Goal: Information Seeking & Learning: Learn about a topic

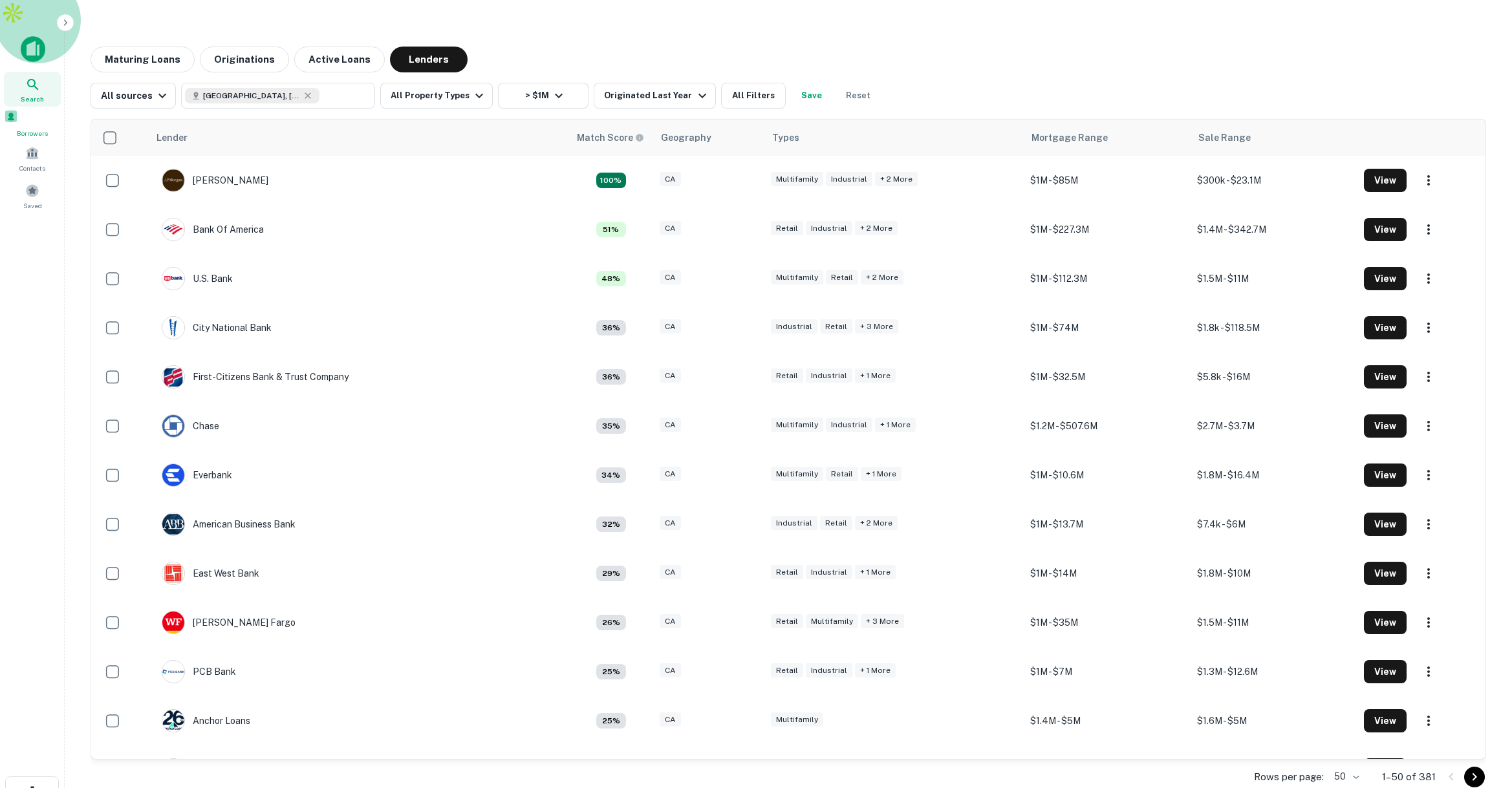
click at [41, 109] on div "Borrowers" at bounding box center [32, 124] width 57 height 29
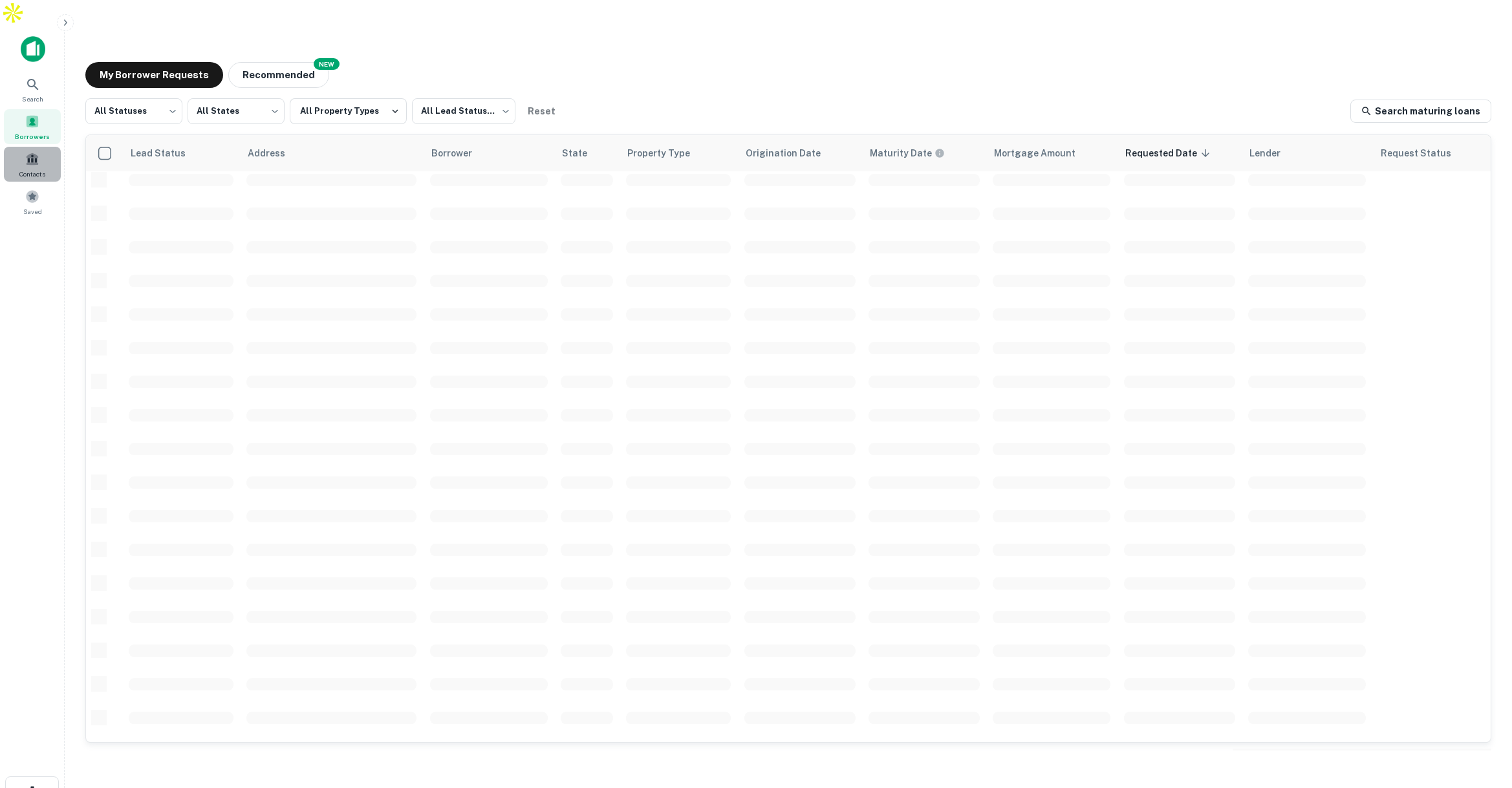
scroll to position [270, 0]
click at [32, 147] on div "Contacts" at bounding box center [32, 164] width 57 height 35
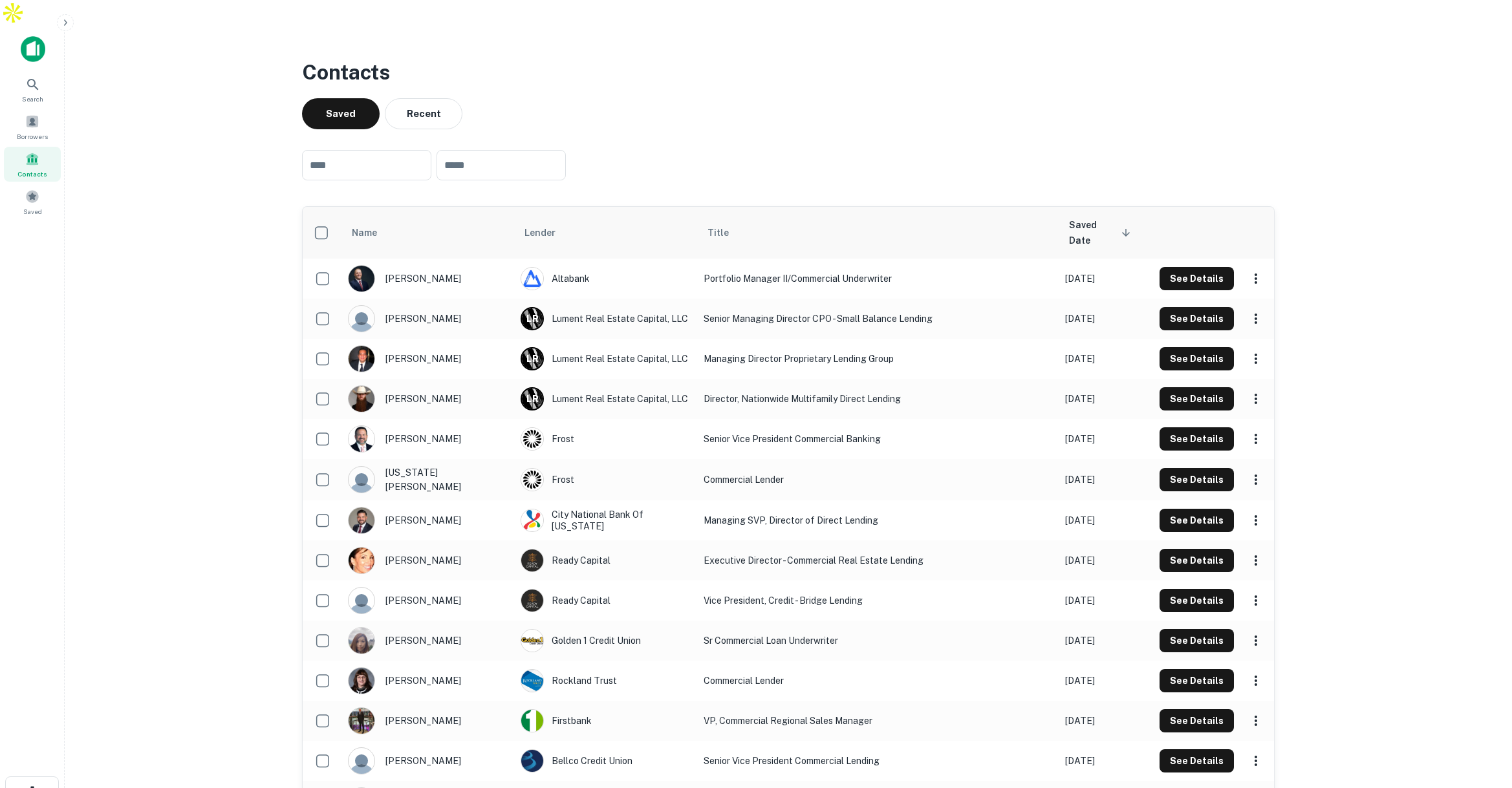
click at [63, 24] on icon "button" at bounding box center [65, 22] width 10 height 10
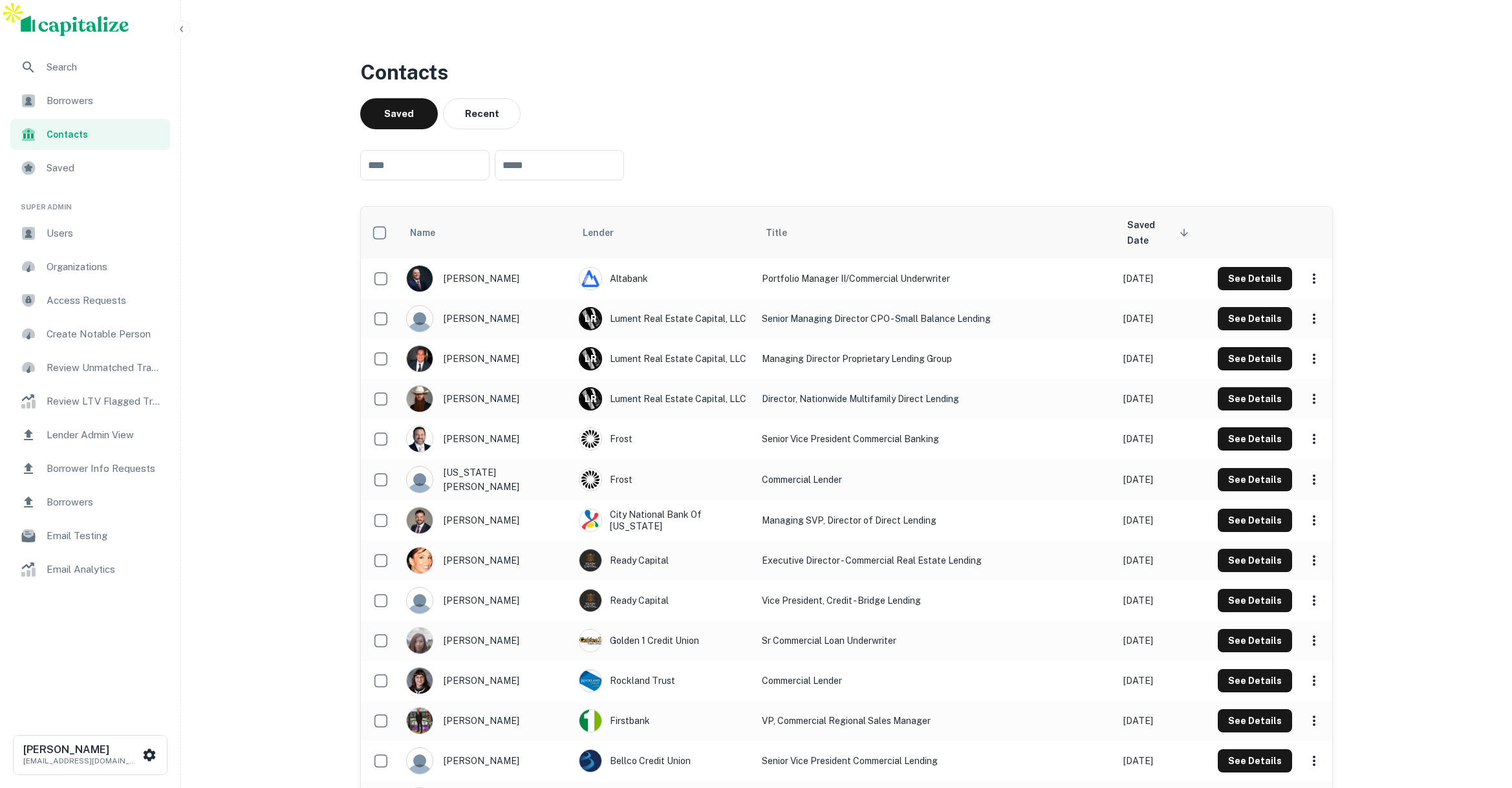
click at [97, 435] on span "Lender Admin View" at bounding box center [104, 435] width 116 height 15
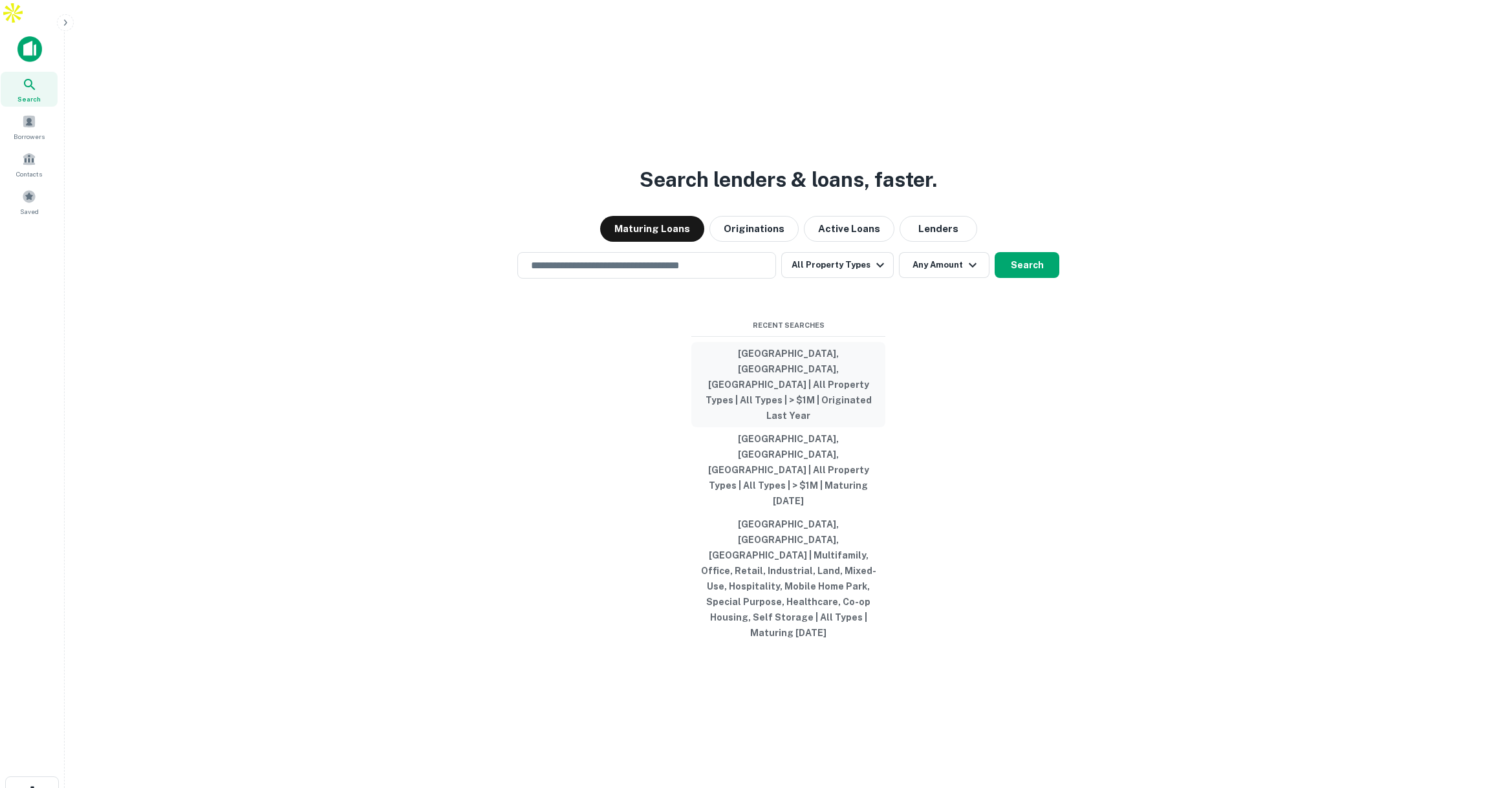
scroll to position [1, 0]
click at [917, 241] on button "Lenders" at bounding box center [938, 228] width 78 height 26
click at [640, 272] on input "text" at bounding box center [647, 264] width 247 height 15
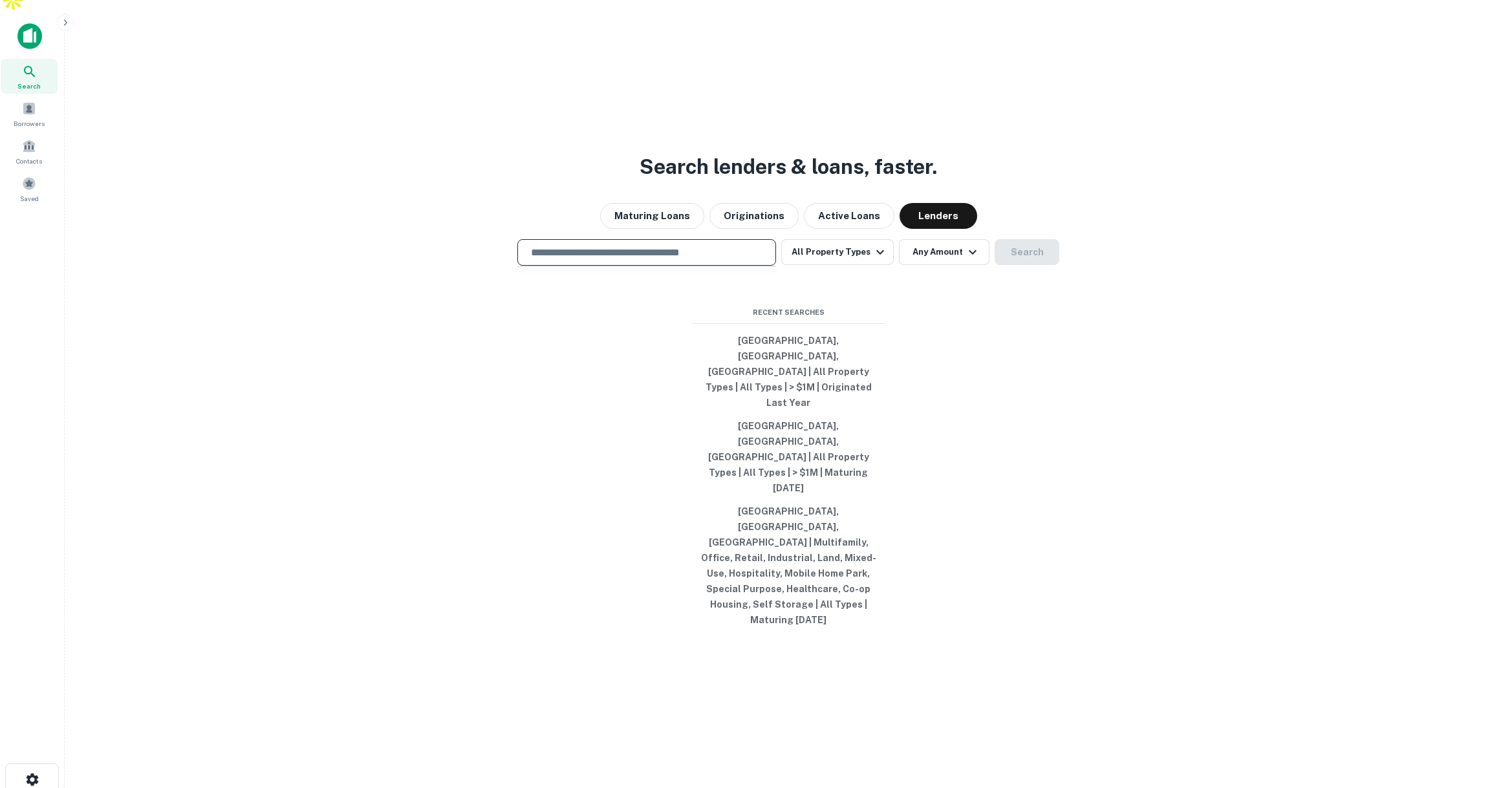
scroll to position [21, 0]
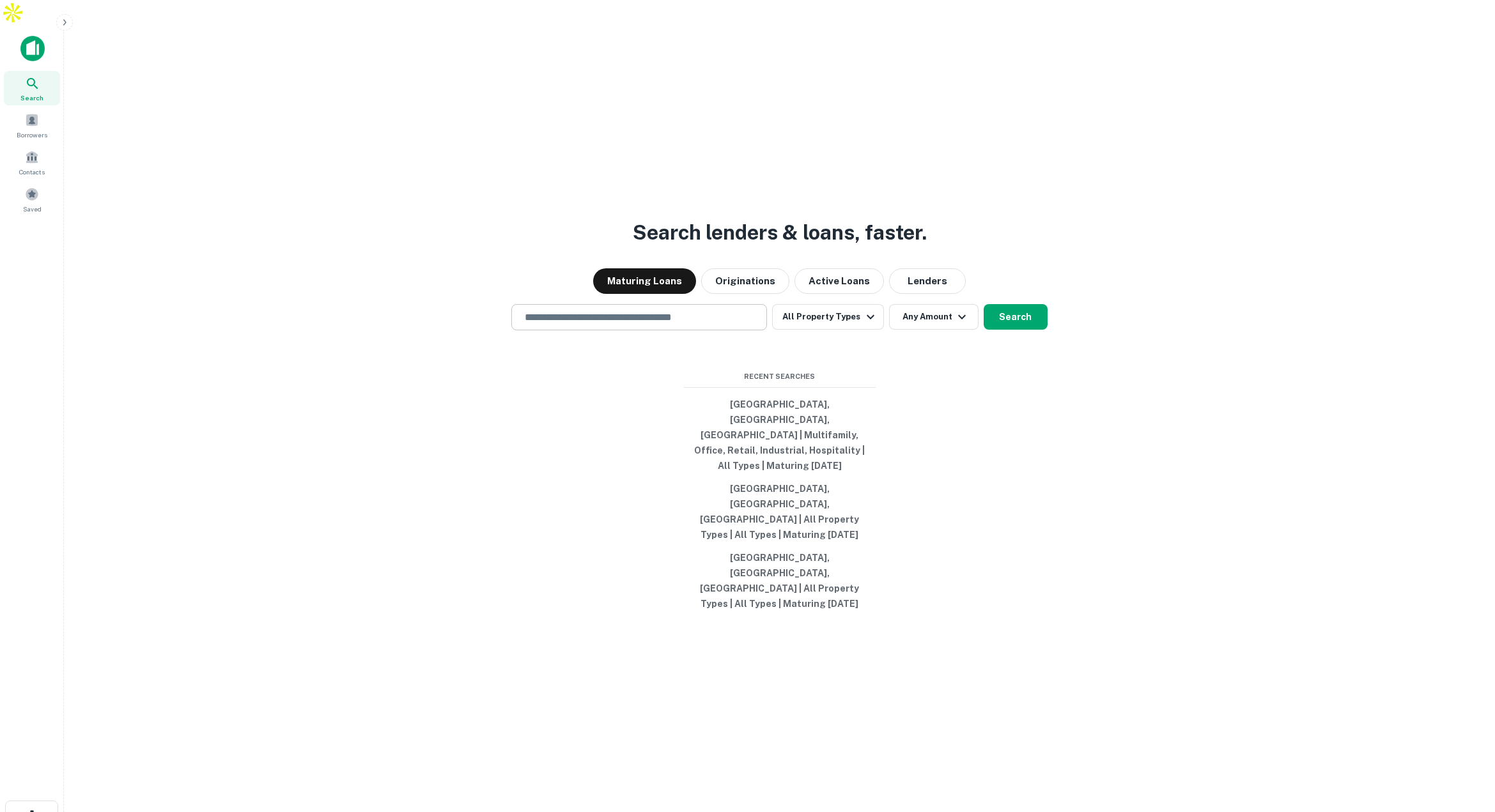
click at [690, 325] on input "text" at bounding box center [639, 316] width 244 height 14
click at [665, 325] on input "text" at bounding box center [639, 316] width 244 height 14
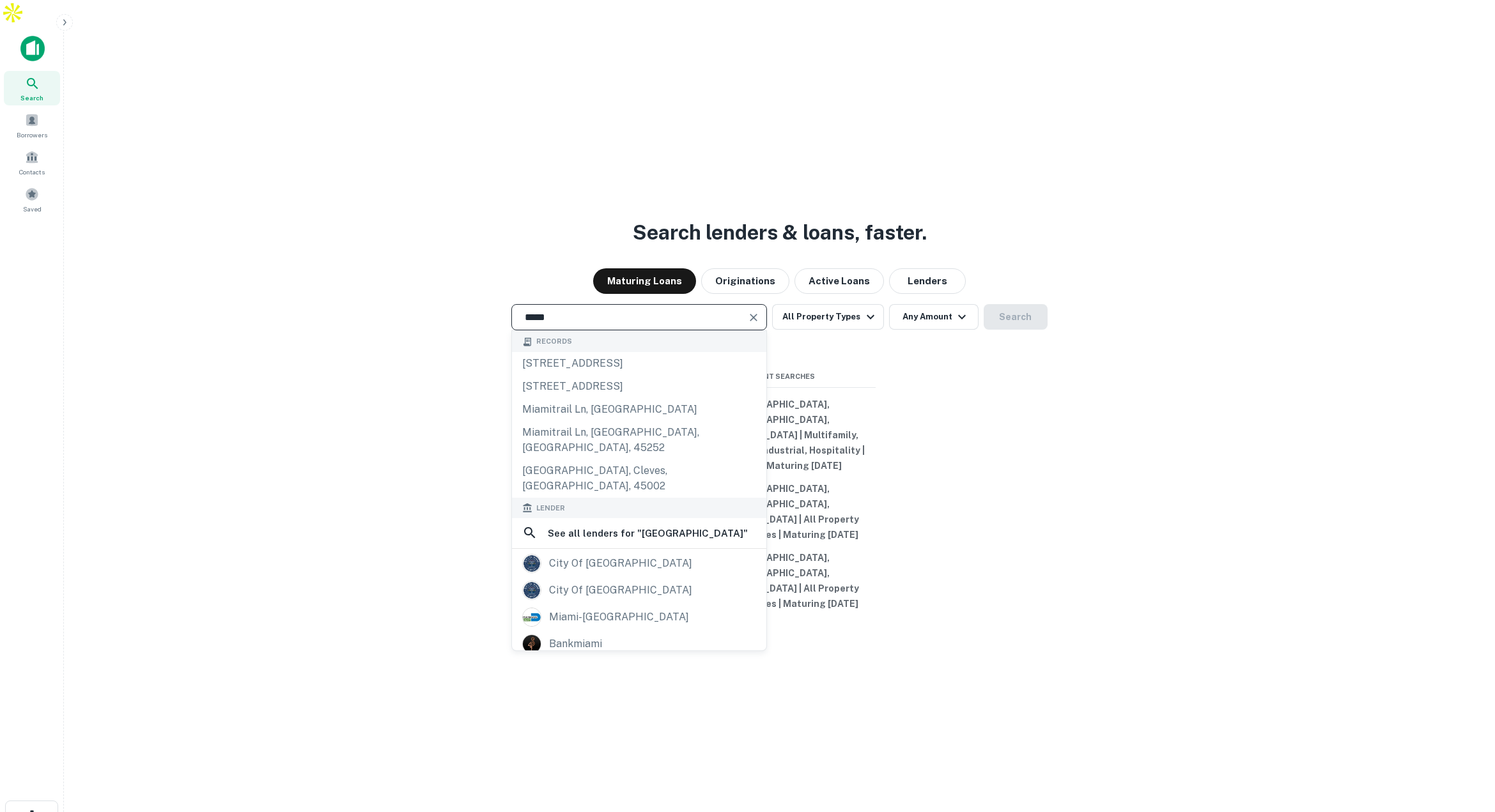
click at [630, 325] on input "*****" at bounding box center [629, 316] width 225 height 14
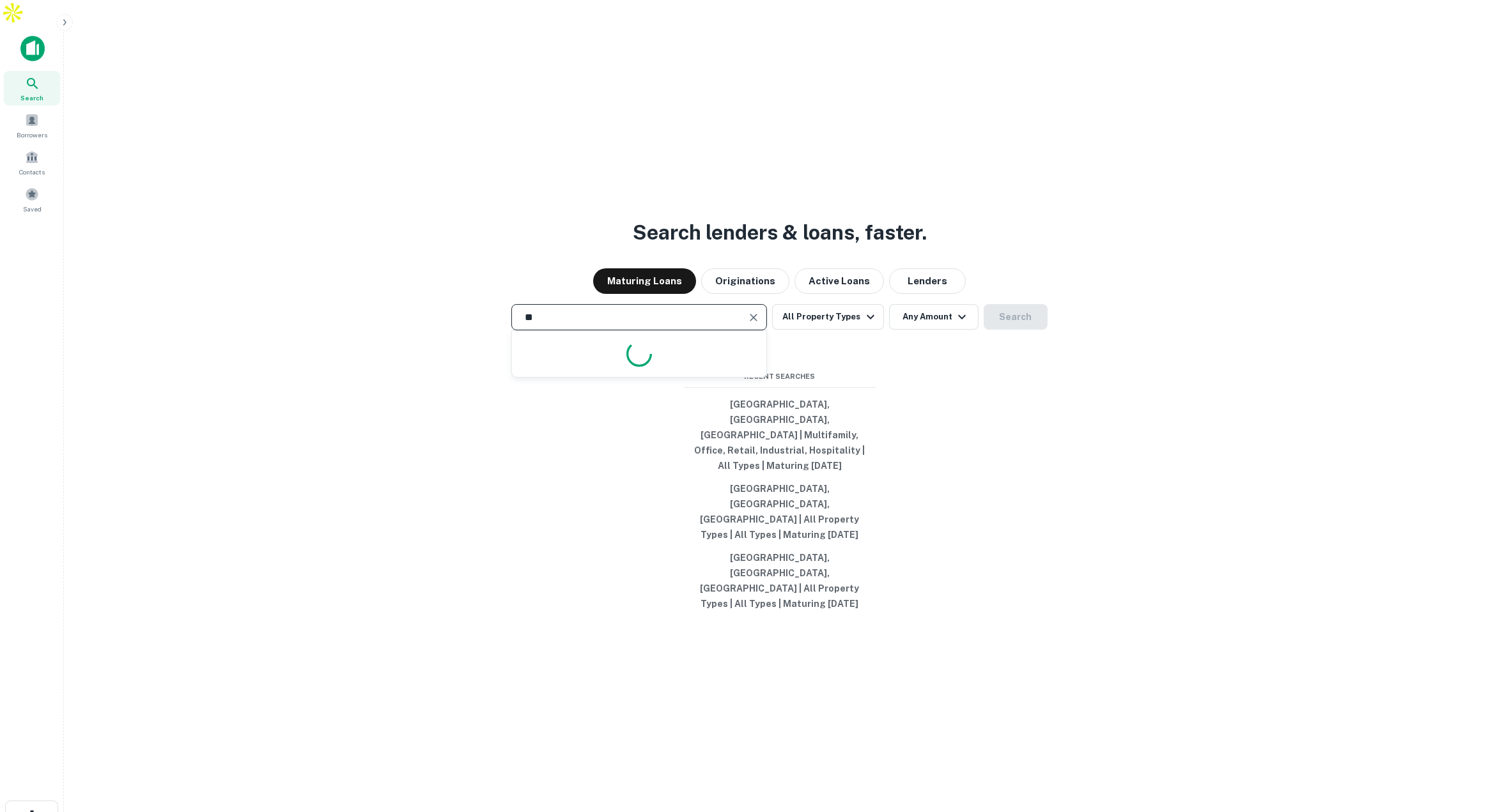
type input "*"
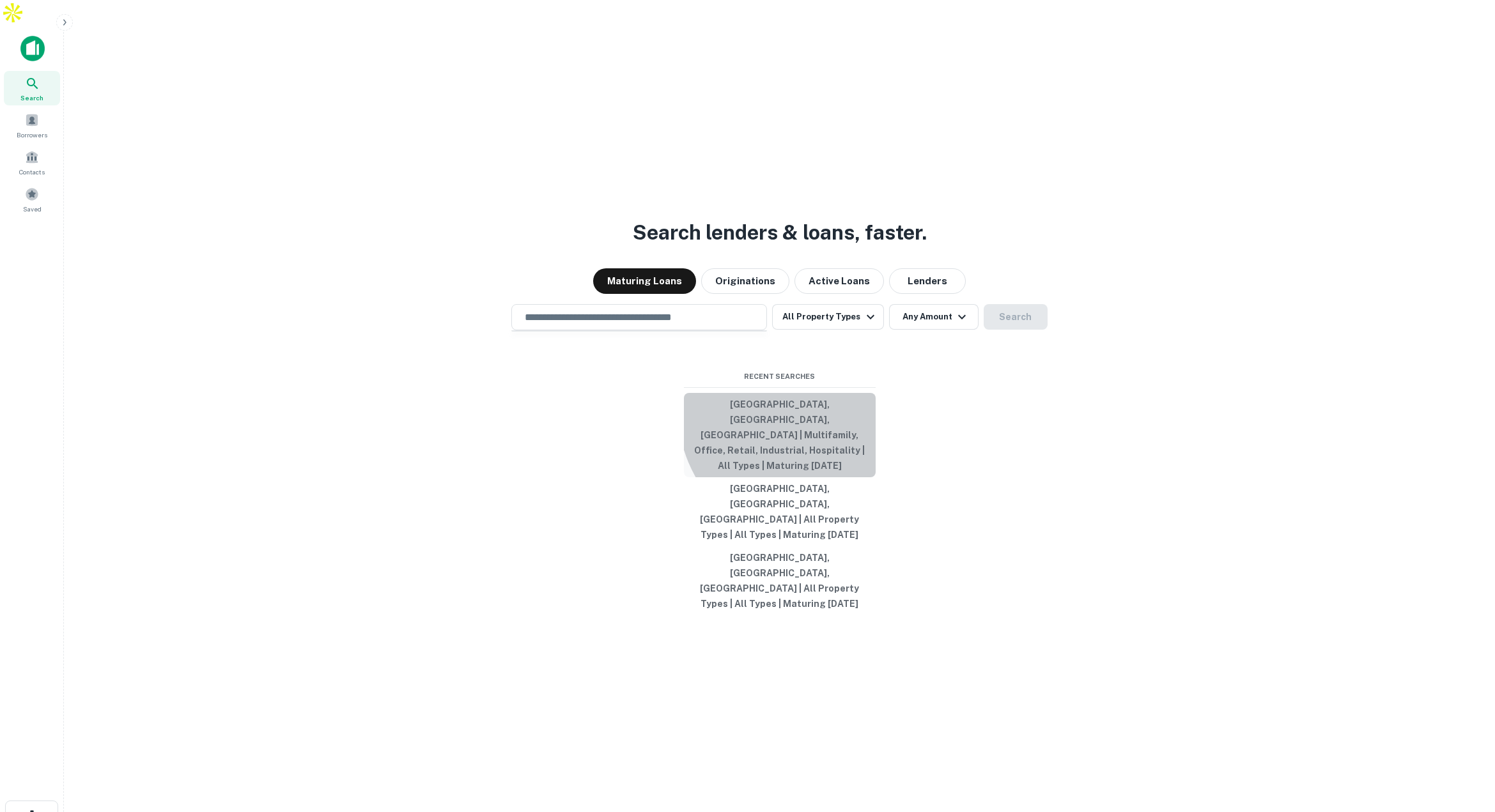
click at [818, 428] on button "Orange County, CA, USA | Multifamily, Office, Retail, Industrial, Hospitality |…" at bounding box center [780, 435] width 191 height 84
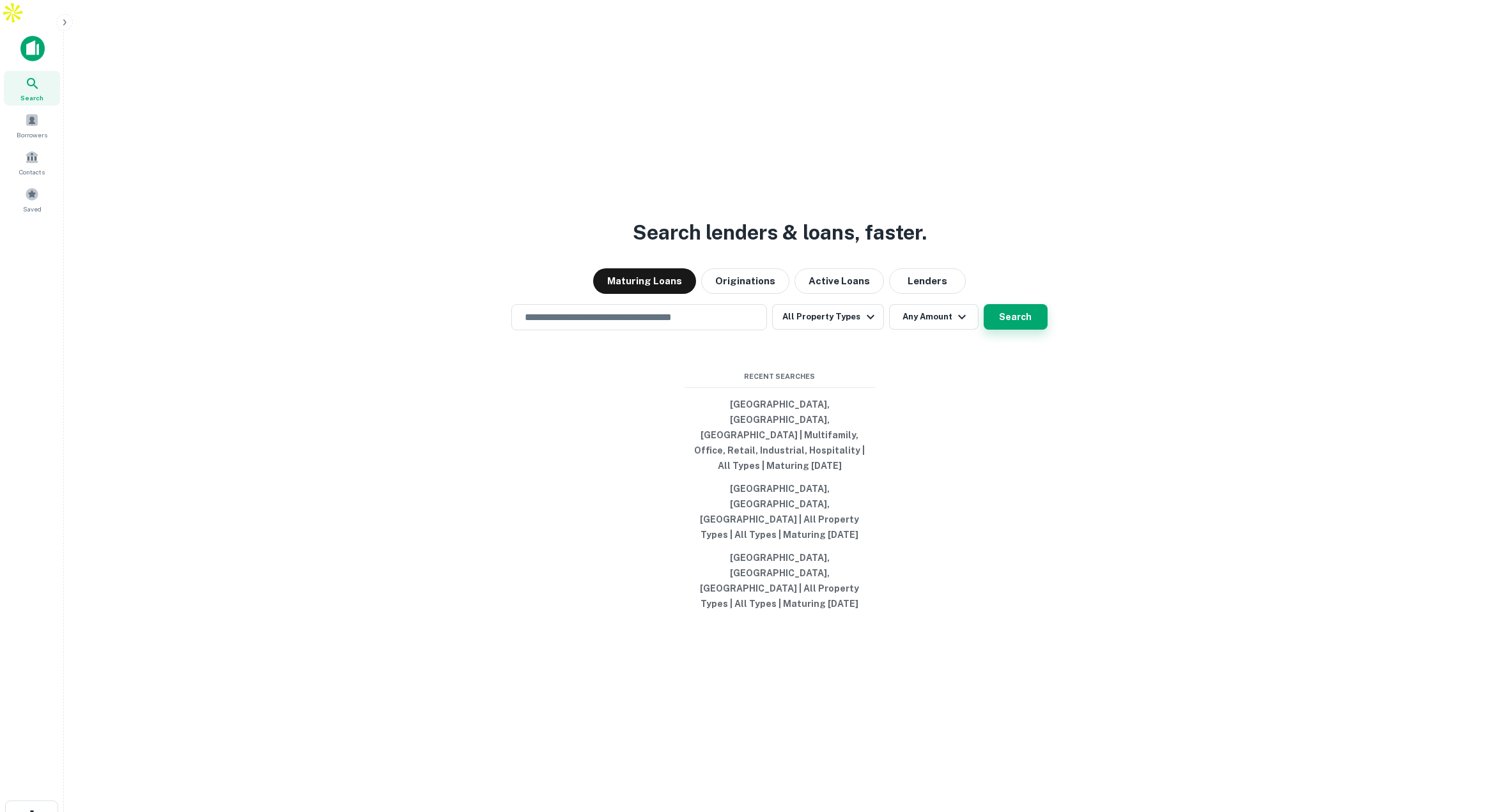
click at [1026, 329] on button "Search" at bounding box center [1015, 317] width 64 height 26
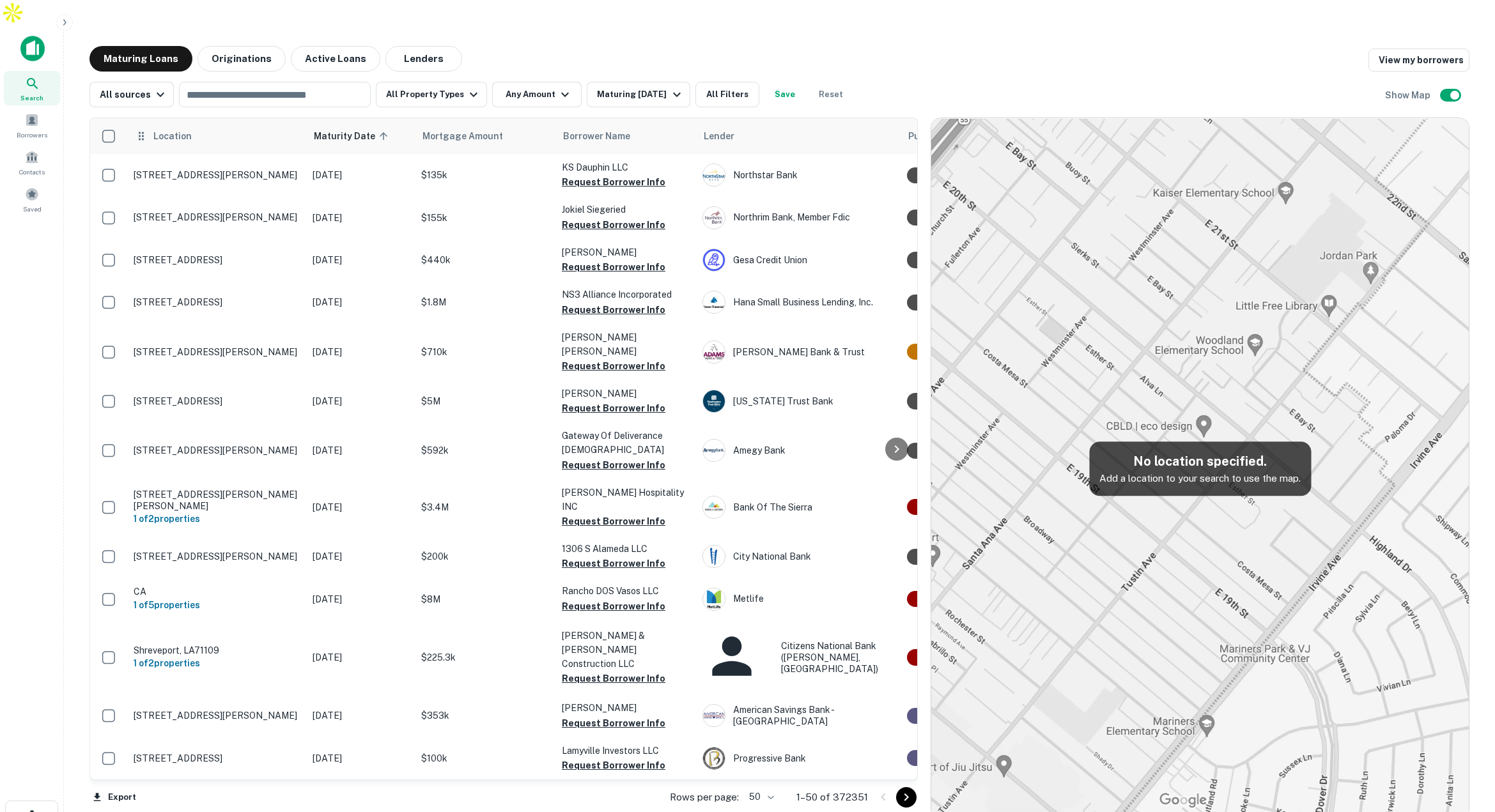
scroll to position [3, 0]
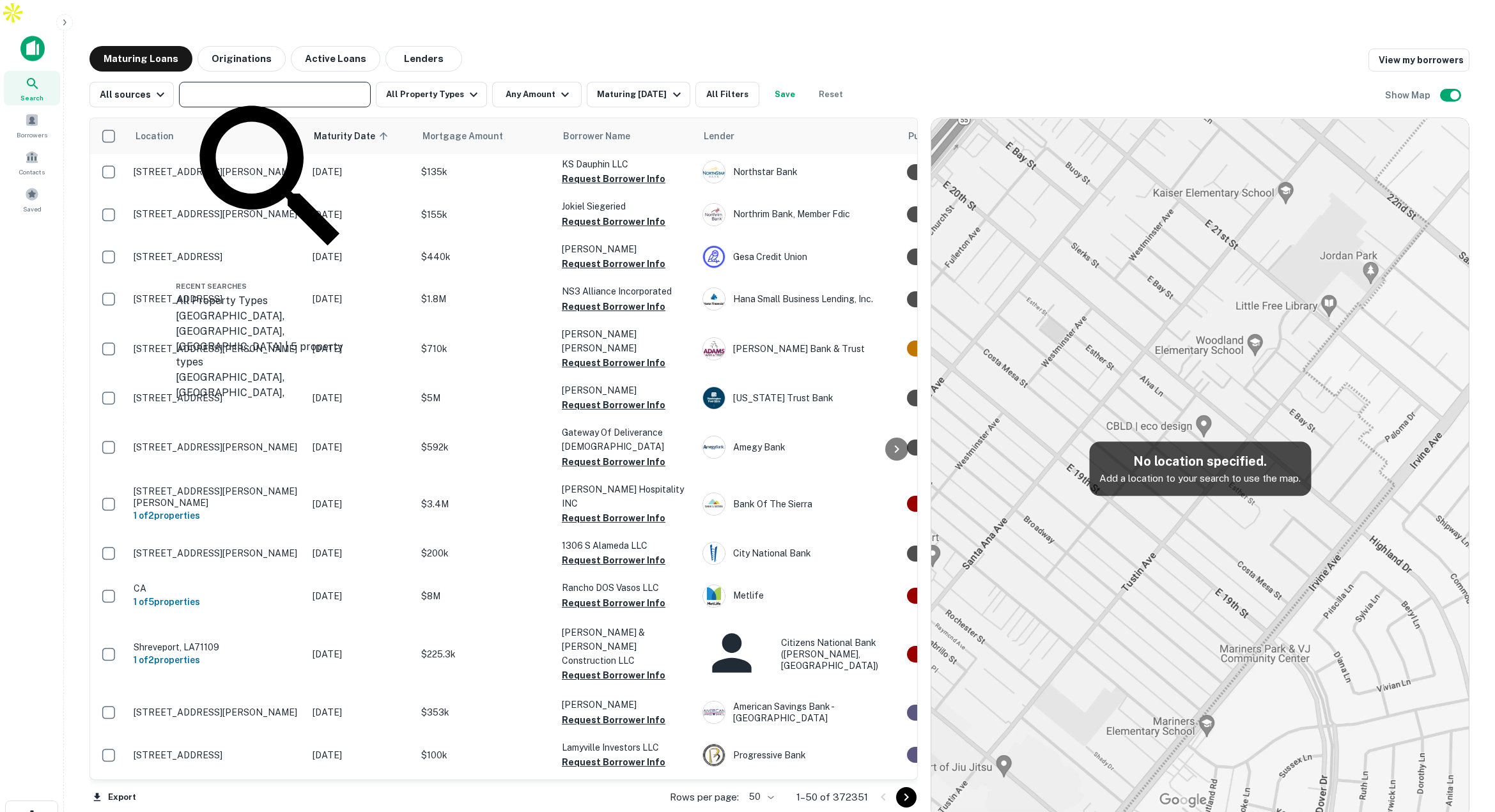
click at [225, 86] on input "text" at bounding box center [274, 95] width 182 height 18
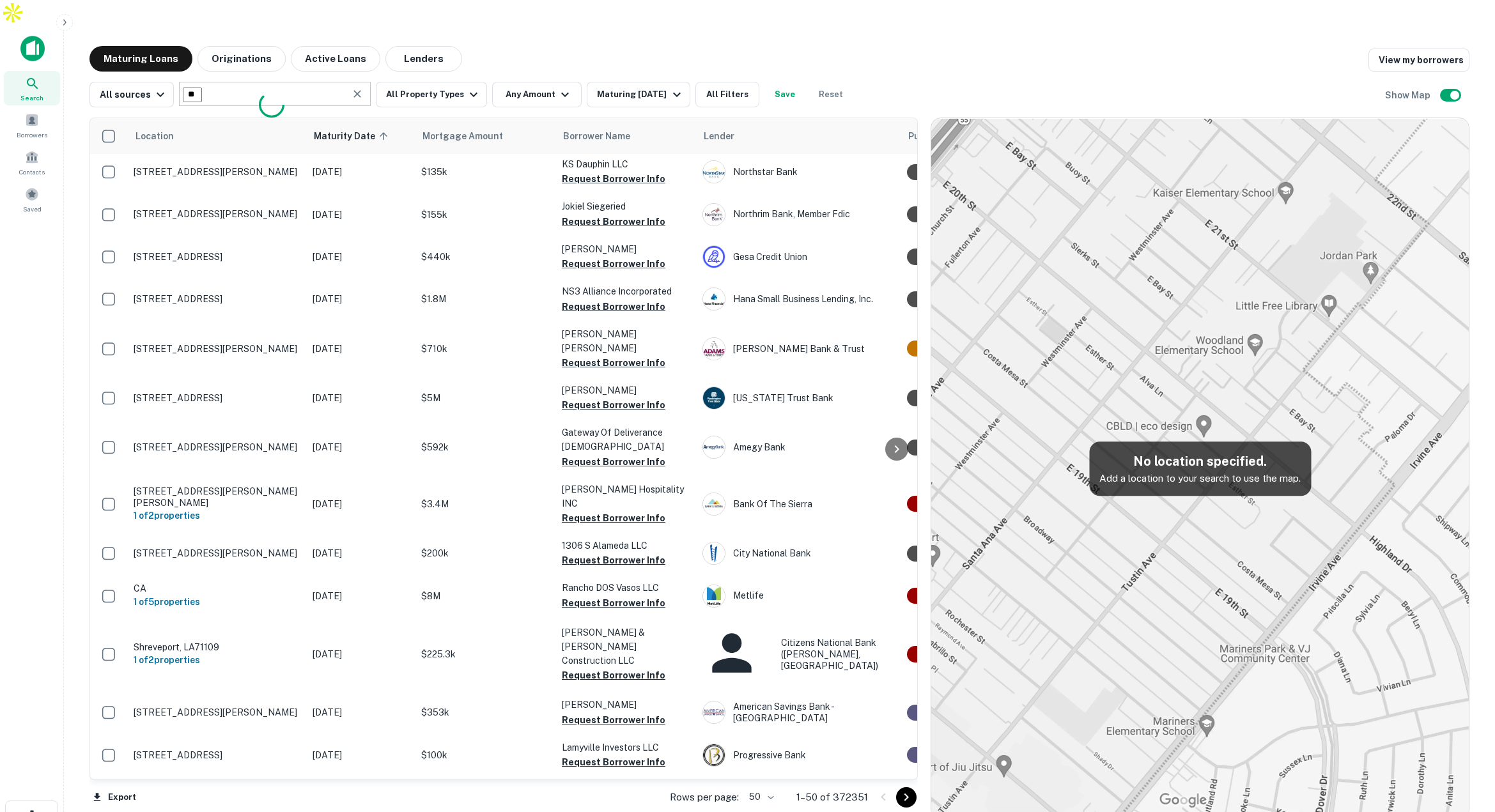
type input "*"
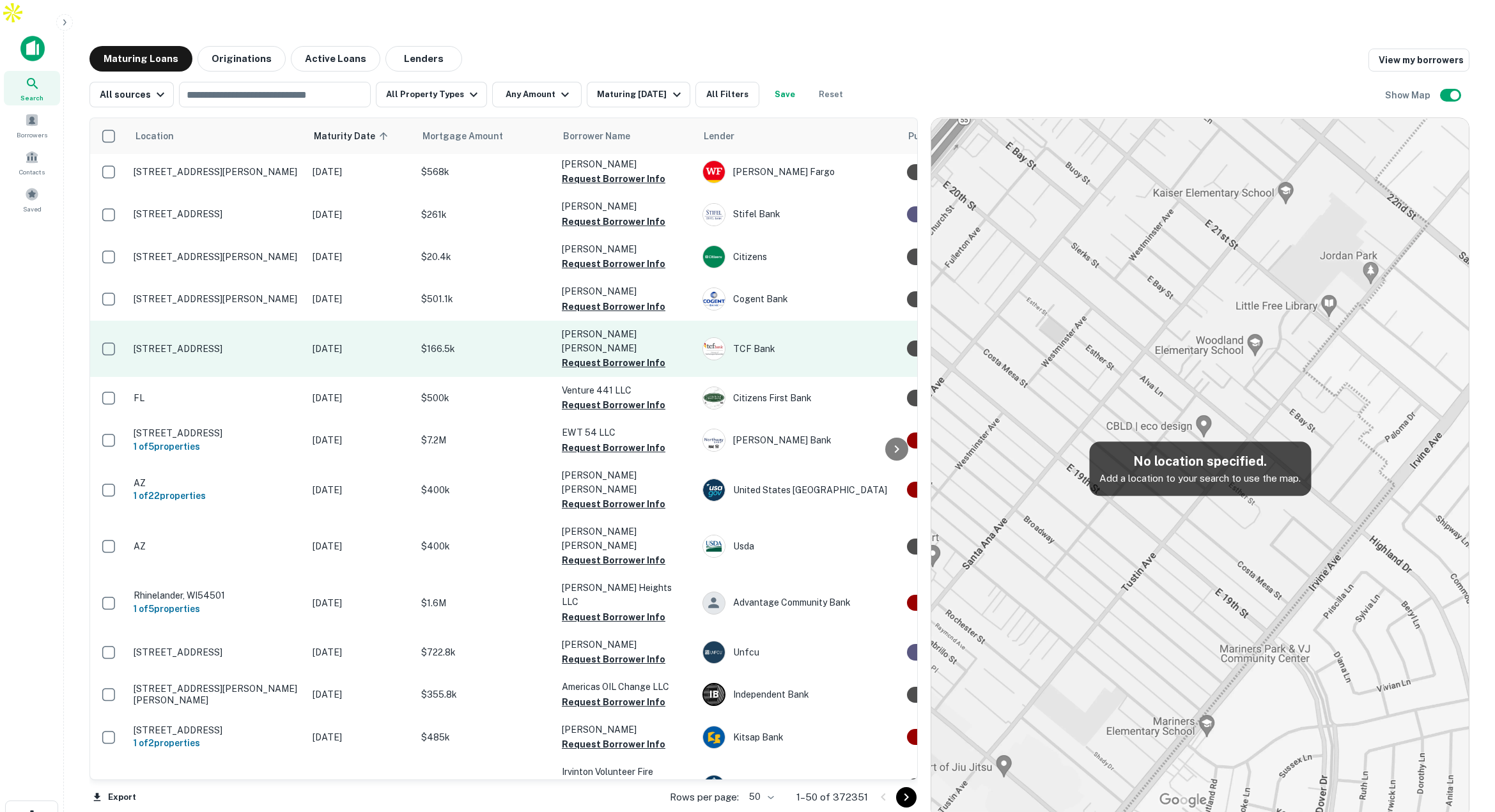
scroll to position [3, 0]
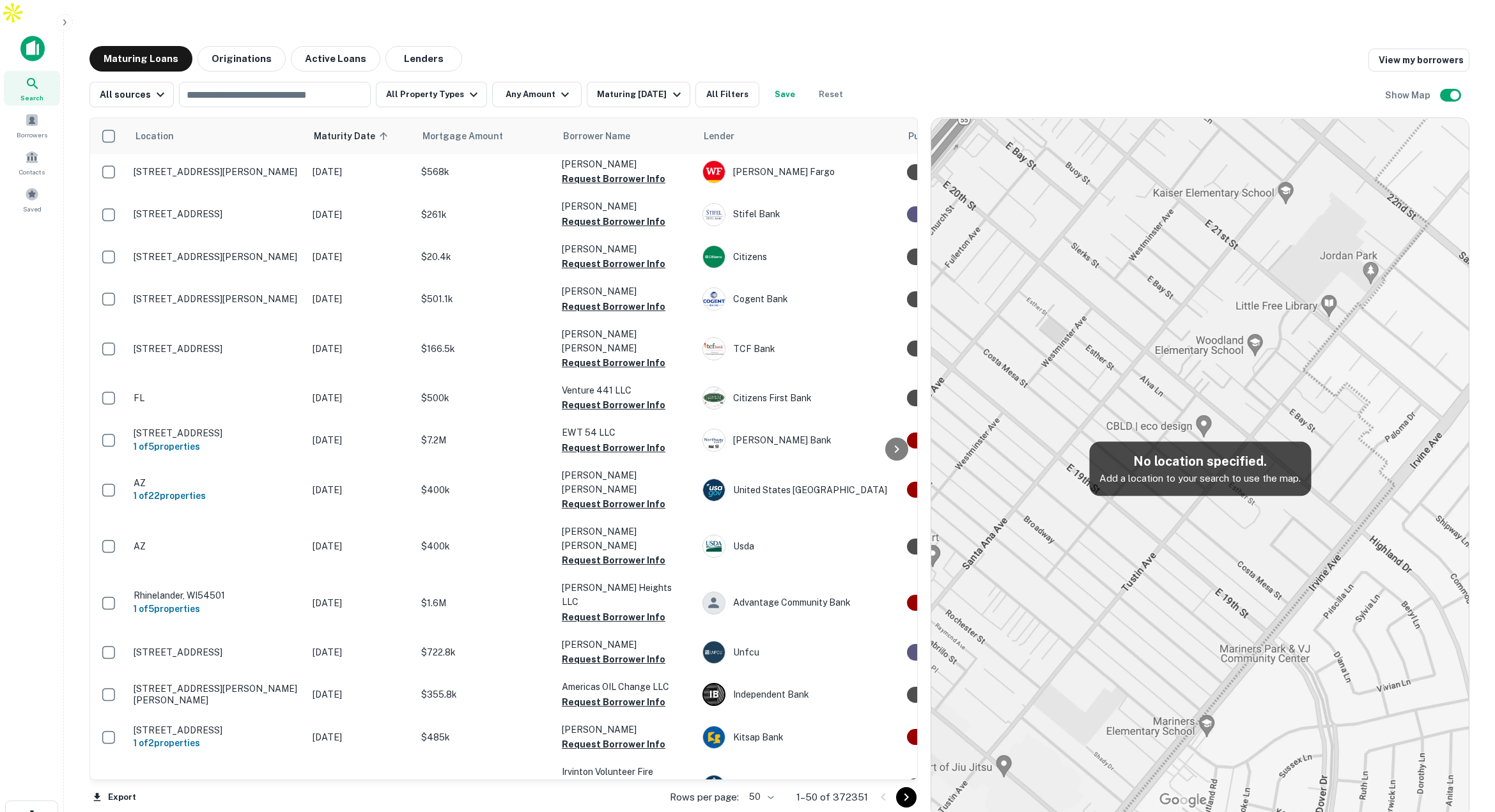
click at [36, 36] on img at bounding box center [33, 49] width 24 height 26
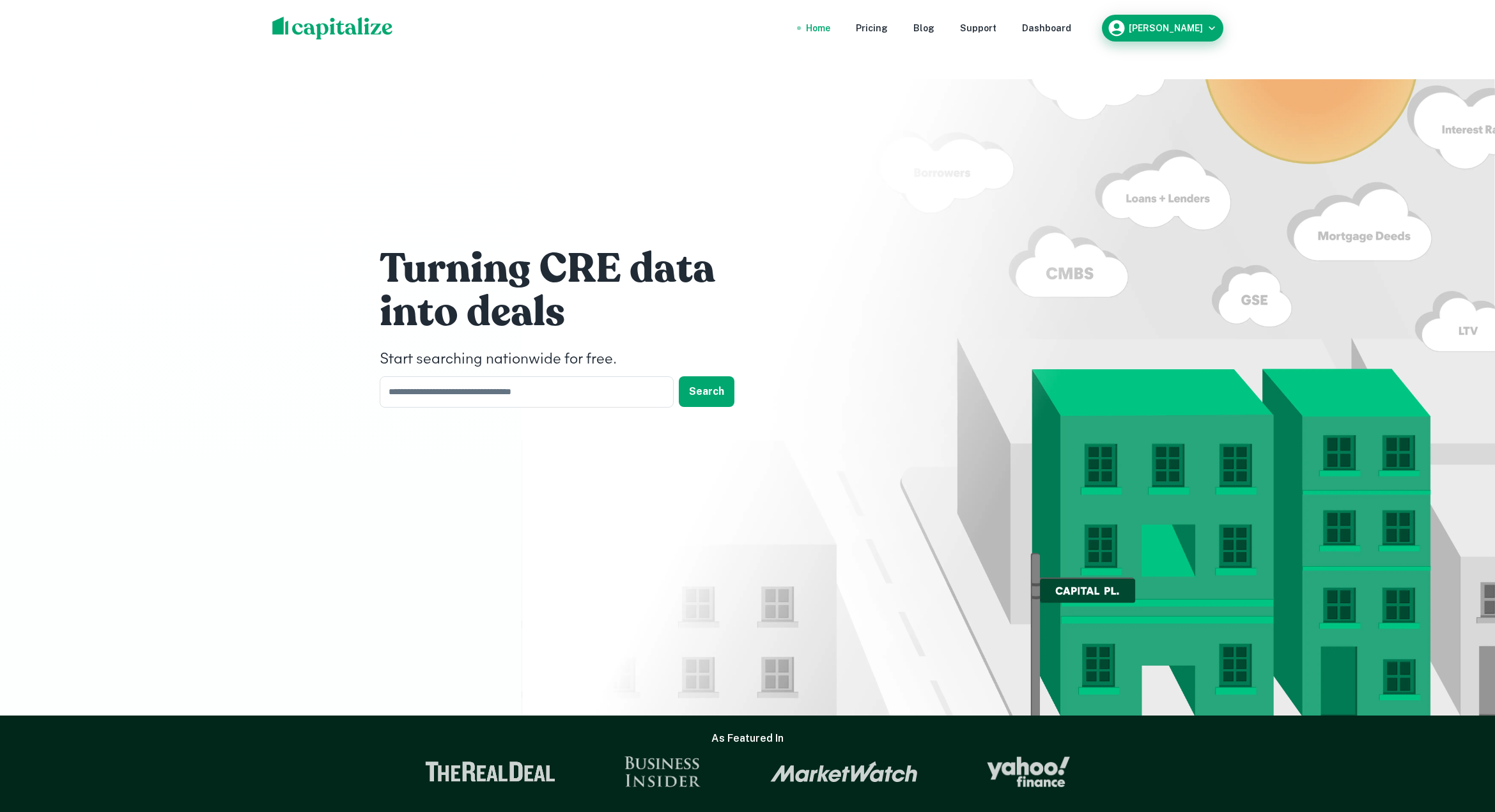
click at [1205, 27] on icon "button" at bounding box center [1211, 28] width 13 height 13
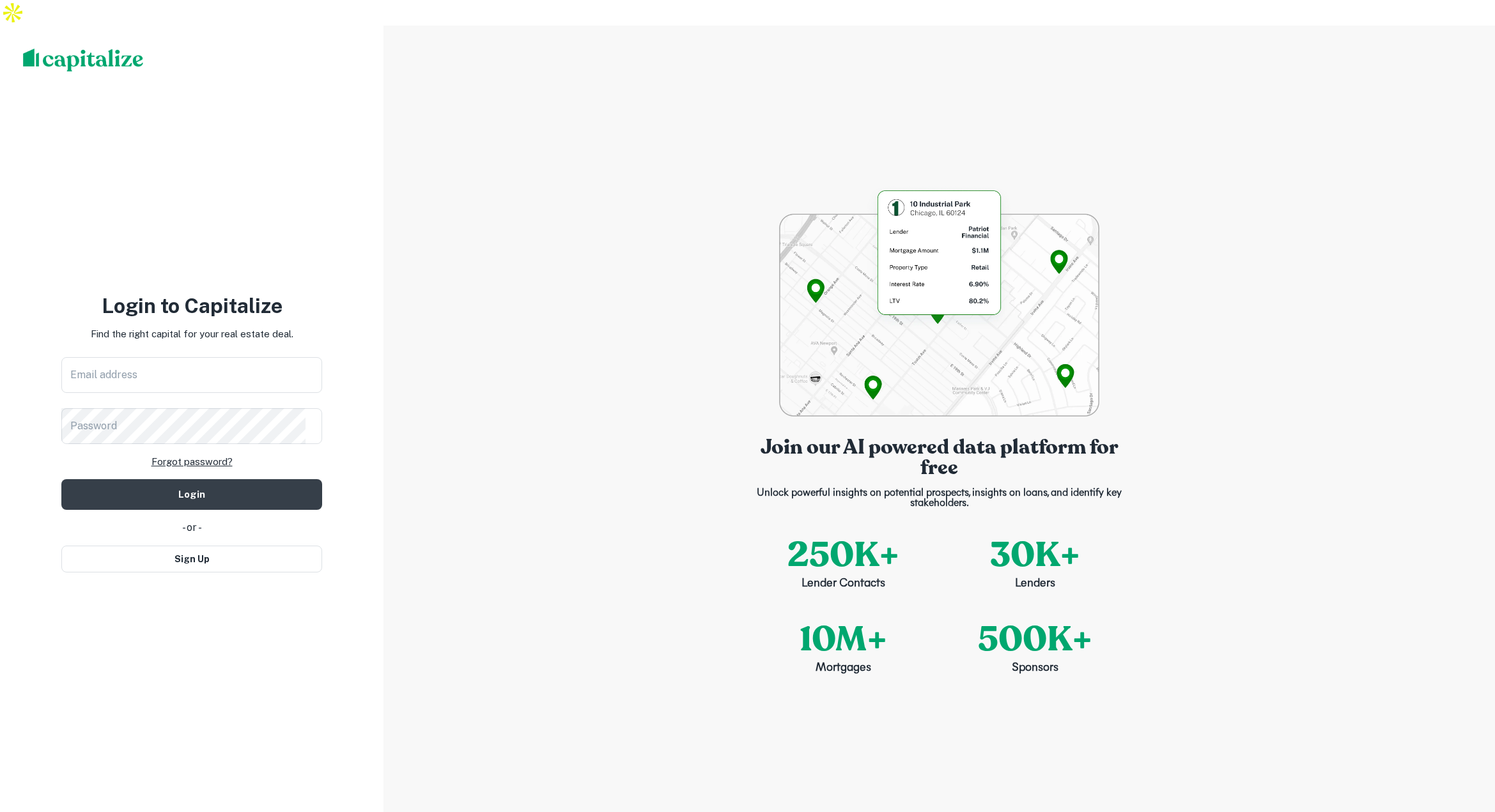
type input "**********"
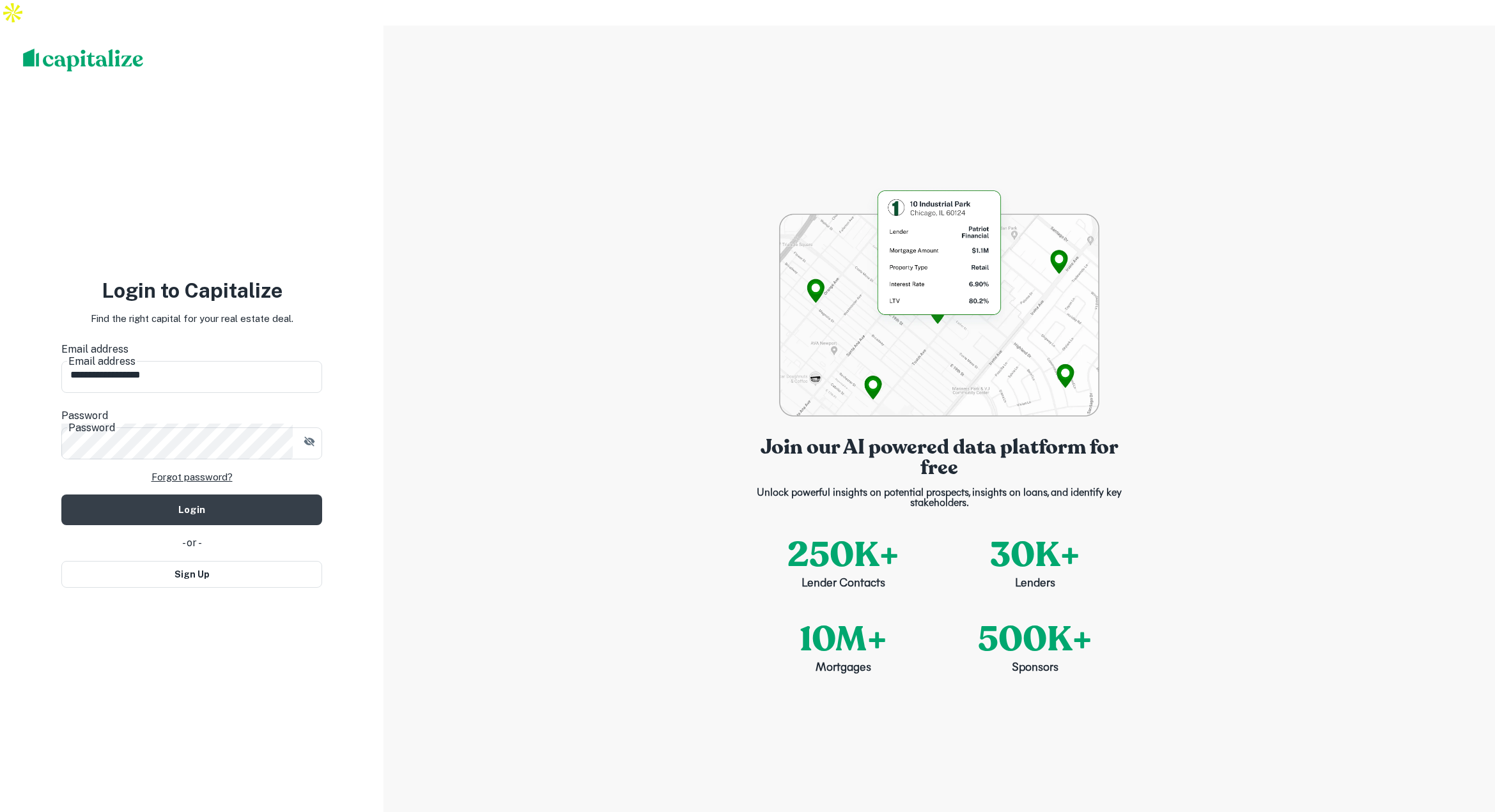
click at [95, 49] on img at bounding box center [83, 60] width 121 height 23
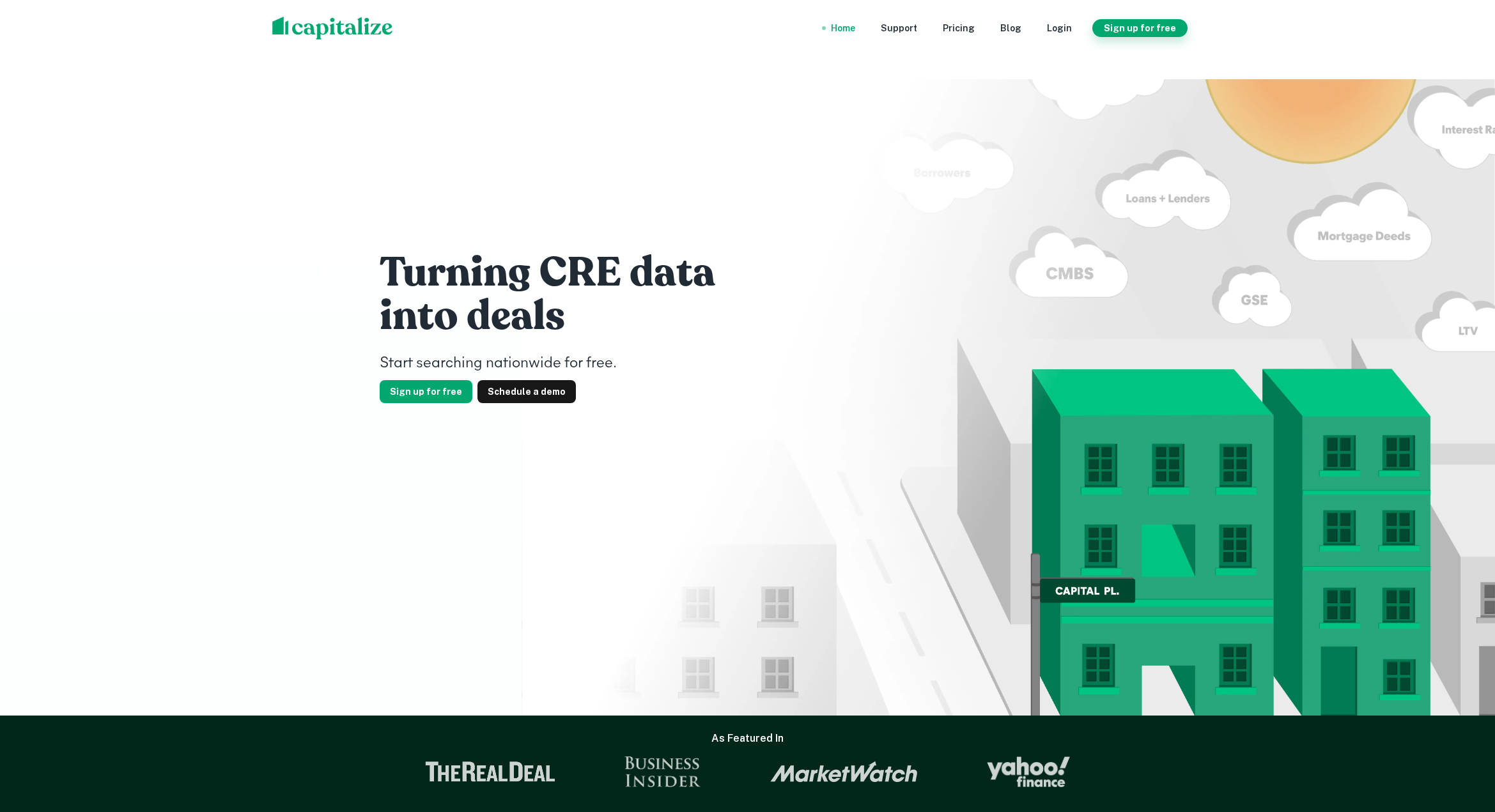
click at [1142, 28] on button "Sign up for free" at bounding box center [1139, 28] width 95 height 18
select select "**"
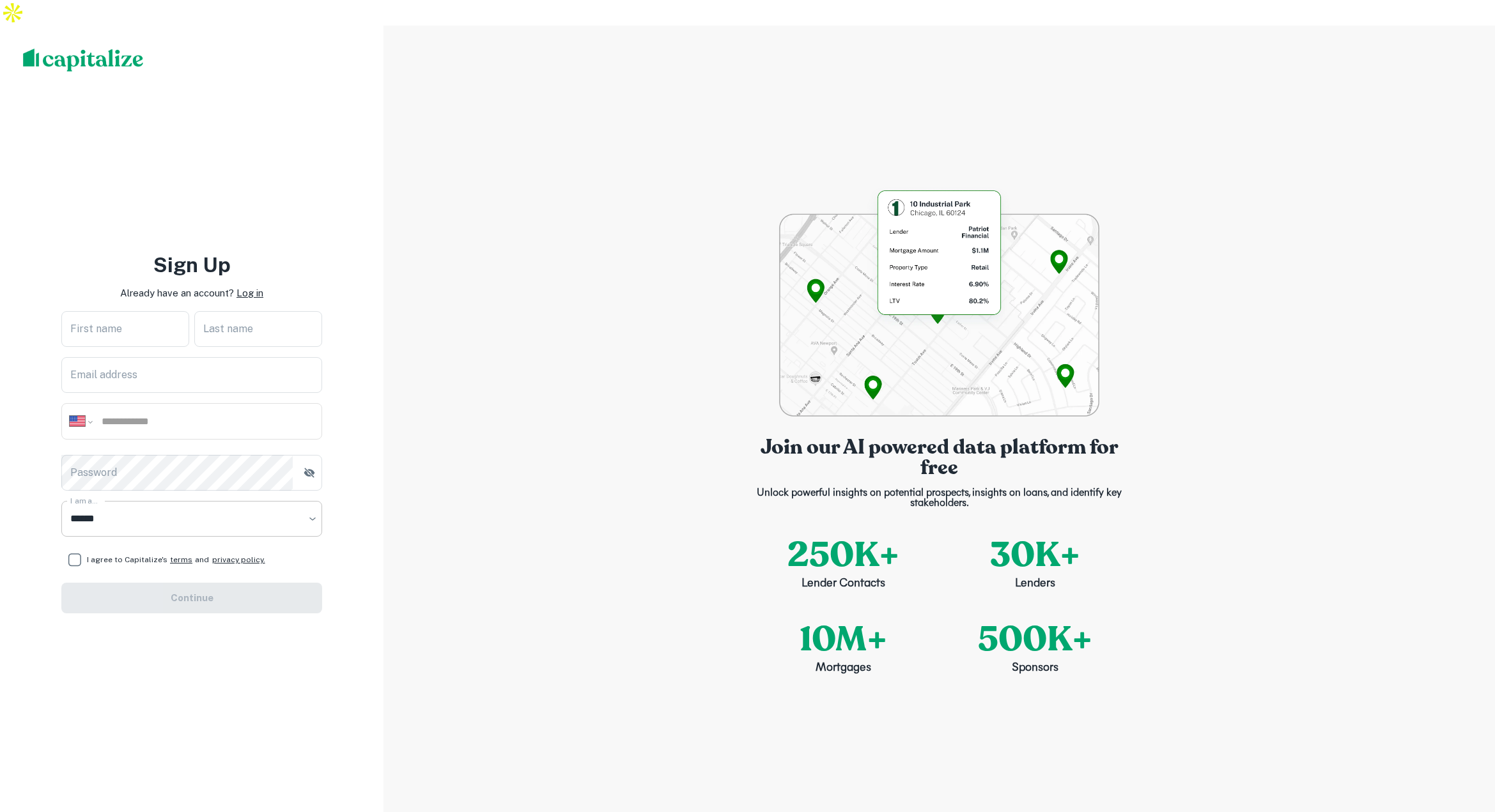
click at [228, 501] on select "**********" at bounding box center [191, 518] width 260 height 36
click at [253, 285] on p "Log in" at bounding box center [249, 293] width 27 height 15
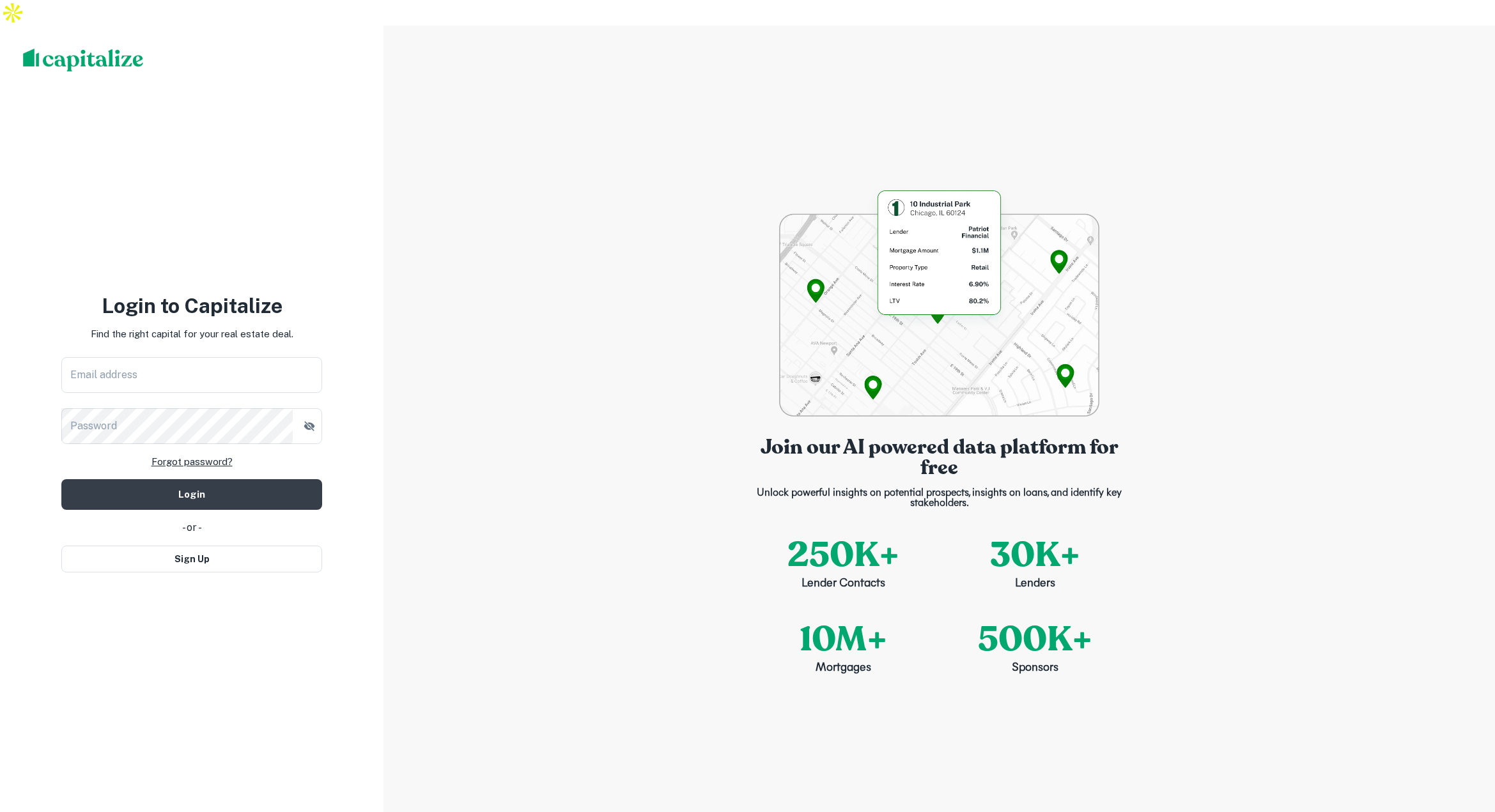
type input "**********"
click at [185, 479] on button "Login" at bounding box center [191, 494] width 260 height 30
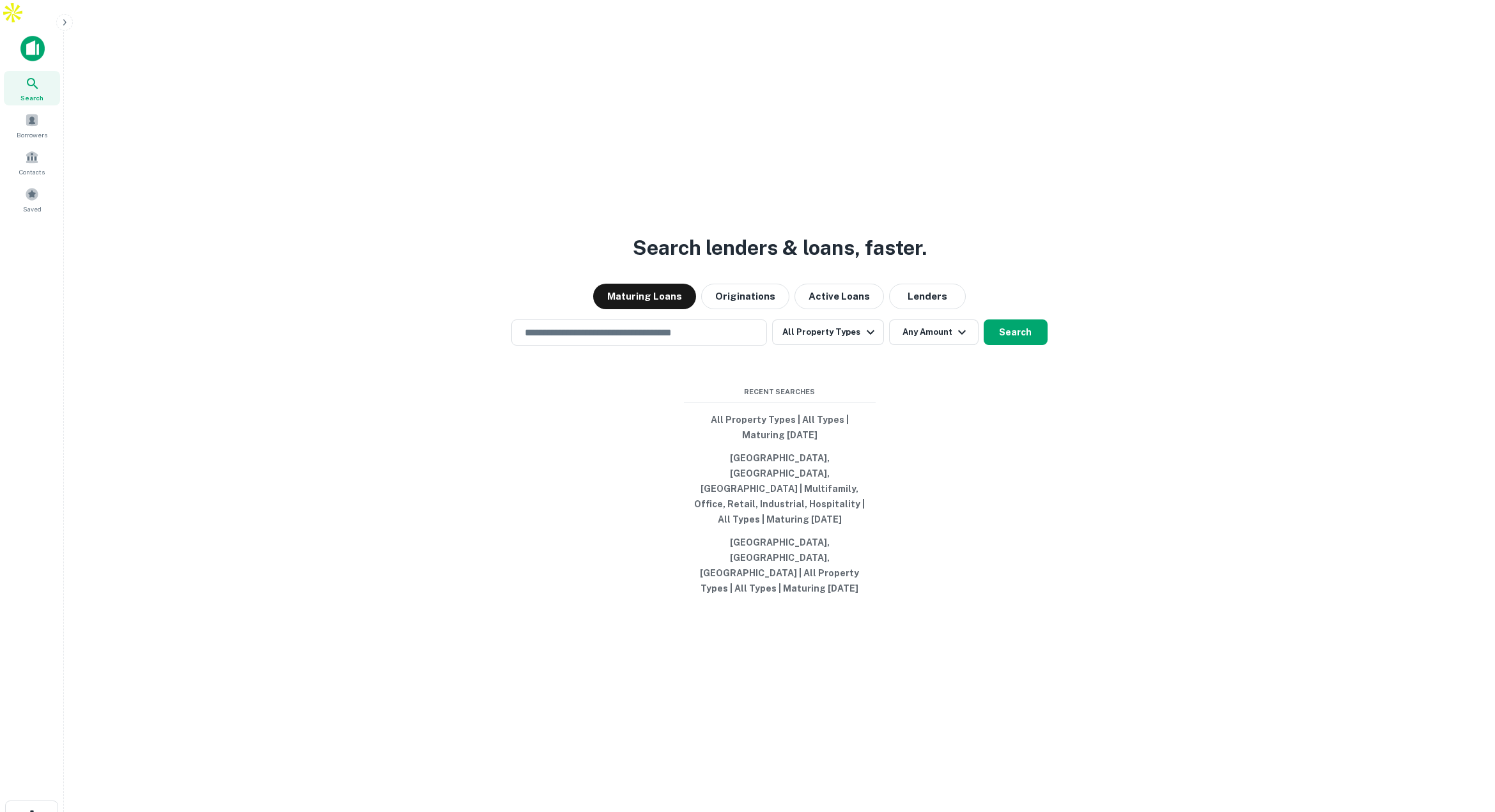
click at [64, 22] on icon "button" at bounding box center [64, 22] width 10 height 10
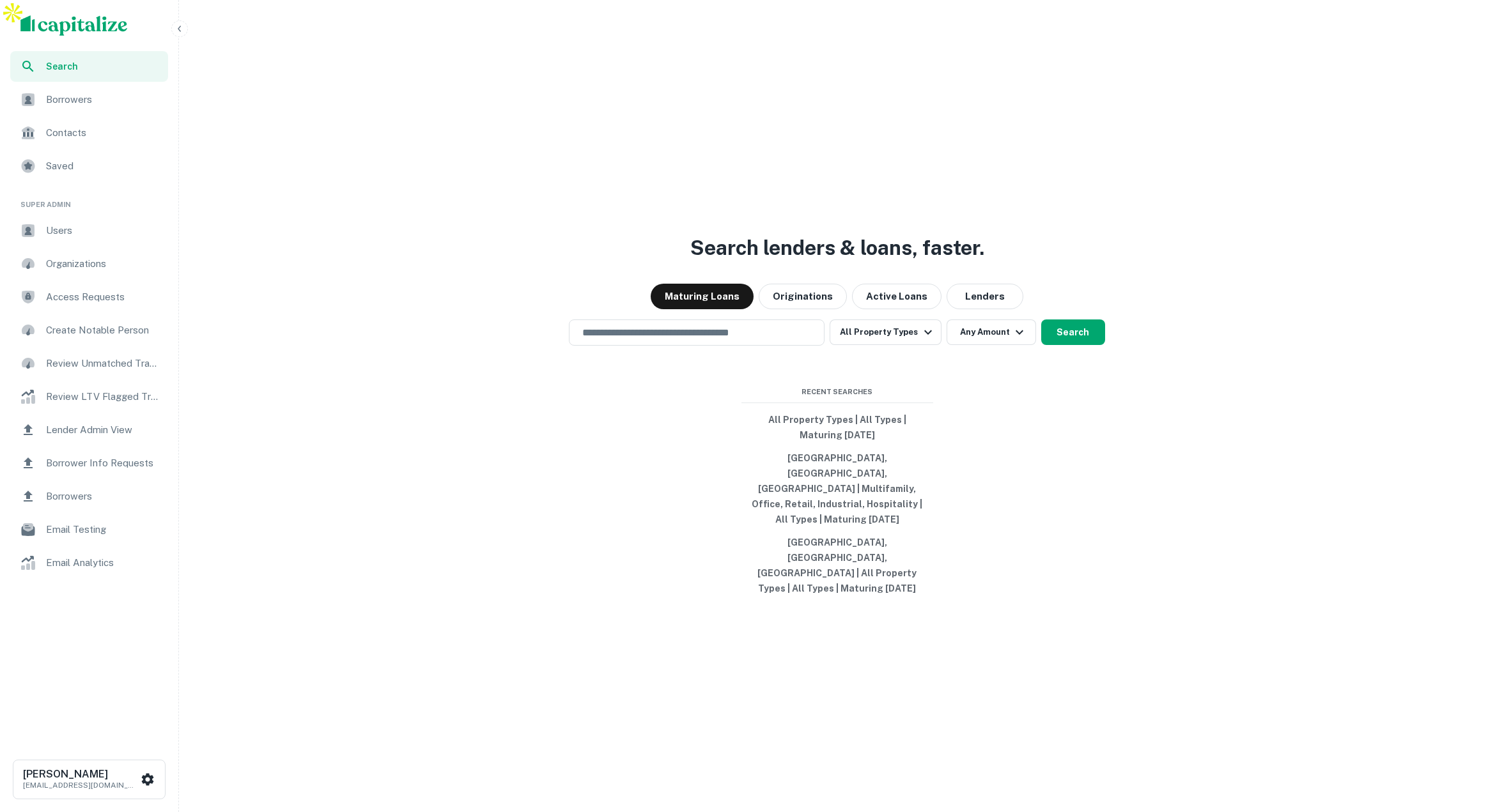
click at [89, 228] on span "Users" at bounding box center [103, 231] width 115 height 15
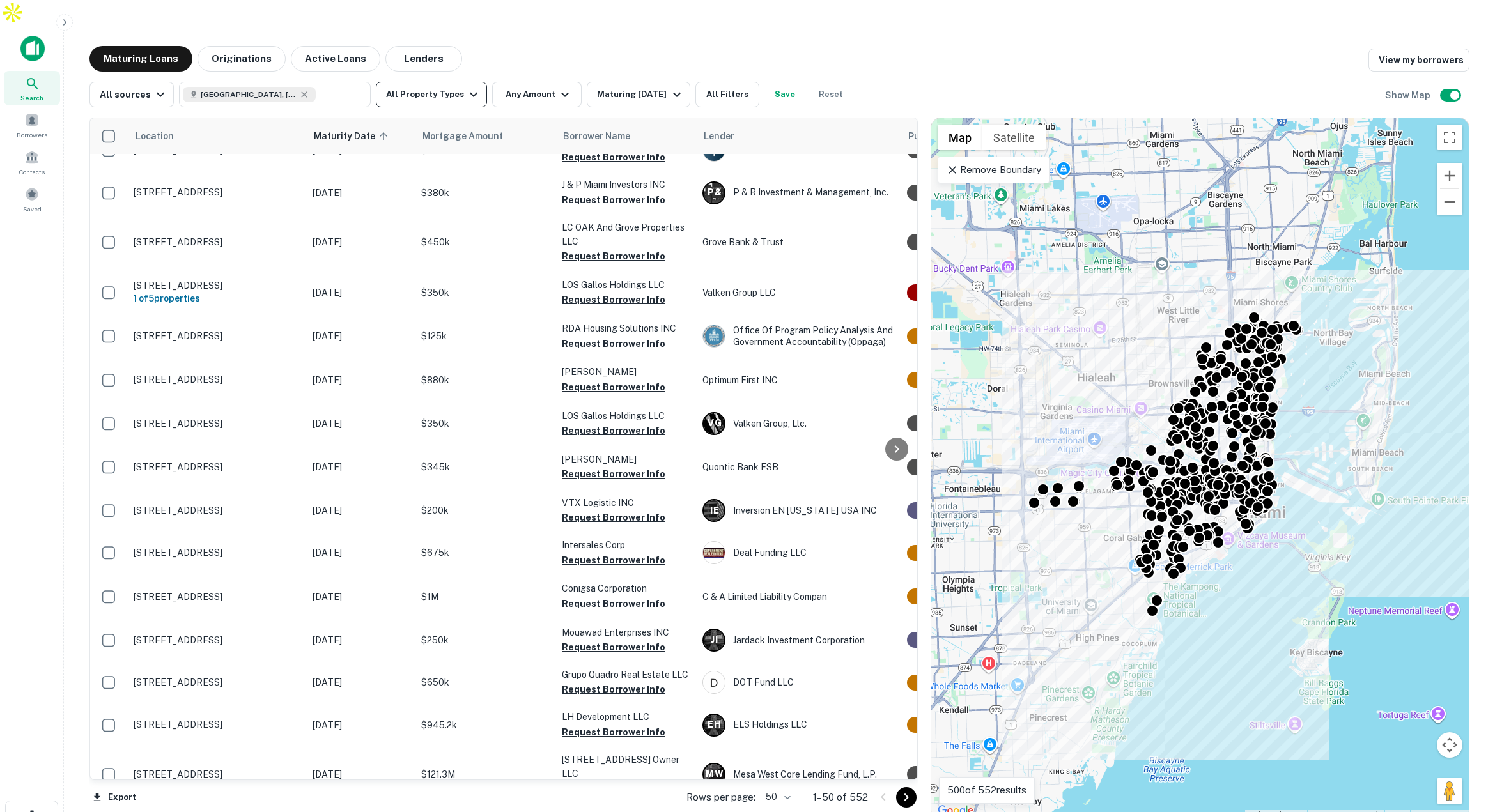
click at [448, 82] on button "All Property Types" at bounding box center [431, 95] width 111 height 26
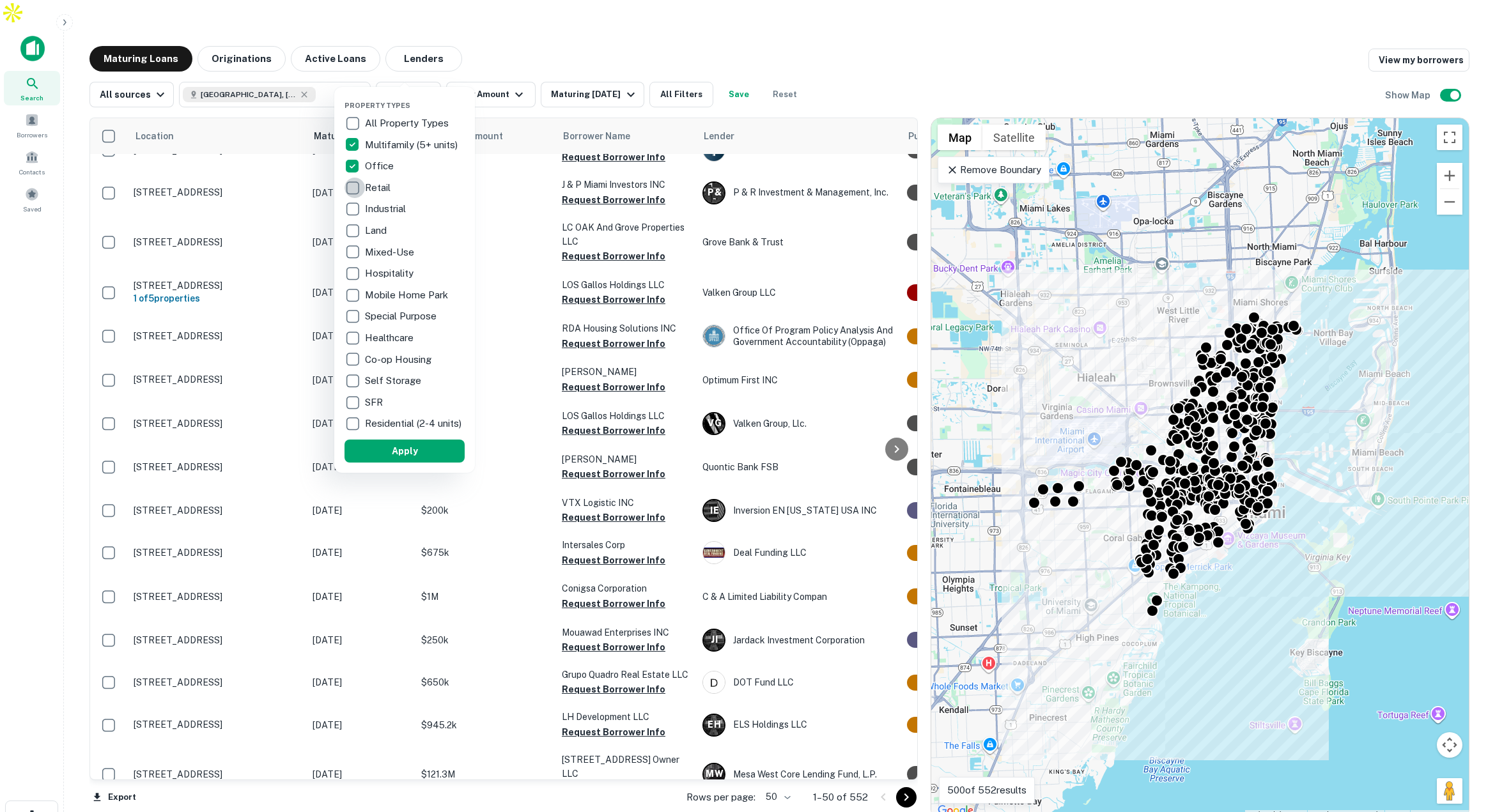
click at [365, 184] on div "Retail" at bounding box center [405, 187] width 120 height 22
click at [437, 461] on button "Apply" at bounding box center [405, 451] width 120 height 23
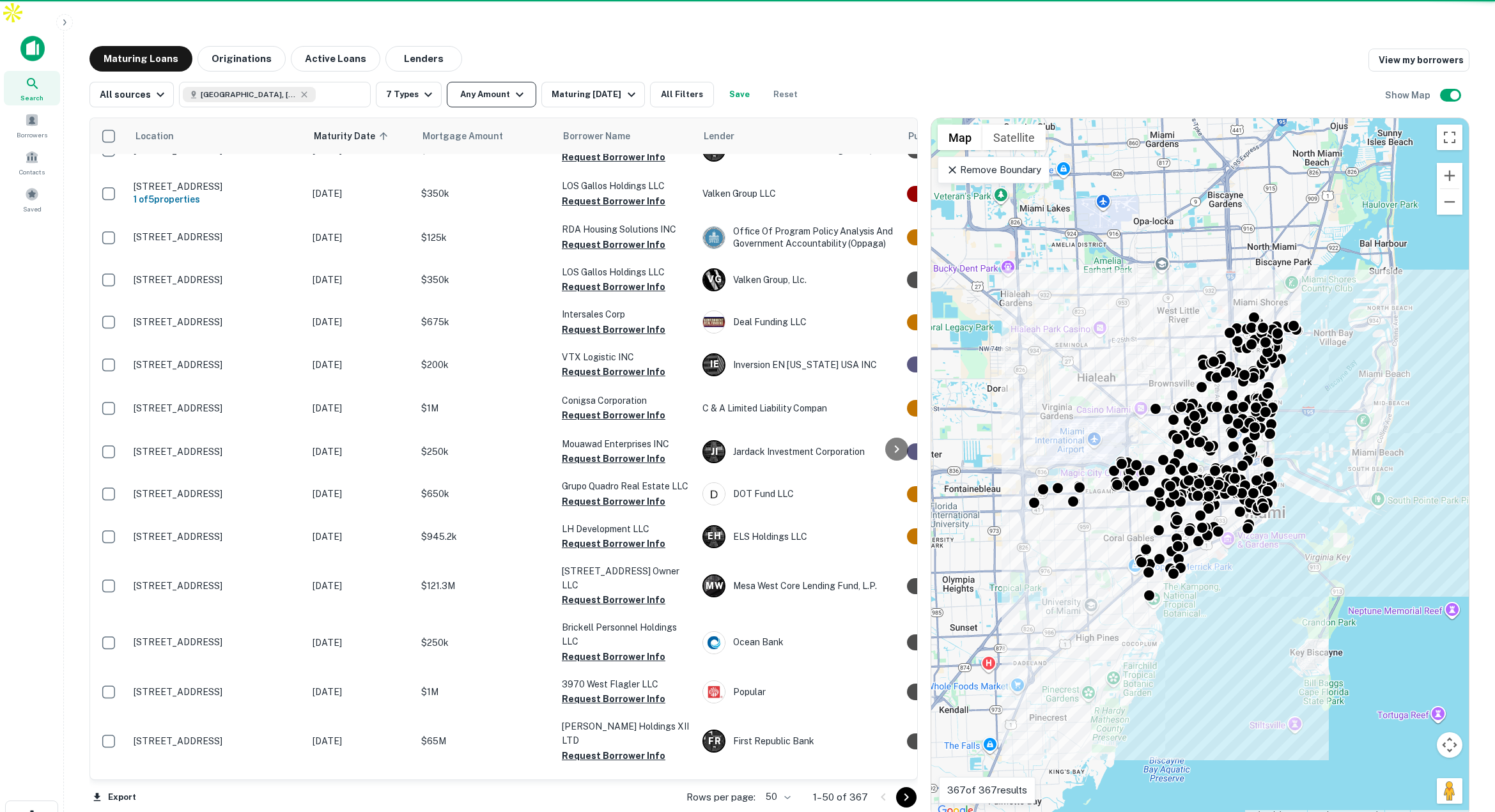
click at [518, 87] on icon "button" at bounding box center [519, 94] width 15 height 15
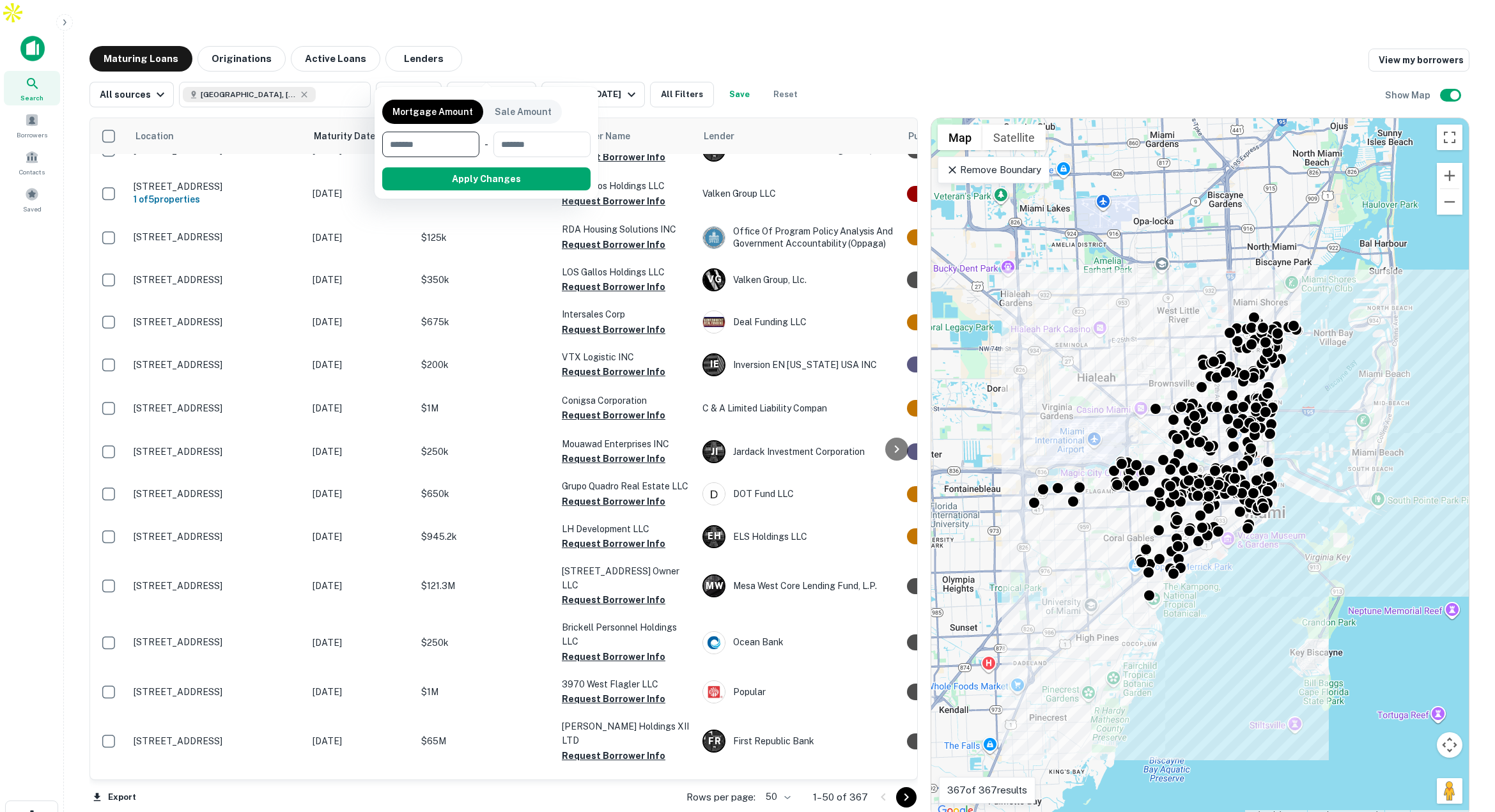
click at [454, 139] on input "number" at bounding box center [426, 144] width 88 height 26
type input "*******"
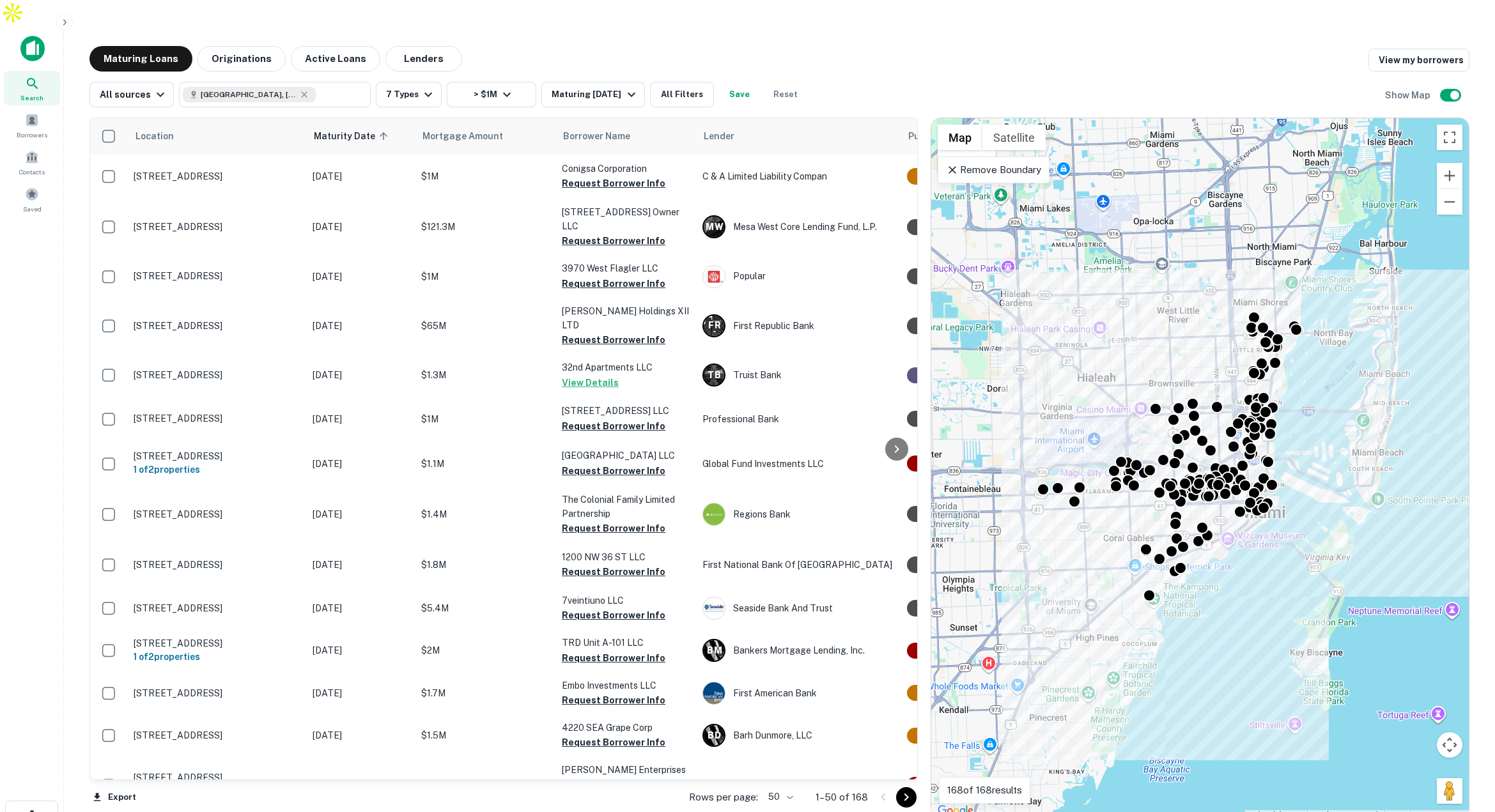
click at [1023, 162] on p "Remove Boundary" at bounding box center [993, 170] width 95 height 15
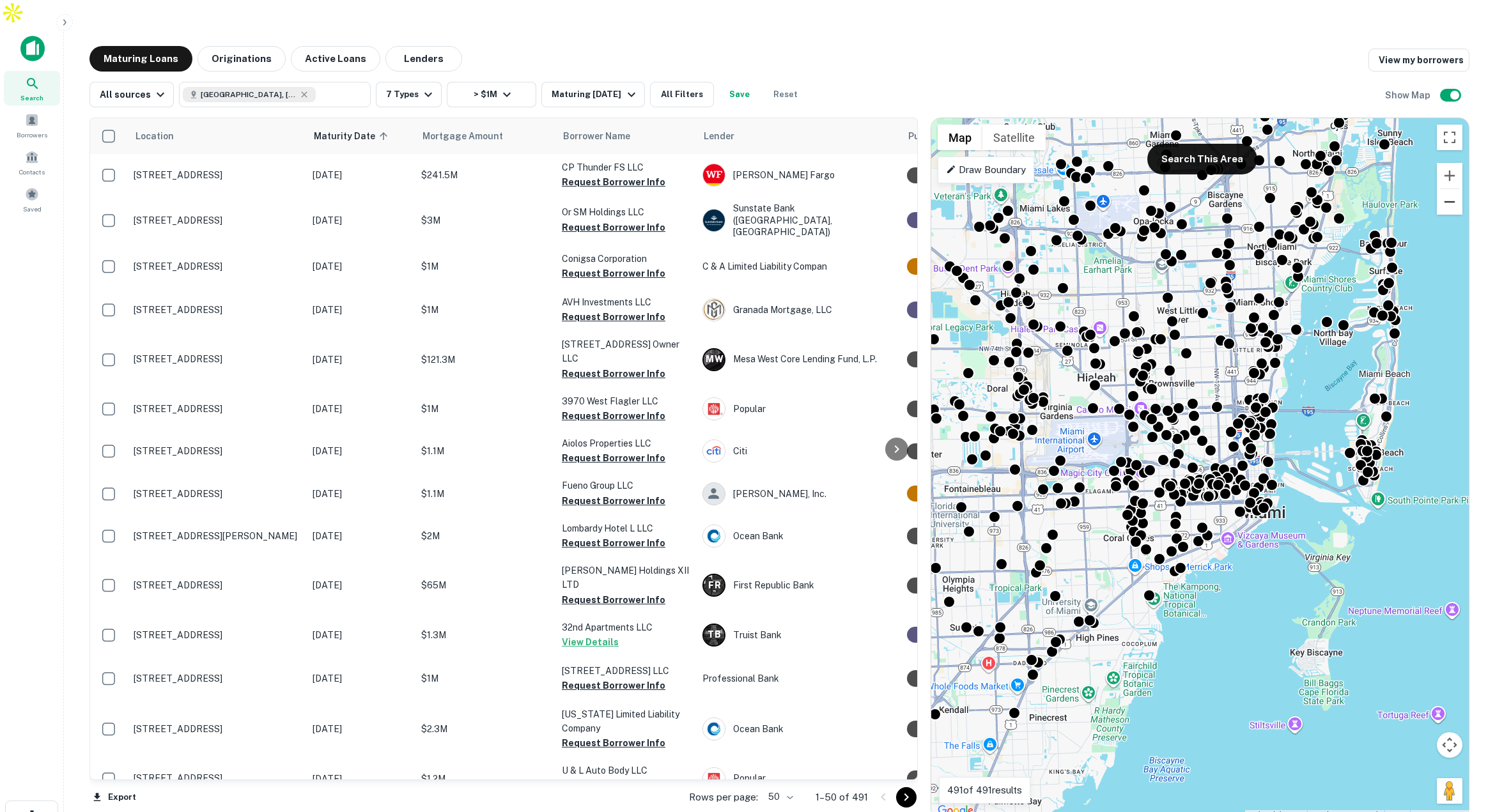
click at [1450, 189] on button "Zoom out" at bounding box center [1449, 202] width 26 height 26
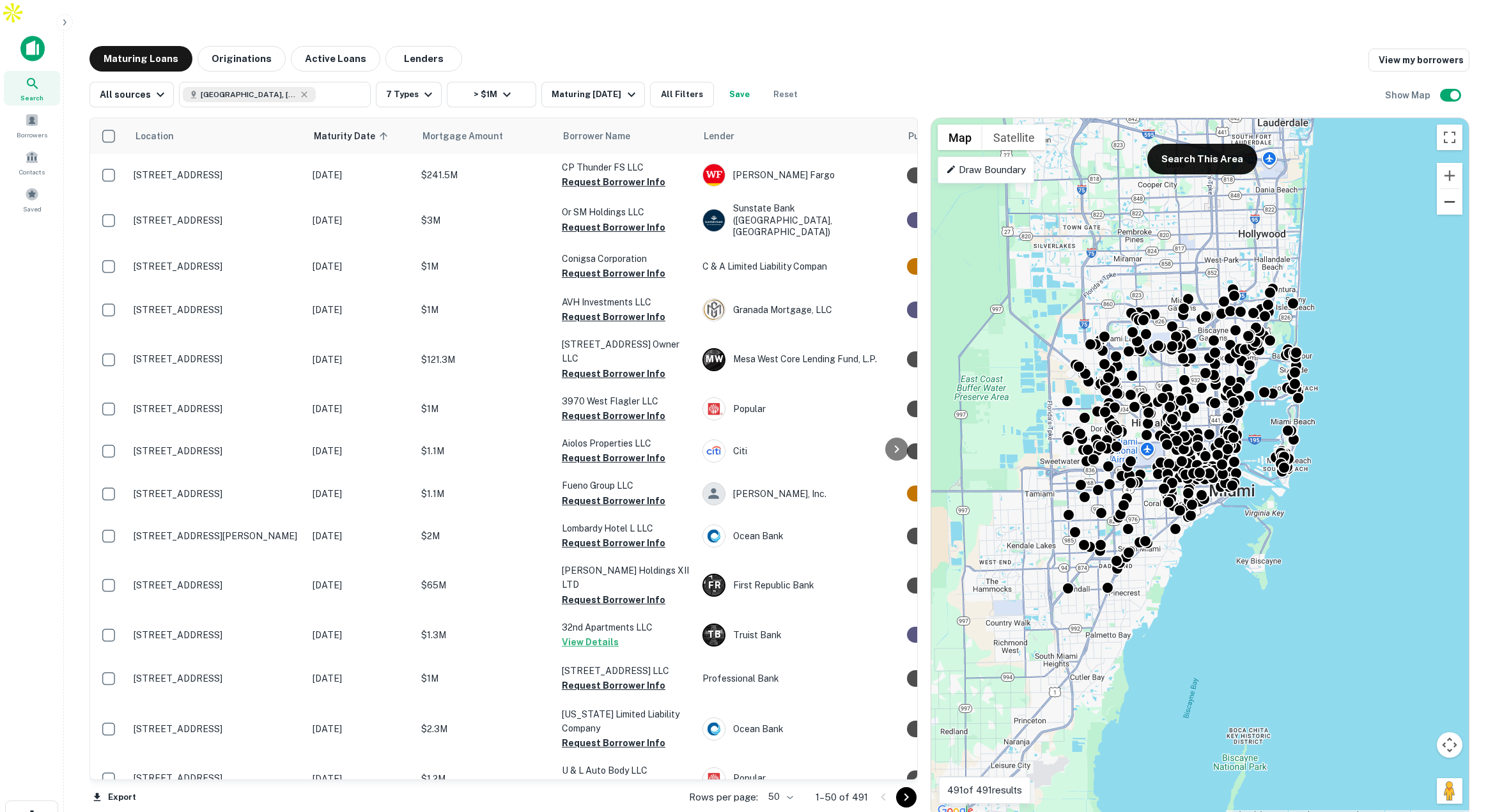
click at [1450, 189] on button "Zoom out" at bounding box center [1449, 202] width 26 height 26
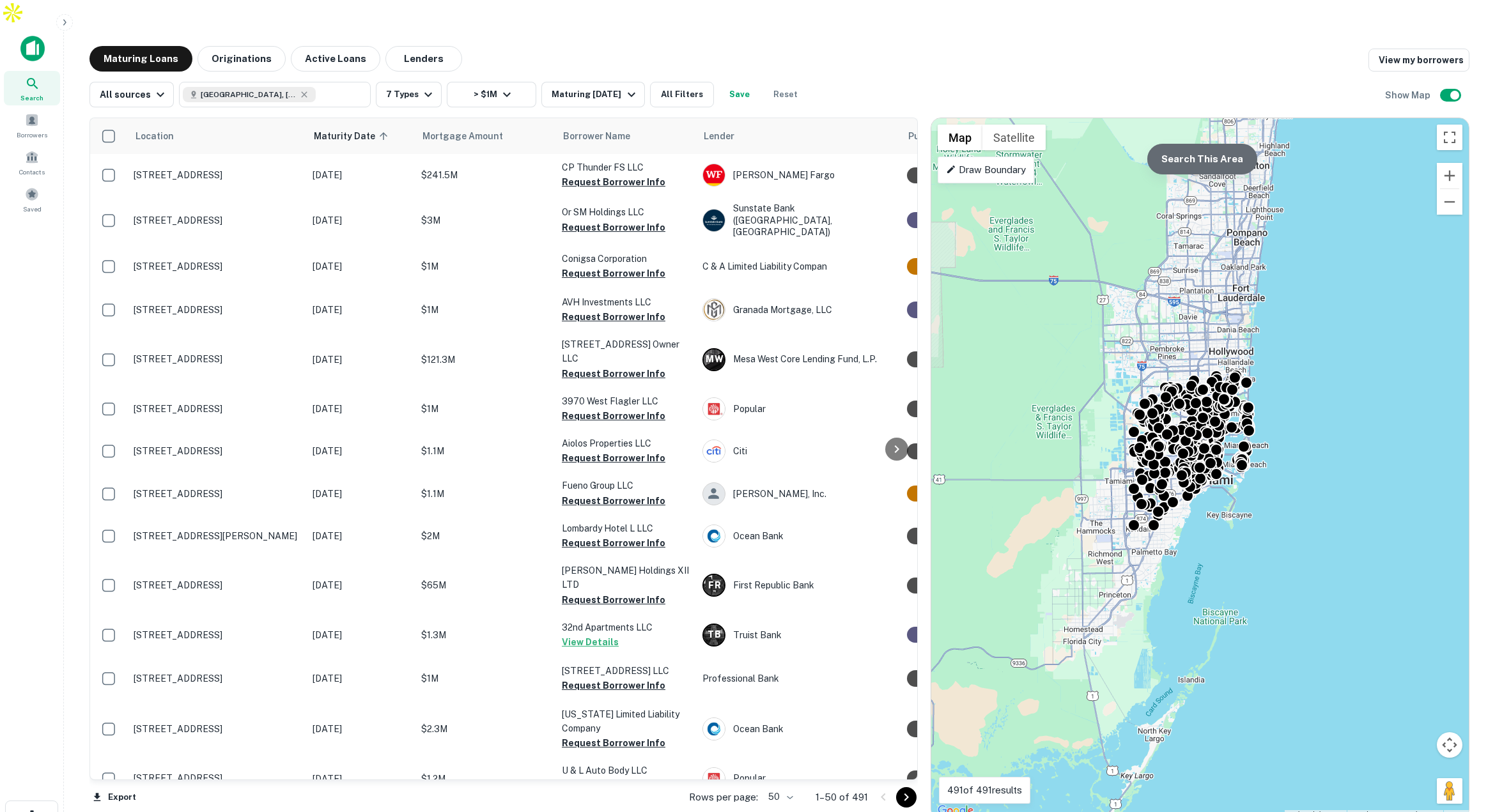
click at [1203, 143] on button "Search This Area" at bounding box center [1202, 159] width 110 height 30
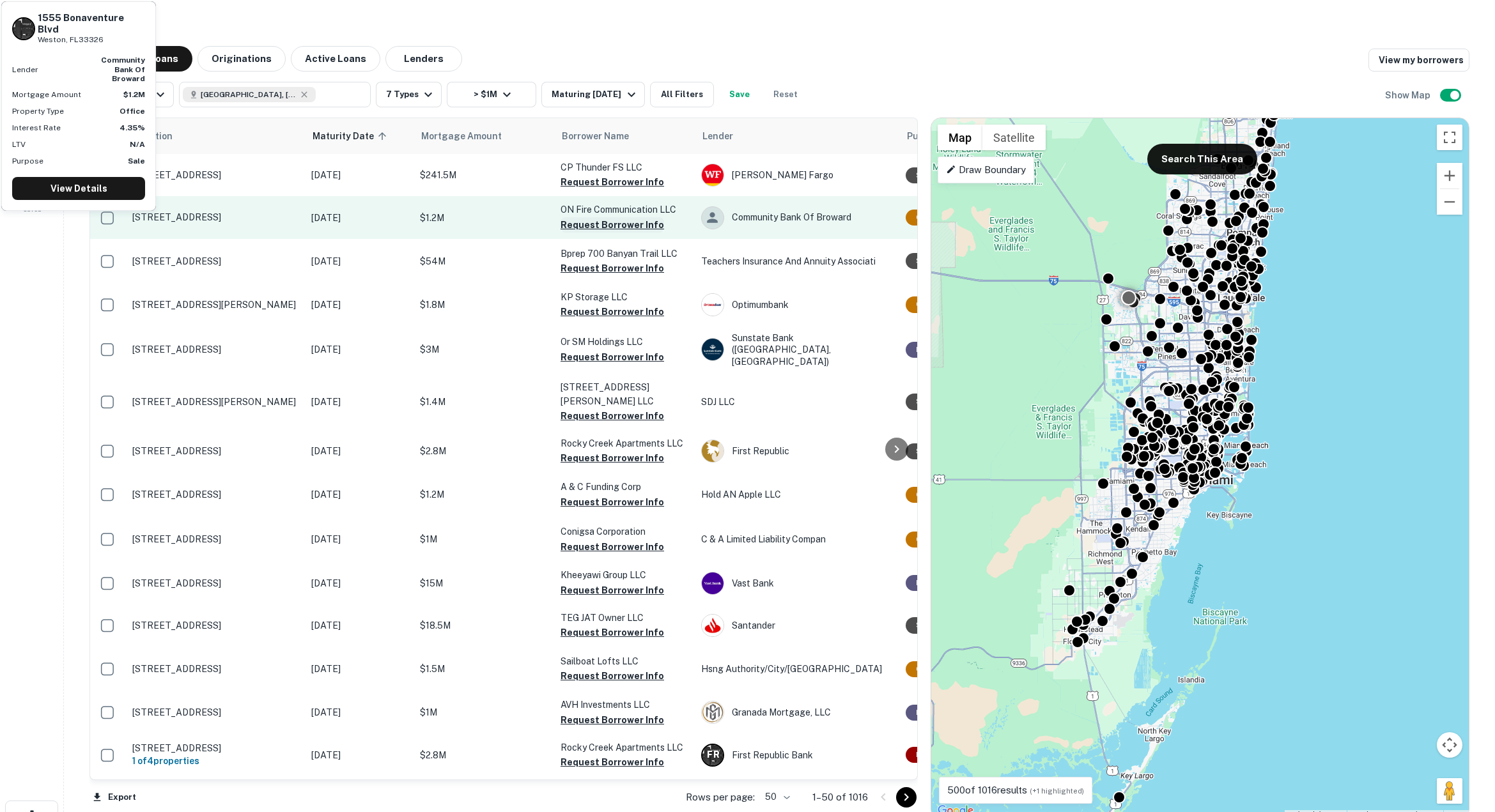
scroll to position [0, 1]
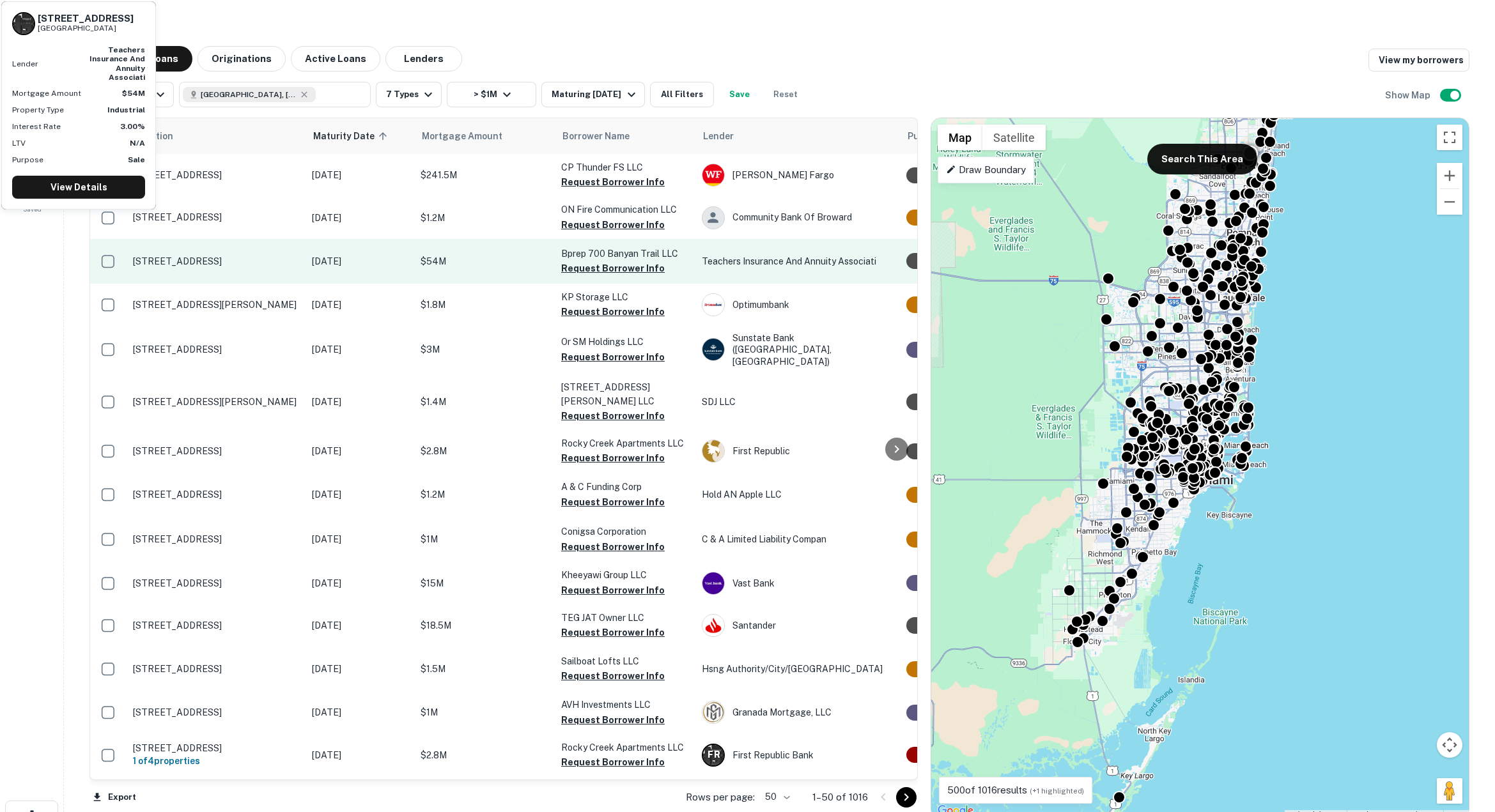
click at [591, 260] on button "Request Borrower Info" at bounding box center [613, 268] width 103 height 15
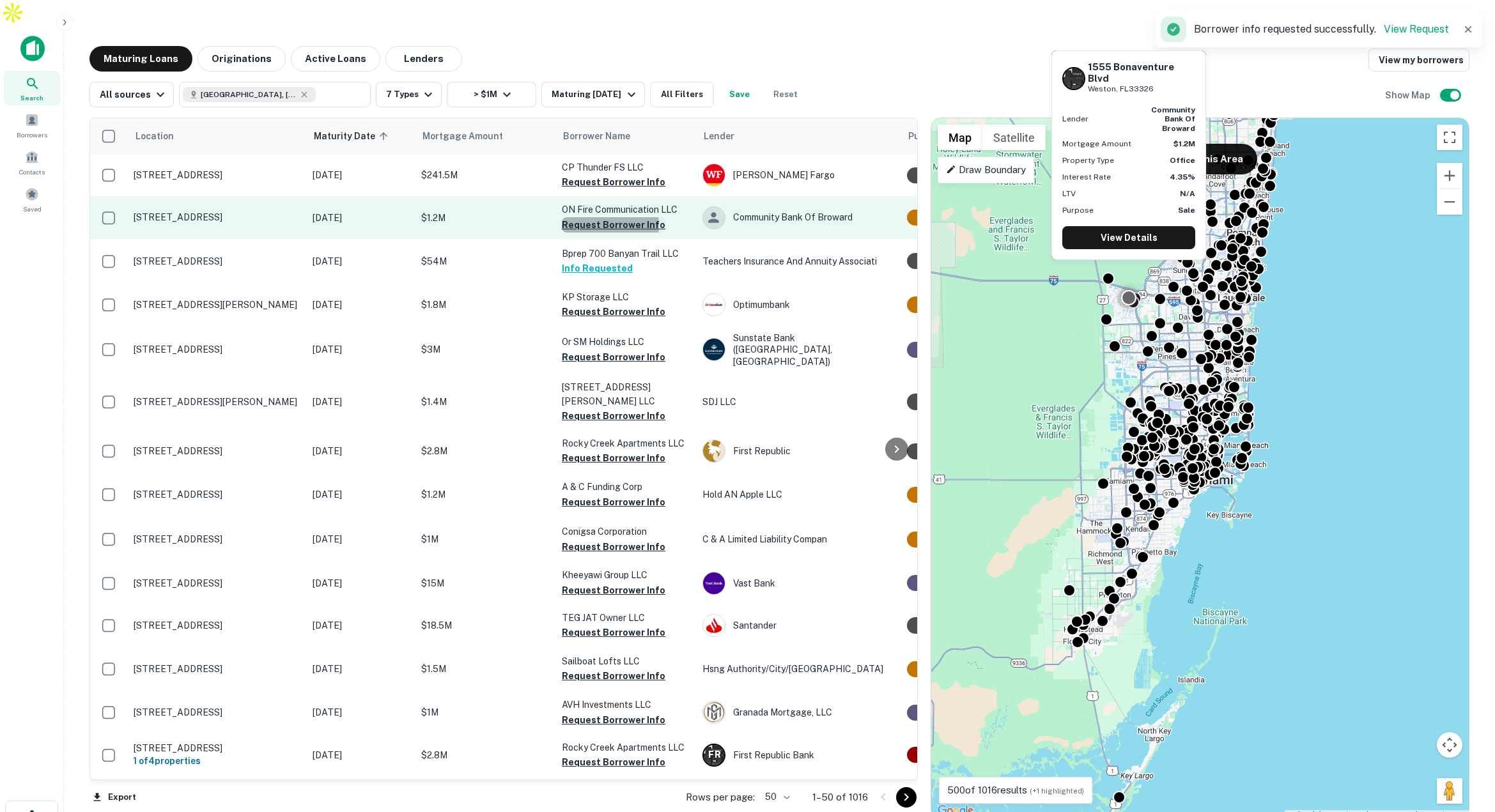
click at [607, 217] on button "Request Borrower Info" at bounding box center [613, 225] width 103 height 15
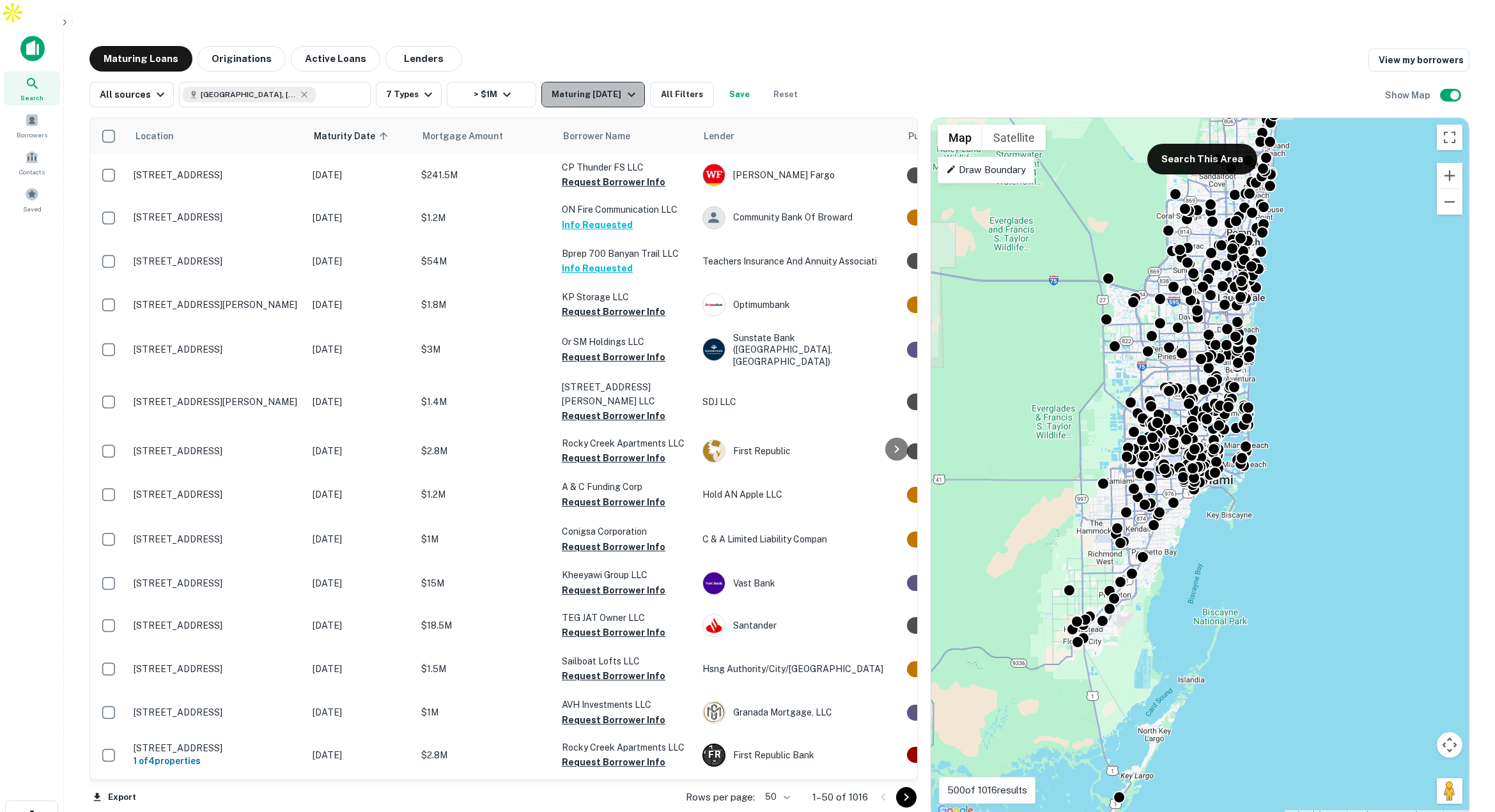
click at [623, 87] on icon "button" at bounding box center [631, 94] width 15 height 15
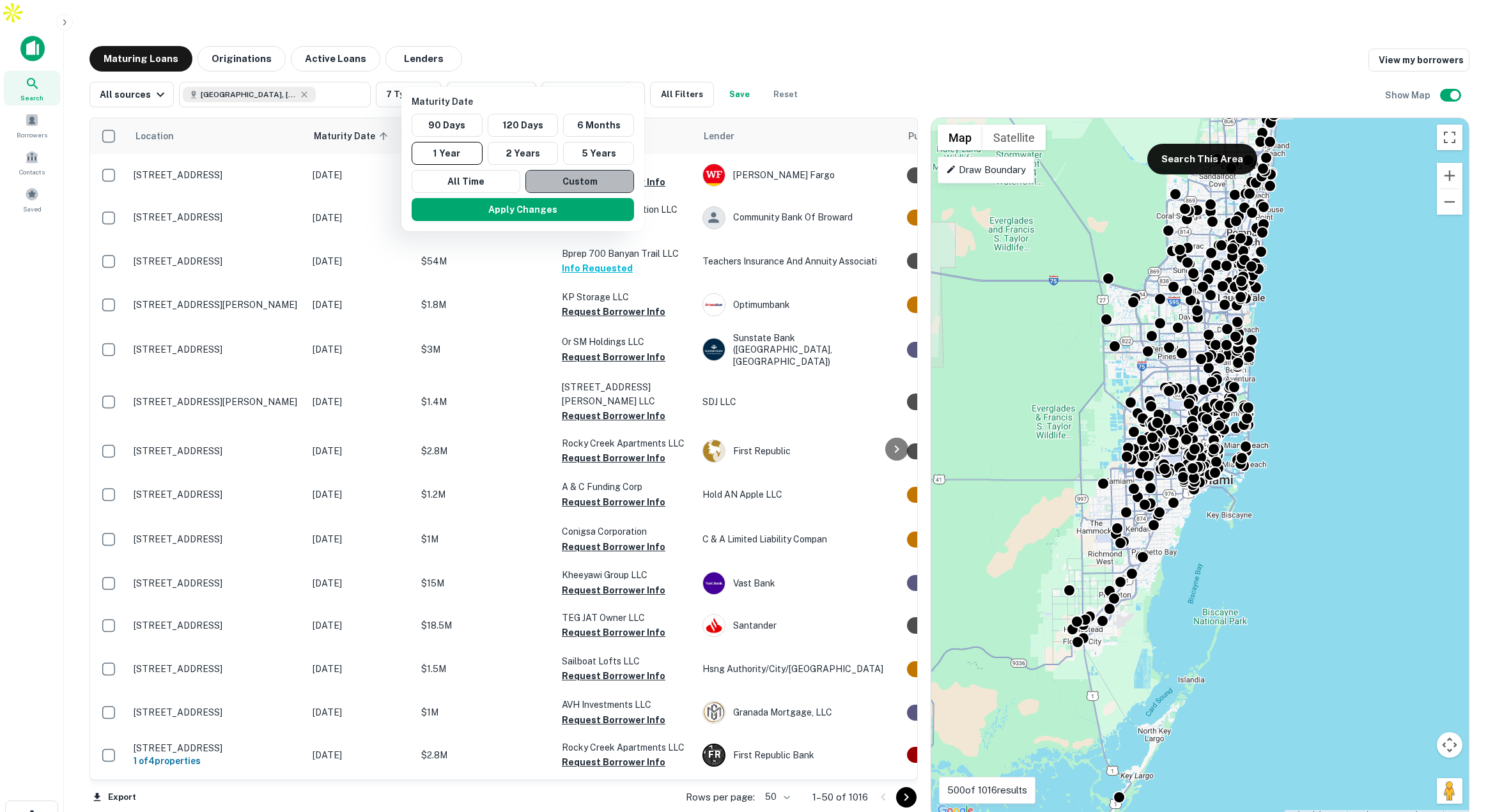
click at [610, 183] on button "Custom" at bounding box center [579, 181] width 109 height 23
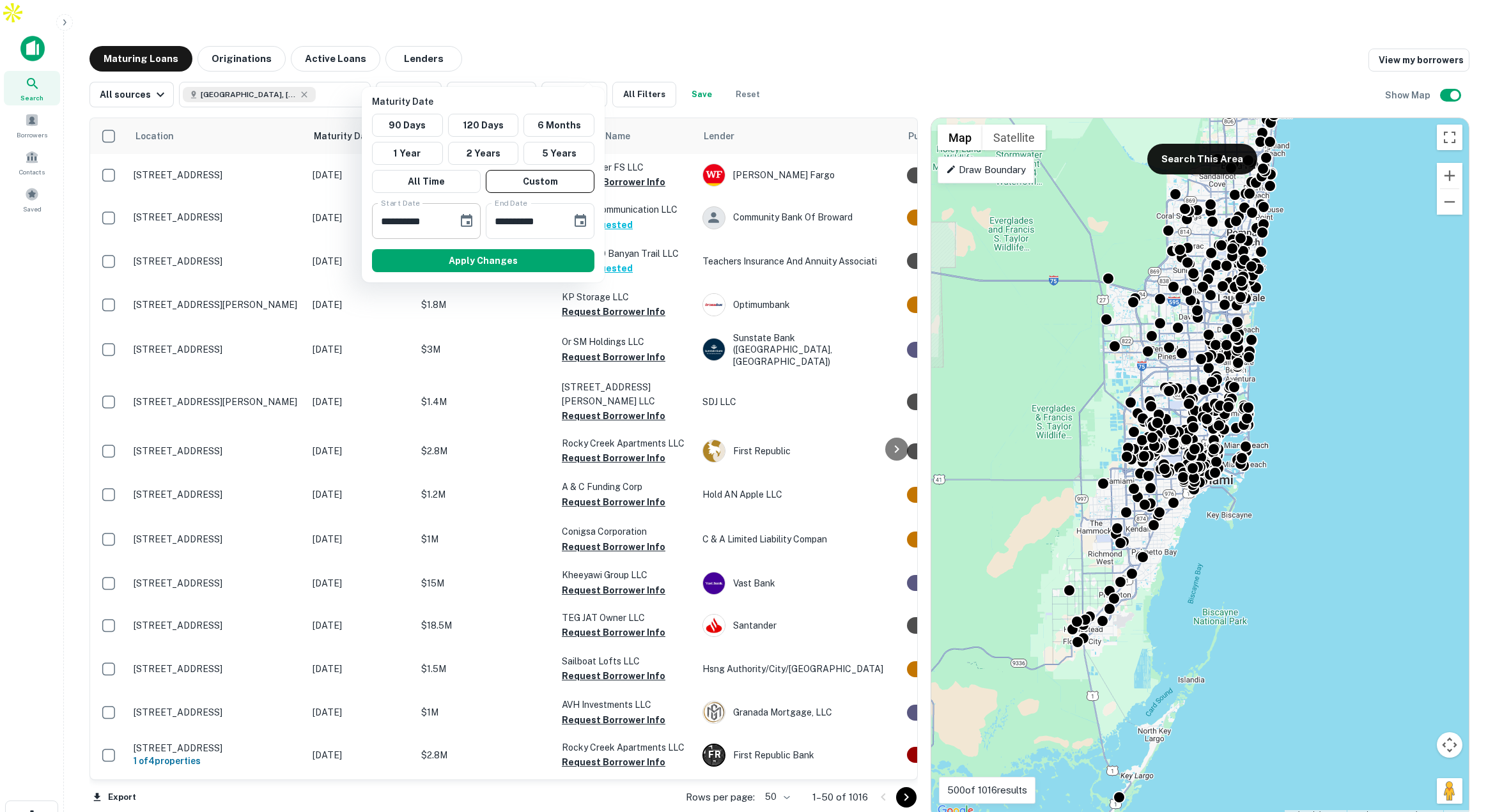
click at [469, 218] on icon "Choose date, selected date is Feb 26, 2025" at bounding box center [466, 220] width 11 height 13
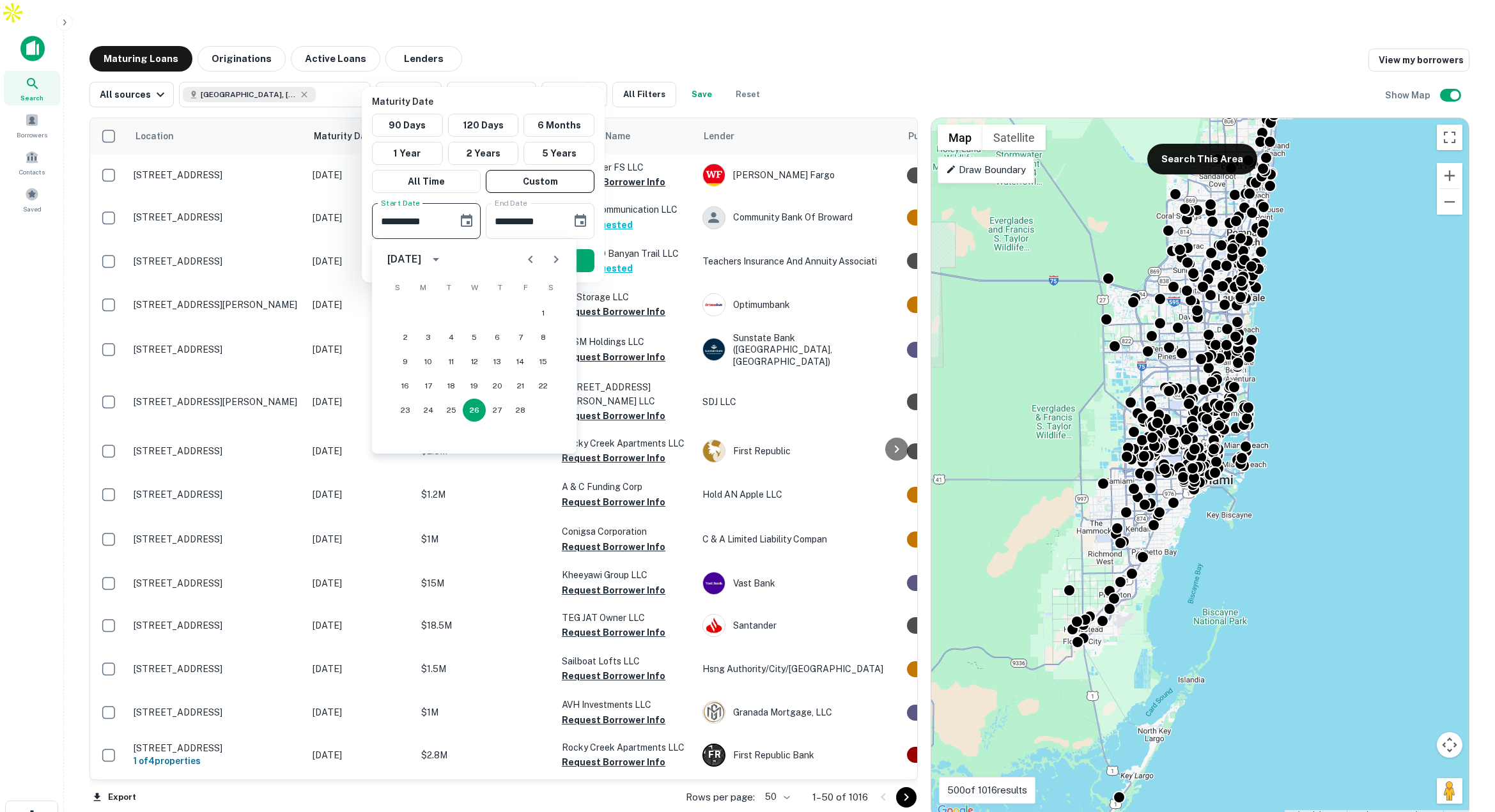
click at [421, 257] on div "February 2025" at bounding box center [404, 260] width 34 height 15
click at [408, 389] on button "2026" at bounding box center [408, 395] width 46 height 23
click at [527, 256] on icon "Previous month" at bounding box center [530, 260] width 15 height 15
click at [498, 311] on button "1" at bounding box center [497, 313] width 23 height 23
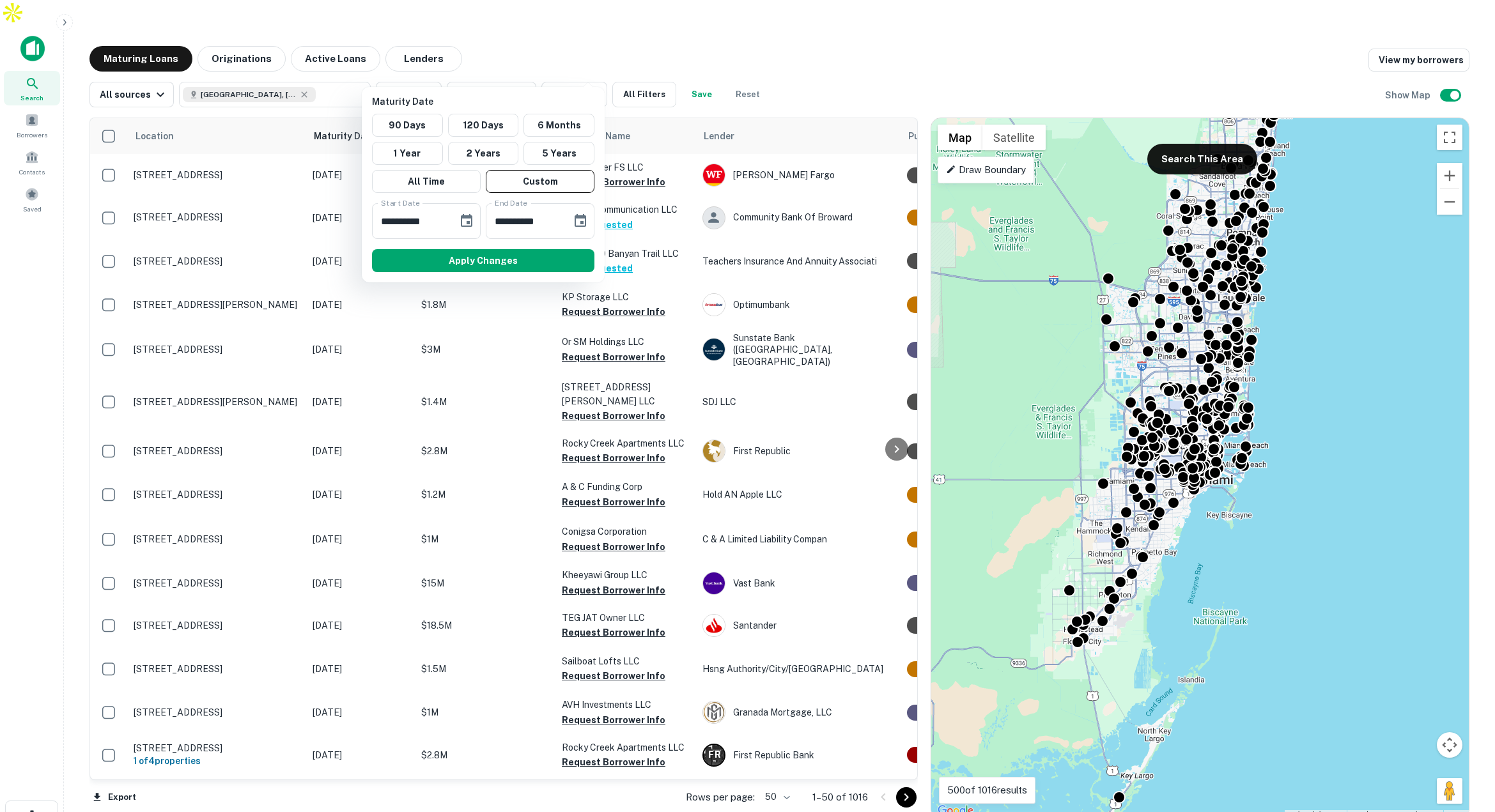
type input "**********"
click at [569, 217] on button "Choose date, selected date is Aug 25, 2025" at bounding box center [580, 221] width 26 height 26
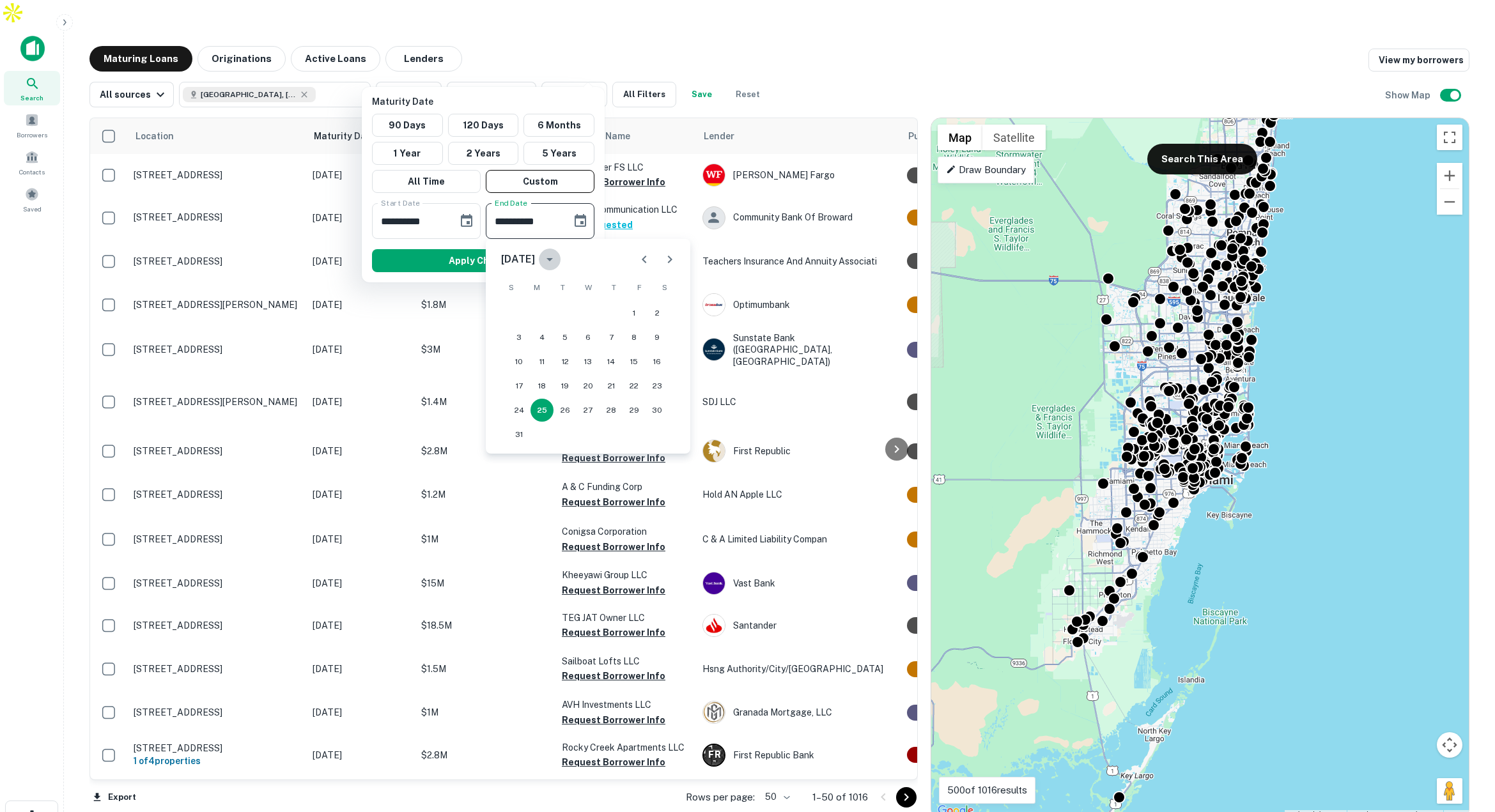
click at [557, 260] on icon "calendar view is open, switch to year view" at bounding box center [550, 260] width 15 height 15
click at [522, 395] on button "2026" at bounding box center [521, 395] width 46 height 23
type input "**********"
click at [561, 408] on button "25" at bounding box center [565, 410] width 23 height 23
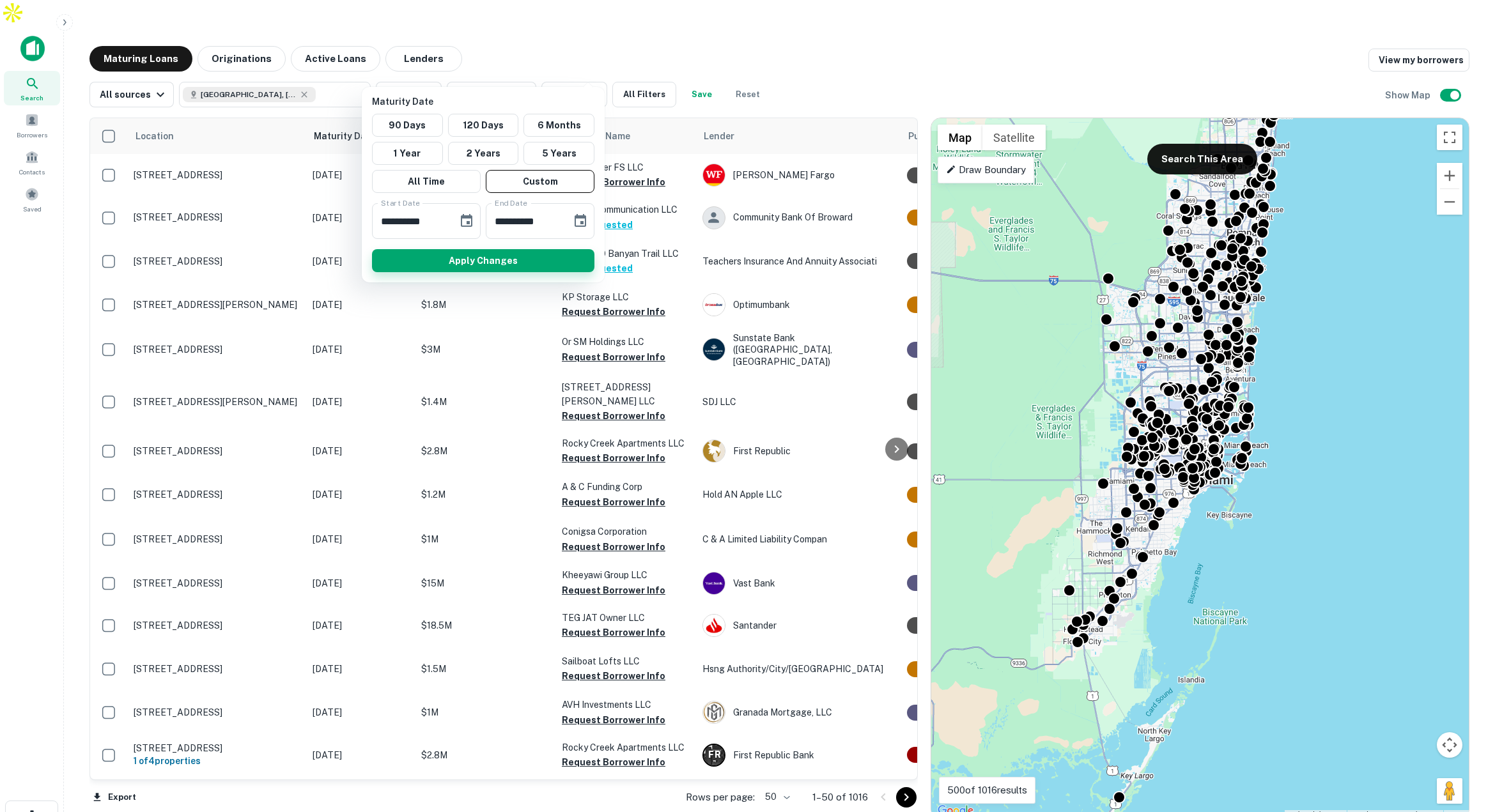
click at [515, 260] on button "Apply Changes" at bounding box center [483, 260] width 222 height 23
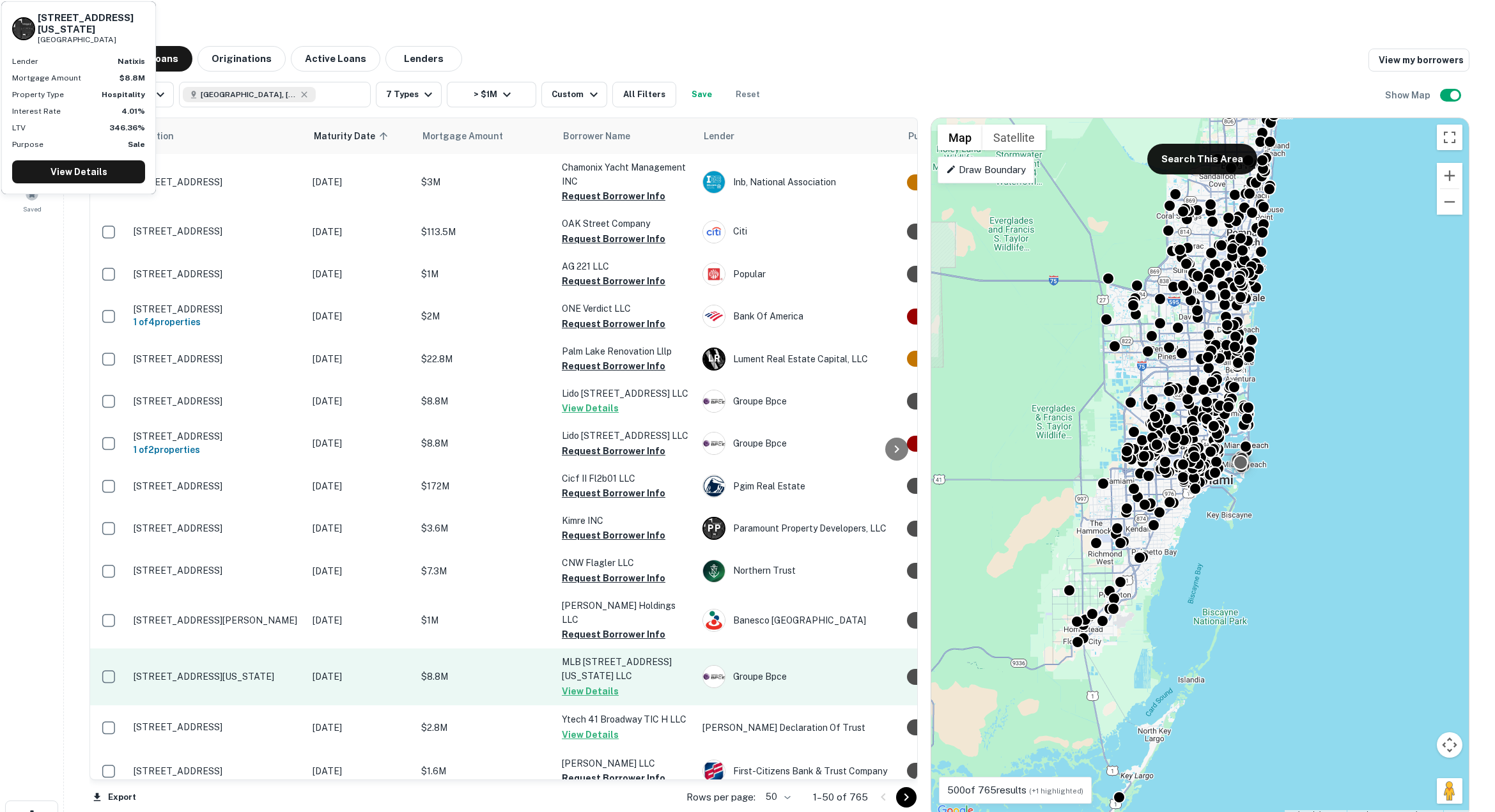
click at [522, 669] on p "$8.8M" at bounding box center [485, 676] width 128 height 14
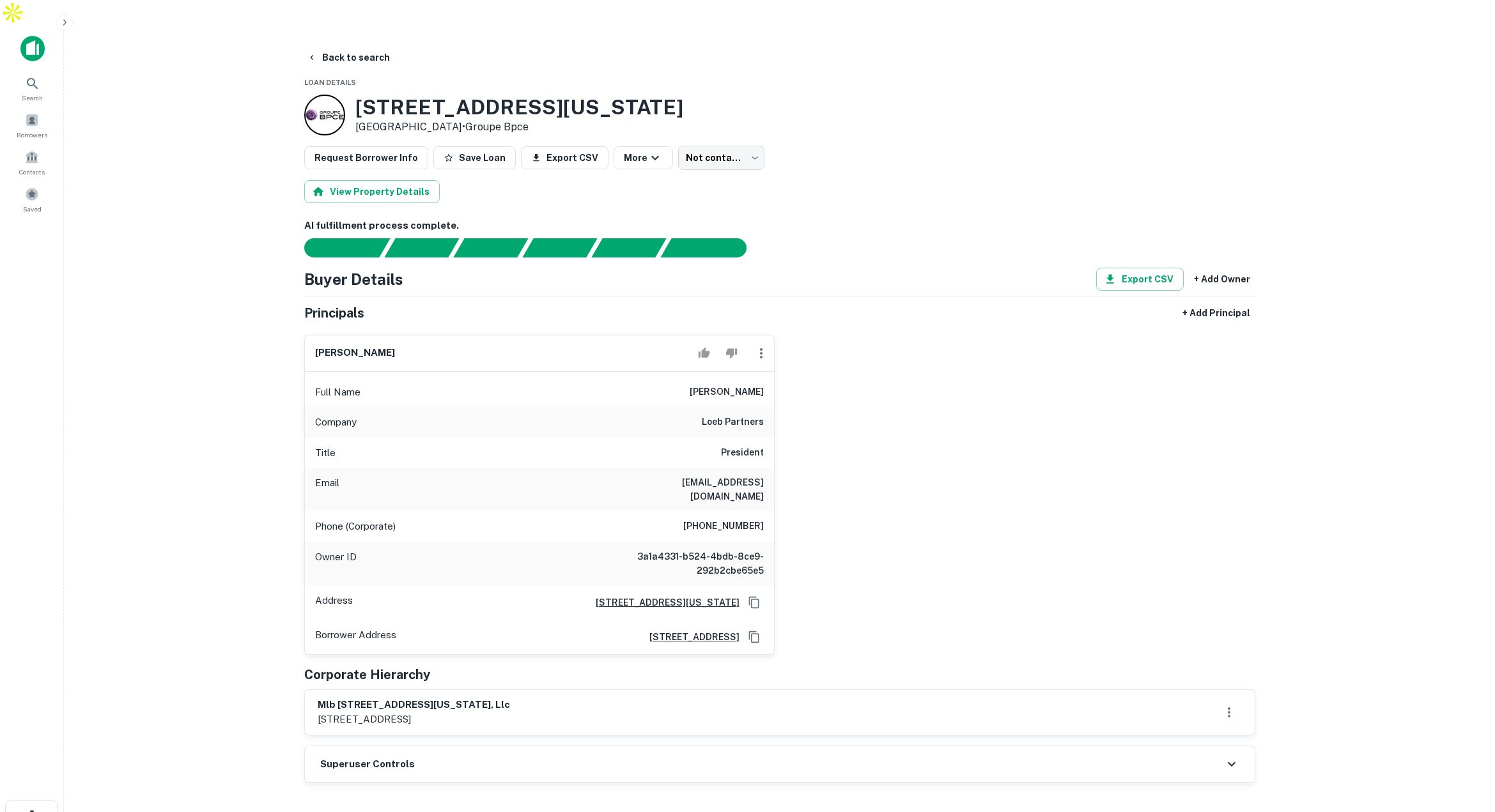
scroll to position [2, 0]
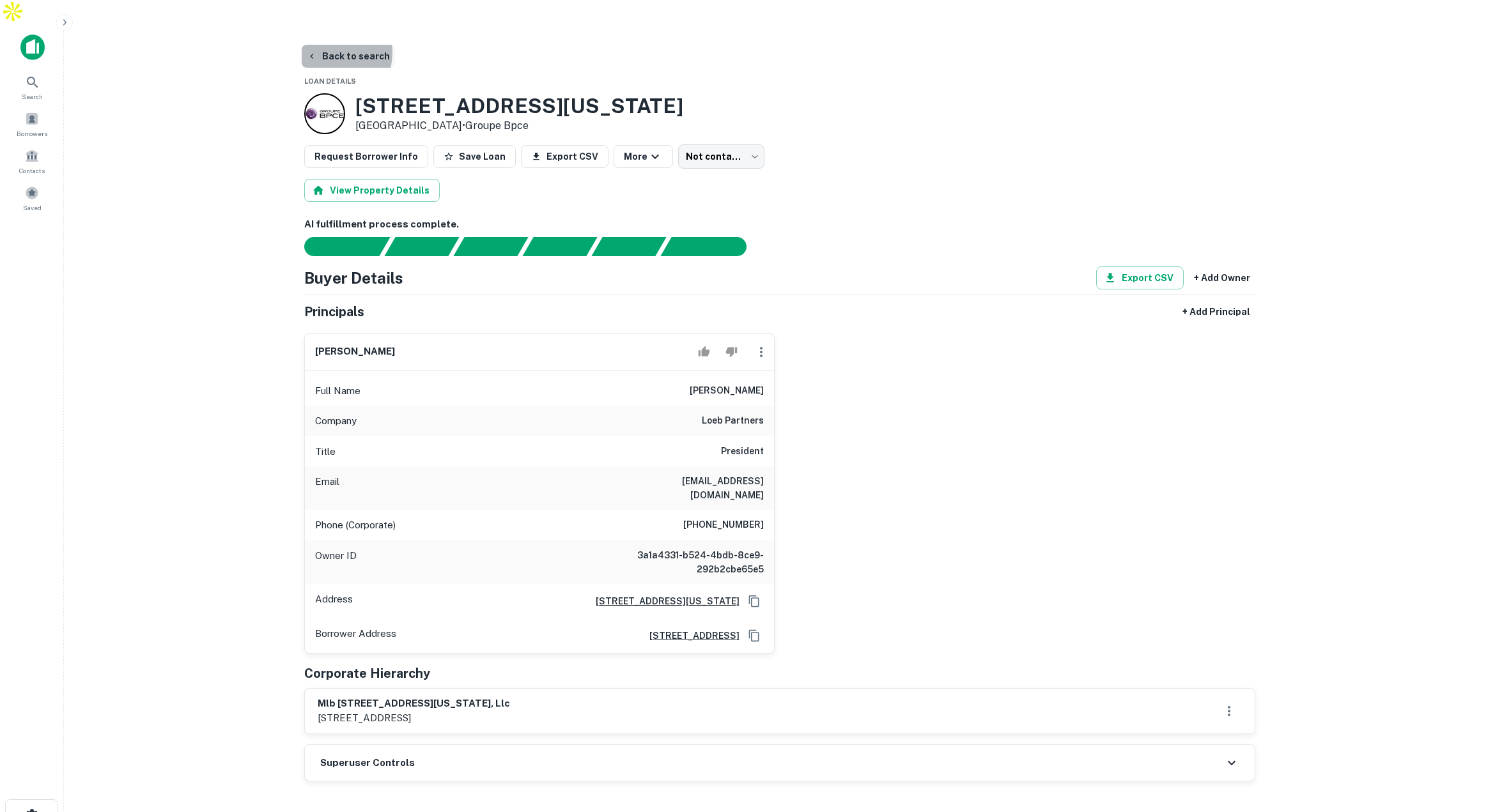
click at [326, 45] on button "Back to search" at bounding box center [348, 56] width 93 height 23
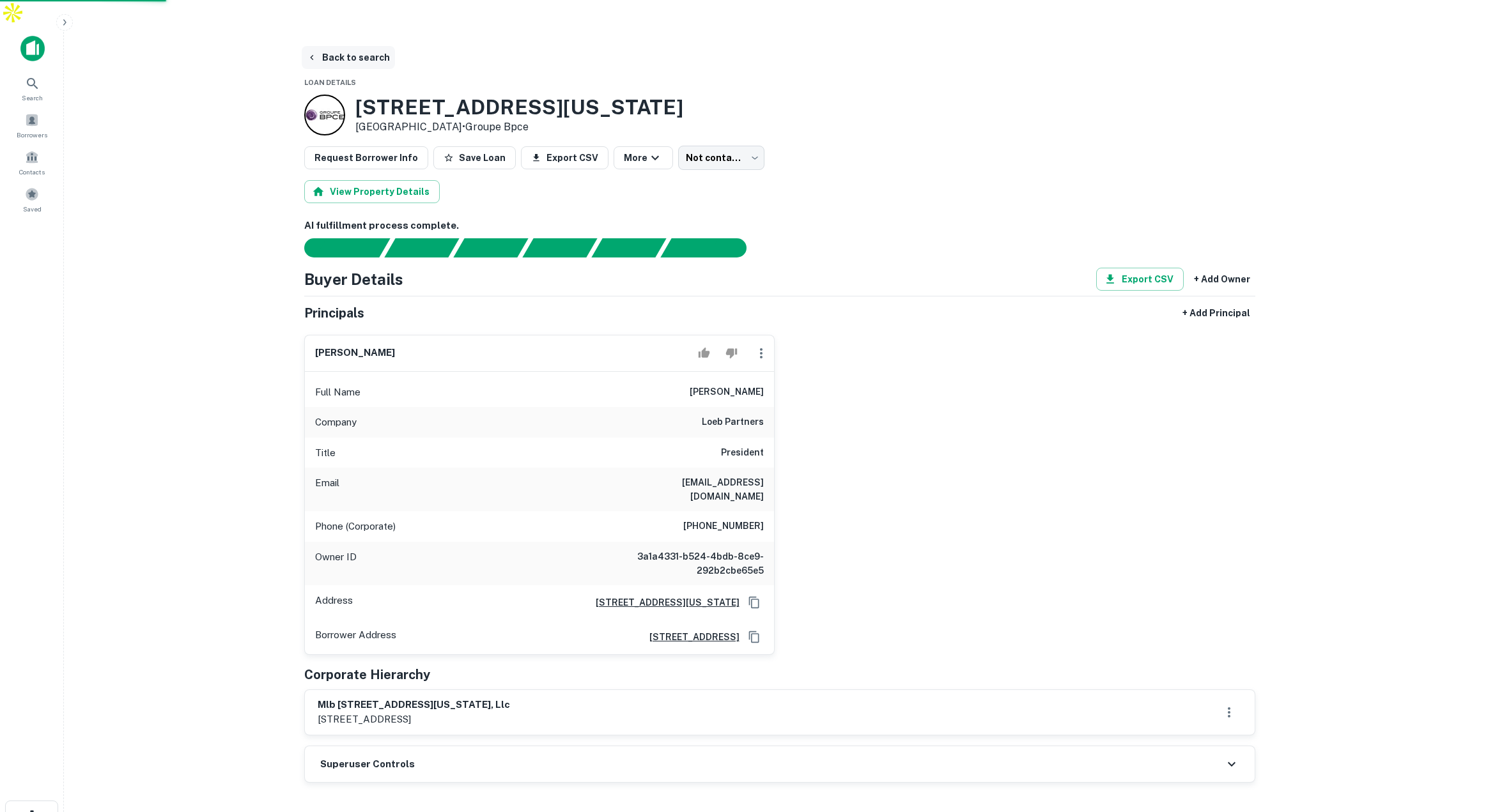
click at [334, 46] on button "Back to search" at bounding box center [348, 58] width 93 height 23
click at [353, 46] on button "Back to search" at bounding box center [348, 58] width 93 height 23
click at [349, 46] on button "Back to search" at bounding box center [348, 58] width 93 height 23
click at [29, 71] on div "Search" at bounding box center [32, 87] width 56 height 34
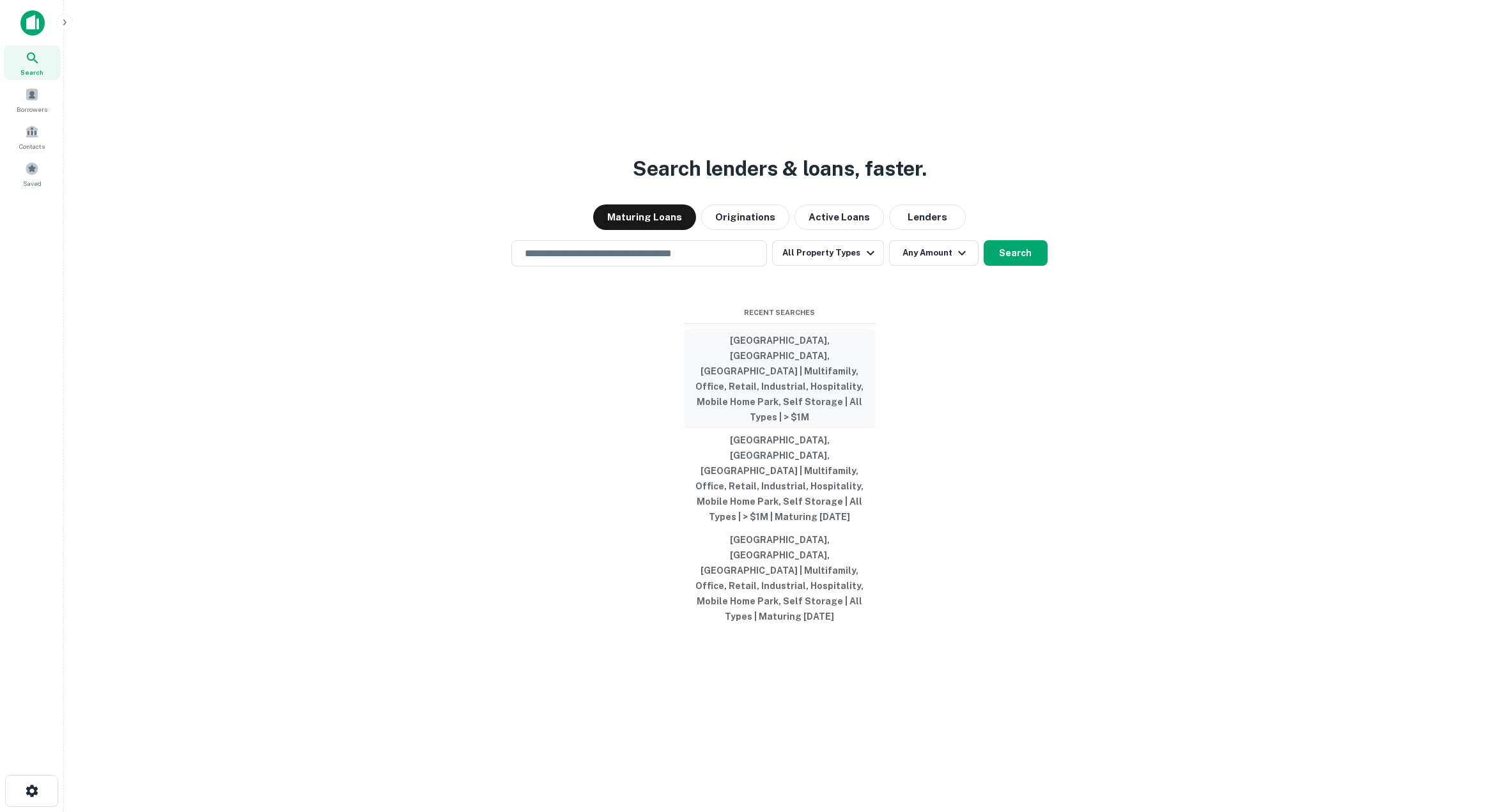
click at [764, 398] on button "Miami, FL, USA | Multifamily, Office, Retail, Industrial, Hospitality, Mobile H…" at bounding box center [780, 378] width 191 height 99
type input "**********"
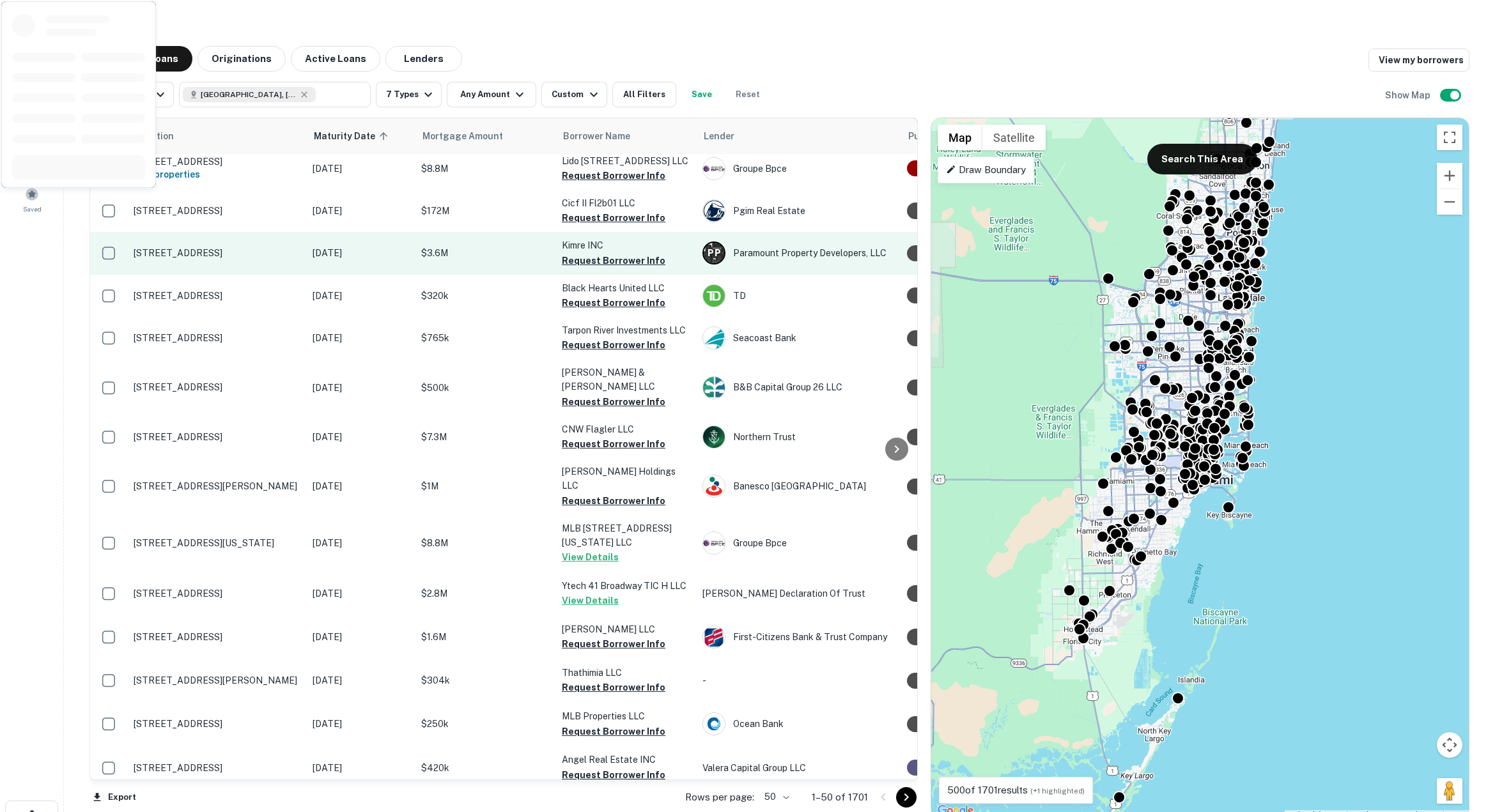
scroll to position [602, 0]
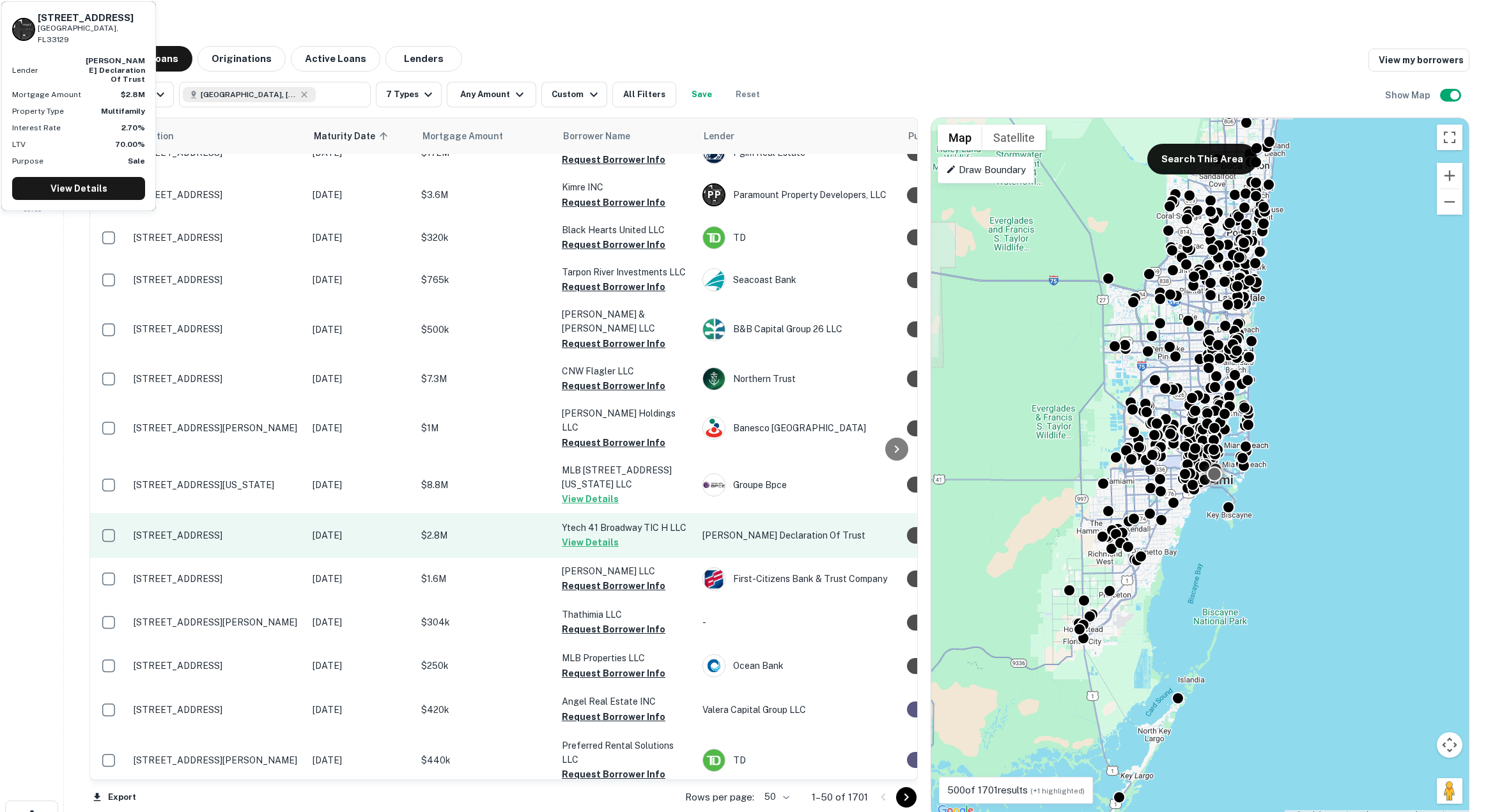
click at [508, 528] on p "$2.8M" at bounding box center [485, 535] width 128 height 14
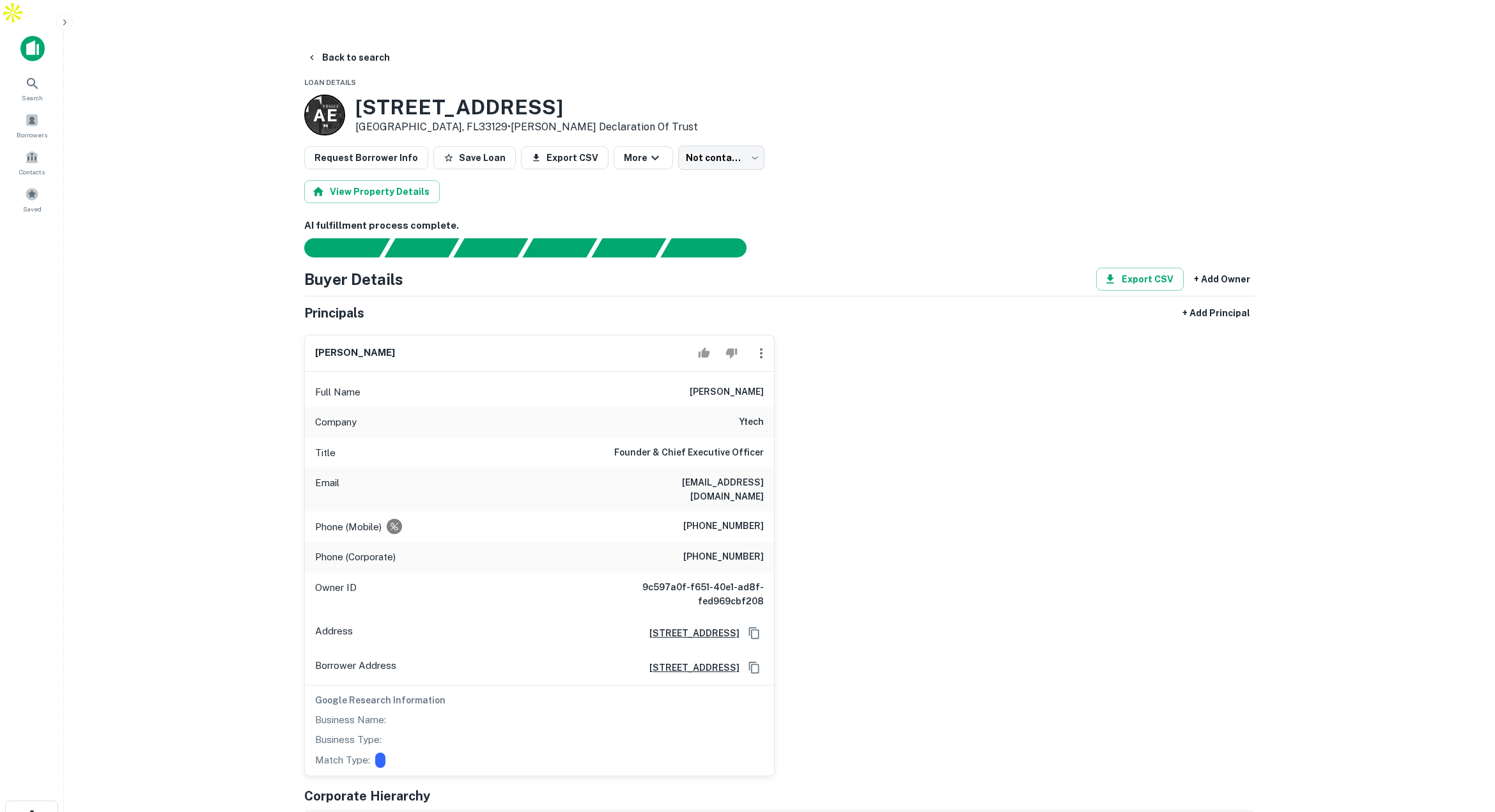
scroll to position [1, 0]
drag, startPoint x: 681, startPoint y: 454, endPoint x: 772, endPoint y: 458, distance: 91.1
click at [773, 467] on div "Email yyidios@ytech.com" at bounding box center [539, 488] width 469 height 43
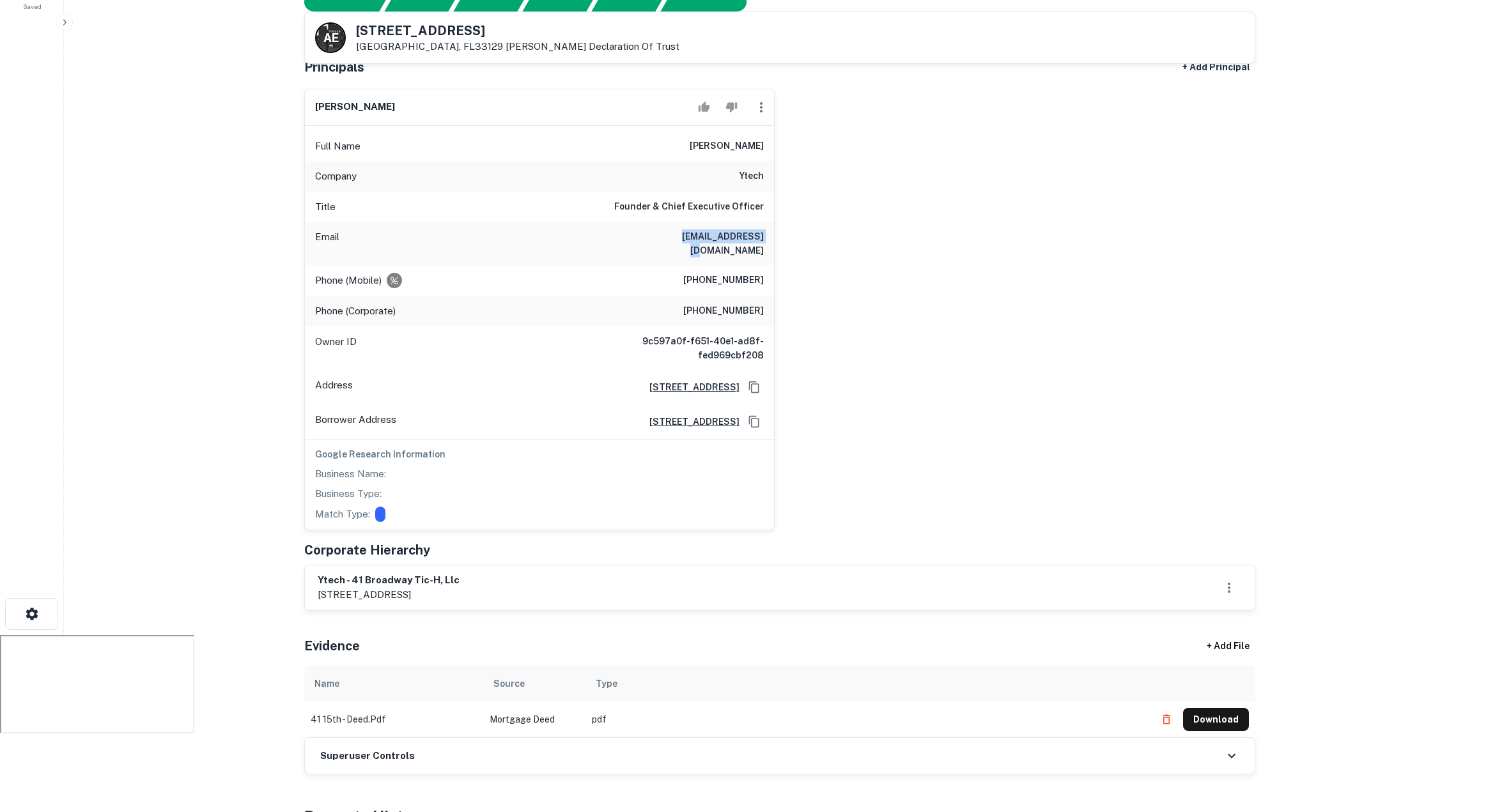
scroll to position [203, 0]
drag, startPoint x: 692, startPoint y: 240, endPoint x: 744, endPoint y: 256, distance: 54.4
click at [756, 272] on h6 "(786) 556-4755" at bounding box center [724, 280] width 80 height 15
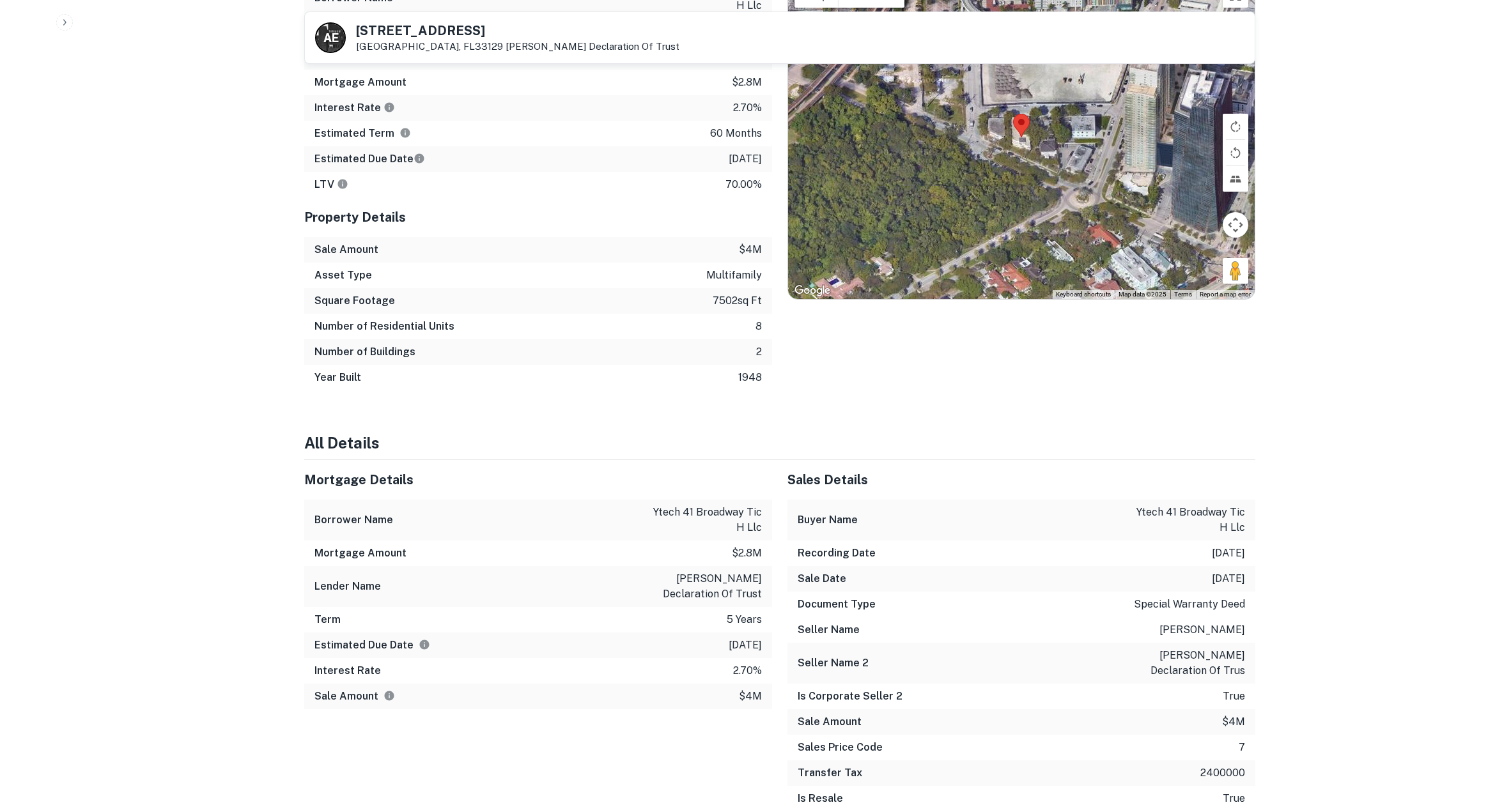
scroll to position [1097, 0]
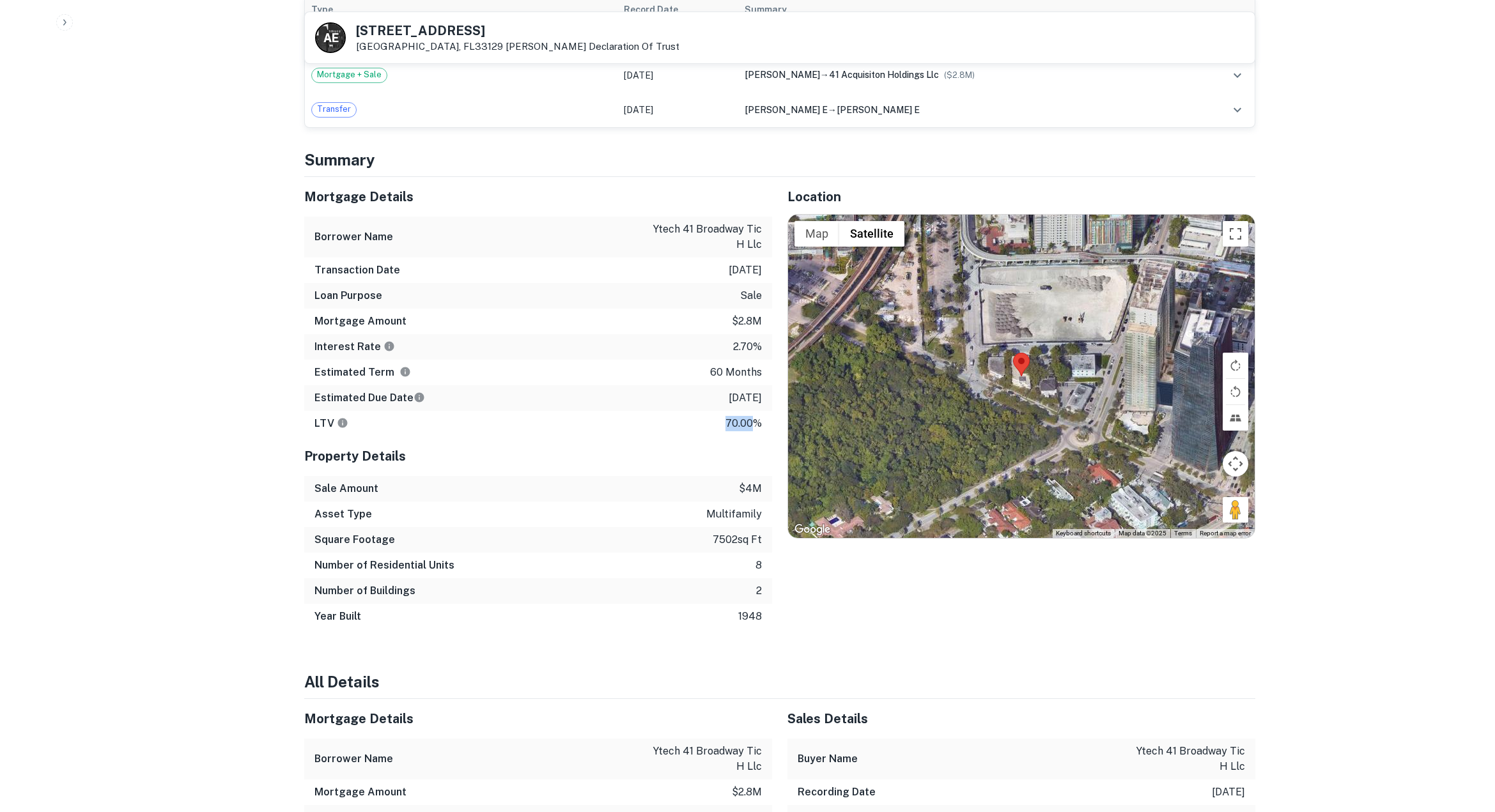
drag, startPoint x: 718, startPoint y: 381, endPoint x: 752, endPoint y: 381, distance: 34.0
click at [752, 411] on div "LTV 70.00%" at bounding box center [538, 423] width 468 height 26
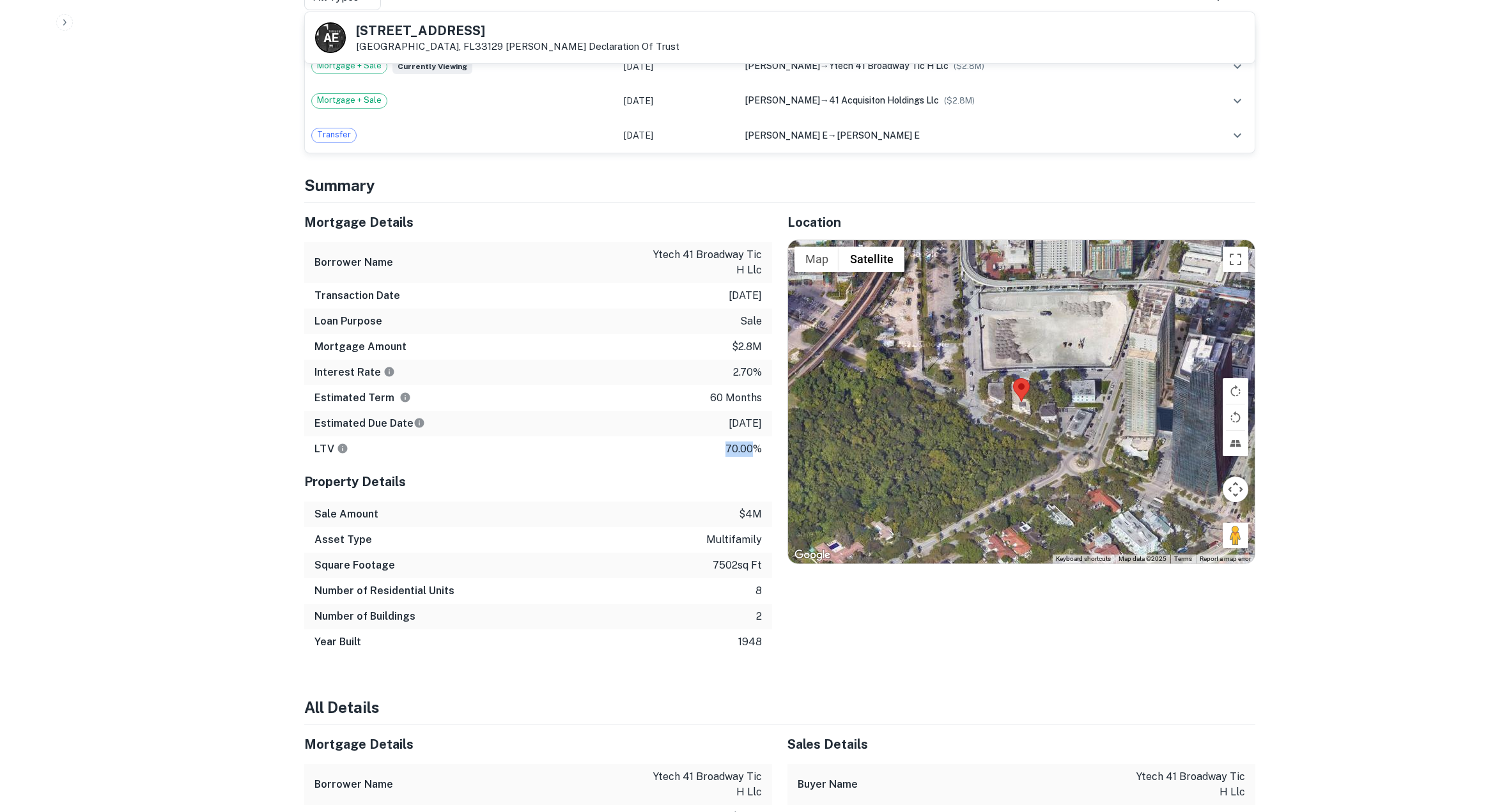
scroll to position [1066, 0]
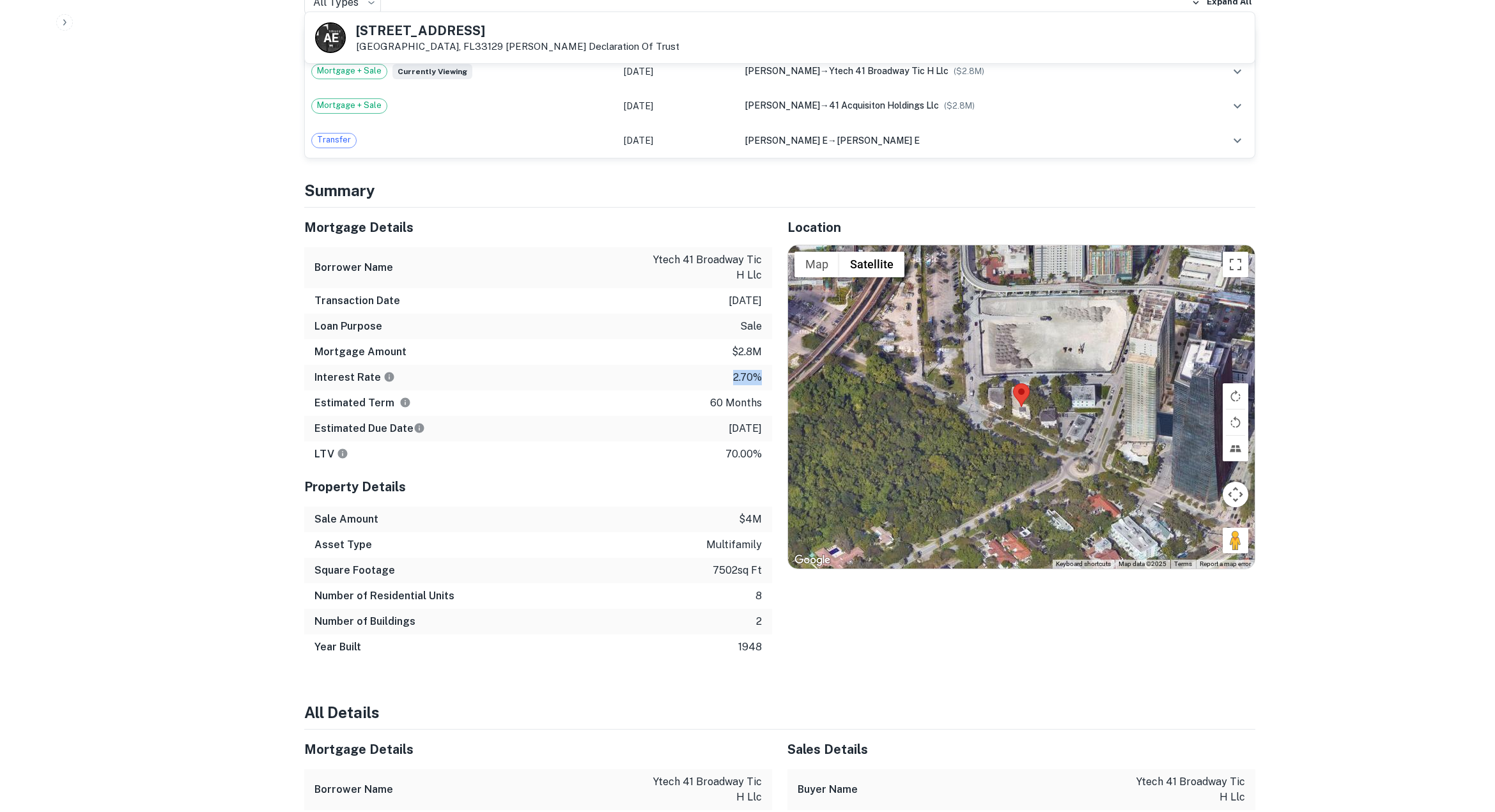
drag, startPoint x: 730, startPoint y: 335, endPoint x: 769, endPoint y: 337, distance: 39.1
click at [769, 365] on div "Interest Rate 2.70%" at bounding box center [538, 378] width 468 height 26
drag, startPoint x: 711, startPoint y: 360, endPoint x: 762, endPoint y: 365, distance: 51.2
click at [762, 390] on div "Estimated Term 60 months" at bounding box center [538, 403] width 468 height 26
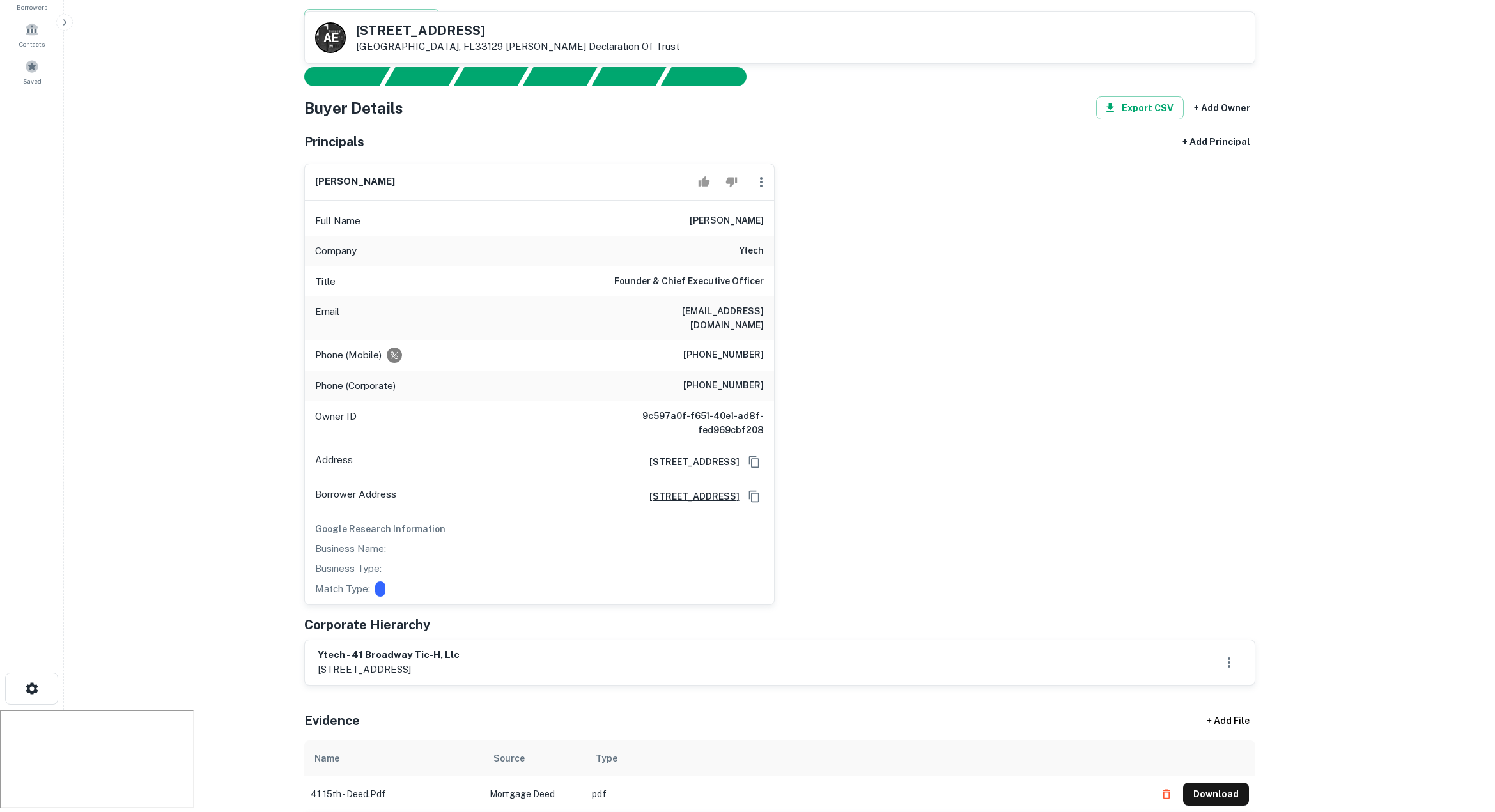
scroll to position [0, 0]
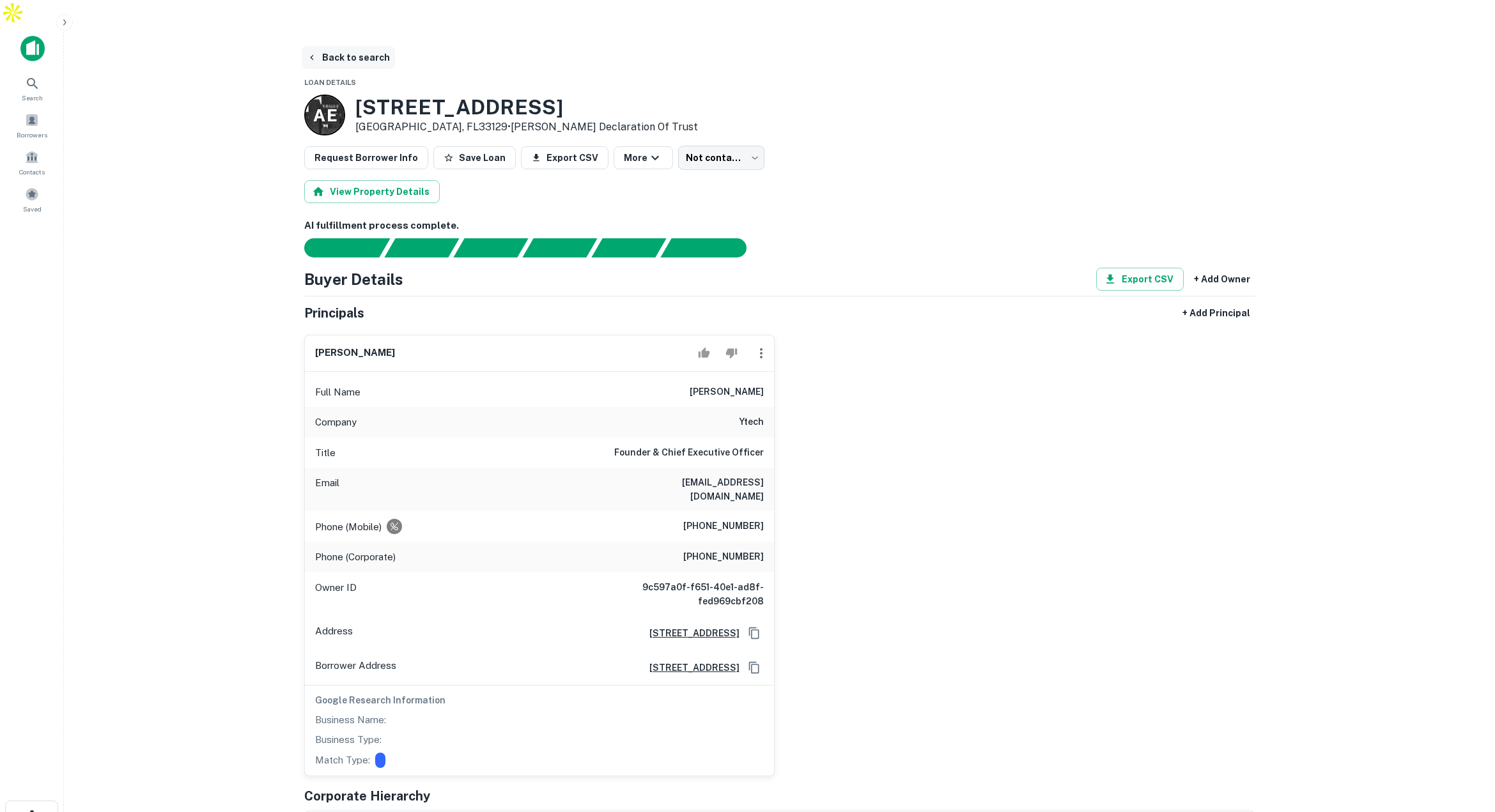
click at [336, 46] on button "Back to search" at bounding box center [348, 58] width 93 height 23
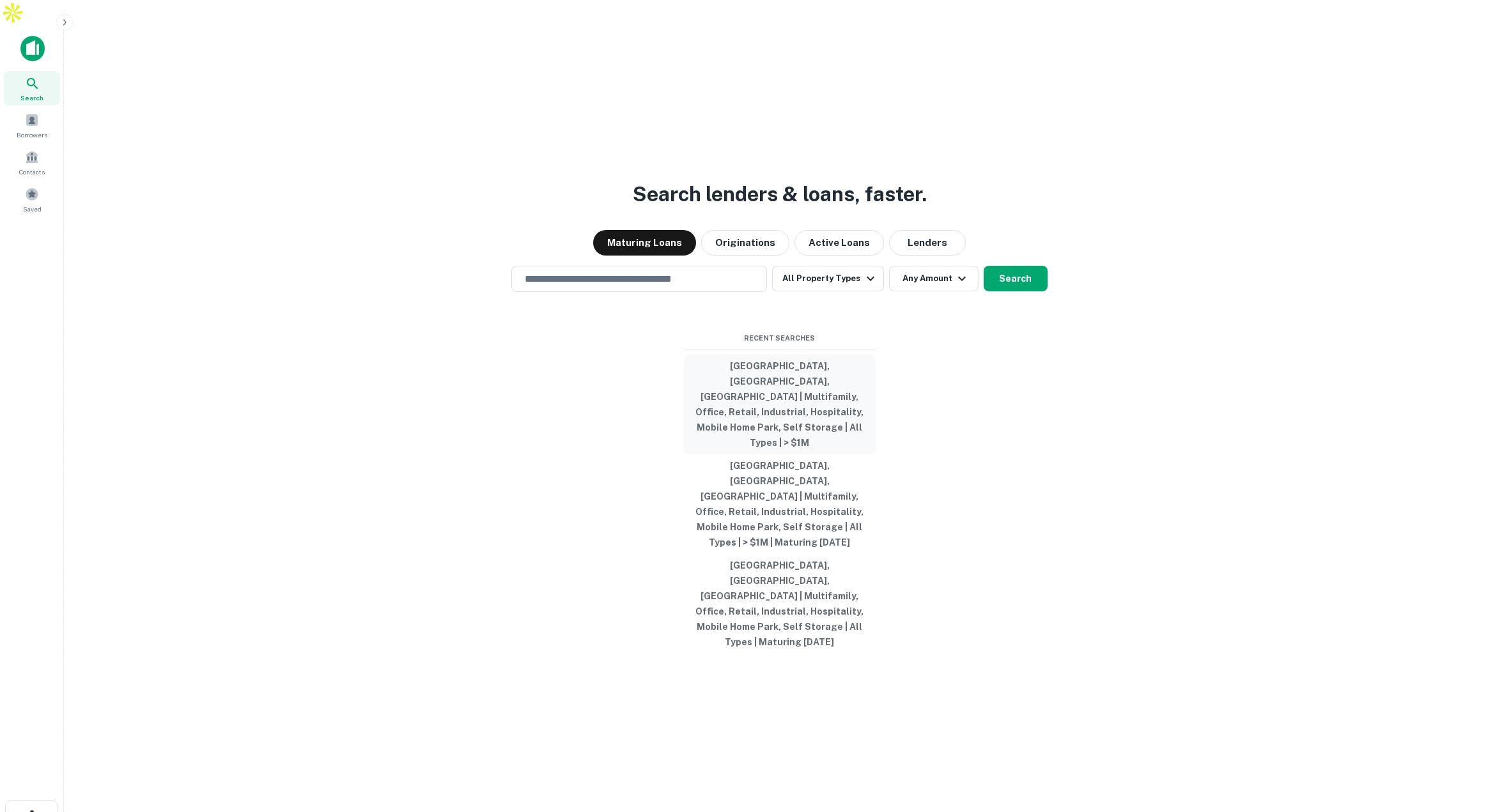
click at [793, 402] on button "[GEOGRAPHIC_DATA], [GEOGRAPHIC_DATA], [GEOGRAPHIC_DATA] | Multifamily, Office, …" at bounding box center [780, 404] width 191 height 99
type input "**********"
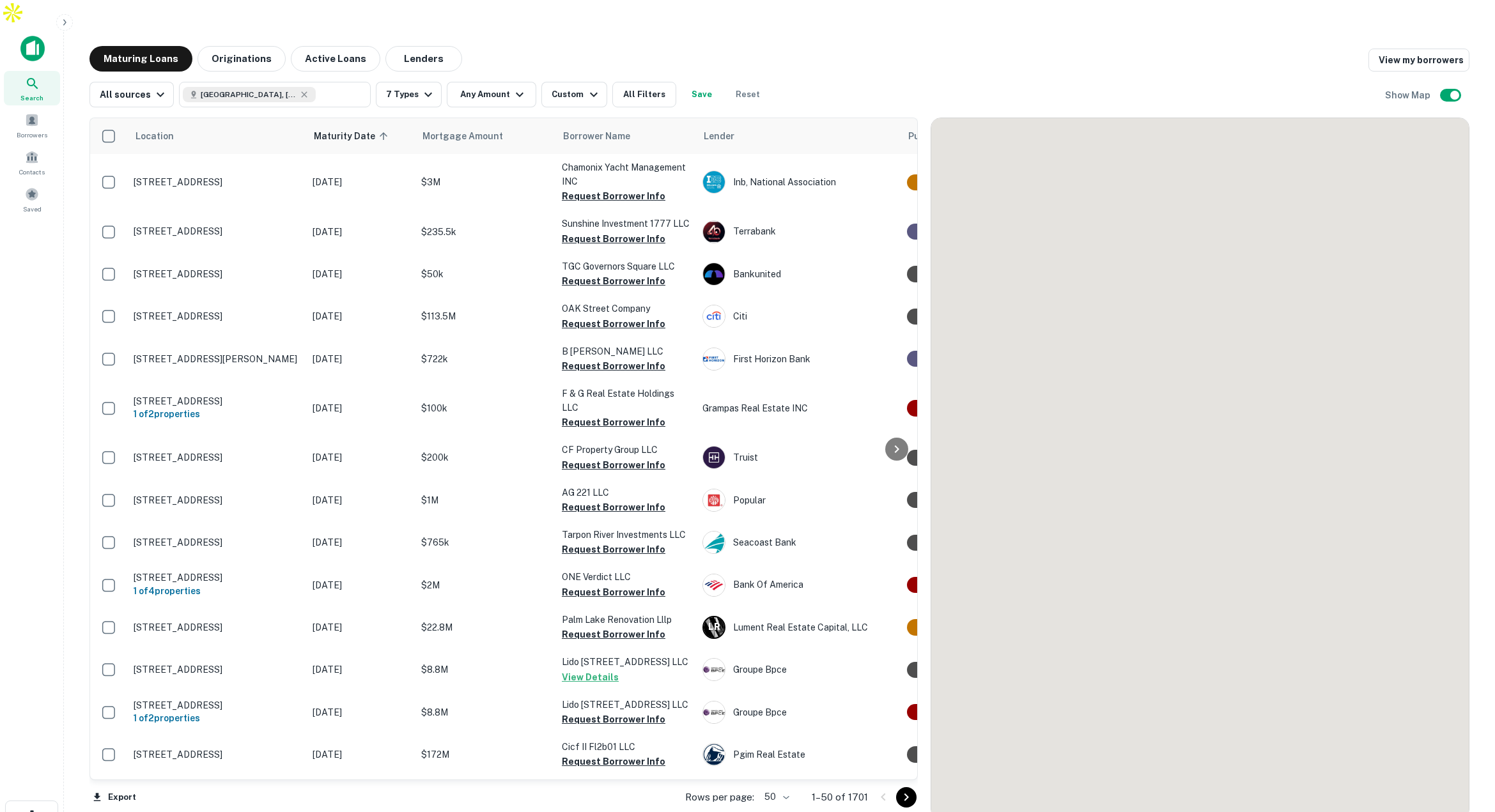
scroll to position [602, 0]
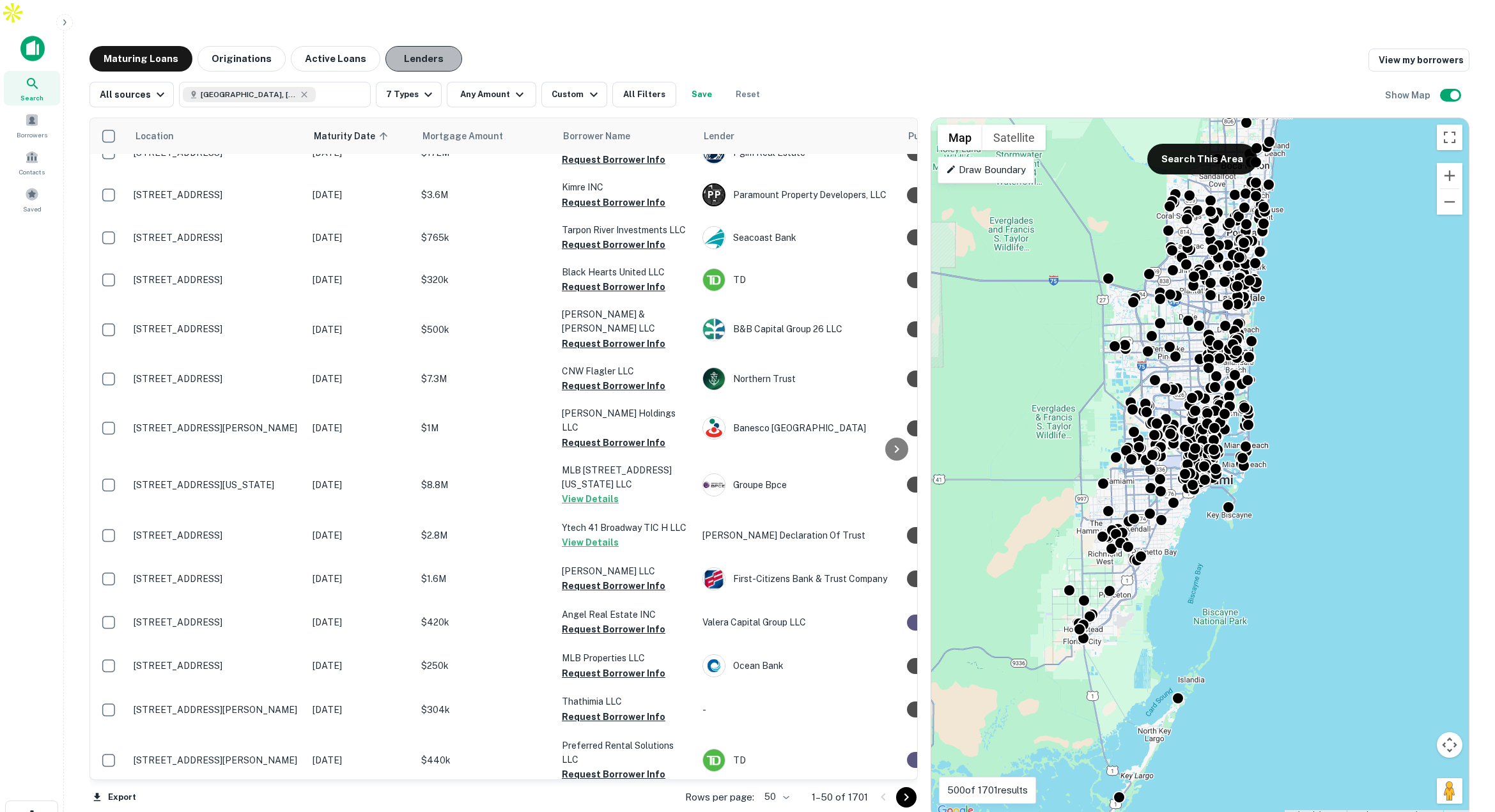
click at [414, 46] on button "Lenders" at bounding box center [424, 59] width 77 height 26
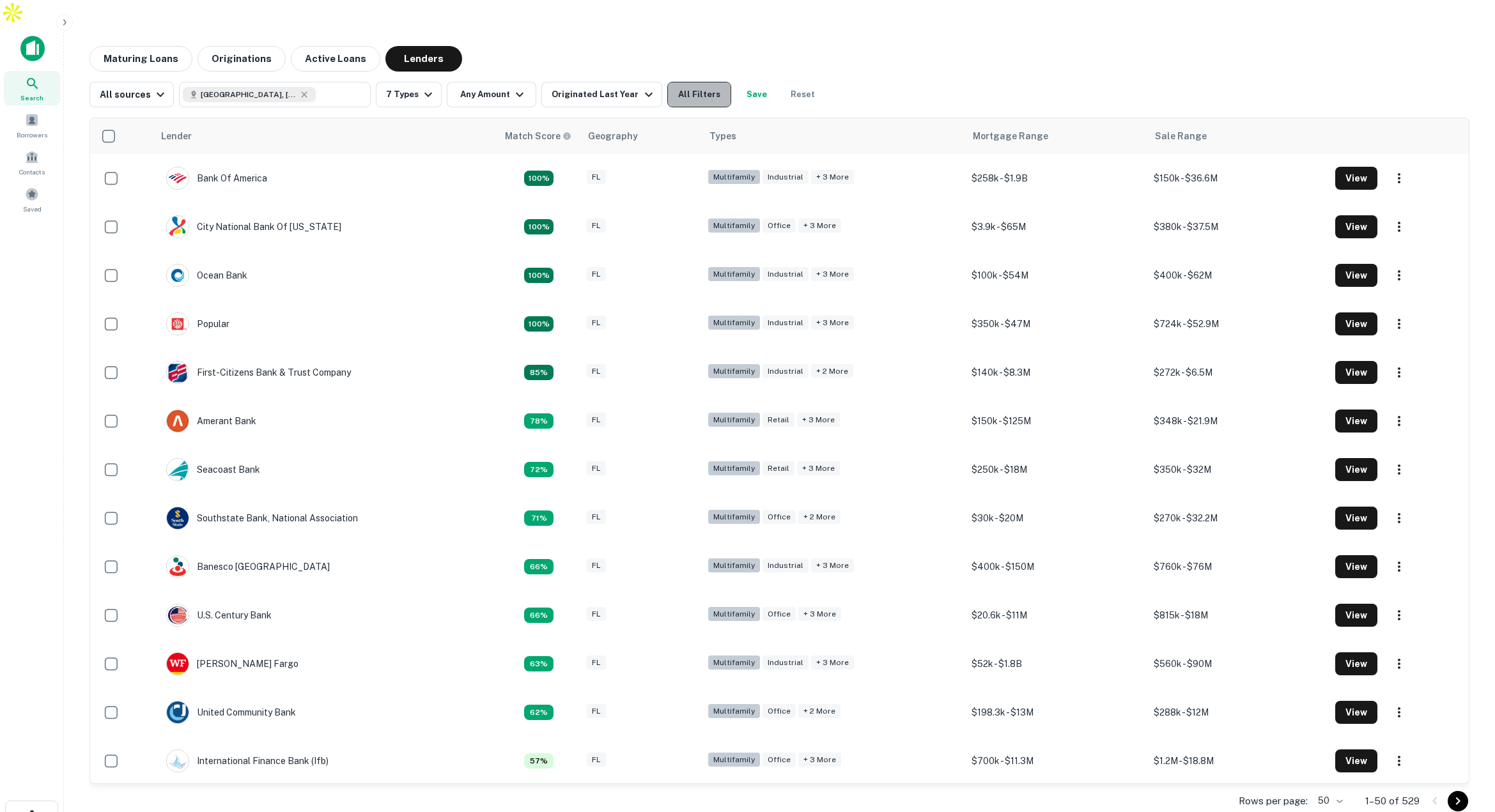
click at [704, 82] on button "All Filters" at bounding box center [699, 95] width 64 height 26
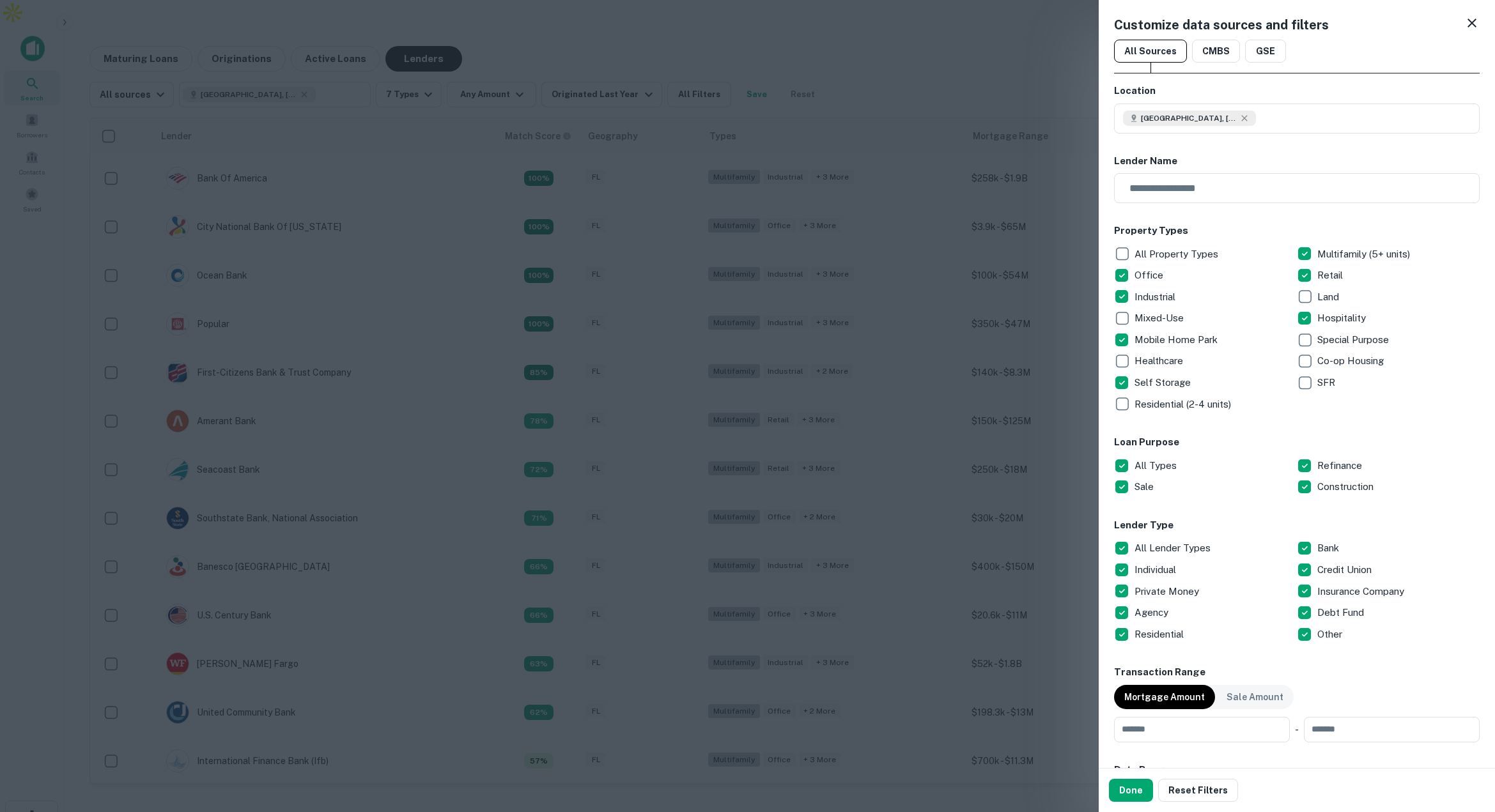
click at [994, 364] on div at bounding box center [747, 406] width 1495 height 812
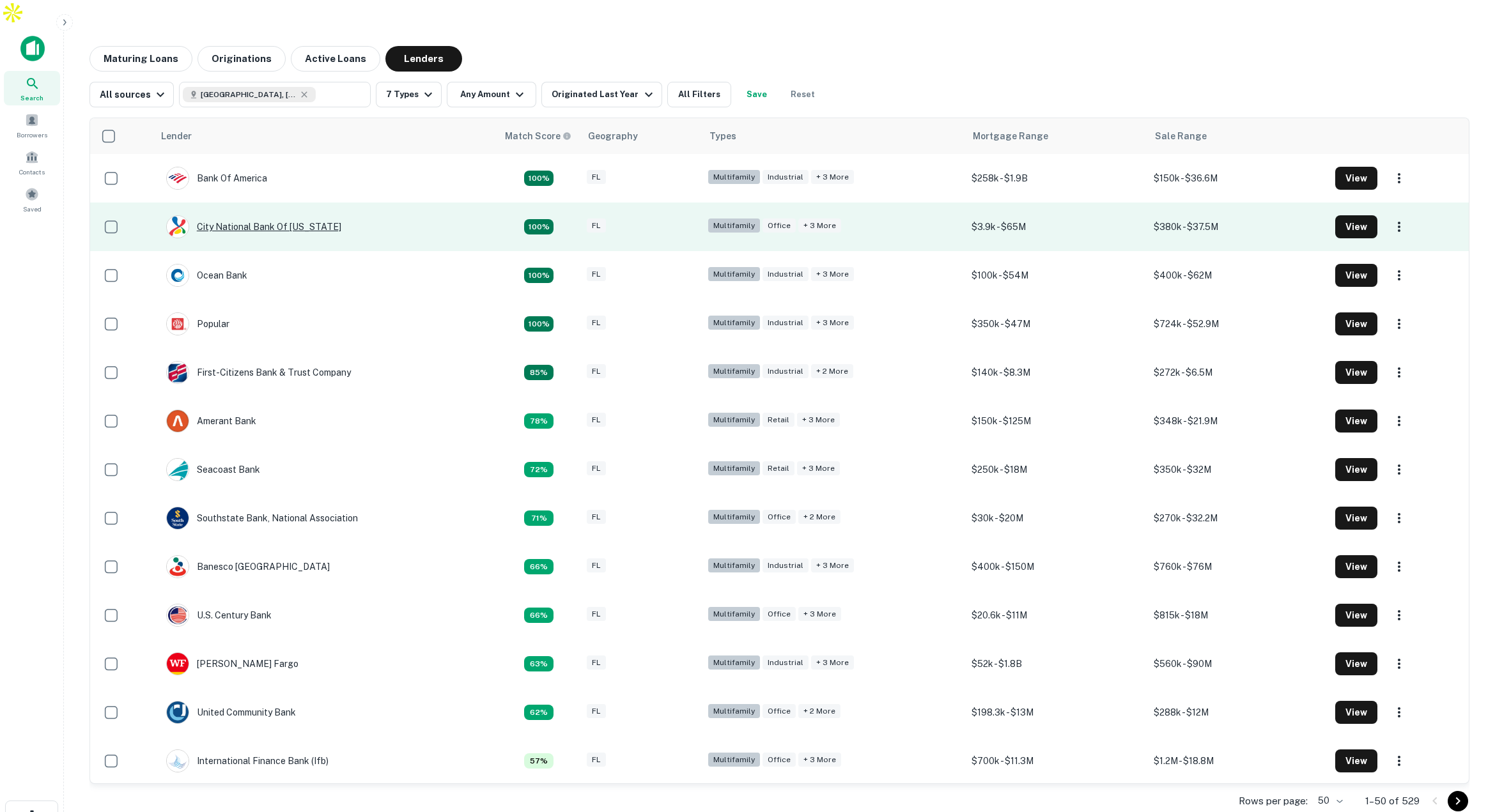
click at [258, 216] on div "City National Bank Of [US_STATE]" at bounding box center [254, 227] width 175 height 23
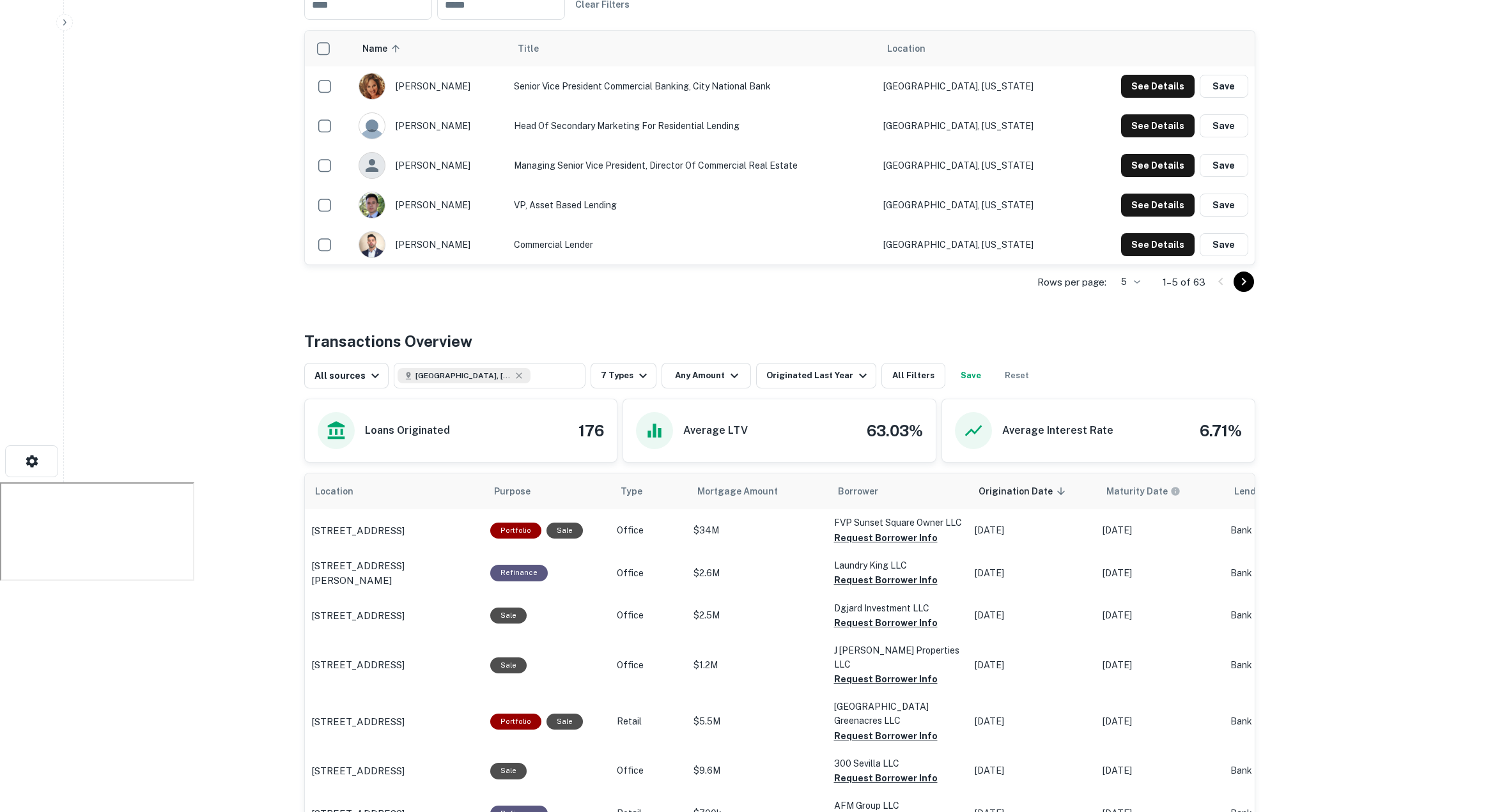
scroll to position [356, 0]
click at [1156, 97] on button "See Details" at bounding box center [1157, 86] width 74 height 23
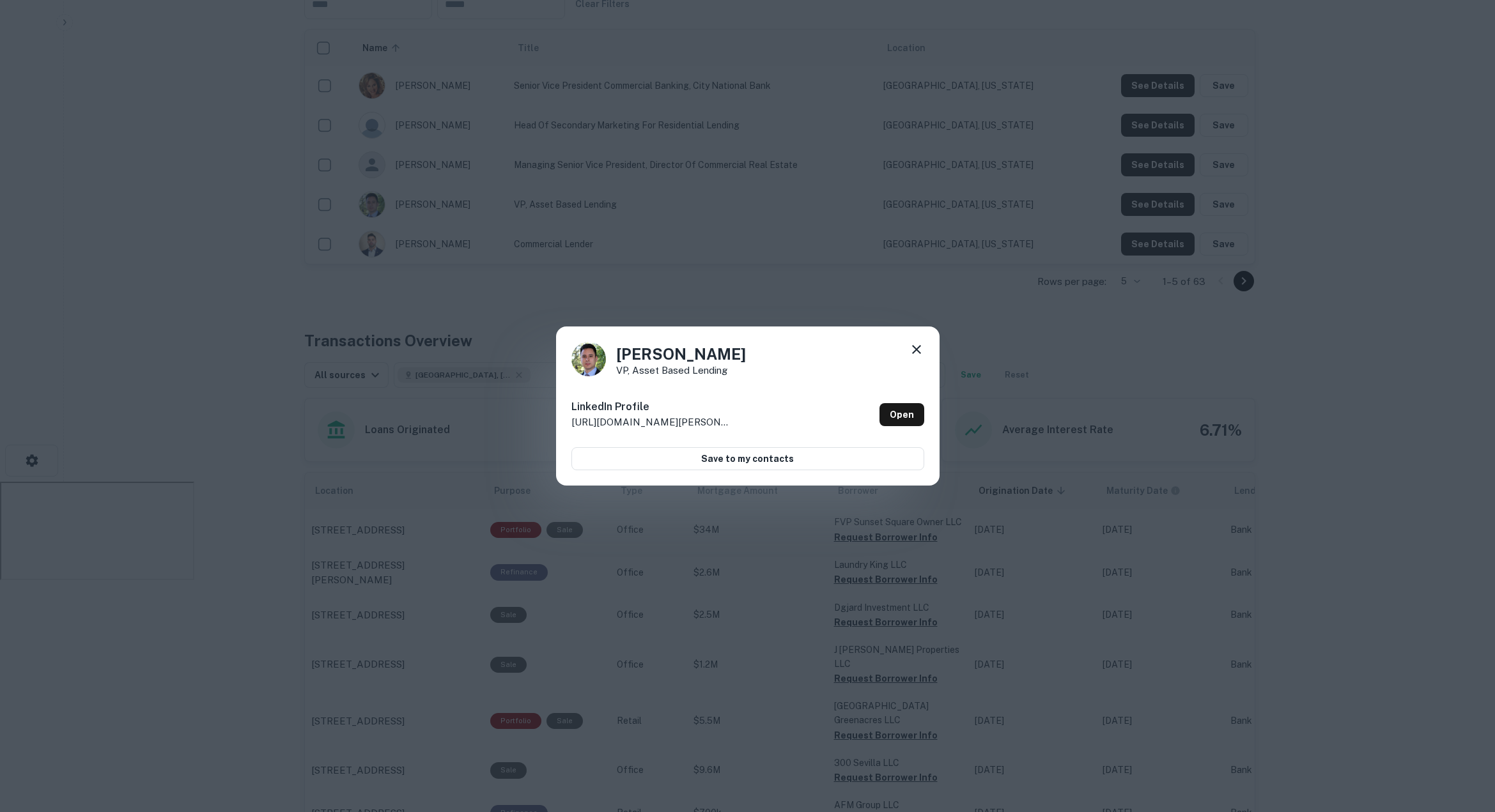
click at [922, 349] on icon at bounding box center [916, 349] width 15 height 15
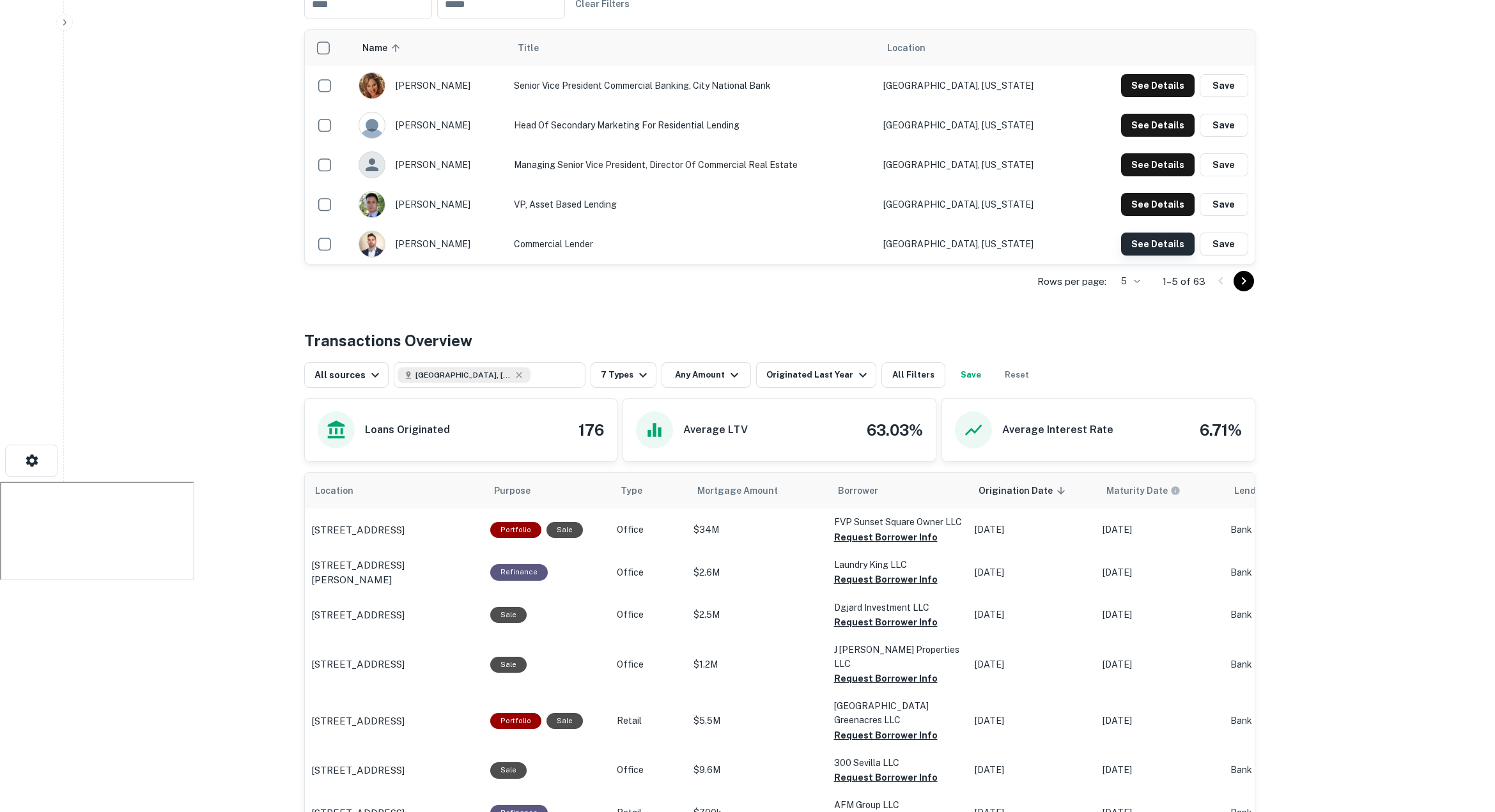
click at [1172, 97] on button "See Details" at bounding box center [1157, 86] width 74 height 23
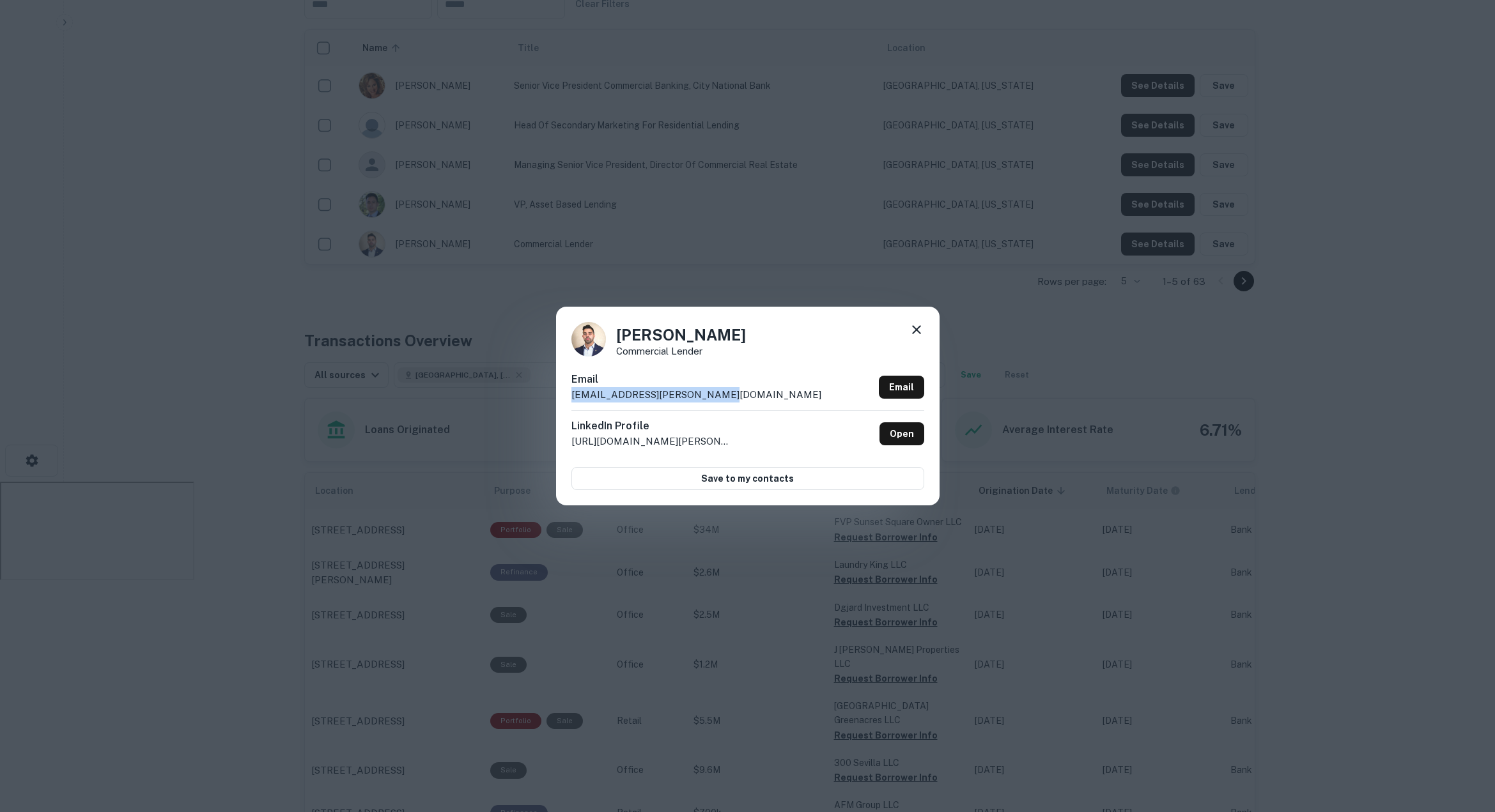
drag, startPoint x: 705, startPoint y: 396, endPoint x: 571, endPoint y: 395, distance: 134.0
click at [563, 396] on div "Angel Ortiz Commercial Lender Email angel.ortiz@citynational.com Email LinkedIn…" at bounding box center [747, 405] width 383 height 198
click at [919, 326] on icon at bounding box center [916, 329] width 9 height 9
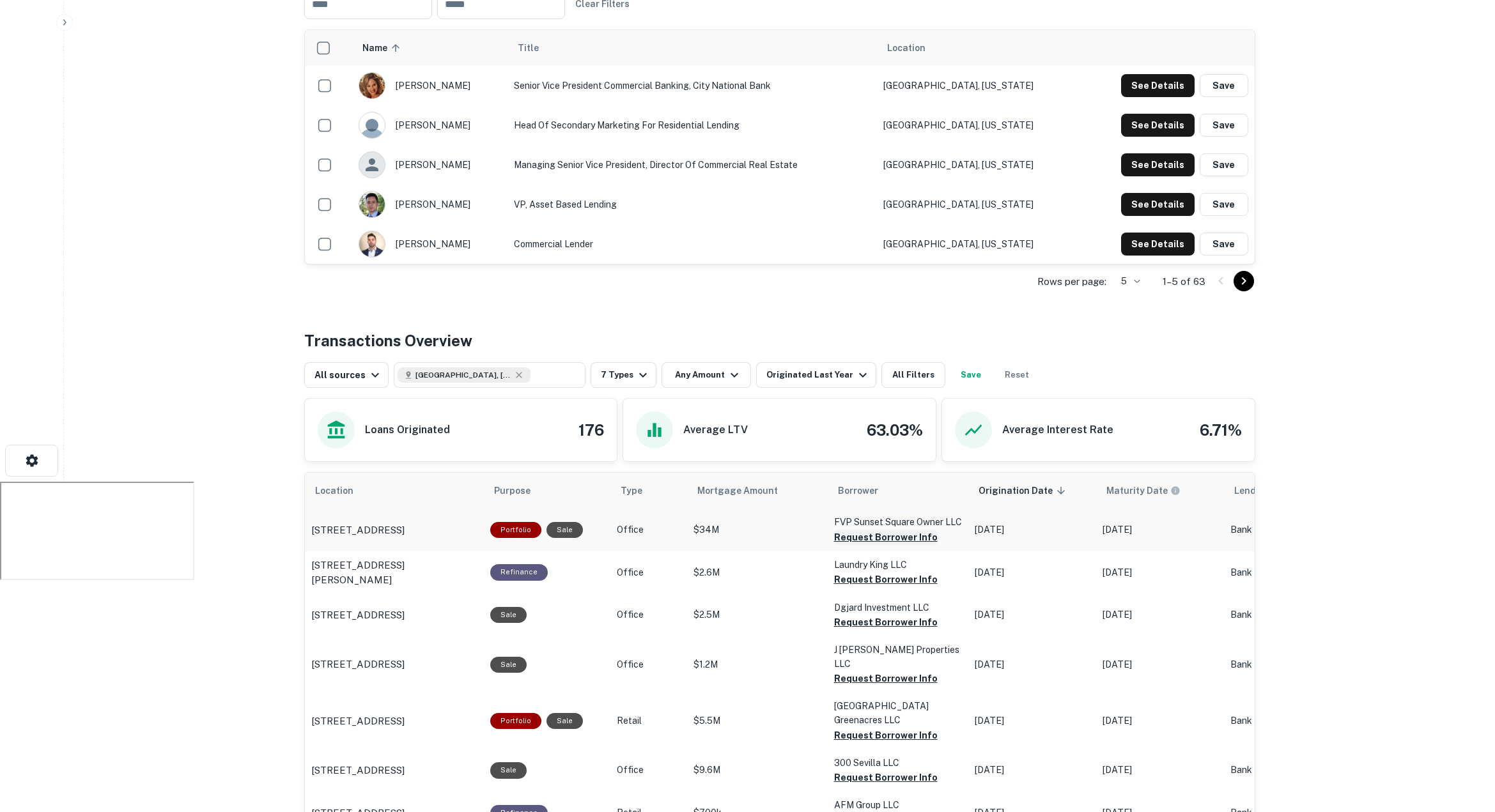
click at [854, 530] on button "Request Borrower Info" at bounding box center [885, 537] width 103 height 15
click at [847, 571] on button "Request Borrower Info" at bounding box center [885, 579] width 103 height 15
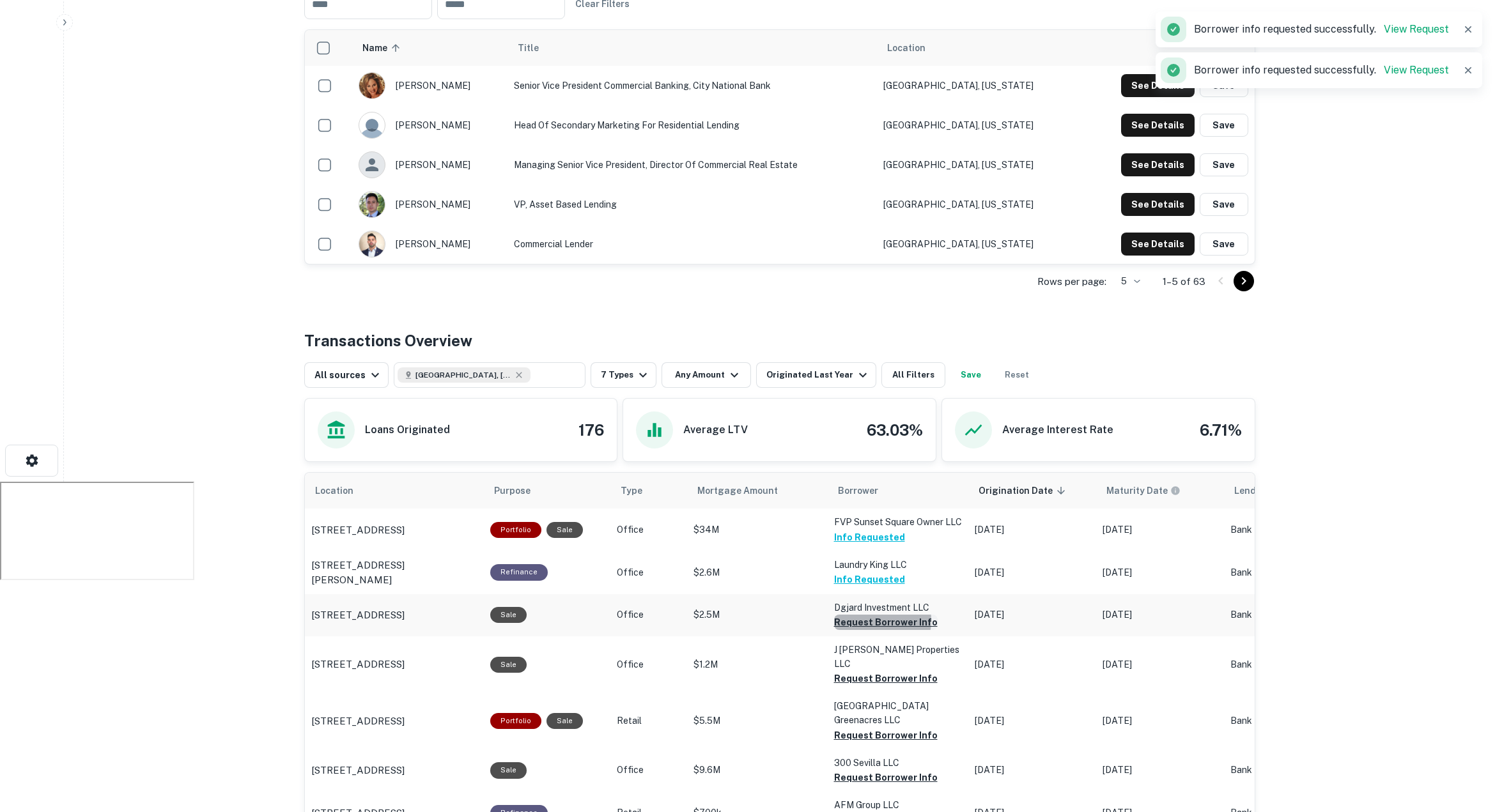
click at [854, 615] on button "Request Borrower Info" at bounding box center [885, 622] width 103 height 15
click at [830, 367] on div "Originated Last Year" at bounding box center [818, 375] width 104 height 15
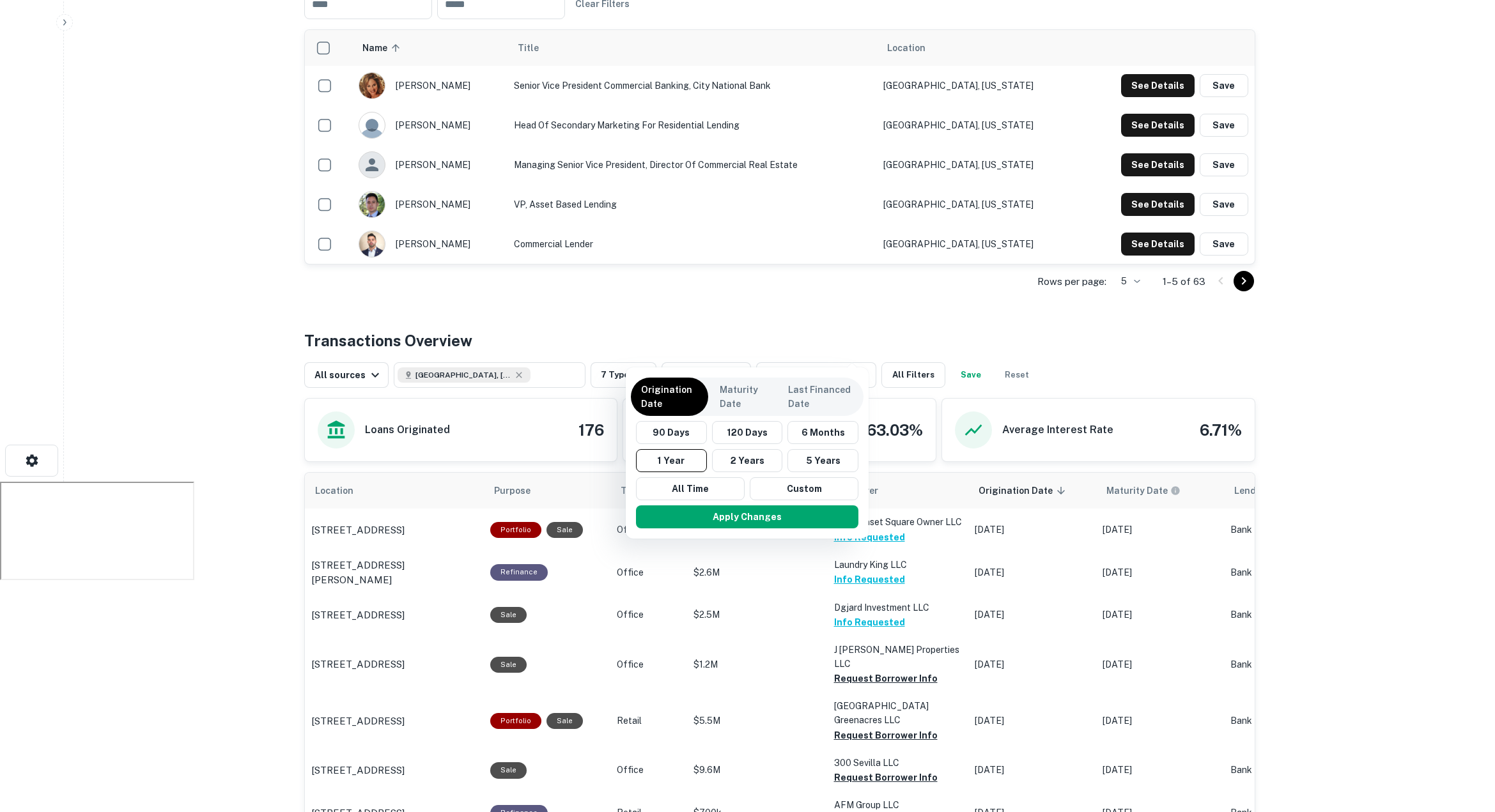
click at [922, 310] on div at bounding box center [747, 406] width 1495 height 812
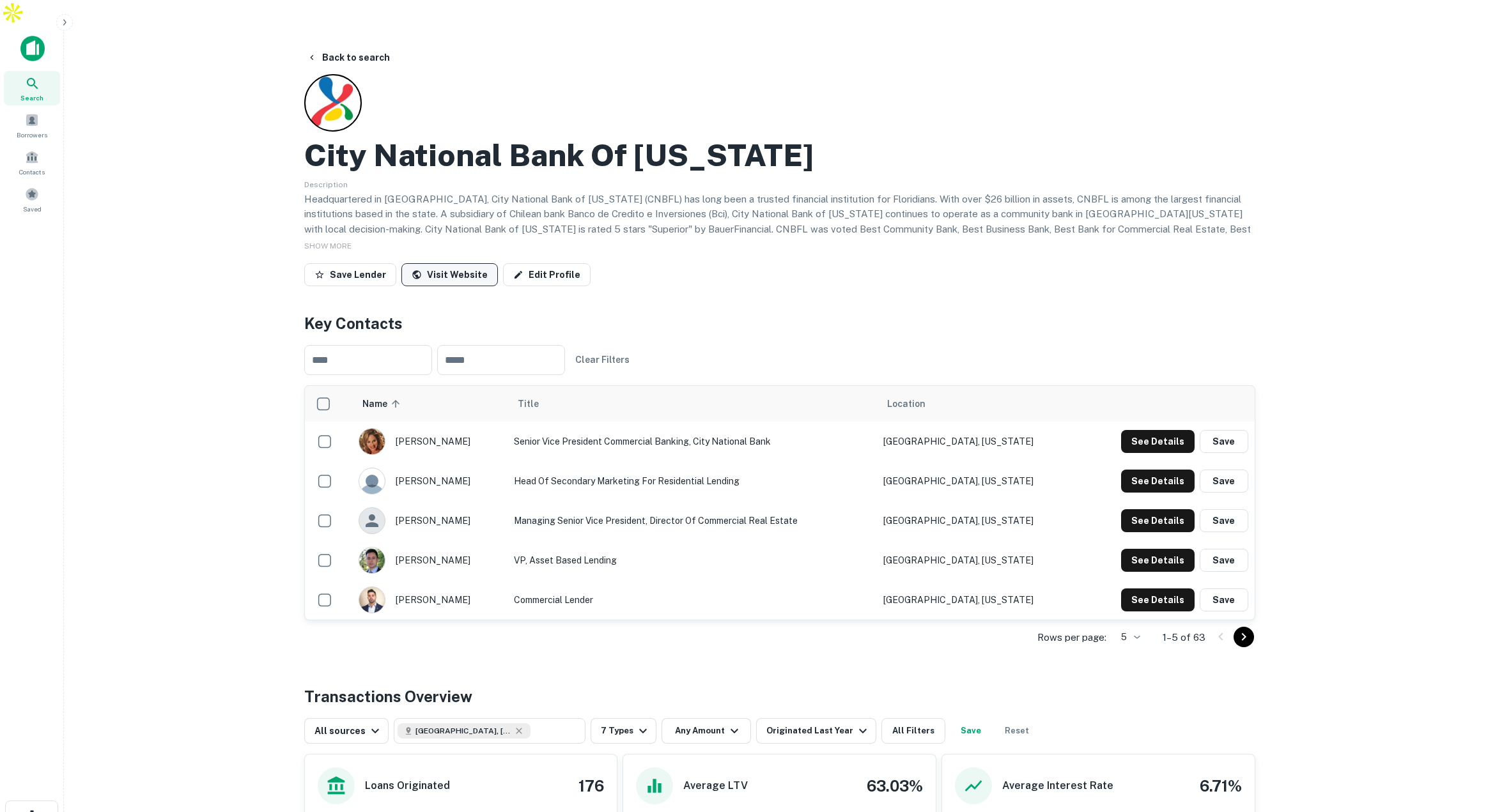
scroll to position [5, 0]
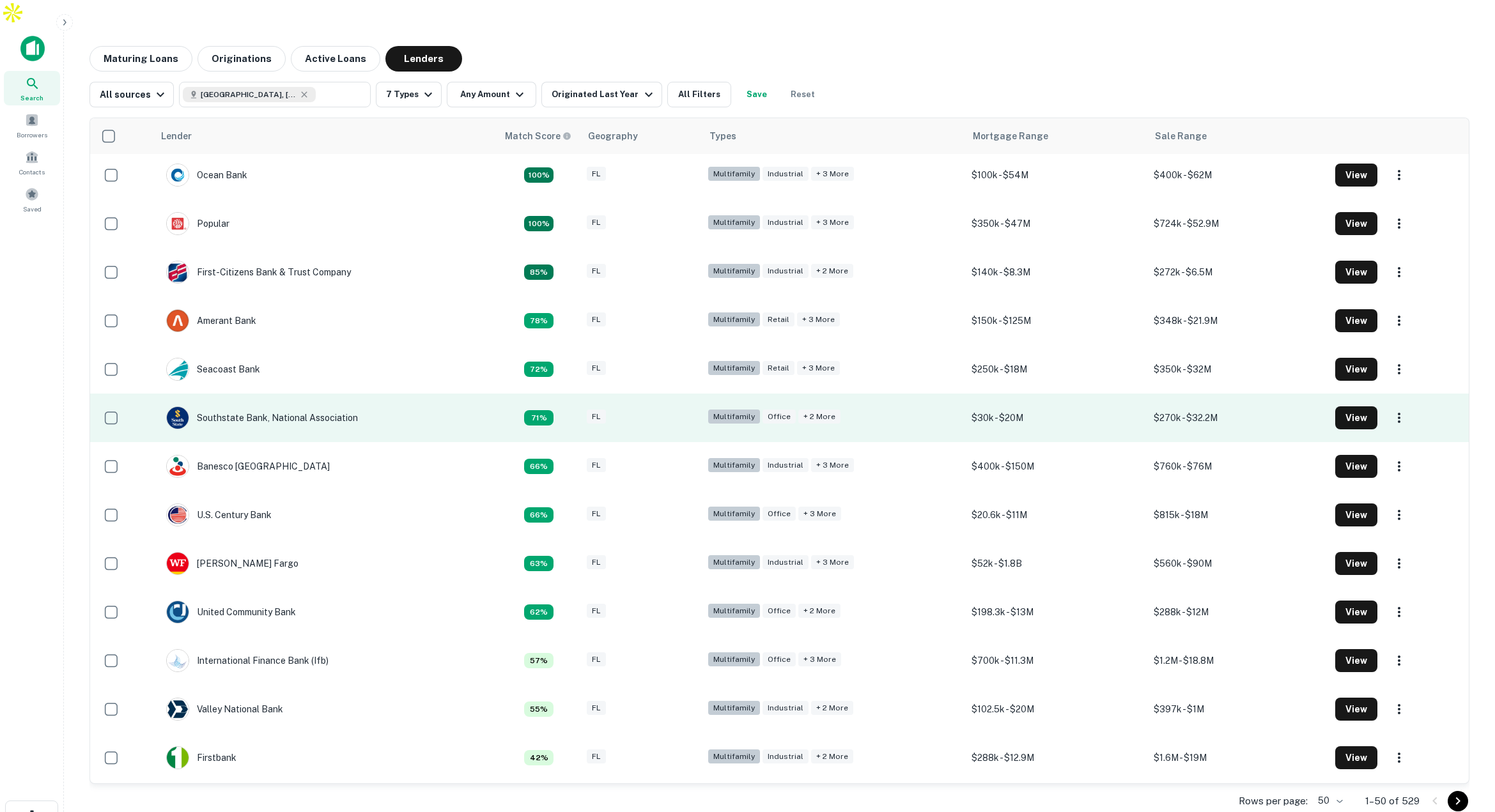
scroll to position [105, 0]
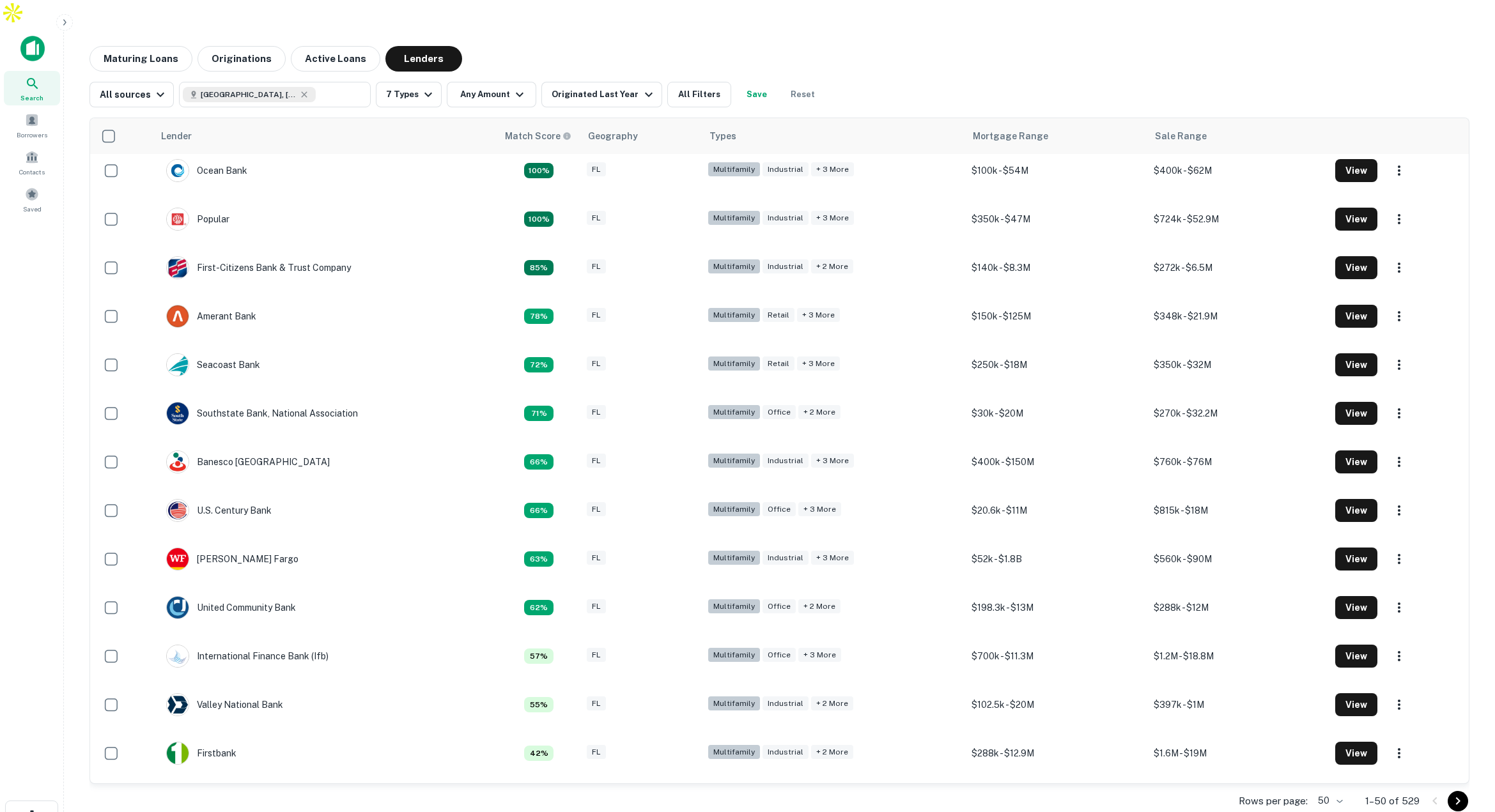
click at [63, 23] on icon "button" at bounding box center [64, 22] width 10 height 10
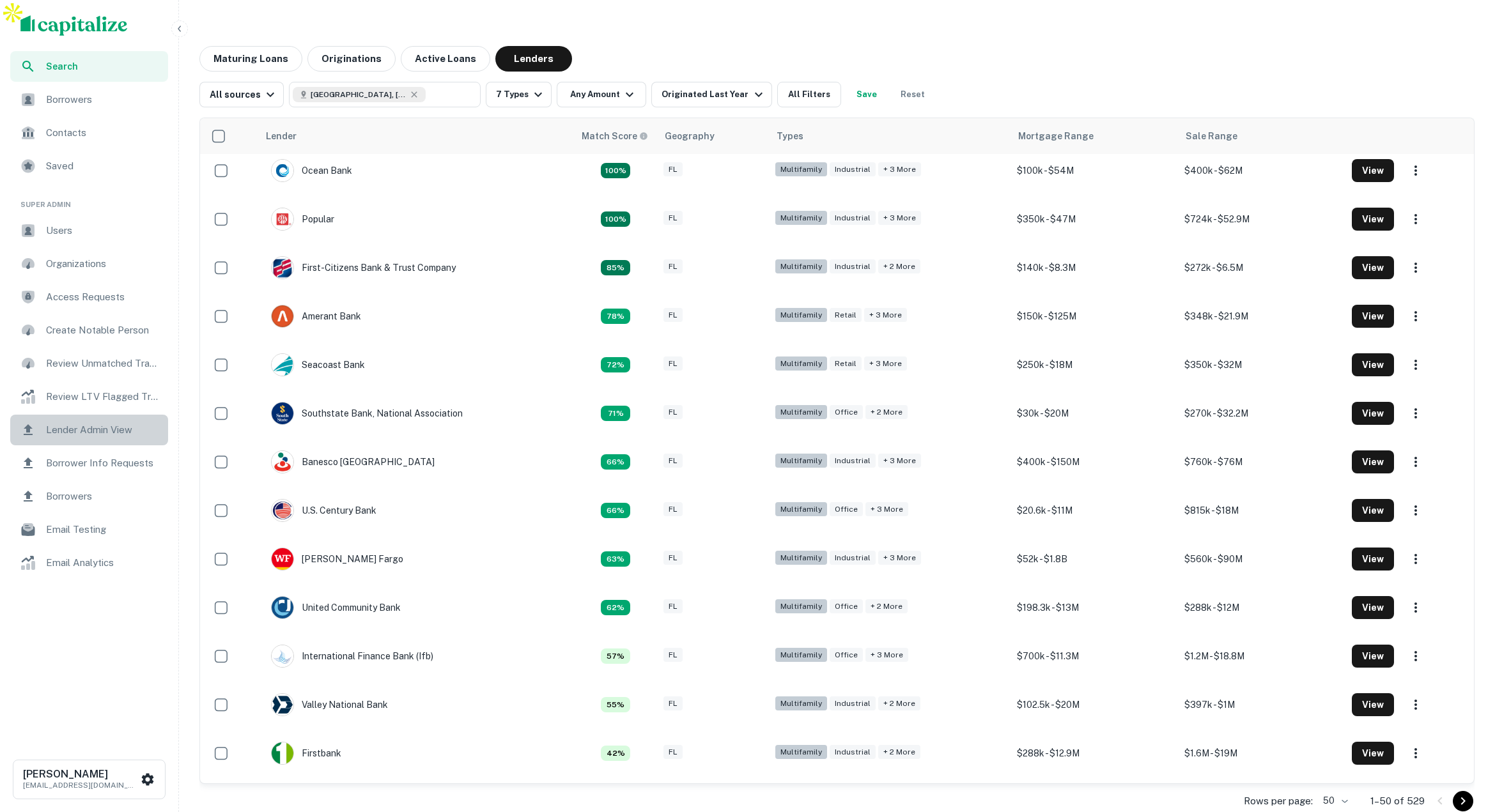
click at [98, 432] on span "Lender Admin View" at bounding box center [103, 430] width 115 height 15
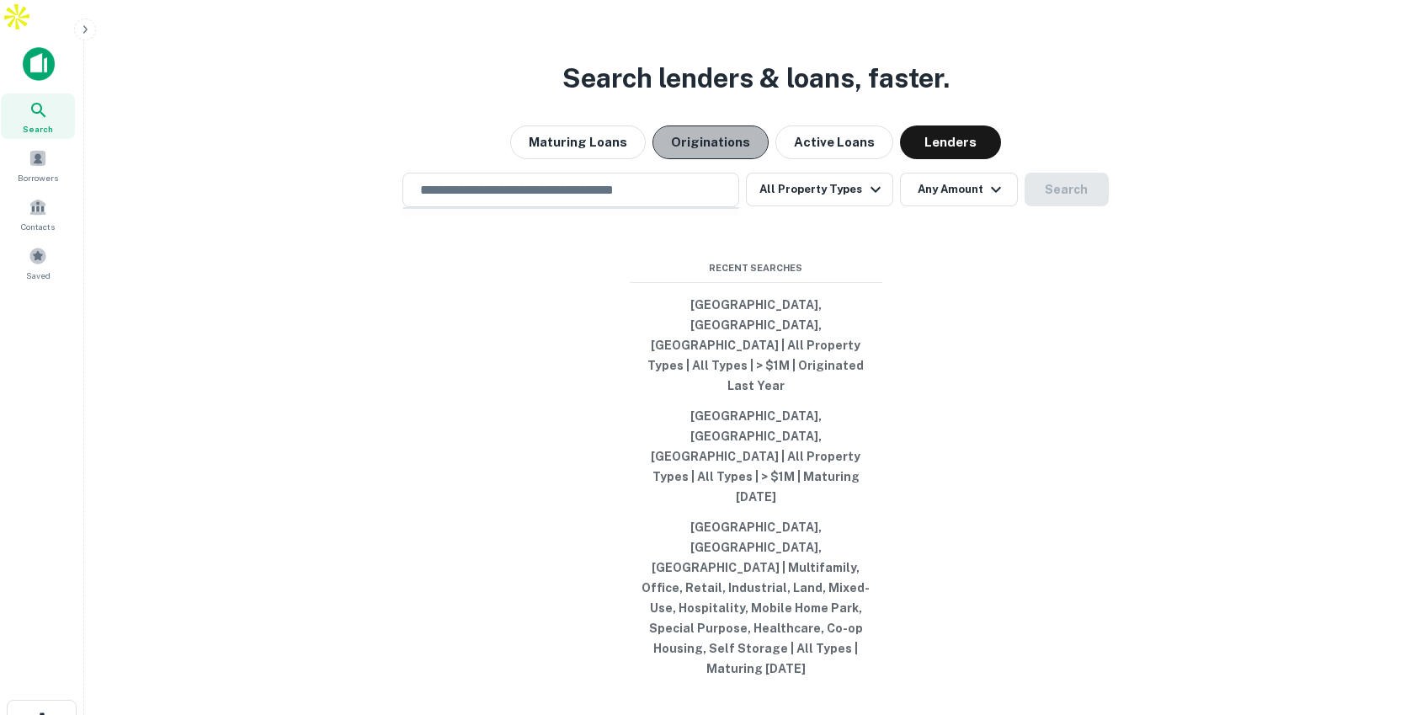
click at [732, 159] on button "Originations" at bounding box center [710, 142] width 116 height 34
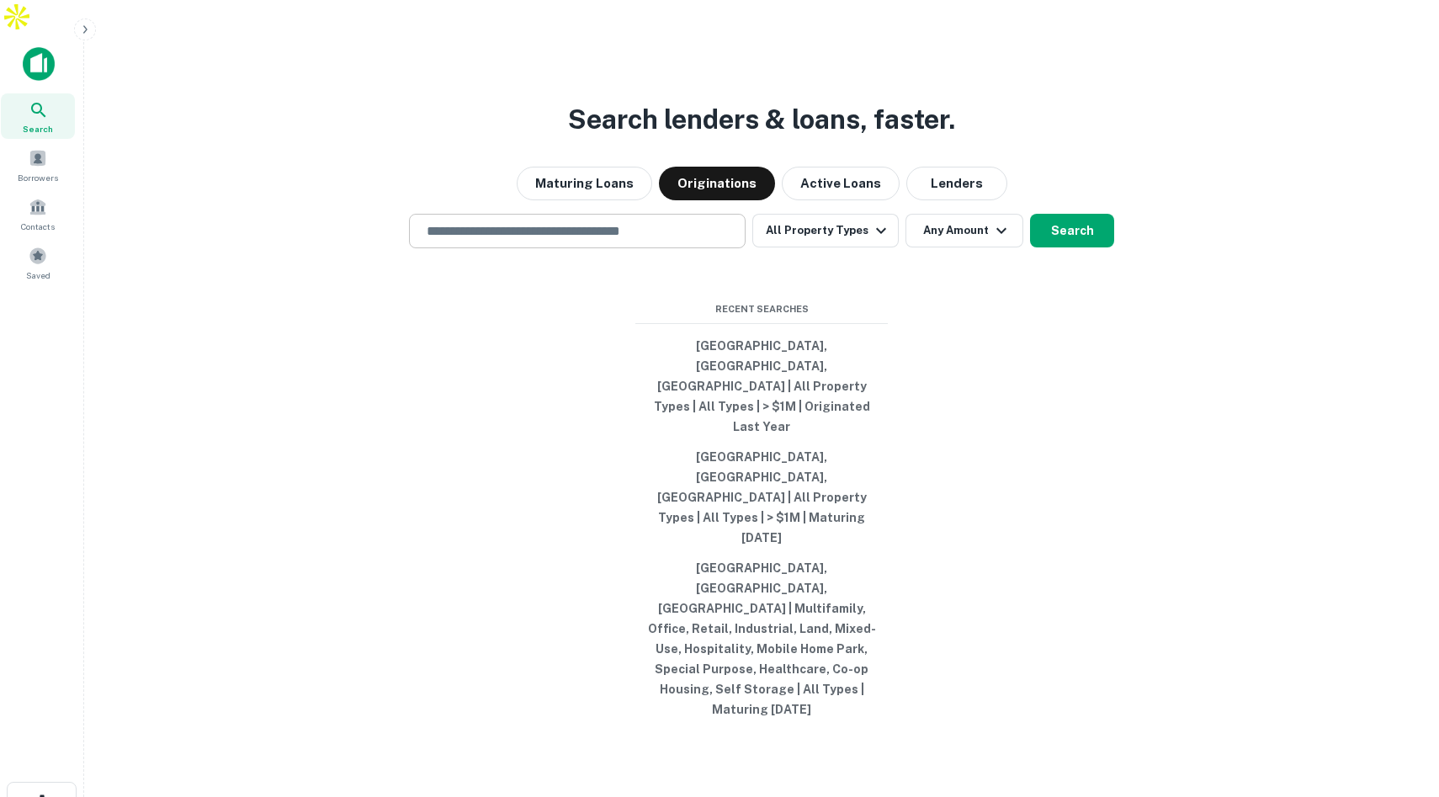
click at [539, 241] on input "text" at bounding box center [578, 230] width 322 height 19
type input "*"
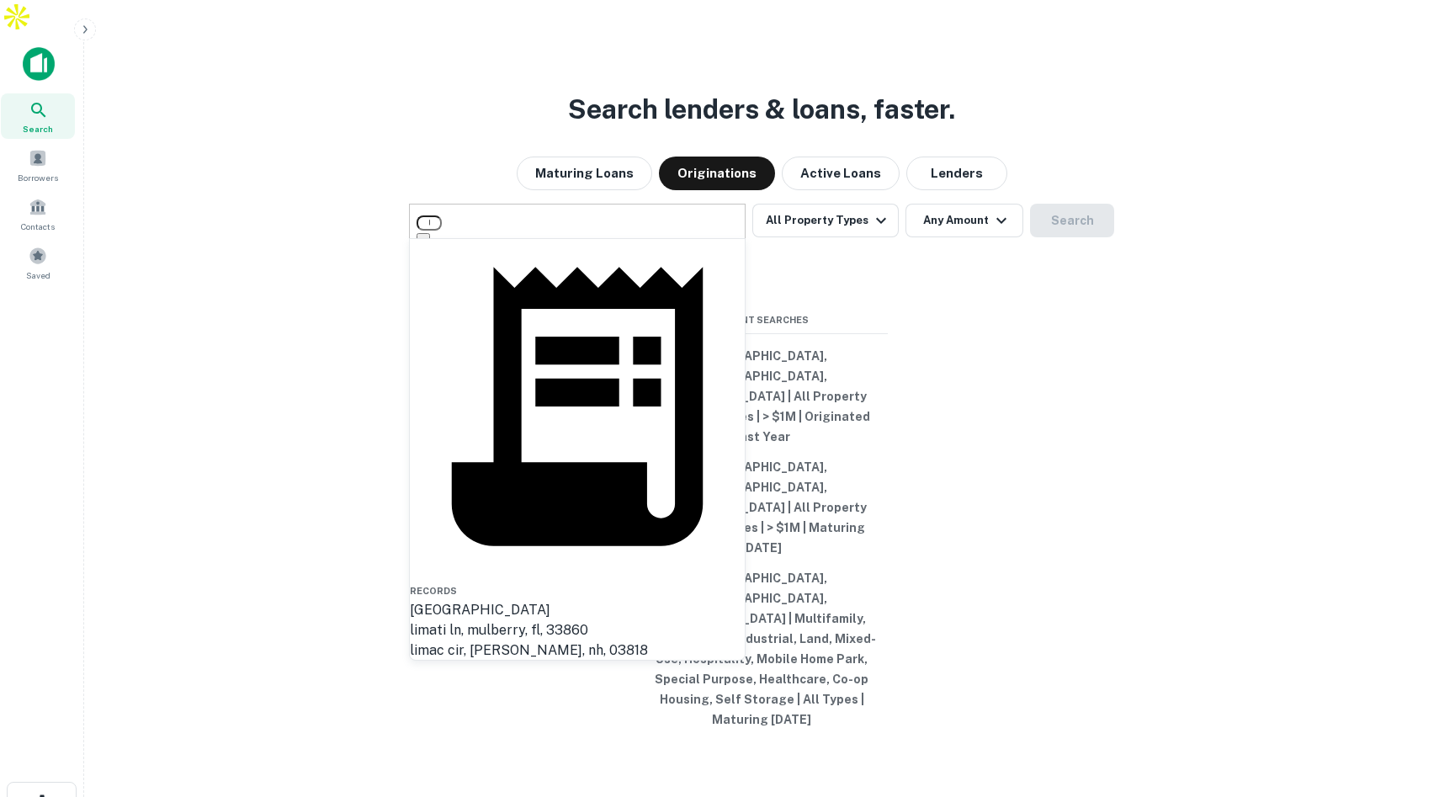
type input "****"
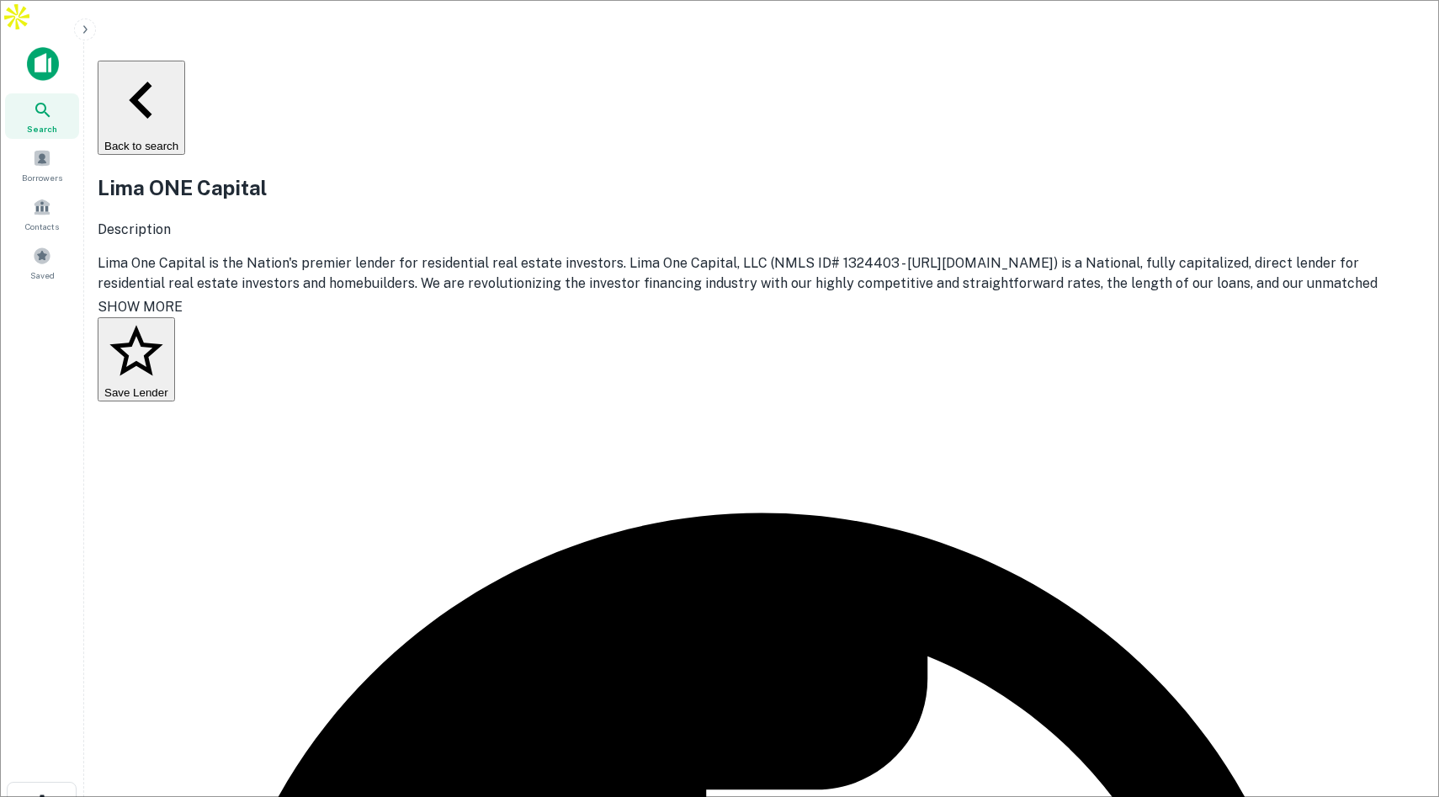
click at [185, 61] on button "Back to search" at bounding box center [142, 108] width 88 height 94
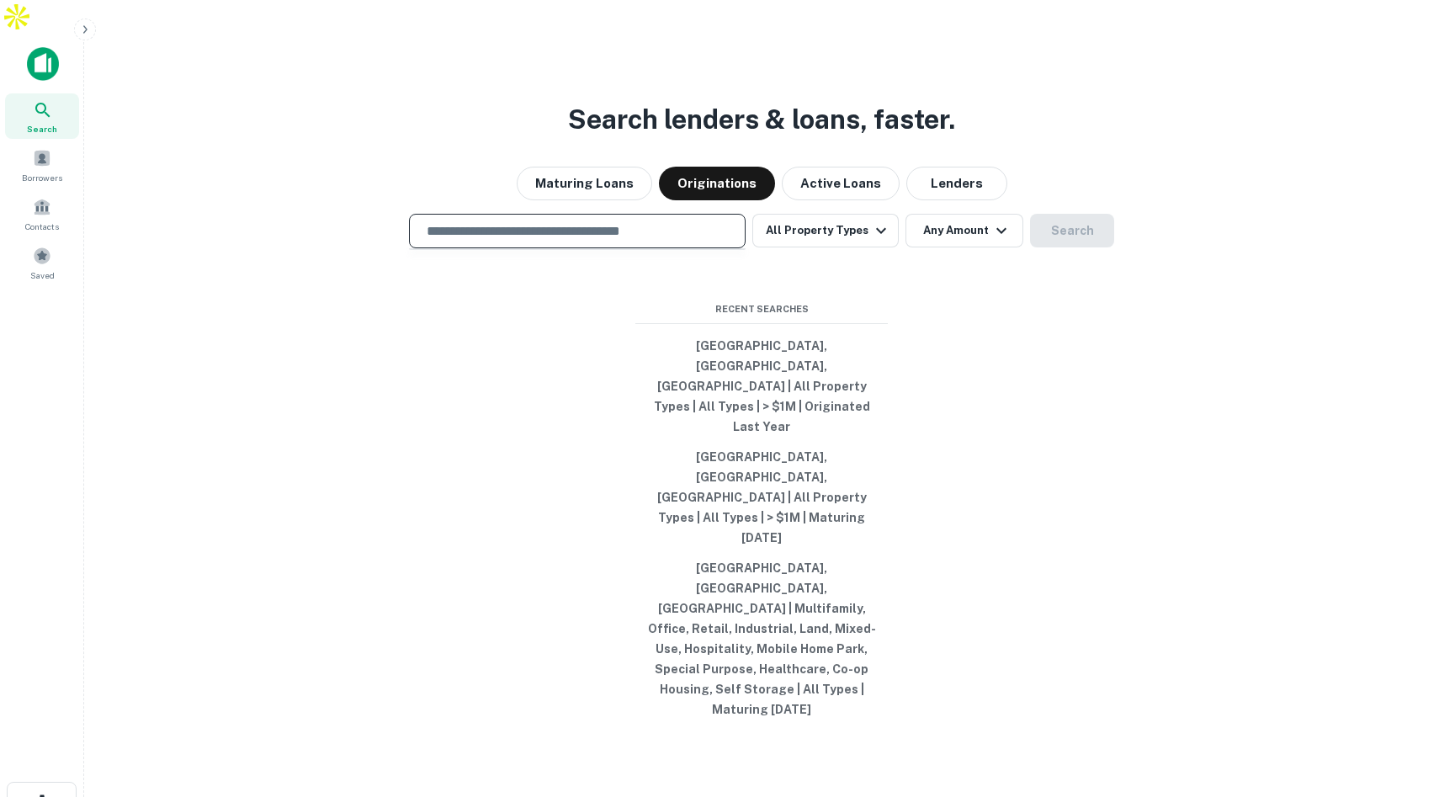
click at [683, 241] on input "text" at bounding box center [578, 230] width 322 height 19
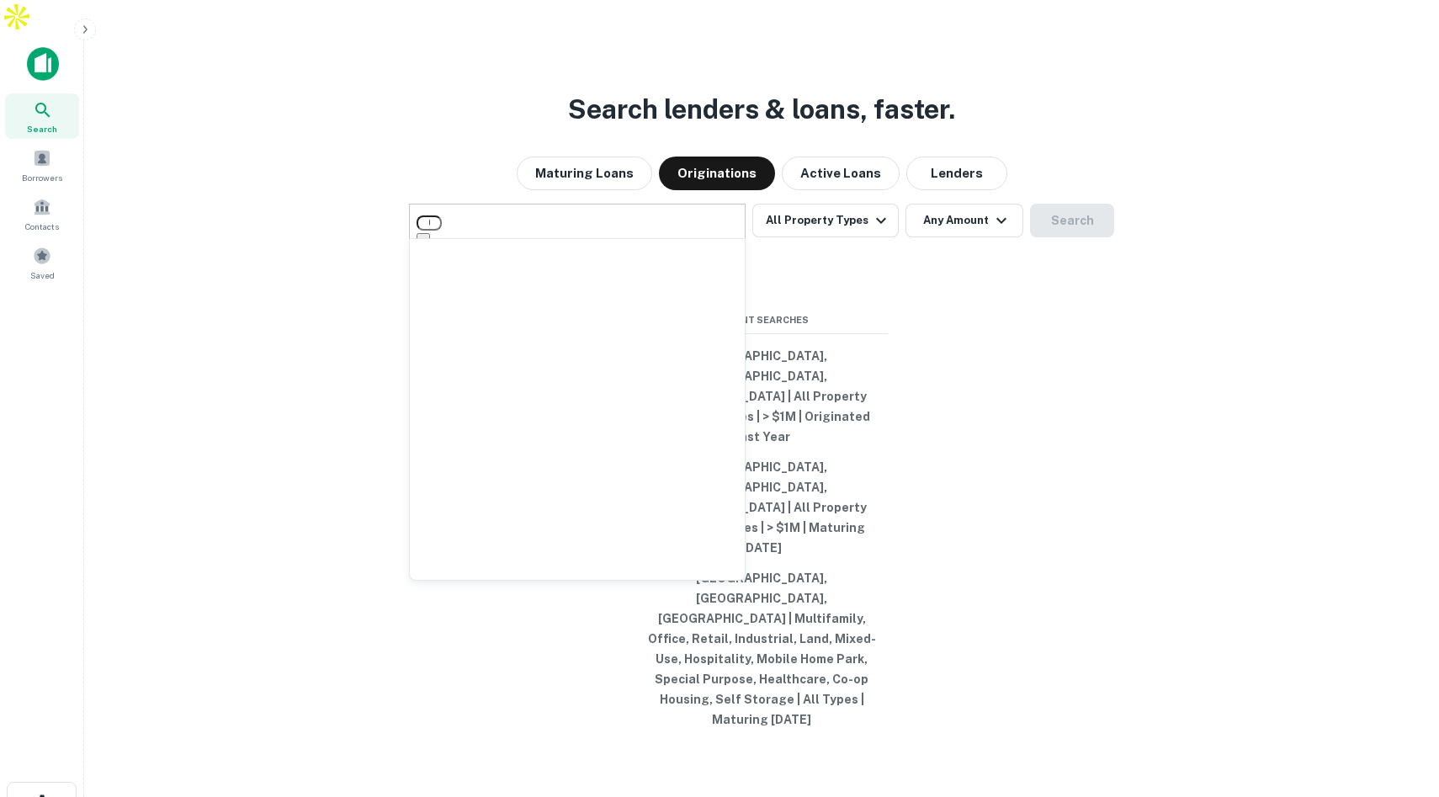
type input "*"
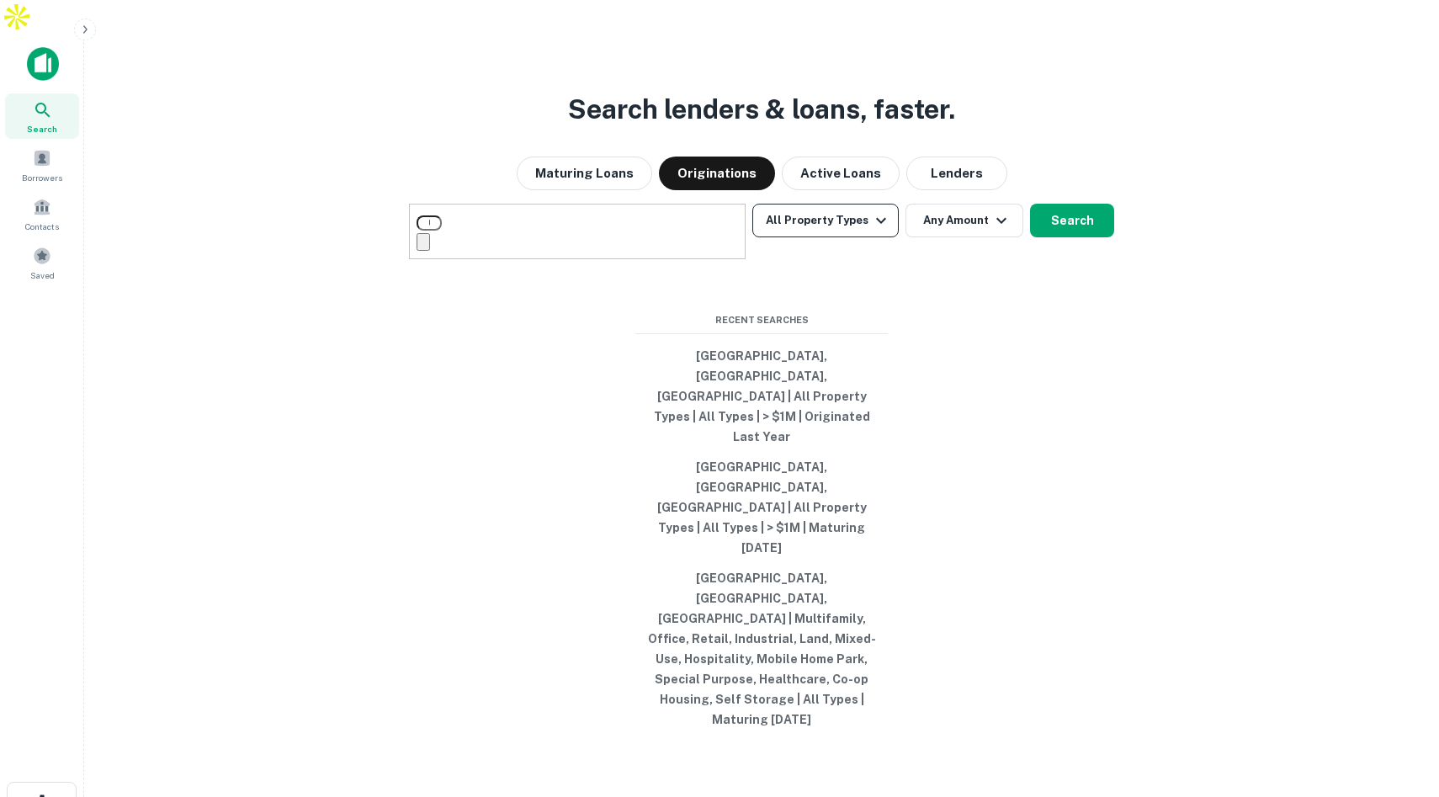
type input "**********"
click at [864, 237] on button "All Property Types" at bounding box center [825, 221] width 146 height 34
click at [1069, 237] on button "Search" at bounding box center [1072, 221] width 84 height 34
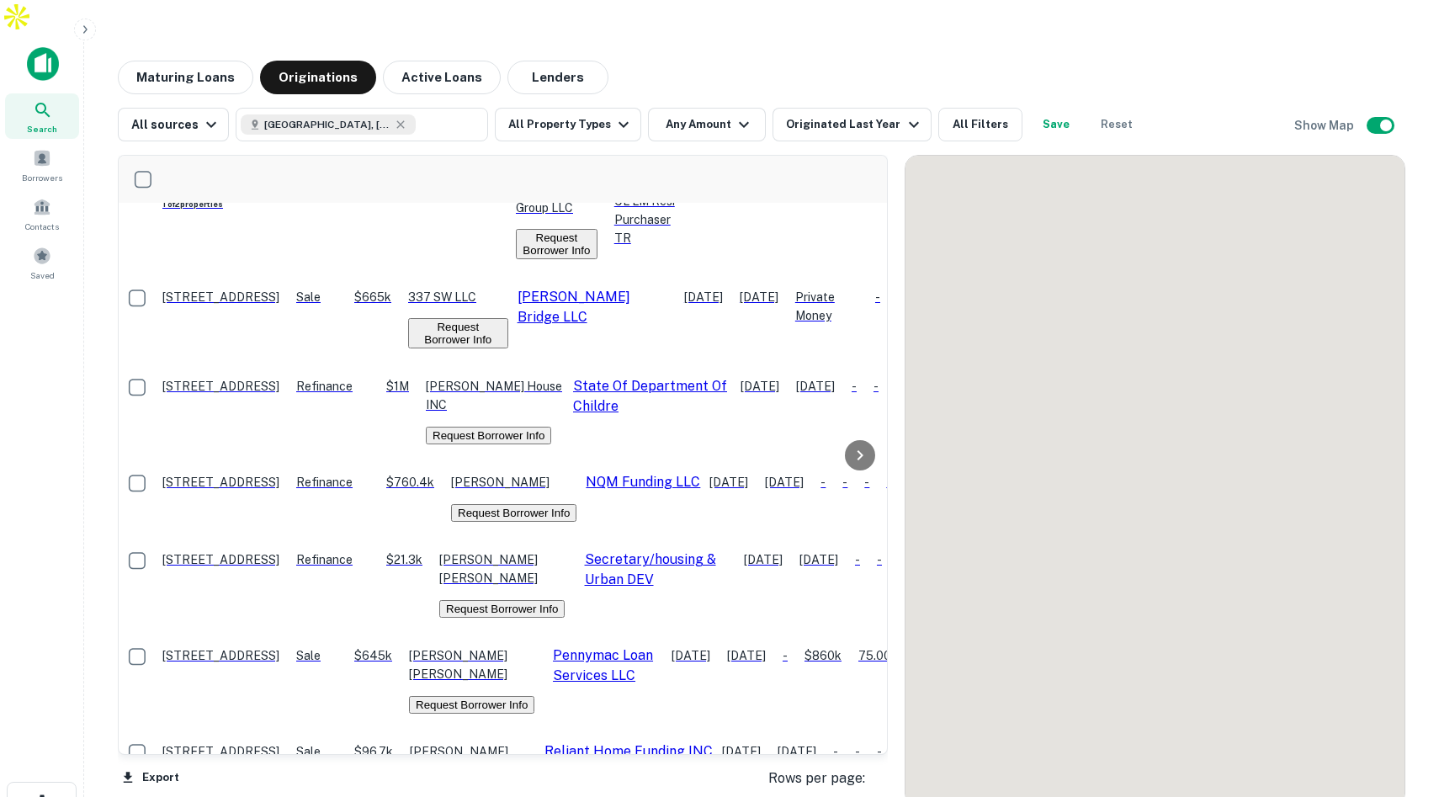
scroll to position [351, 0]
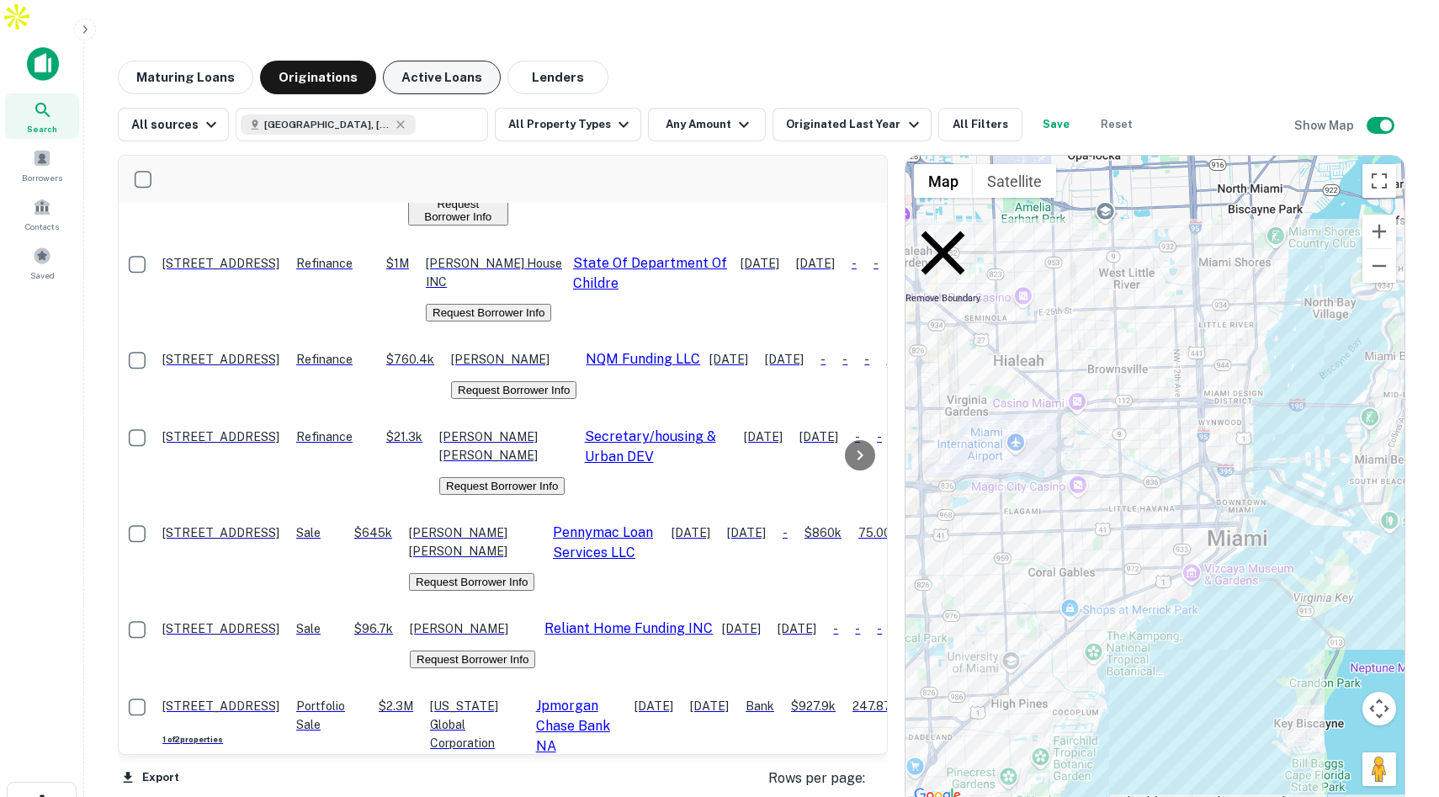
click at [450, 61] on button "Active Loans" at bounding box center [442, 78] width 118 height 34
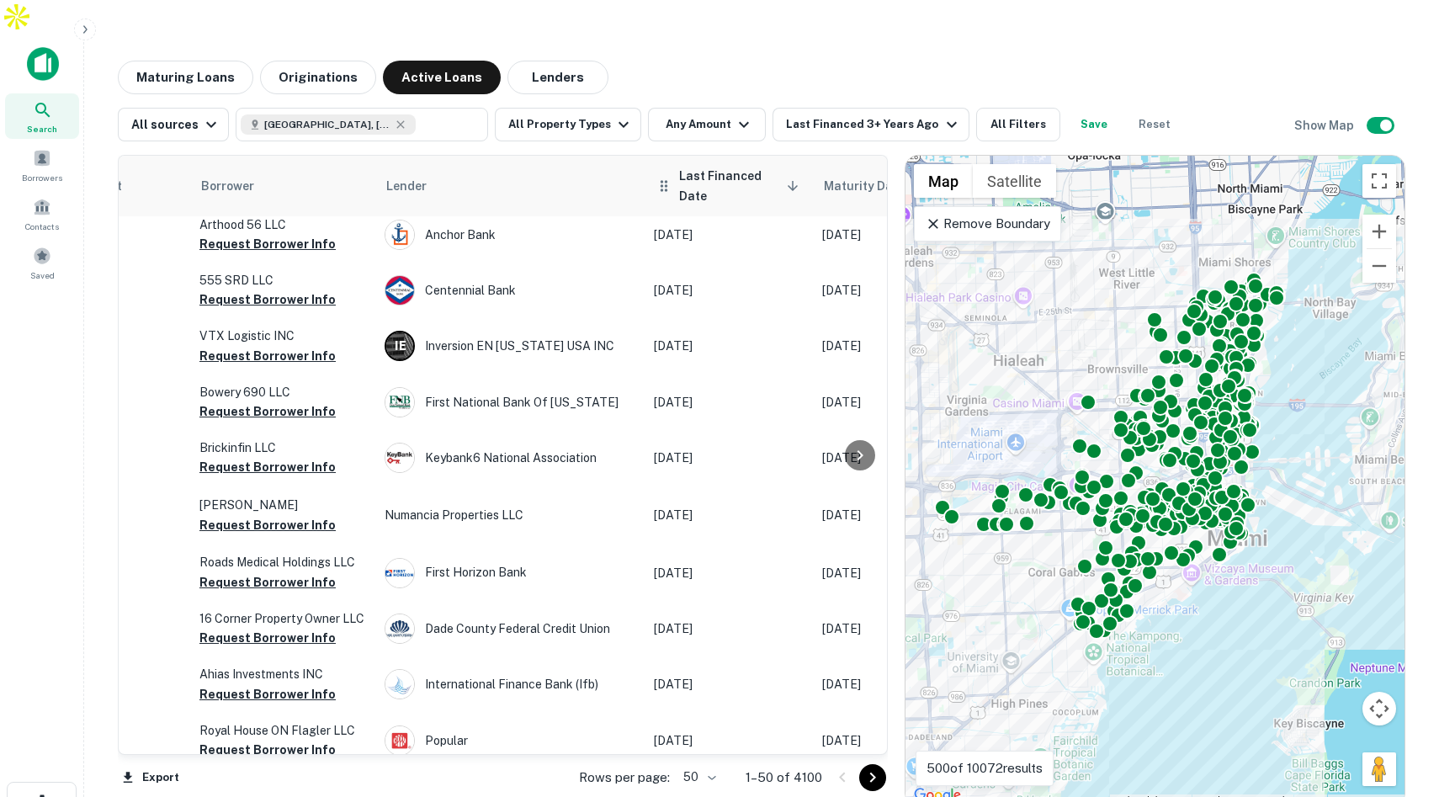
scroll to position [364, 676]
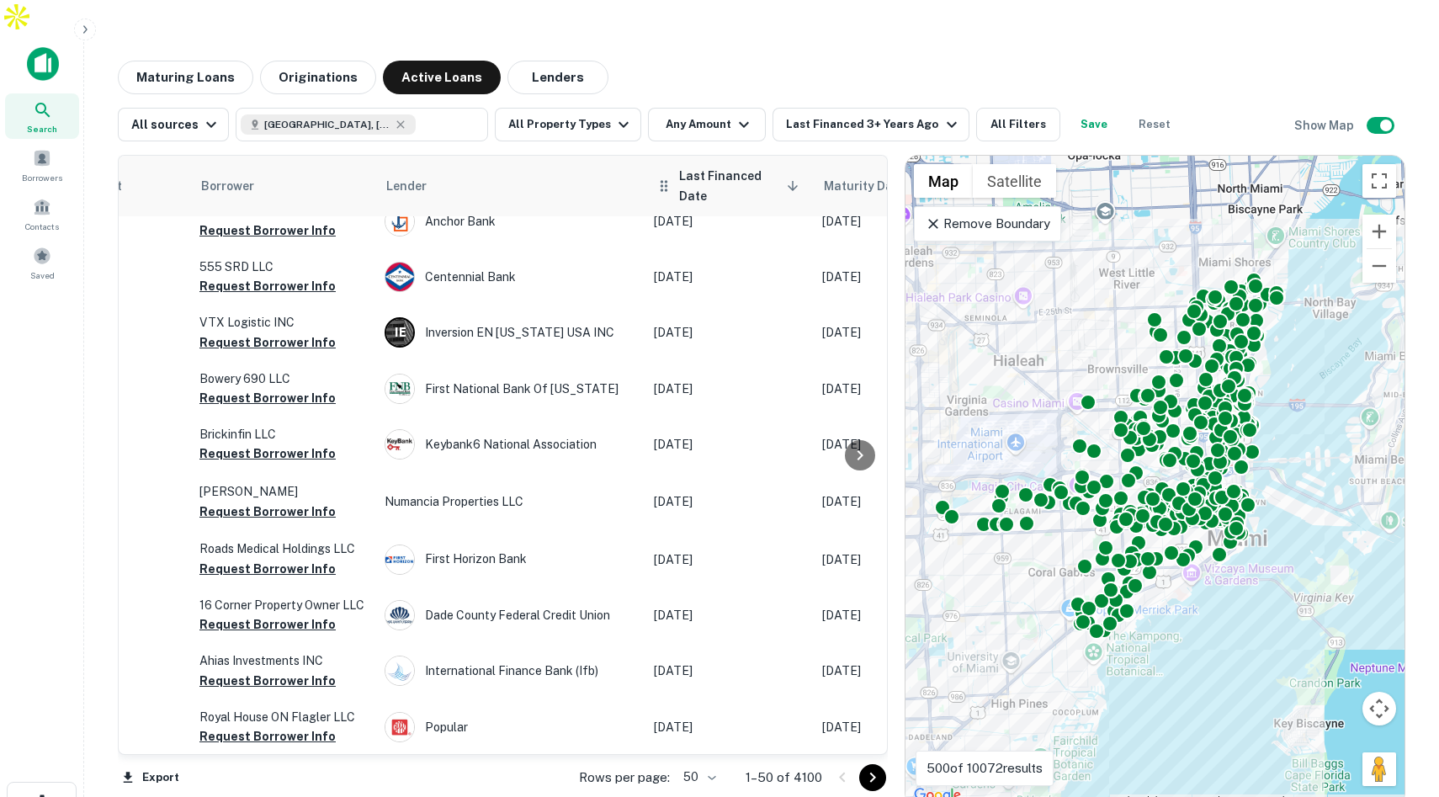
click at [741, 166] on span "Last Financed Date sorted descending" at bounding box center [741, 186] width 125 height 40
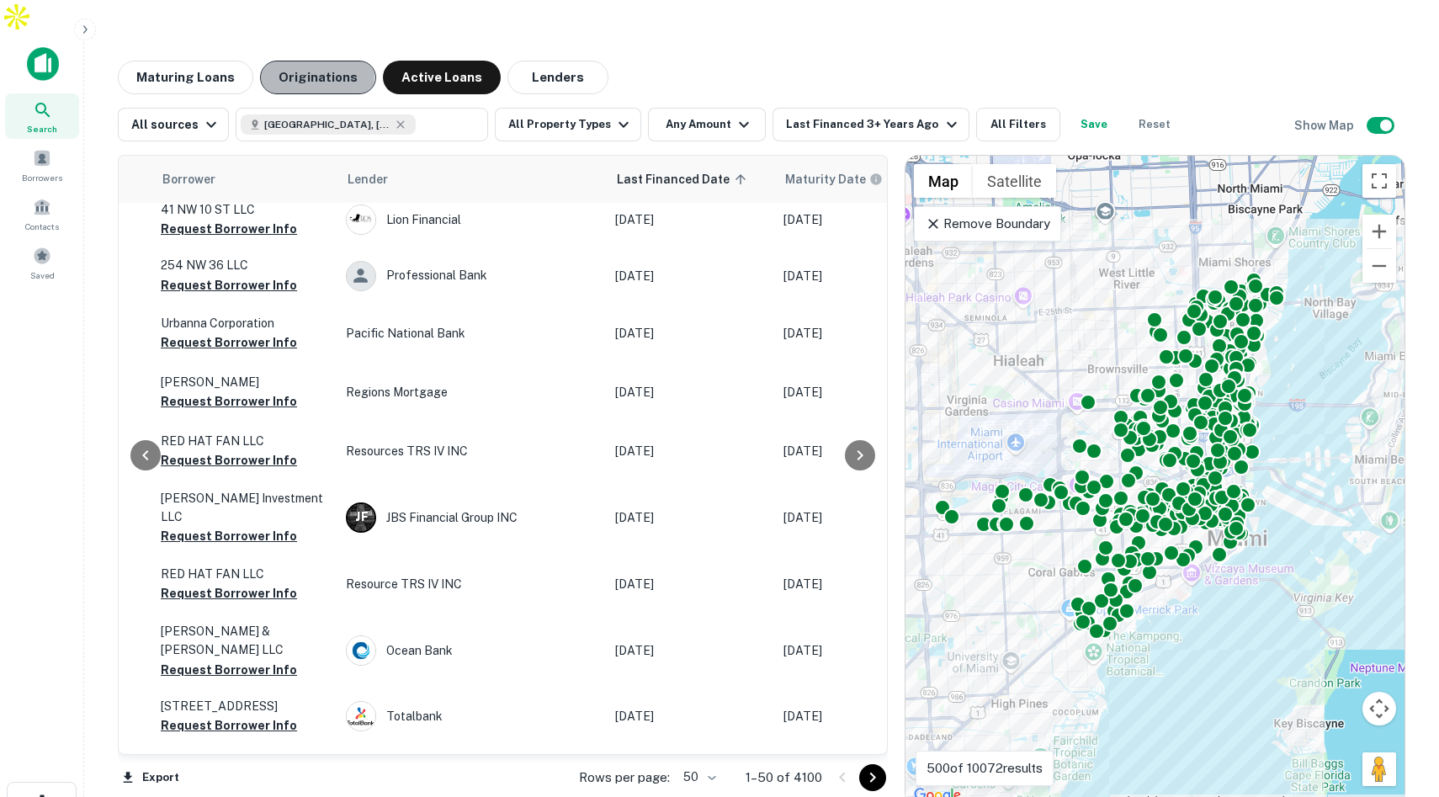
click at [306, 61] on button "Originations" at bounding box center [318, 78] width 116 height 34
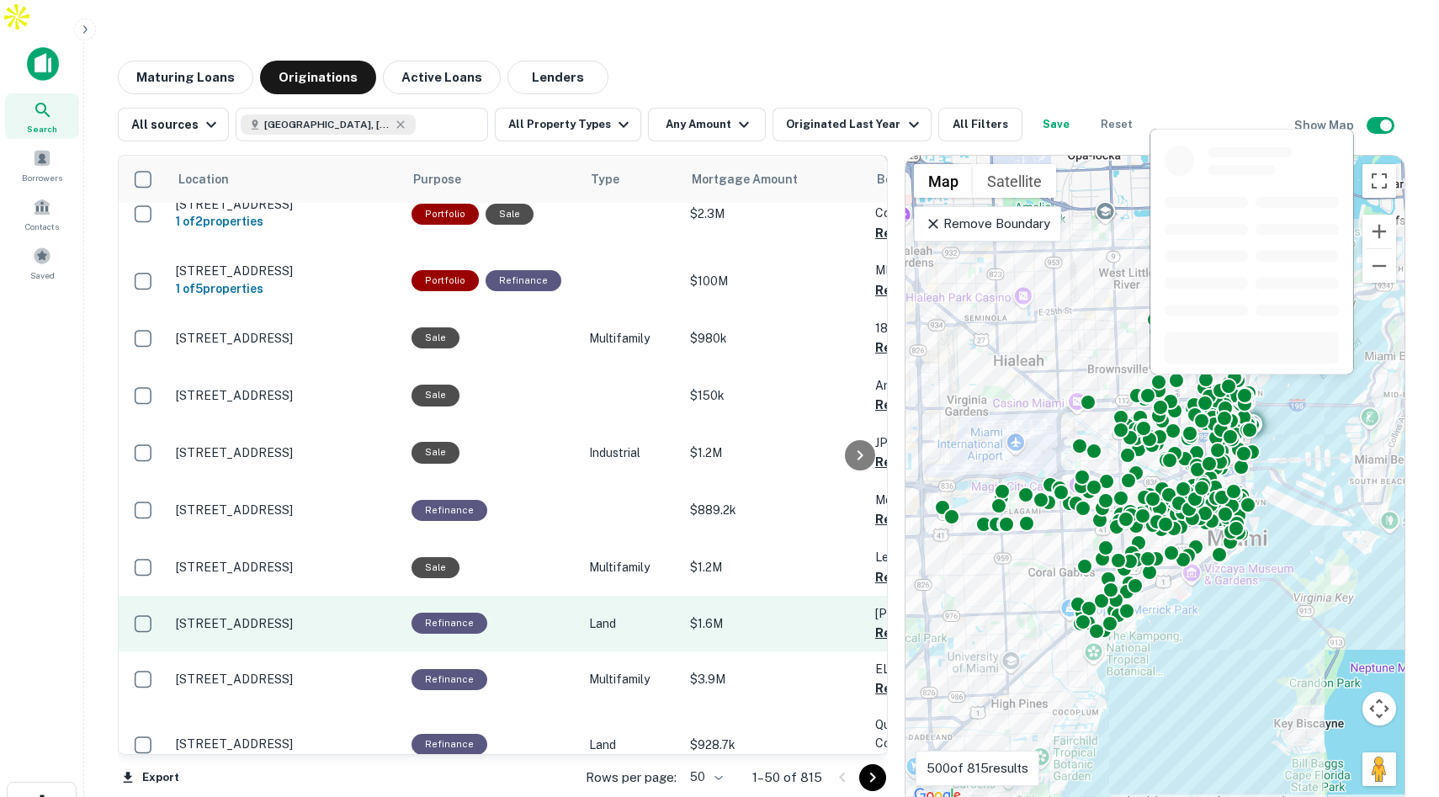
scroll to position [656, 0]
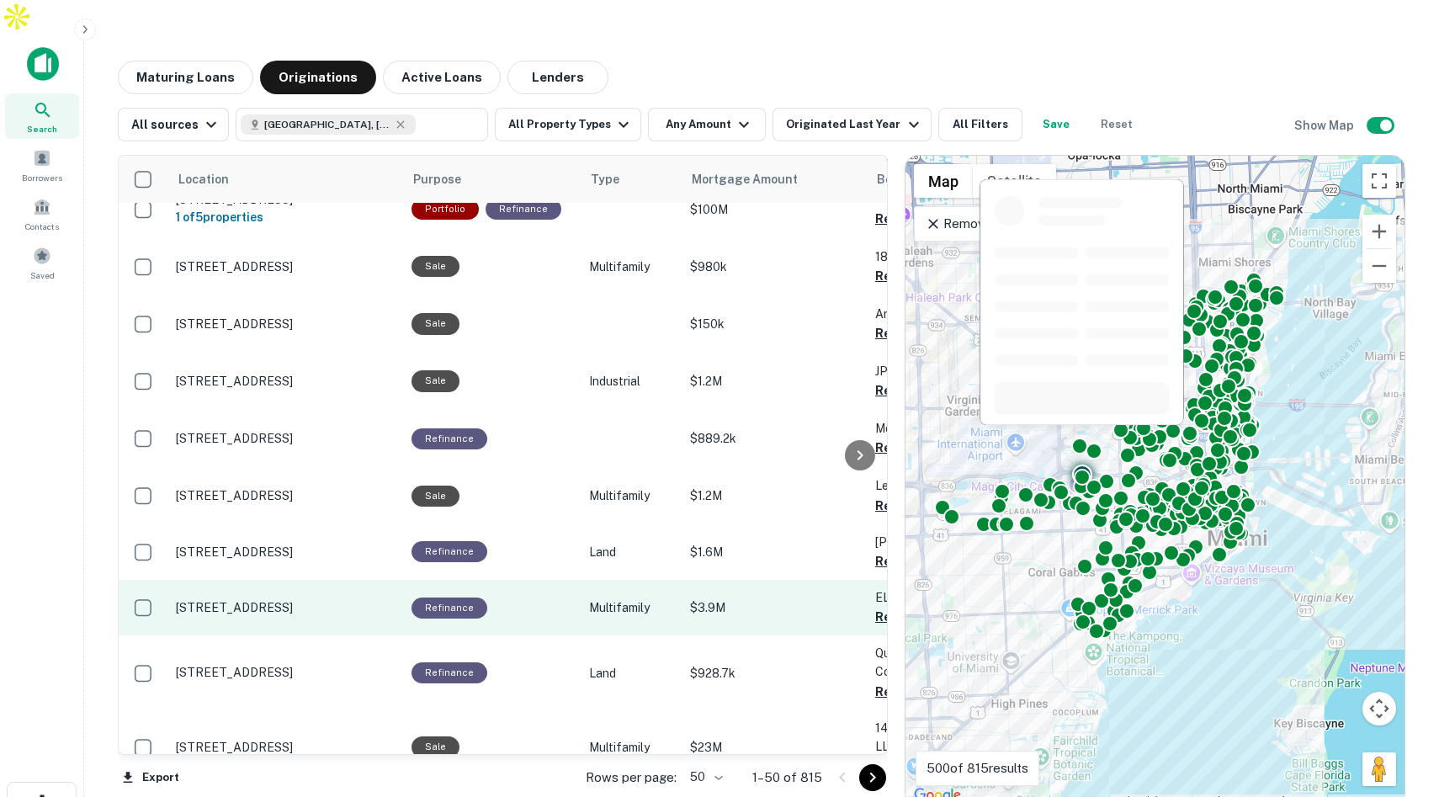
click at [275, 600] on p "935 Nw 37th Ave Miami, FL33125" at bounding box center [285, 607] width 219 height 15
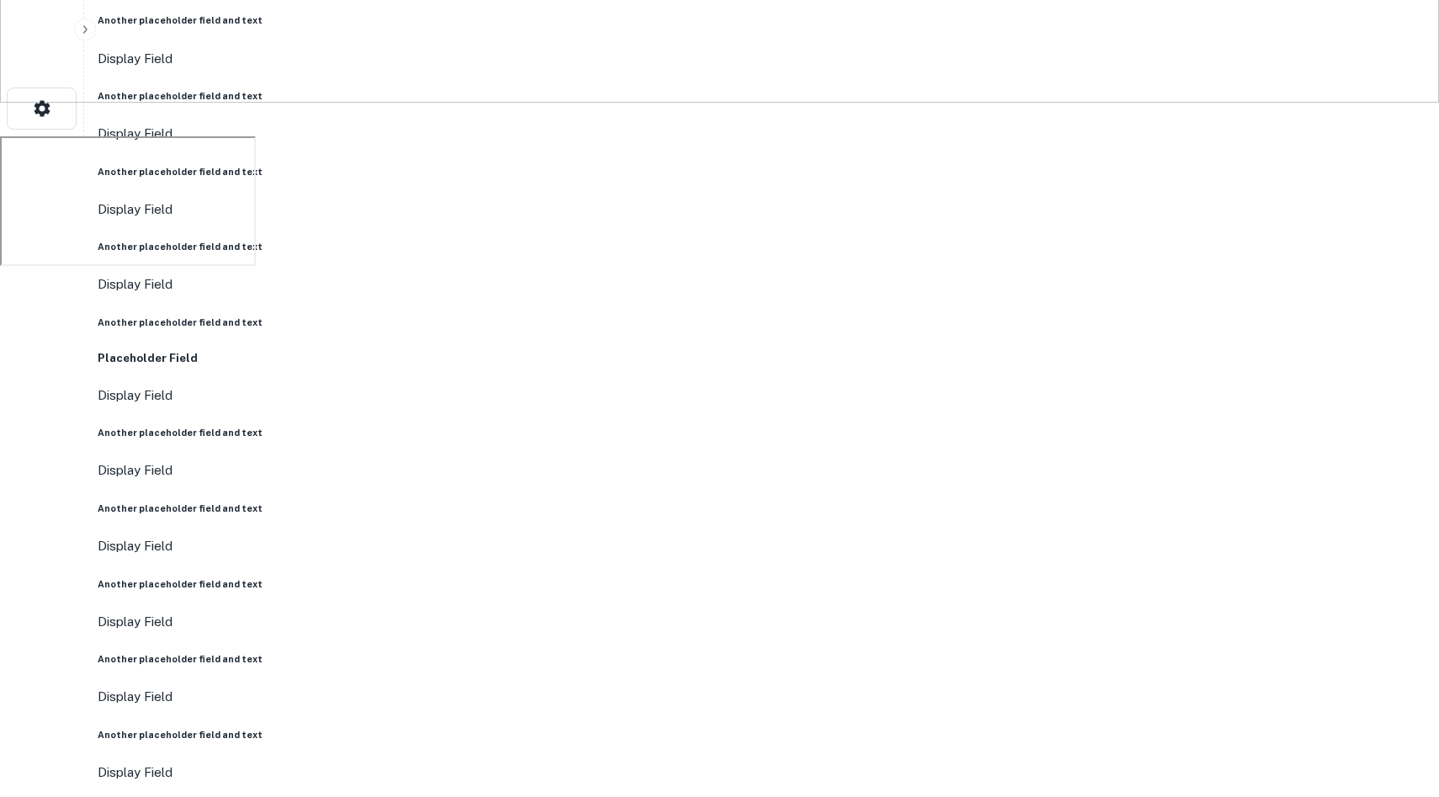
scroll to position [700, 0]
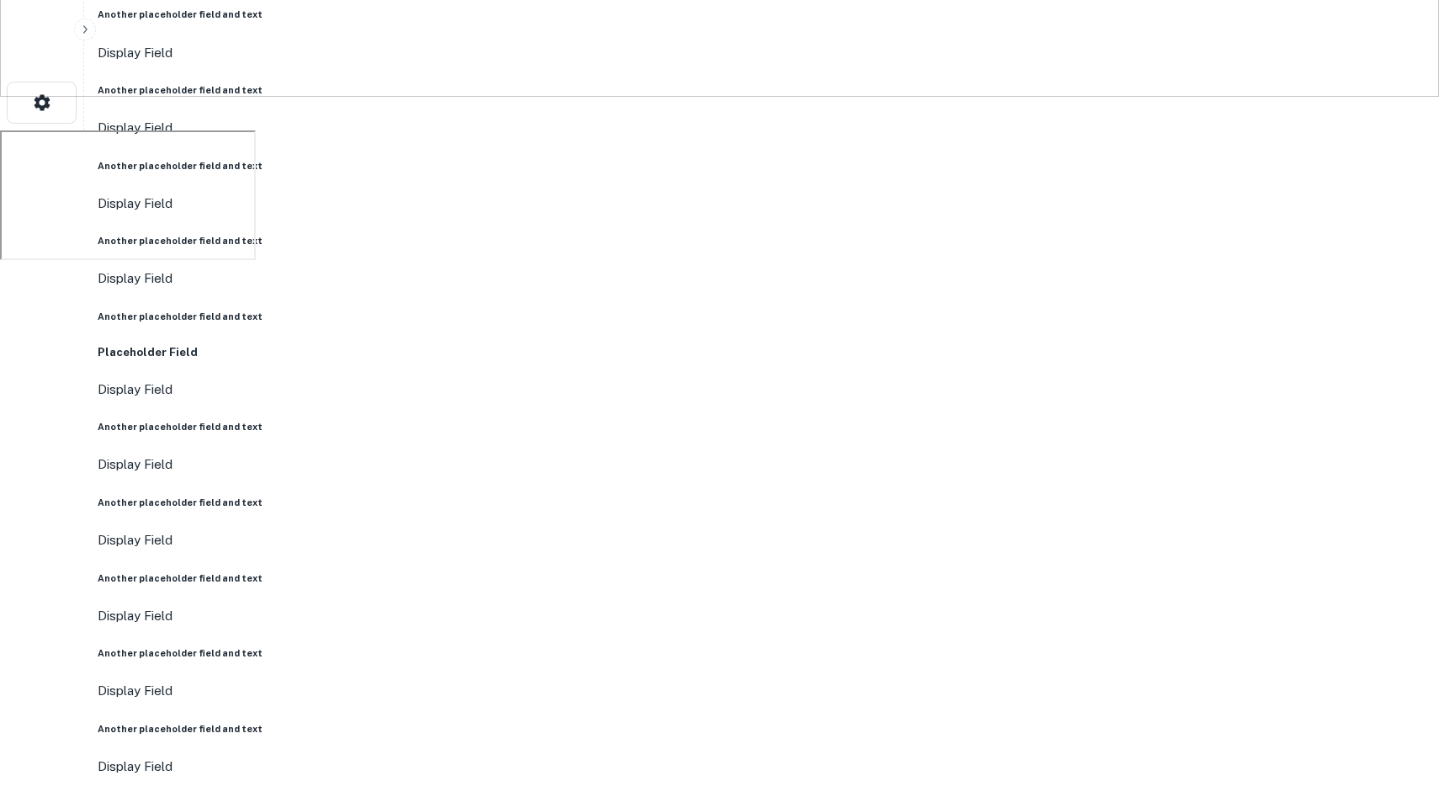
drag, startPoint x: 668, startPoint y: 514, endPoint x: 742, endPoint y: 517, distance: 74.1
drag, startPoint x: 667, startPoint y: 544, endPoint x: 747, endPoint y: 560, distance: 80.7
drag, startPoint x: 720, startPoint y: 590, endPoint x: 744, endPoint y: 590, distance: 23.6
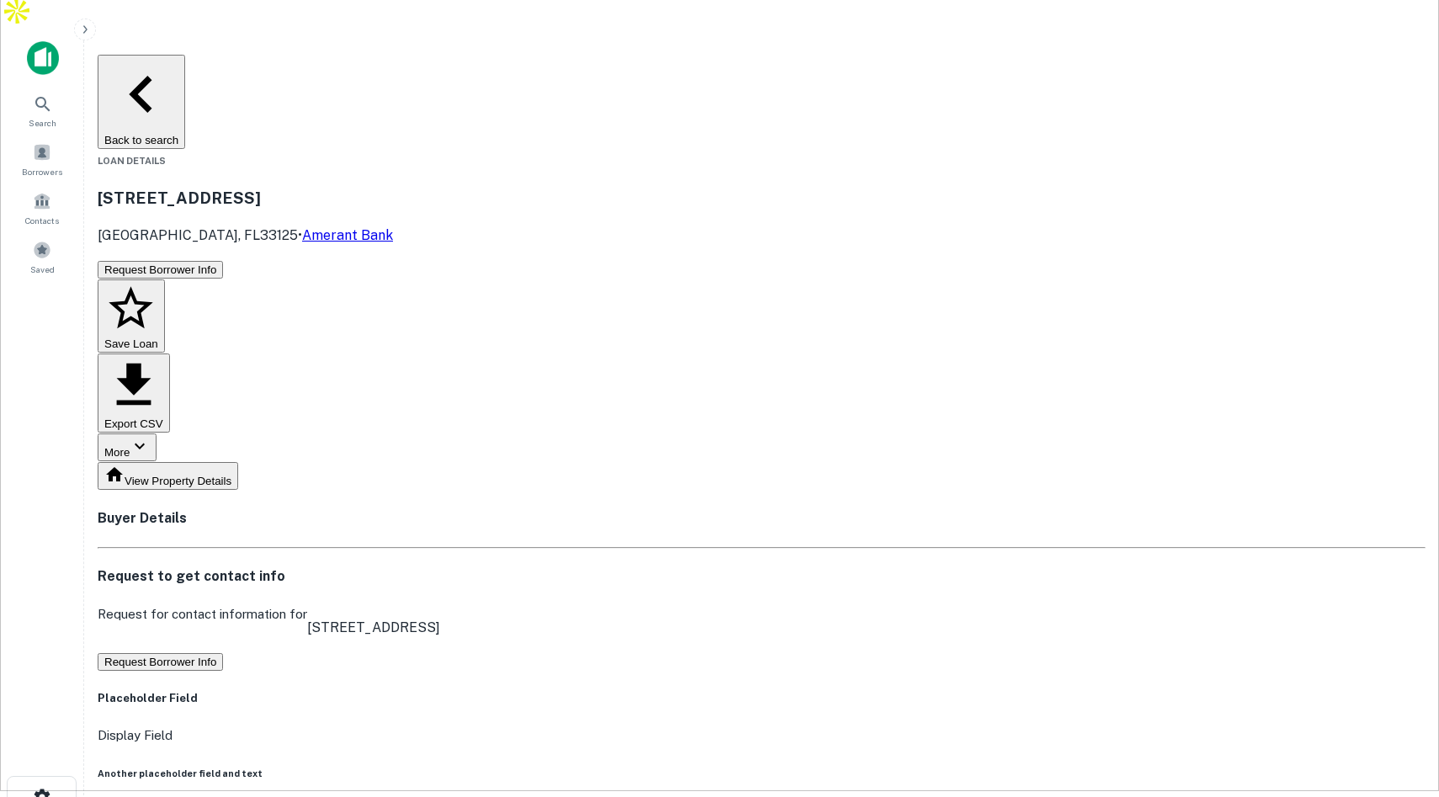
scroll to position [0, 0]
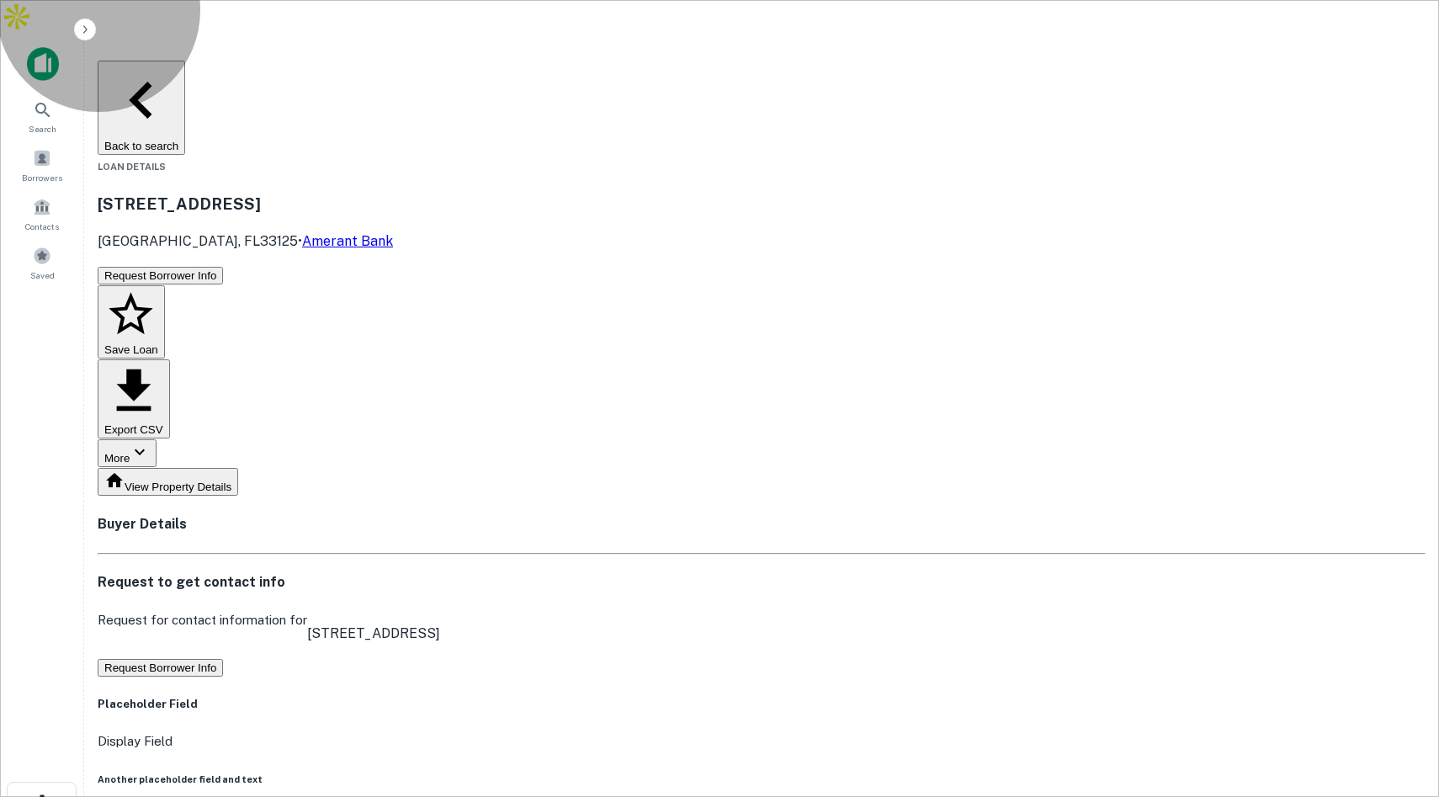
click at [185, 61] on button "Back to search" at bounding box center [142, 108] width 88 height 94
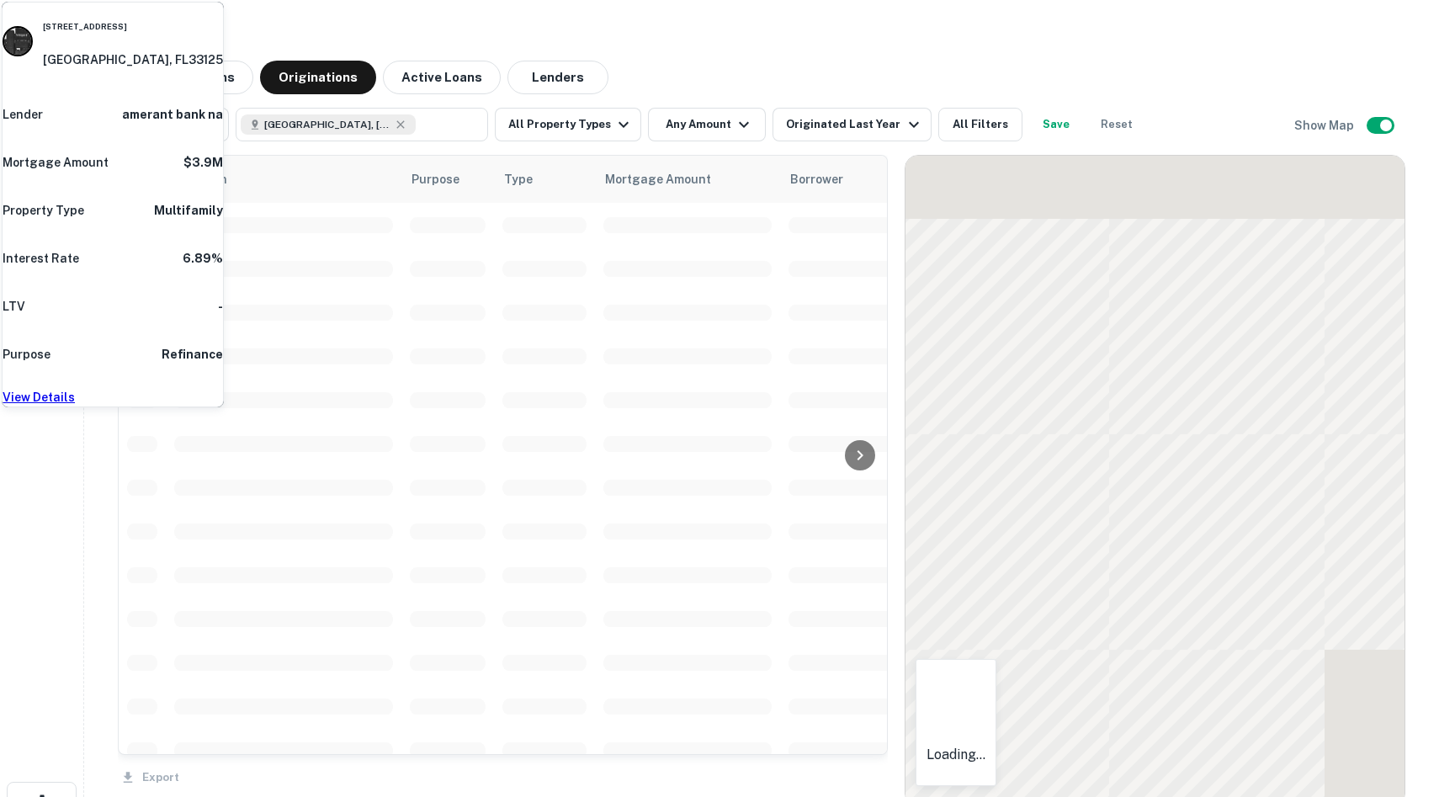
scroll to position [656, 0]
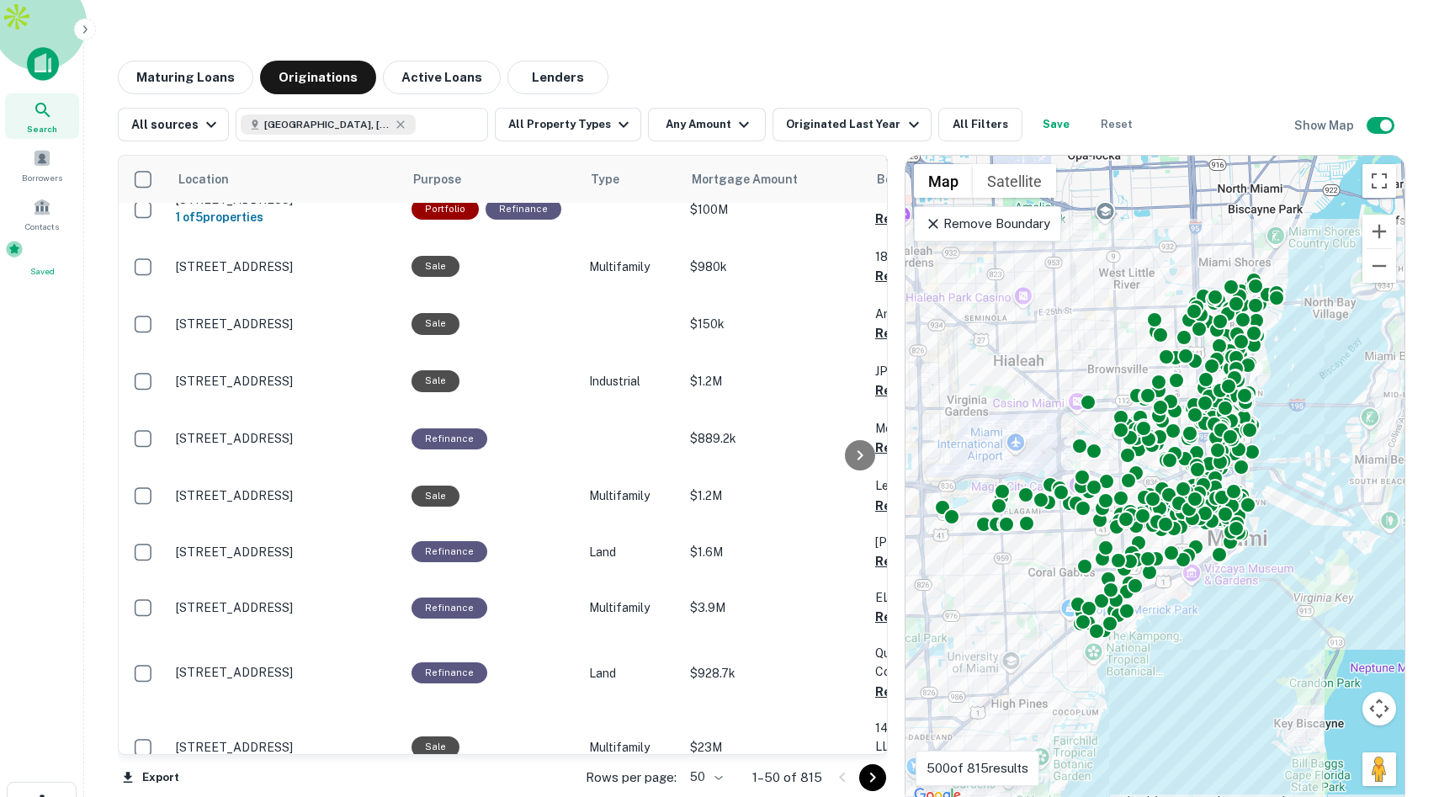
click at [24, 240] on span at bounding box center [14, 249] width 19 height 19
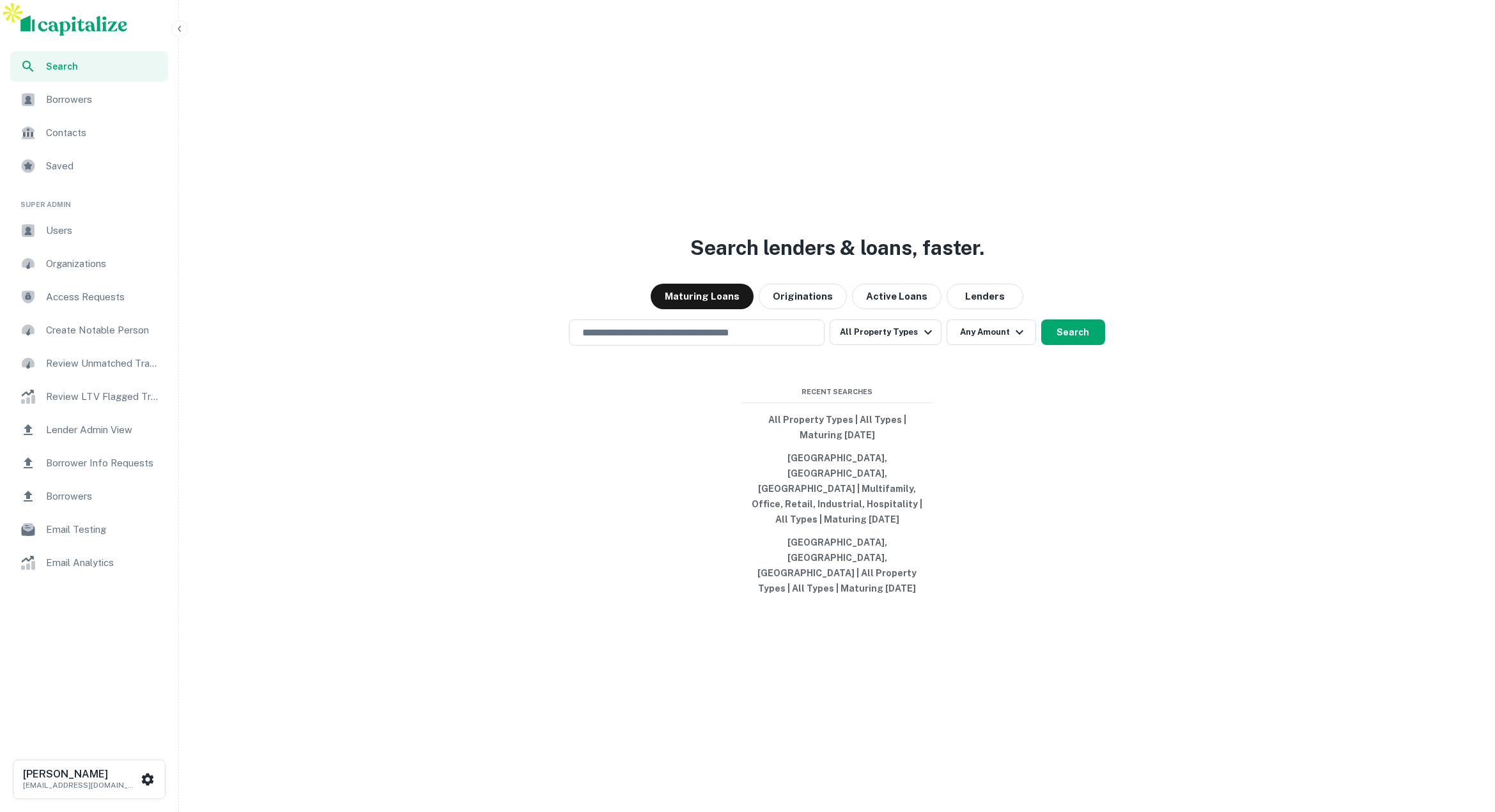
click at [183, 30] on icon "button" at bounding box center [179, 28] width 10 height 10
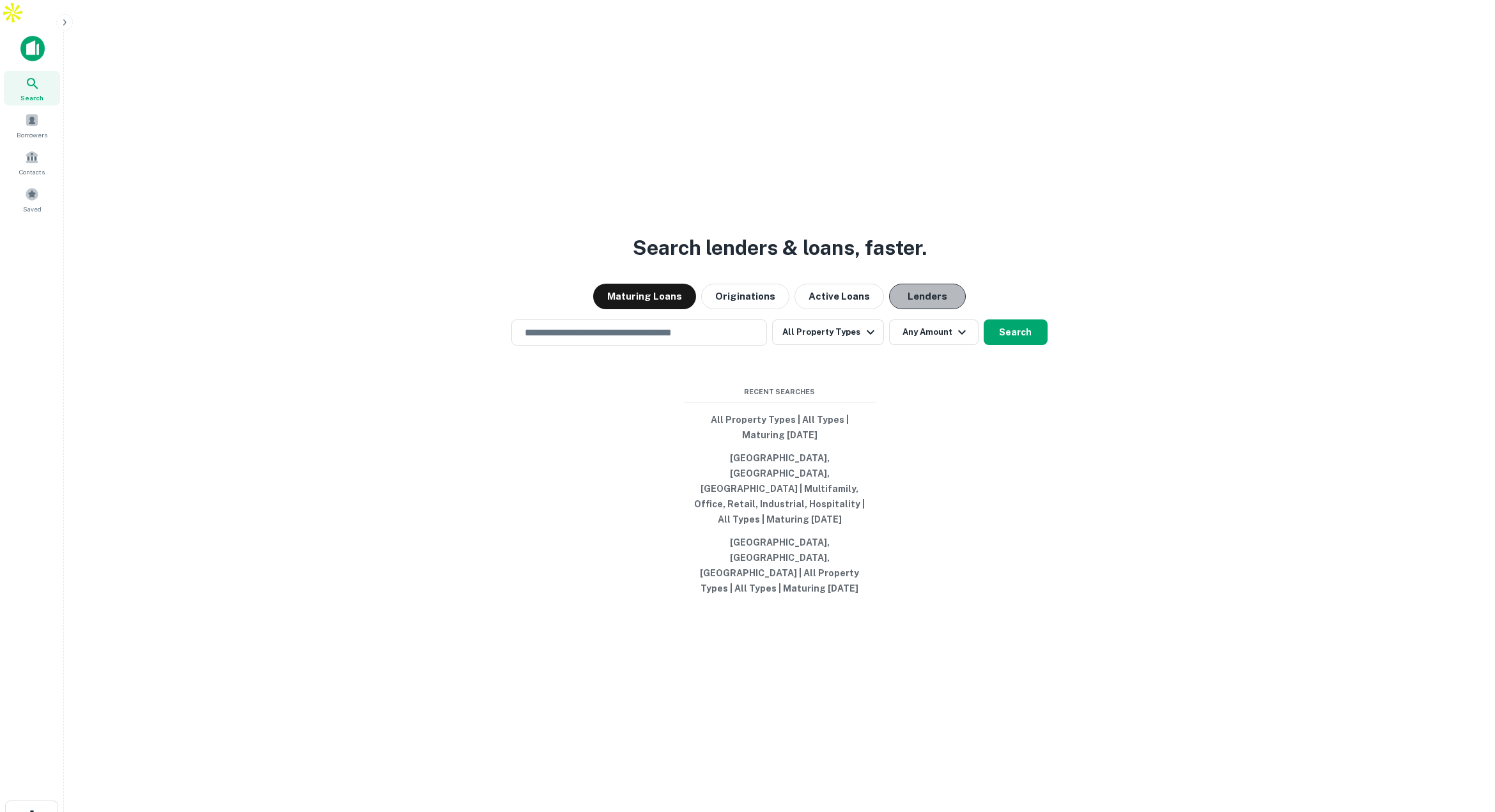
click at [930, 305] on button "Lenders" at bounding box center [927, 297] width 77 height 26
click at [660, 337] on input "text" at bounding box center [639, 332] width 244 height 14
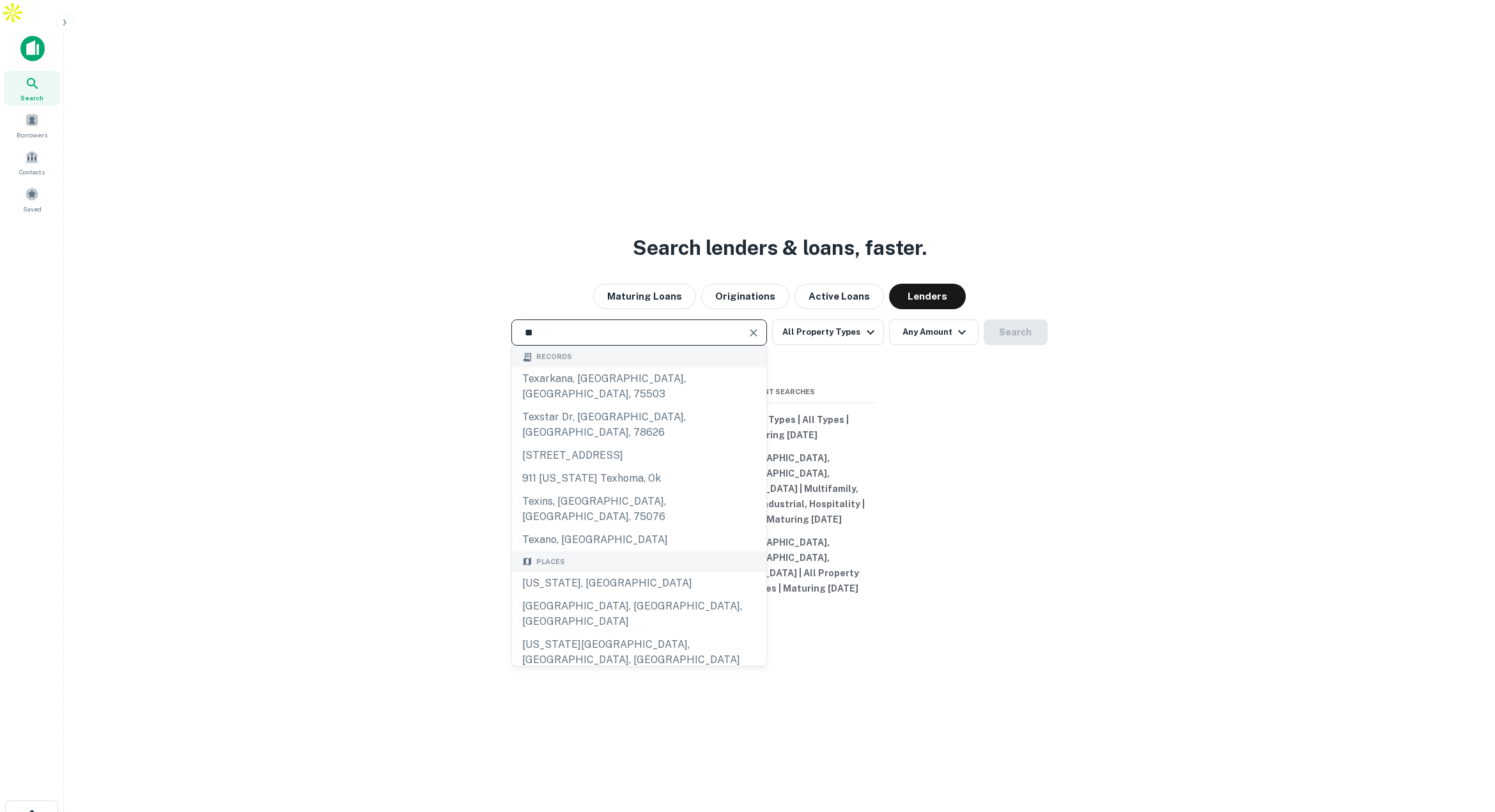
type input "*"
click at [590, 625] on div "[GEOGRAPHIC_DATA], [GEOGRAPHIC_DATA], [GEOGRAPHIC_DATA]" at bounding box center [639, 644] width 254 height 38
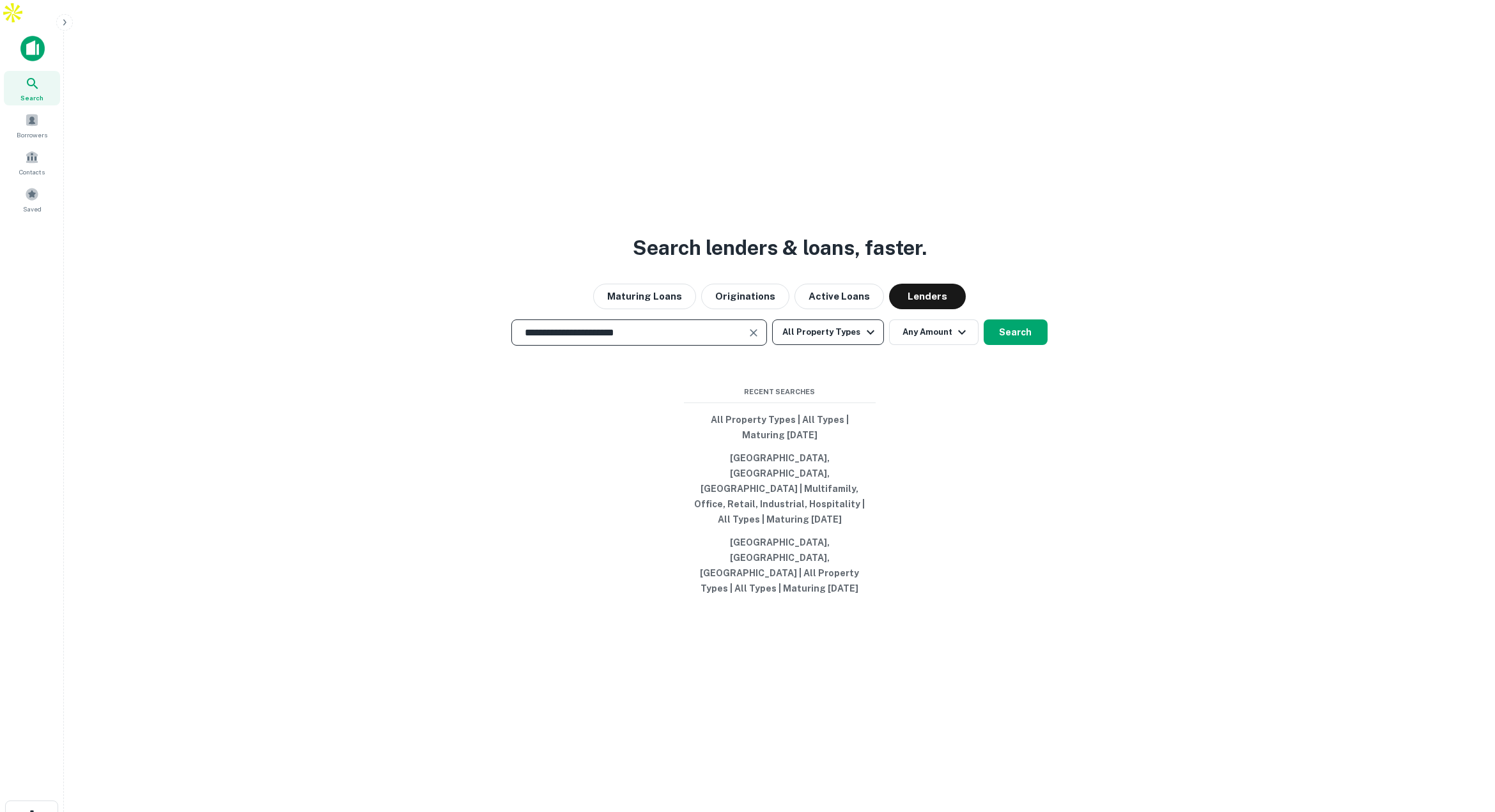
type input "**********"
click at [863, 337] on icon "button" at bounding box center [870, 332] width 15 height 15
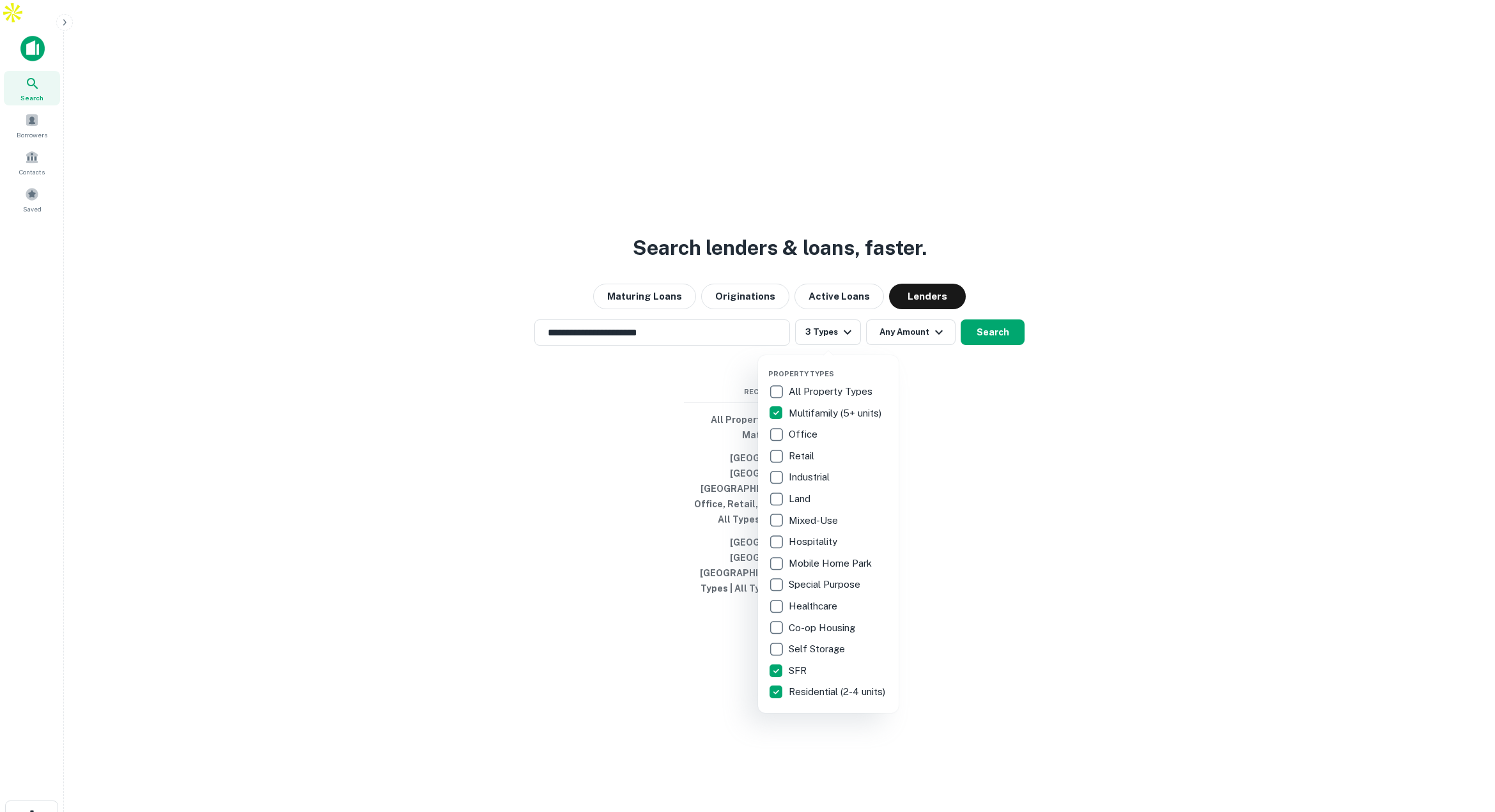
click at [986, 337] on div at bounding box center [747, 406] width 1495 height 812
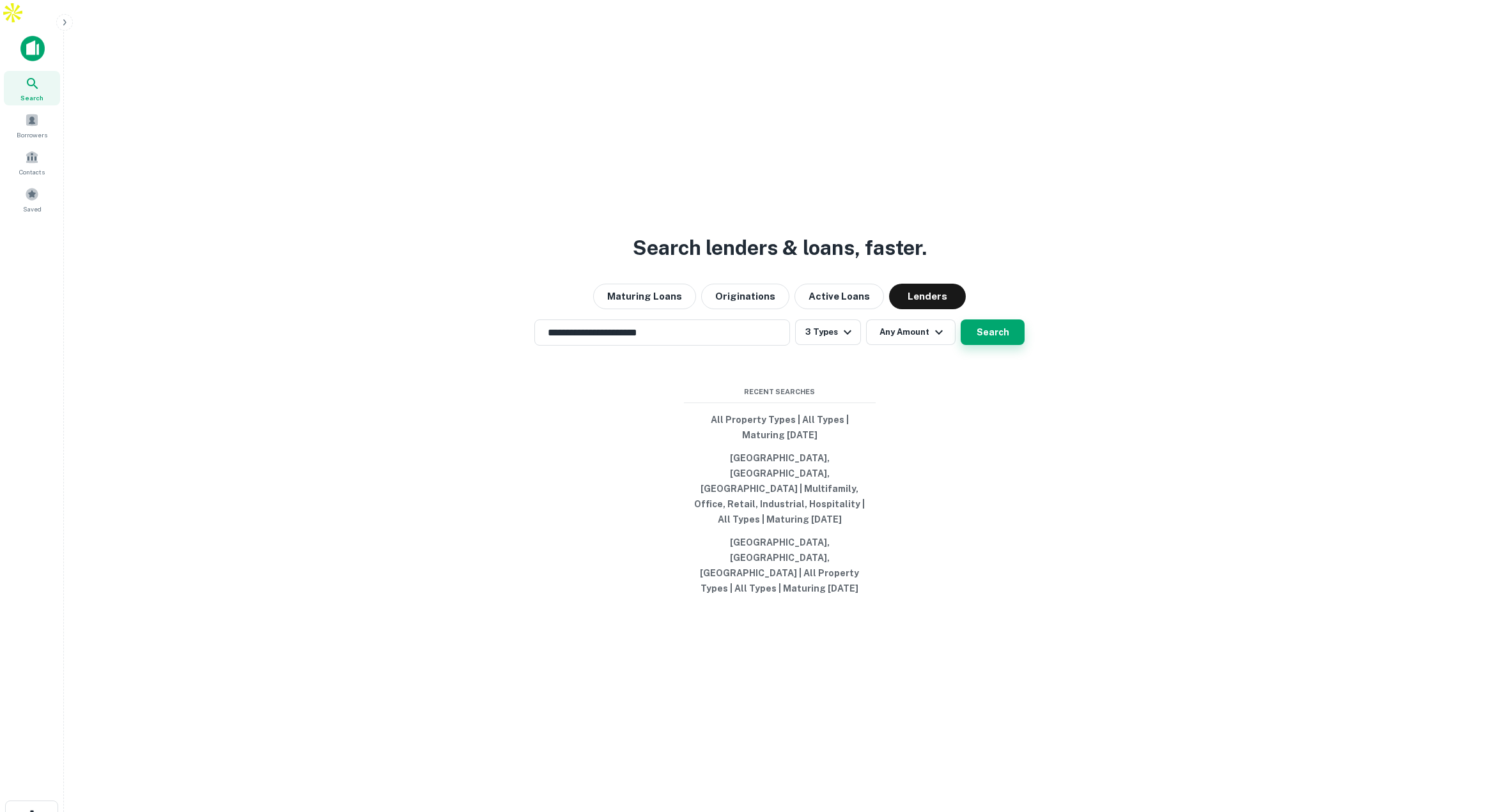
click at [986, 338] on button "Search" at bounding box center [992, 332] width 64 height 26
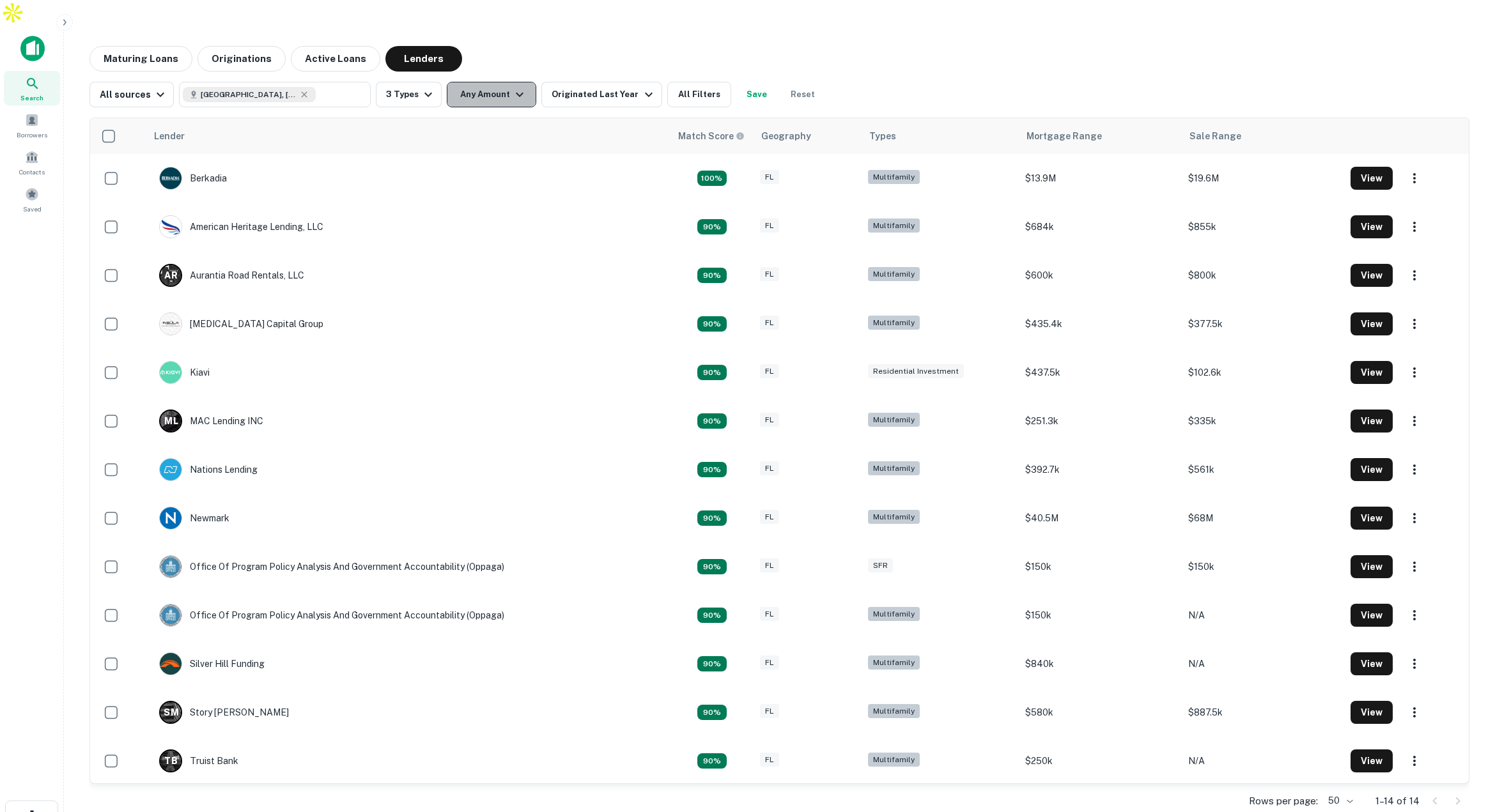
click at [504, 82] on button "Any Amount" at bounding box center [491, 95] width 90 height 26
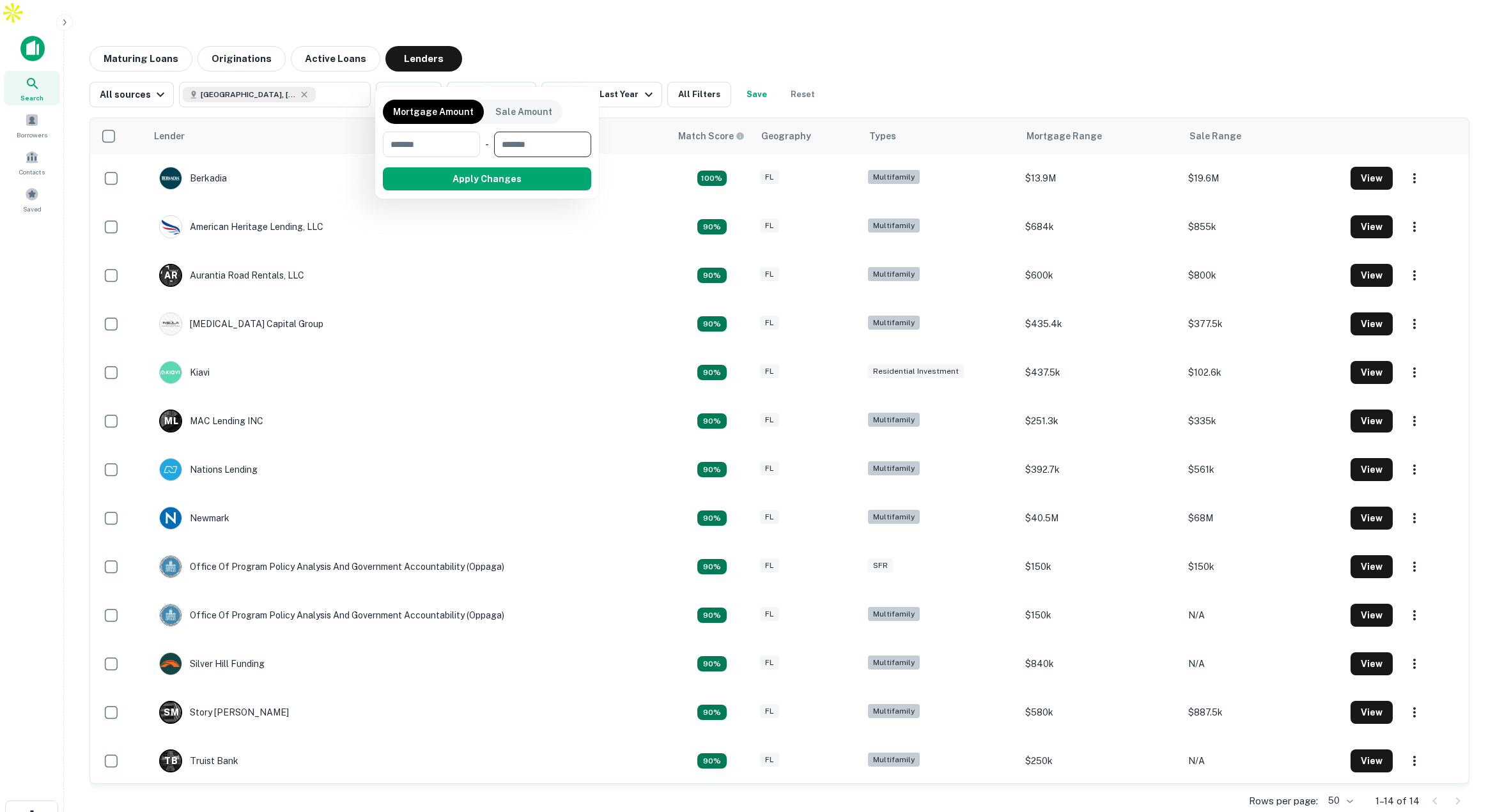
click at [528, 143] on input "number" at bounding box center [538, 144] width 88 height 26
type input "*"
type input "********"
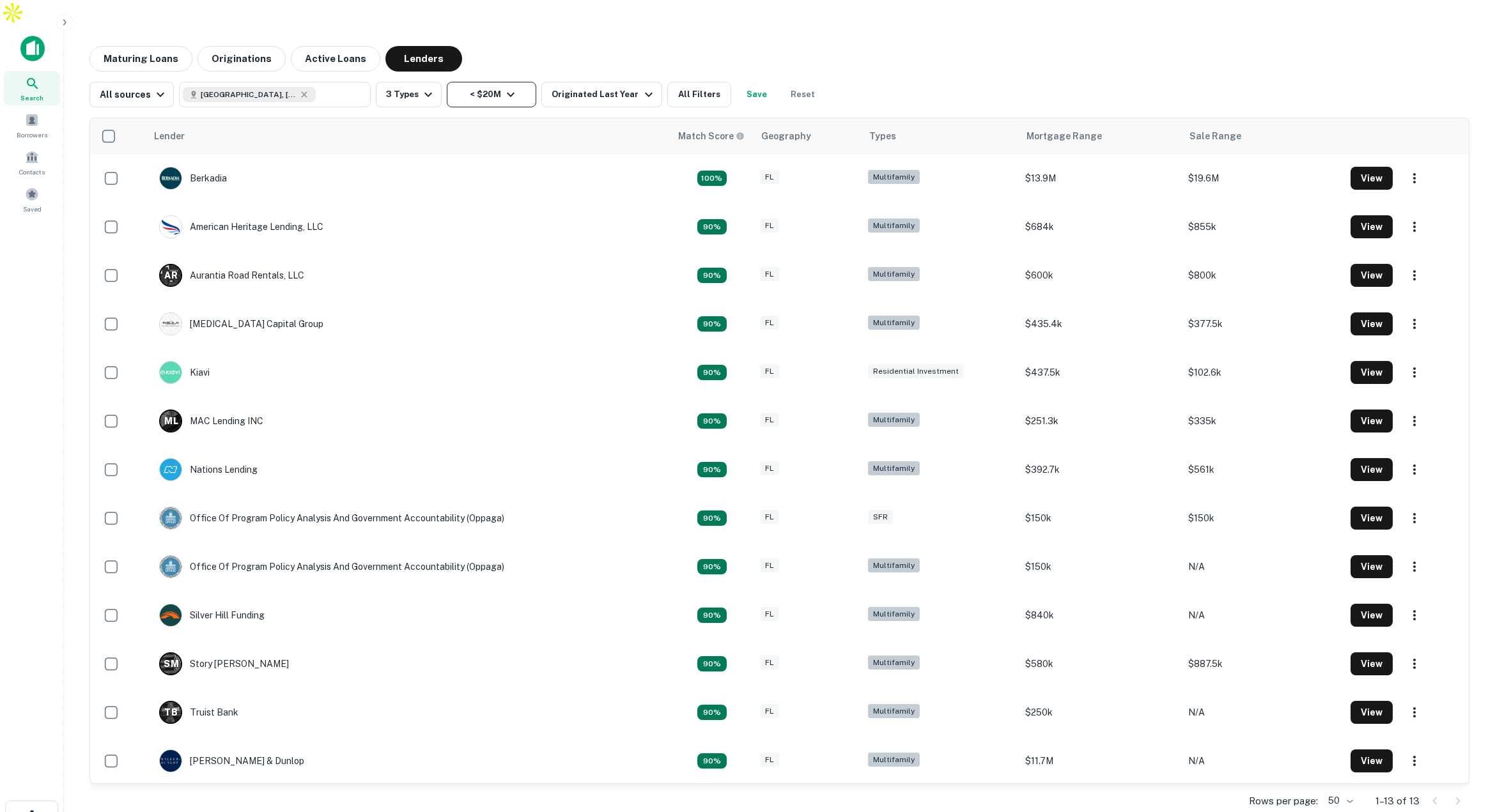
click at [513, 82] on button "< $20M" at bounding box center [491, 95] width 90 height 26
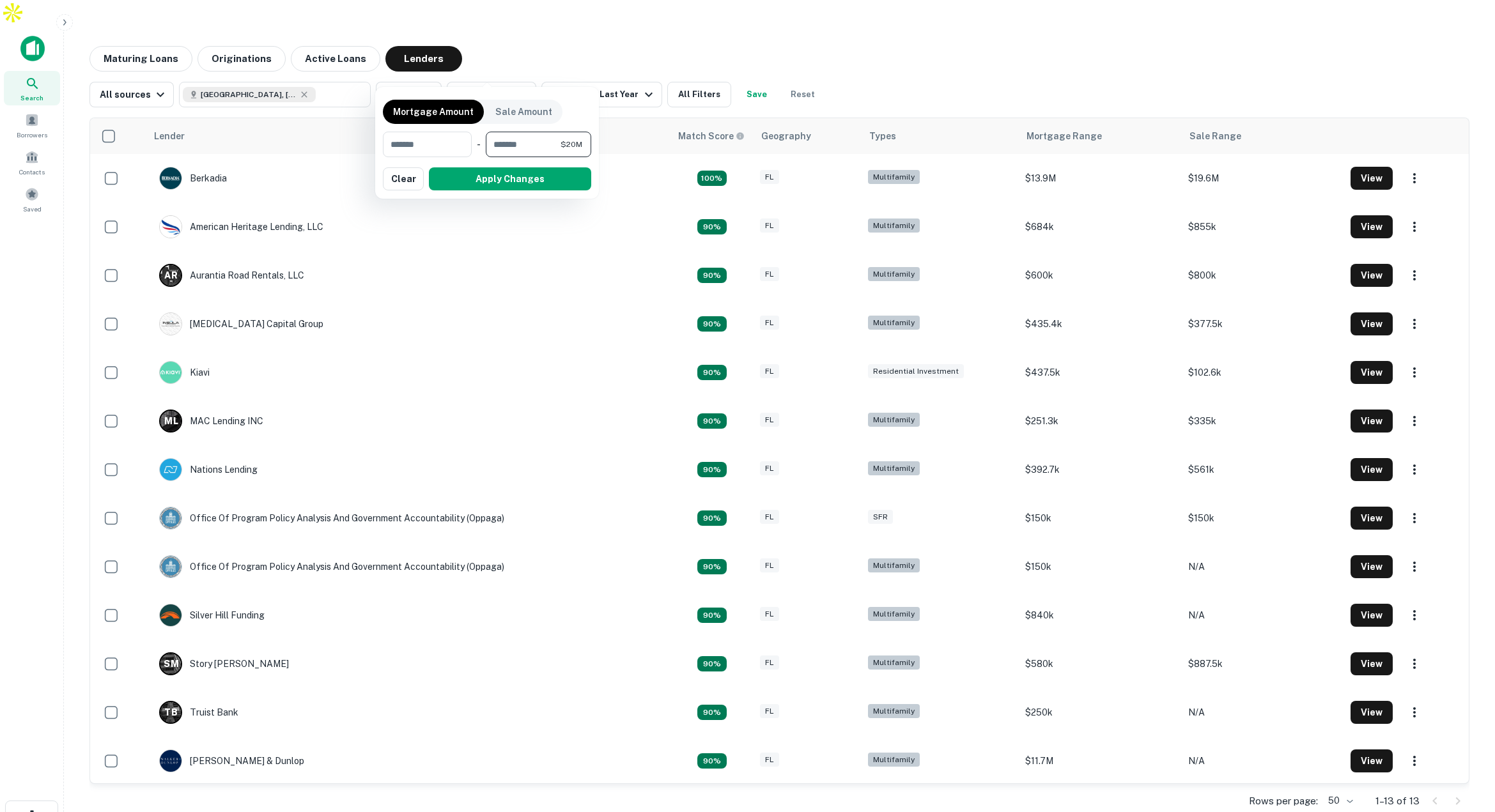
drag, startPoint x: 553, startPoint y: 147, endPoint x: 487, endPoint y: 146, distance: 66.0
click at [487, 146] on input "********" at bounding box center [523, 144] width 74 height 26
click at [466, 149] on input "number" at bounding box center [427, 144] width 88 height 26
type input "*******"
click at [522, 175] on button "Apply Changes" at bounding box center [510, 179] width 162 height 23
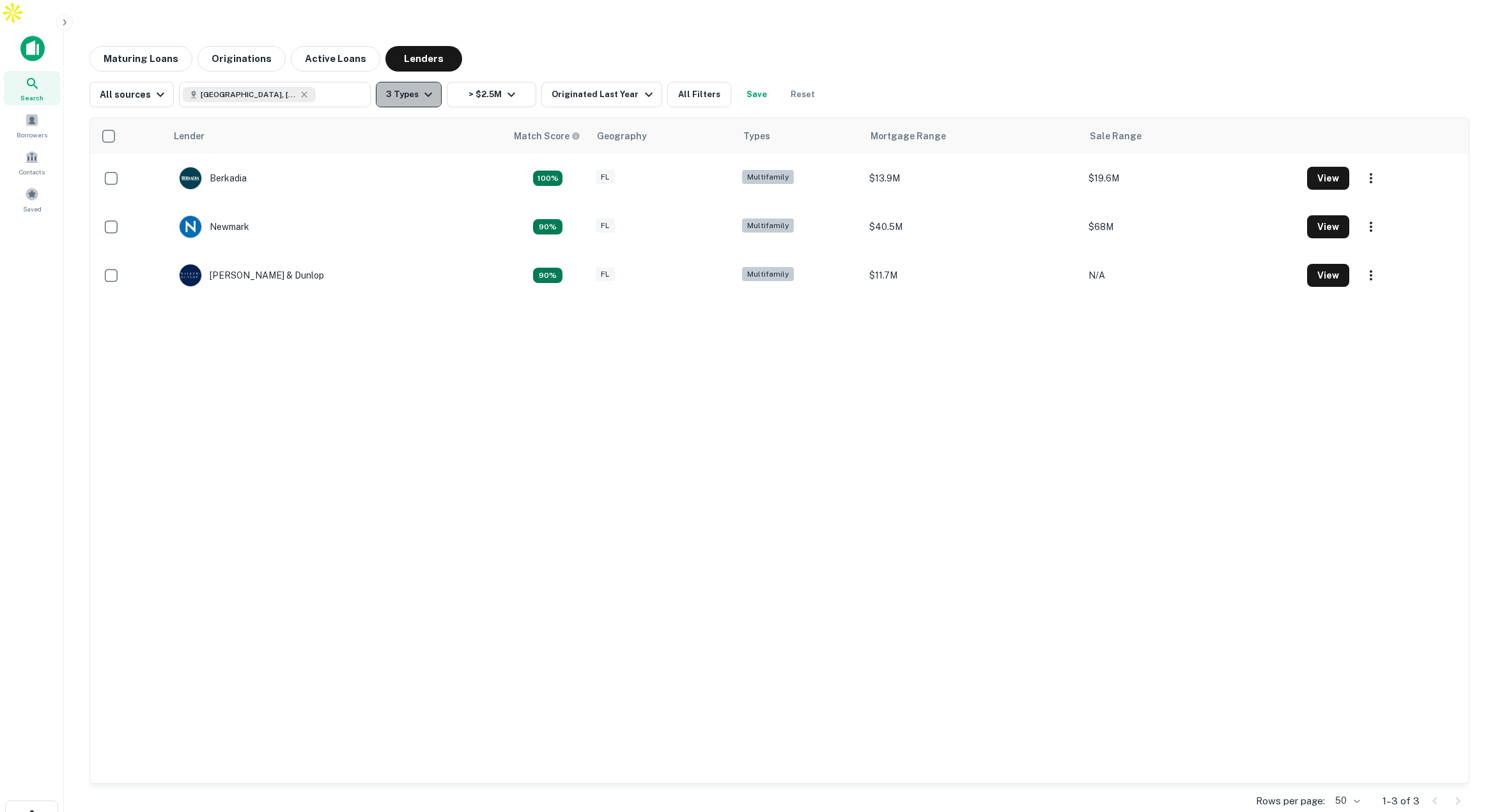
click at [427, 87] on icon "button" at bounding box center [428, 94] width 15 height 15
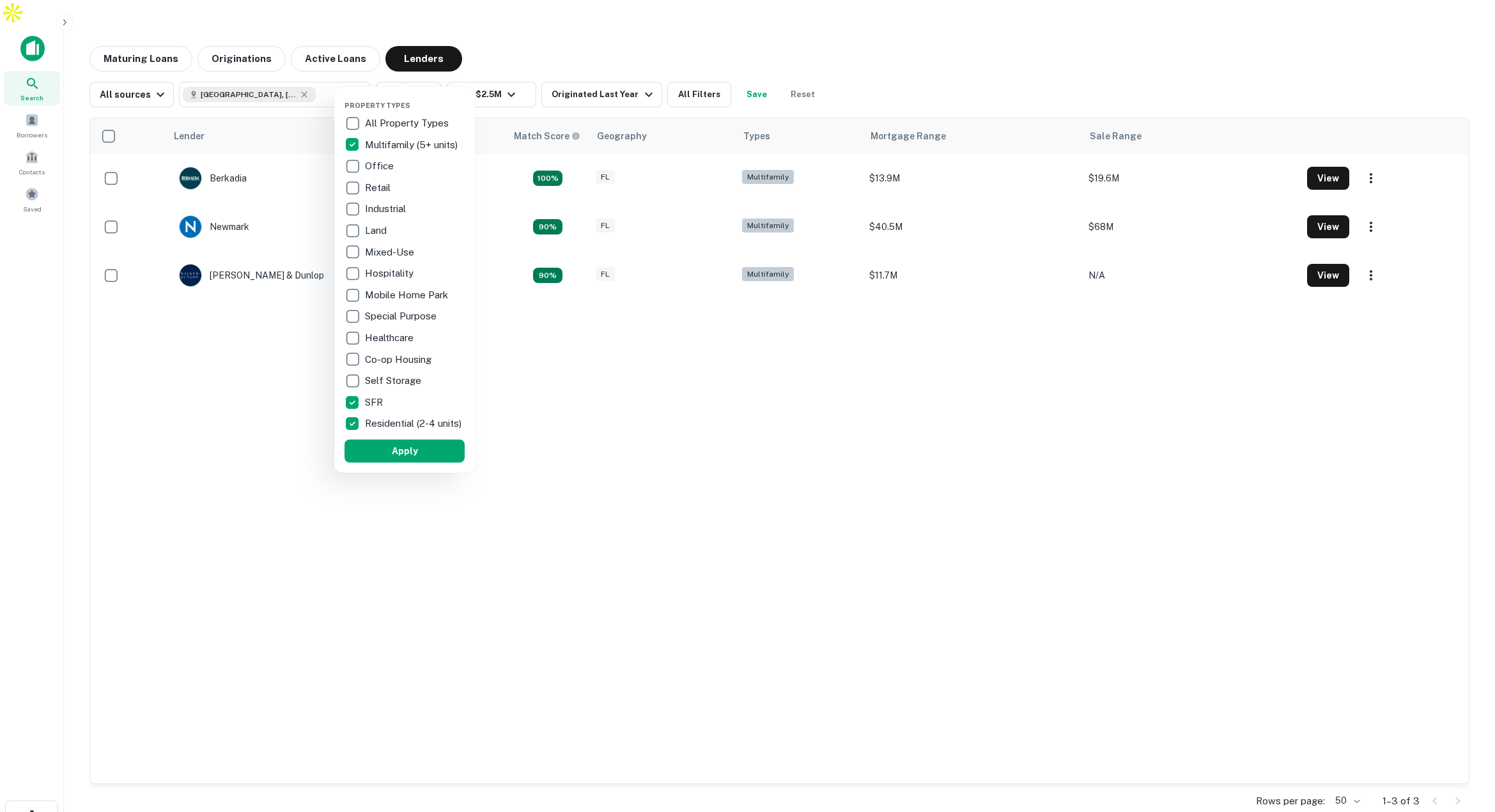
click at [489, 67] on div at bounding box center [747, 406] width 1495 height 812
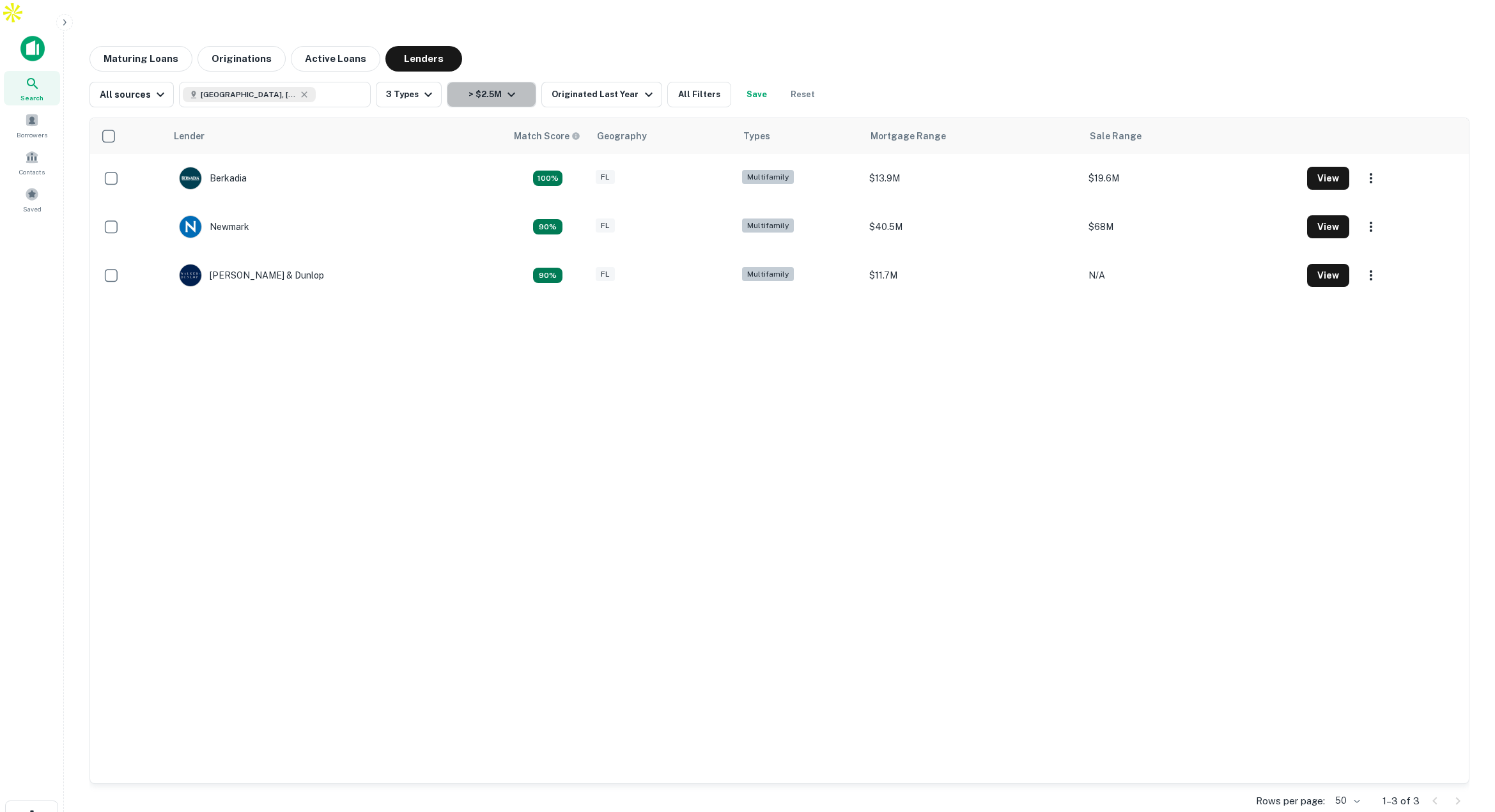
click at [506, 87] on icon "button" at bounding box center [511, 94] width 15 height 15
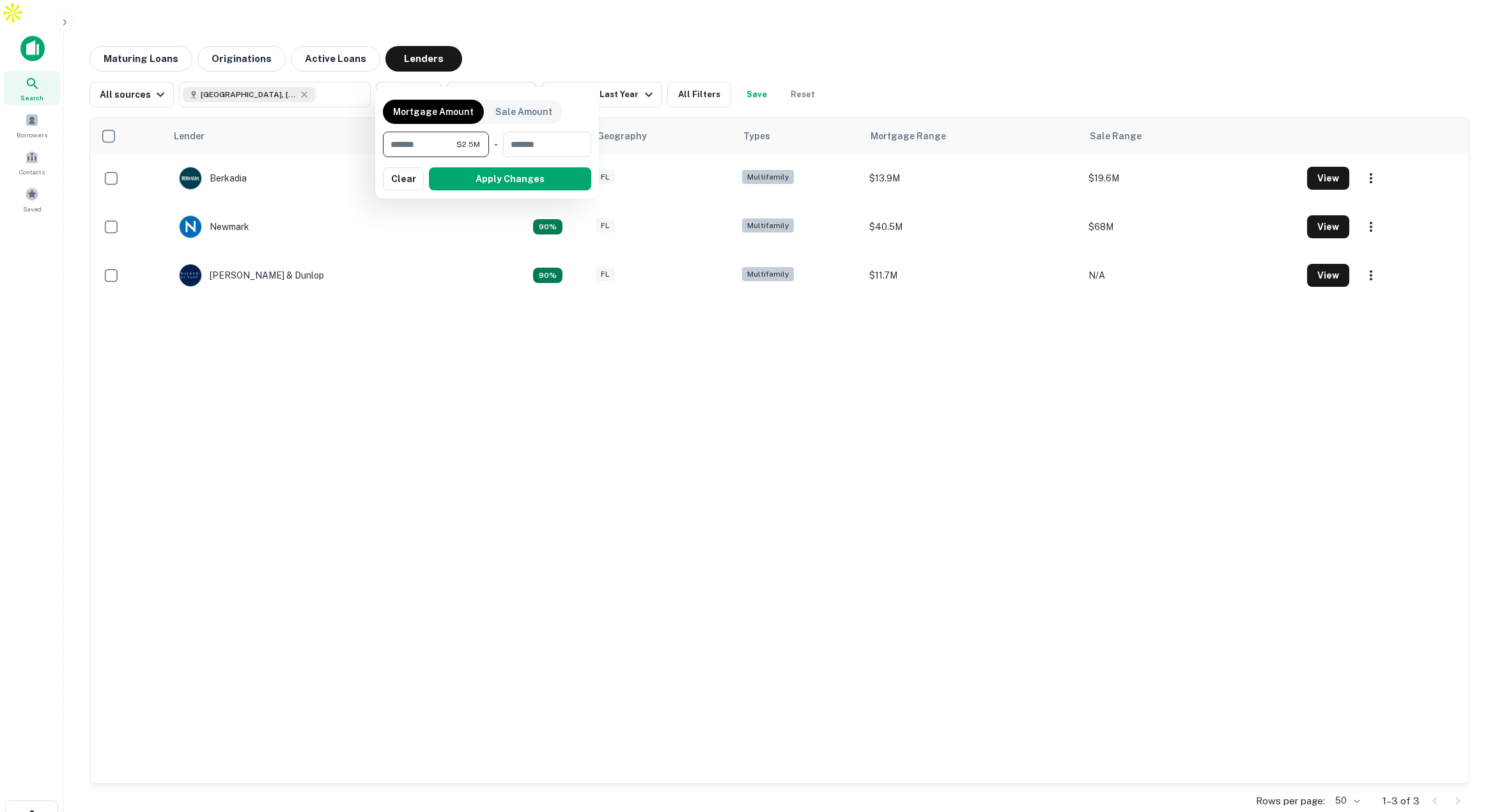
drag, startPoint x: 442, startPoint y: 147, endPoint x: 371, endPoint y: 141, distance: 71.3
click at [371, 141] on div "Mortgage Amount Sale Amount ******* $2.5M ​ - ​ Apply Changes Clear" at bounding box center [747, 406] width 1495 height 812
click at [461, 181] on button "Apply Changes" at bounding box center [487, 179] width 208 height 23
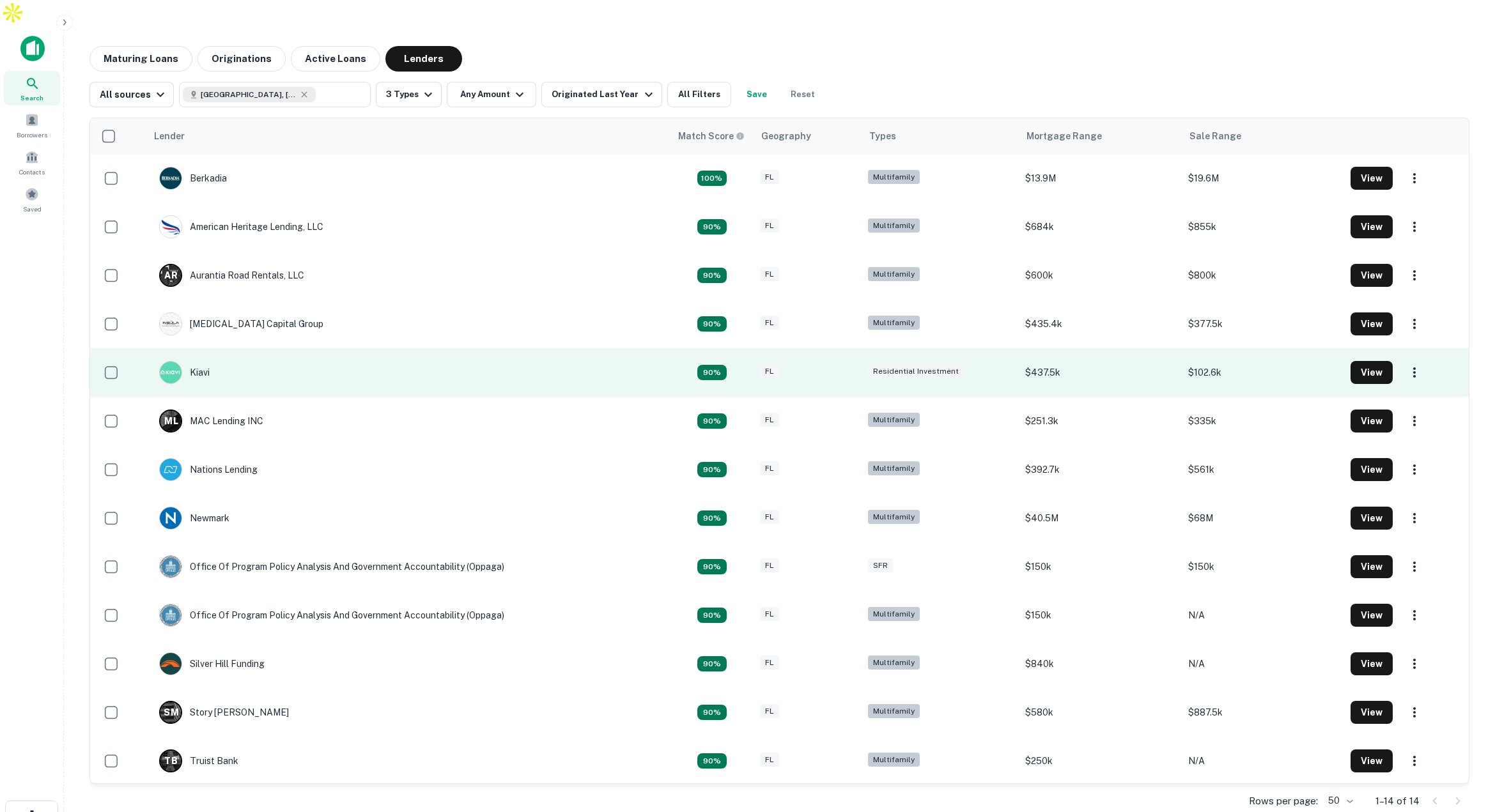
scroll to position [50, 0]
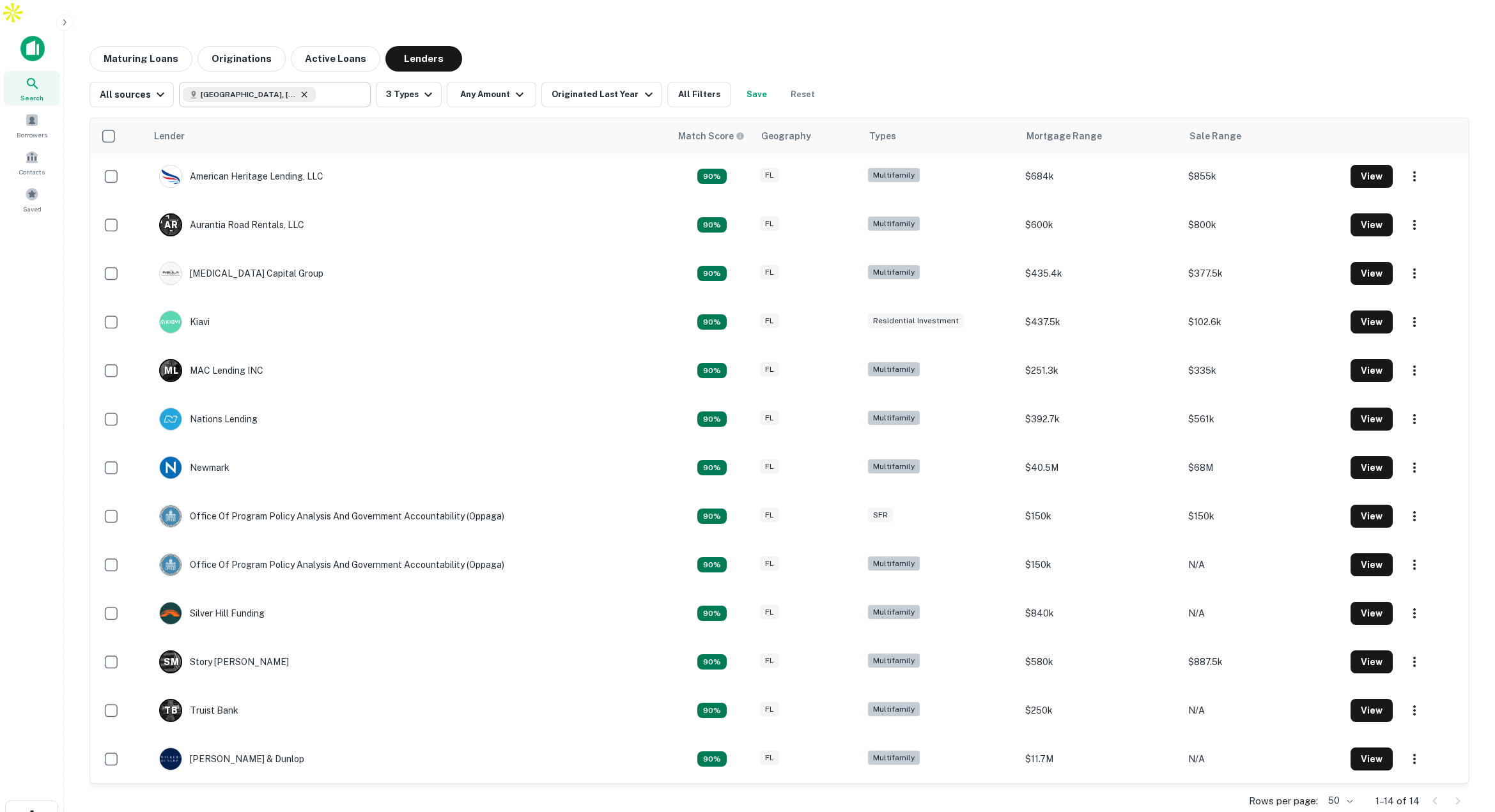
click at [301, 91] on icon at bounding box center [304, 94] width 6 height 6
type input "**********"
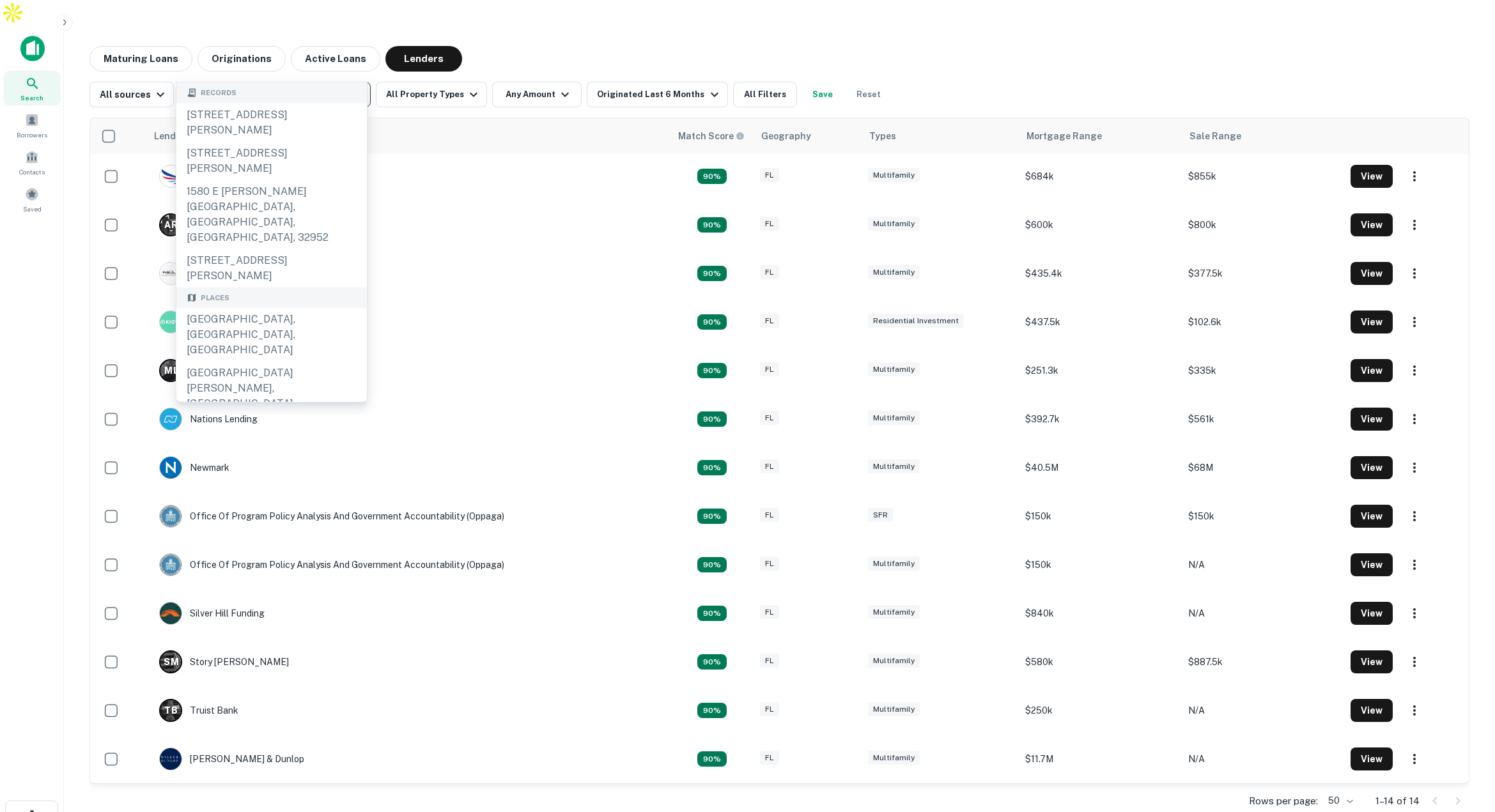
click at [357, 88] on icon "Clear" at bounding box center [357, 94] width 13 height 13
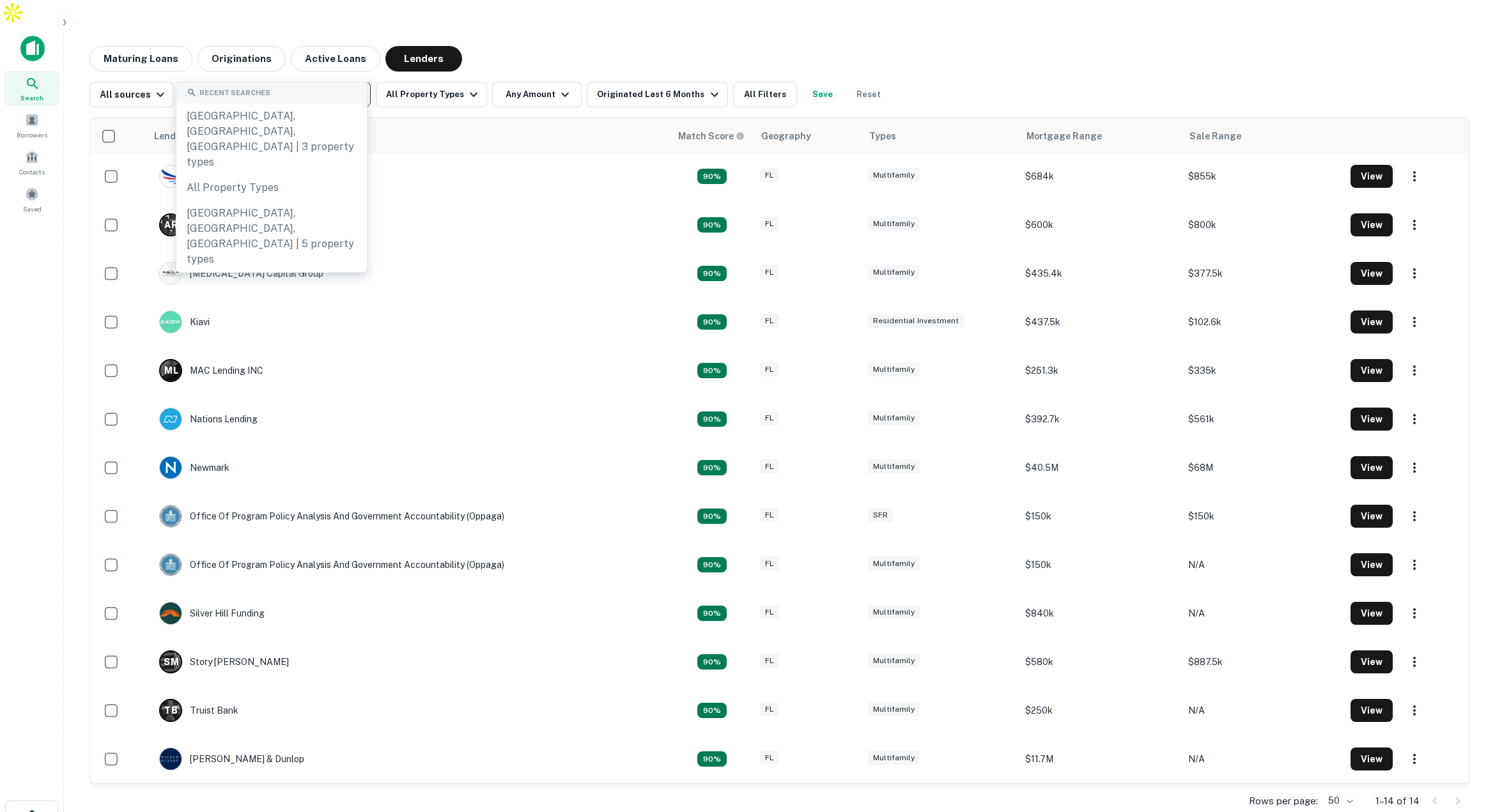
click at [318, 86] on input "text" at bounding box center [274, 95] width 182 height 18
type input "****"
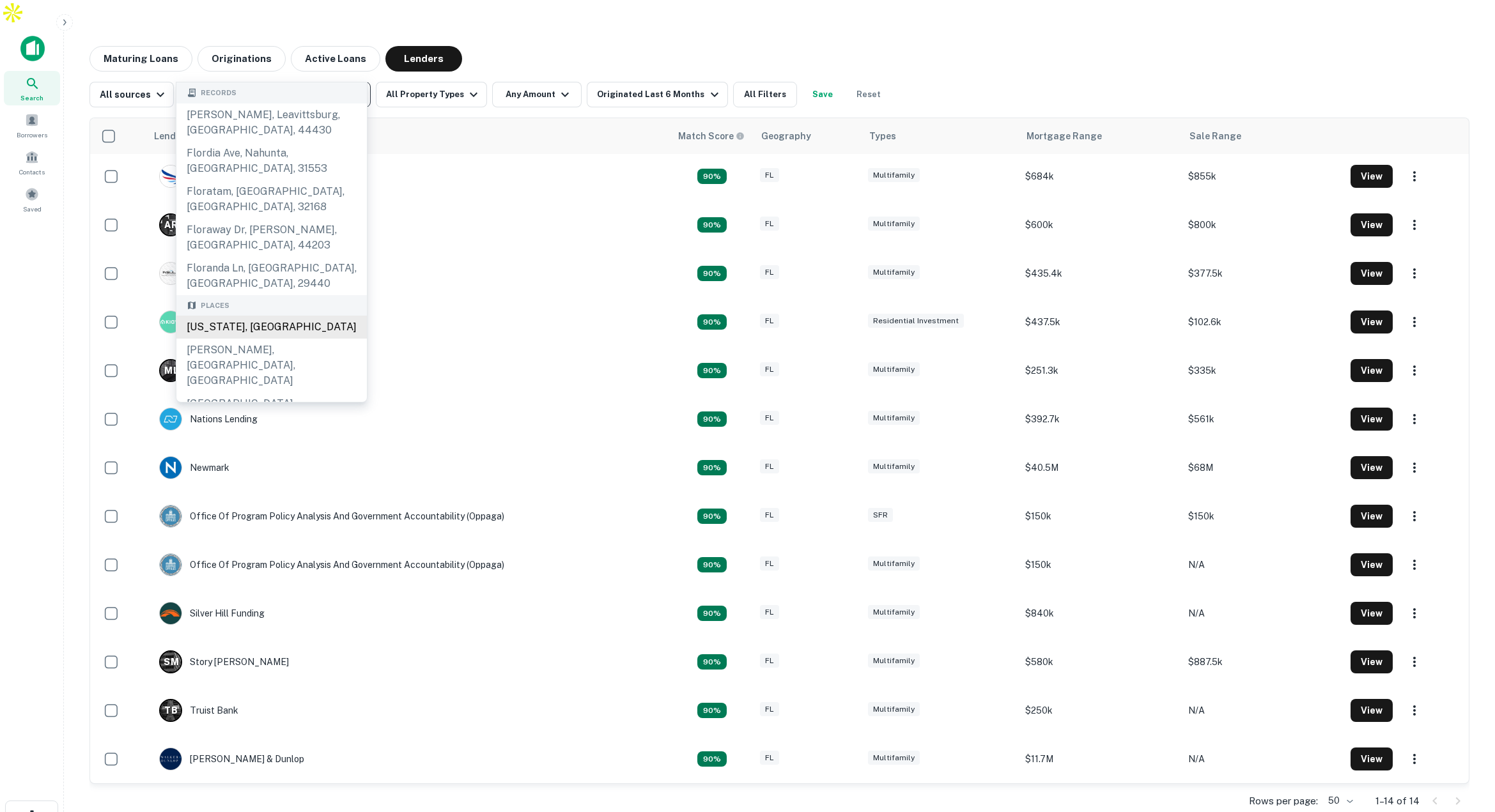
click at [279, 316] on div "[US_STATE], [GEOGRAPHIC_DATA]" at bounding box center [271, 327] width 191 height 23
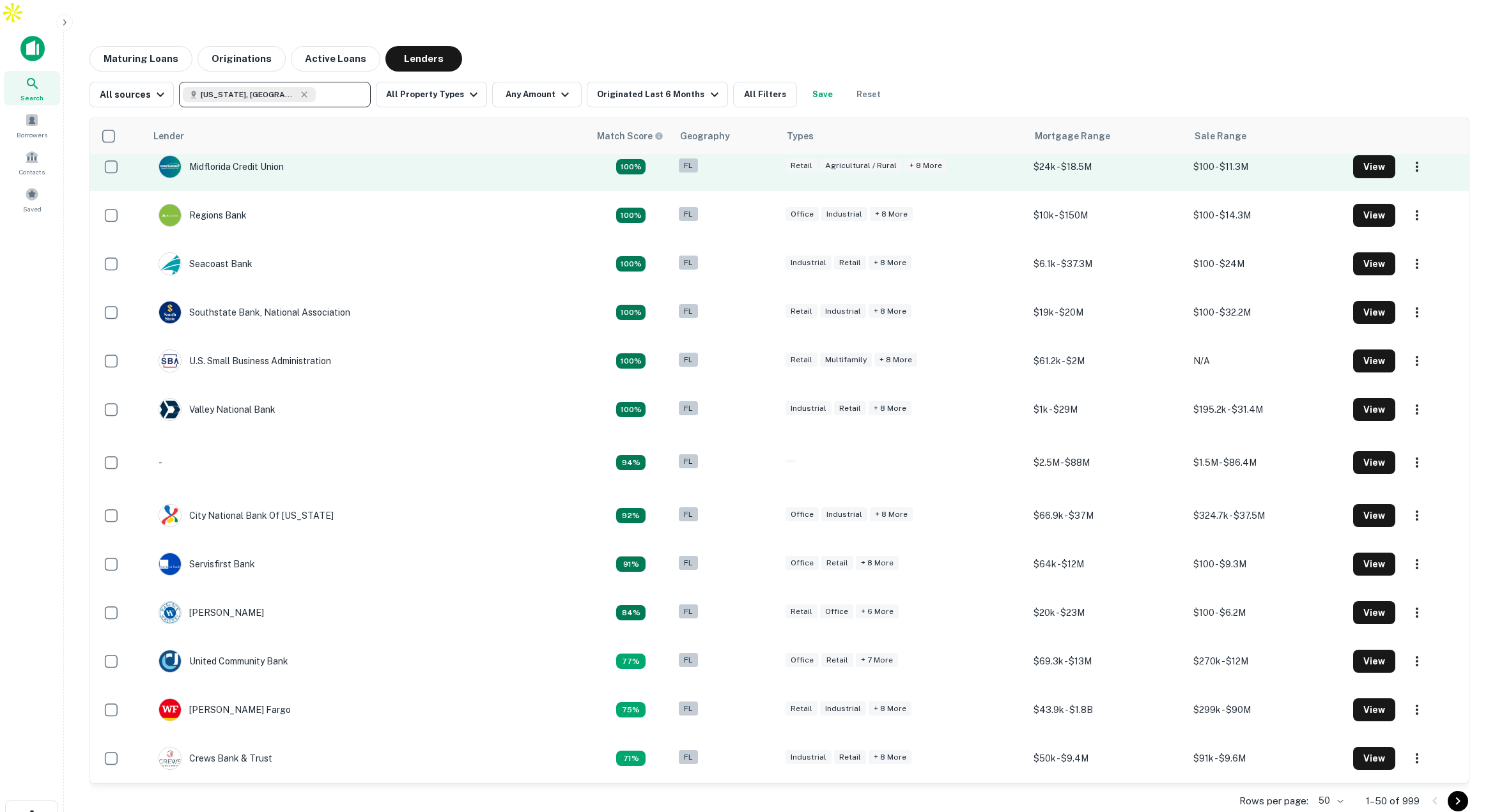
scroll to position [55, 0]
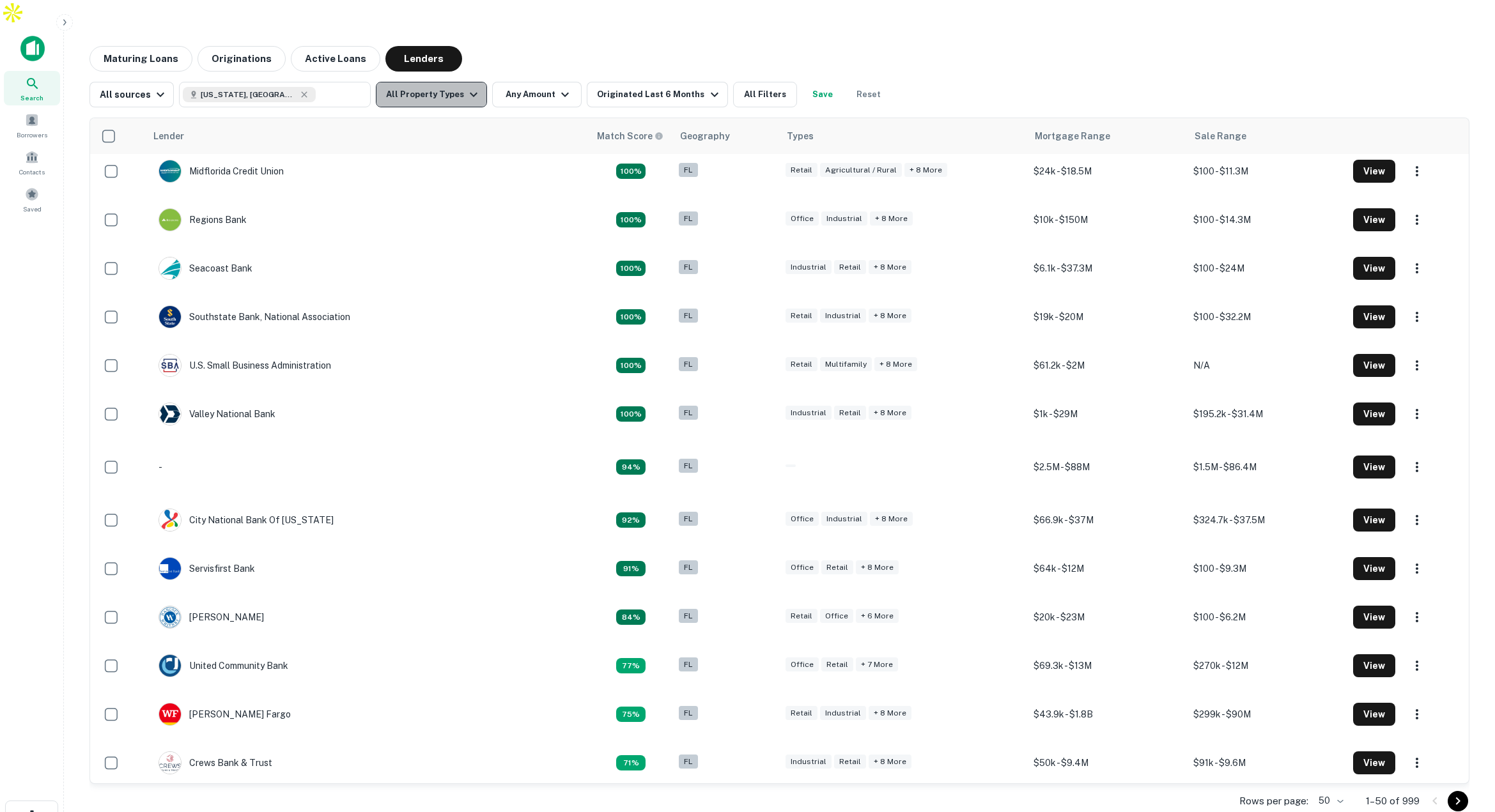
click at [453, 82] on button "All Property Types" at bounding box center [431, 95] width 111 height 26
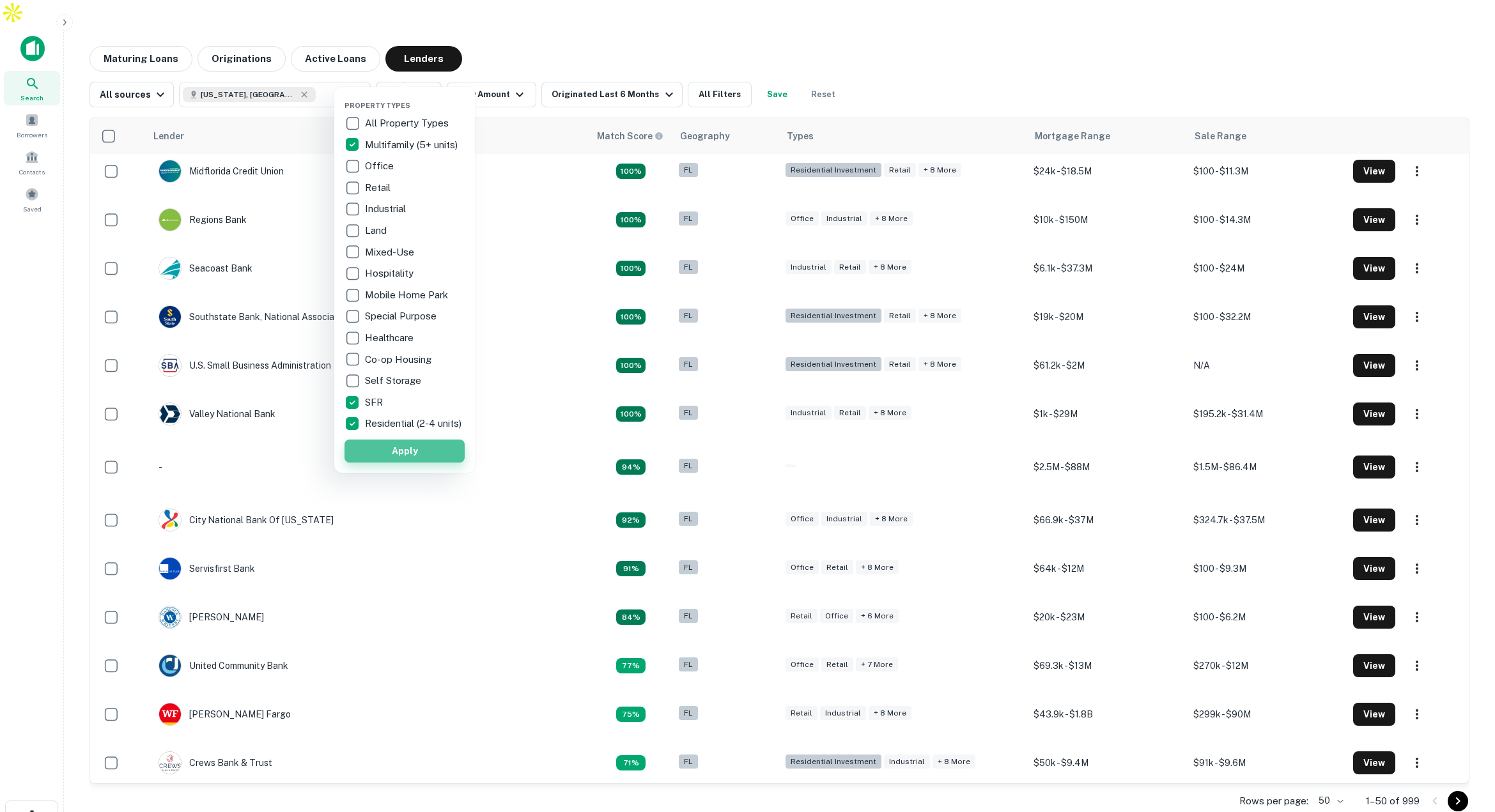
drag, startPoint x: 429, startPoint y: 454, endPoint x: 434, endPoint y: 461, distance: 8.6
click at [429, 454] on button "Apply" at bounding box center [405, 451] width 120 height 23
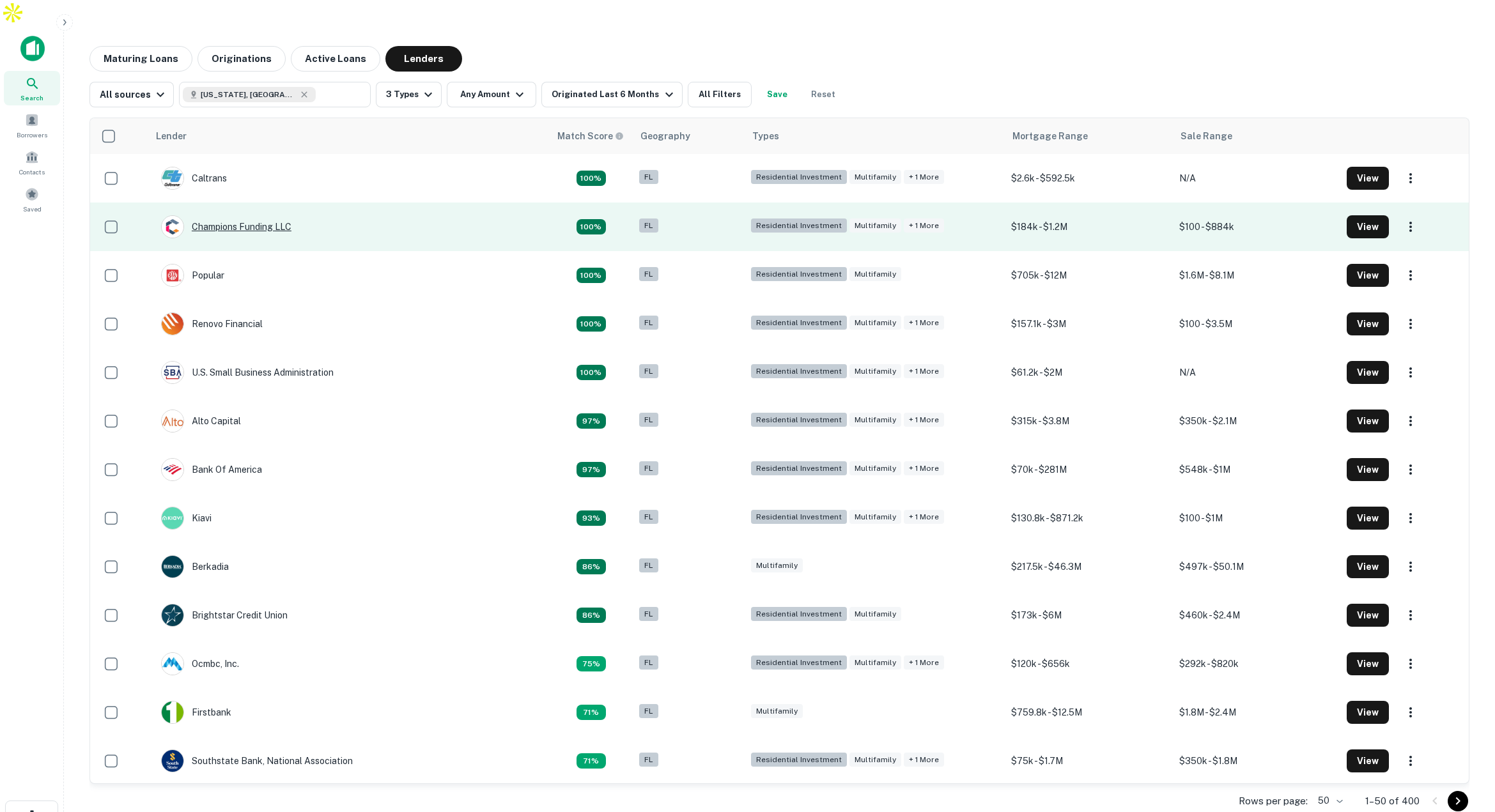
click at [236, 216] on div "Champions Funding LLC" at bounding box center [226, 227] width 131 height 23
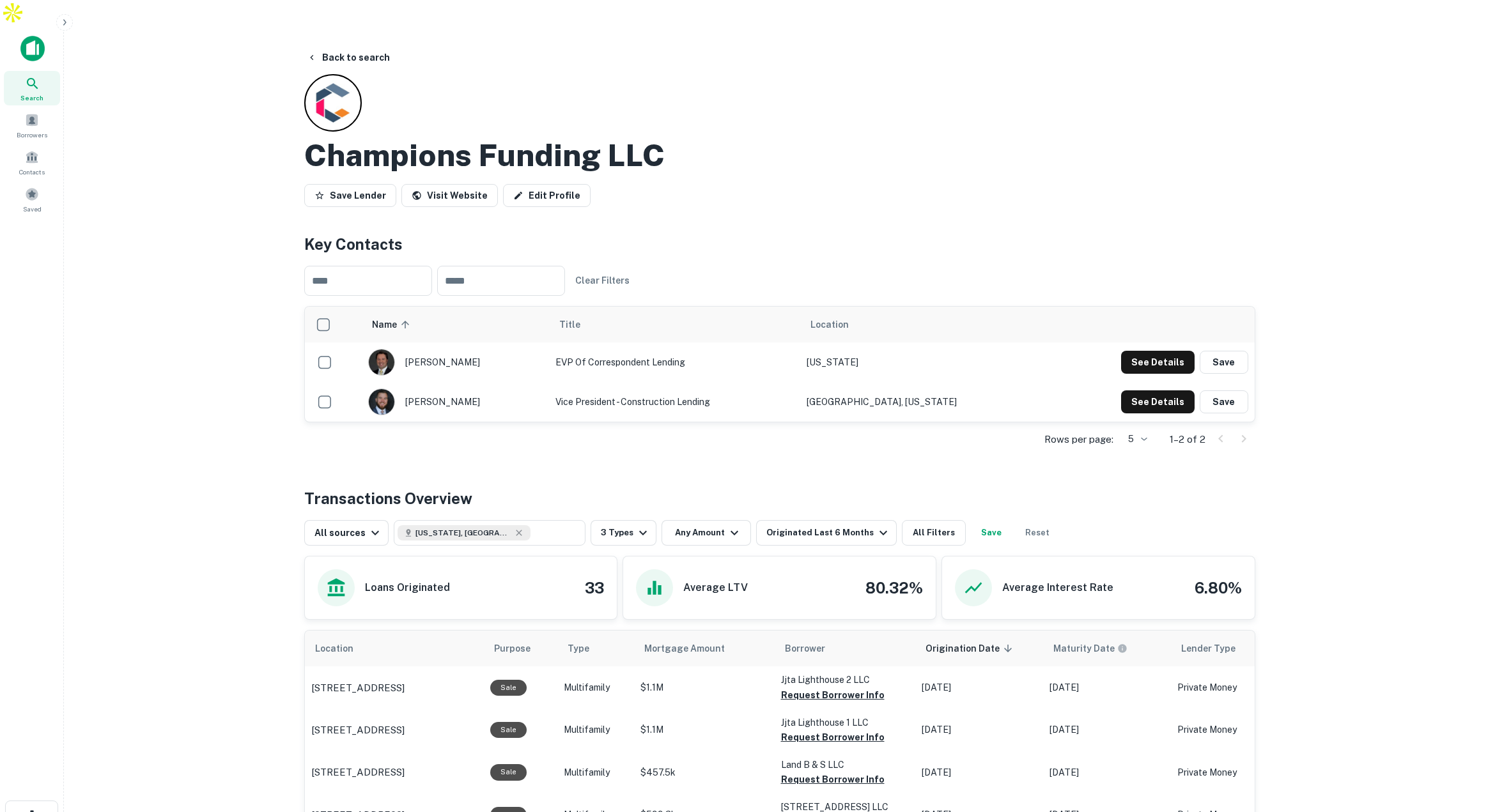
drag, startPoint x: 566, startPoint y: 373, endPoint x: 718, endPoint y: 384, distance: 152.4
click at [718, 384] on td "Vice President - Construction Lending" at bounding box center [674, 401] width 251 height 39
click at [1163, 373] on button "See Details" at bounding box center [1157, 362] width 74 height 23
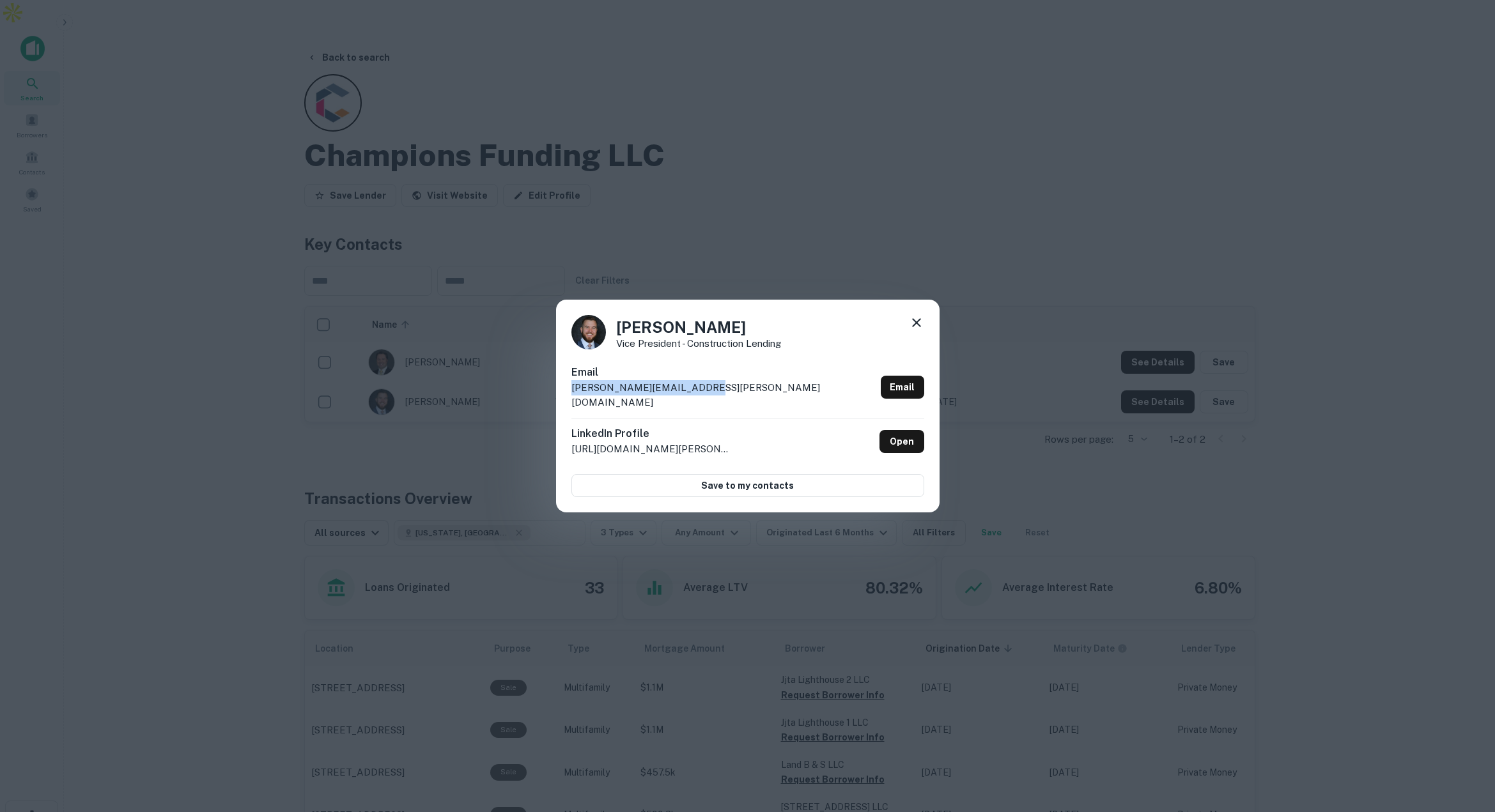
drag, startPoint x: 717, startPoint y: 398, endPoint x: 566, endPoint y: 397, distance: 151.0
click at [554, 394] on div "Josh Bostic Vice President - Construction Lending Email josh.bostic@champstpo.c…" at bounding box center [747, 406] width 1495 height 812
click at [919, 329] on icon at bounding box center [916, 323] width 15 height 15
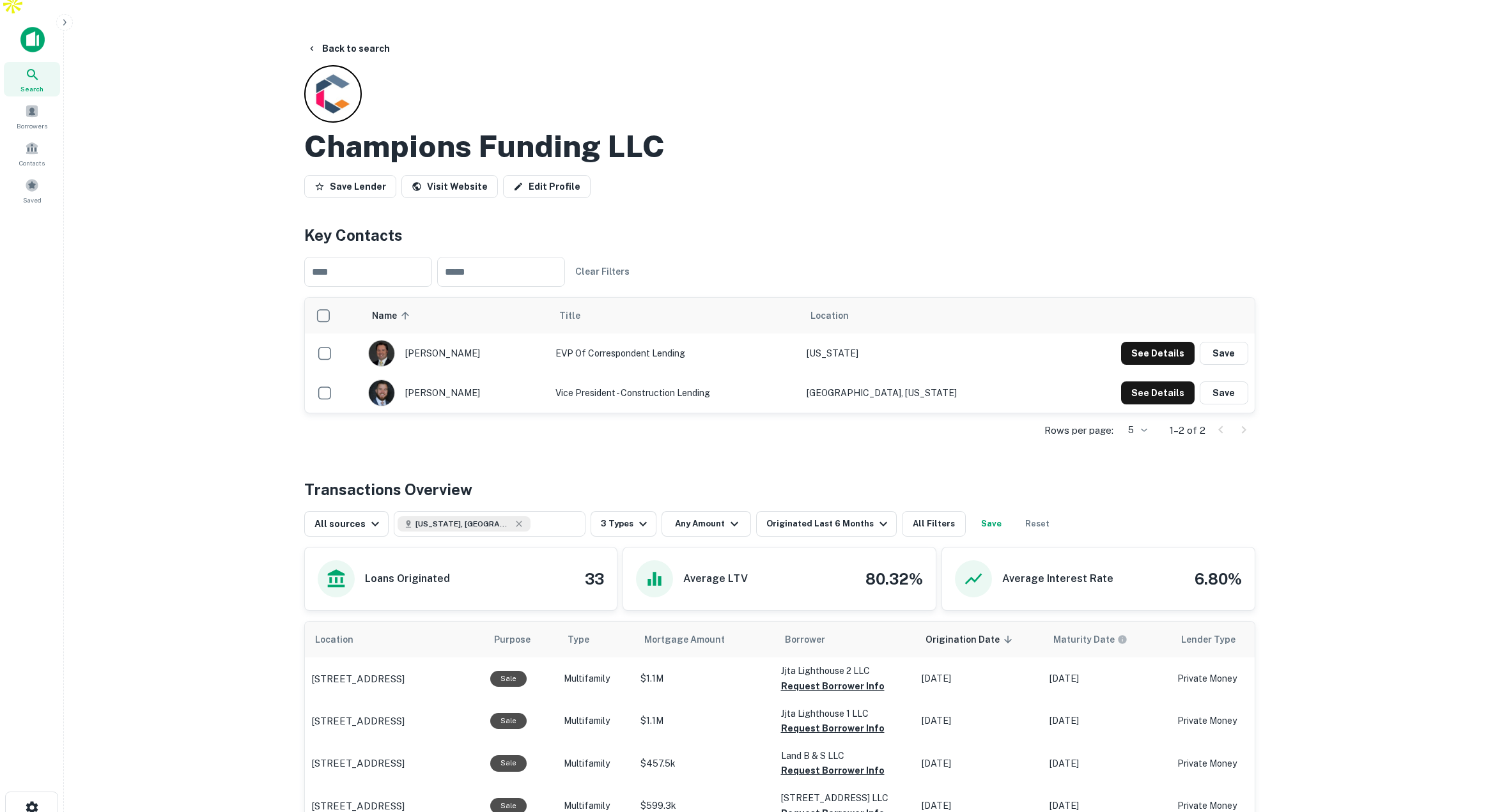
scroll to position [14, 0]
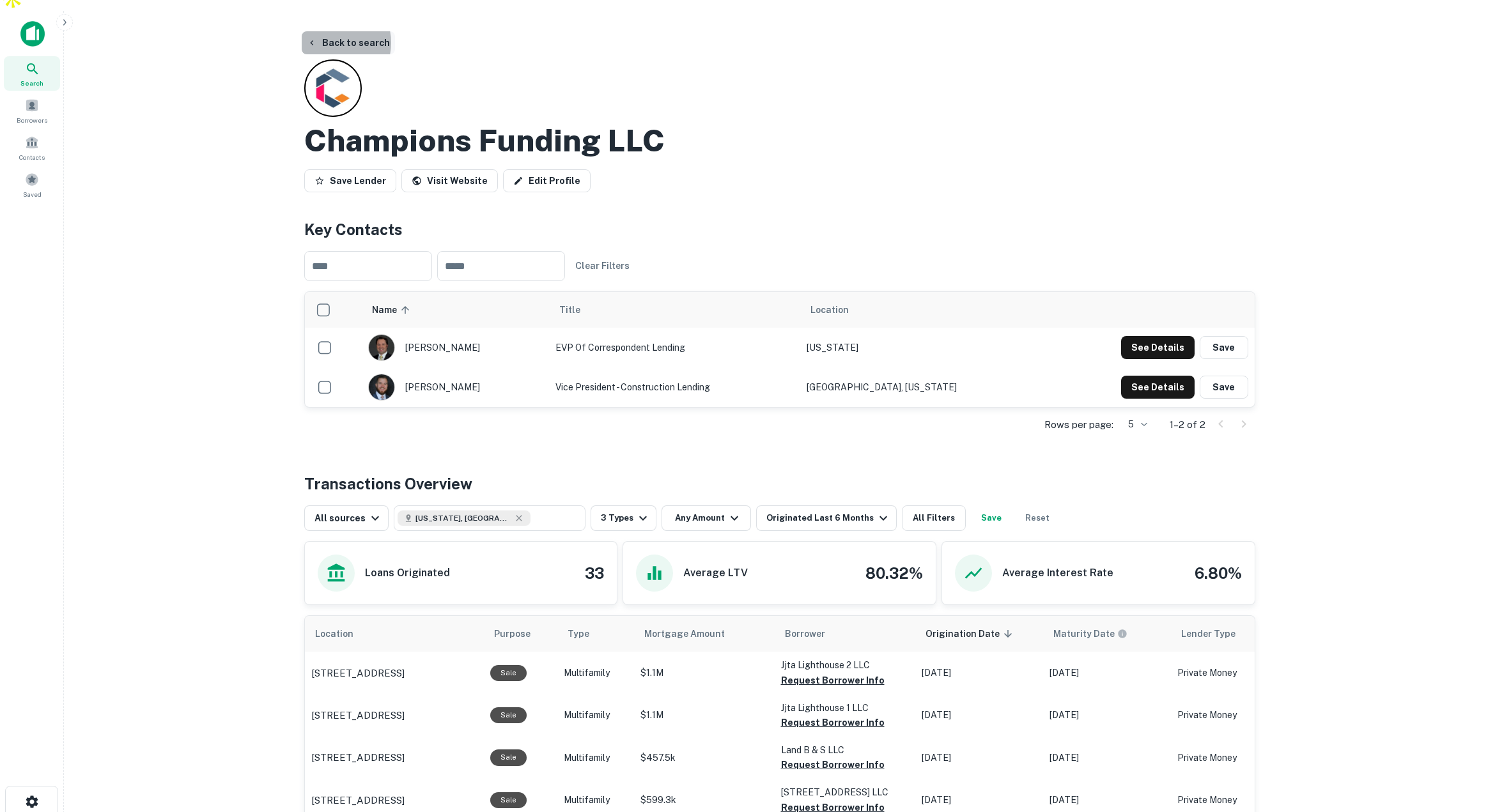
click at [333, 31] on button "Back to search" at bounding box center [348, 42] width 93 height 23
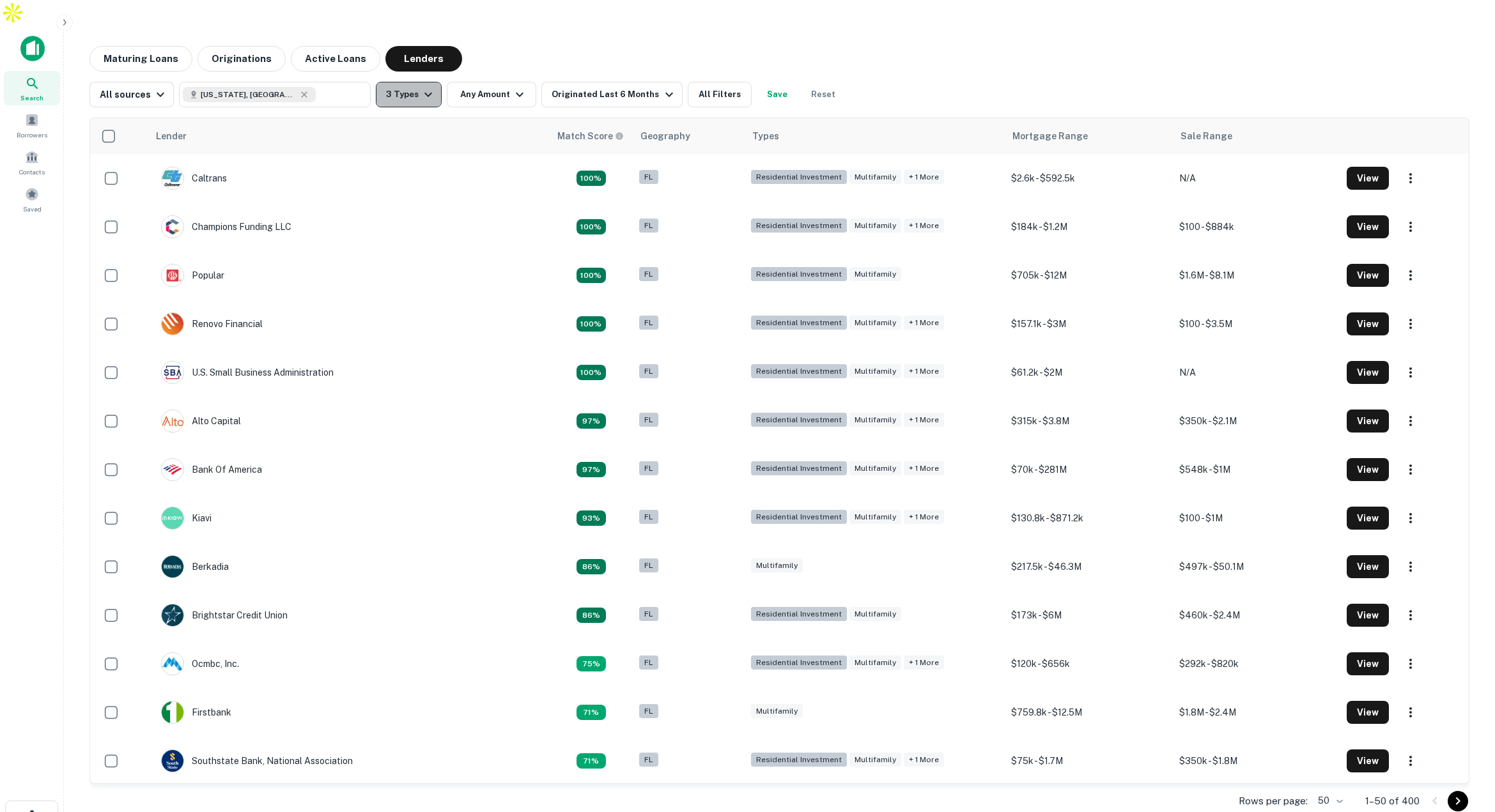
click at [399, 82] on button "3 Types" at bounding box center [408, 95] width 66 height 26
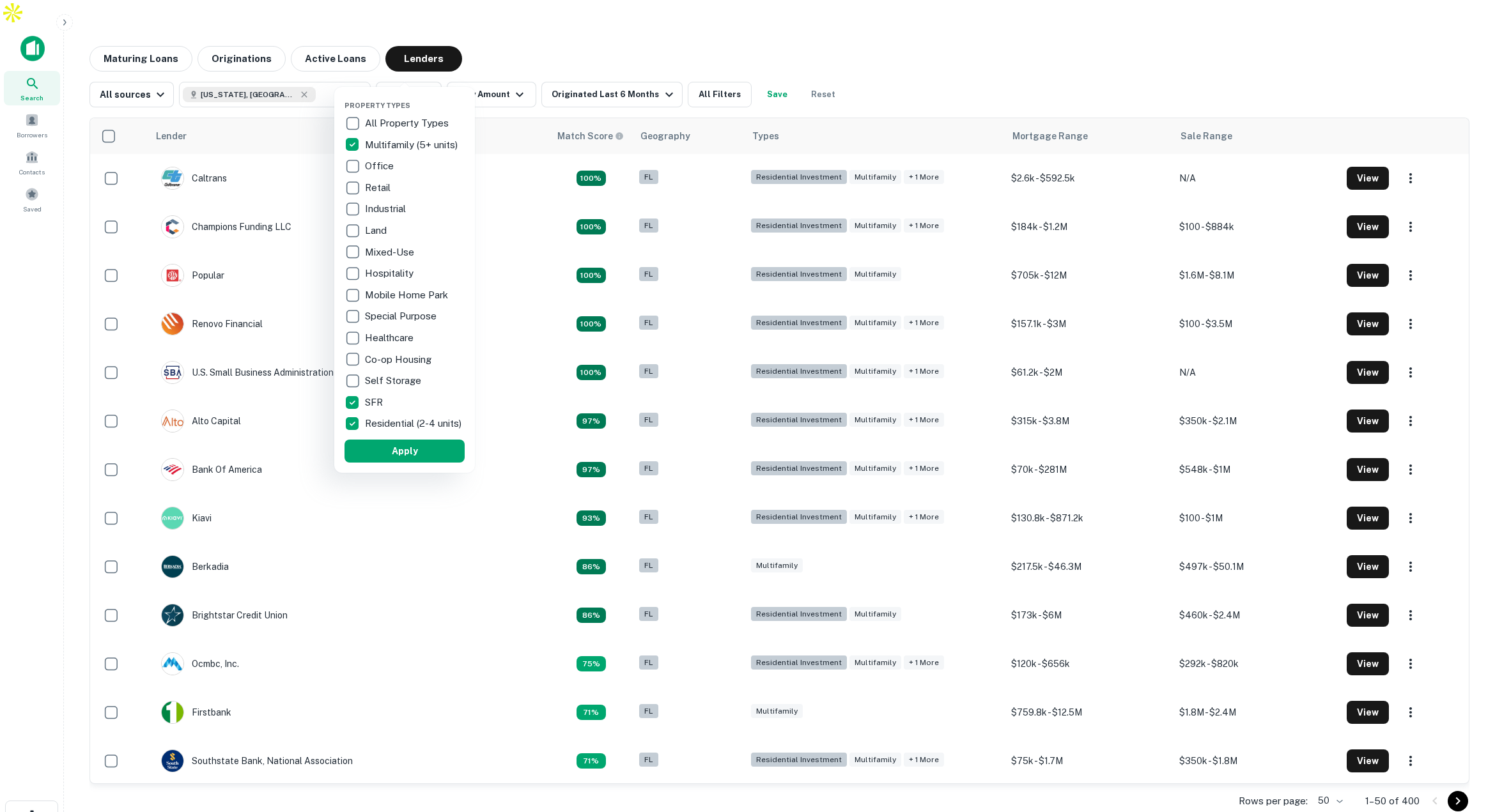
click at [535, 44] on div at bounding box center [747, 406] width 1495 height 812
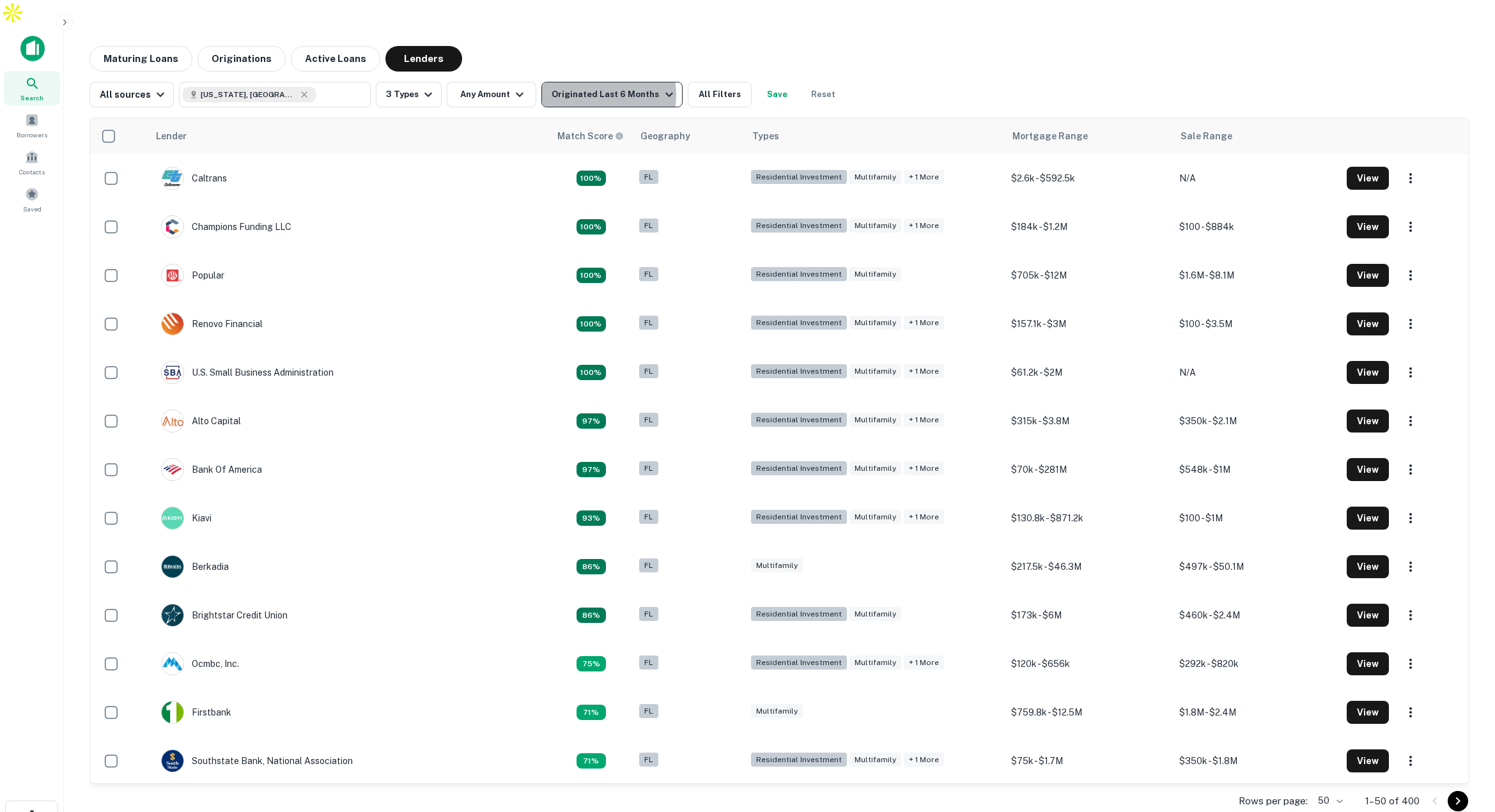
click at [588, 87] on div "Originated Last 6 Months" at bounding box center [613, 94] width 125 height 15
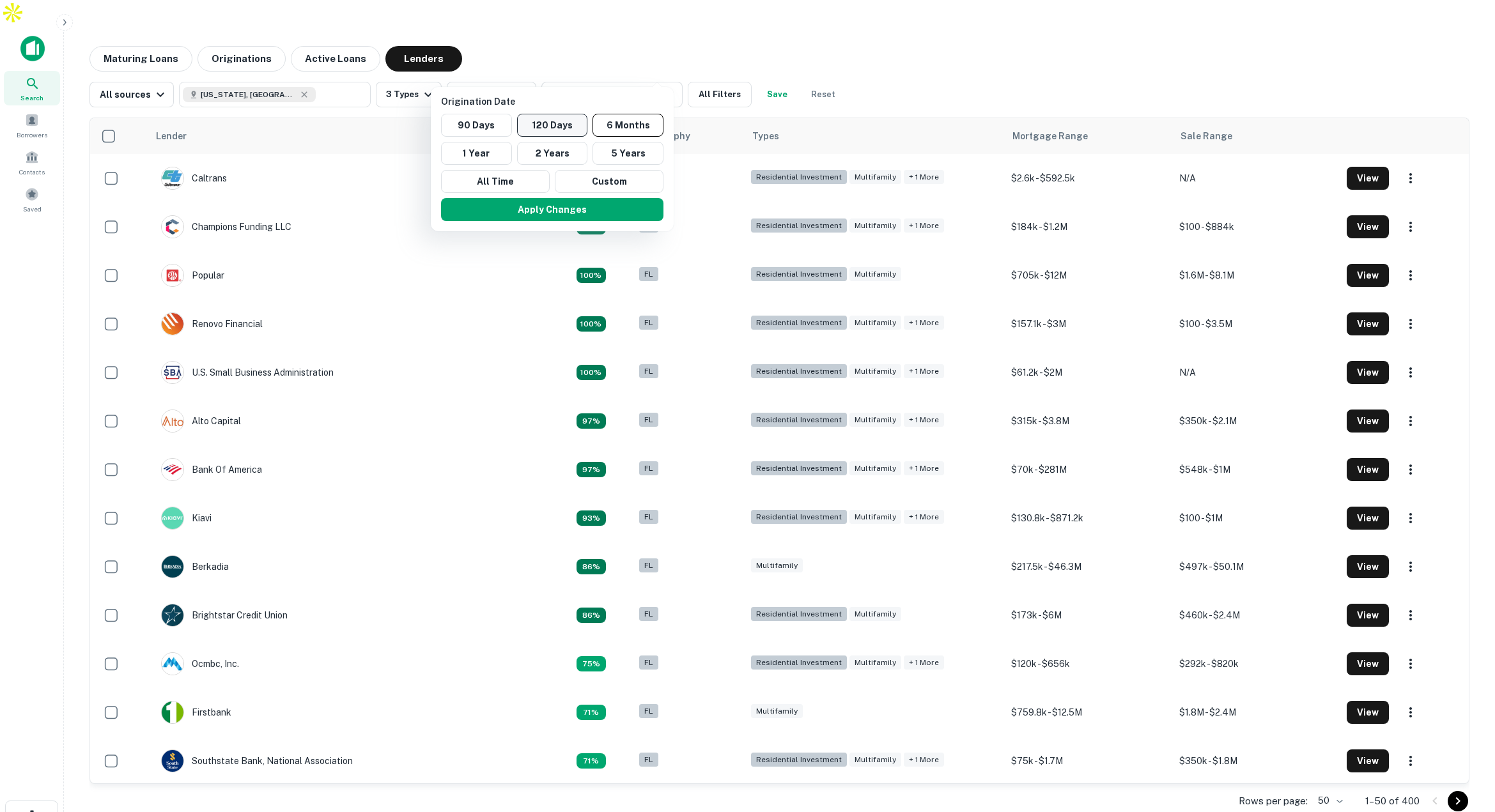
click at [555, 126] on button "120 Days" at bounding box center [552, 125] width 71 height 23
click at [543, 208] on button "Apply Changes" at bounding box center [550, 209] width 222 height 23
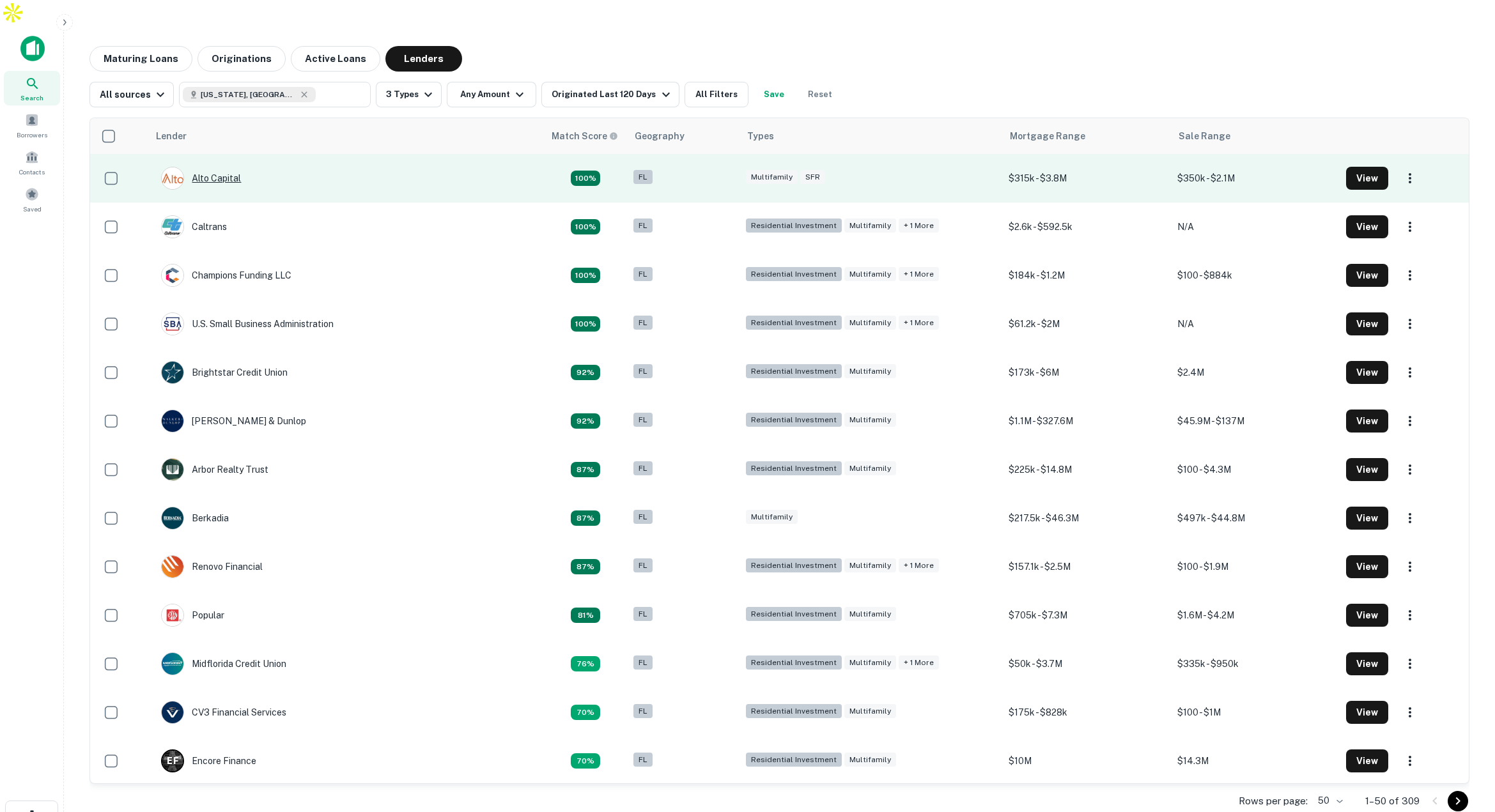
click at [216, 167] on div "Alto Capital" at bounding box center [200, 178] width 80 height 23
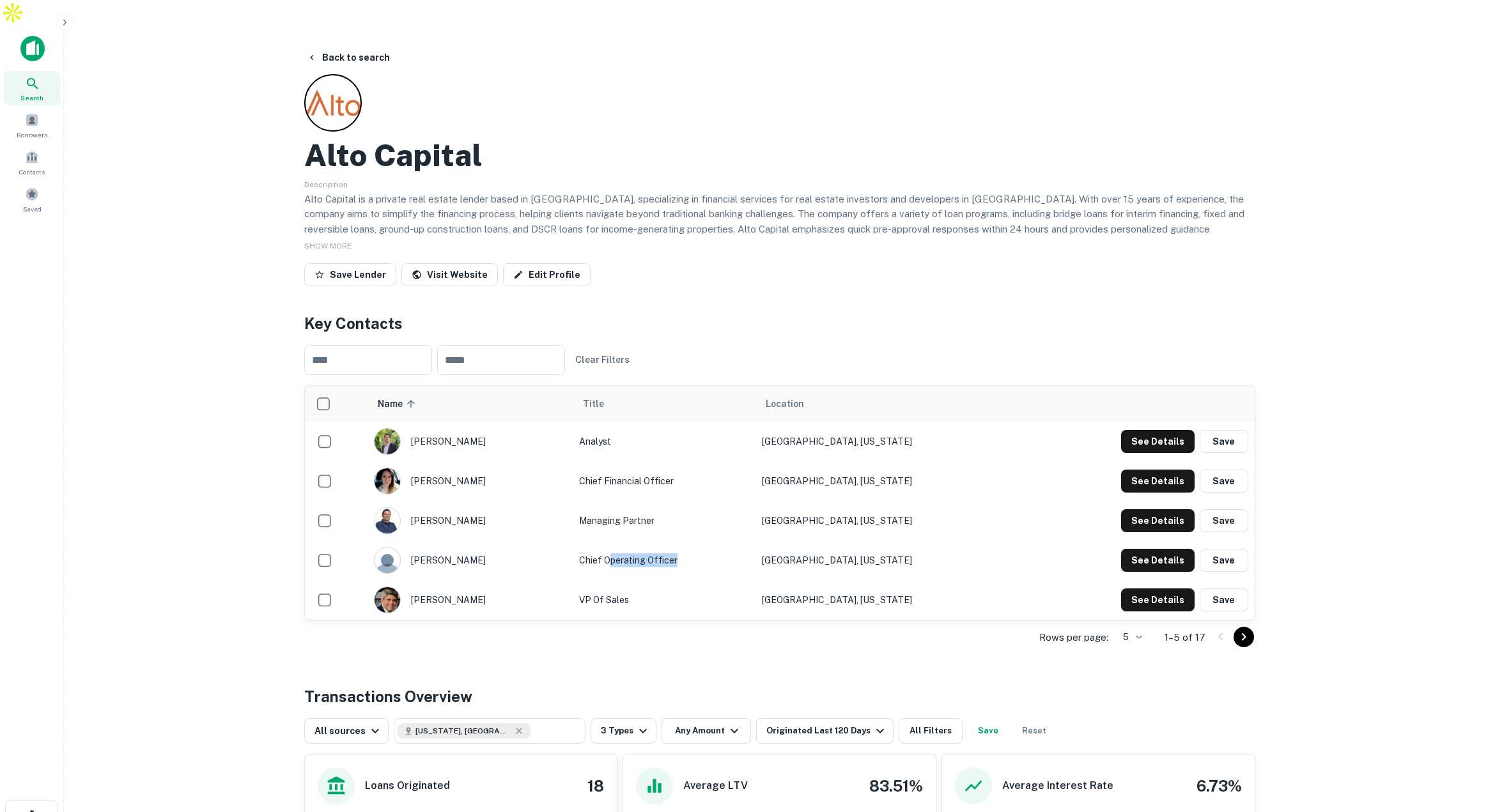
drag, startPoint x: 620, startPoint y: 534, endPoint x: 708, endPoint y: 534, distance: 88.0
click at [708, 540] on td "Chief Operating Officer" at bounding box center [664, 560] width 183 height 39
drag, startPoint x: 597, startPoint y: 458, endPoint x: 681, endPoint y: 457, distance: 84.0
click at [681, 461] on td "Chief Financial Officer" at bounding box center [664, 481] width 183 height 39
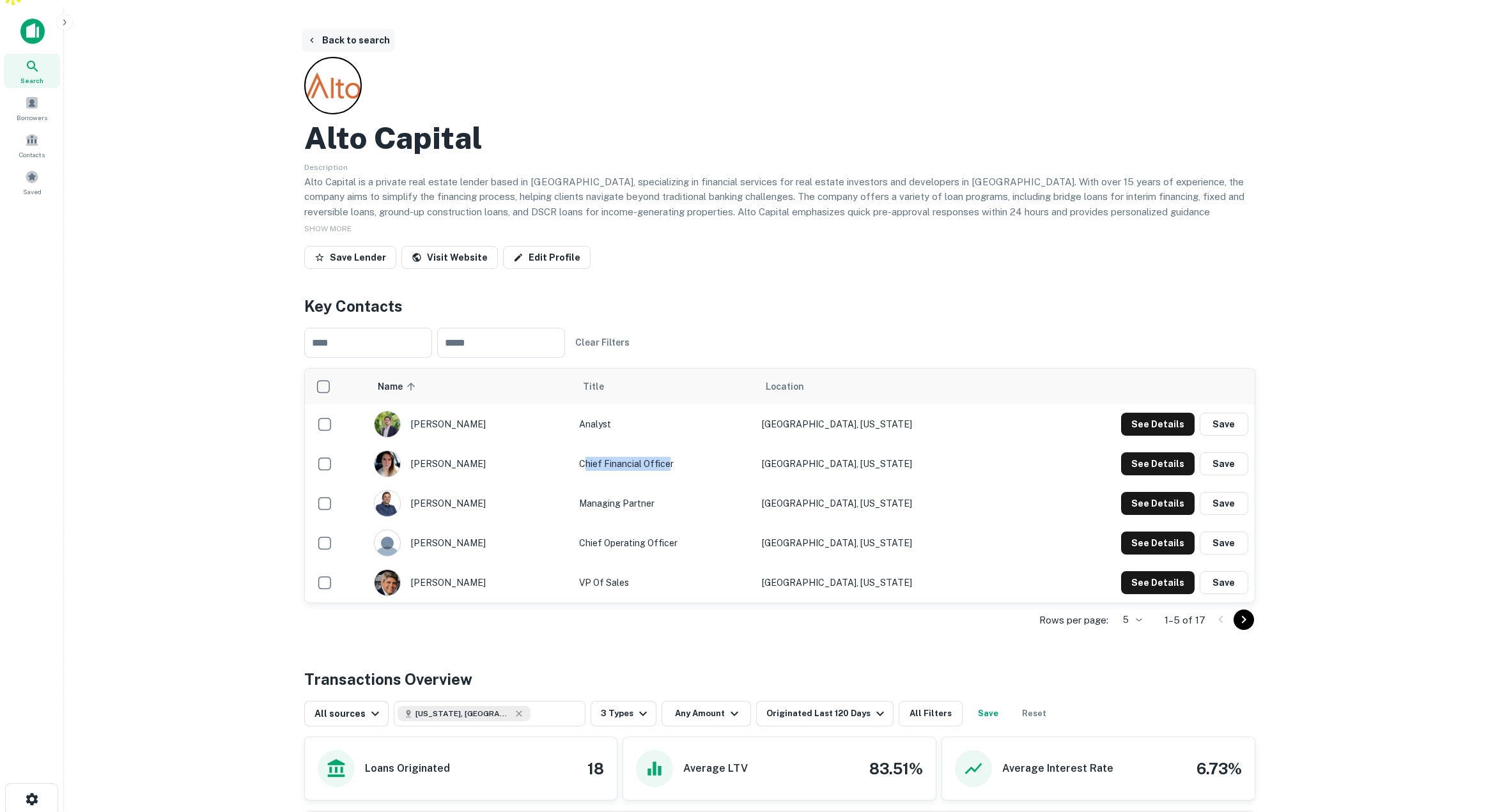
scroll to position [25, 0]
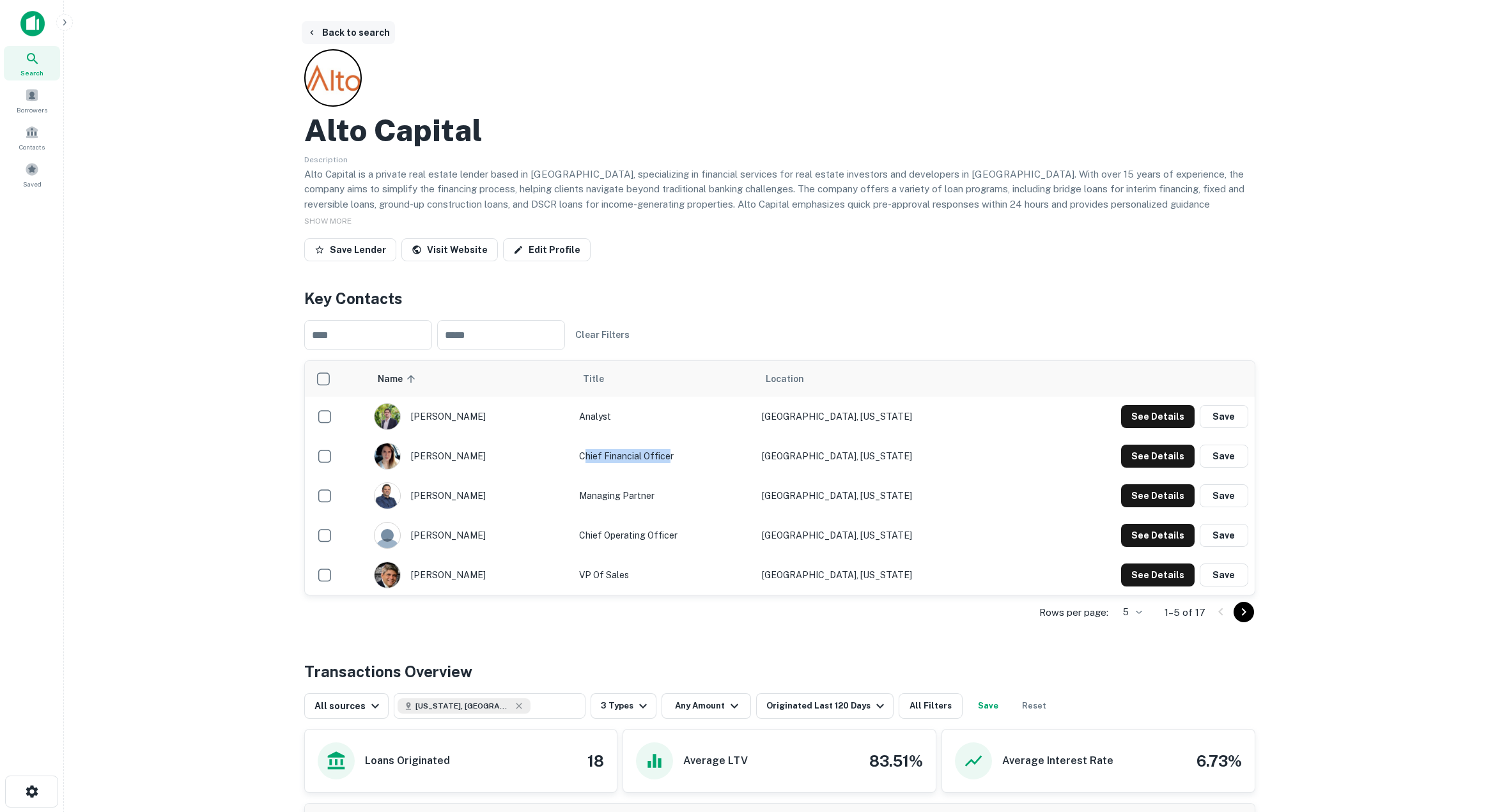
click at [334, 21] on button "Back to search" at bounding box center [348, 33] width 93 height 23
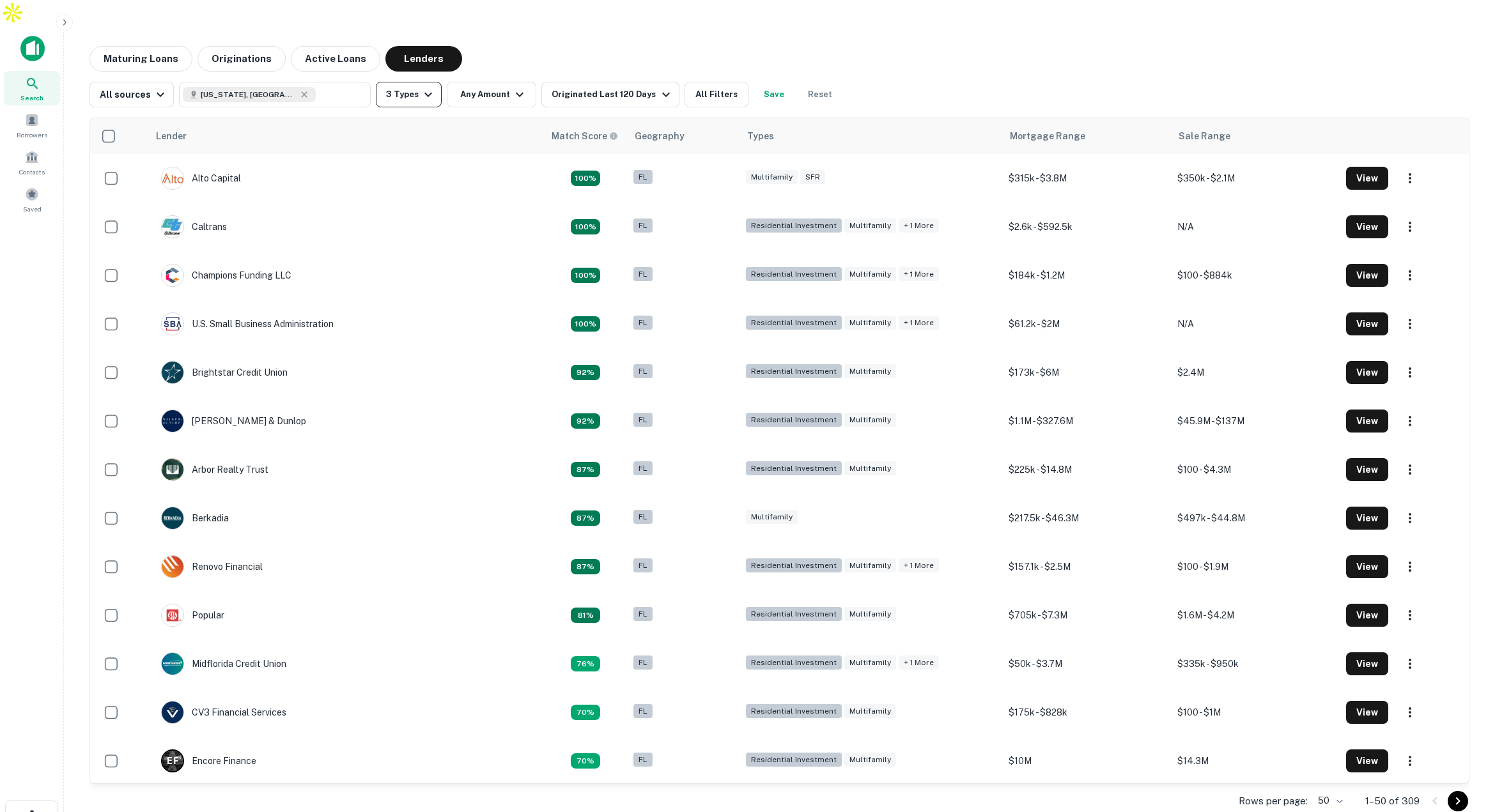
click at [428, 87] on icon "button" at bounding box center [428, 94] width 15 height 15
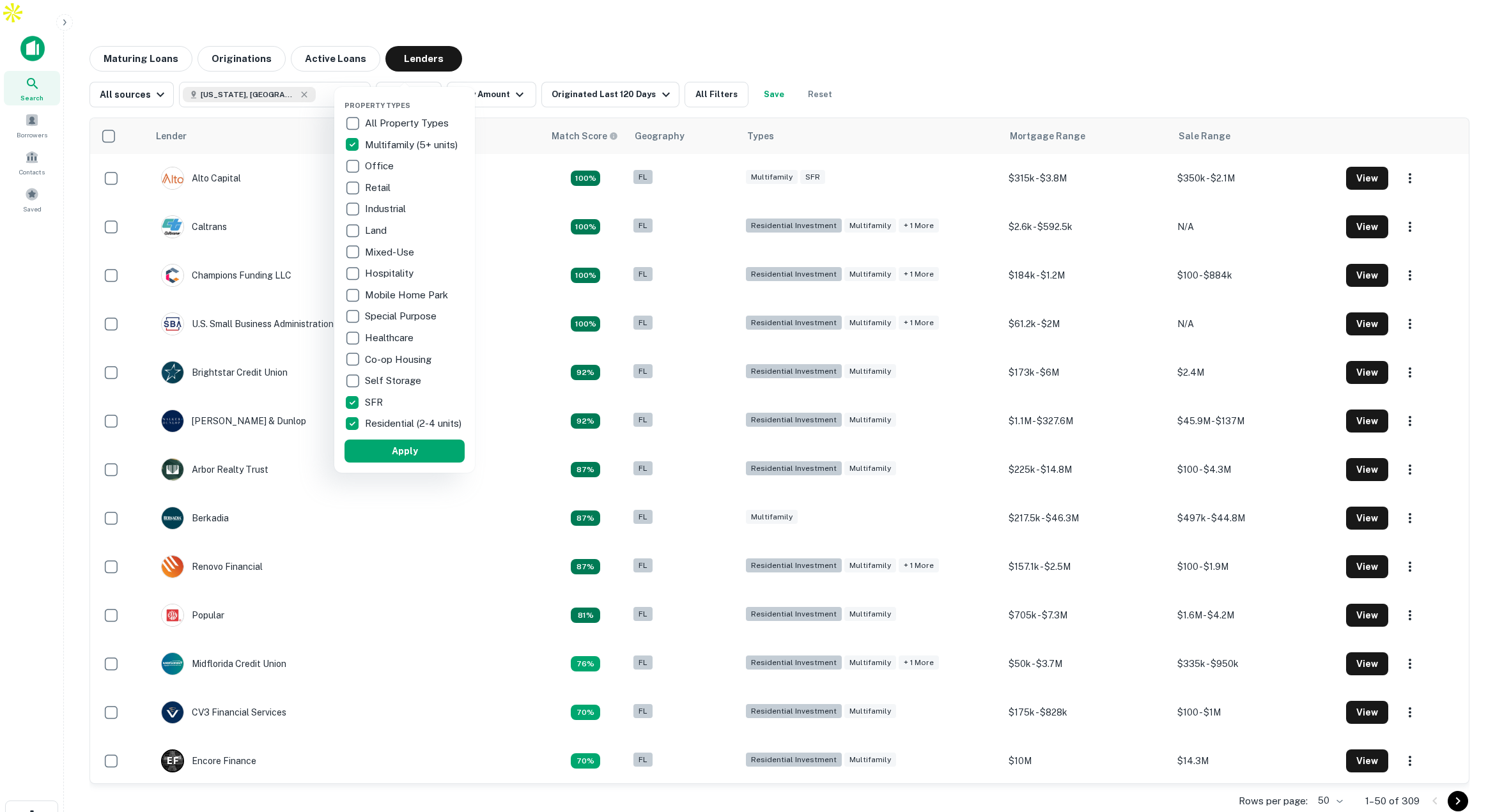
click at [551, 42] on div at bounding box center [747, 406] width 1495 height 812
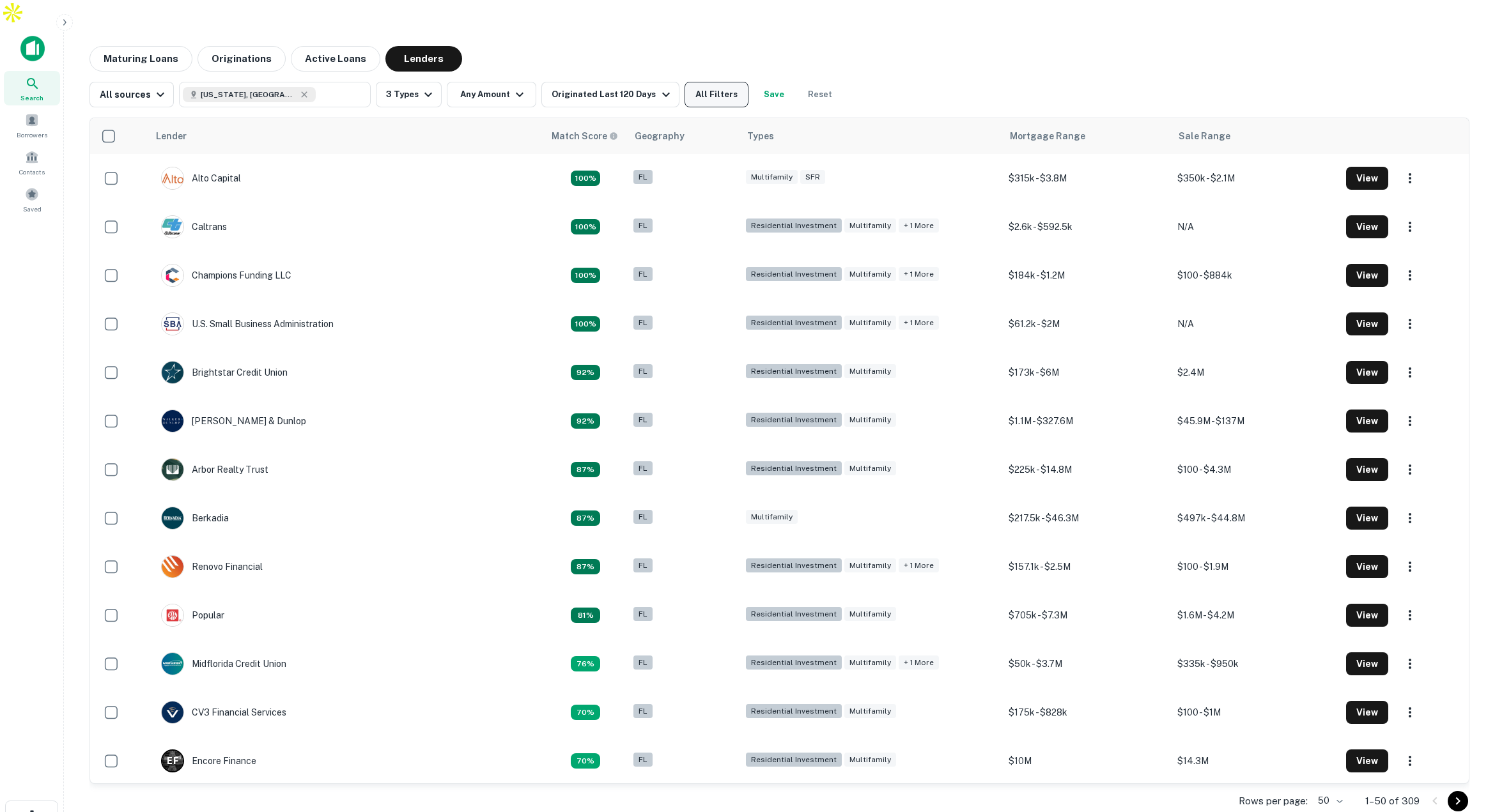
click at [708, 82] on button "All Filters" at bounding box center [716, 95] width 64 height 26
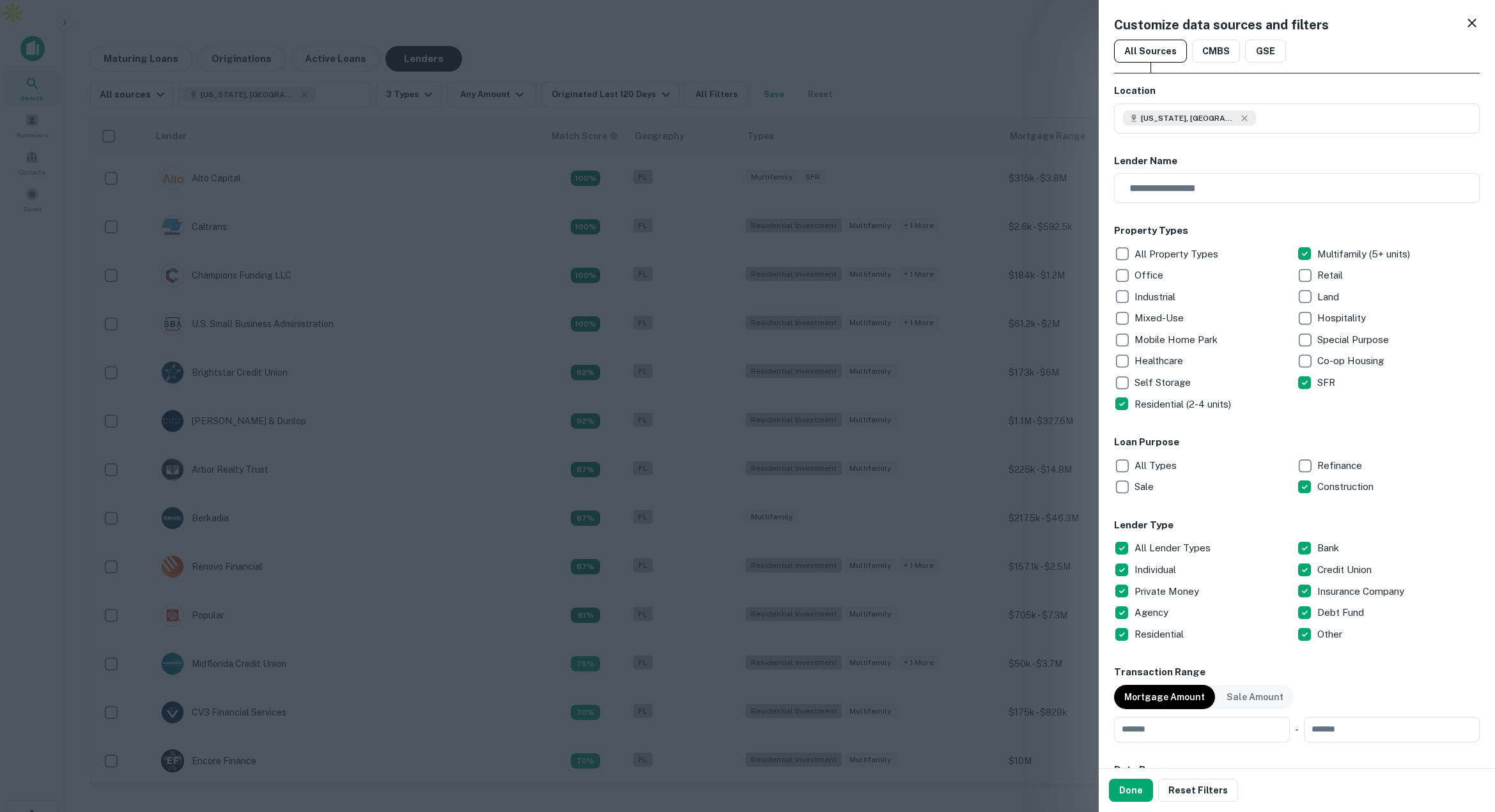
drag, startPoint x: 1136, startPoint y: 788, endPoint x: 1007, endPoint y: 603, distance: 225.5
click at [1135, 788] on button "Done" at bounding box center [1131, 790] width 44 height 23
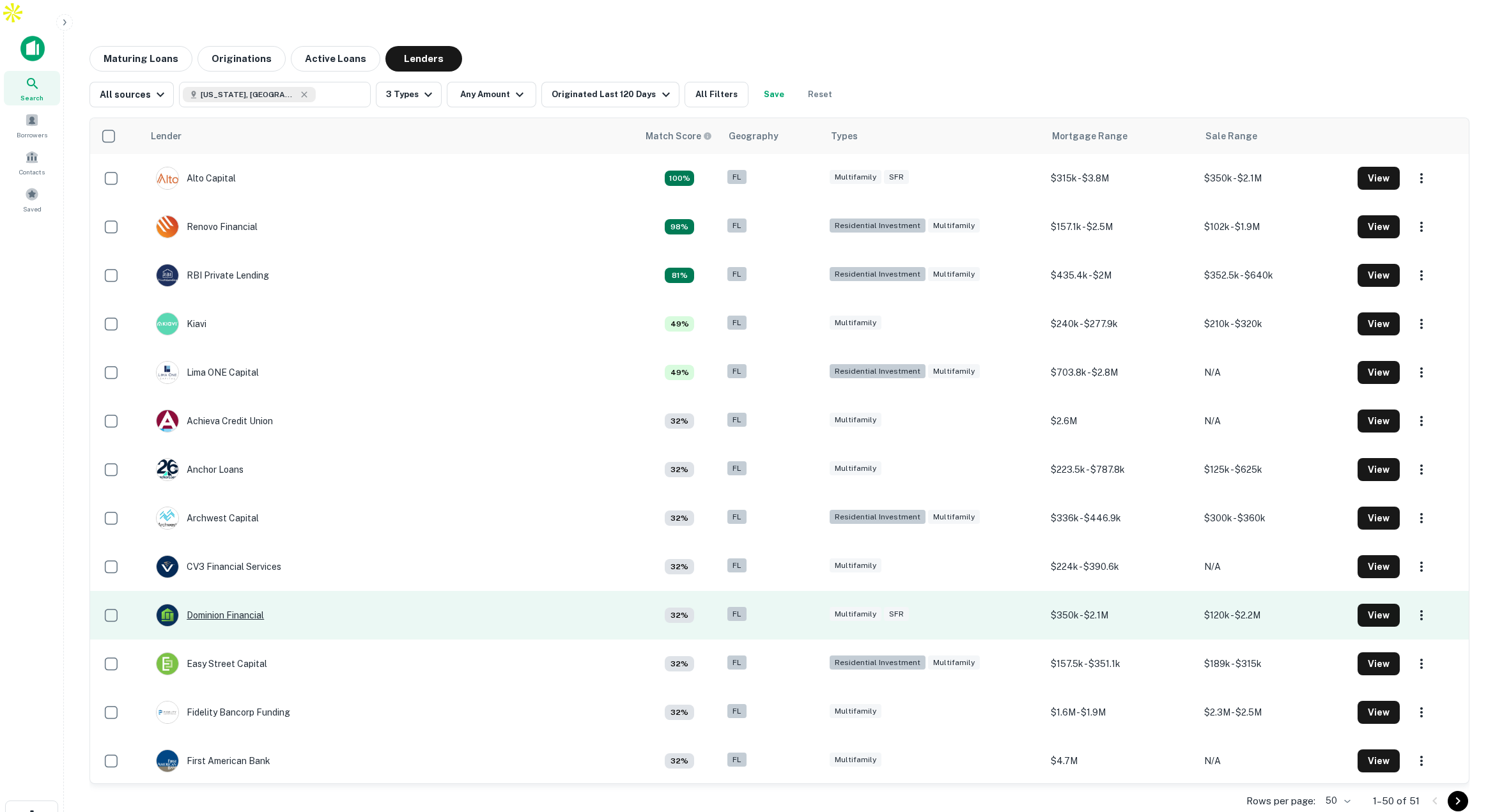
click at [220, 603] on div "Dominion Financial" at bounding box center [210, 615] width 108 height 23
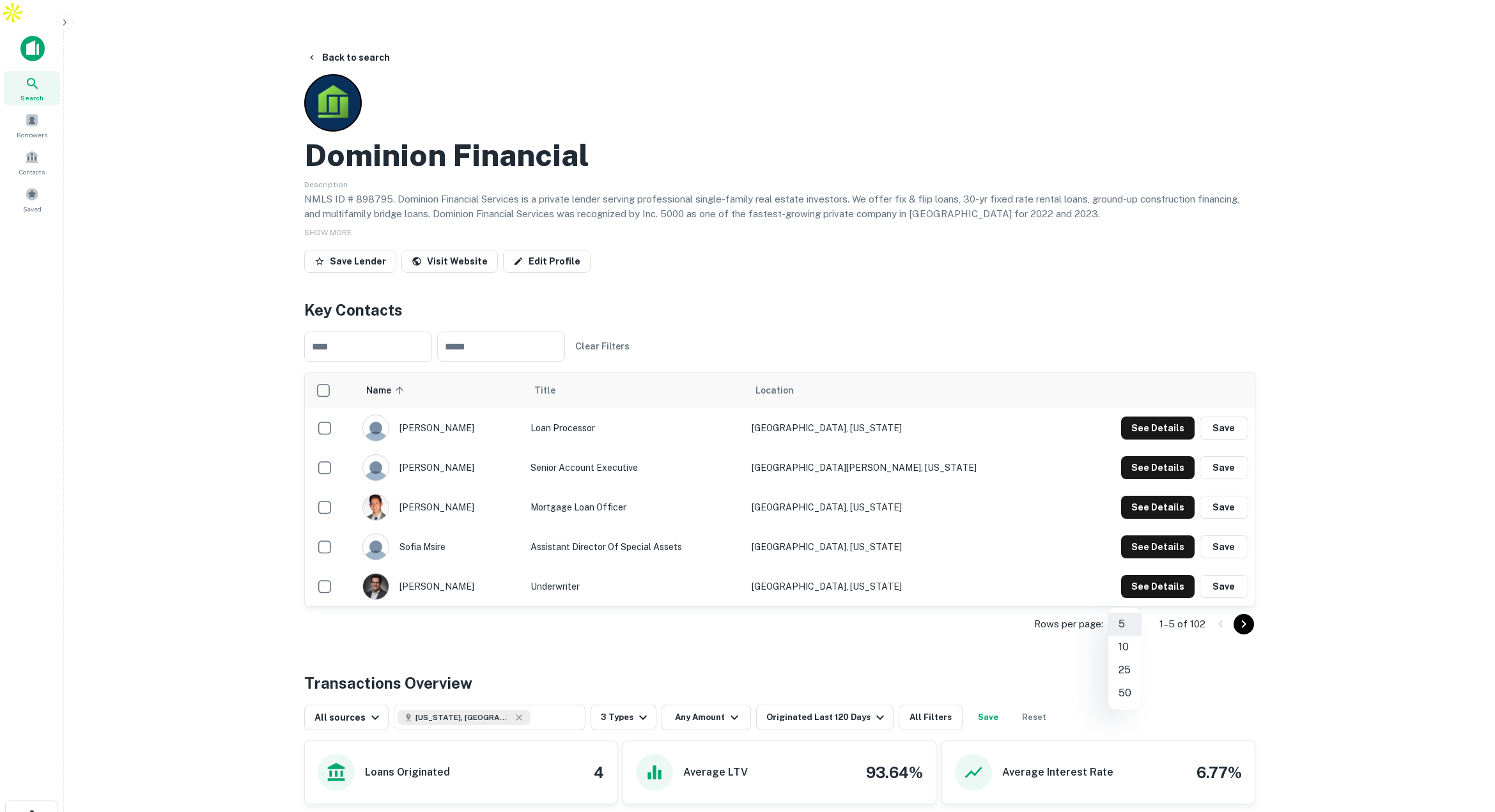
click at [1137, 596] on body "Search Borrowers Contacts Saved Back to search Dominion Financial Description N…" at bounding box center [747, 406] width 1495 height 812
click at [1124, 641] on li "10" at bounding box center [1124, 647] width 33 height 23
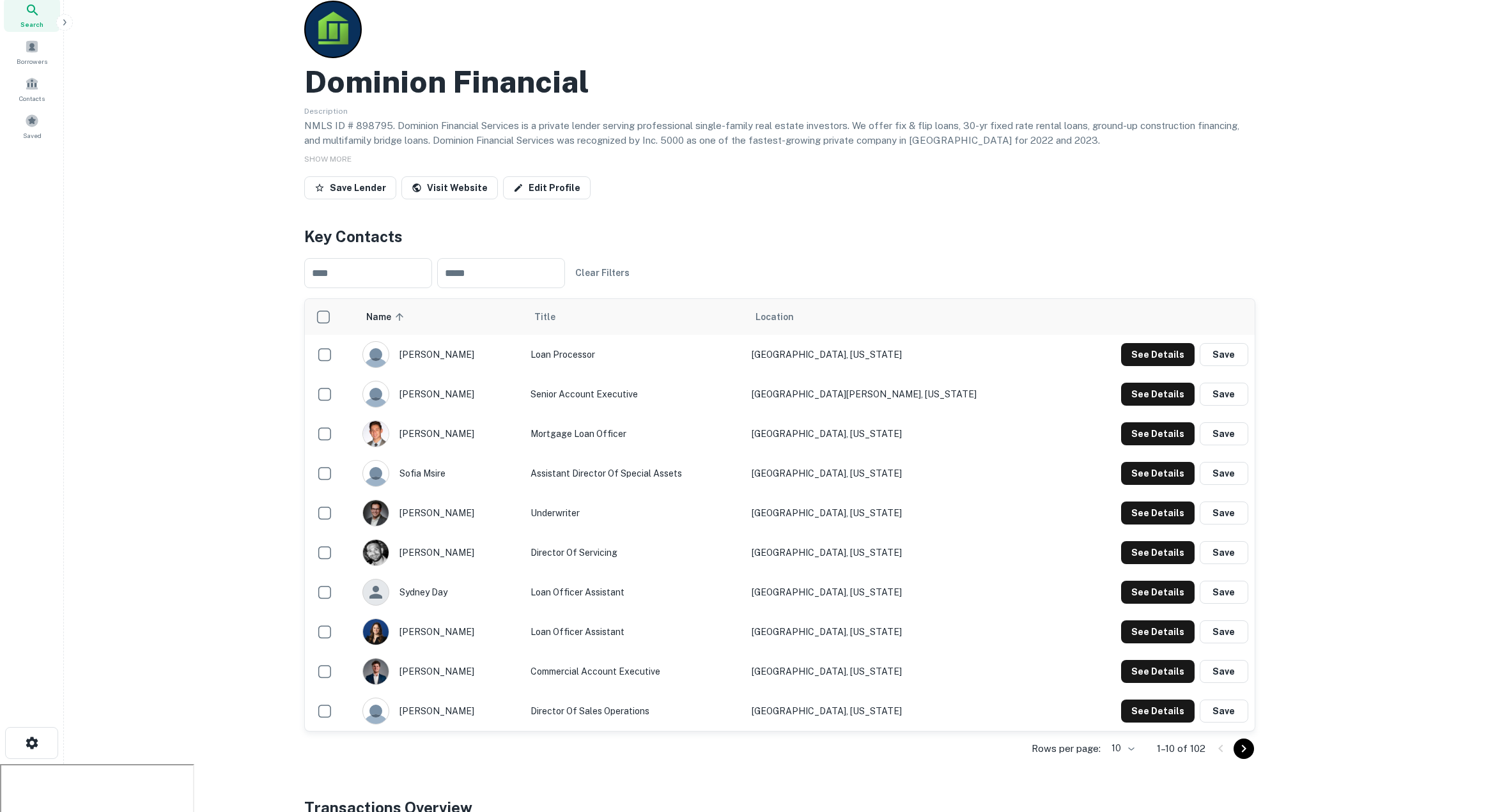
scroll to position [77, 0]
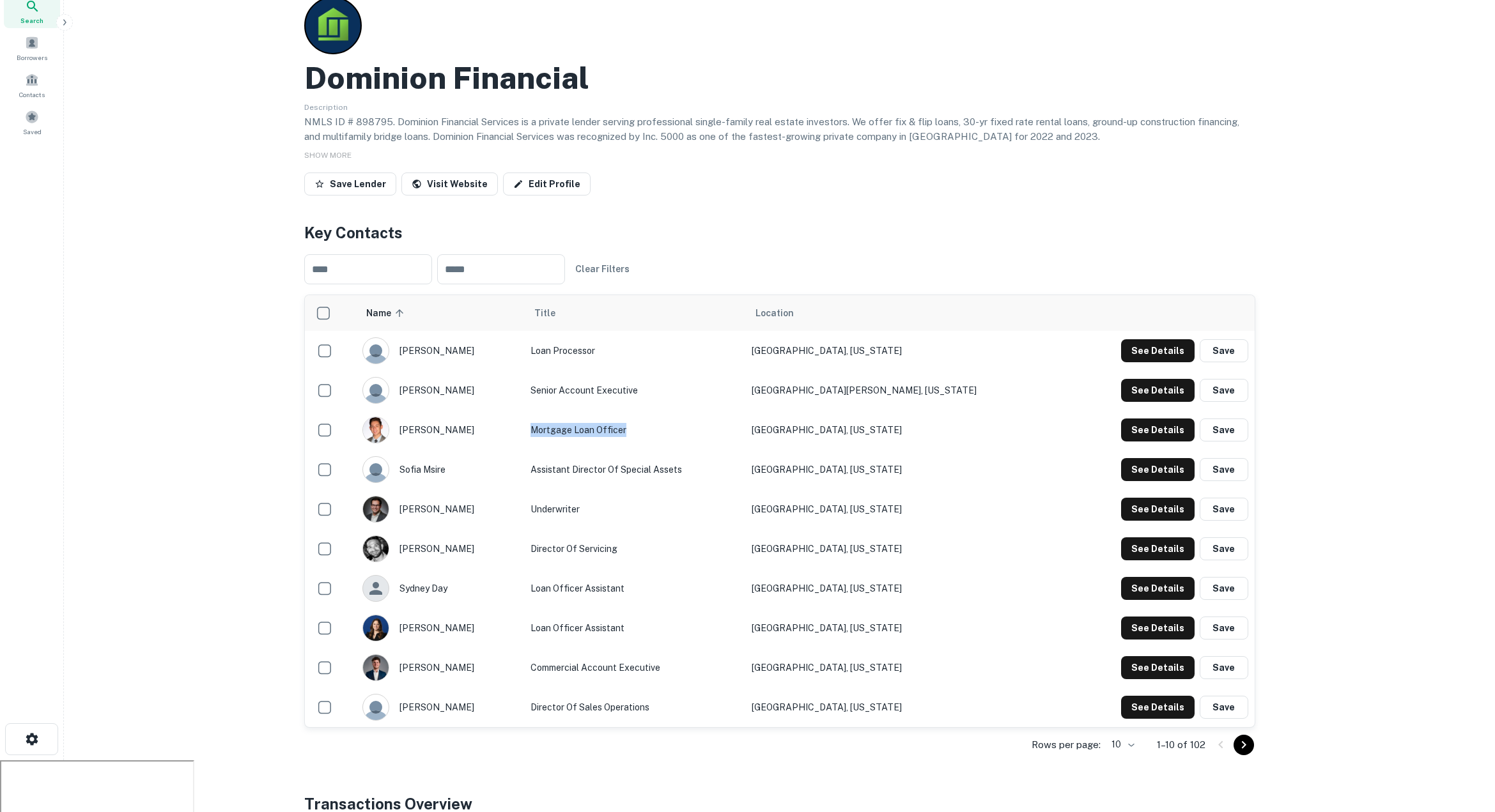
drag, startPoint x: 650, startPoint y: 407, endPoint x: 695, endPoint y: 407, distance: 45.0
click at [695, 410] on td "Mortgage Loan Officer" at bounding box center [634, 430] width 221 height 39
click at [1156, 362] on button "See Details" at bounding box center [1157, 351] width 74 height 23
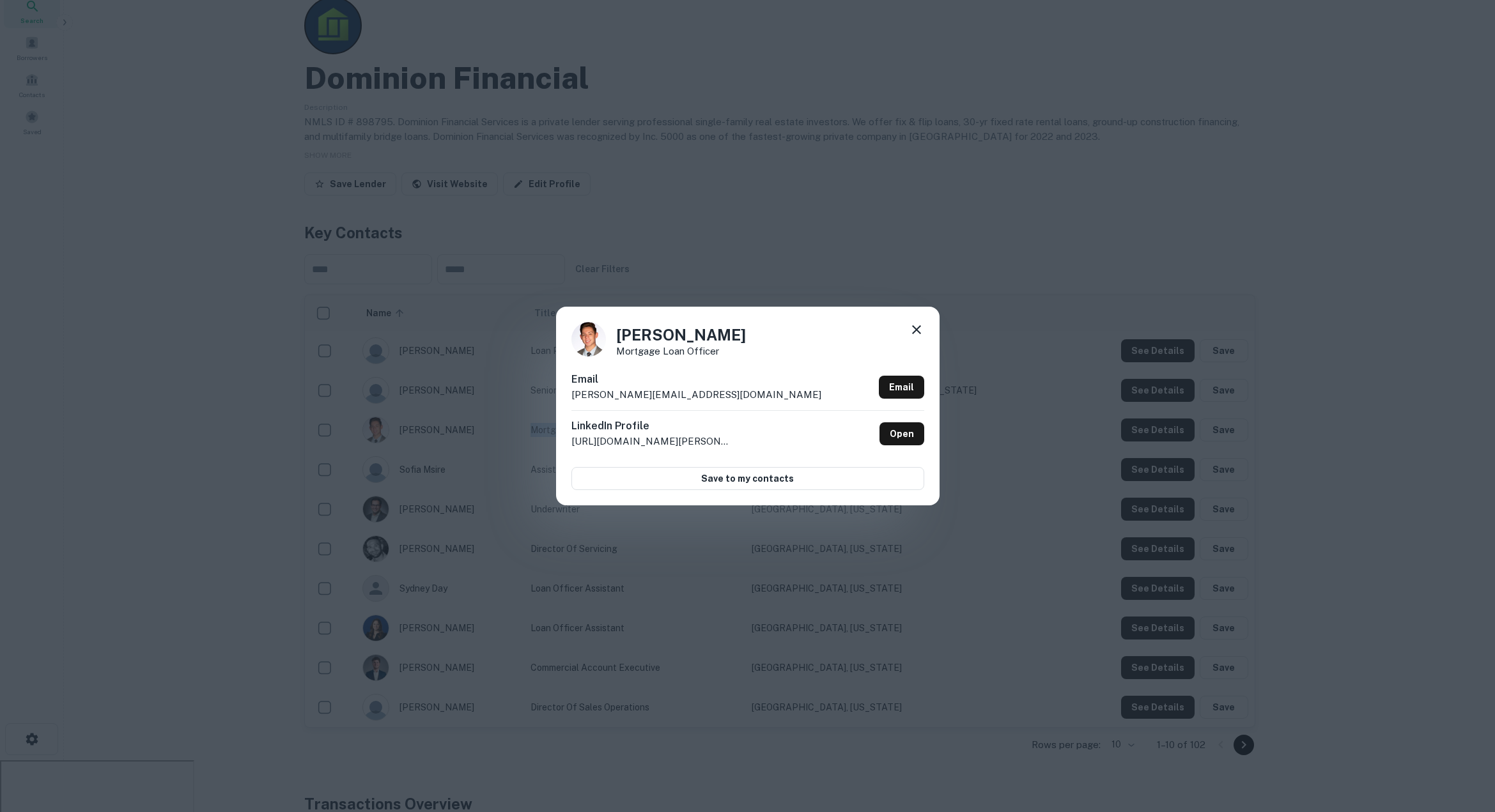
click at [919, 332] on icon at bounding box center [916, 329] width 15 height 15
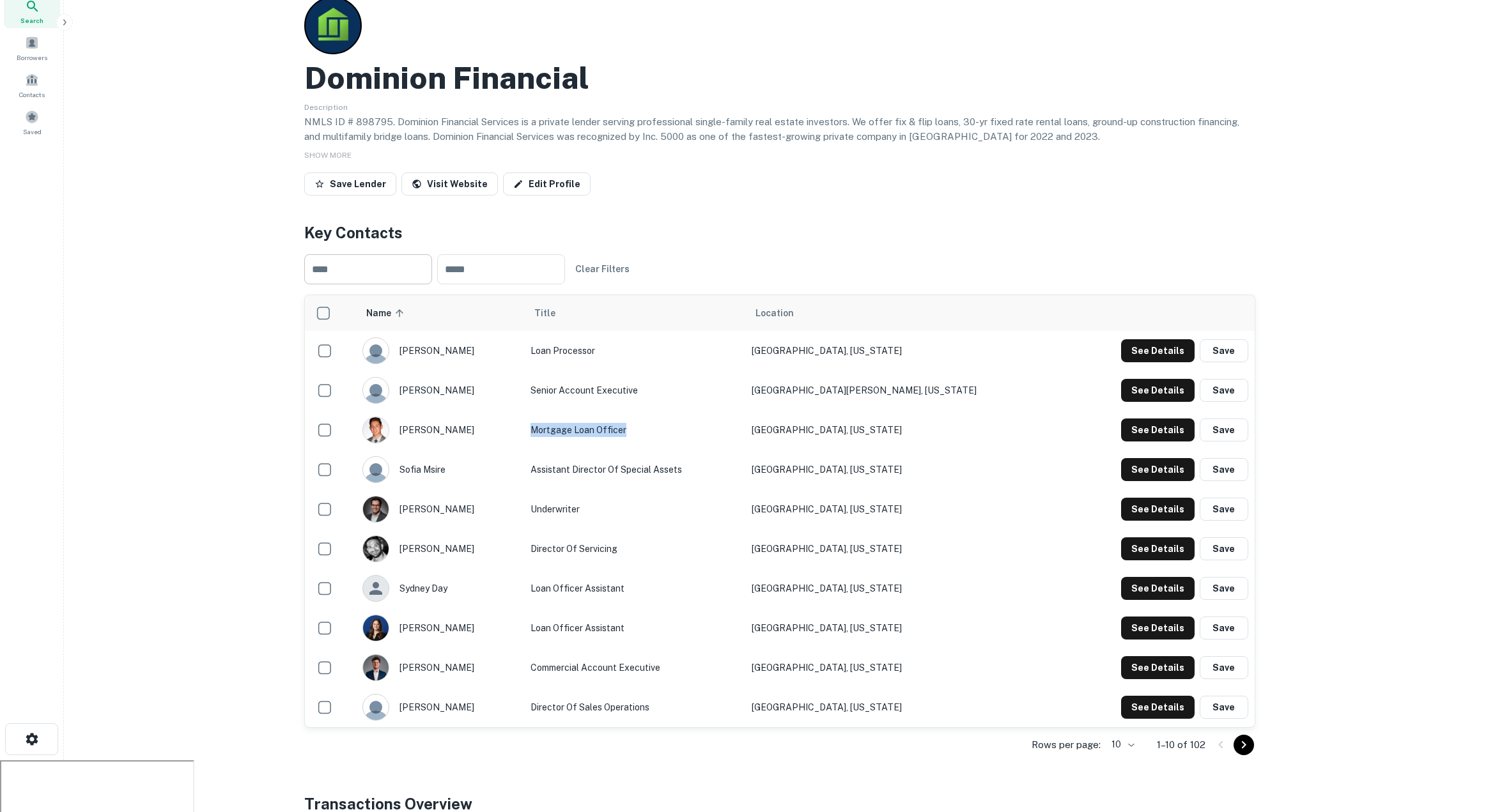
click at [374, 254] on input "text" at bounding box center [368, 269] width 128 height 30
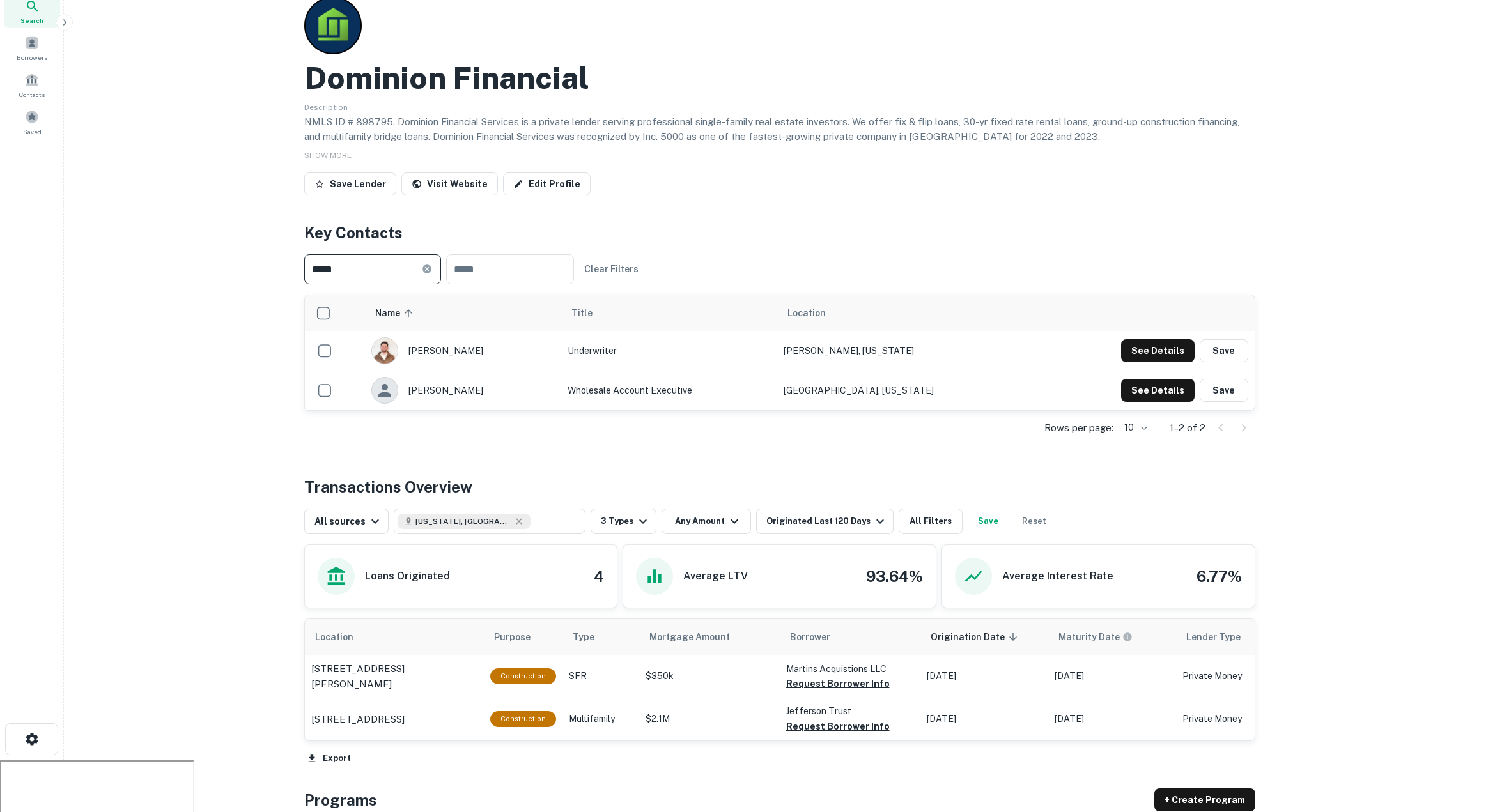
type input "*****"
drag, startPoint x: 798, startPoint y: 360, endPoint x: 881, endPoint y: 367, distance: 83.3
click at [881, 370] on td "Littleton, Colorado" at bounding box center [904, 390] width 256 height 39
drag, startPoint x: 565, startPoint y: 361, endPoint x: 700, endPoint y: 373, distance: 135.5
click at [700, 373] on td "Wholesale Account Executive" at bounding box center [669, 390] width 216 height 39
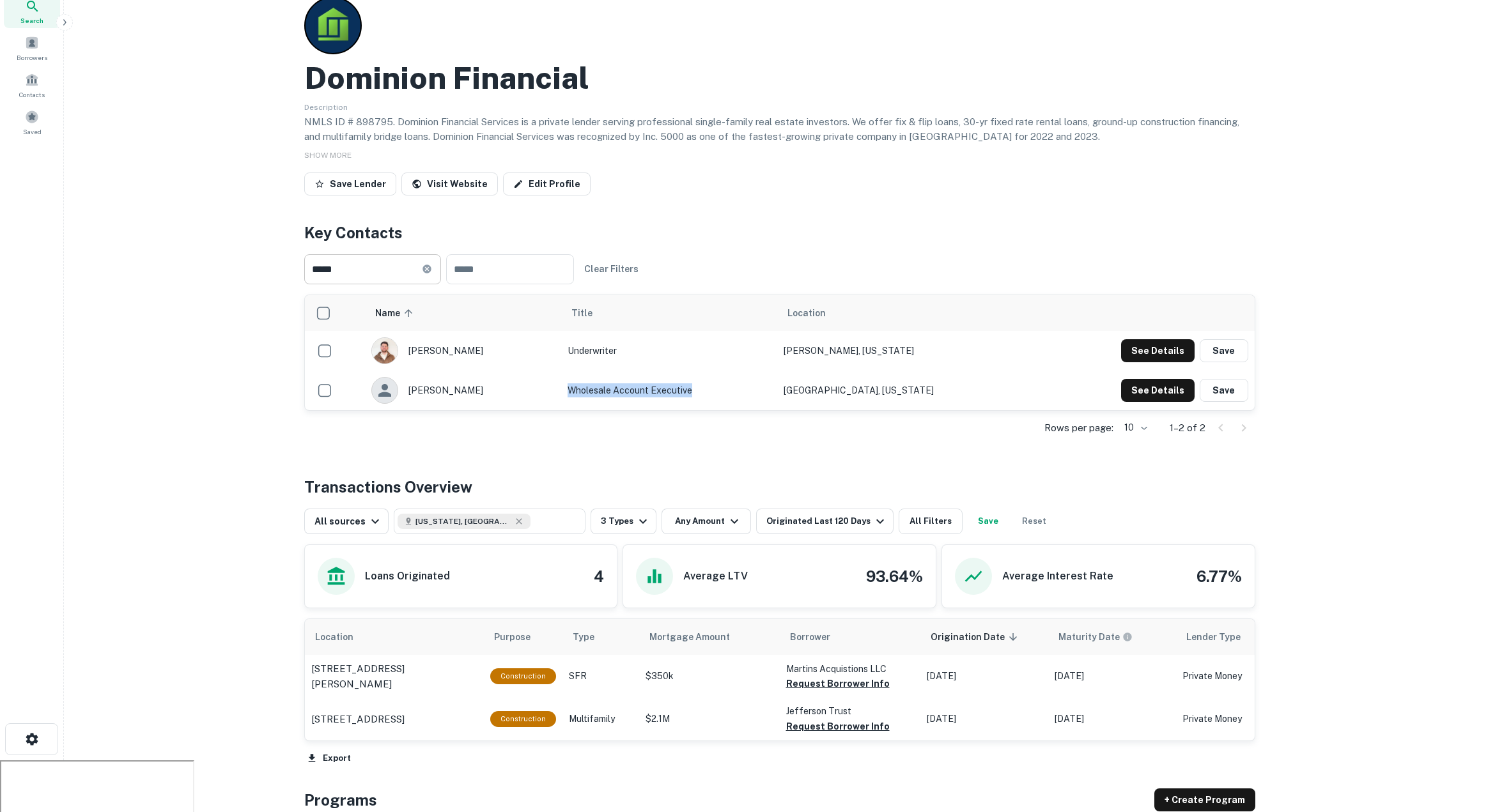
click at [431, 265] on icon at bounding box center [426, 269] width 8 height 8
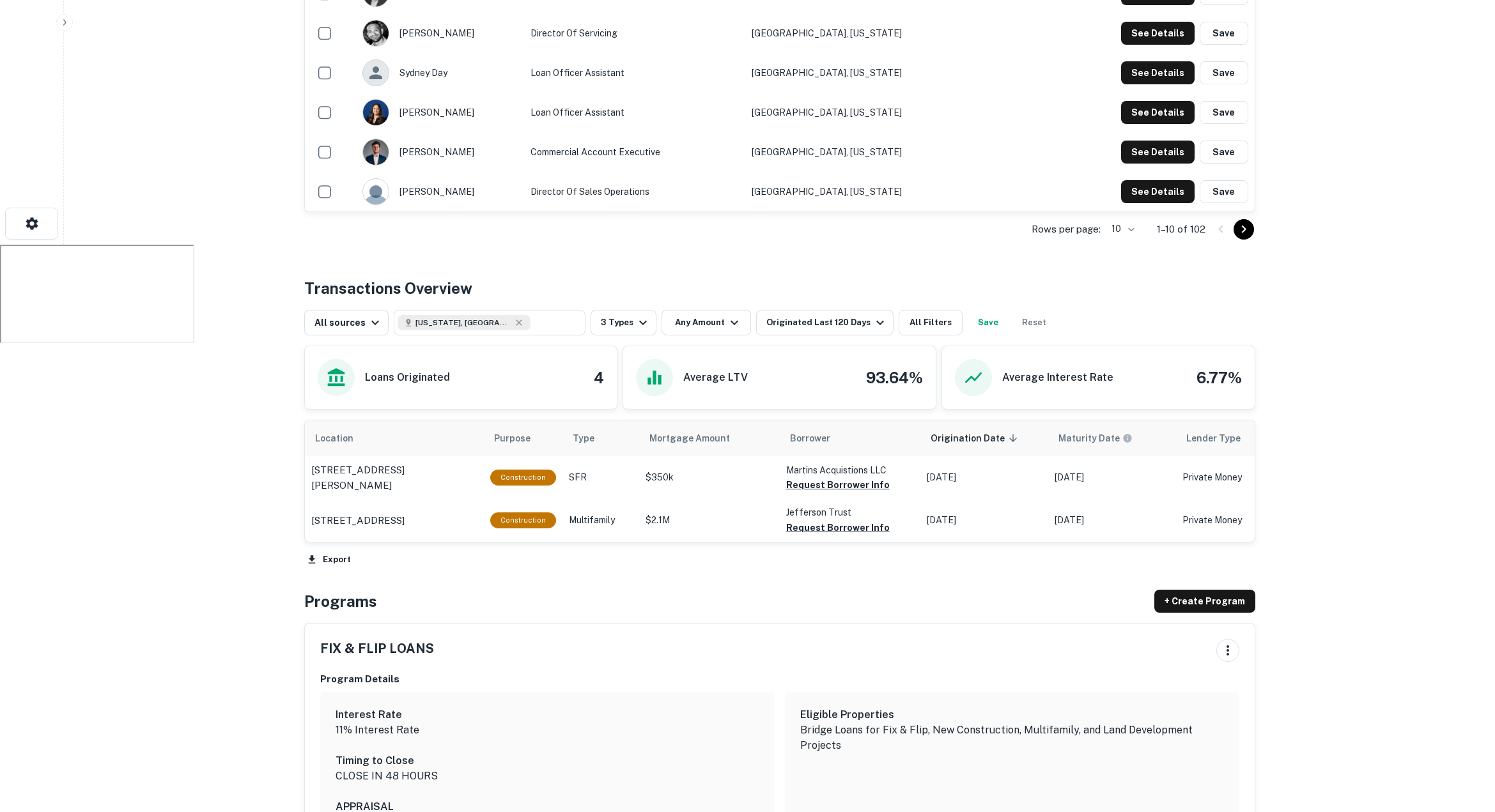
scroll to position [602, 0]
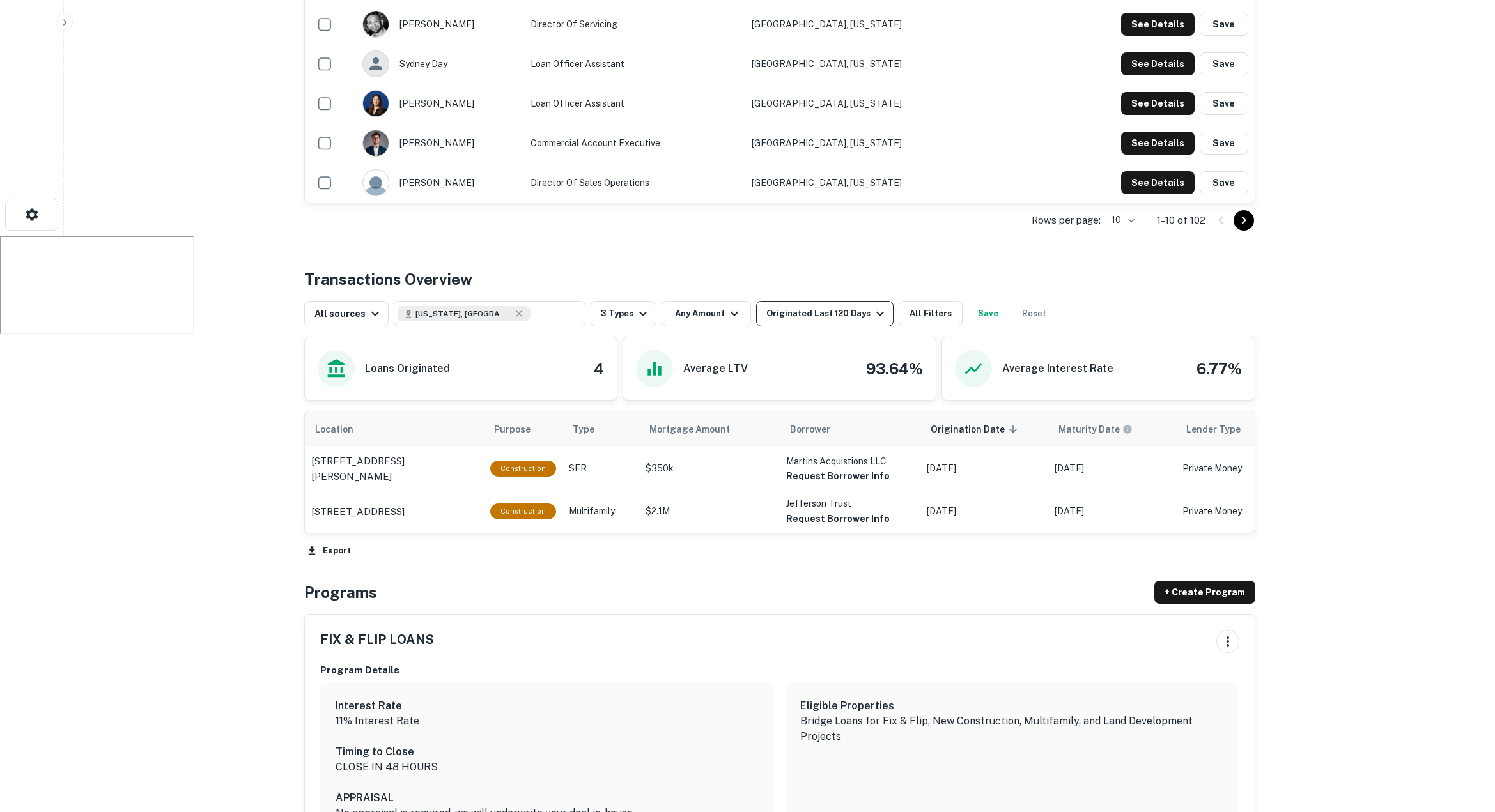
click at [846, 306] on div "Originated Last 120 Days" at bounding box center [827, 313] width 121 height 15
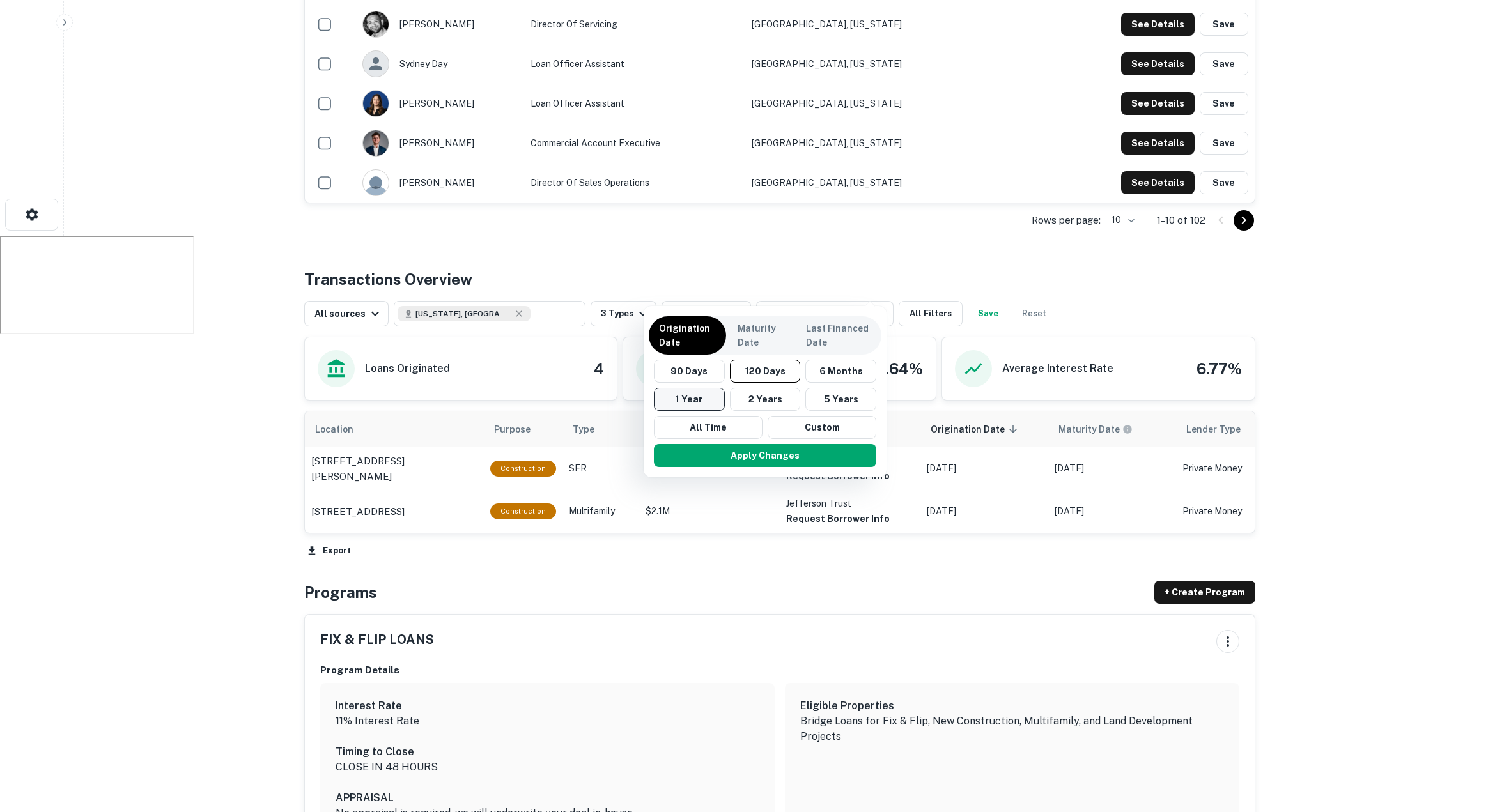
click at [704, 394] on button "1 Year" at bounding box center [689, 399] width 71 height 23
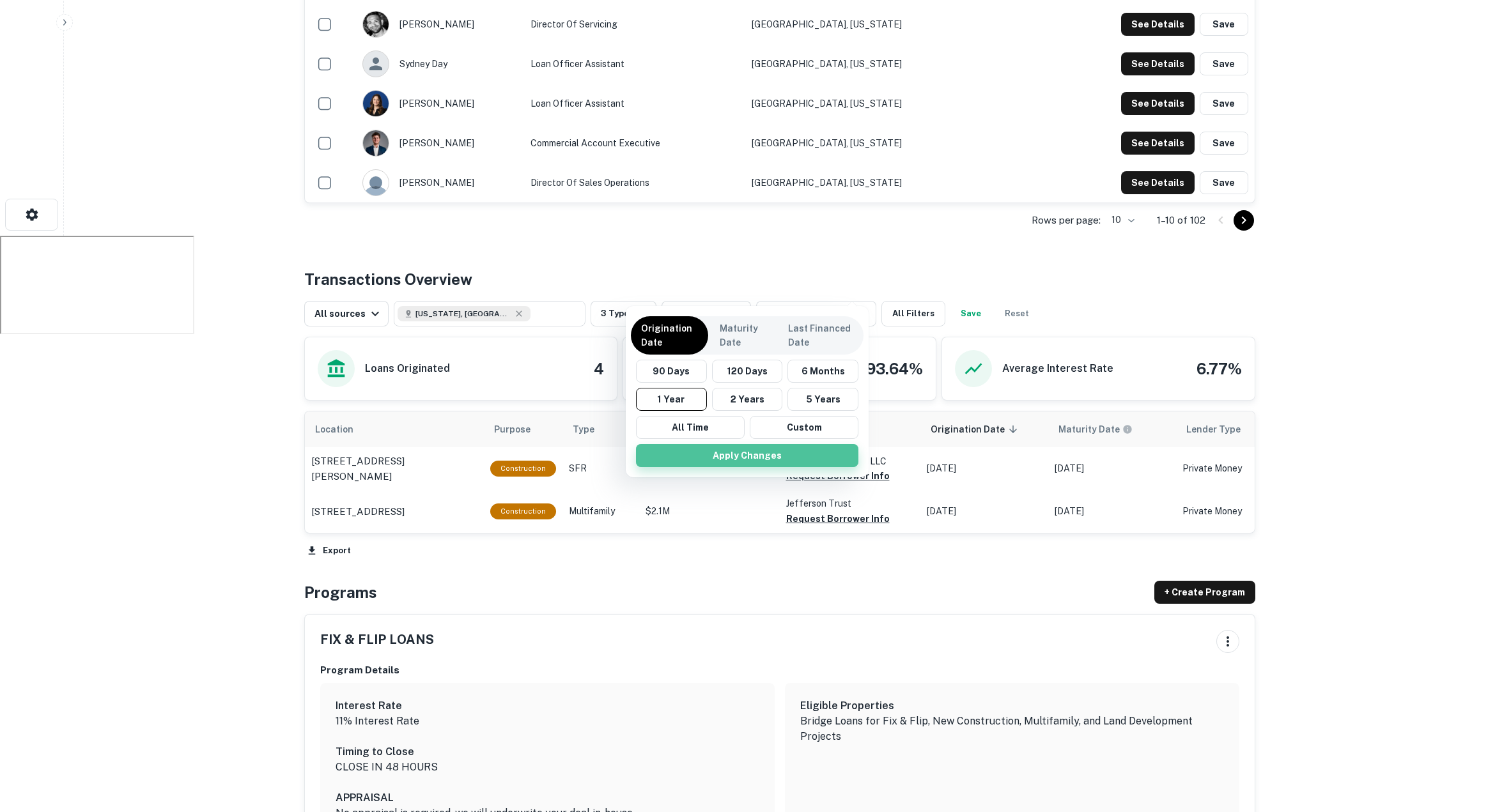
click at [744, 450] on button "Apply Changes" at bounding box center [746, 455] width 222 height 23
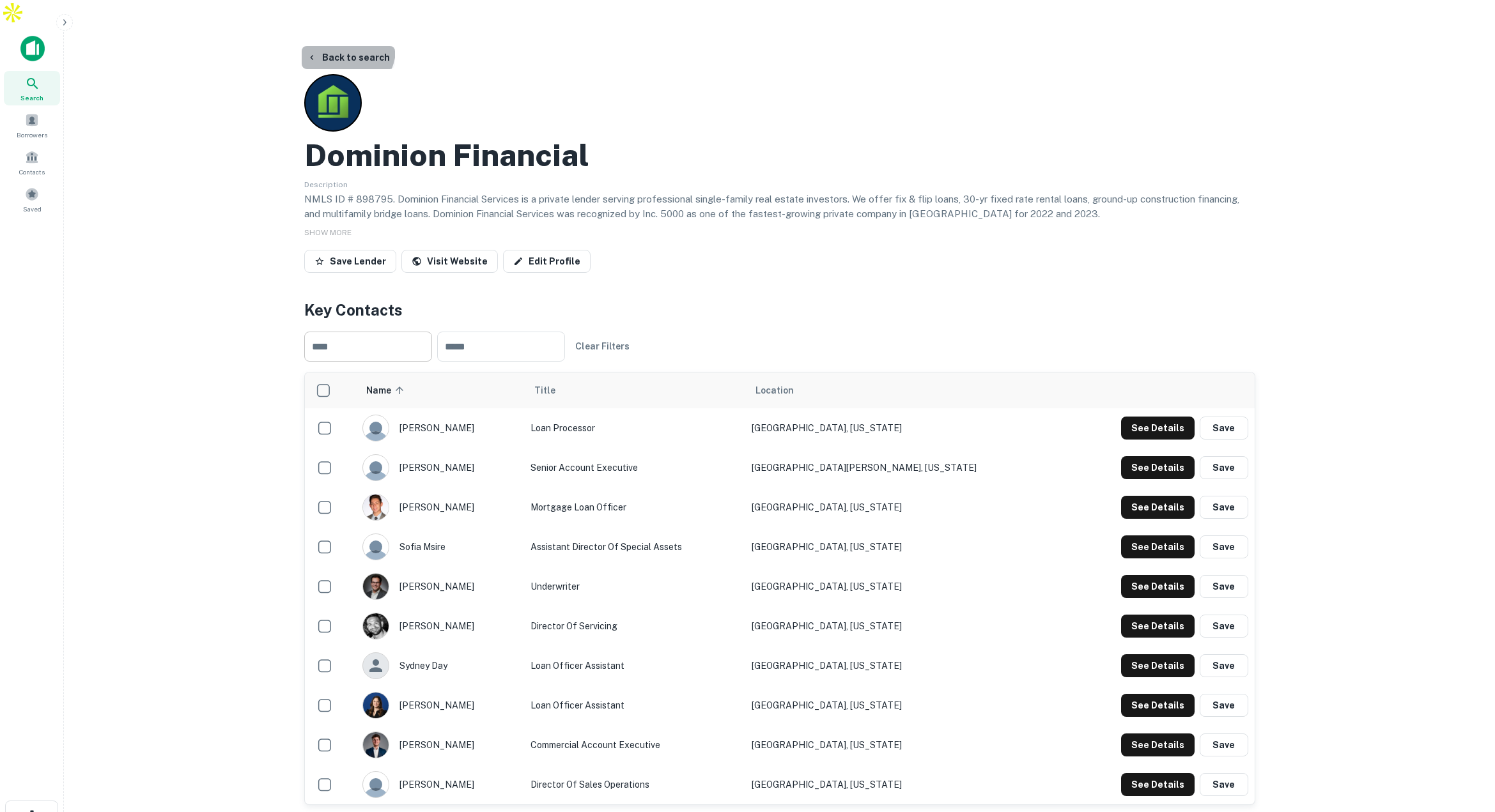
click at [345, 46] on button "Back to search" at bounding box center [348, 58] width 93 height 23
click at [333, 46] on button "Back to search" at bounding box center [348, 58] width 93 height 23
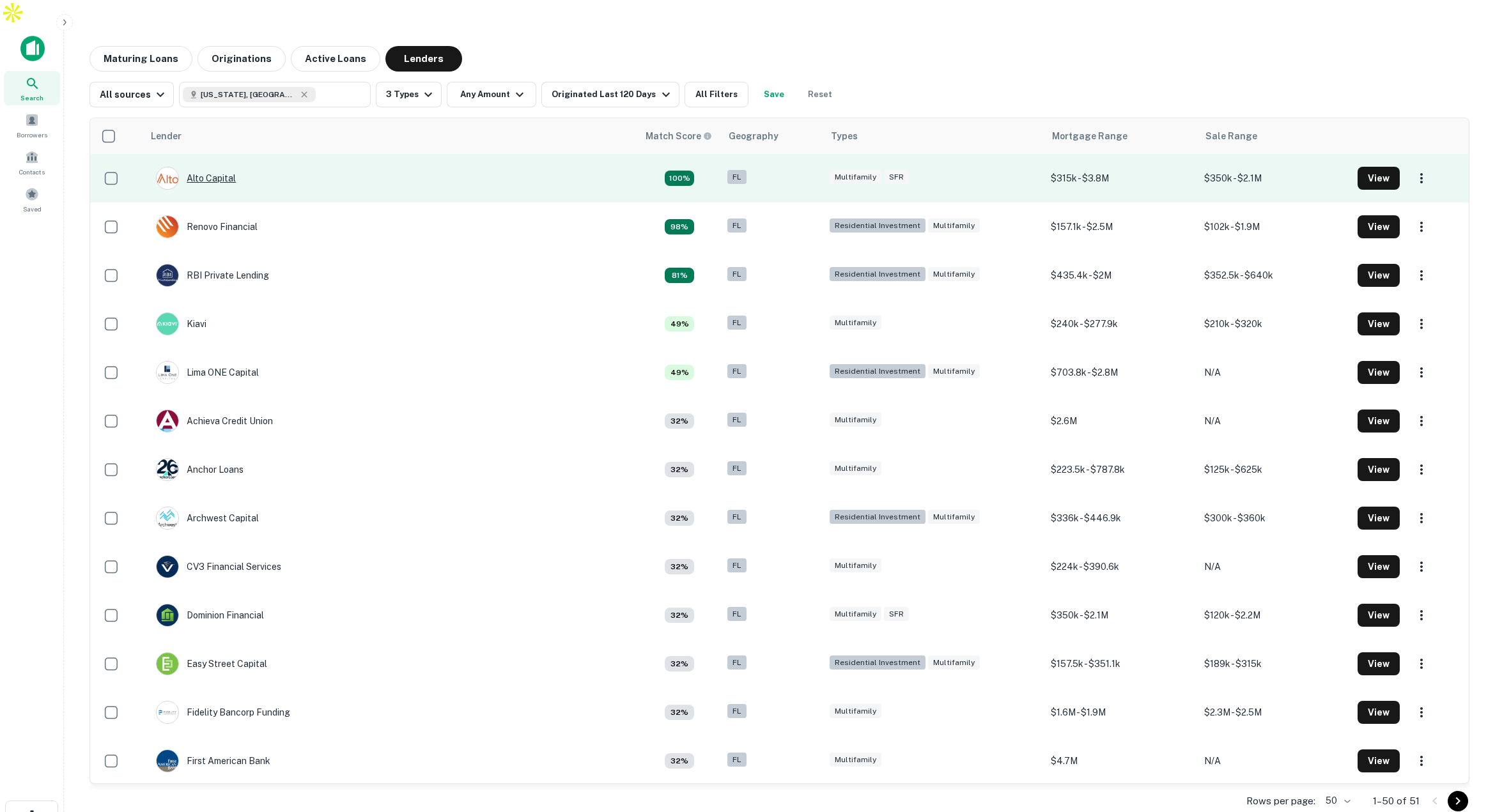
click at [212, 167] on div "Alto Capital" at bounding box center [195, 178] width 80 height 23
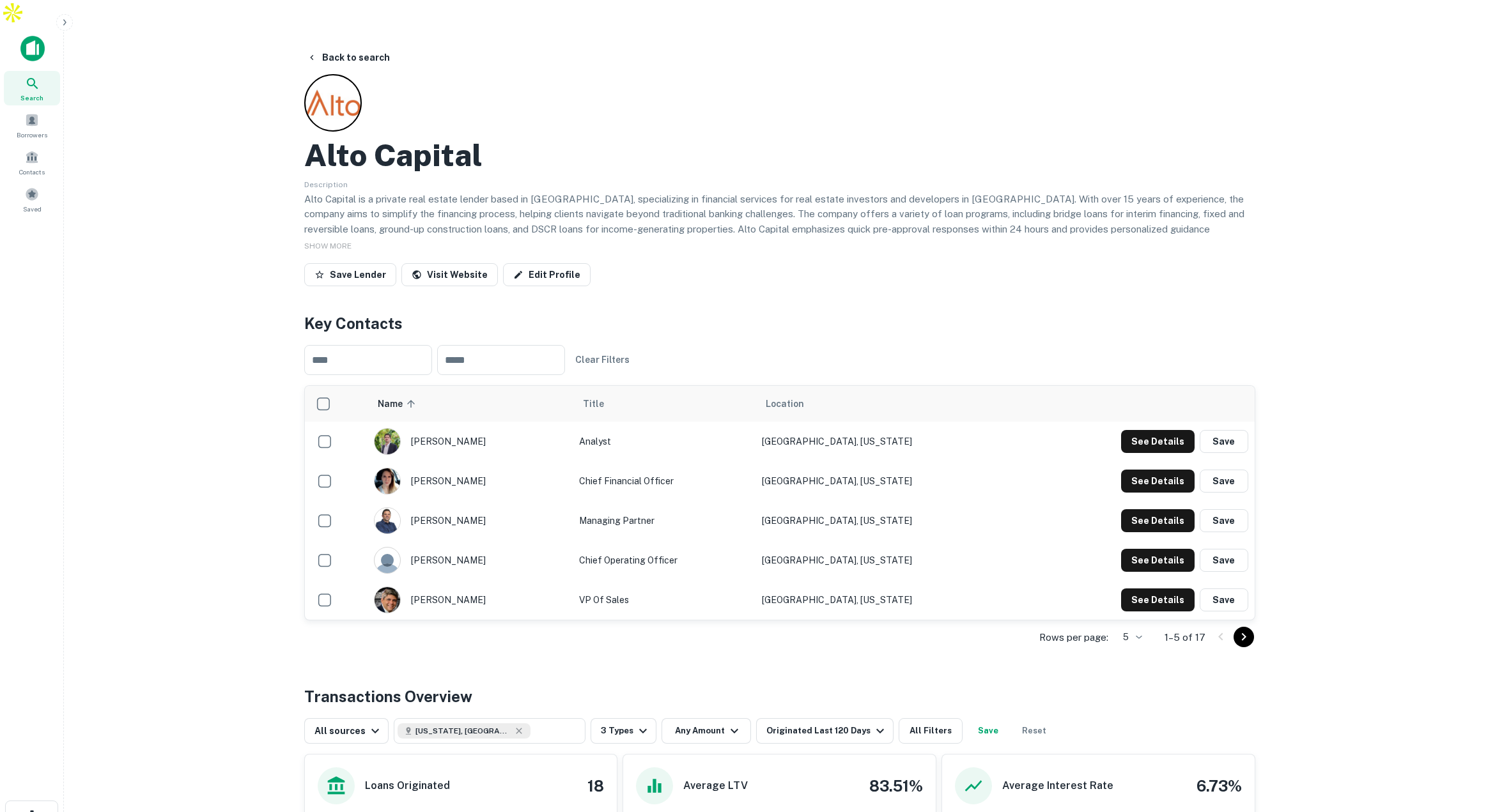
scroll to position [2, 0]
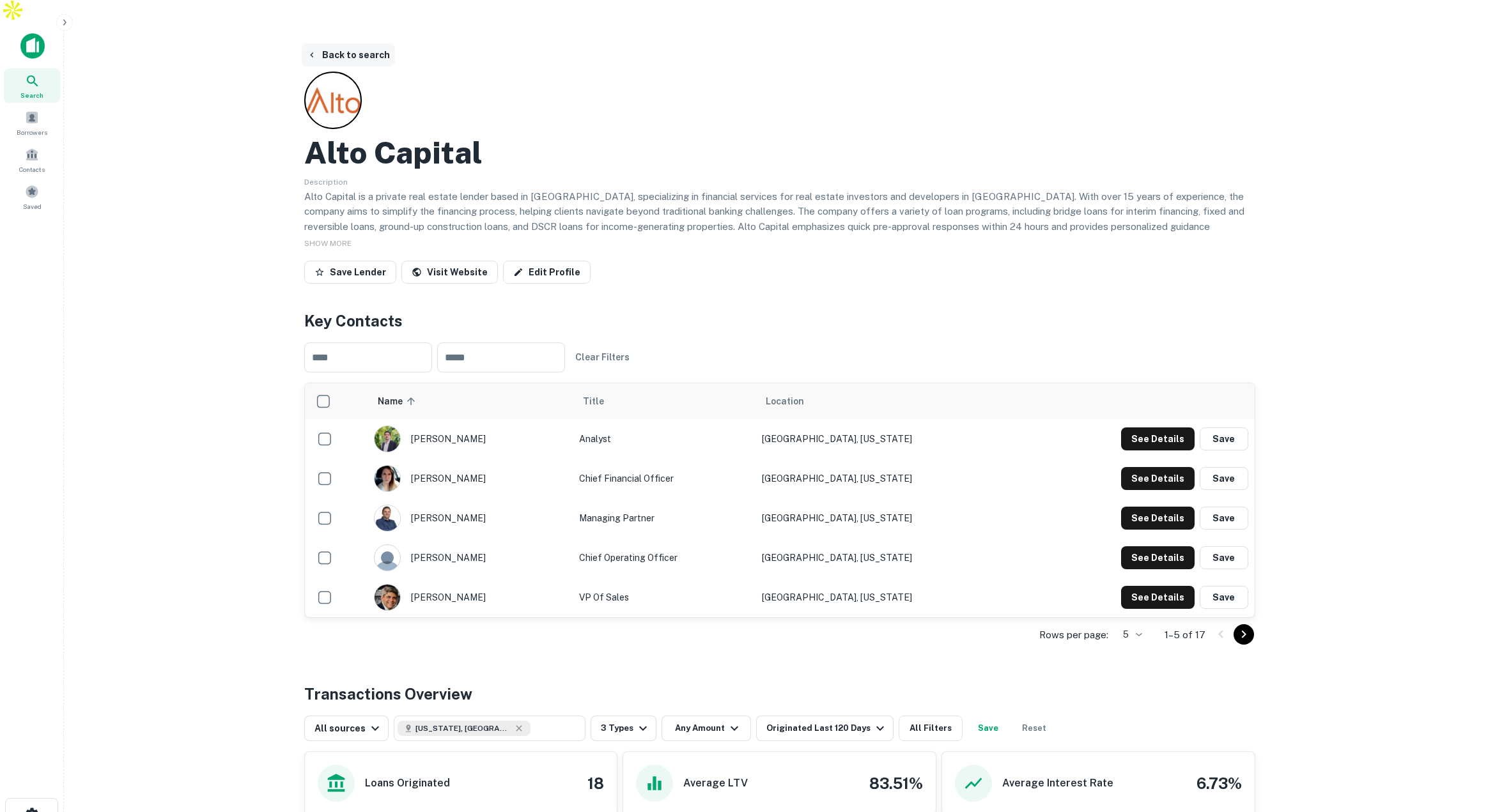
click at [341, 43] on button "Back to search" at bounding box center [348, 55] width 93 height 23
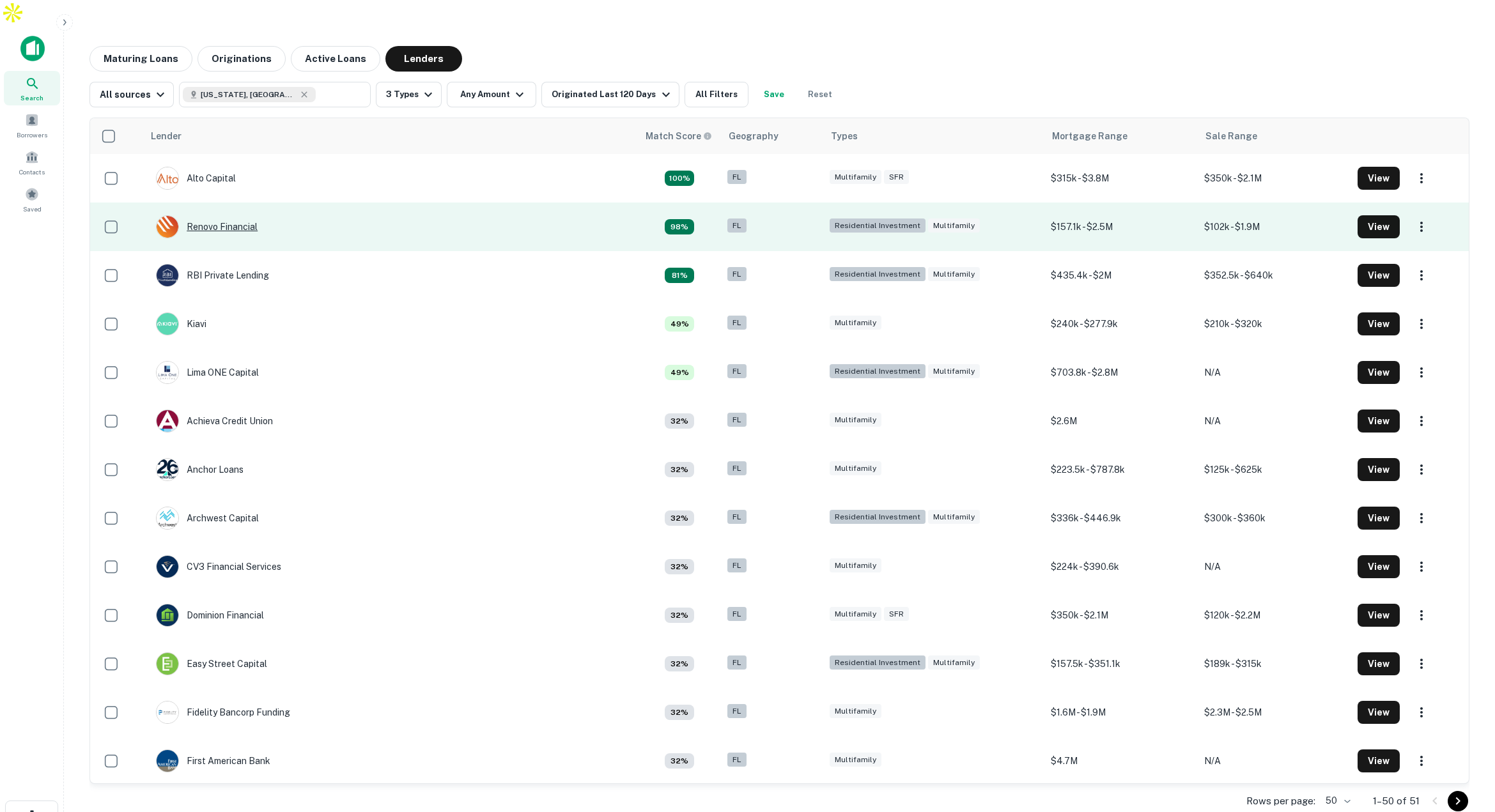
click at [241, 216] on div "Renovo Financial" at bounding box center [207, 227] width 102 height 23
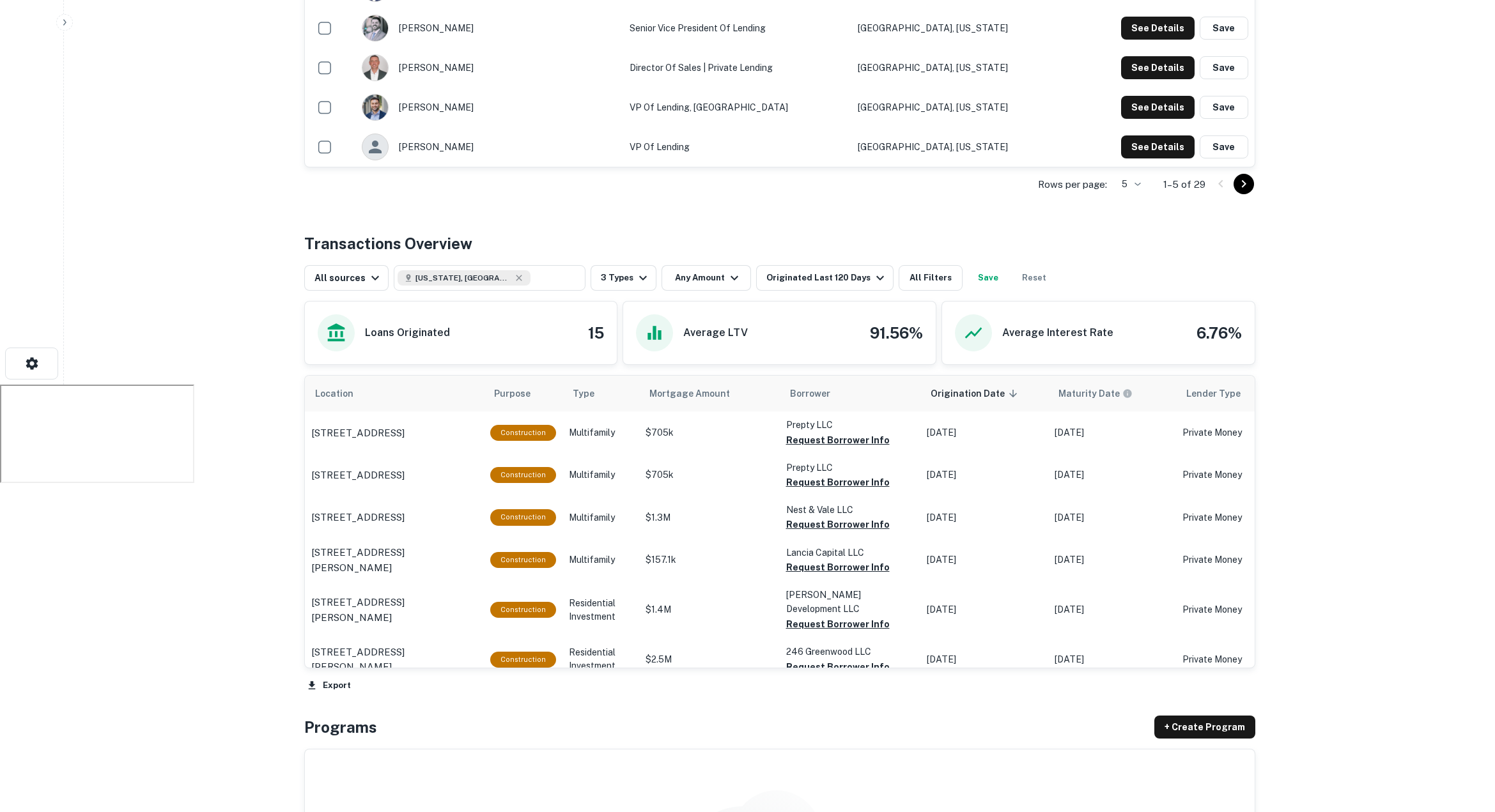
scroll to position [454, 0]
click at [1016, 264] on button "Reset" at bounding box center [1034, 277] width 41 height 26
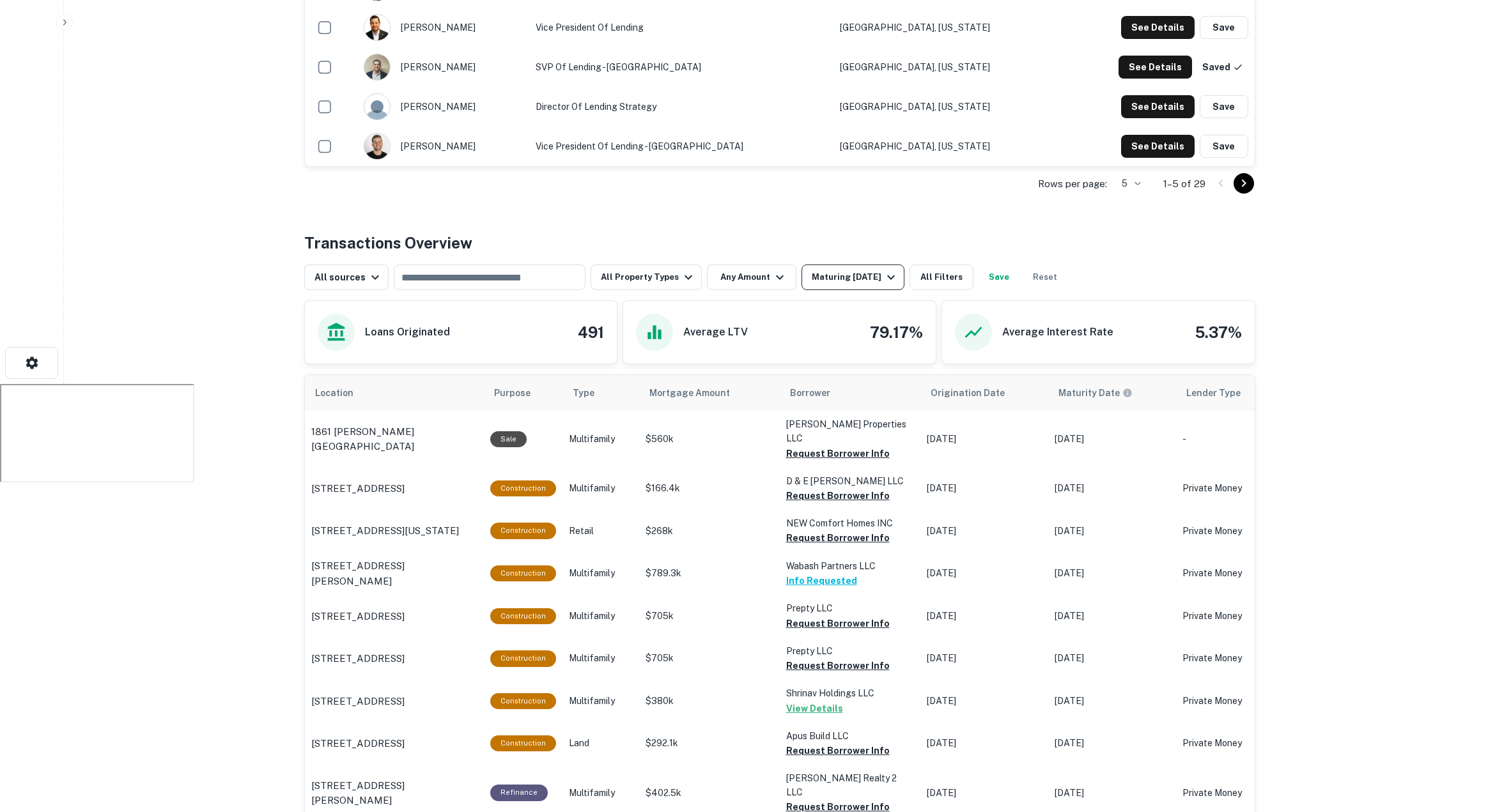
click at [853, 269] on div "Maturing In 1 Year" at bounding box center [855, 277] width 87 height 15
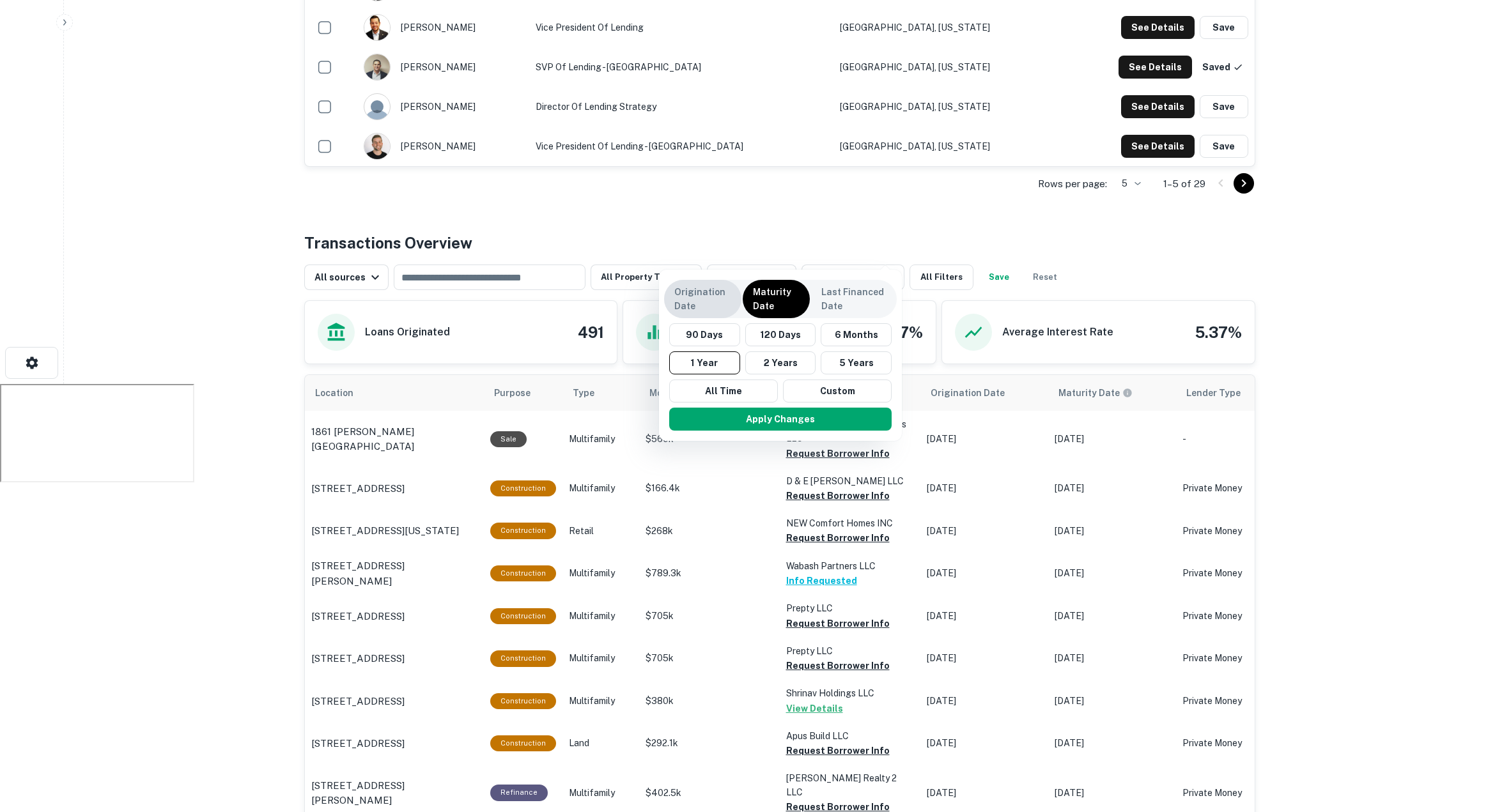
click at [705, 294] on p "Origination Date" at bounding box center [702, 298] width 57 height 28
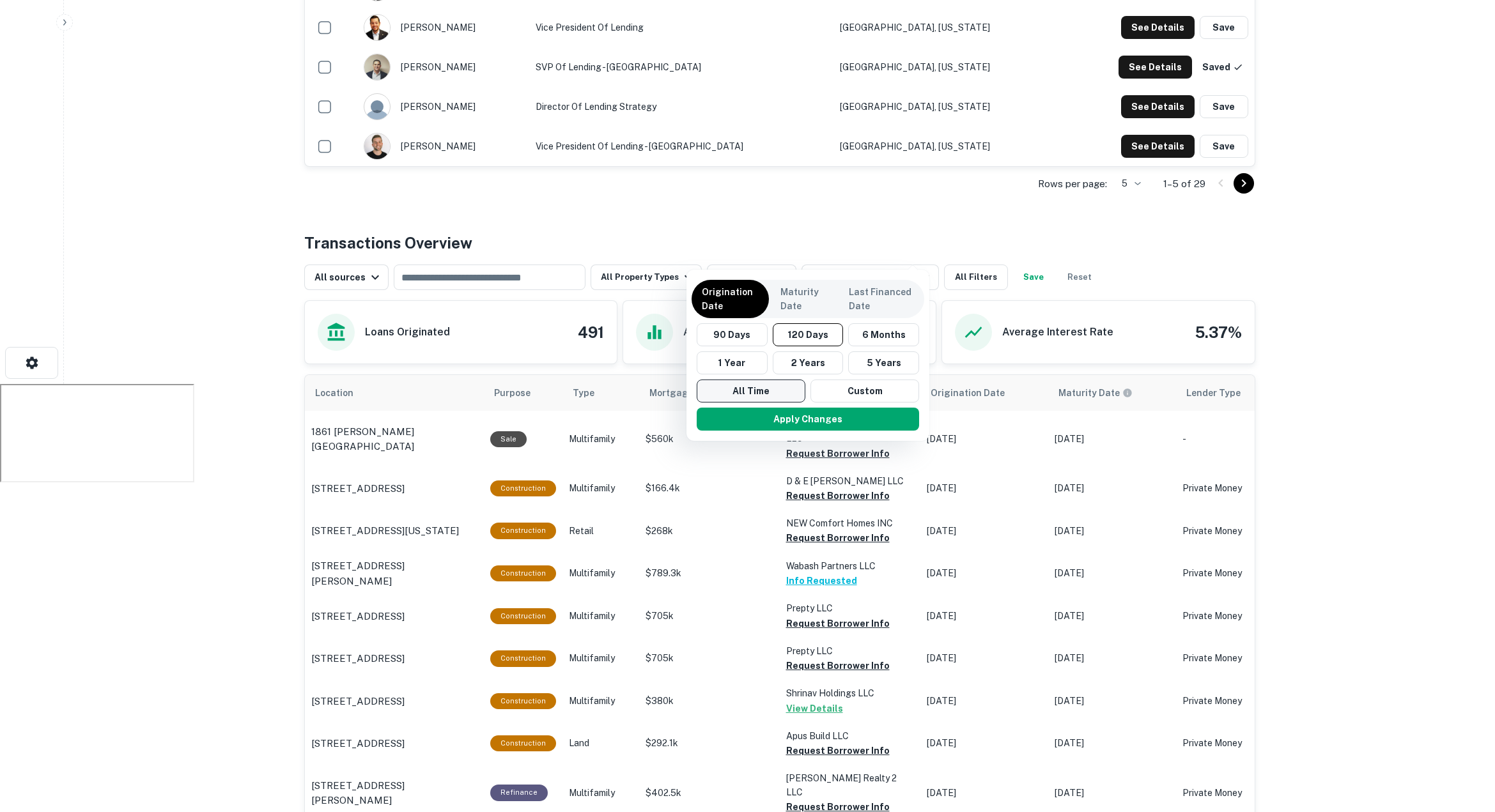
click at [732, 391] on button "All Time" at bounding box center [750, 391] width 109 height 23
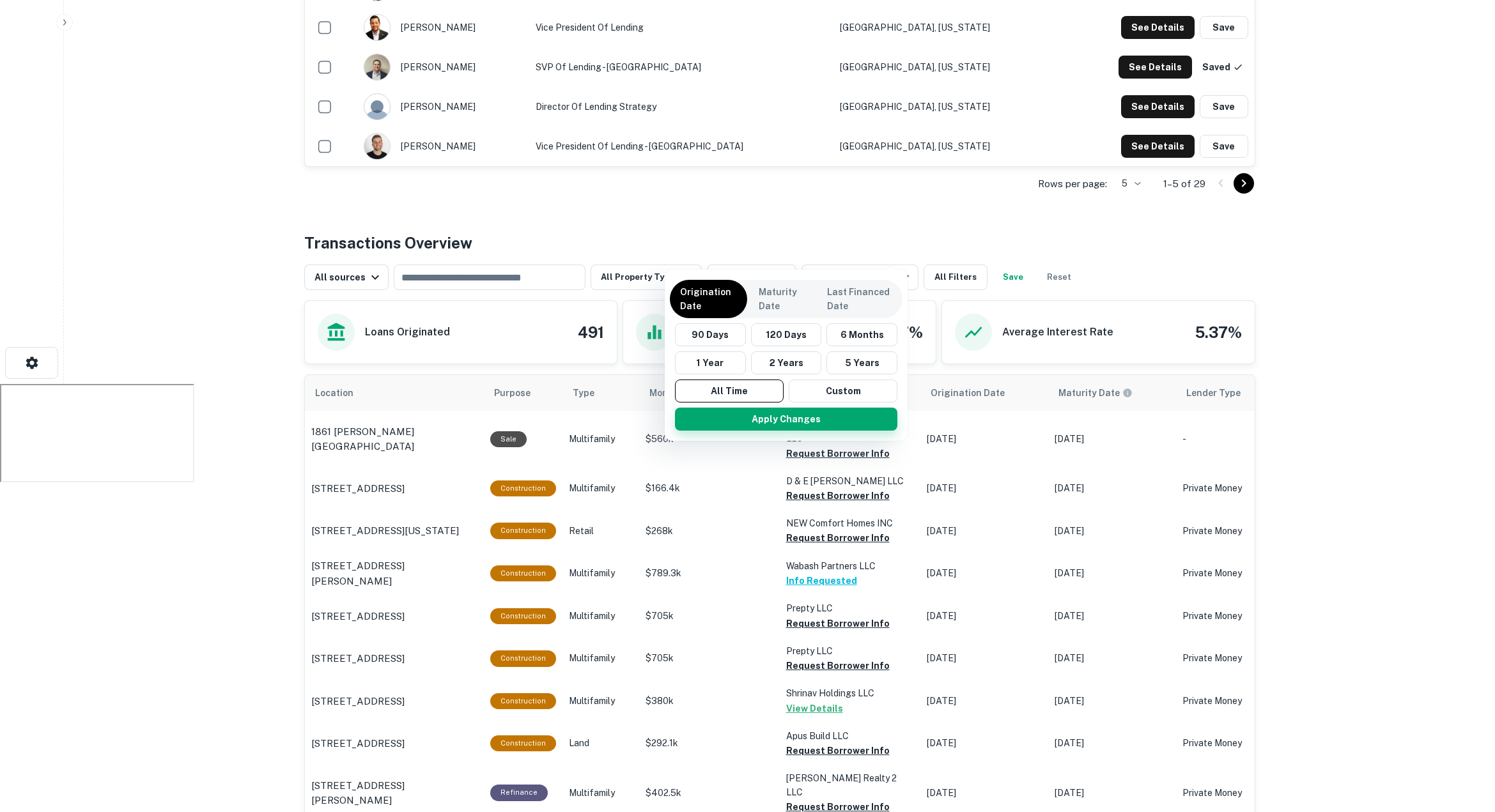
click at [759, 416] on button "Apply Changes" at bounding box center [786, 419] width 222 height 23
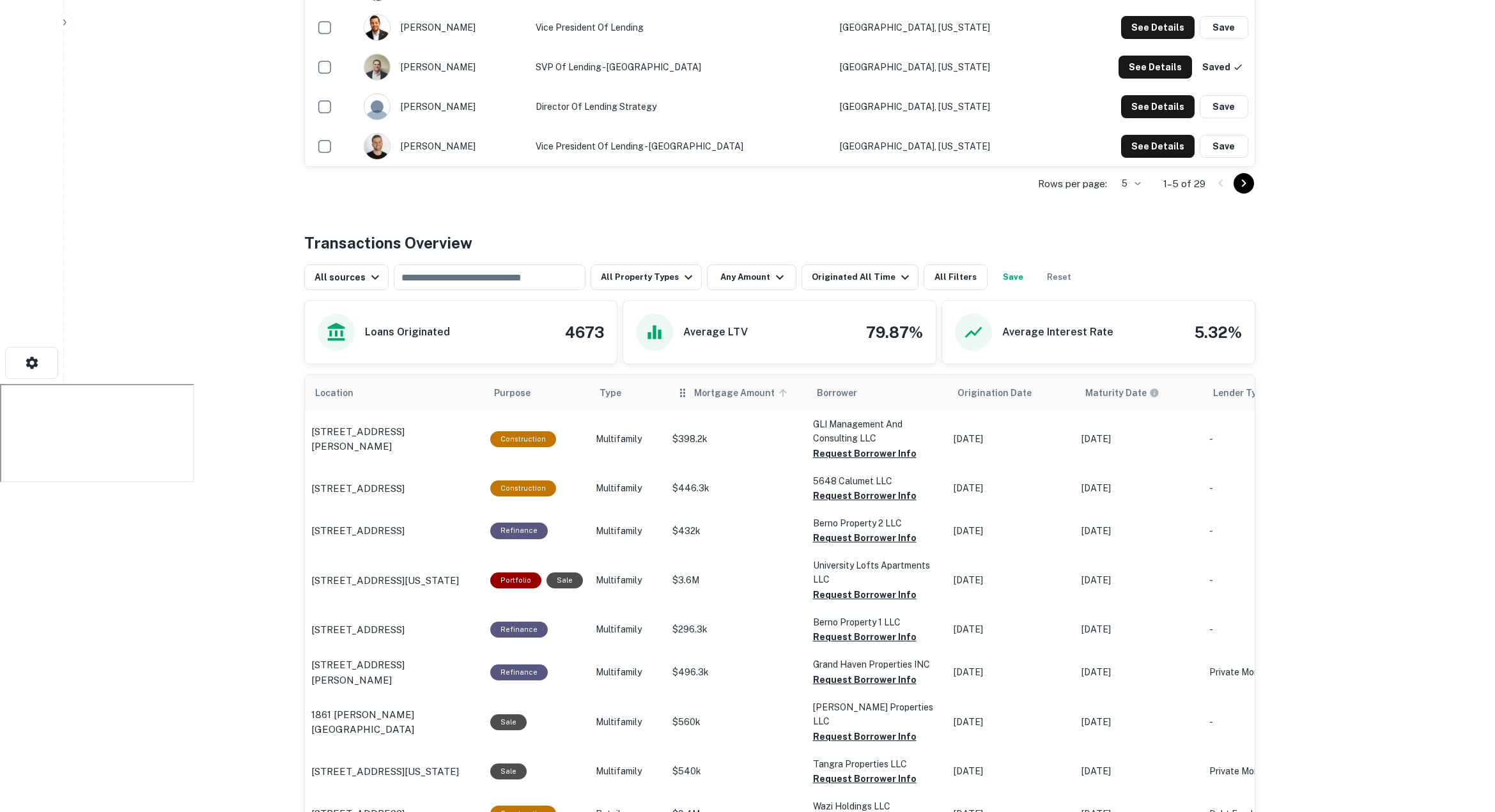
click at [779, 389] on icon "scrollable content" at bounding box center [783, 393] width 8 height 8
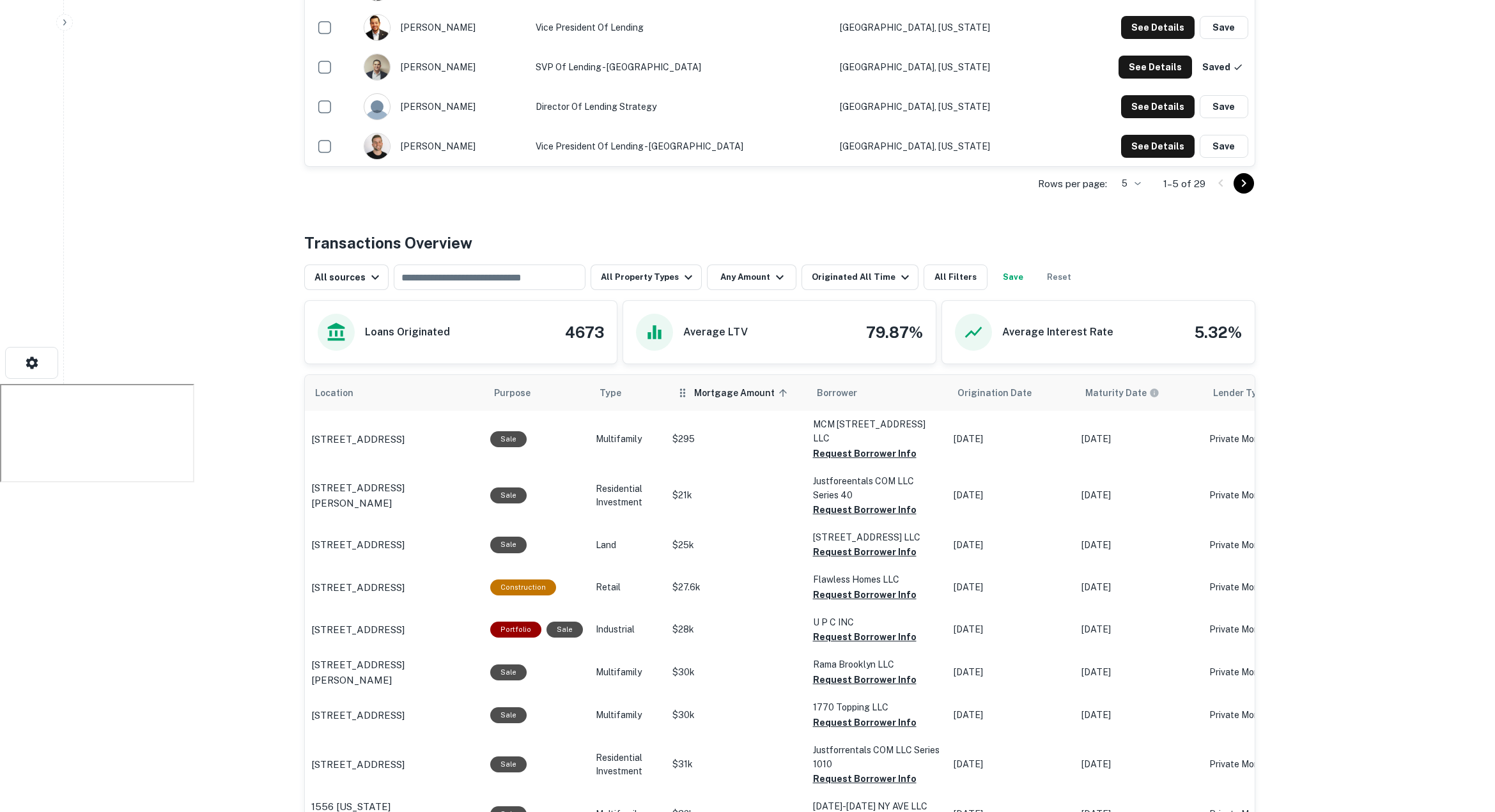
click at [782, 386] on span "Mortgage Amount sorted ascending" at bounding box center [743, 393] width 97 height 15
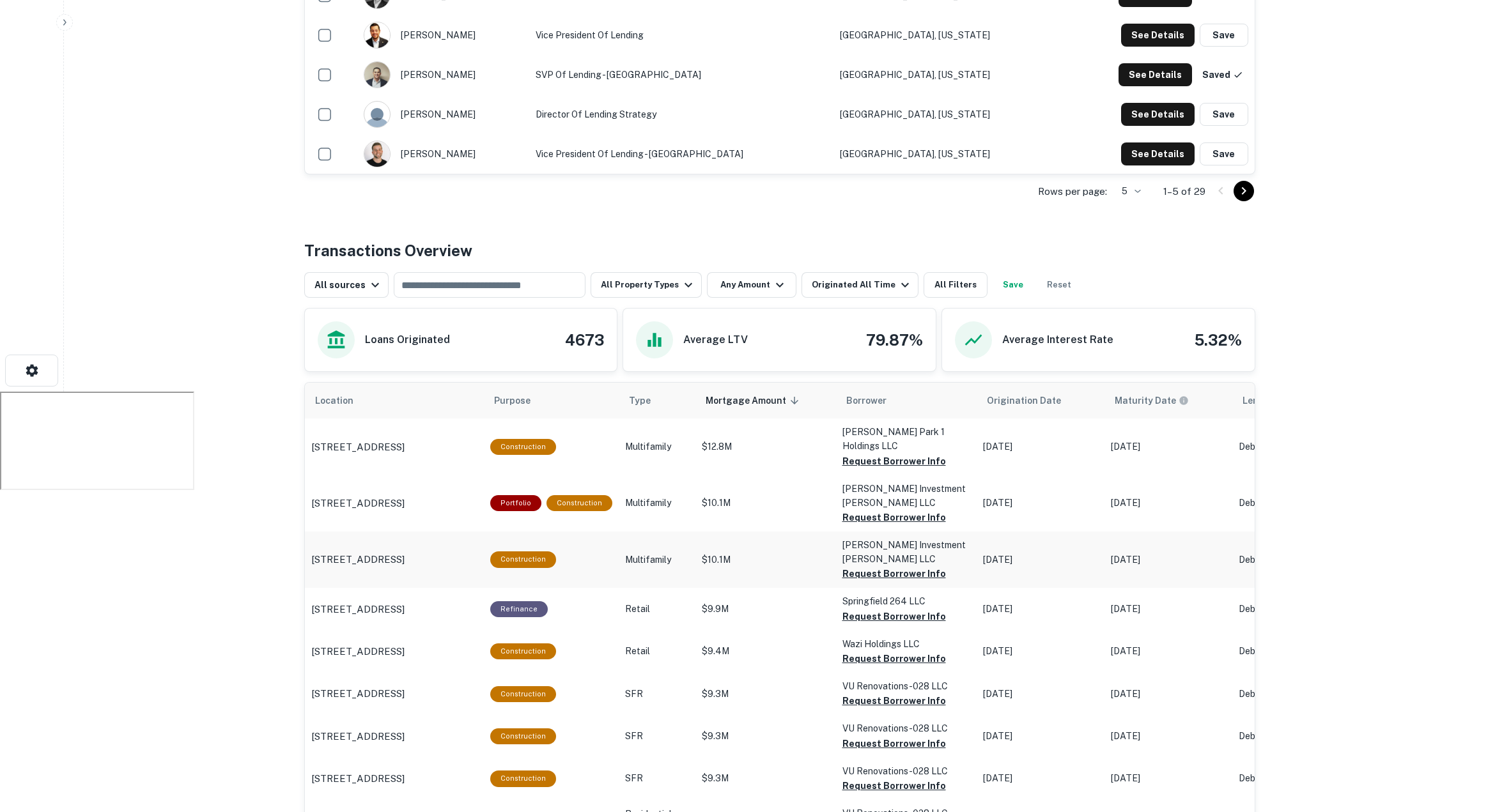
scroll to position [445, 0]
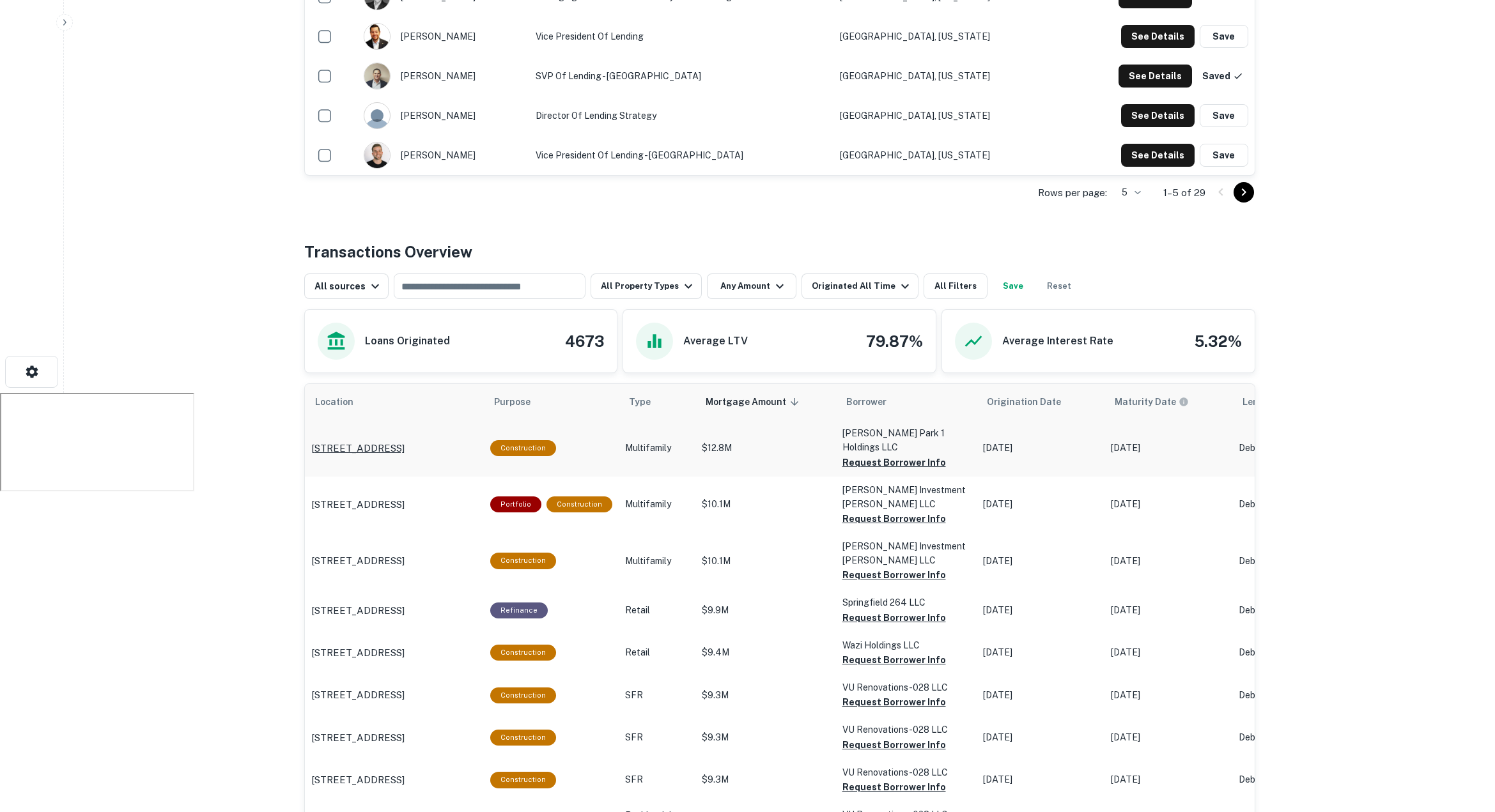
click at [405, 441] on p "[STREET_ADDRESS]" at bounding box center [358, 448] width 93 height 15
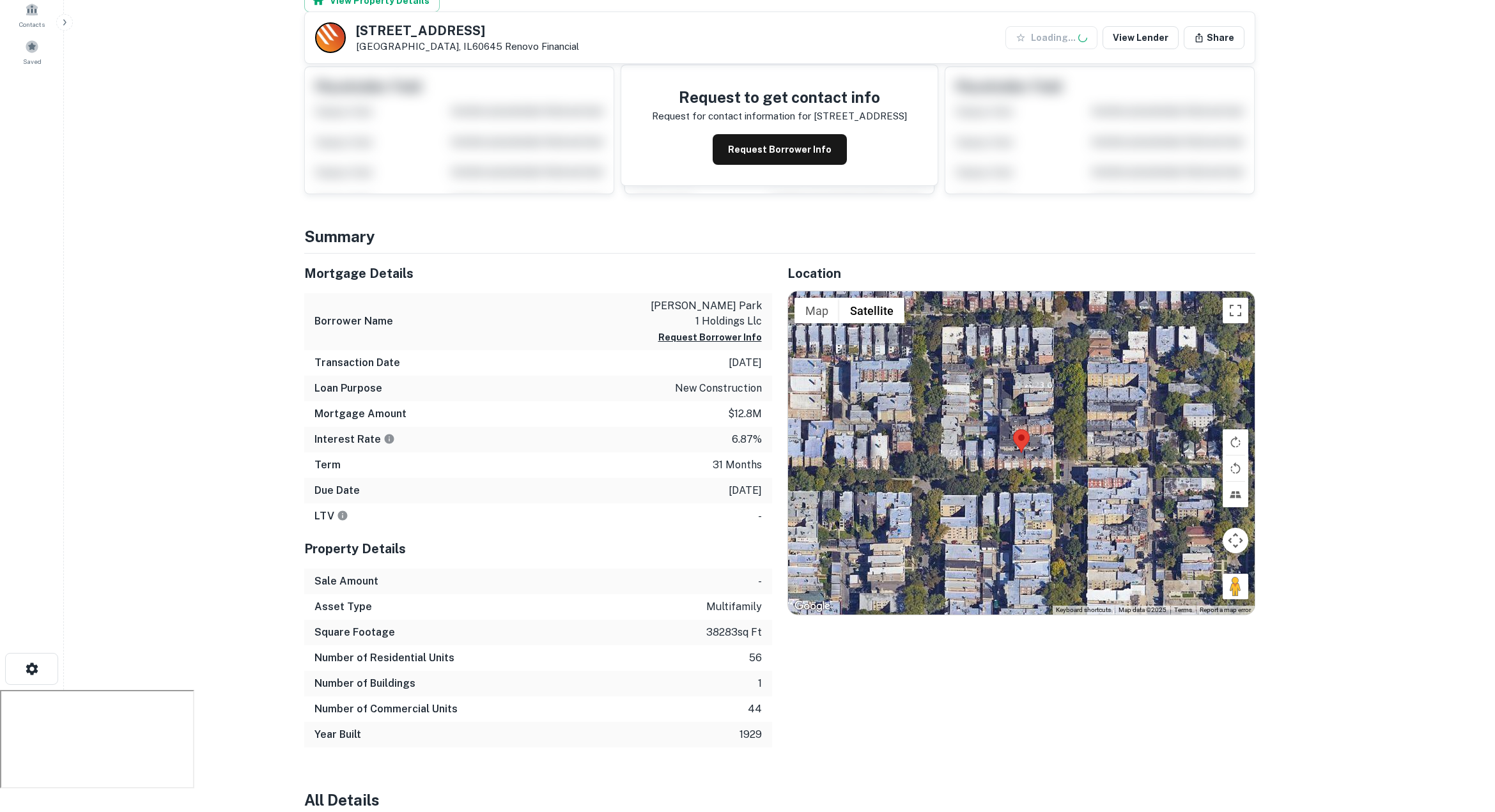
scroll to position [193, 0]
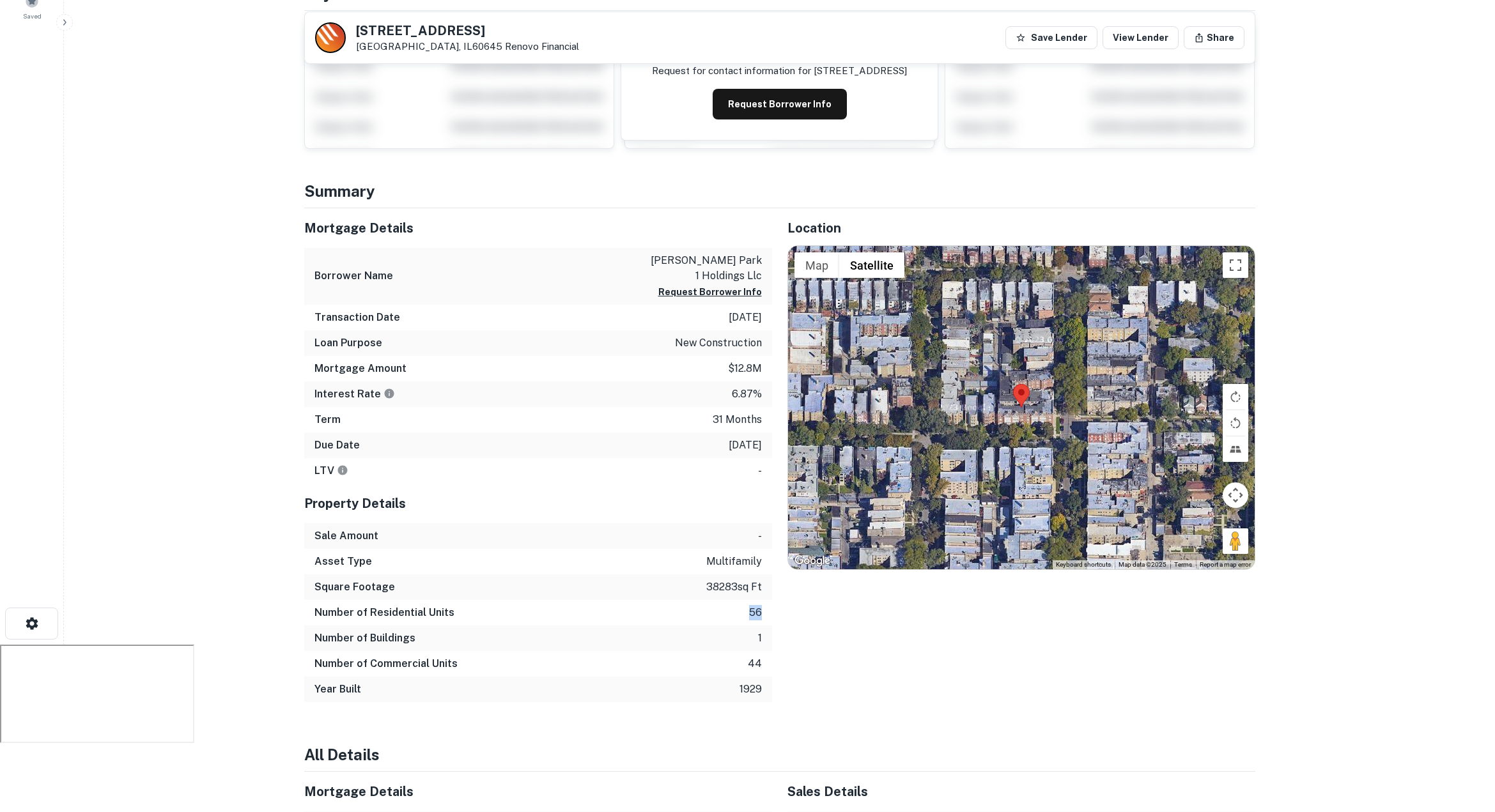
drag, startPoint x: 733, startPoint y: 584, endPoint x: 763, endPoint y: 584, distance: 30.0
click at [763, 600] on div "Number of Residential Units 56" at bounding box center [538, 612] width 468 height 26
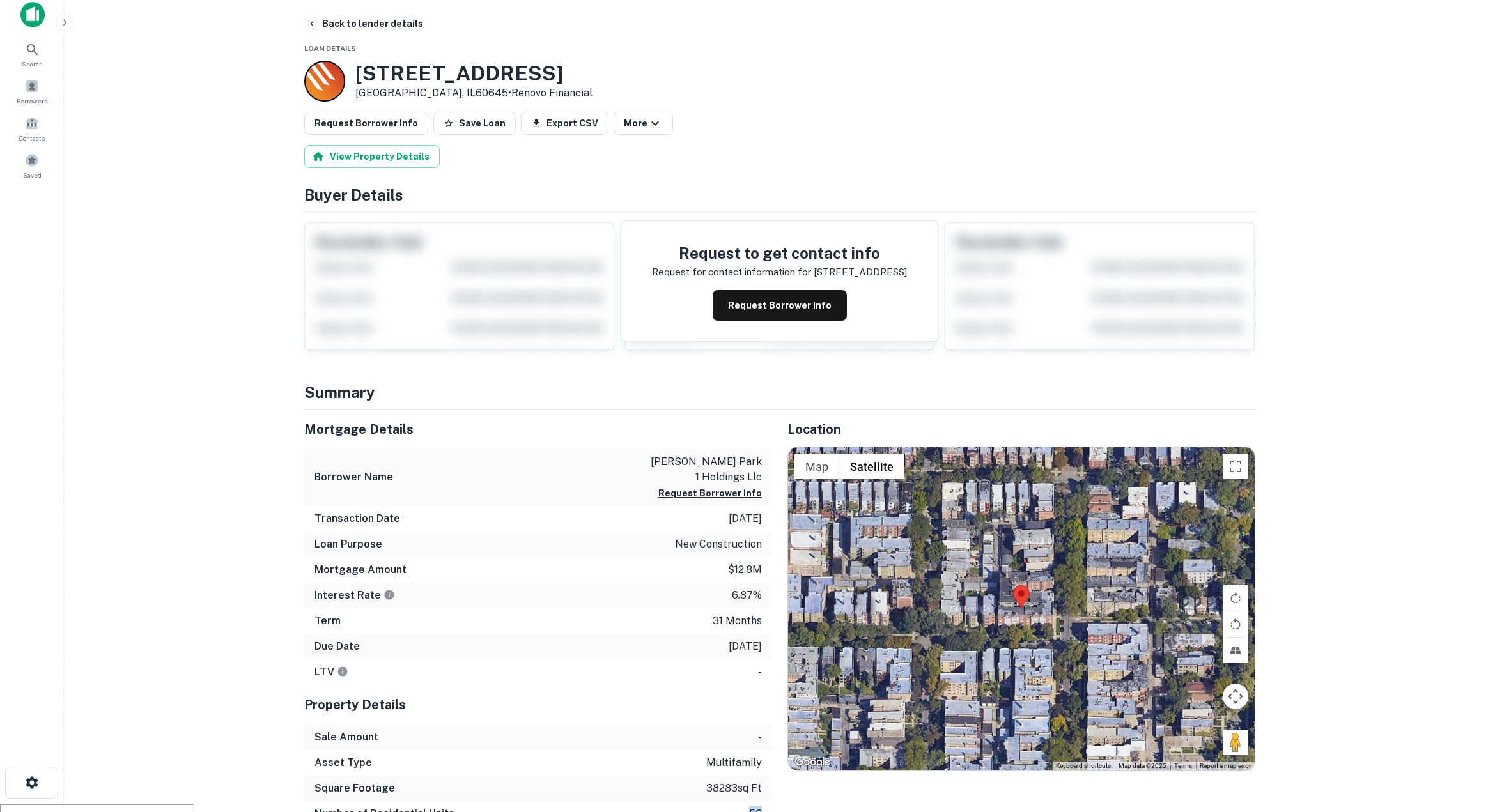
scroll to position [0, 0]
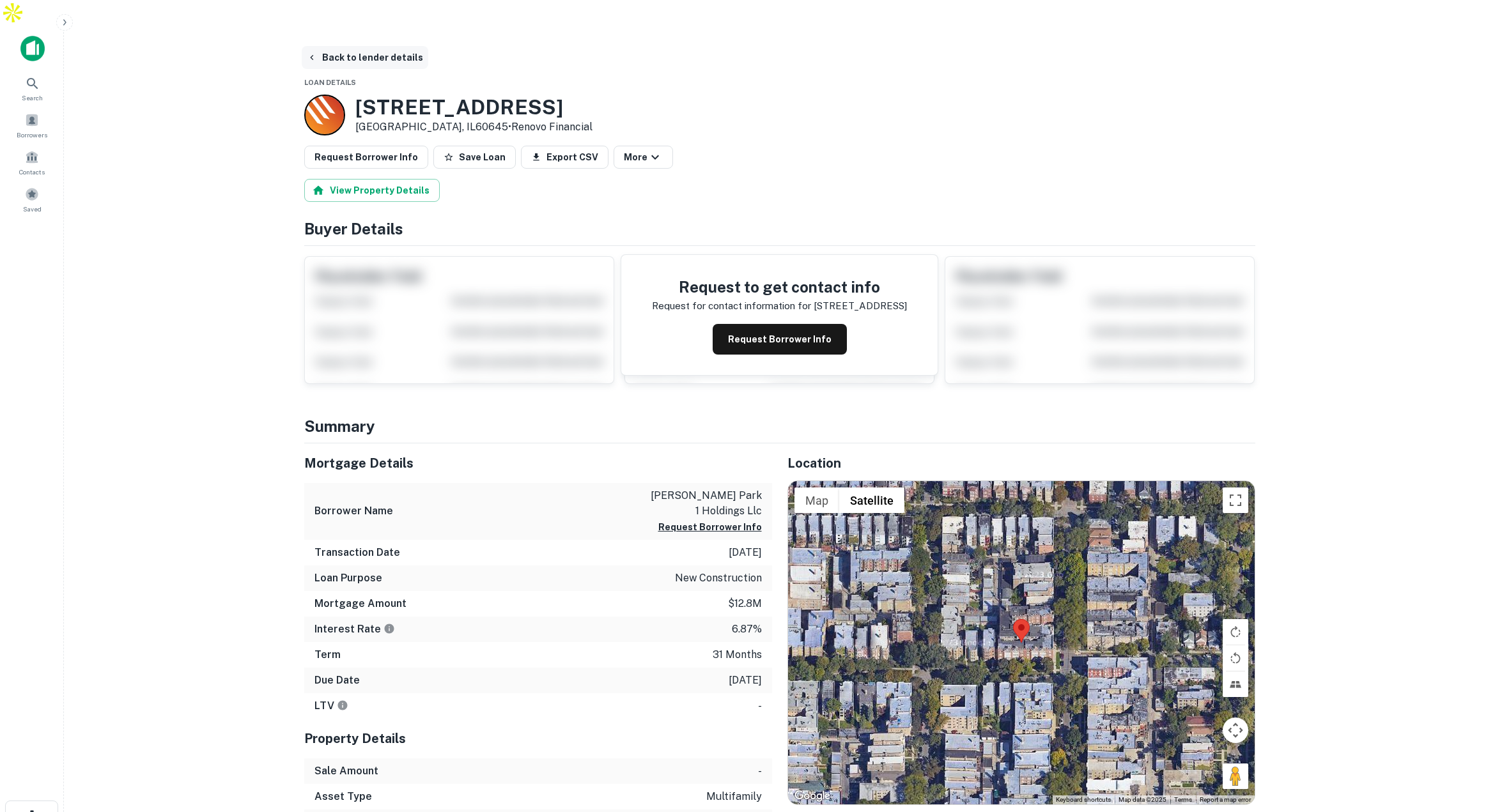
click at [366, 46] on button "Back to lender details" at bounding box center [364, 58] width 127 height 23
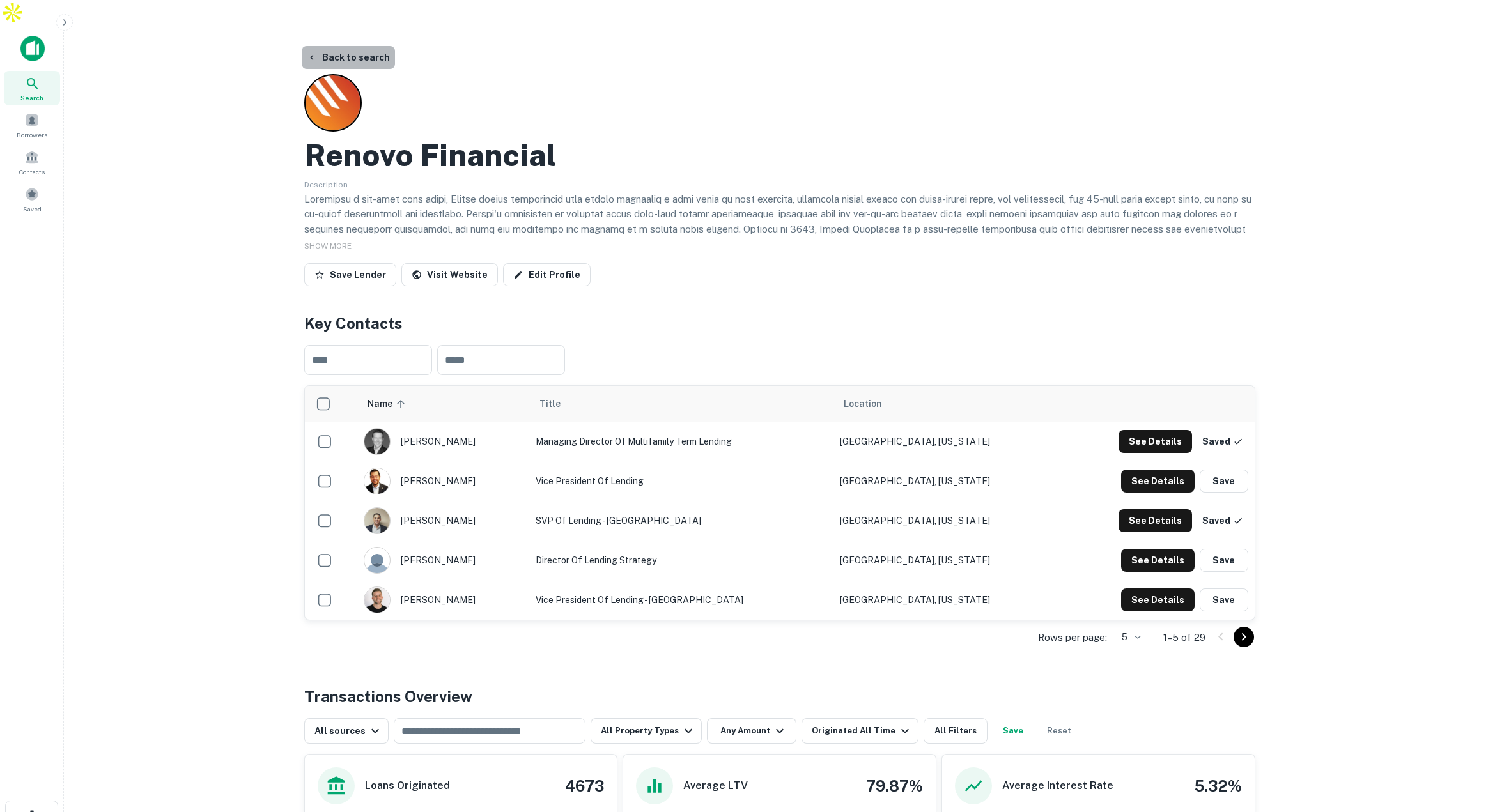
click at [352, 46] on button "Back to search" at bounding box center [348, 58] width 93 height 23
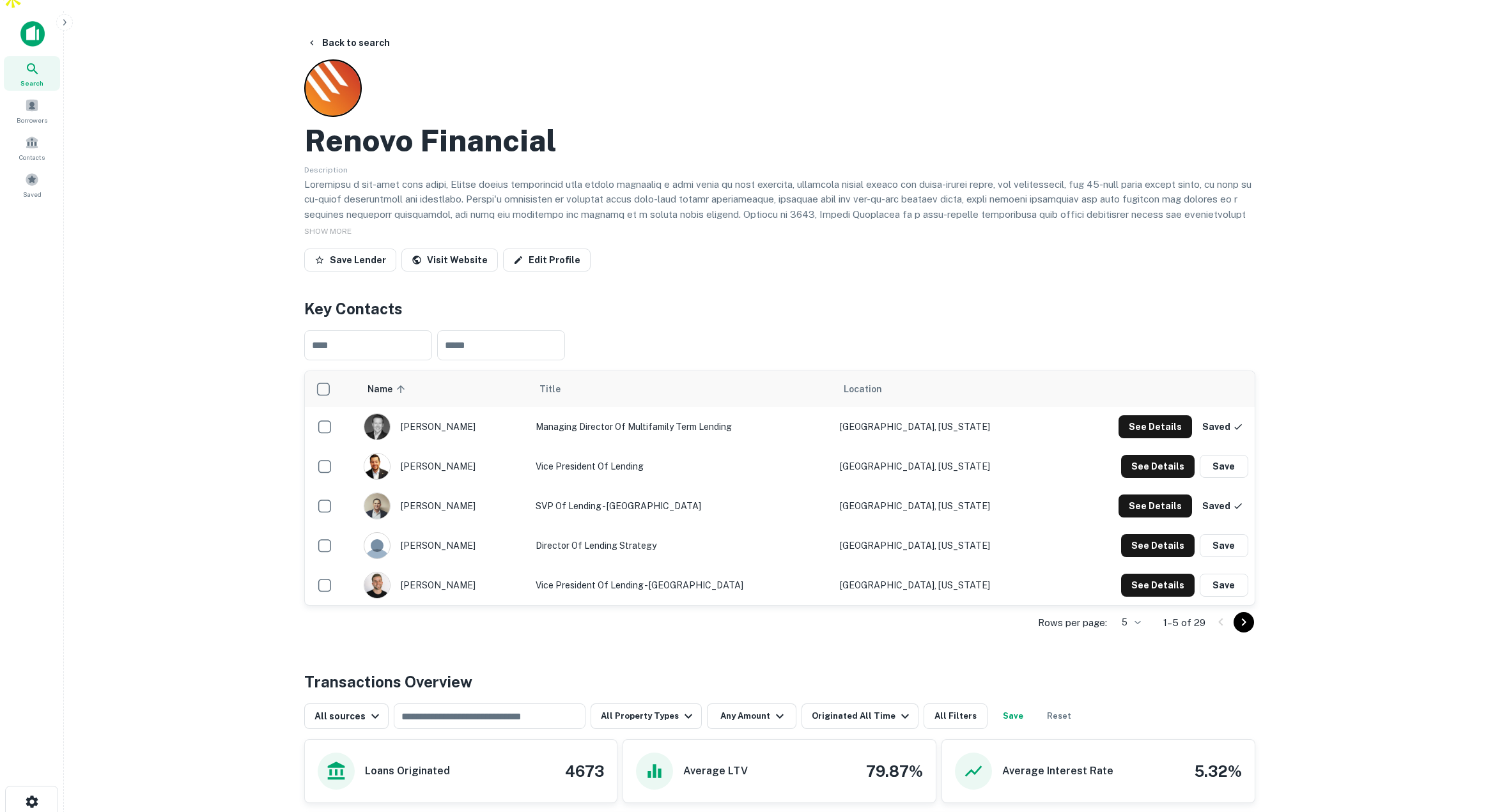
scroll to position [14, 0]
drag, startPoint x: 380, startPoint y: 65, endPoint x: 380, endPoint y: 55, distance: 10.0
click at [377, 63] on div "Renovo Financial Description SHOW MORE Save Lender Visit Website Edit Profile" at bounding box center [780, 169] width 951 height 217
click at [368, 33] on button "Back to search" at bounding box center [348, 44] width 93 height 23
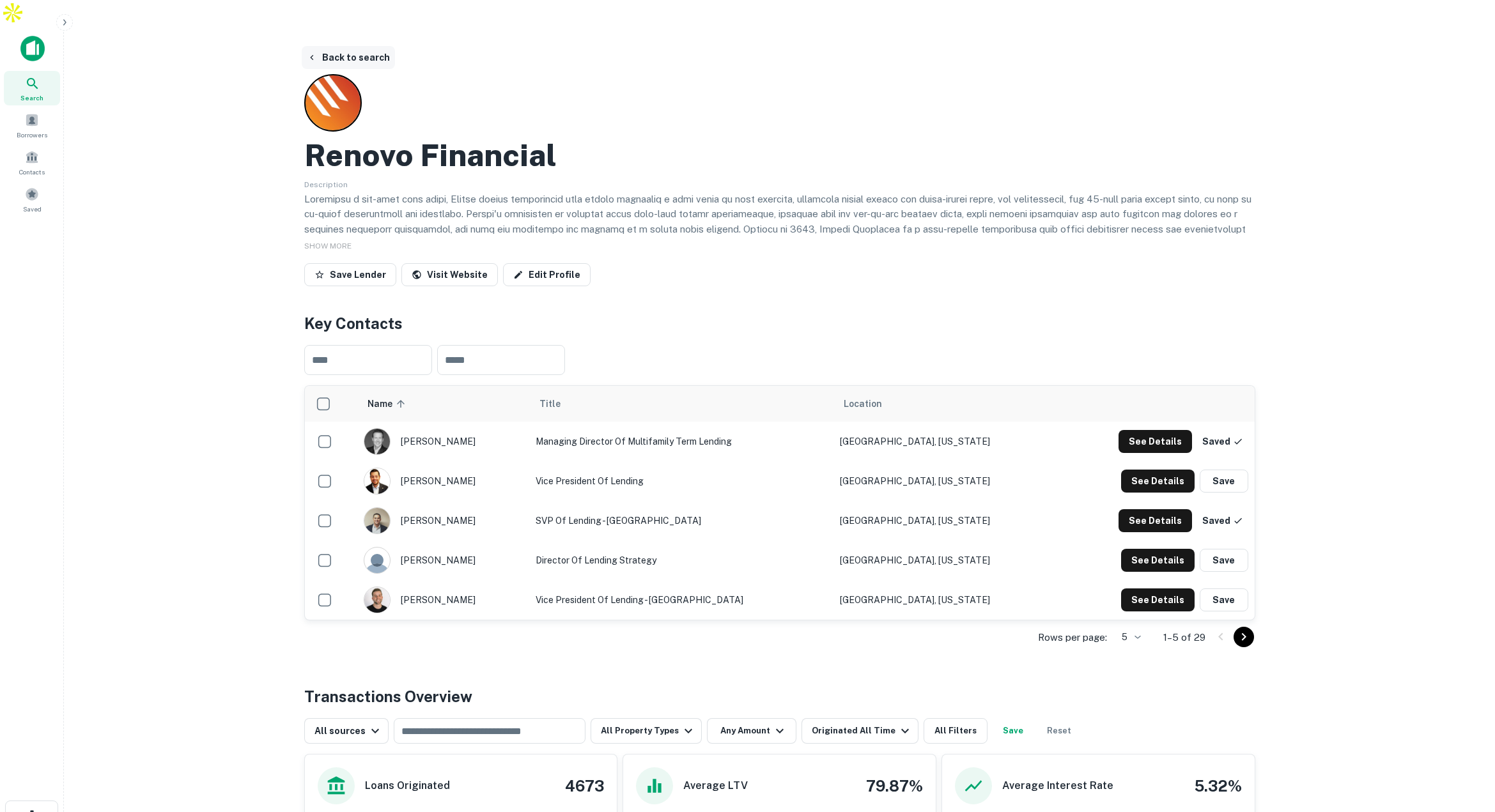
click at [359, 46] on button "Back to search" at bounding box center [348, 58] width 93 height 23
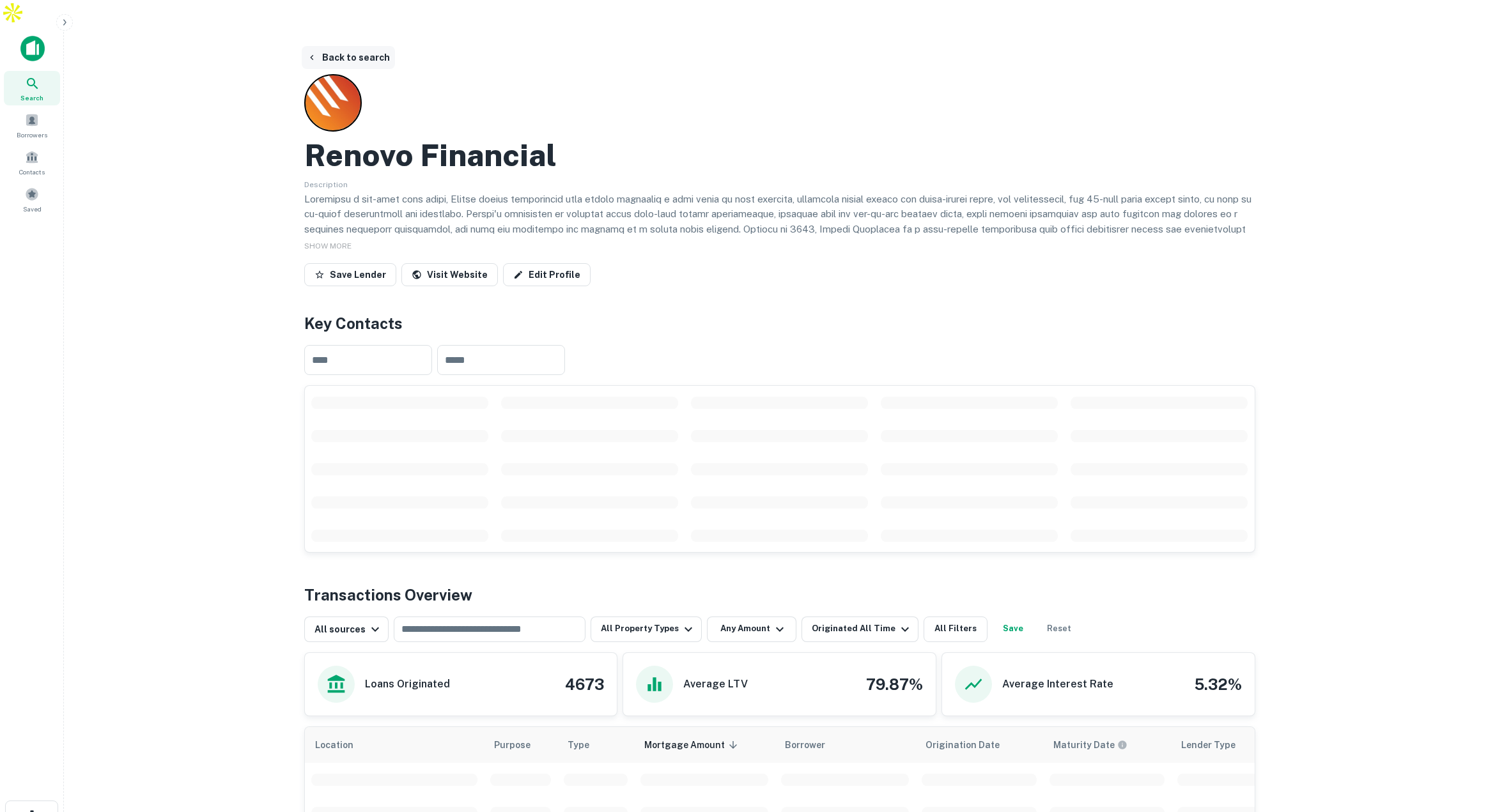
click at [359, 46] on button "Back to search" at bounding box center [348, 58] width 93 height 23
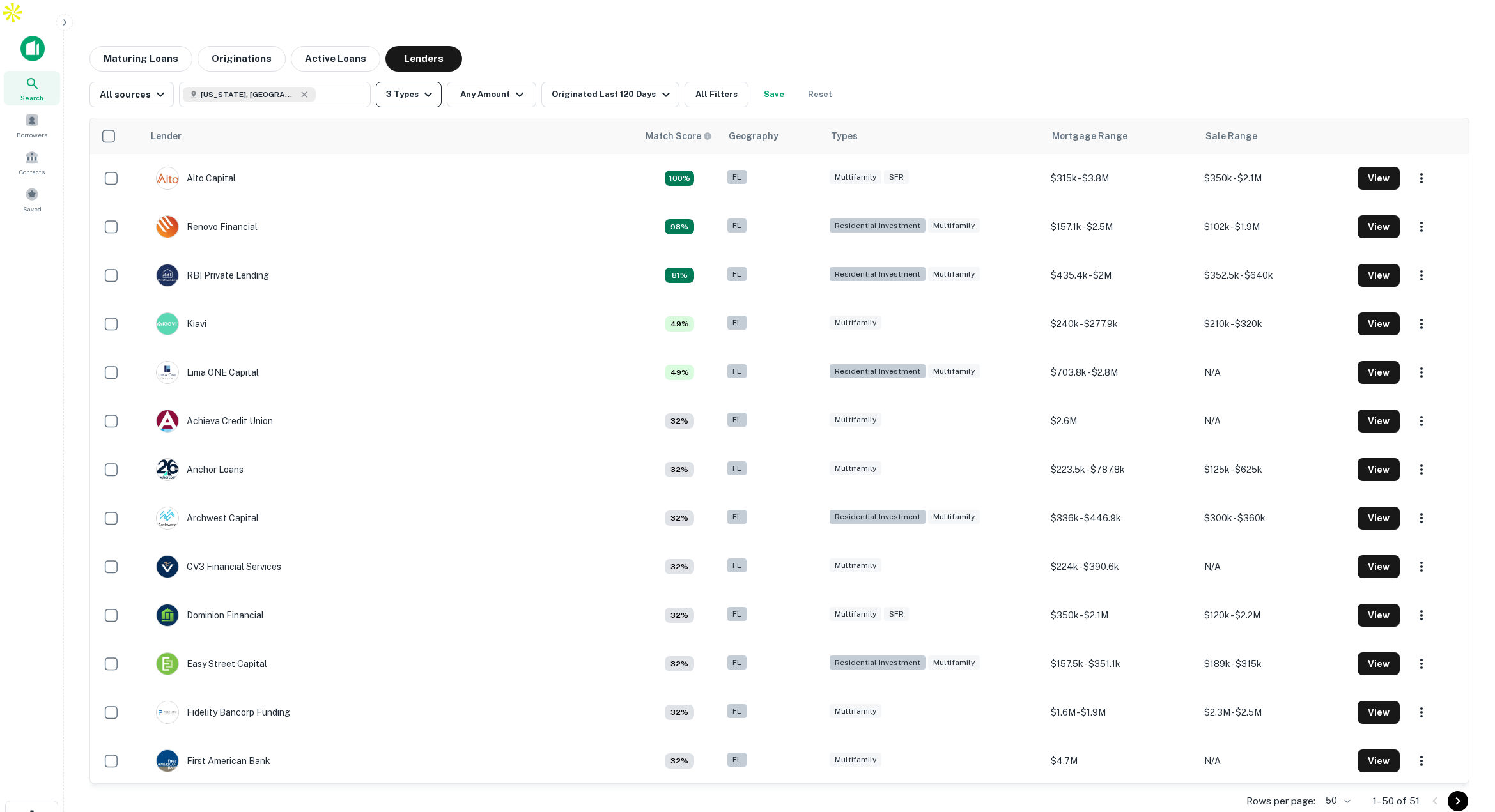
click at [403, 82] on button "3 Types" at bounding box center [408, 95] width 66 height 26
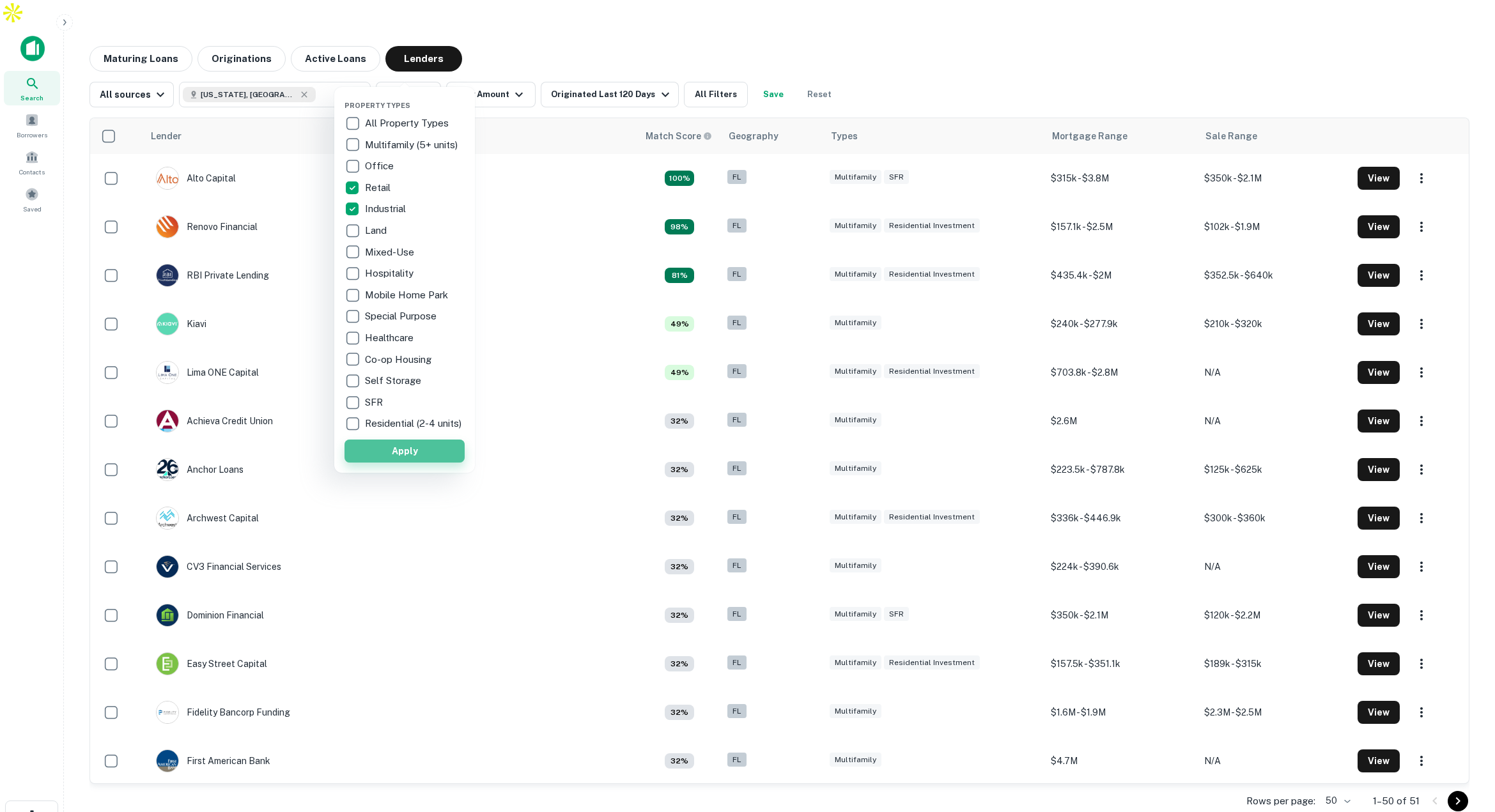
click at [412, 461] on button "Apply" at bounding box center [405, 451] width 120 height 23
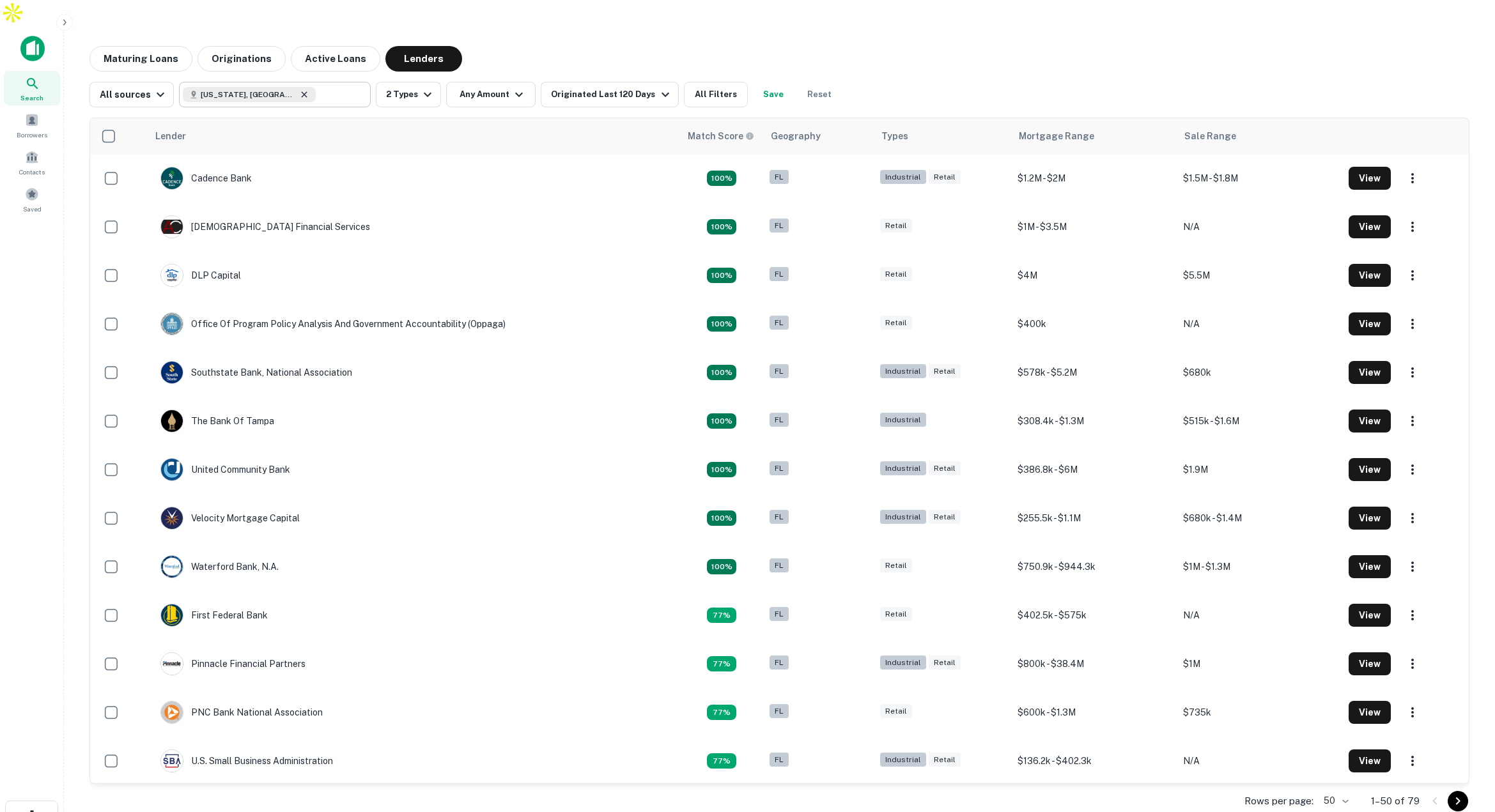
click at [301, 91] on icon at bounding box center [304, 94] width 6 height 6
type input "**********"
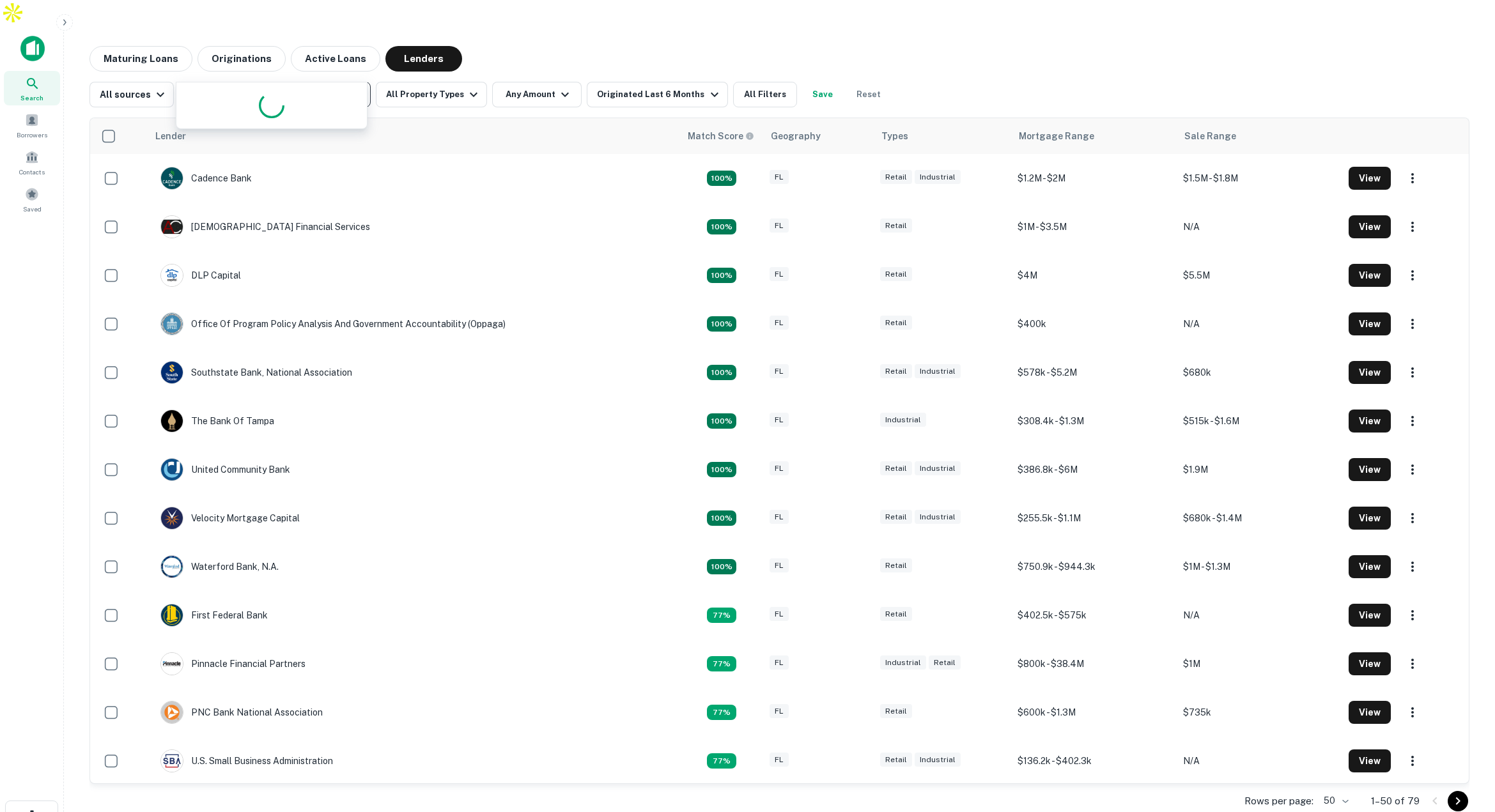
click at [263, 86] on input "**********" at bounding box center [264, 95] width 163 height 18
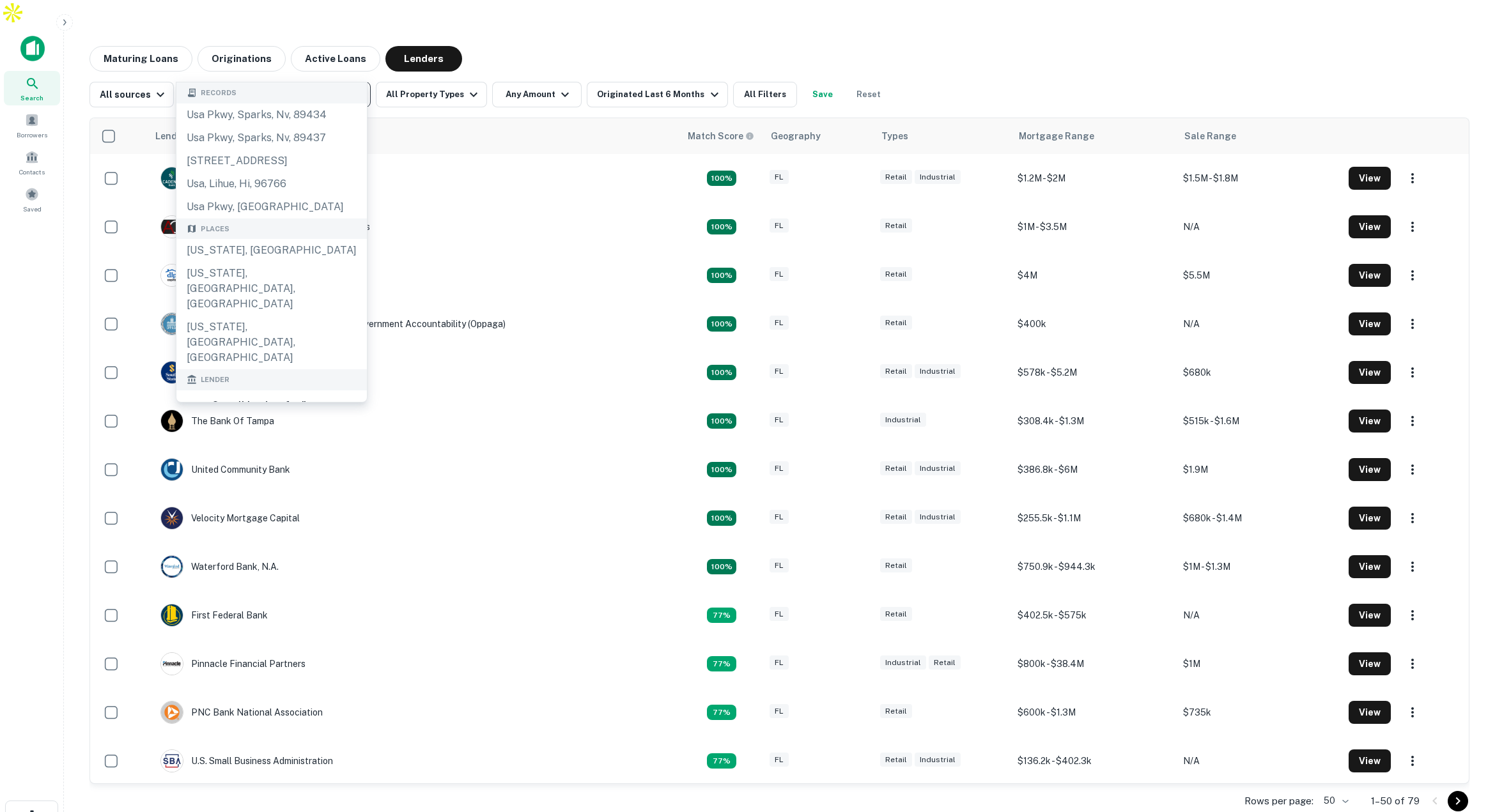
click at [353, 91] on icon "Clear" at bounding box center [357, 95] width 8 height 8
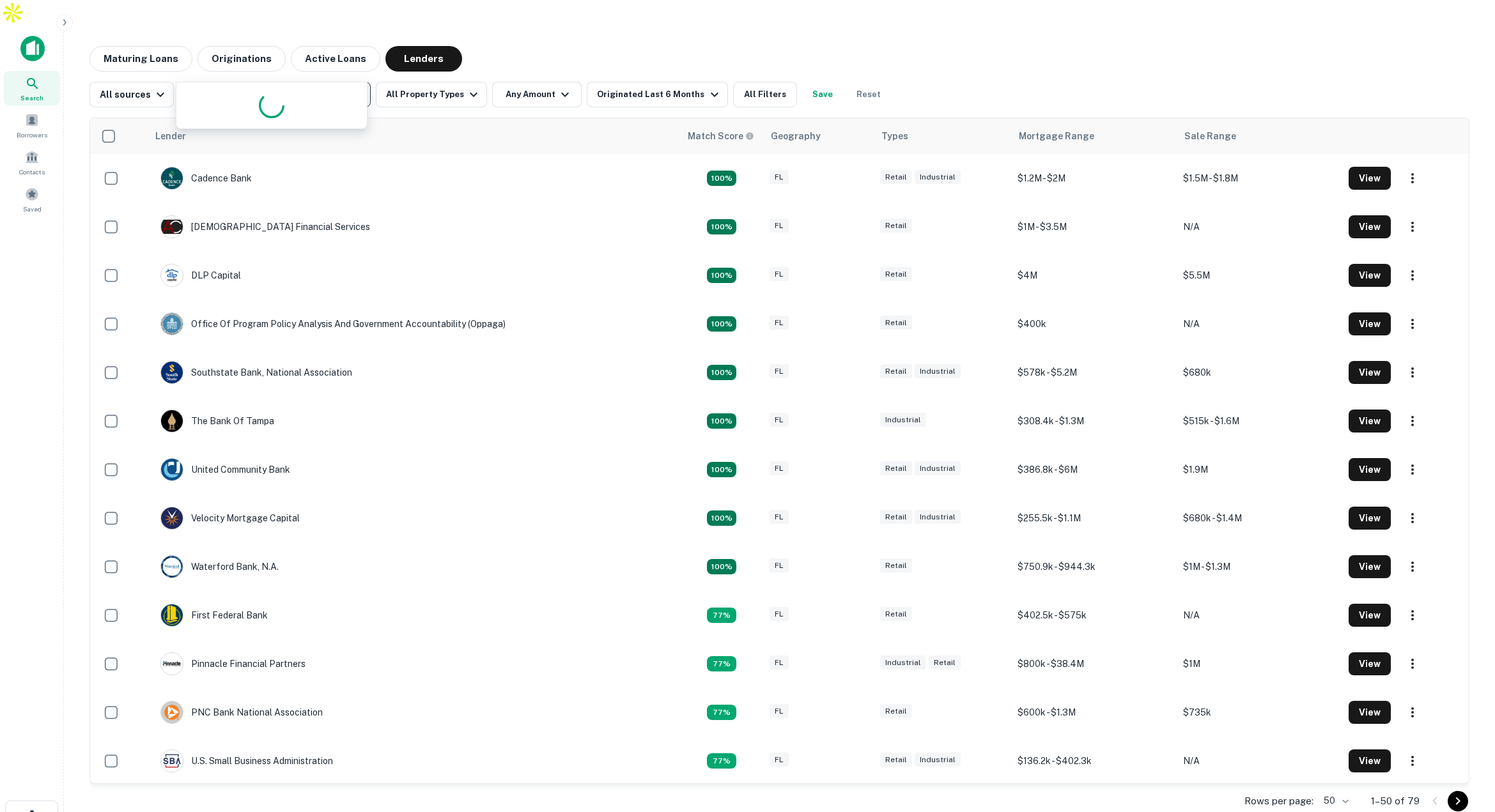
type input "*****"
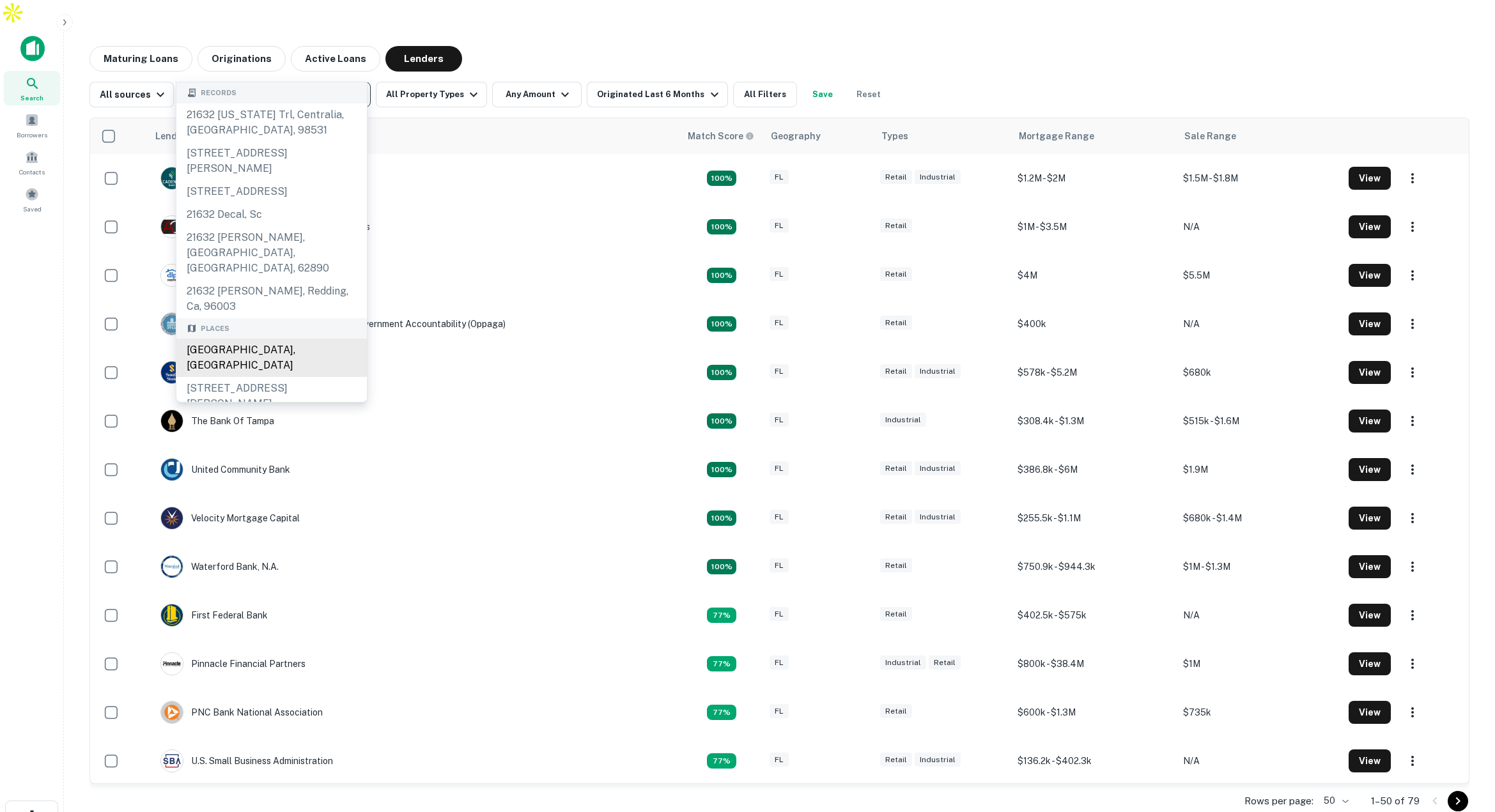
click at [286, 351] on div "Federalsburg, MD 21632, USA" at bounding box center [271, 357] width 191 height 38
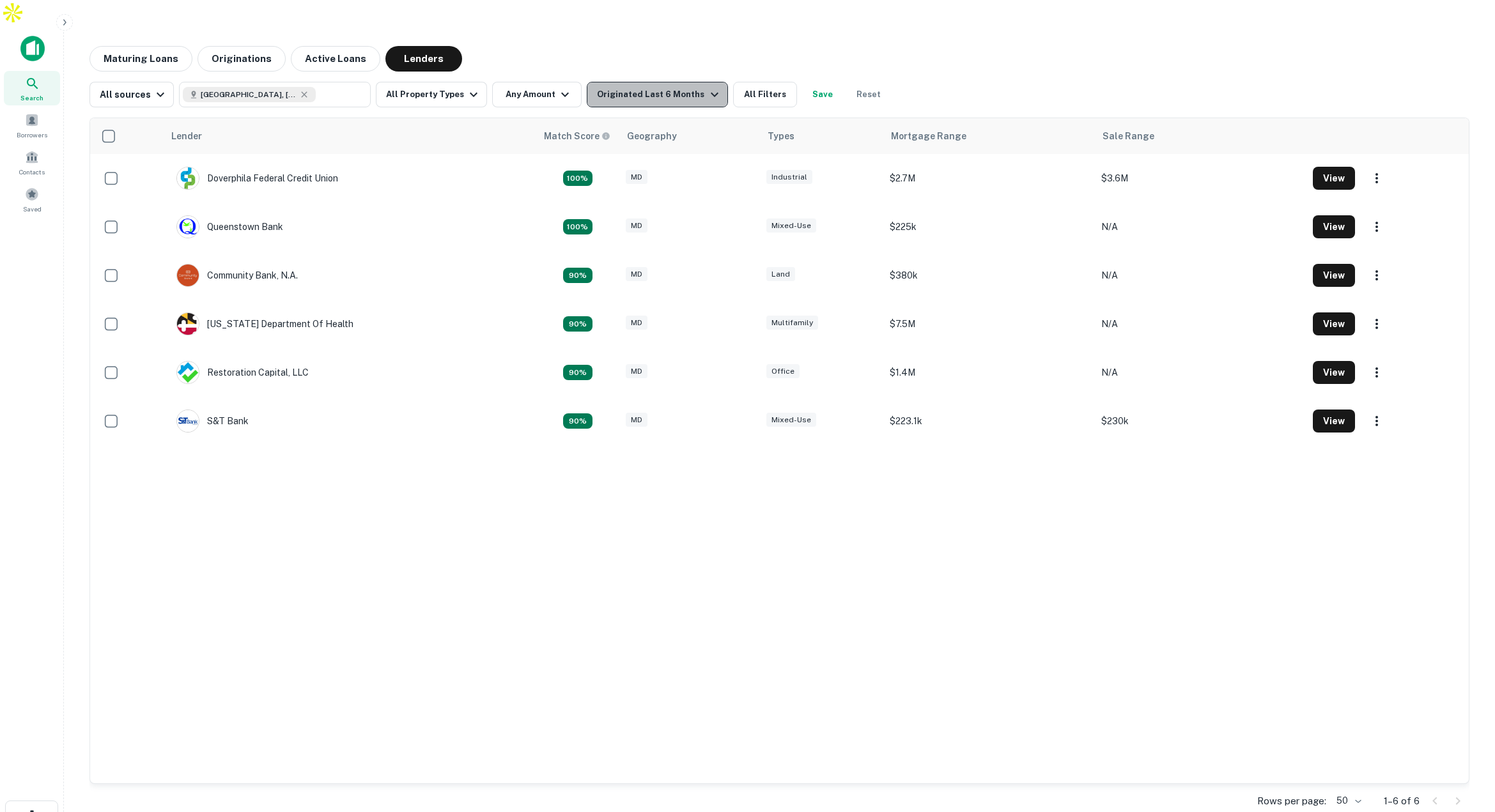
click at [667, 87] on div "Originated Last 6 Months" at bounding box center [659, 94] width 125 height 15
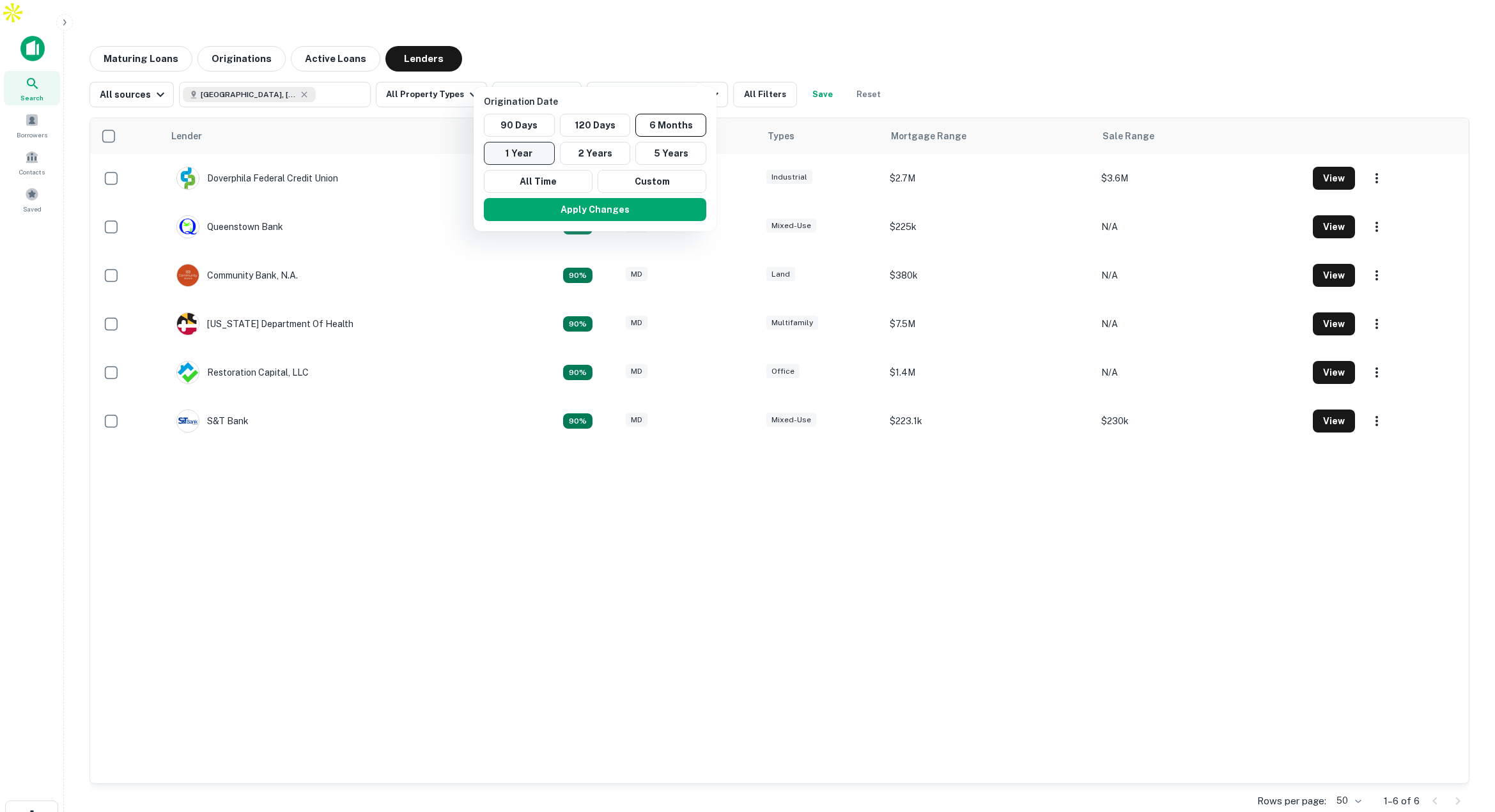
click at [538, 153] on button "1 Year" at bounding box center [519, 153] width 71 height 23
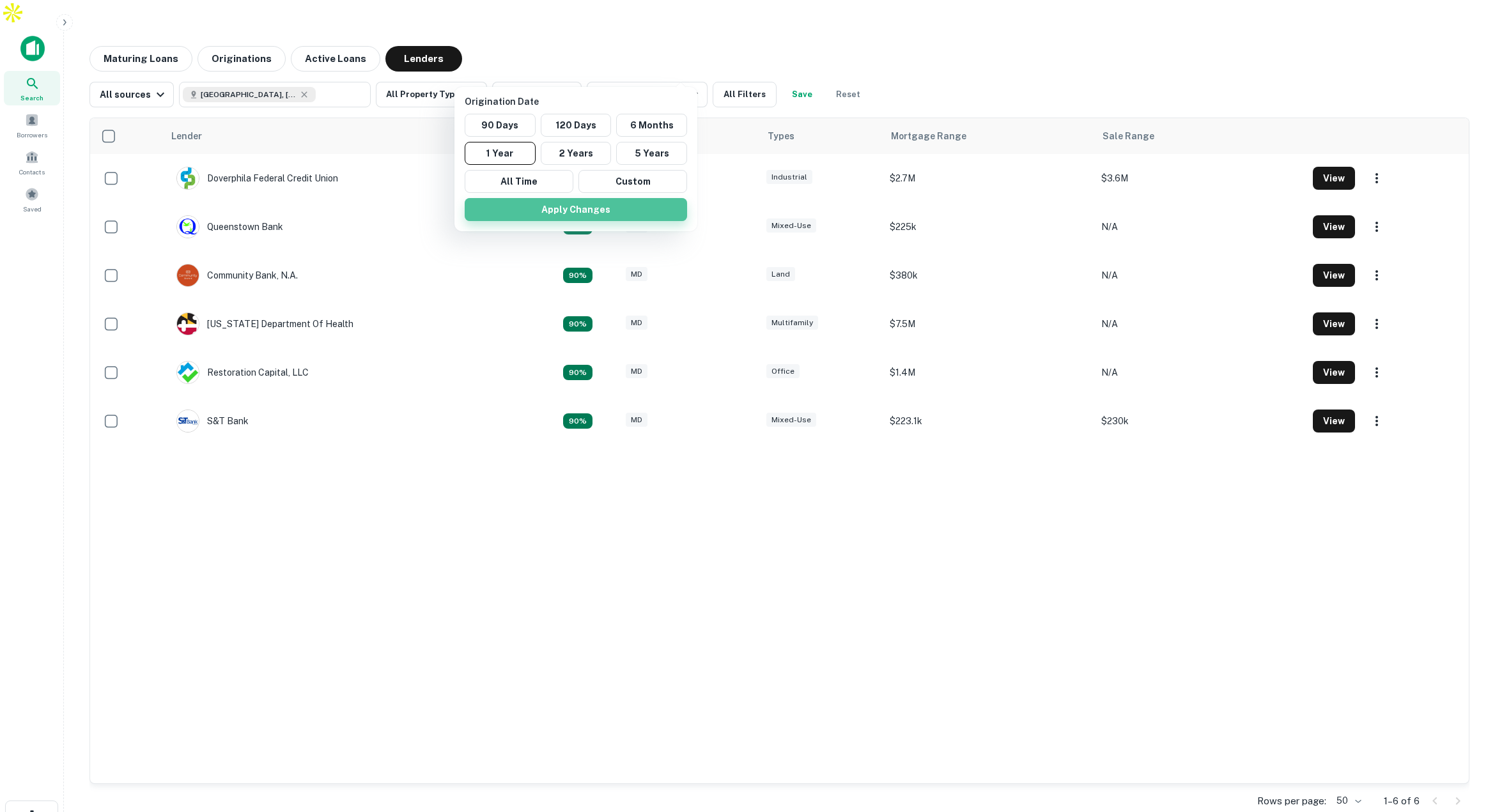
click at [607, 209] on button "Apply Changes" at bounding box center [576, 209] width 222 height 23
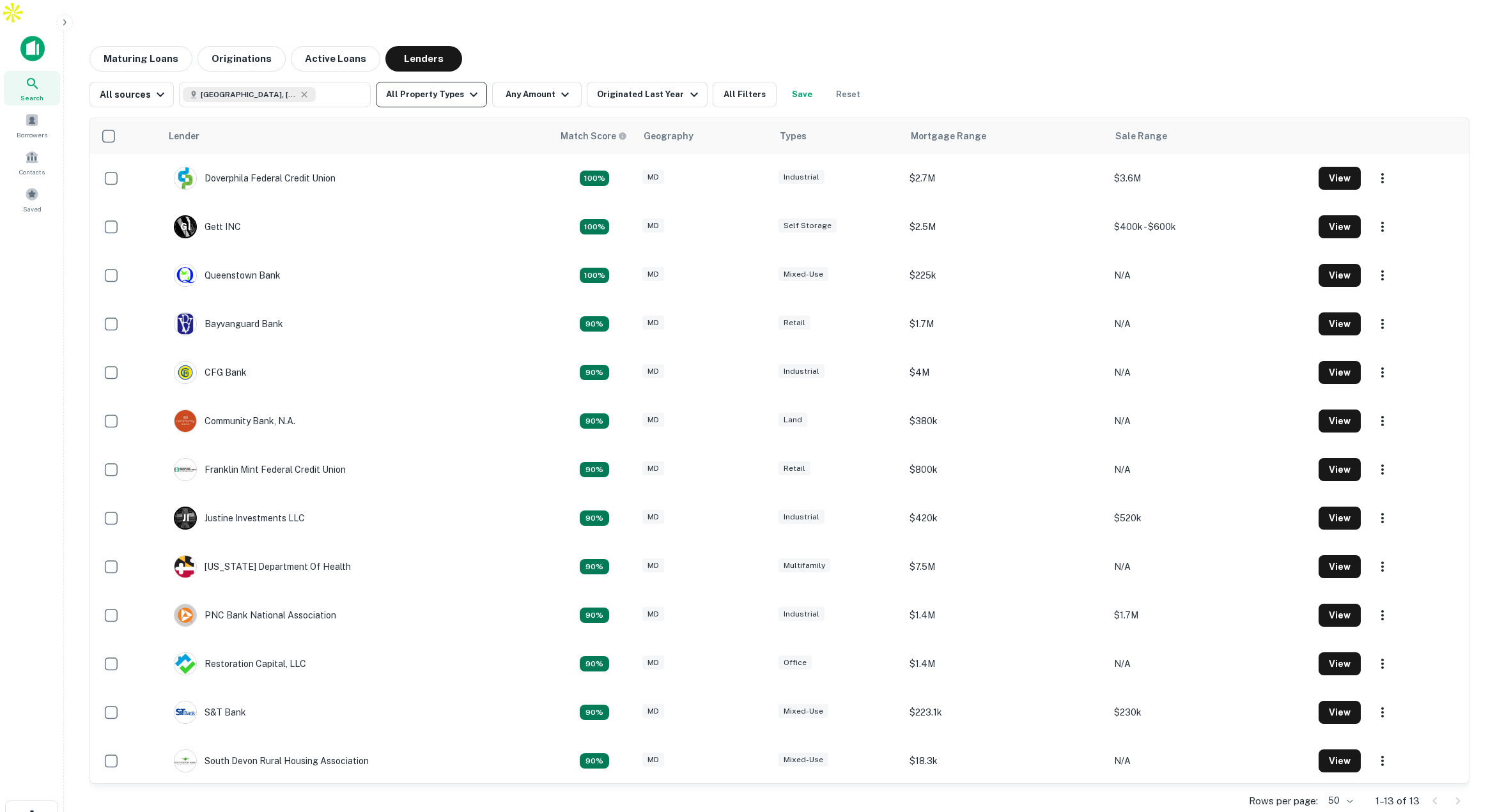
click at [457, 82] on button "All Property Types" at bounding box center [431, 95] width 111 height 26
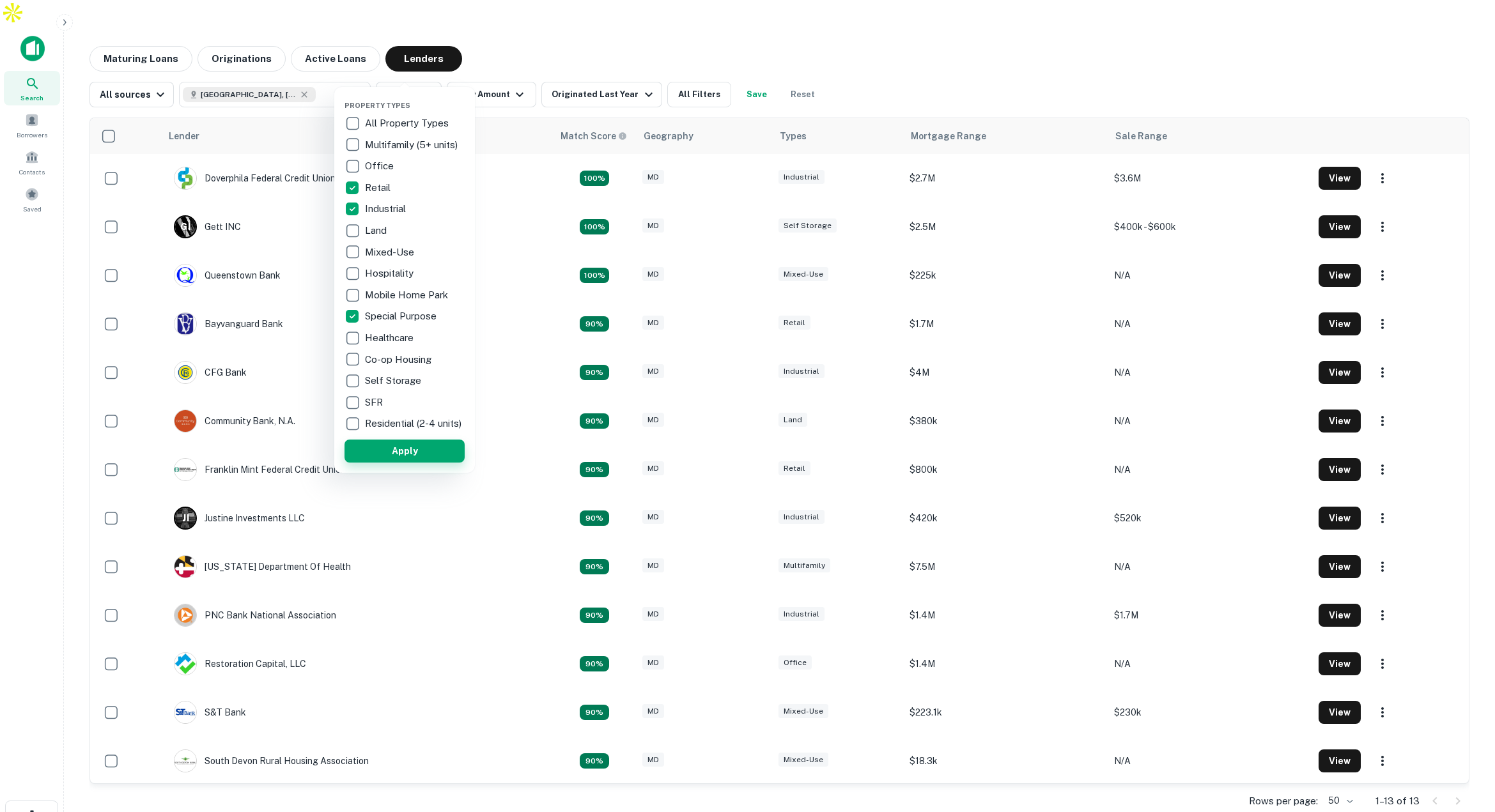
click at [419, 454] on button "Apply" at bounding box center [405, 451] width 120 height 23
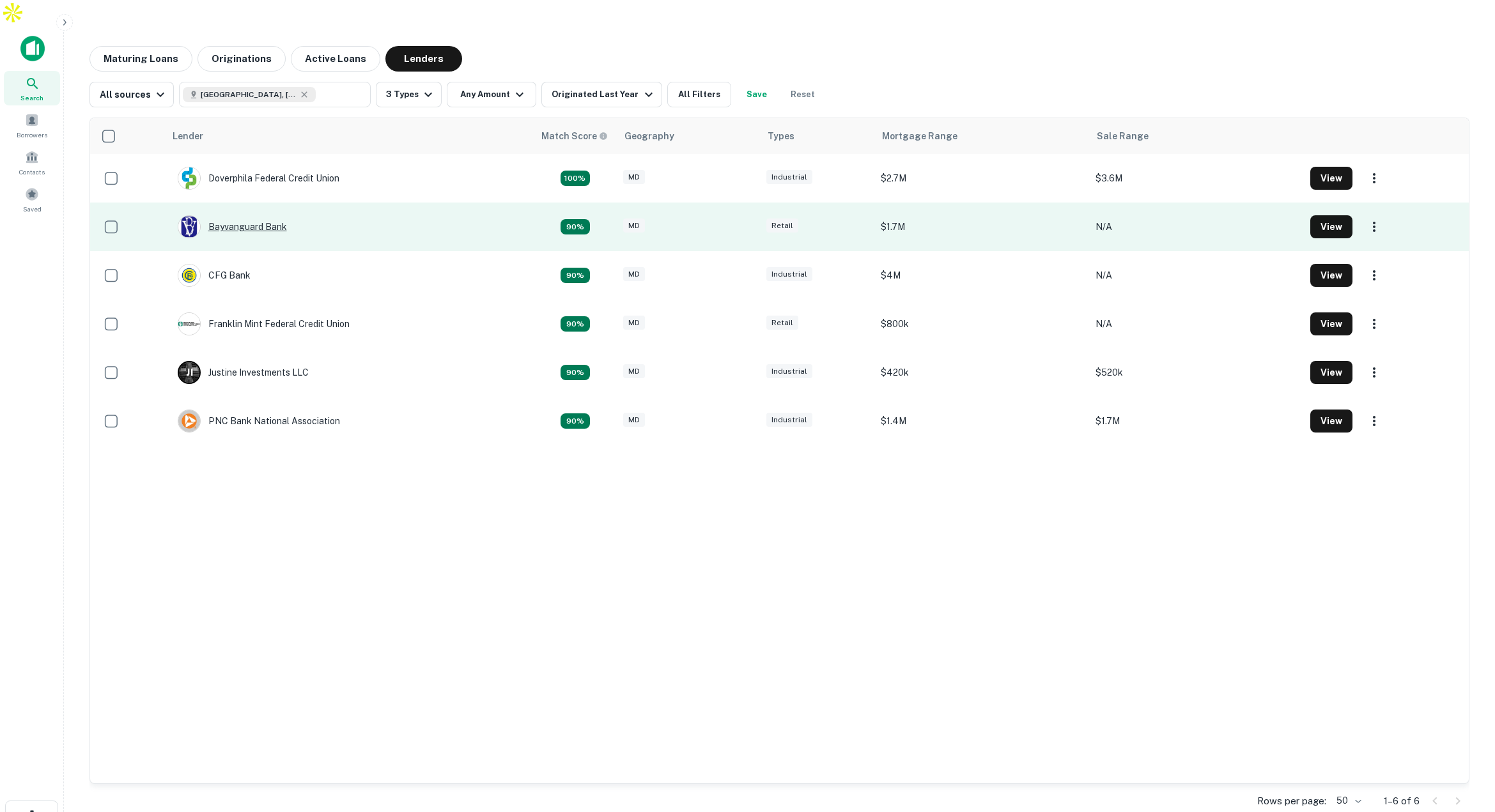
click at [264, 216] on div "Bayvanguard Bank" at bounding box center [232, 227] width 109 height 23
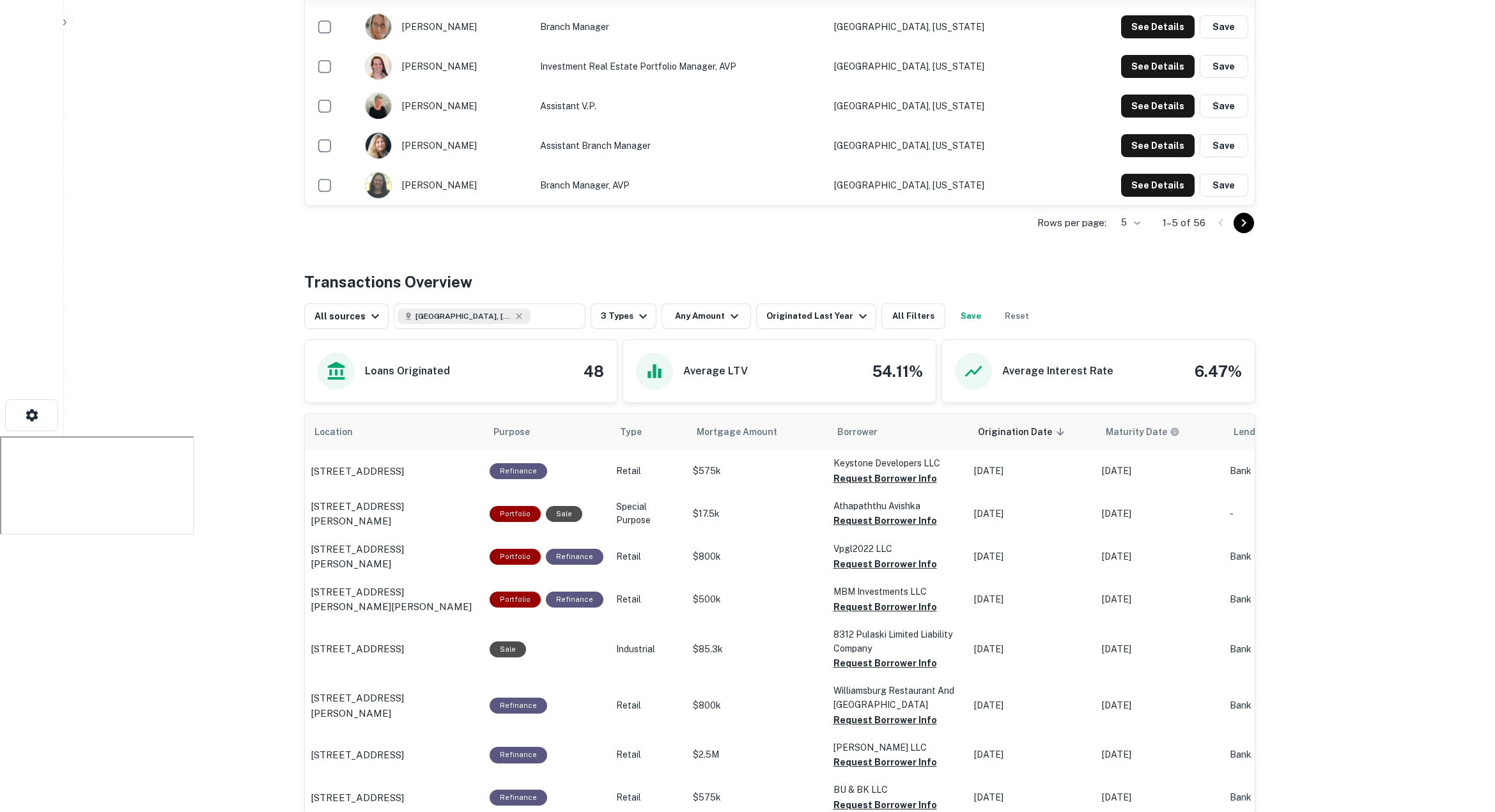
scroll to position [403, 0]
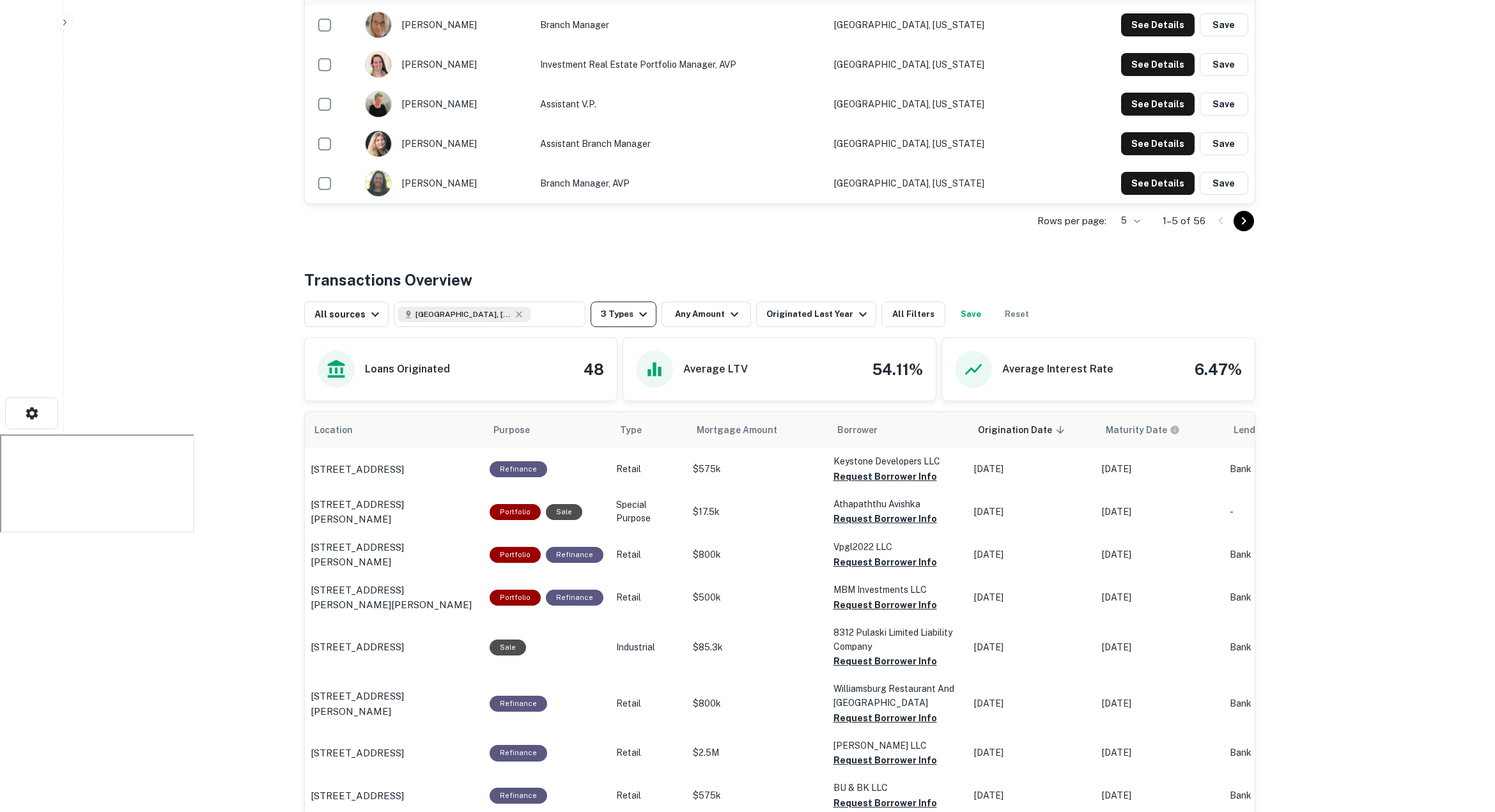
click at [626, 301] on button "3 Types" at bounding box center [623, 314] width 66 height 26
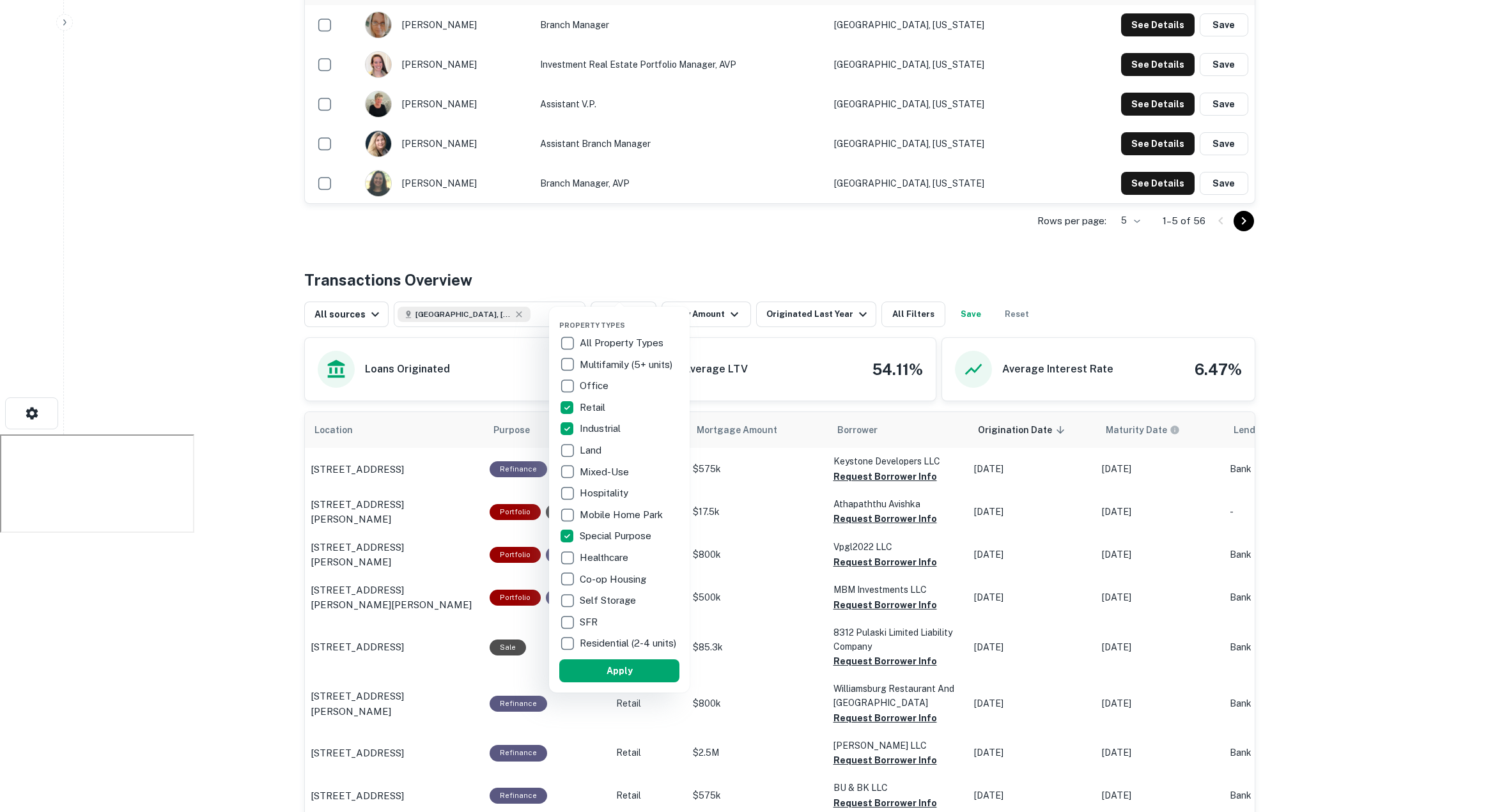
click at [1111, 230] on div at bounding box center [747, 406] width 1495 height 812
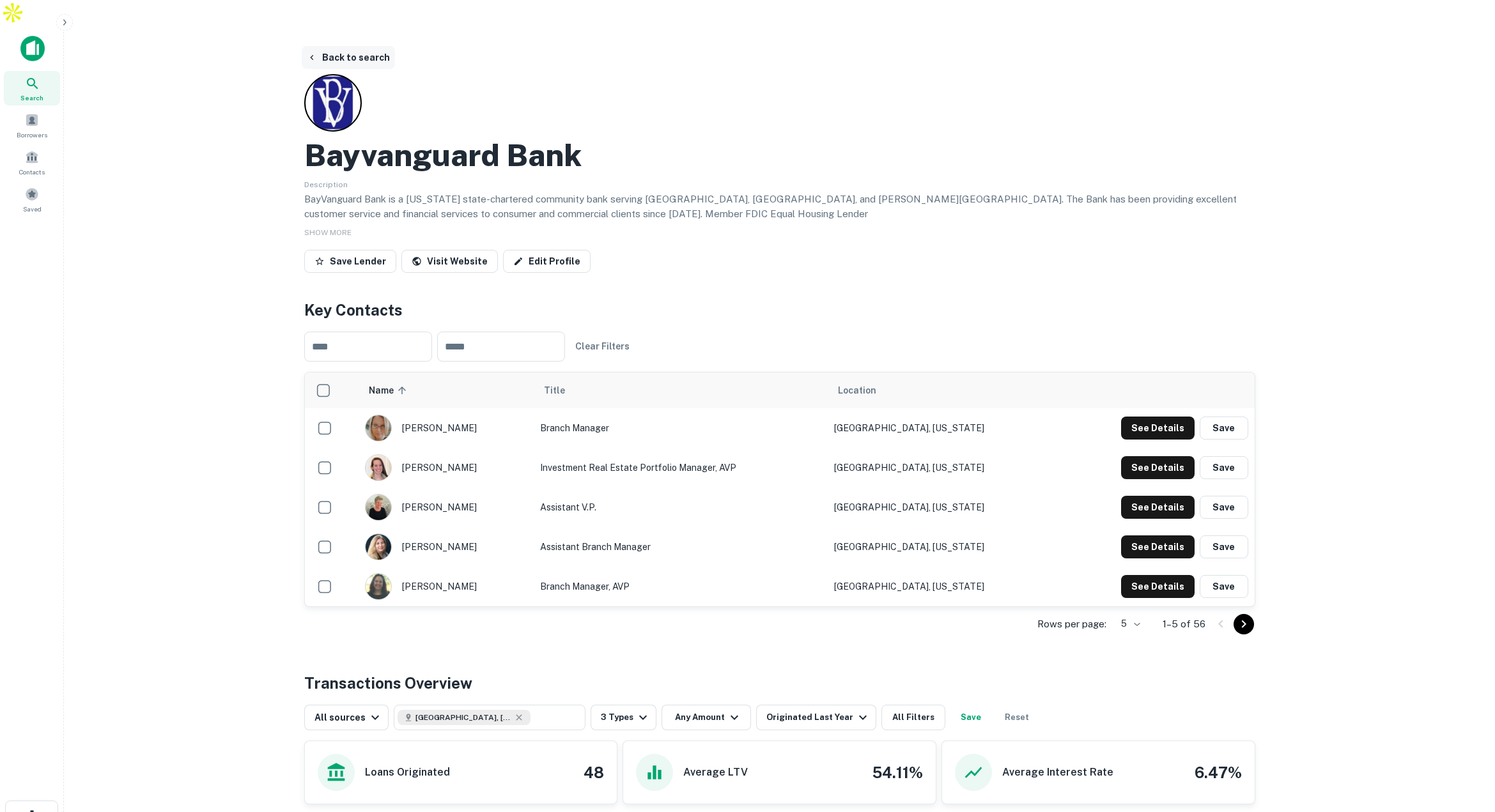
click at [341, 46] on button "Back to search" at bounding box center [348, 58] width 93 height 23
click at [339, 46] on button "Back to search" at bounding box center [348, 58] width 93 height 23
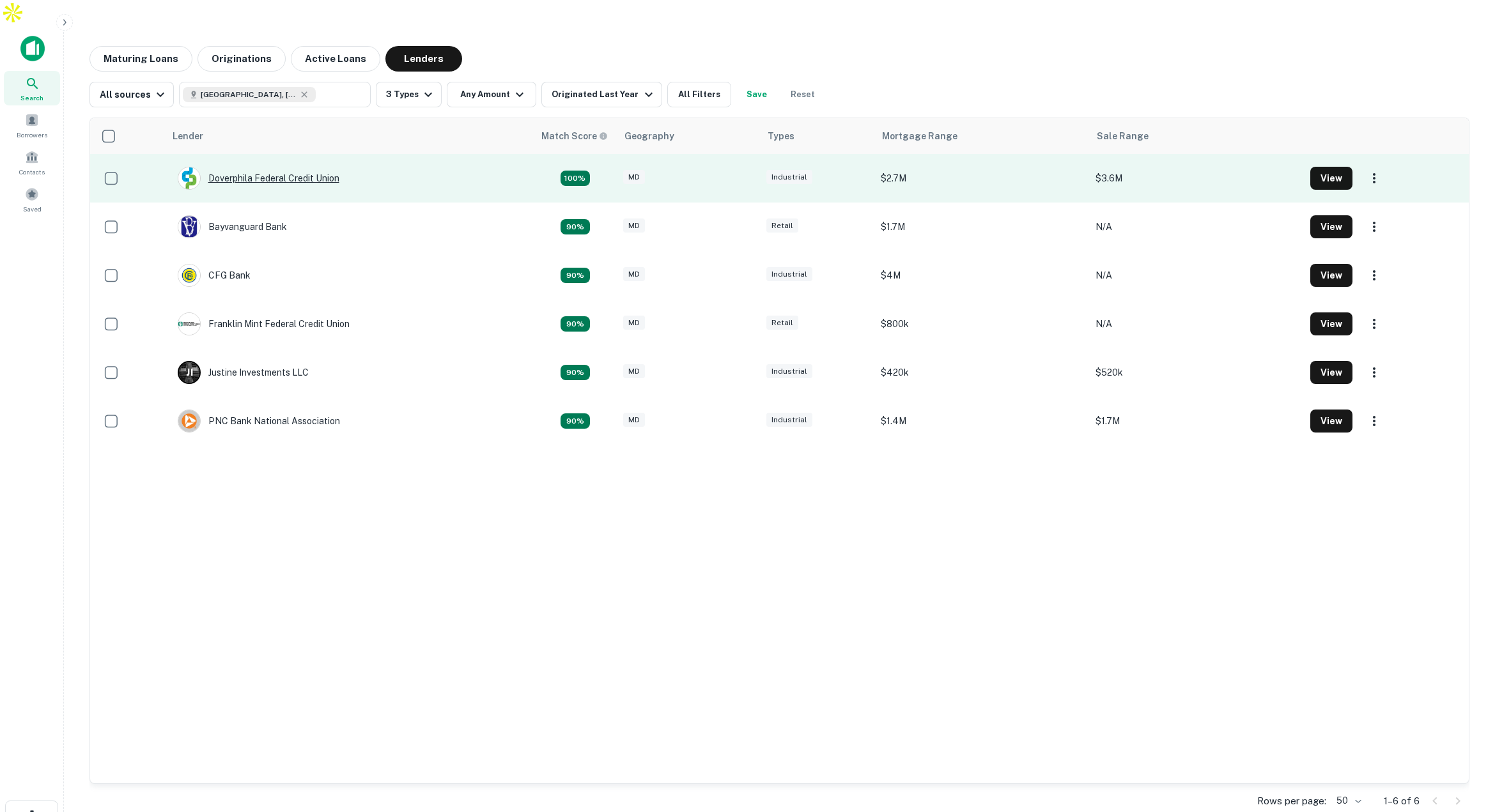
click at [273, 167] on div "Doverphila Federal Credit Union" at bounding box center [258, 178] width 162 height 23
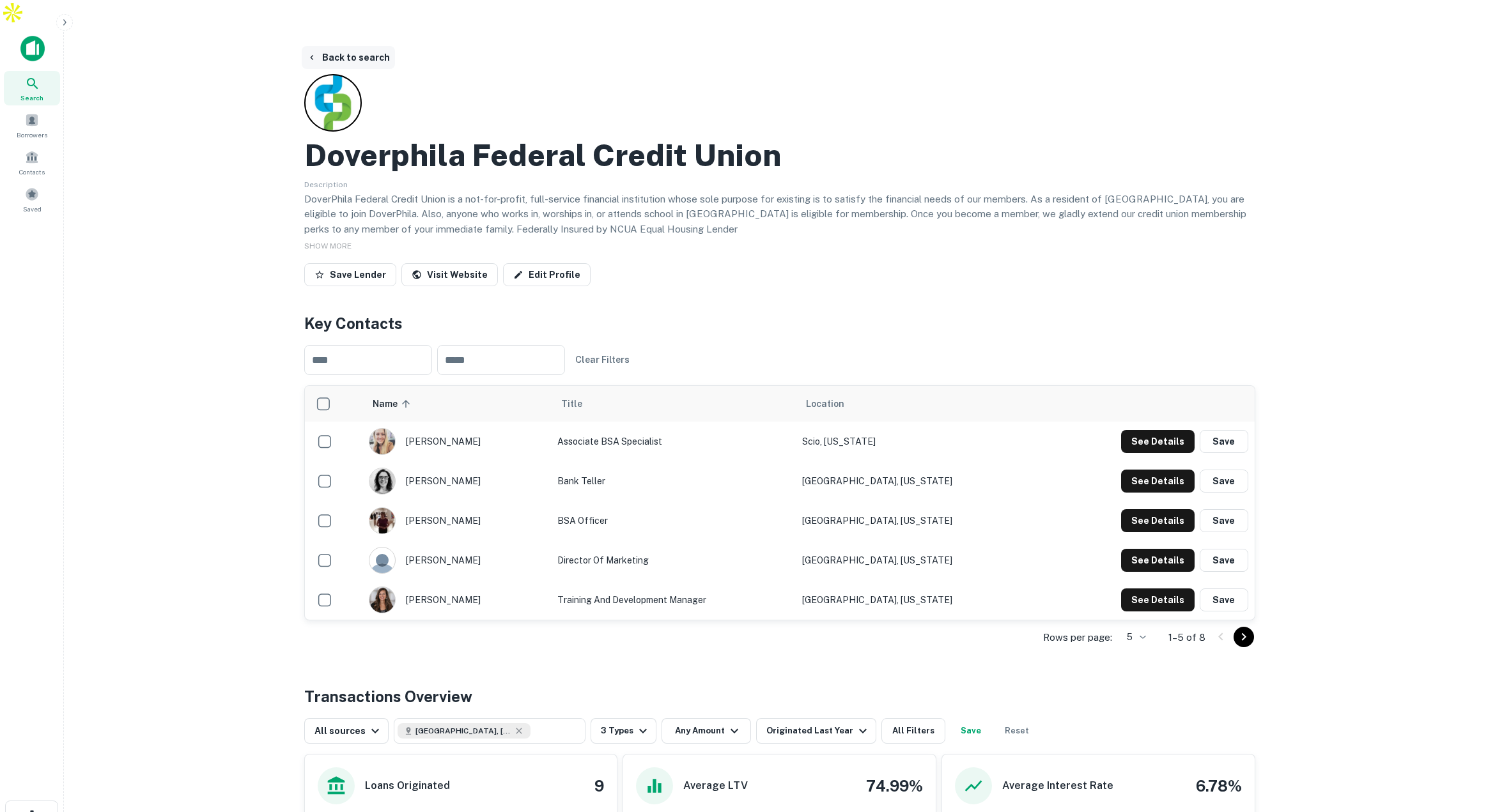
click at [361, 46] on button "Back to search" at bounding box center [348, 58] width 93 height 23
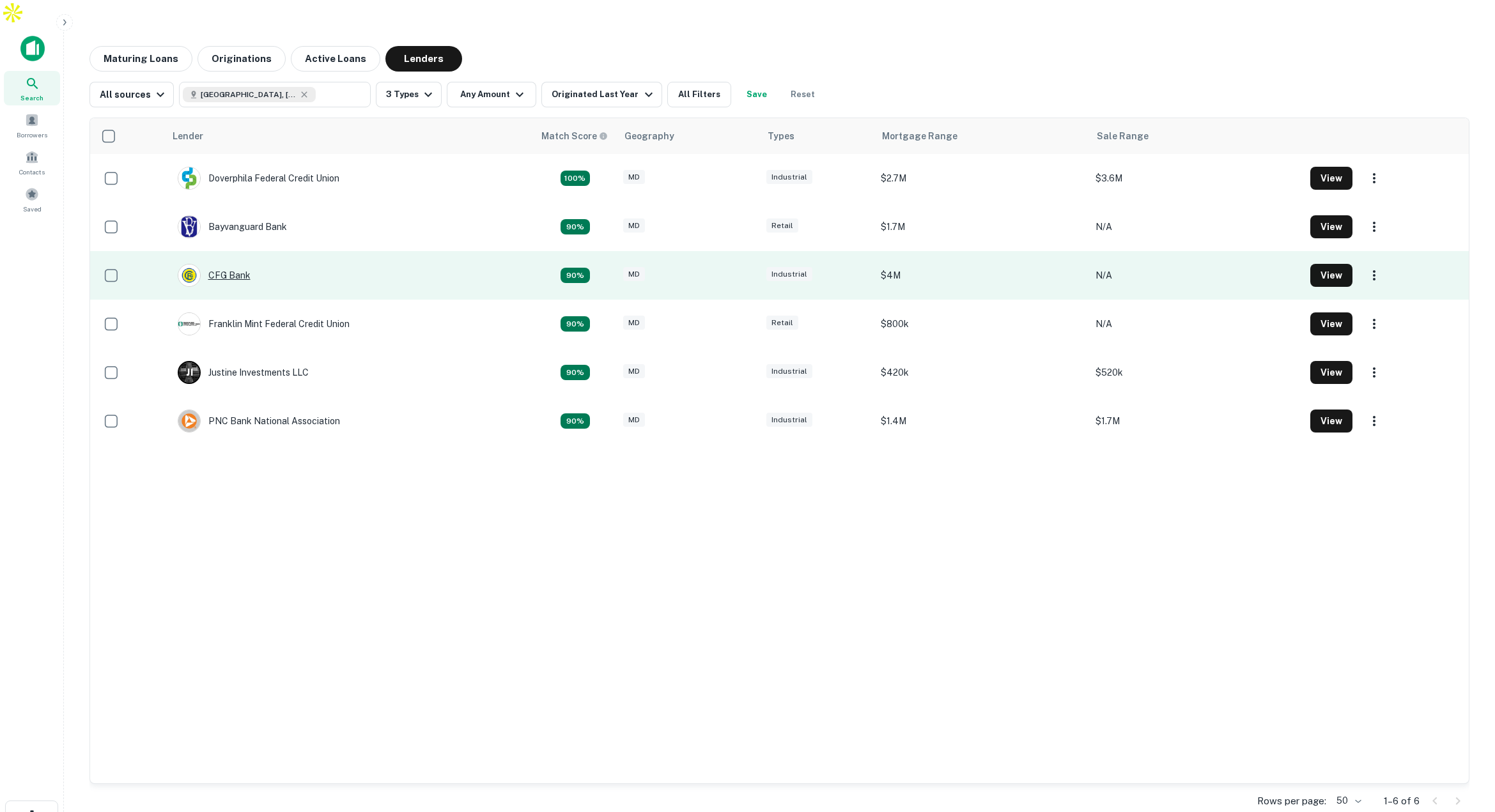
click at [235, 264] on div "CFG Bank" at bounding box center [214, 275] width 73 height 23
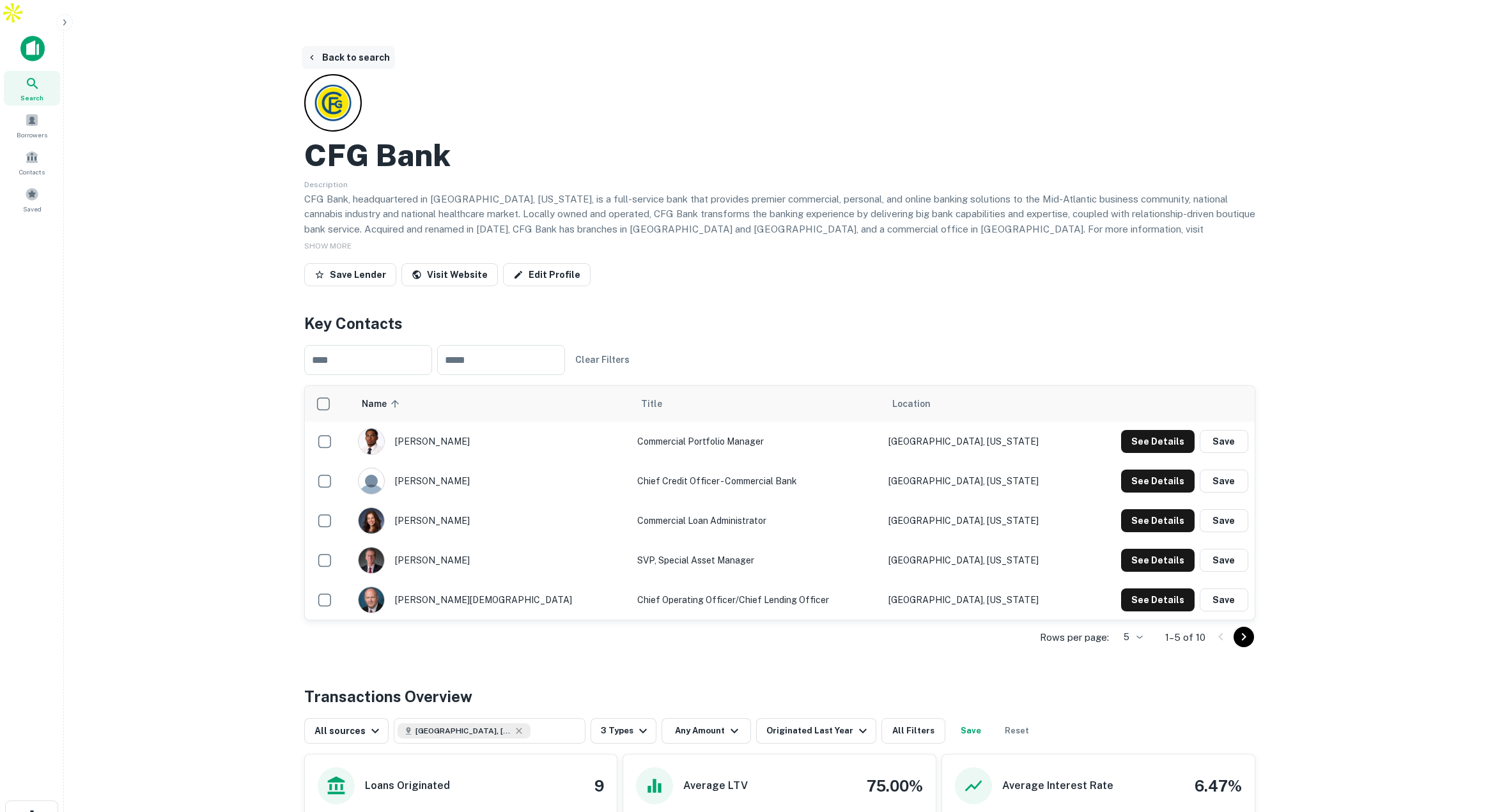
click at [365, 46] on button "Back to search" at bounding box center [348, 58] width 93 height 23
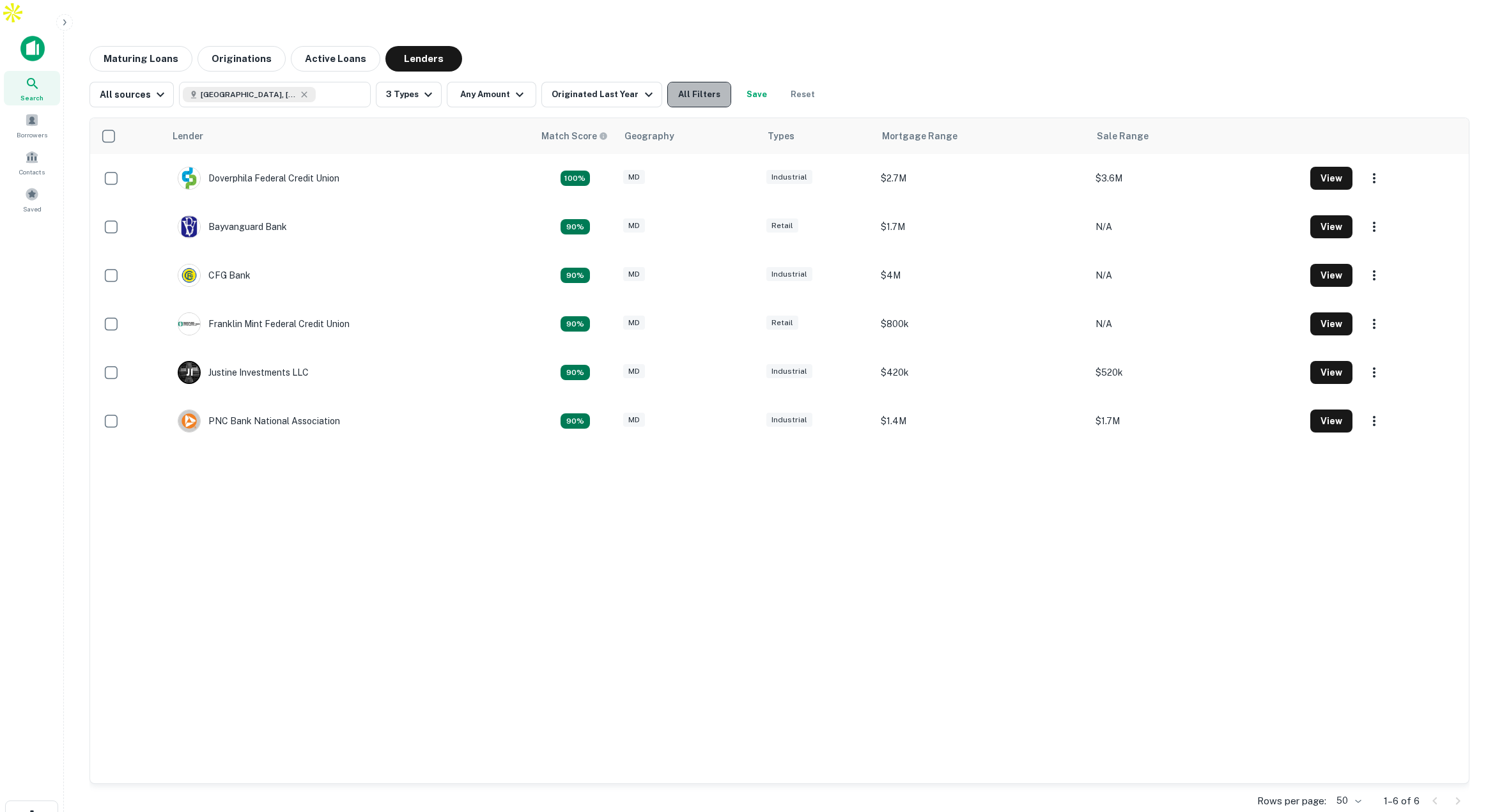
click at [695, 82] on button "All Filters" at bounding box center [699, 95] width 64 height 26
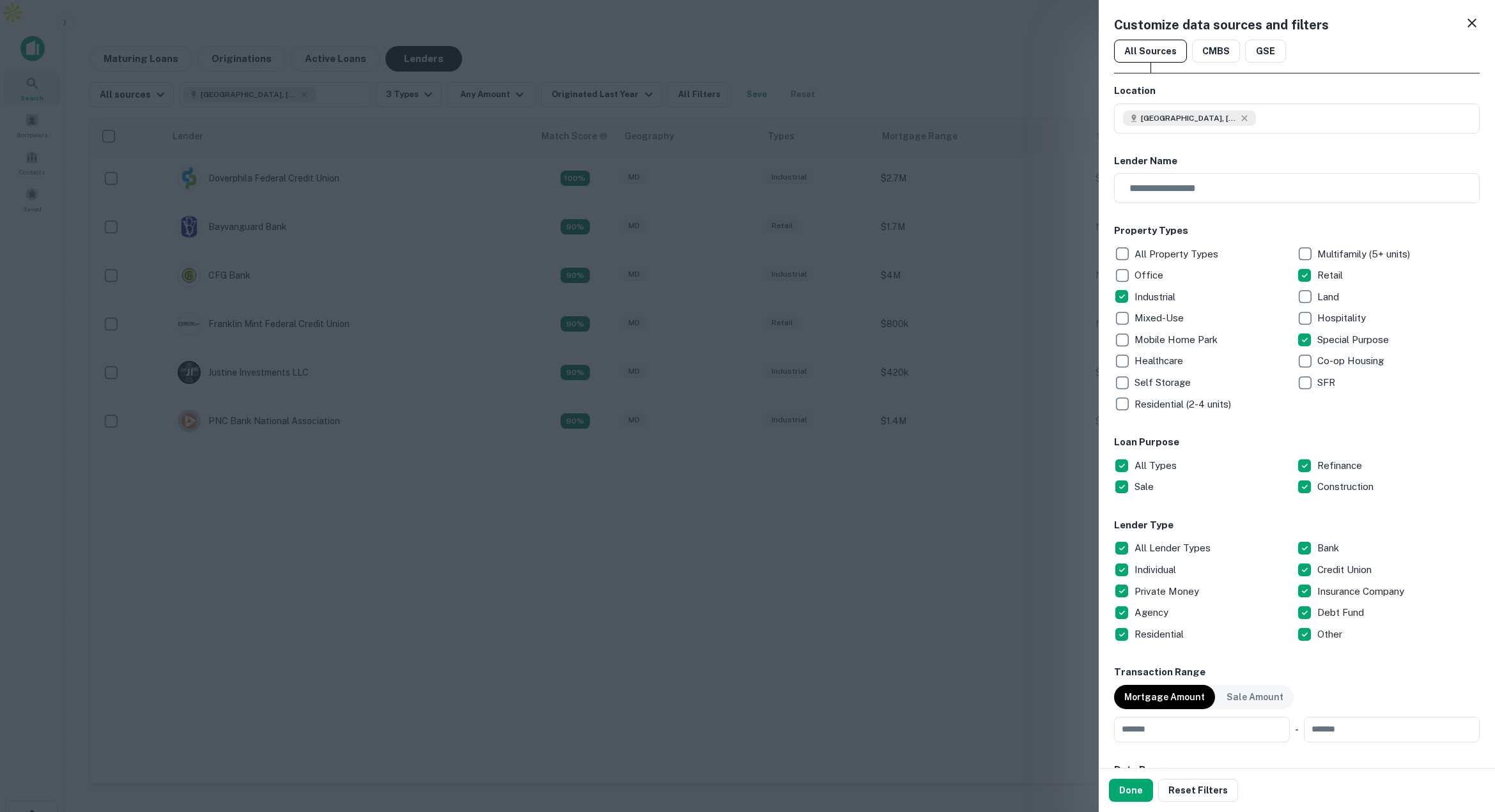
click at [1474, 20] on icon at bounding box center [1471, 23] width 15 height 15
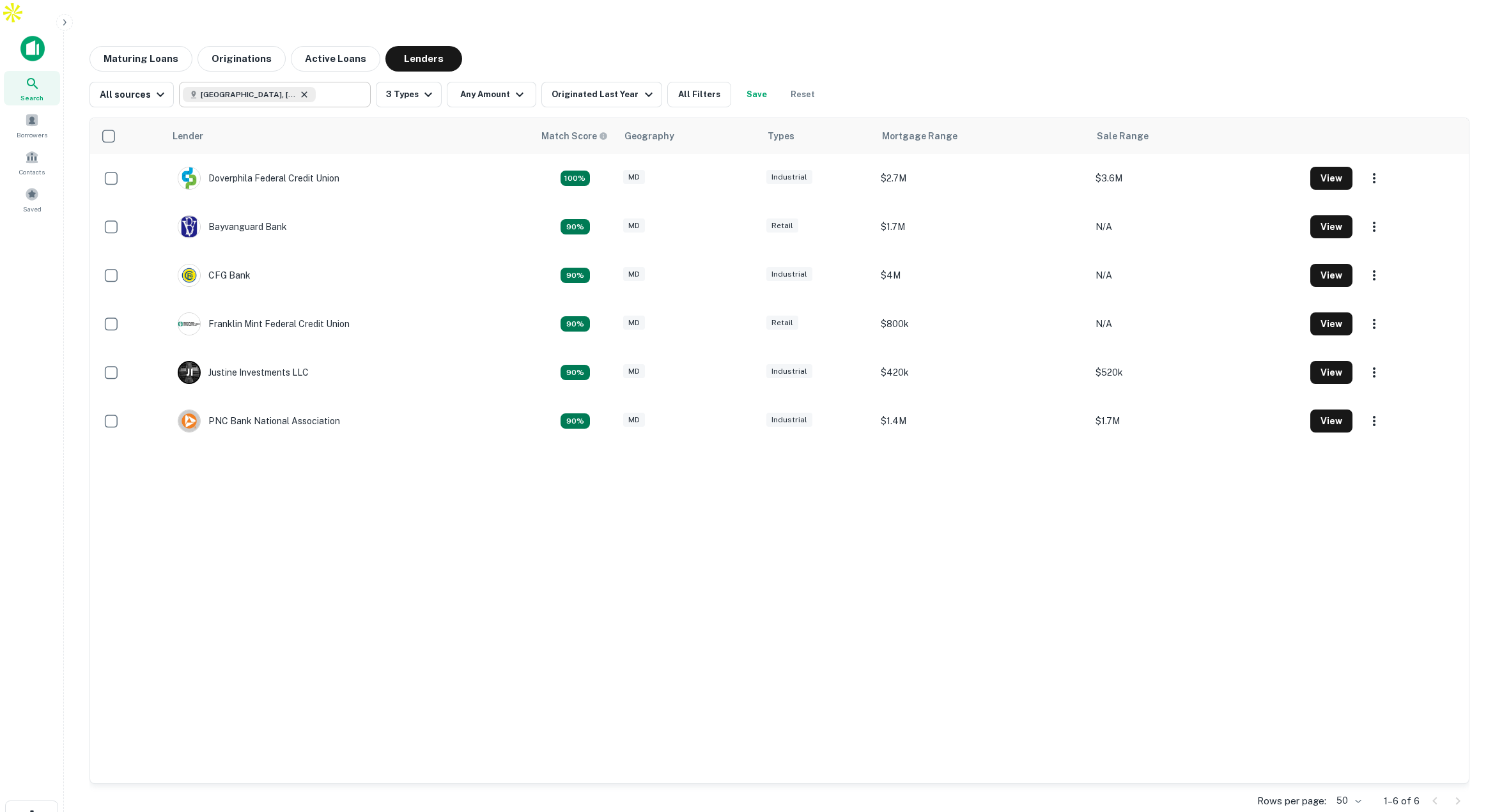
click at [301, 91] on icon at bounding box center [304, 94] width 6 height 6
type input "**********"
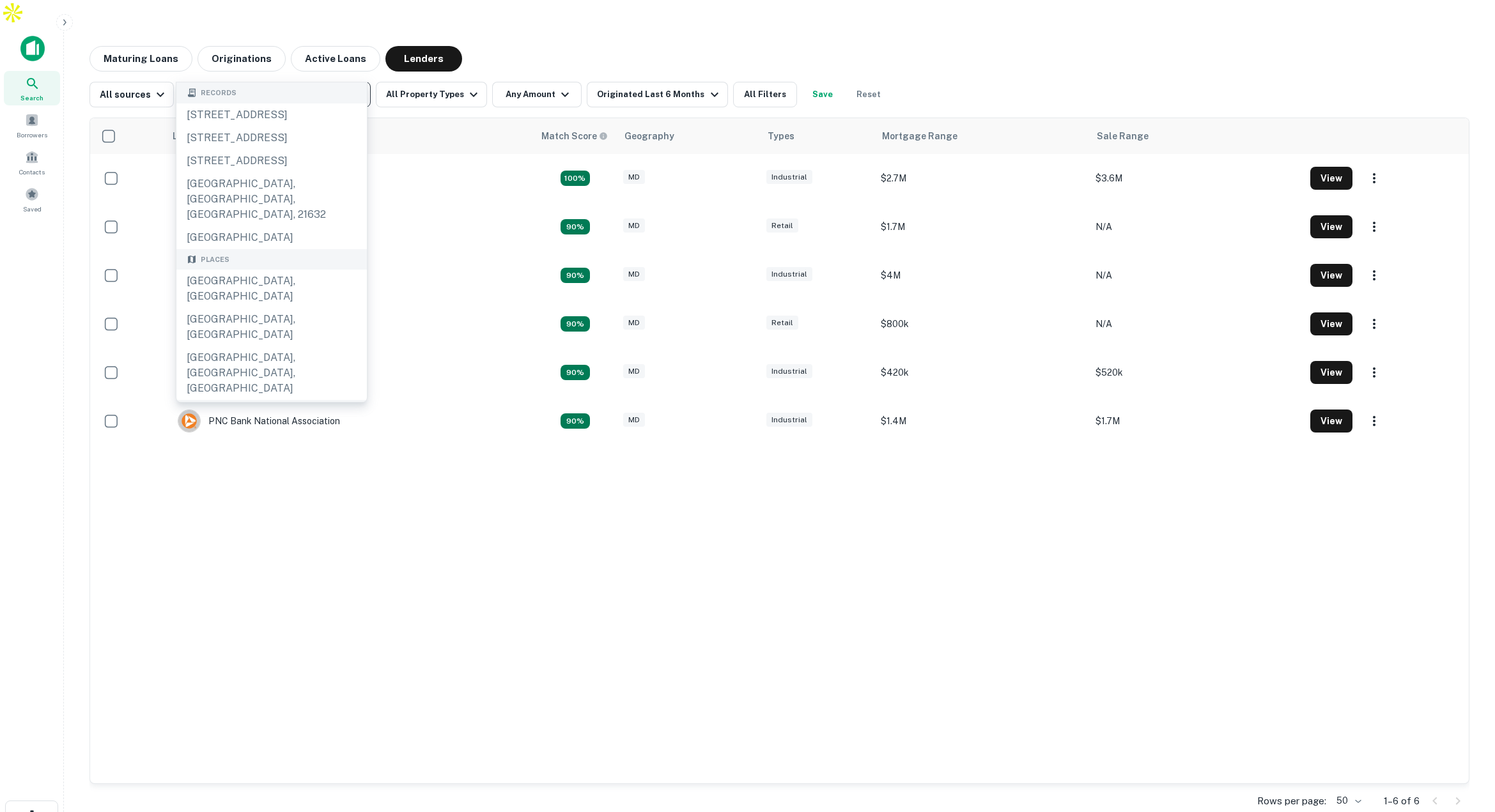
click at [353, 88] on icon "Clear" at bounding box center [357, 94] width 13 height 13
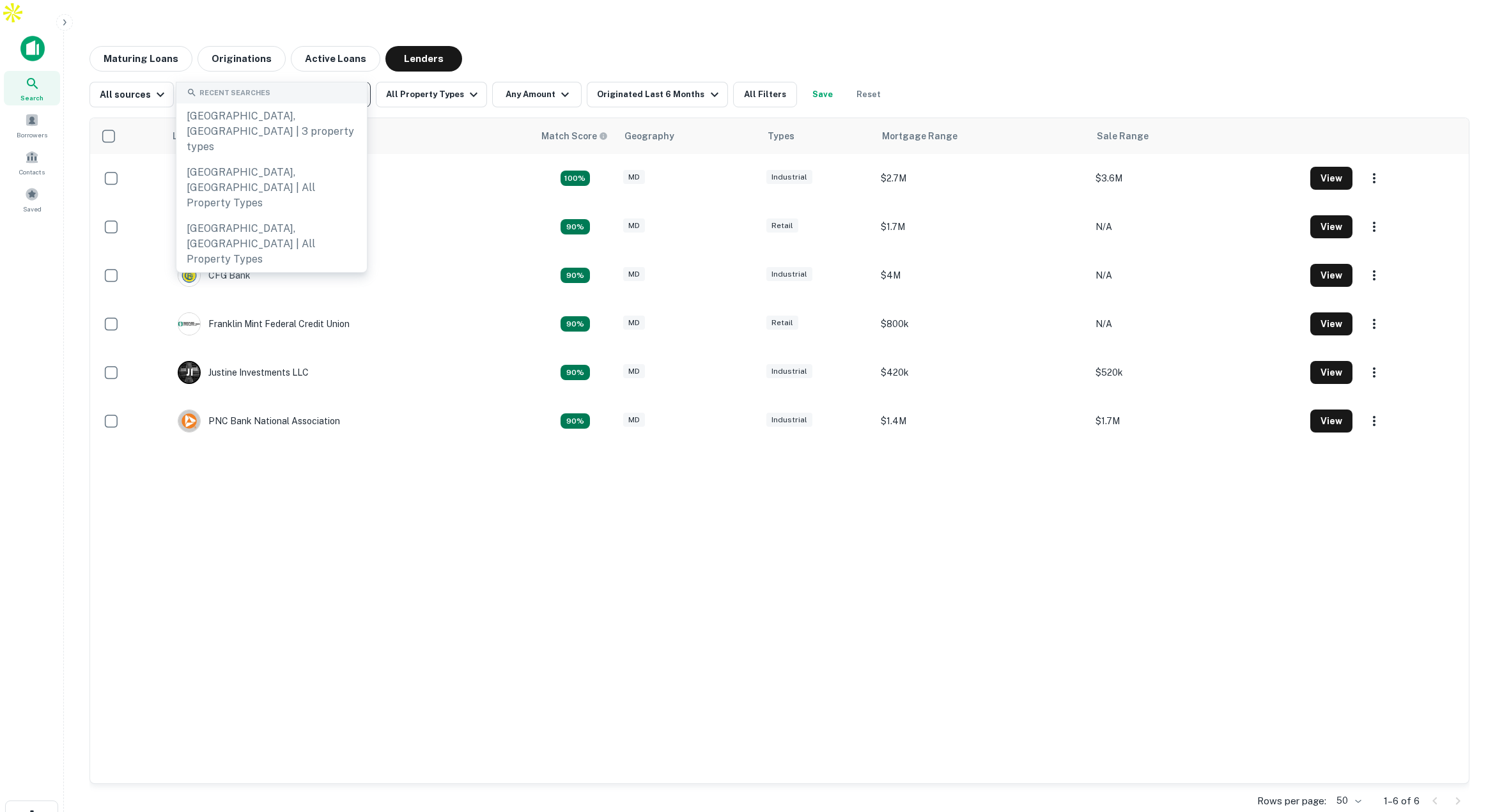
click at [329, 86] on input "text" at bounding box center [274, 95] width 182 height 18
type input "*****"
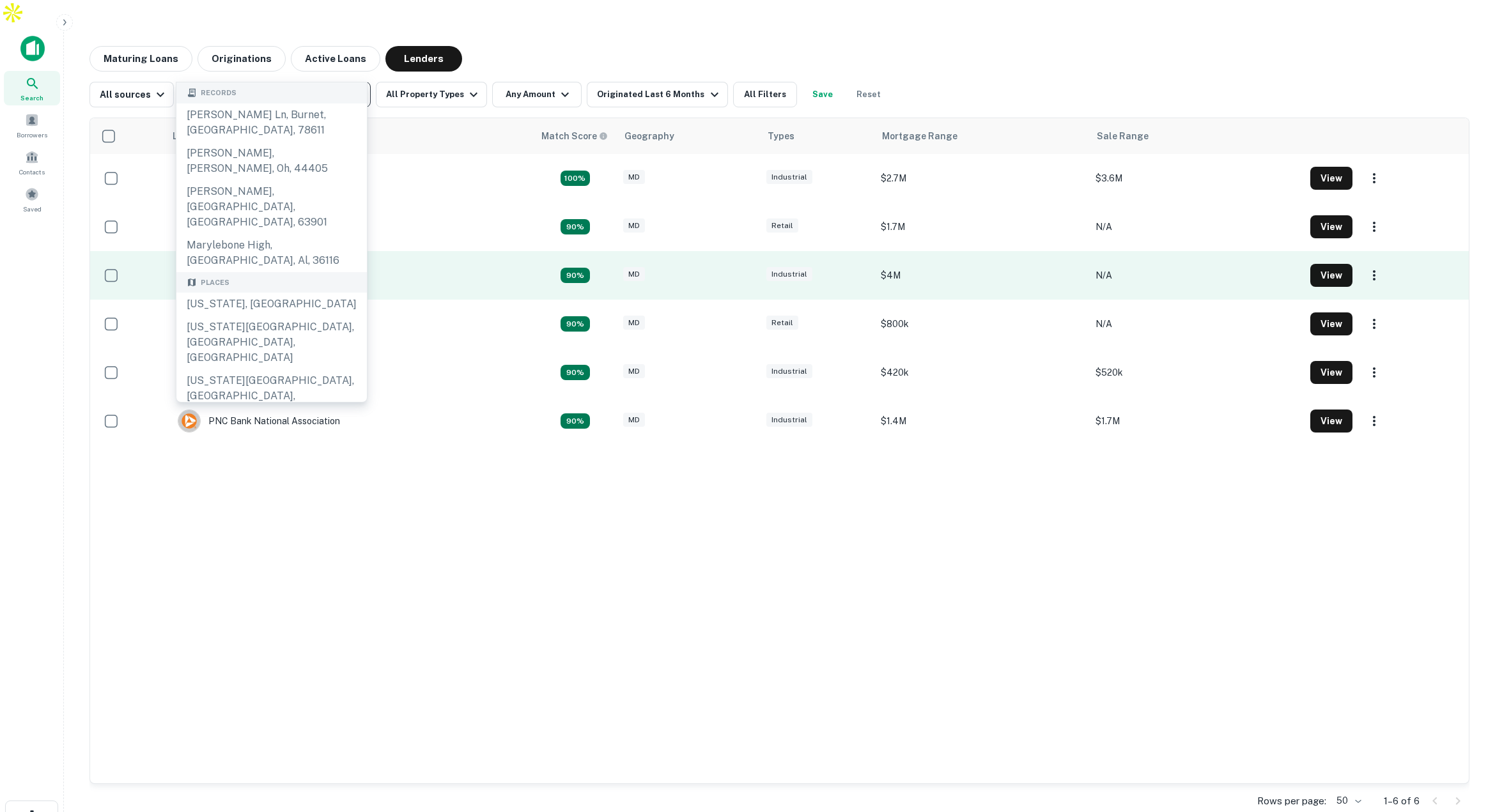
click at [276, 292] on div "Maryland, USA" at bounding box center [271, 304] width 191 height 23
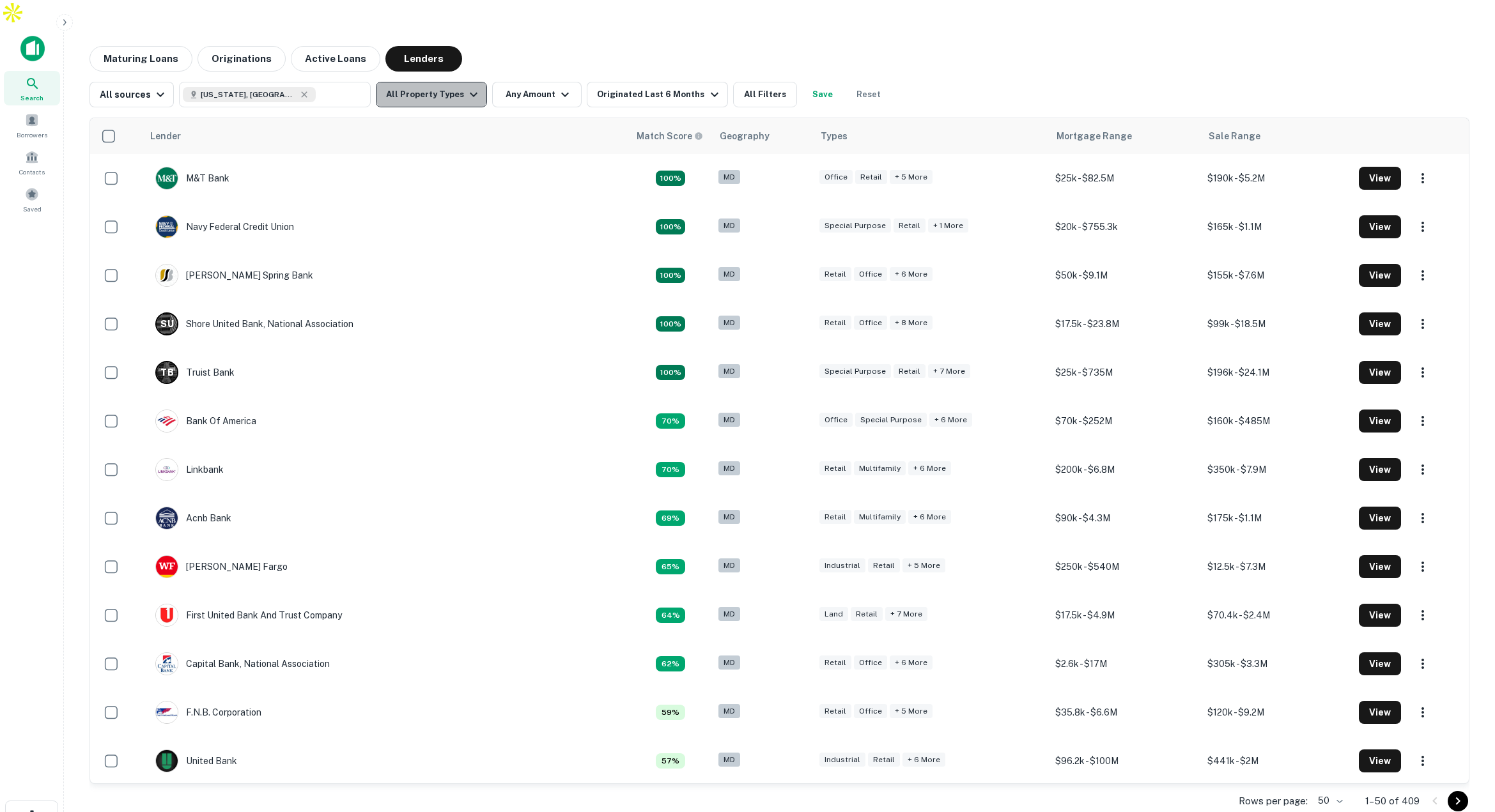
click at [443, 82] on button "All Property Types" at bounding box center [431, 95] width 111 height 26
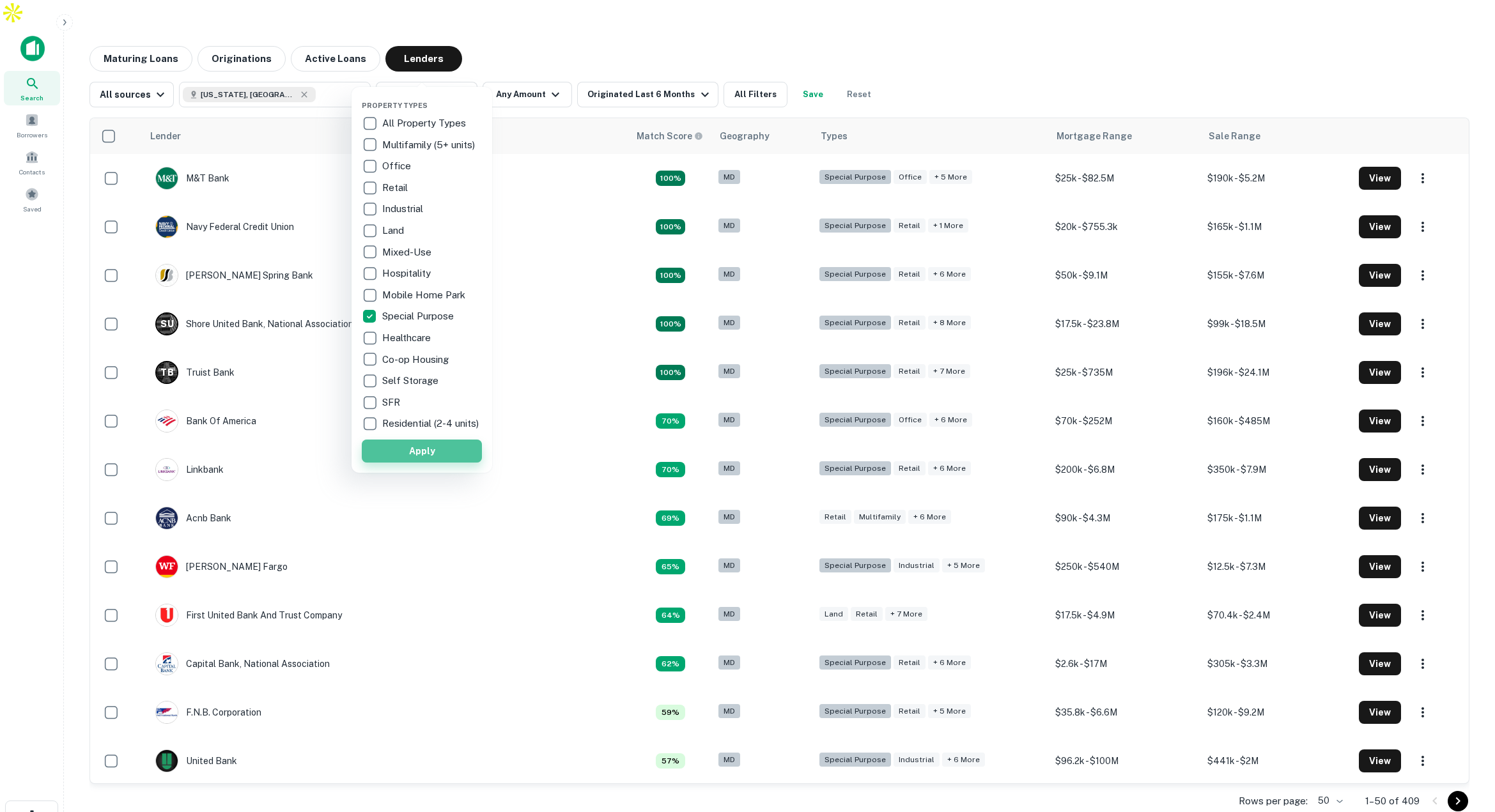
click at [459, 458] on button "Apply" at bounding box center [421, 451] width 120 height 23
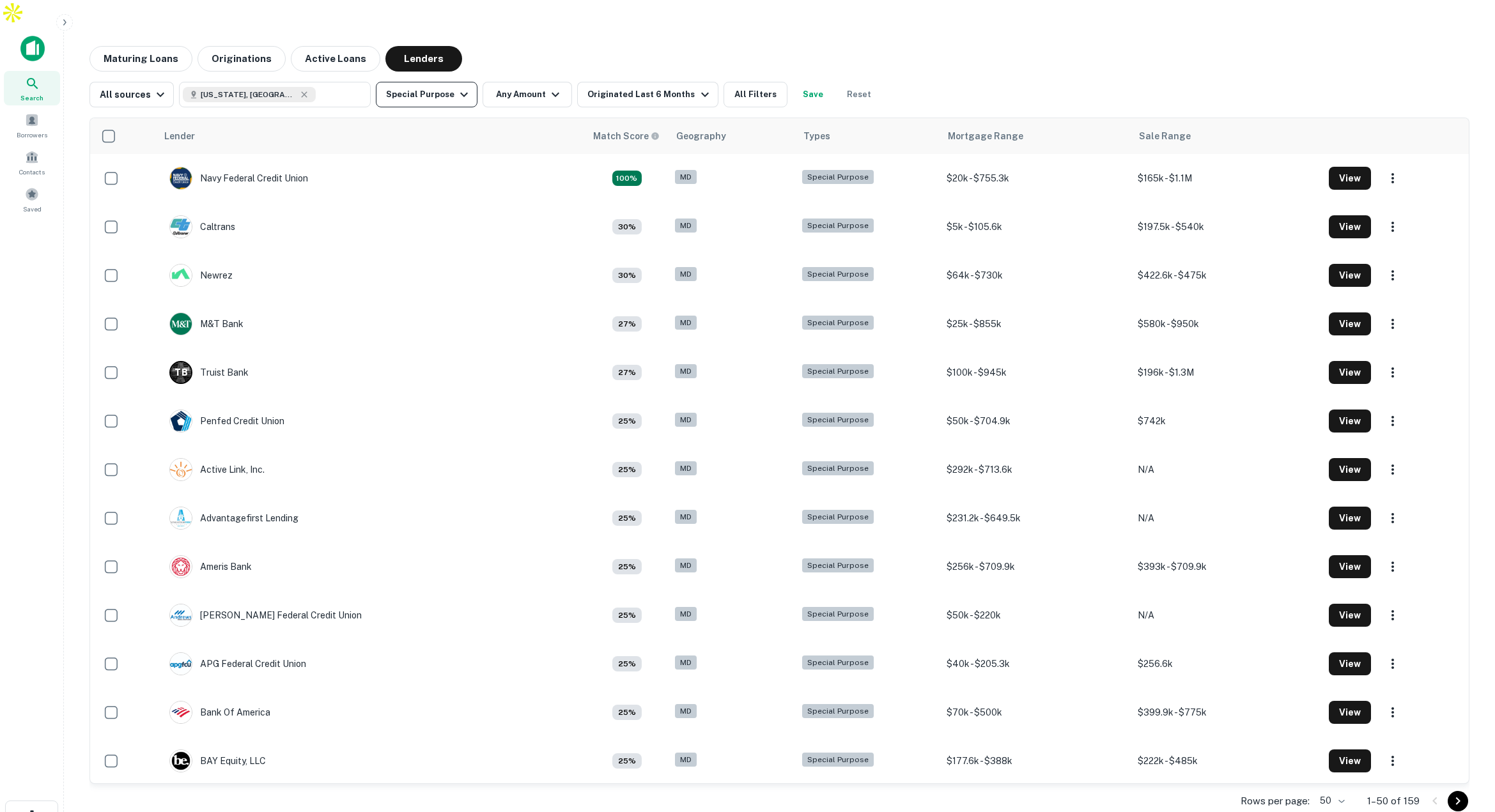
click at [456, 87] on icon "button" at bounding box center [464, 94] width 15 height 15
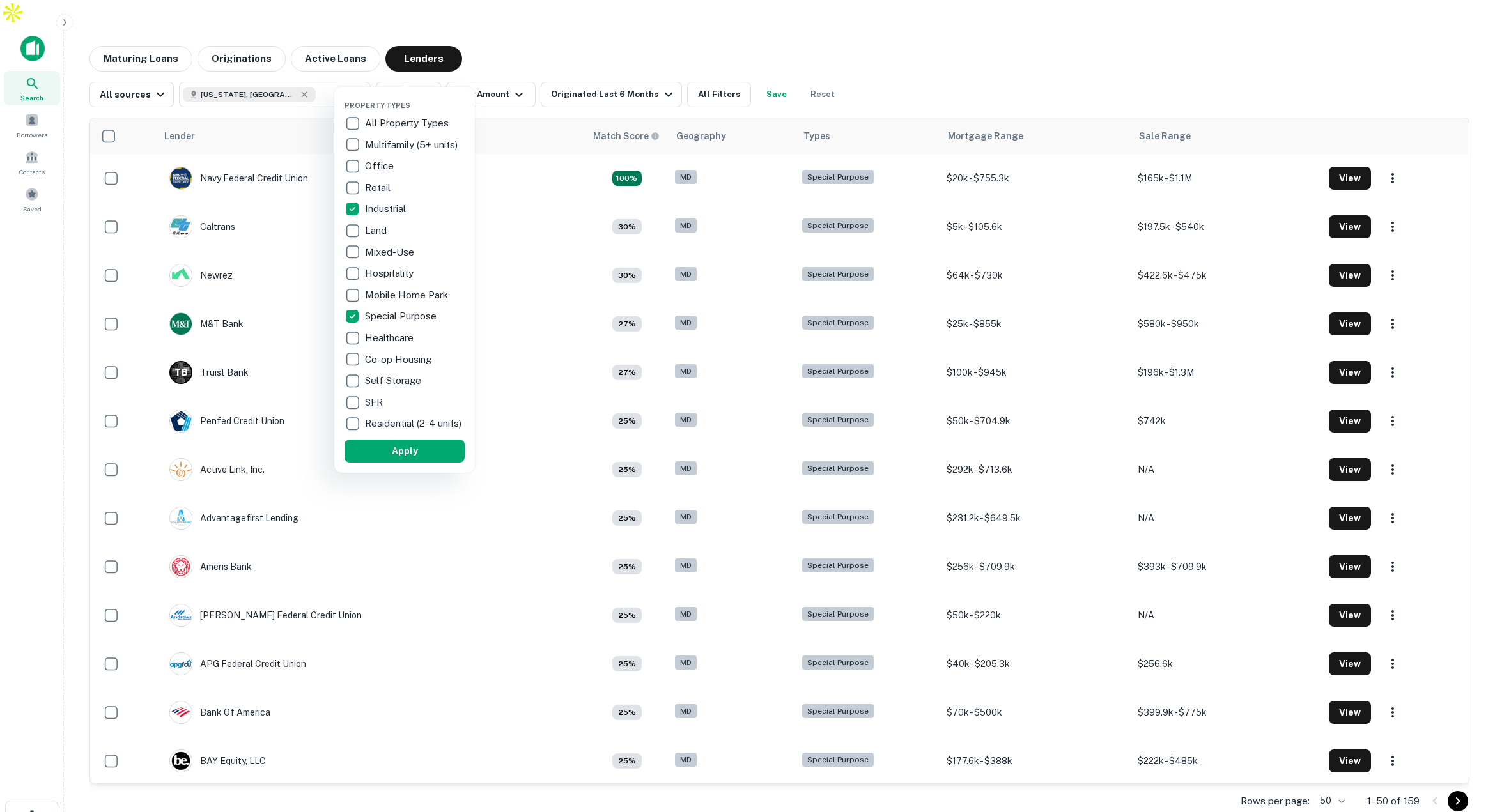
click at [441, 459] on button "Apply" at bounding box center [405, 451] width 120 height 23
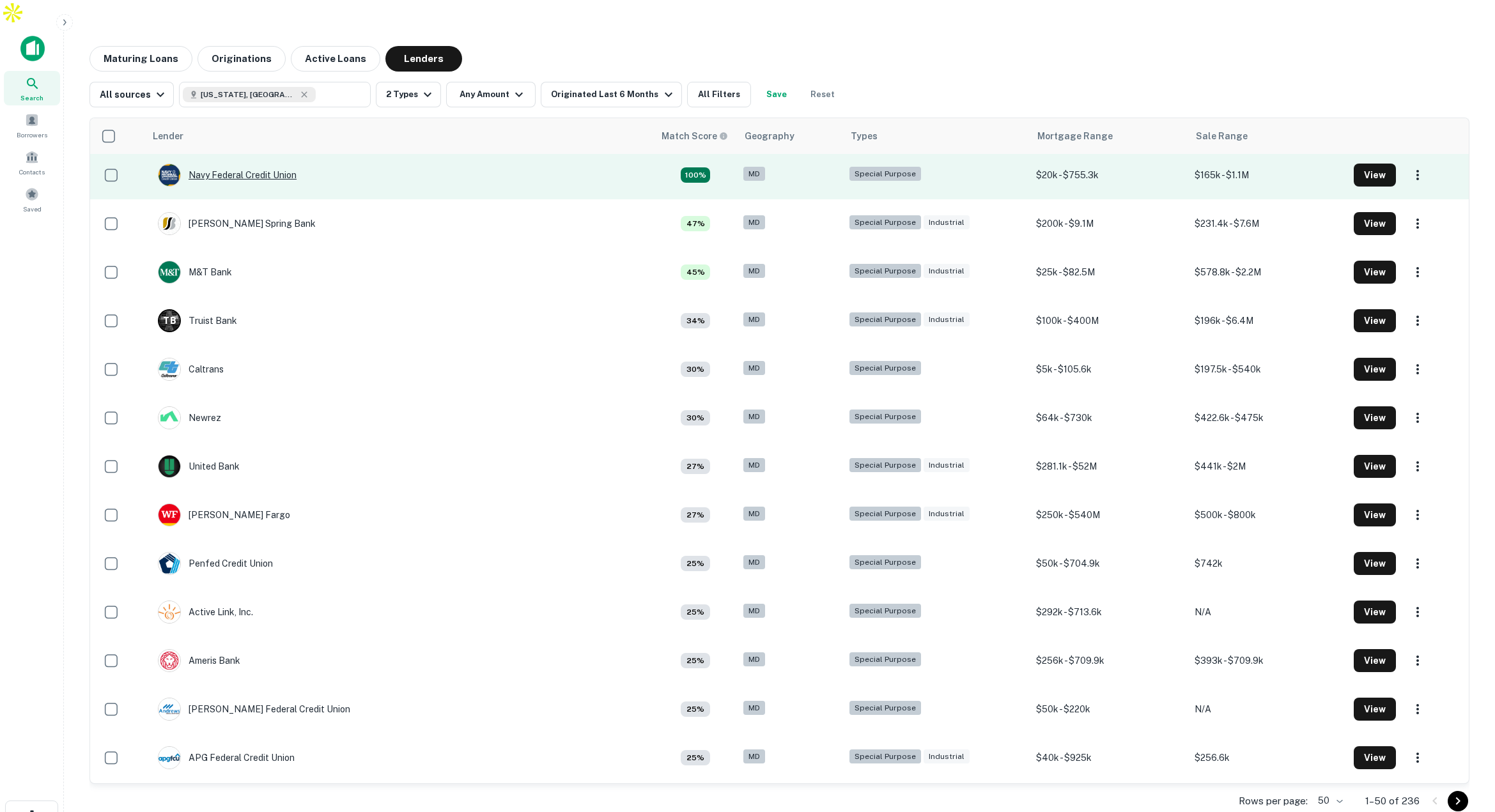
scroll to position [4, 0]
click at [275, 163] on div "Navy Federal Credit Union" at bounding box center [227, 175] width 139 height 23
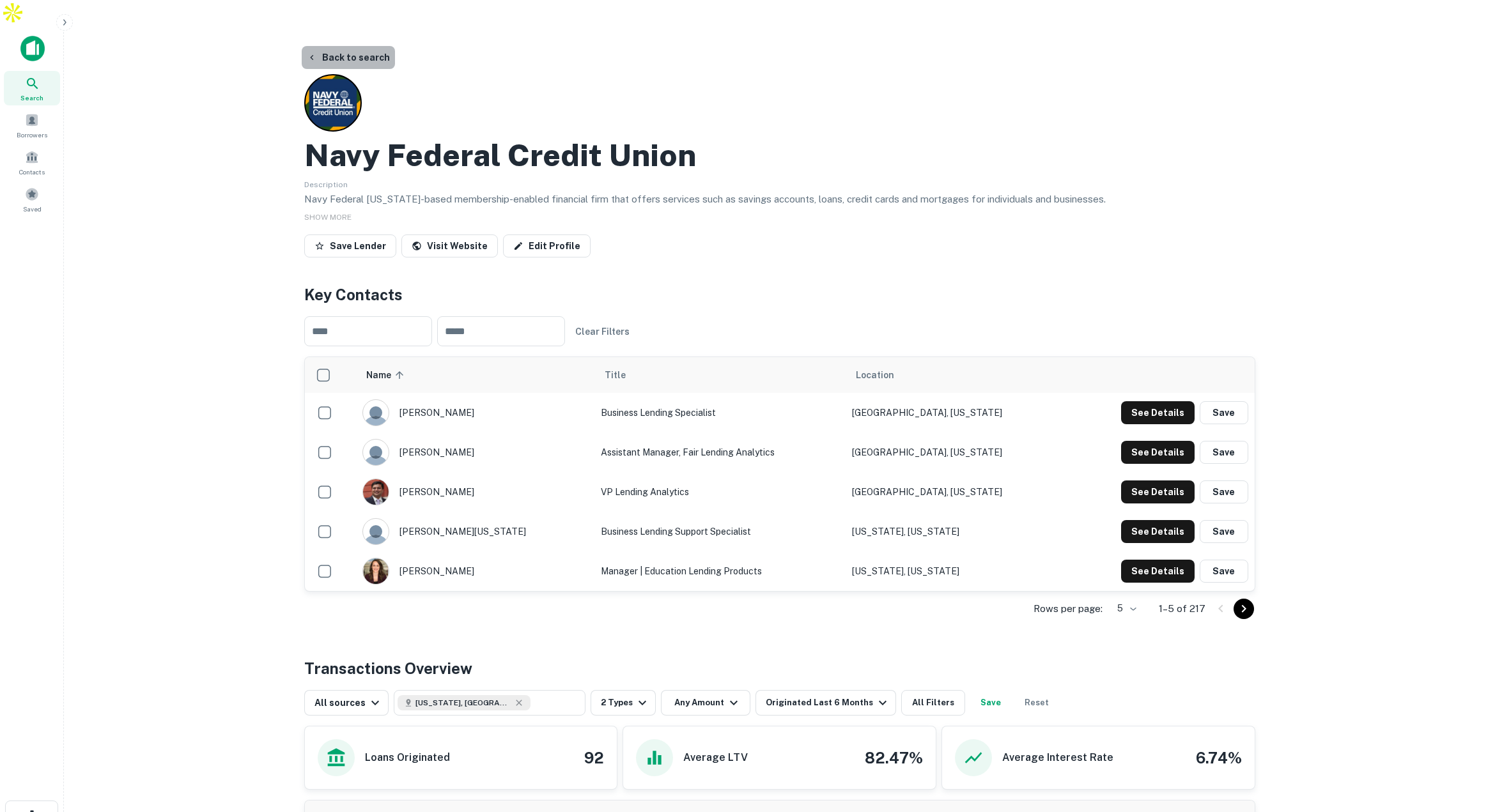
click at [365, 46] on button "Back to search" at bounding box center [348, 58] width 93 height 23
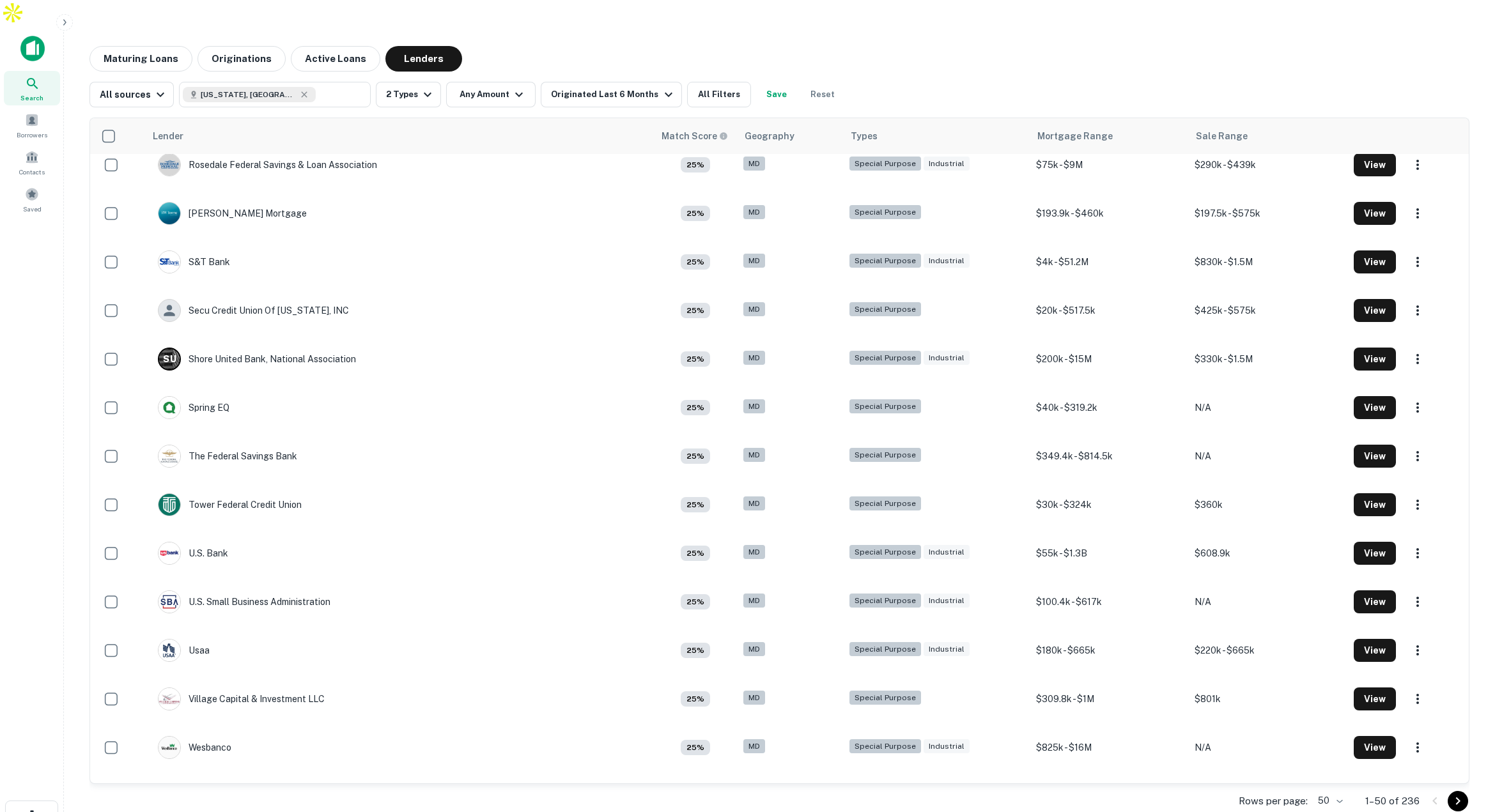
scroll to position [1798, 0]
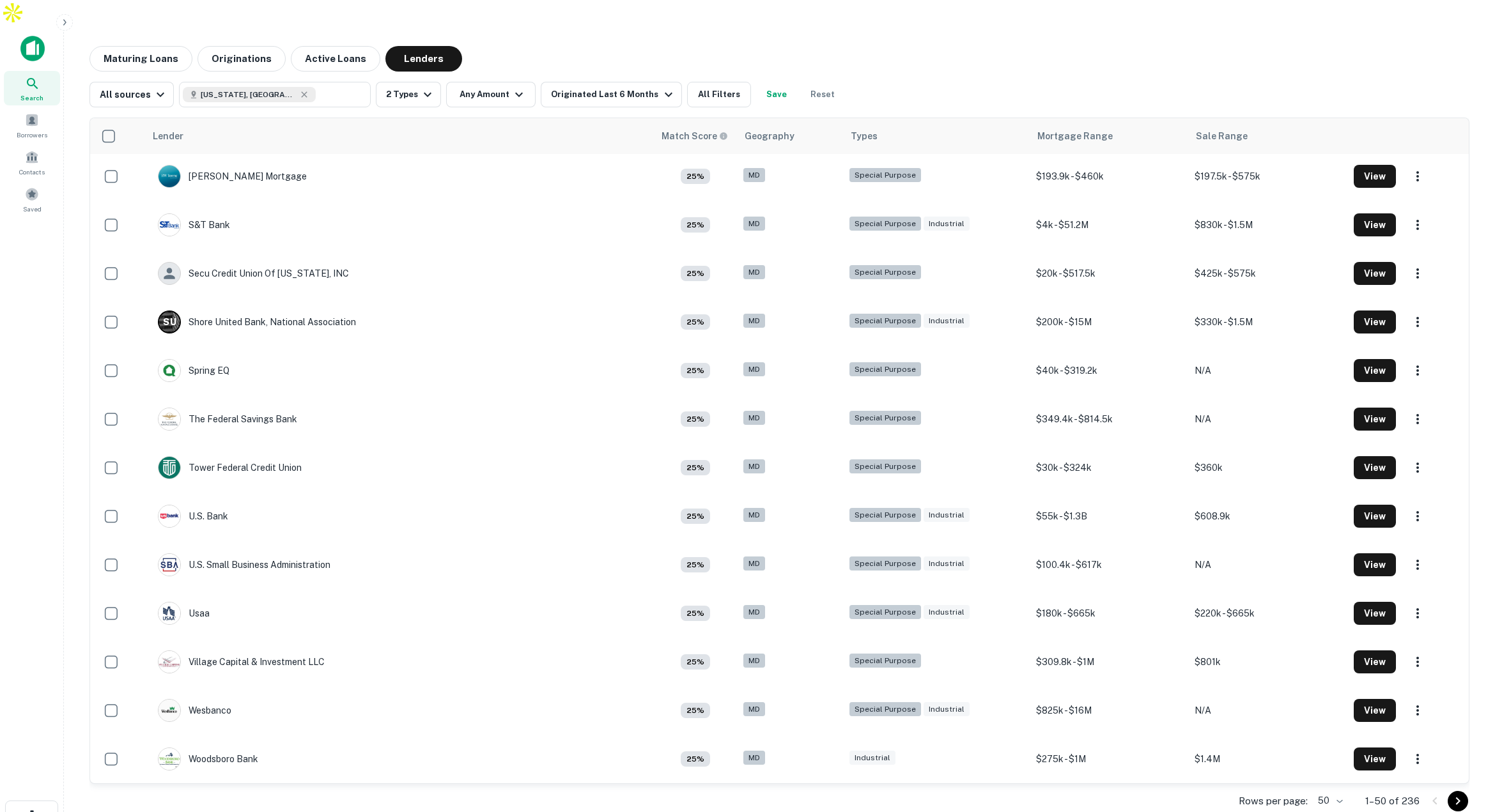
click at [1338, 776] on body "Search Borrowers Contacts Saved Maturing Loans Originations Active Loans Lender…" at bounding box center [747, 406] width 1495 height 812
click at [1326, 737] on li "100" at bounding box center [1330, 739] width 43 height 23
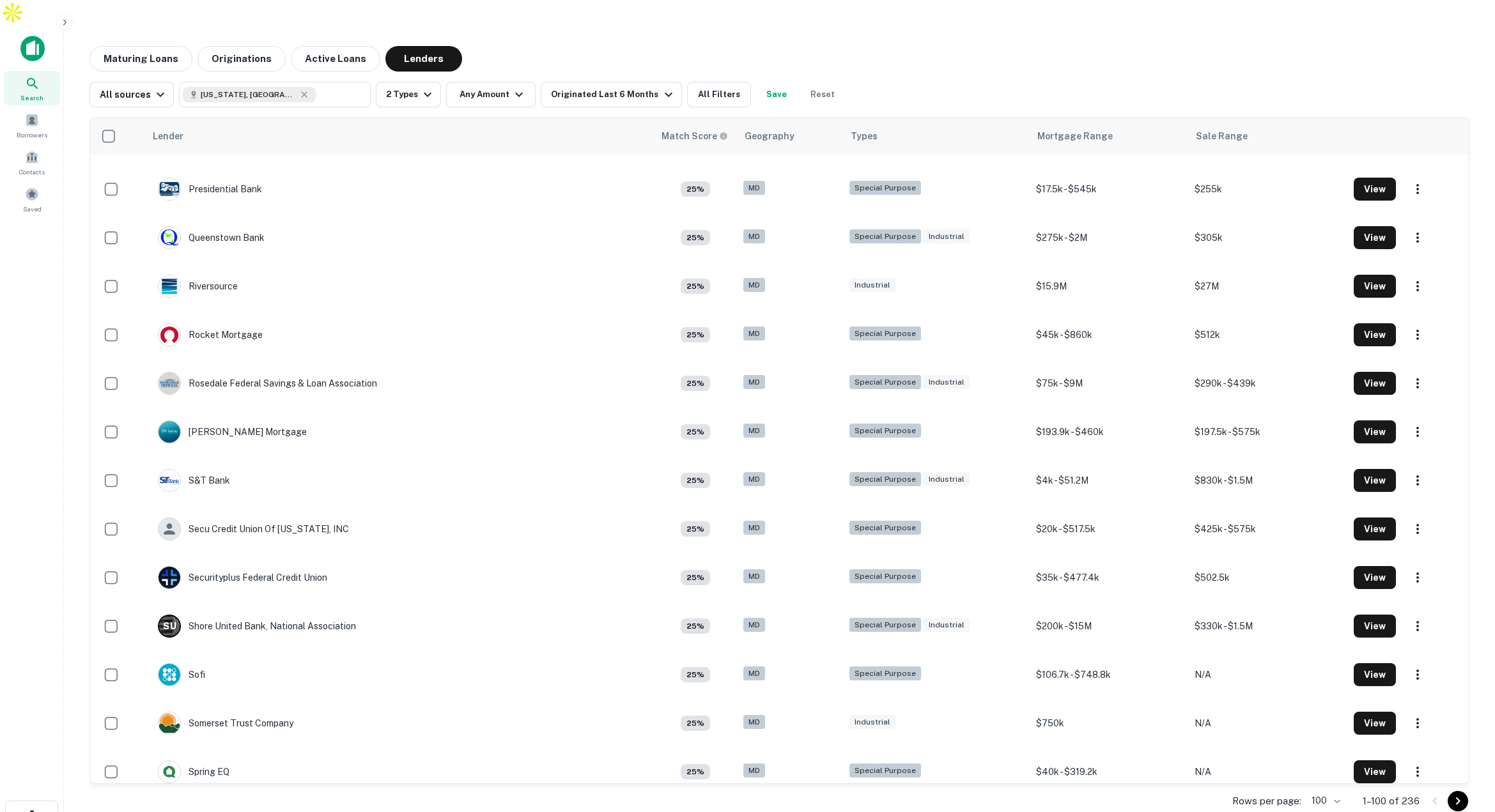
scroll to position [2956, 0]
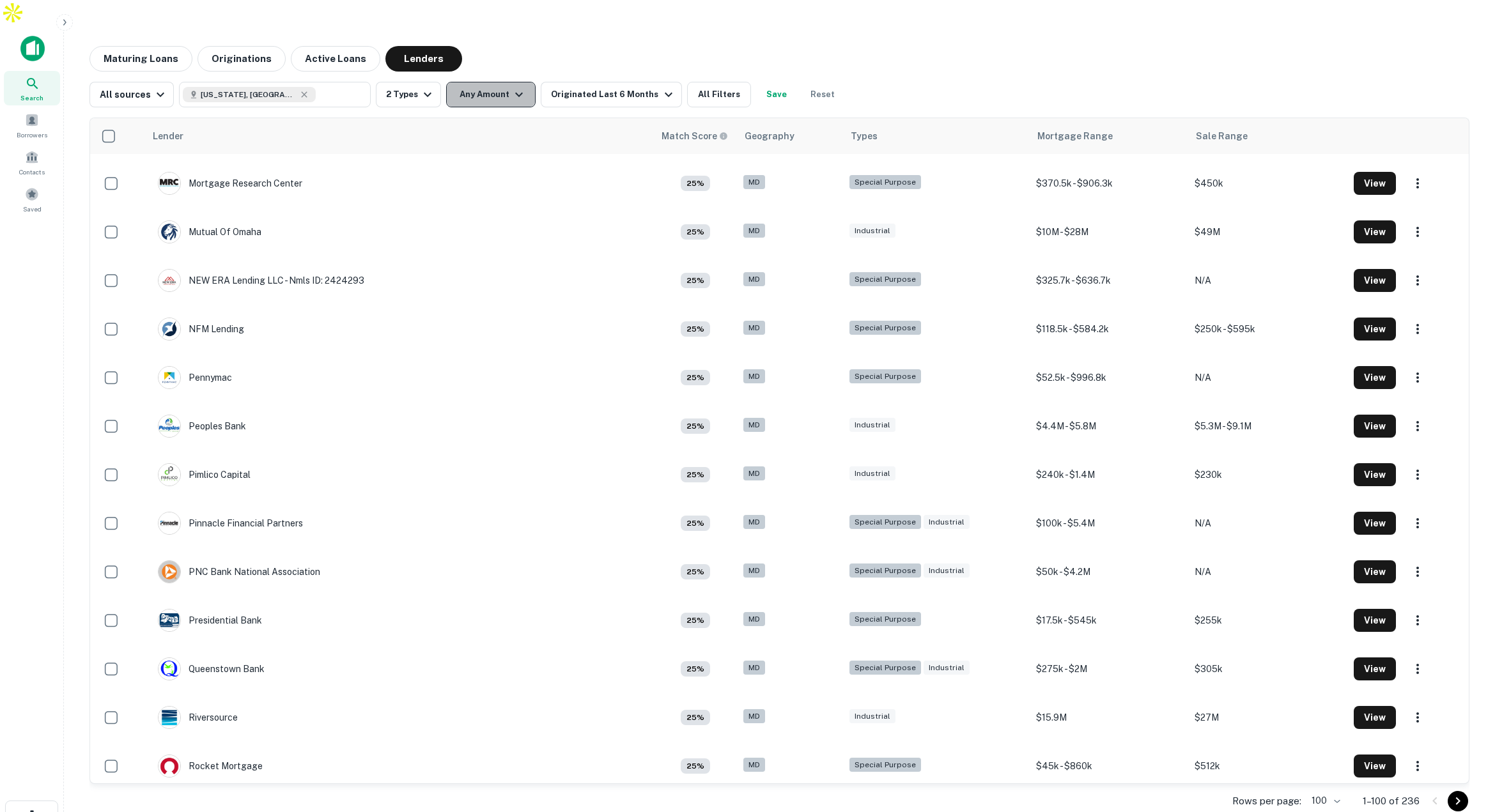
click at [503, 82] on button "Any Amount" at bounding box center [490, 95] width 90 height 26
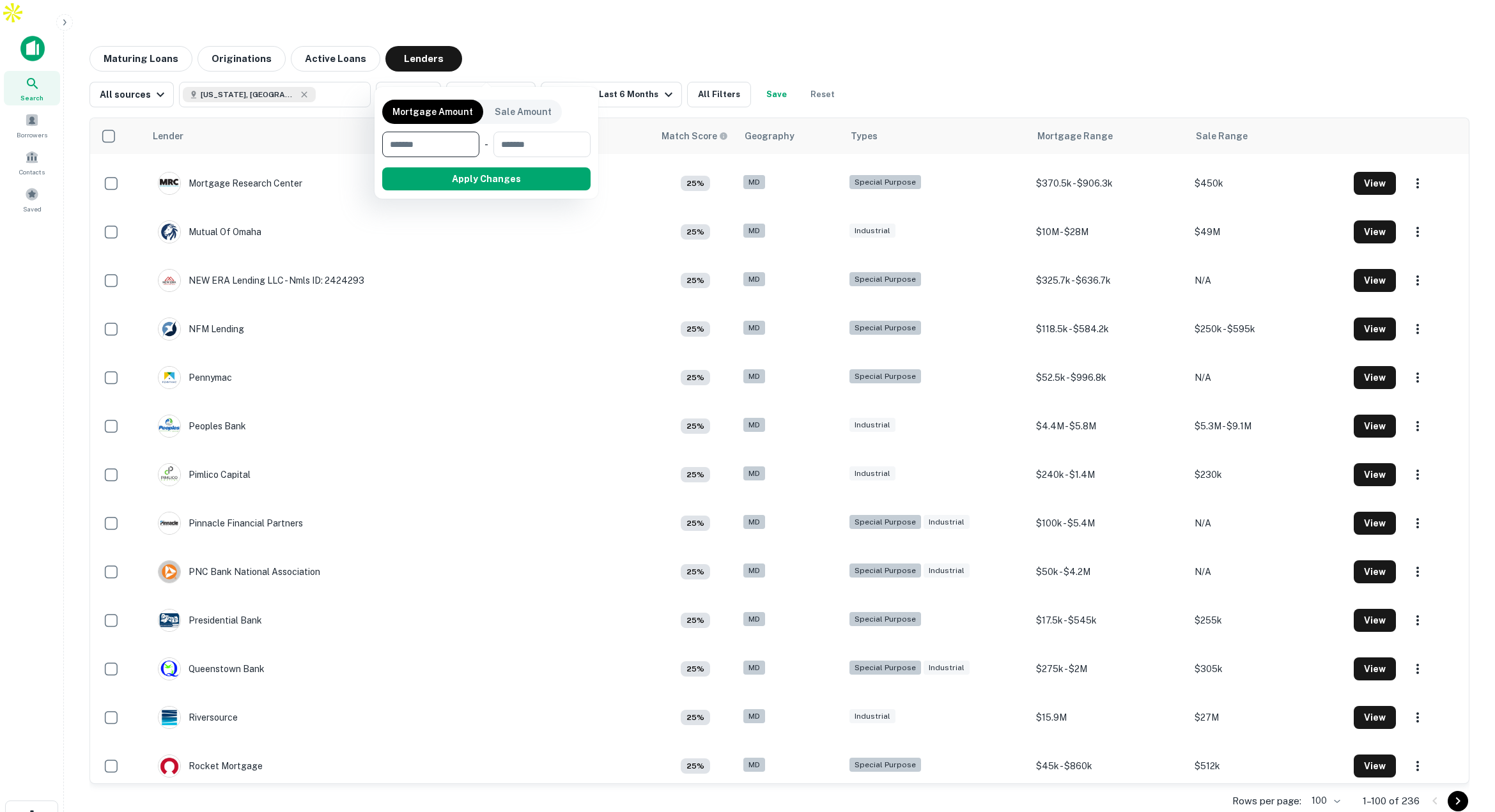
click at [443, 139] on input "number" at bounding box center [426, 144] width 88 height 26
type input "*******"
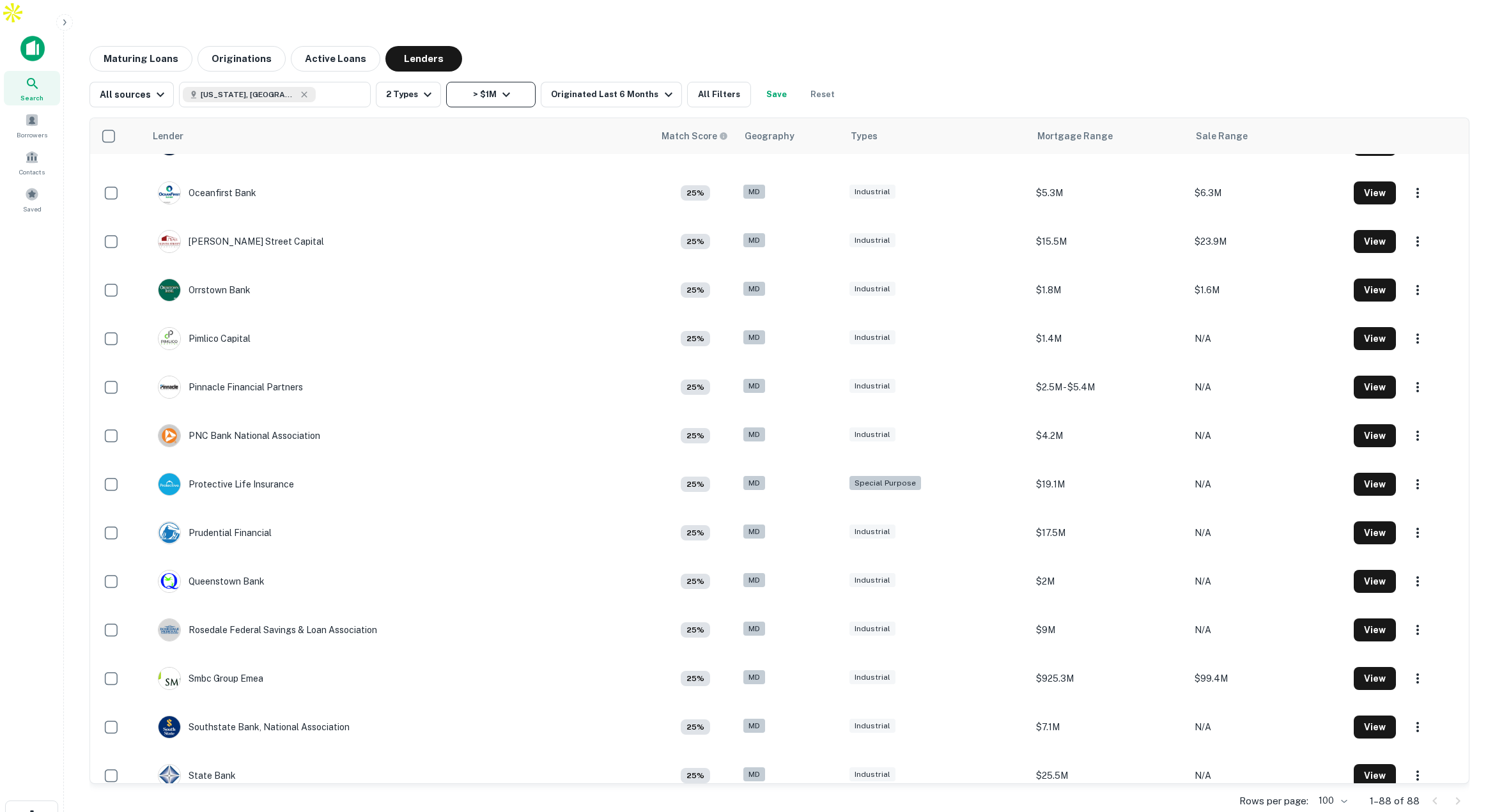
scroll to position [3084, 0]
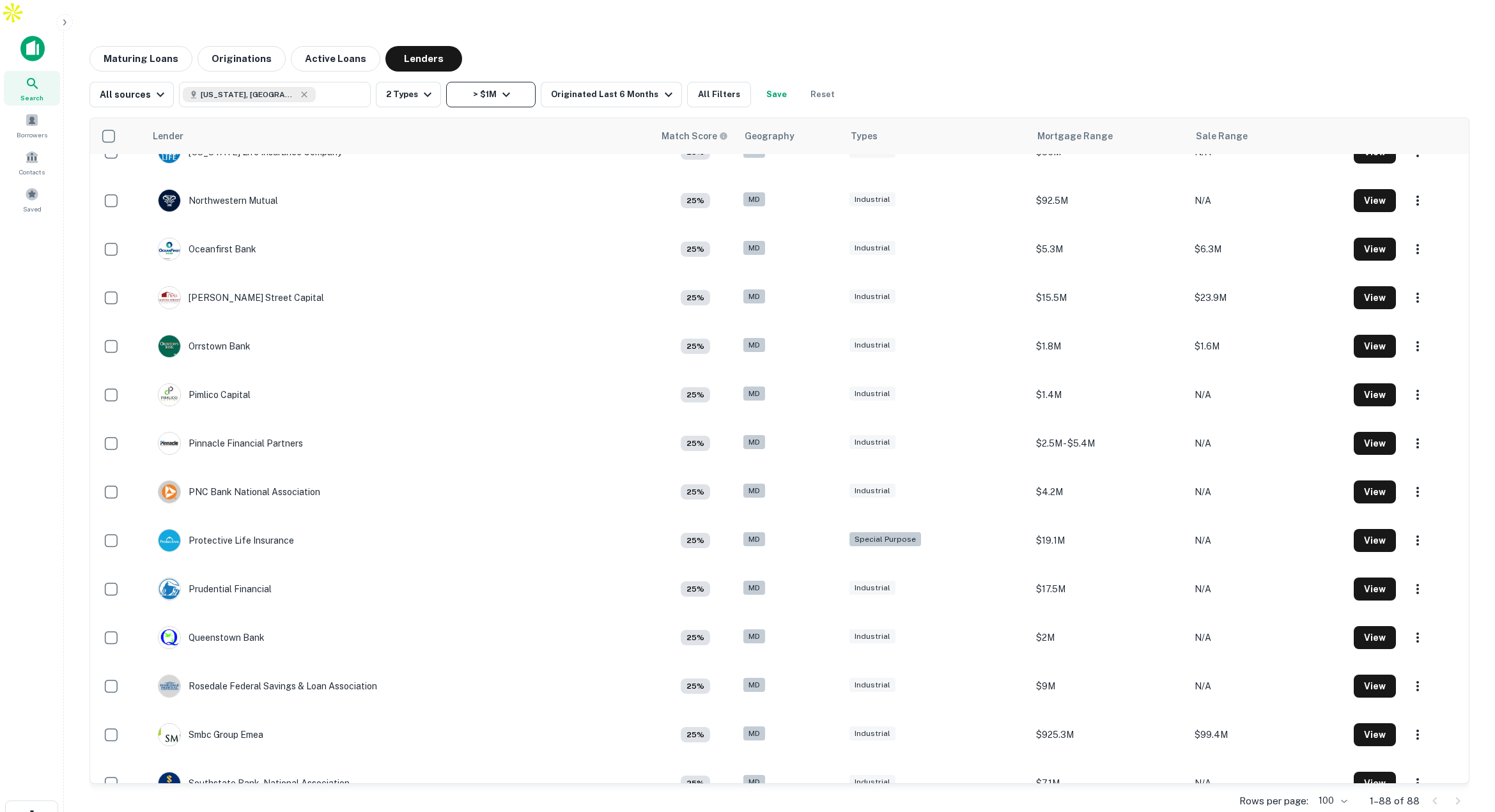
click at [498, 87] on icon "button" at bounding box center [506, 94] width 15 height 15
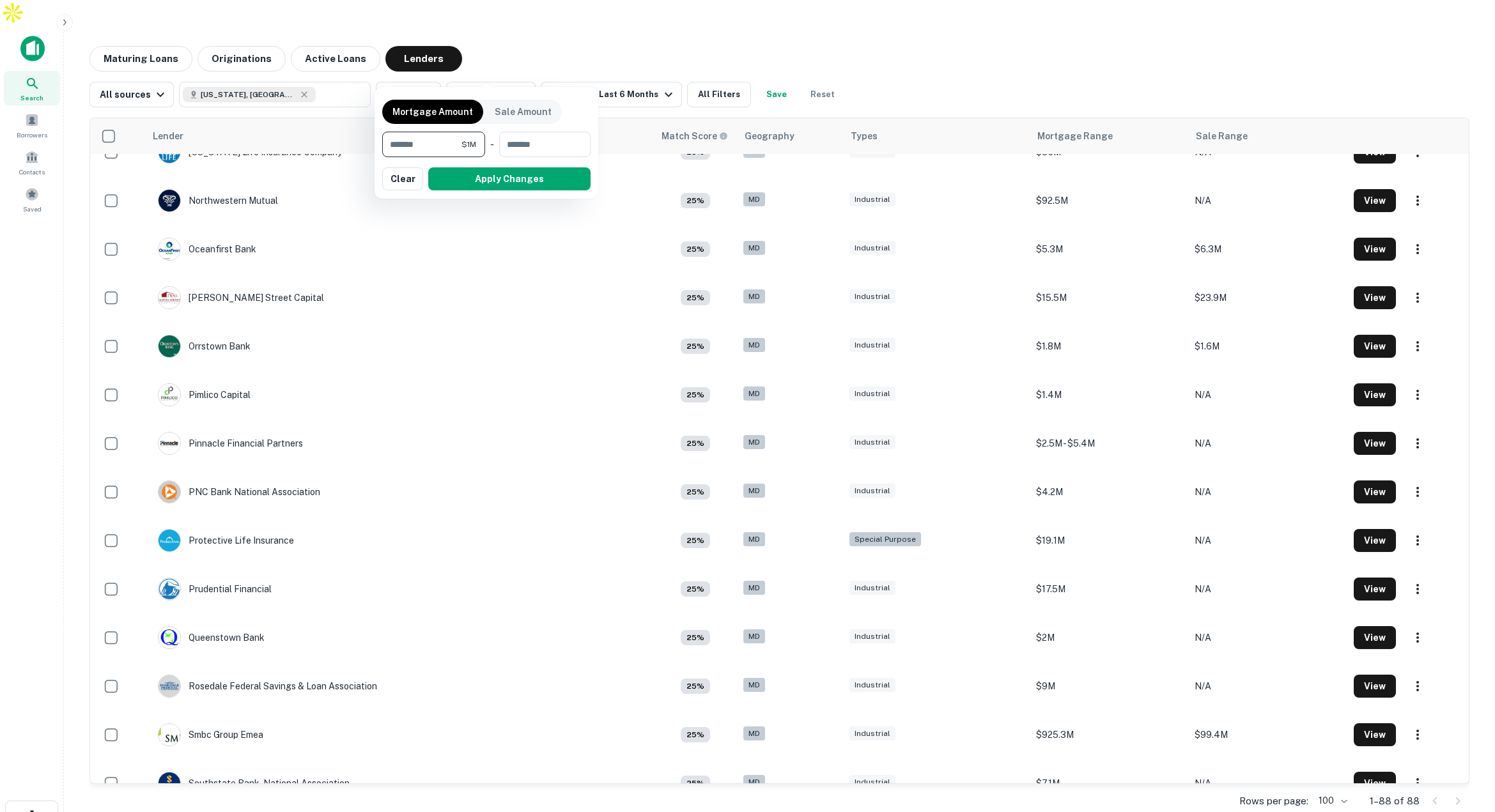
click at [449, 143] on input "*******" at bounding box center [421, 144] width 79 height 26
click at [449, 143] on input "******" at bounding box center [421, 144] width 79 height 26
click at [449, 143] on input "*******" at bounding box center [421, 144] width 79 height 26
type input "********"
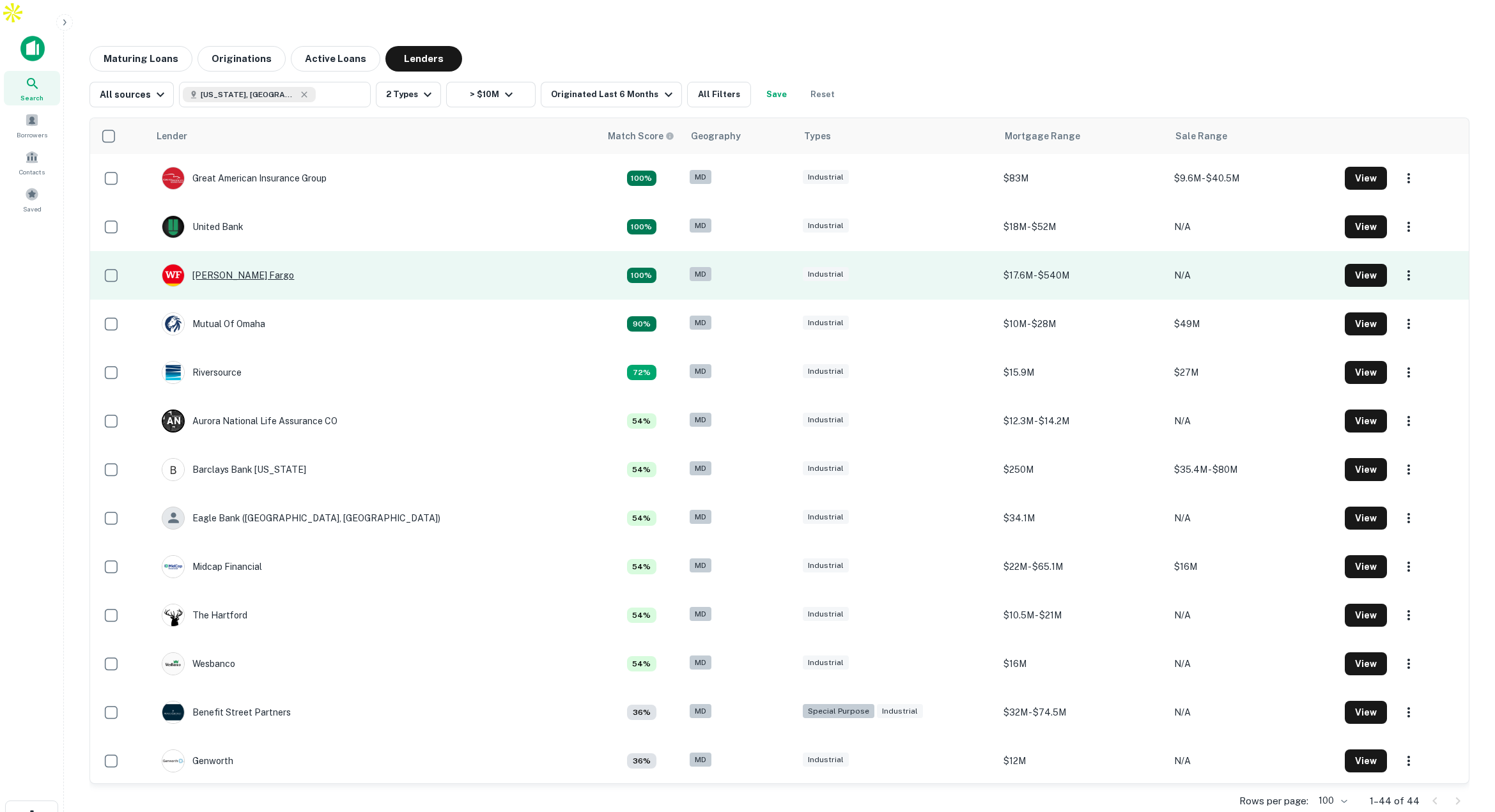
scroll to position [1, 0]
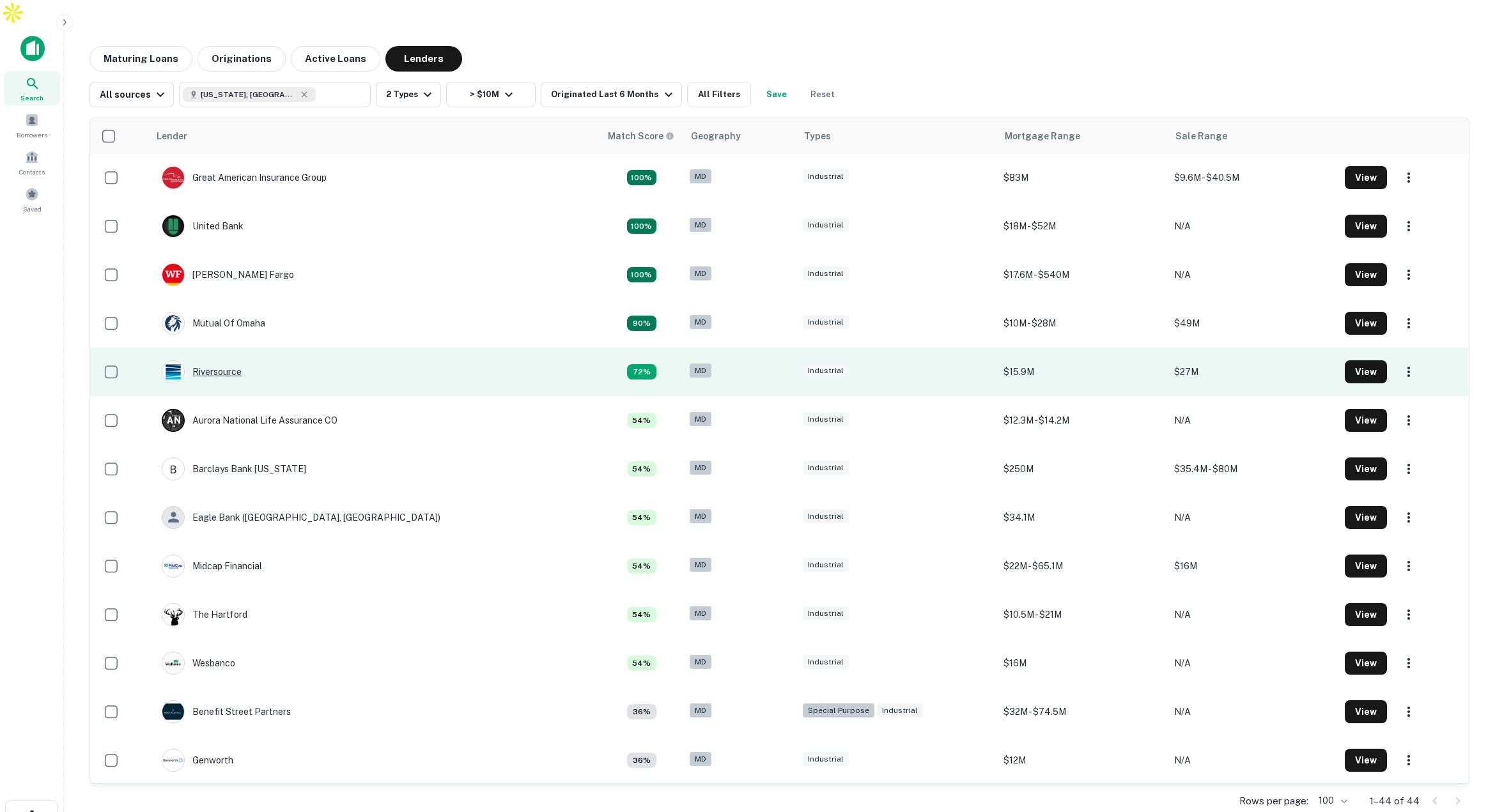
click at [238, 360] on div "Riversource" at bounding box center [201, 372] width 80 height 23
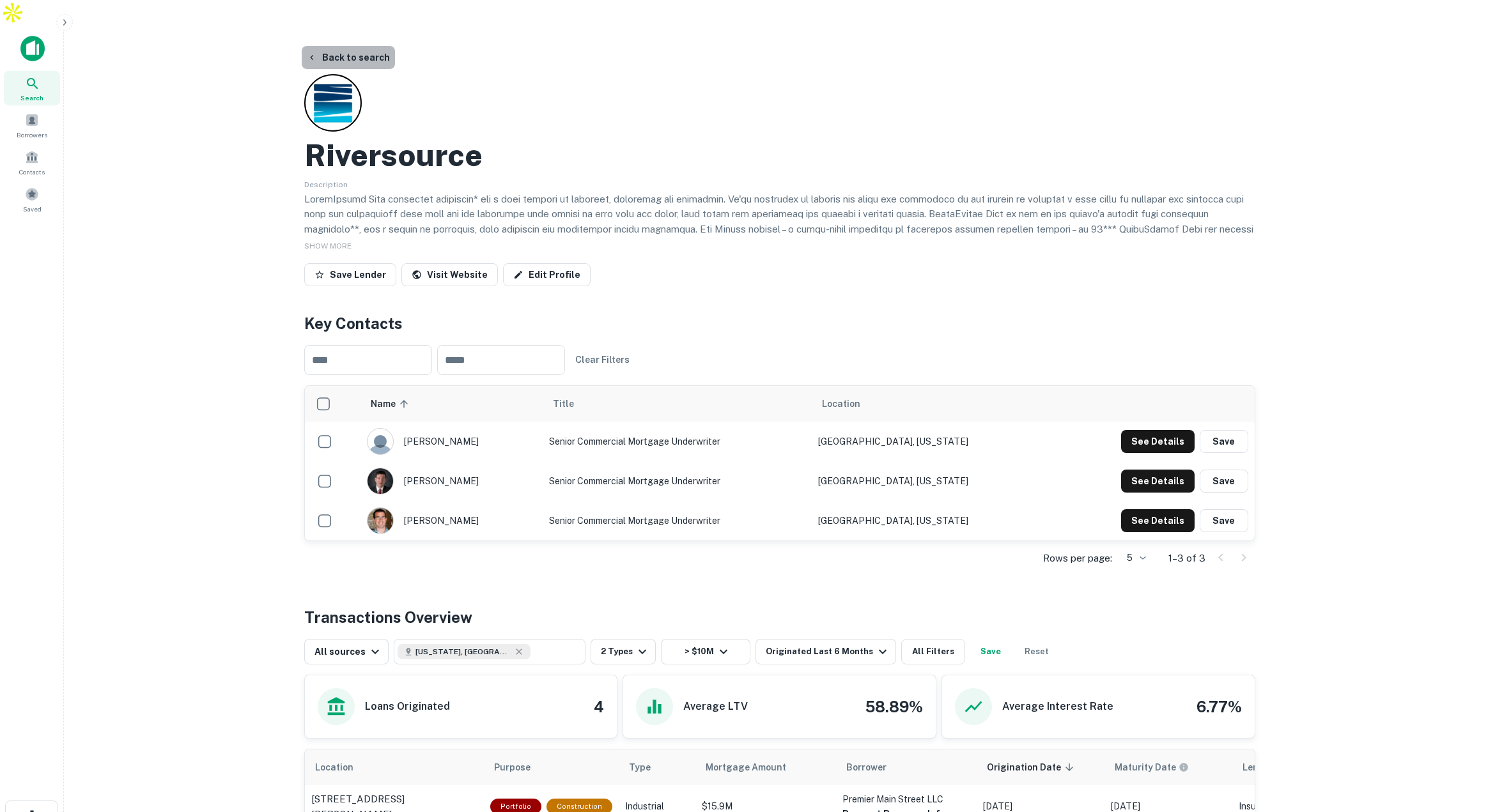
click at [355, 46] on button "Back to search" at bounding box center [348, 58] width 93 height 23
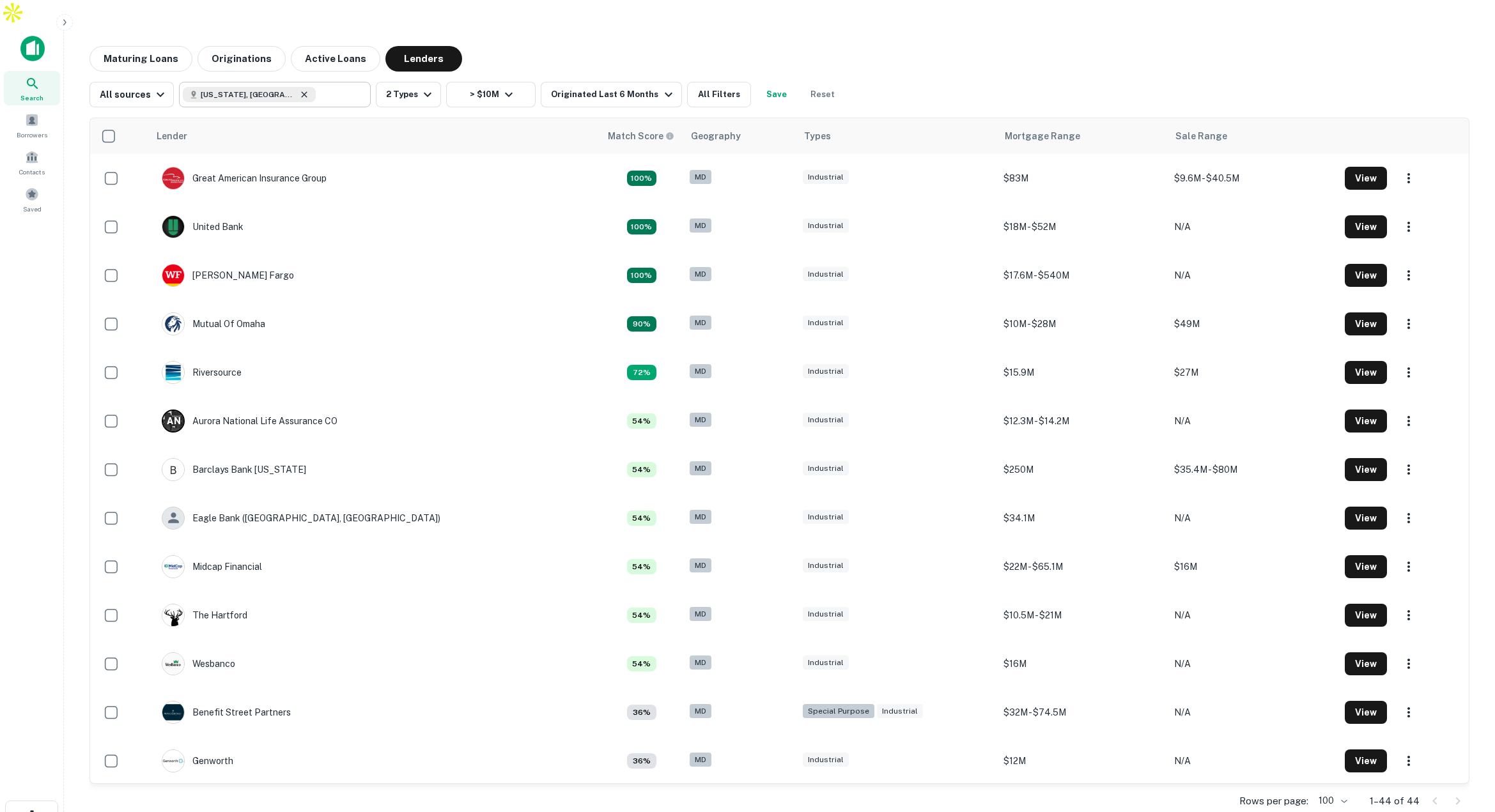
click at [299, 90] on icon at bounding box center [304, 94] width 10 height 10
type input "**********"
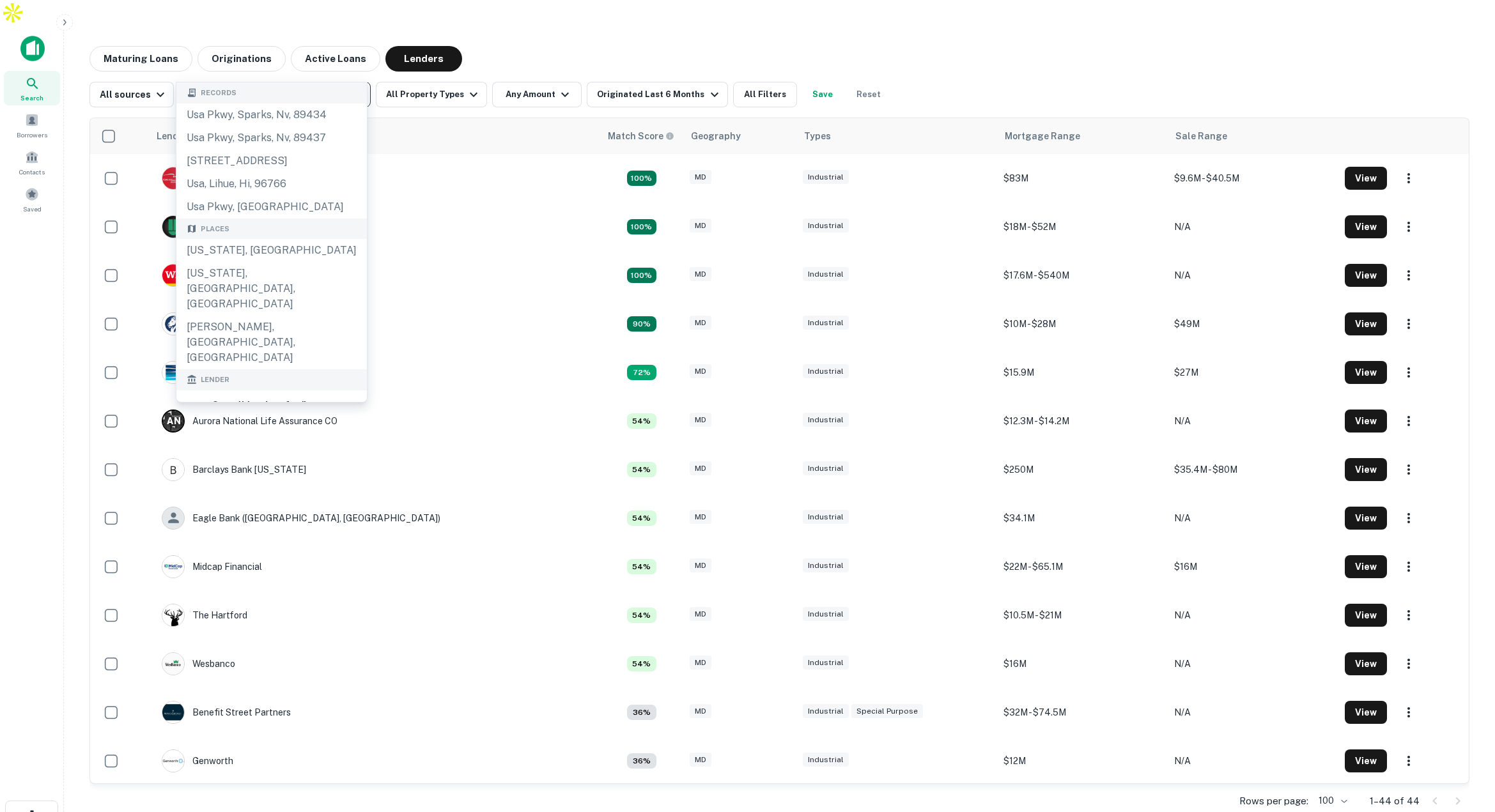
click at [354, 91] on icon "Clear" at bounding box center [357, 95] width 8 height 8
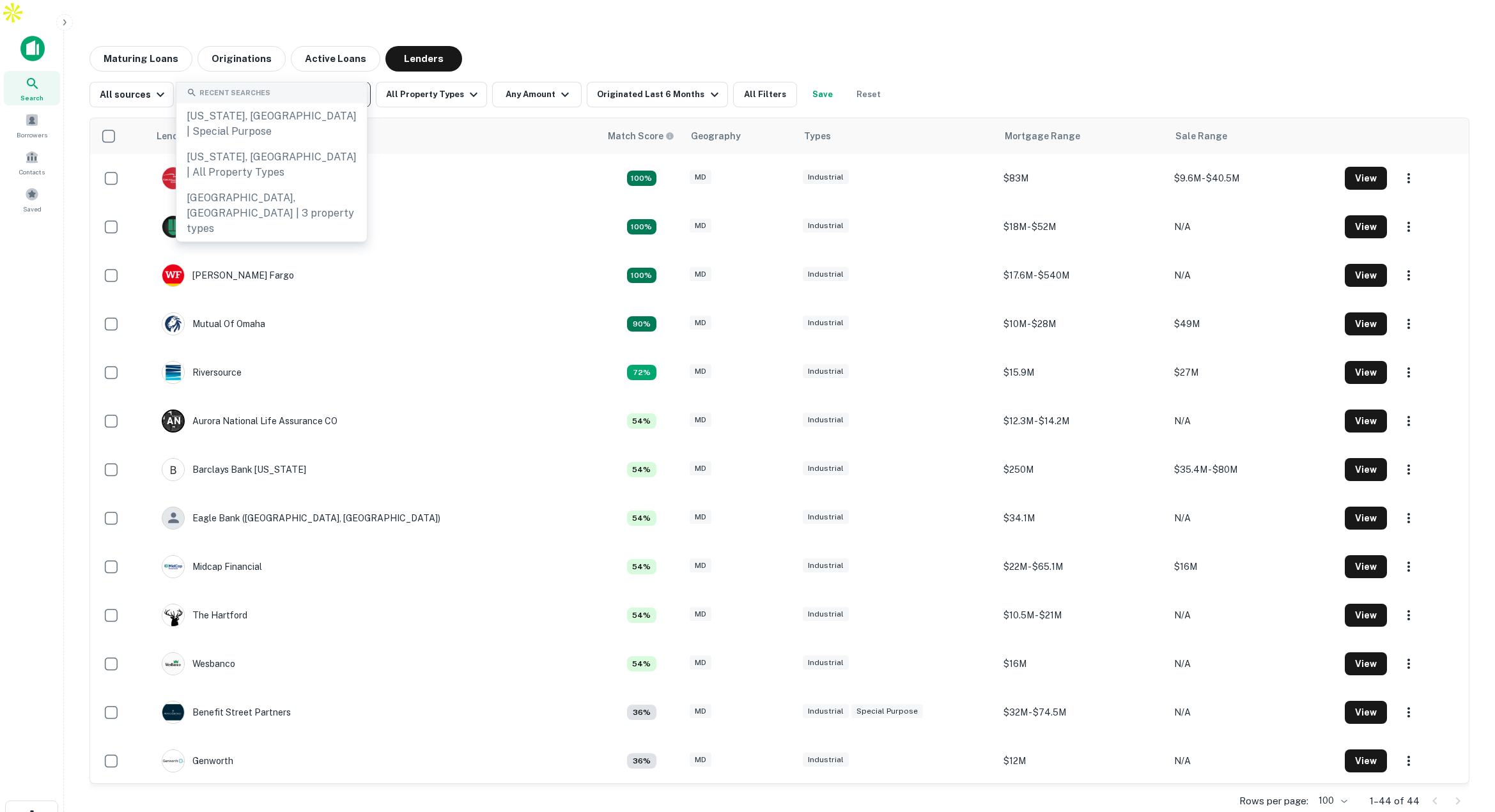
click at [320, 86] on input "text" at bounding box center [274, 95] width 182 height 18
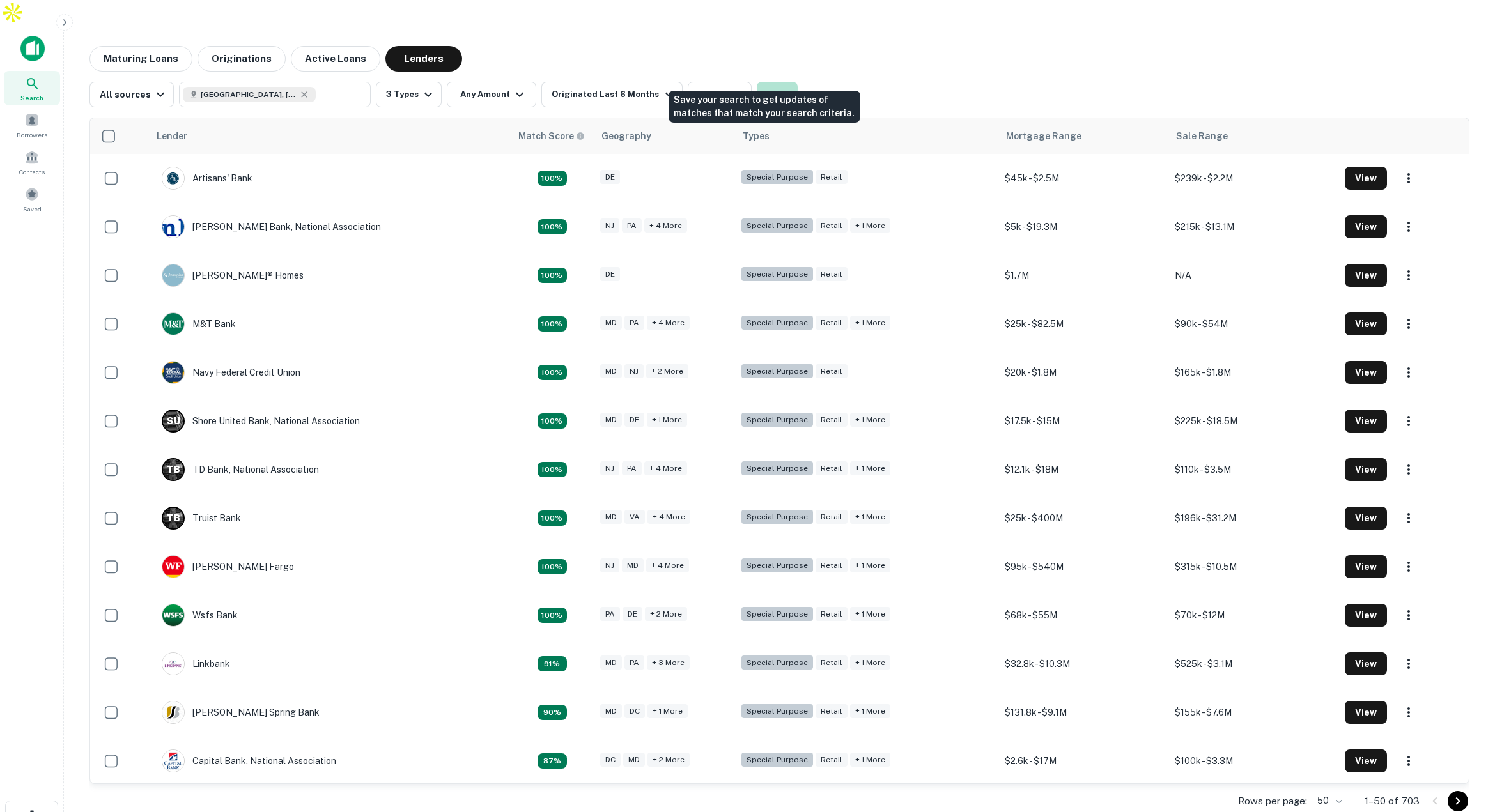
click at [769, 82] on button "Save" at bounding box center [777, 95] width 41 height 26
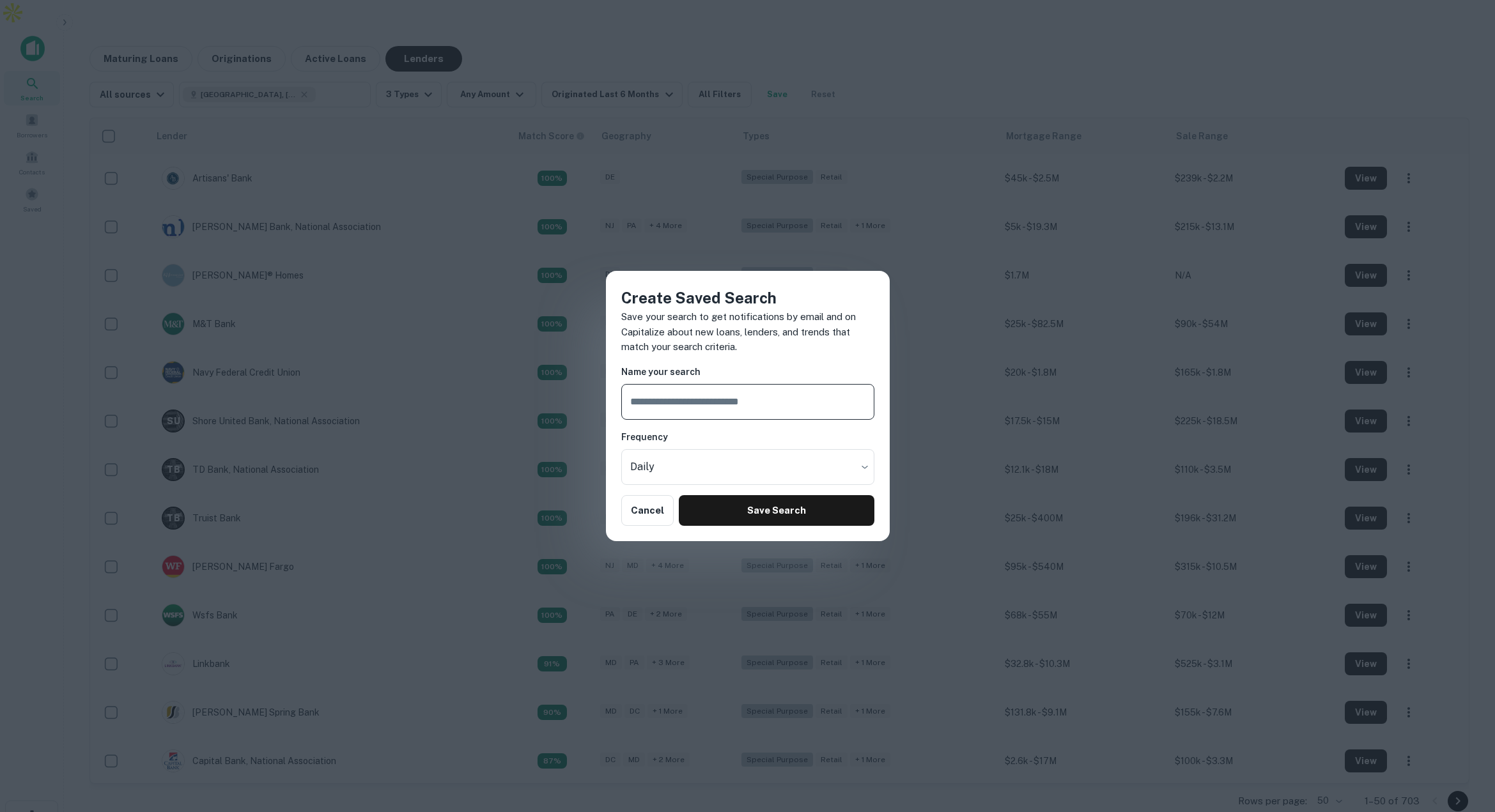
click at [676, 405] on input "text" at bounding box center [747, 401] width 253 height 36
click at [919, 8] on div "Create Saved Search Save your search to get notifications by email and on Capit…" at bounding box center [747, 406] width 1495 height 812
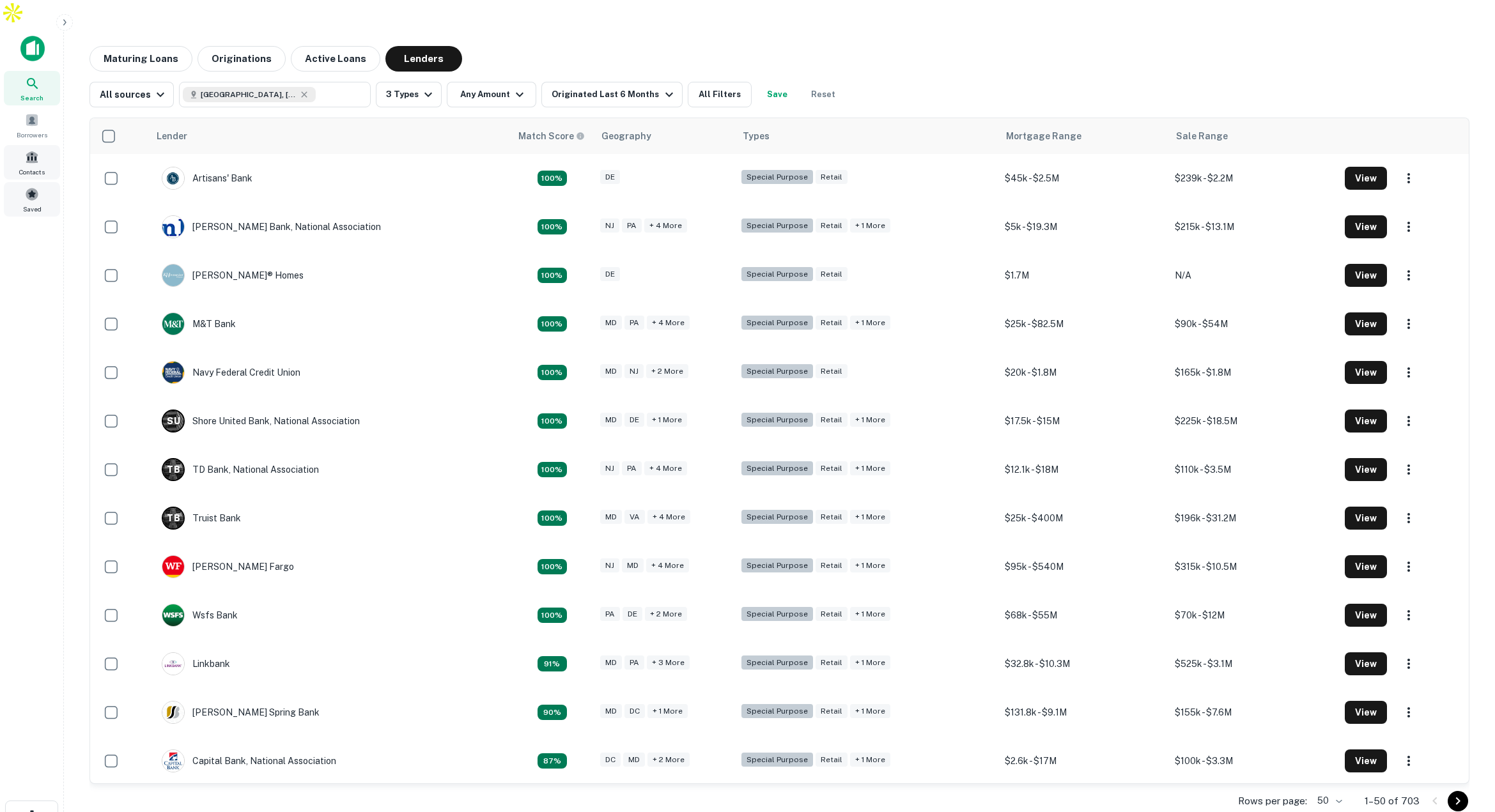
scroll to position [0, 5]
click at [33, 187] on span at bounding box center [27, 194] width 14 height 14
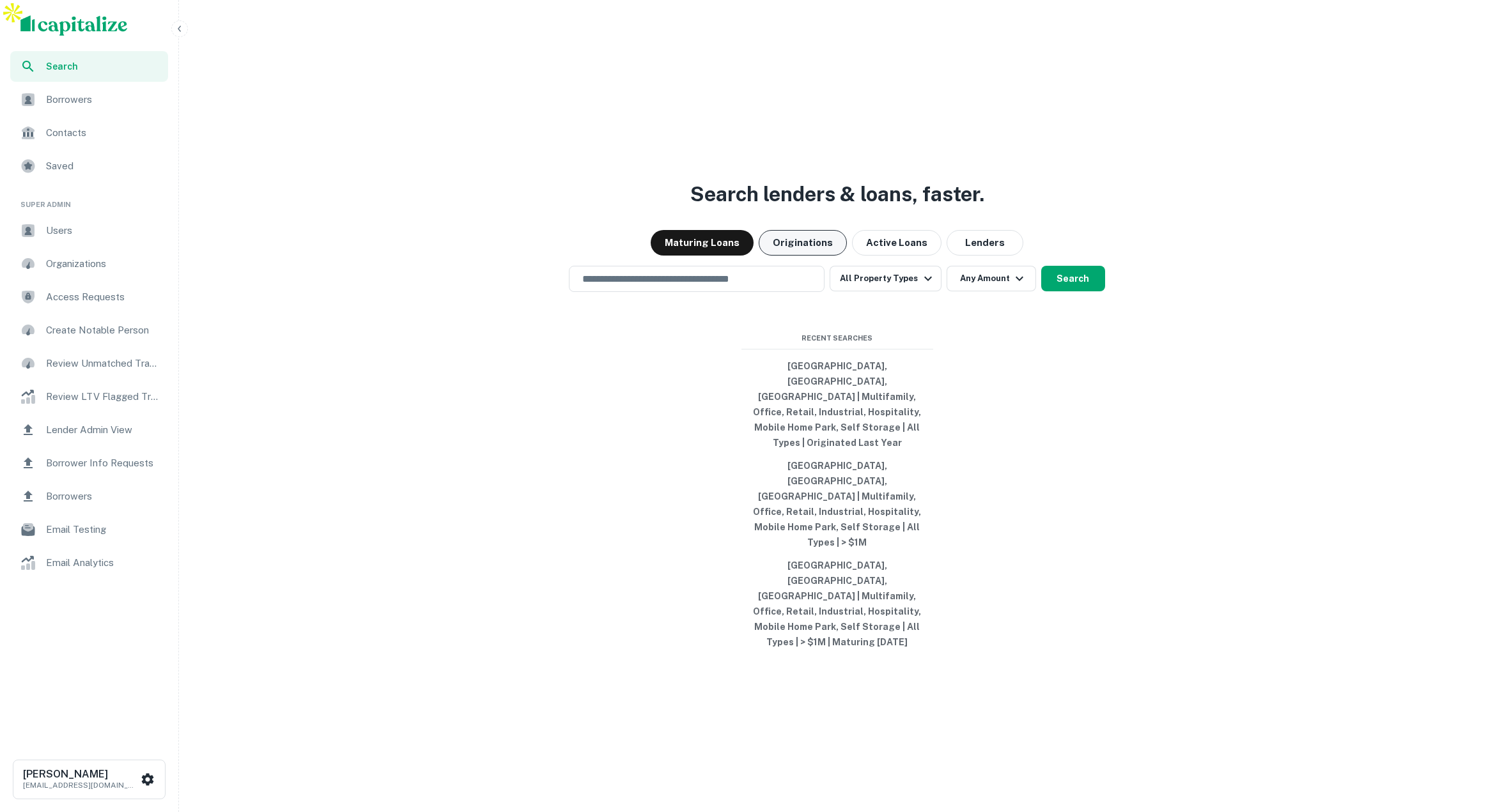
click at [815, 256] on button "Originations" at bounding box center [803, 243] width 88 height 26
click at [874, 256] on button "Active Loans" at bounding box center [897, 243] width 90 height 26
click at [822, 256] on button "Originations" at bounding box center [803, 243] width 88 height 26
click at [724, 256] on button "Maturing Loans" at bounding box center [702, 243] width 103 height 26
click at [178, 30] on icon "button" at bounding box center [179, 28] width 10 height 10
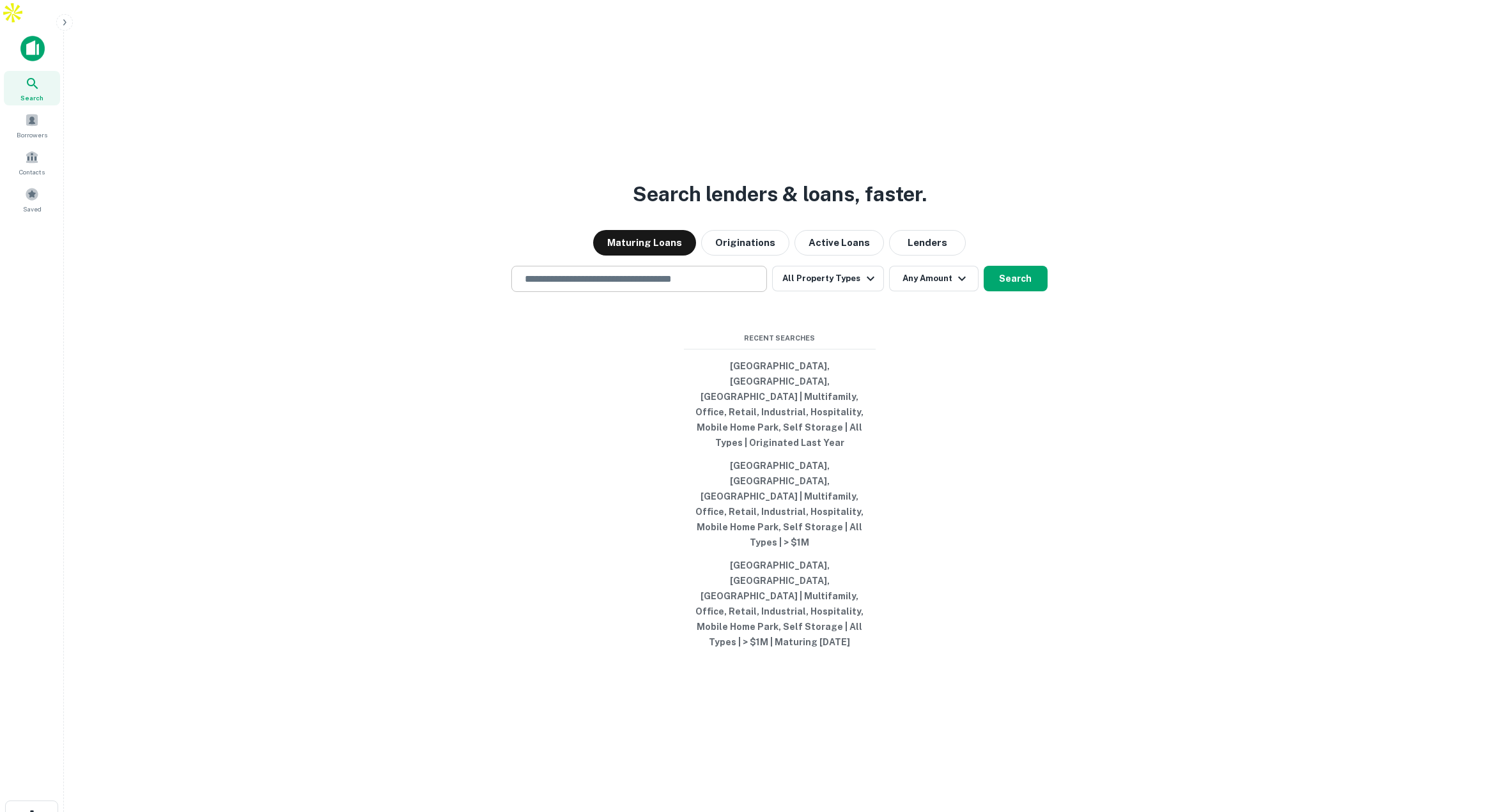
click at [683, 286] on input "text" at bounding box center [639, 279] width 244 height 14
click at [799, 389] on button "[GEOGRAPHIC_DATA], [GEOGRAPHIC_DATA], [GEOGRAPHIC_DATA] | Multifamily, Office, …" at bounding box center [780, 404] width 191 height 99
type input "**********"
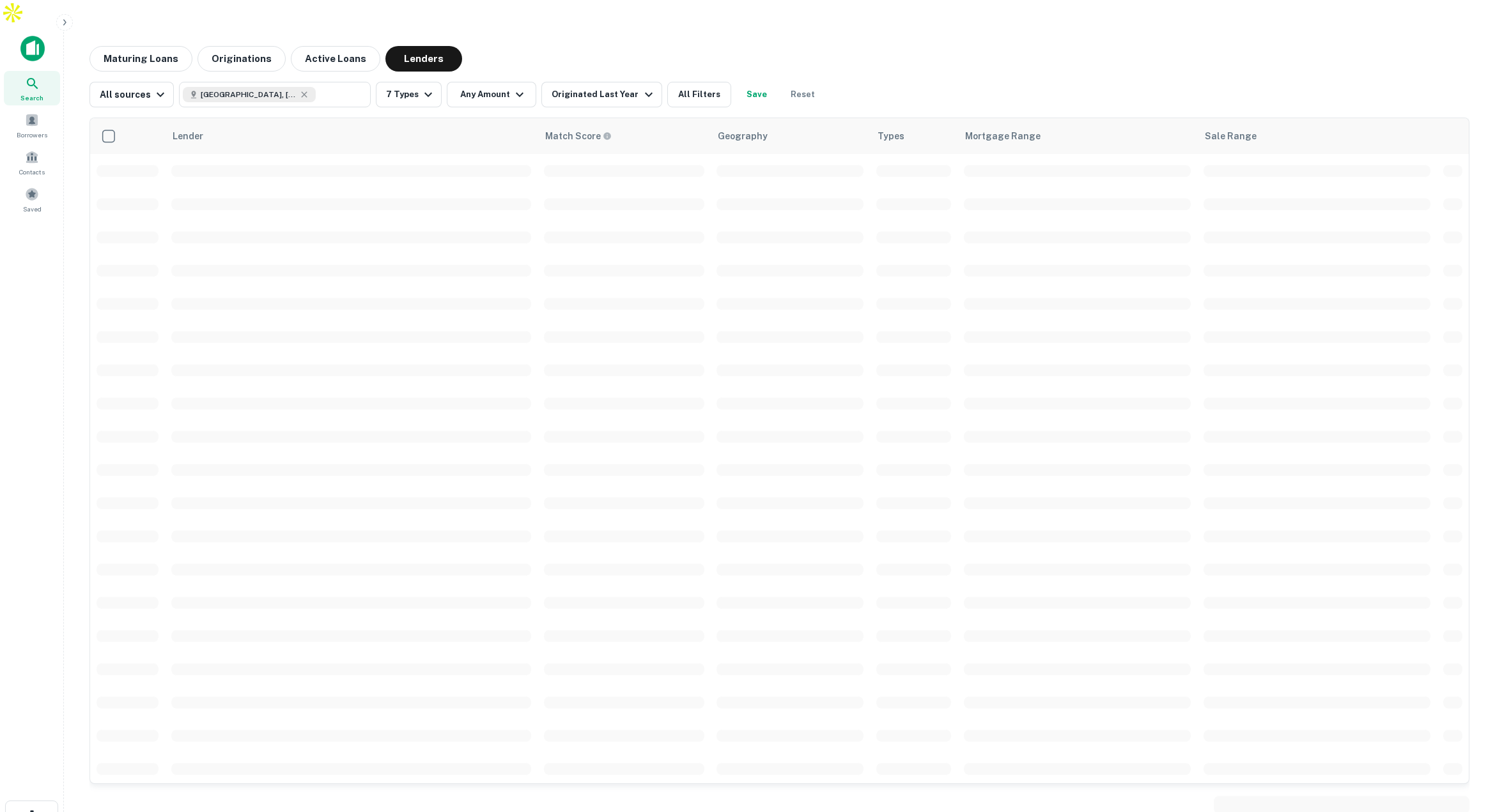
scroll to position [105, 0]
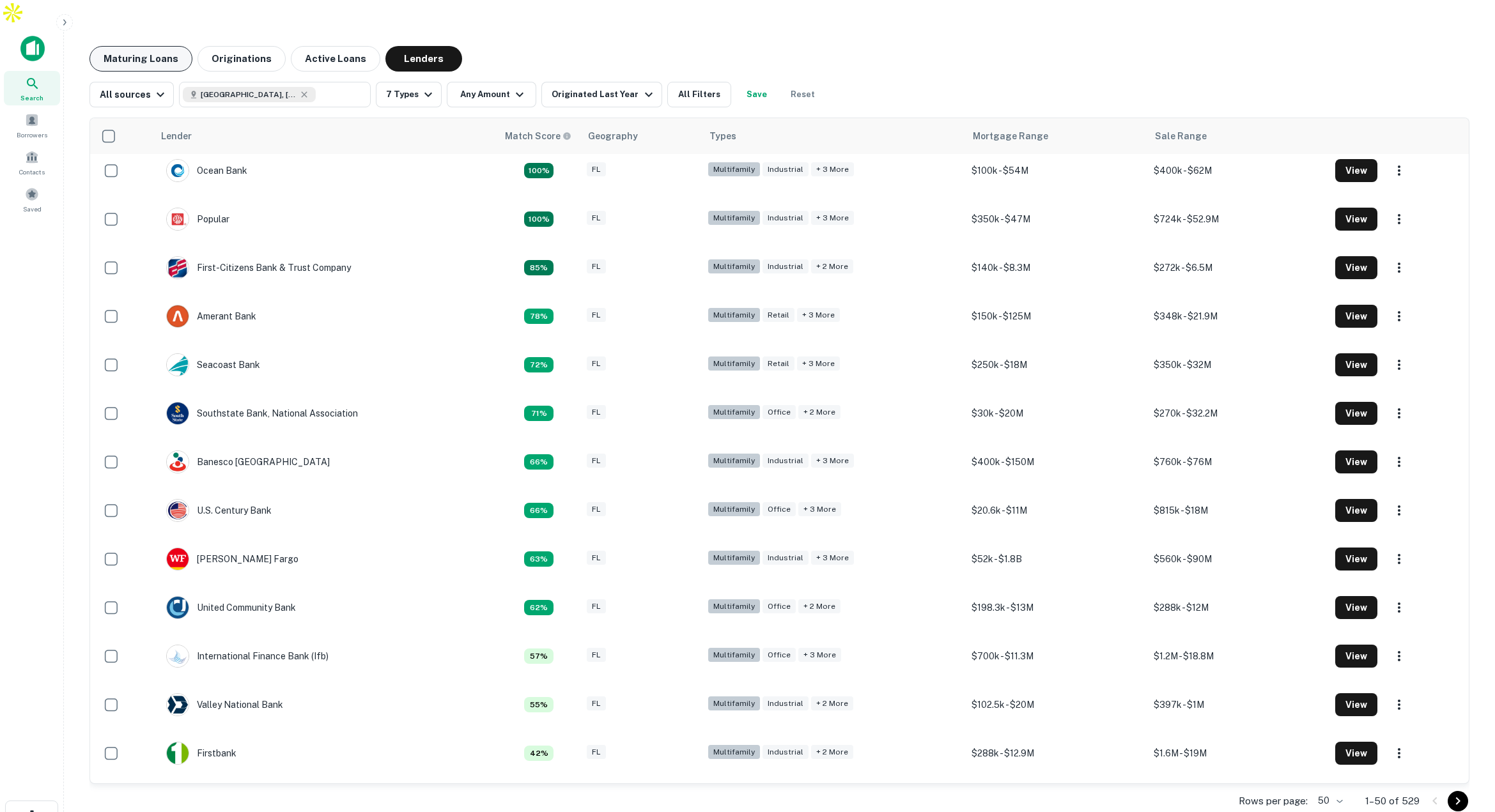
click at [147, 46] on button "Maturing Loans" at bounding box center [141, 59] width 103 height 26
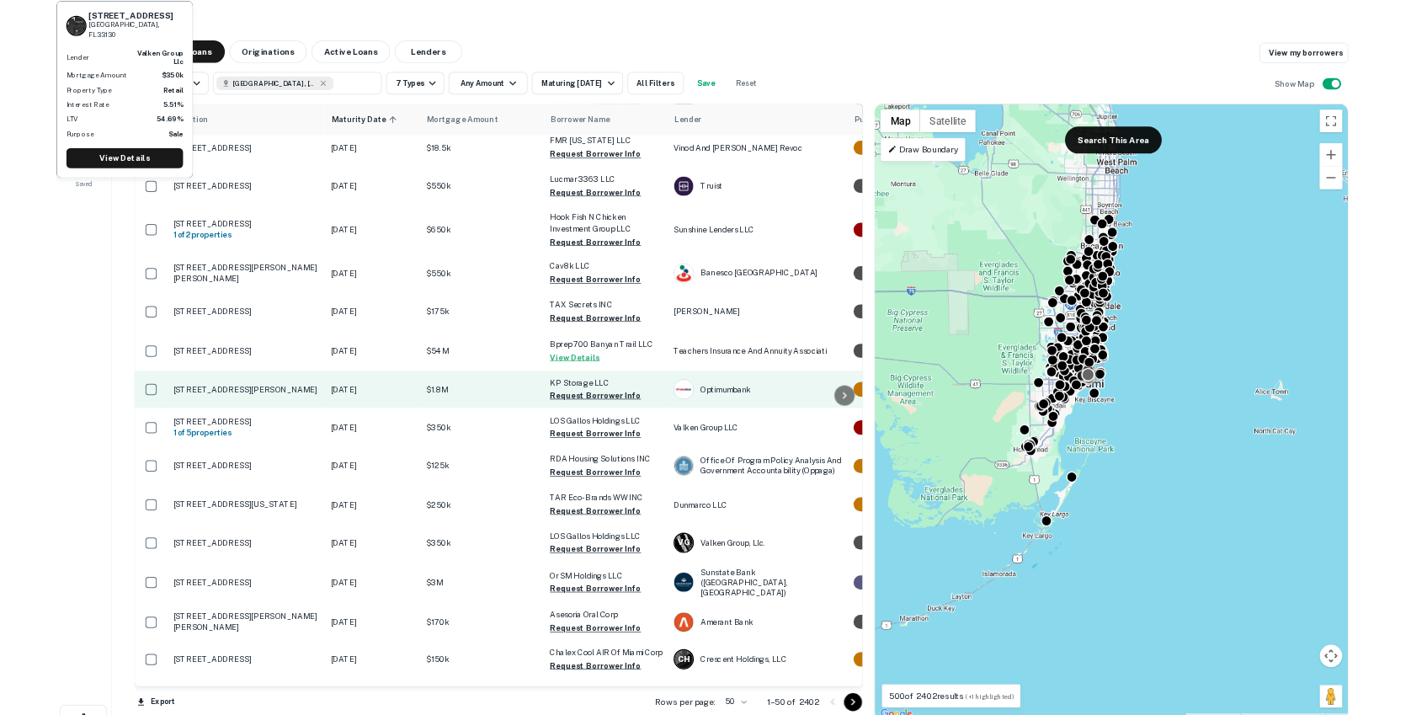
scroll to position [420, 0]
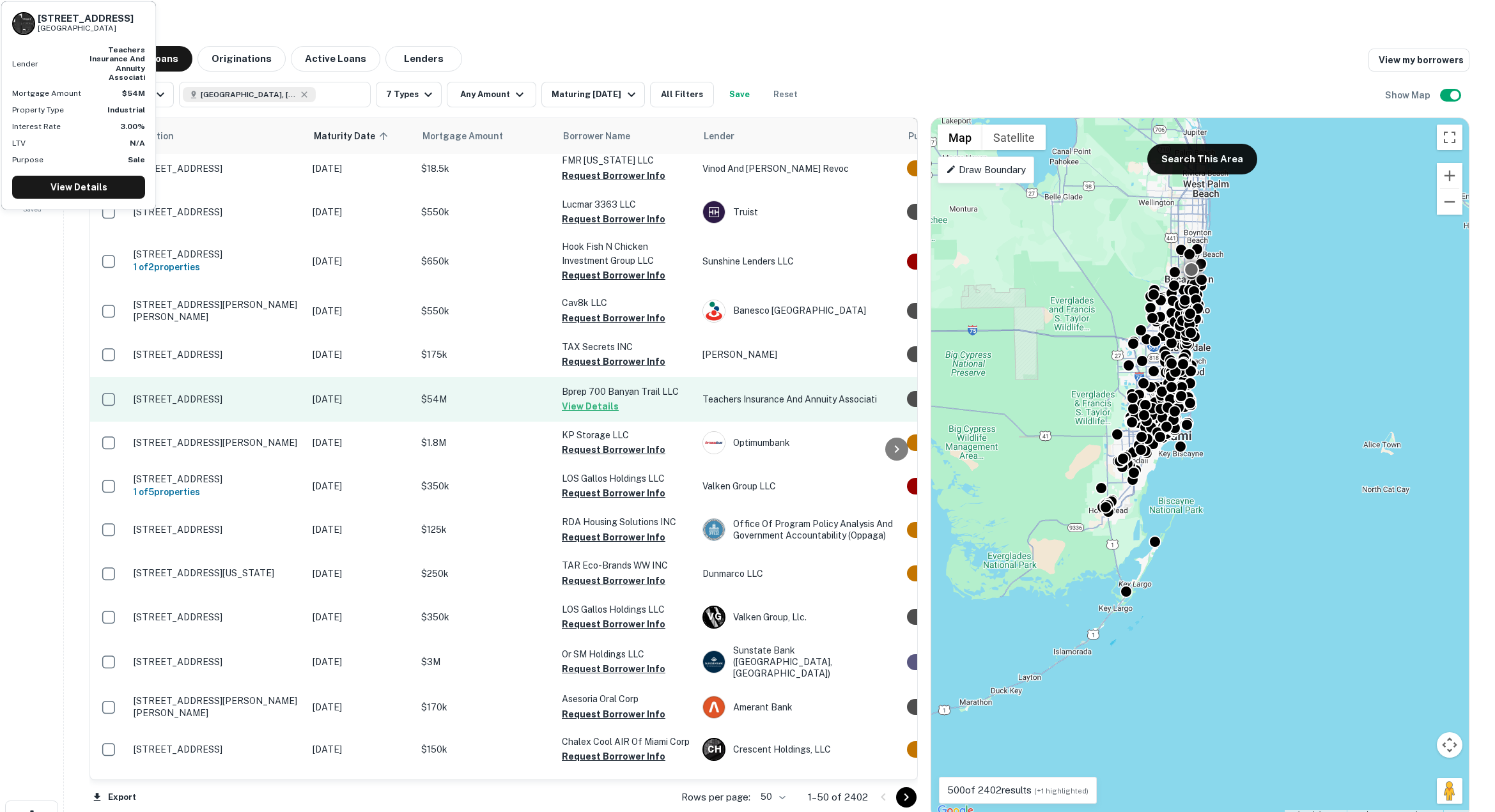
click at [511, 392] on p "$54M" at bounding box center [485, 399] width 128 height 14
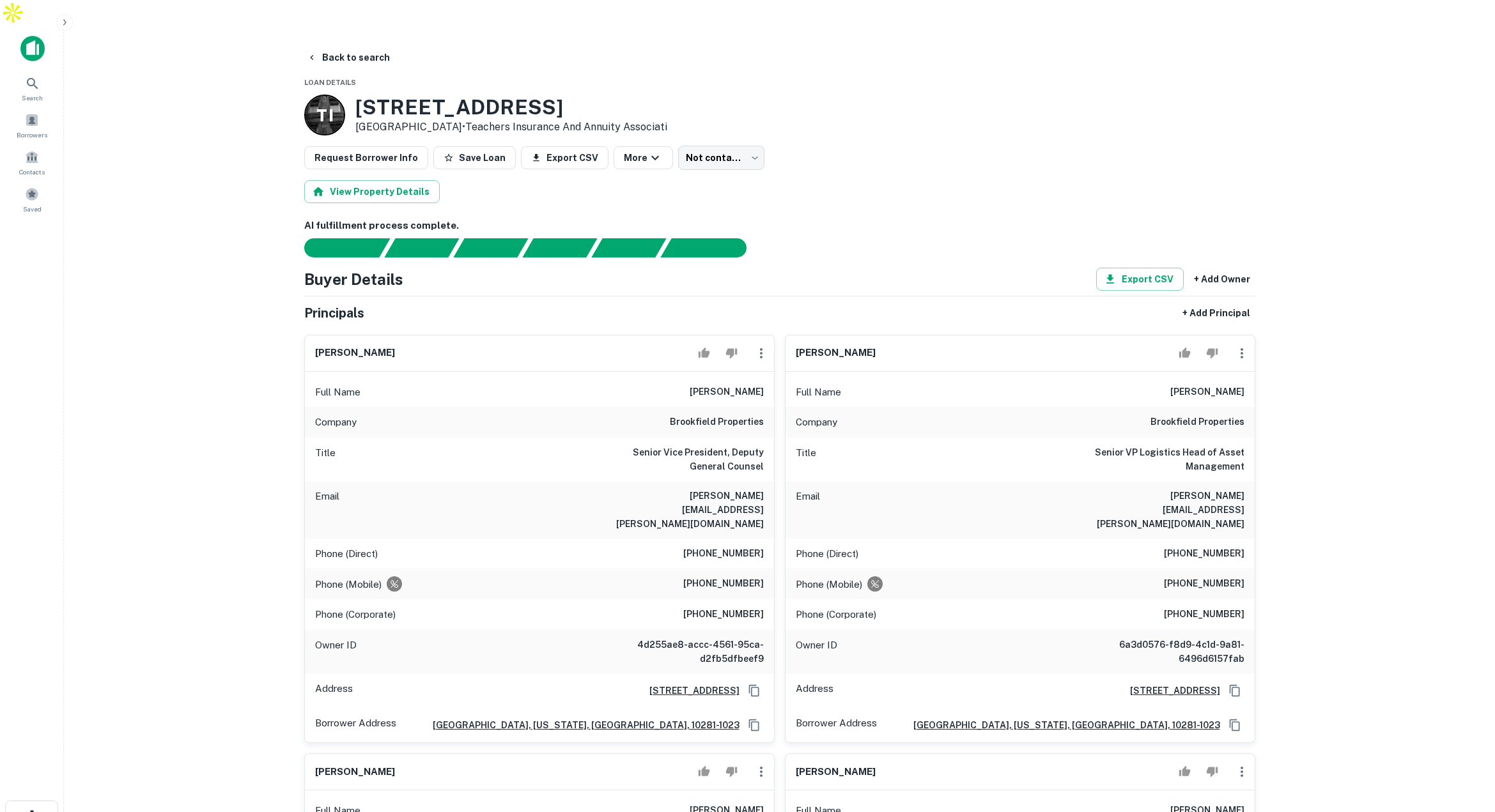
drag, startPoint x: 676, startPoint y: 395, endPoint x: 712, endPoint y: 407, distance: 37.9
click at [739, 414] on h6 "brookfield properties" at bounding box center [717, 422] width 94 height 15
drag, startPoint x: 651, startPoint y: 423, endPoint x: 701, endPoint y: 452, distance: 57.8
click at [705, 445] on h6 "Senior Vice President, Deputy General Counsel" at bounding box center [687, 459] width 153 height 28
drag, startPoint x: 695, startPoint y: 515, endPoint x: 735, endPoint y: 528, distance: 42.1
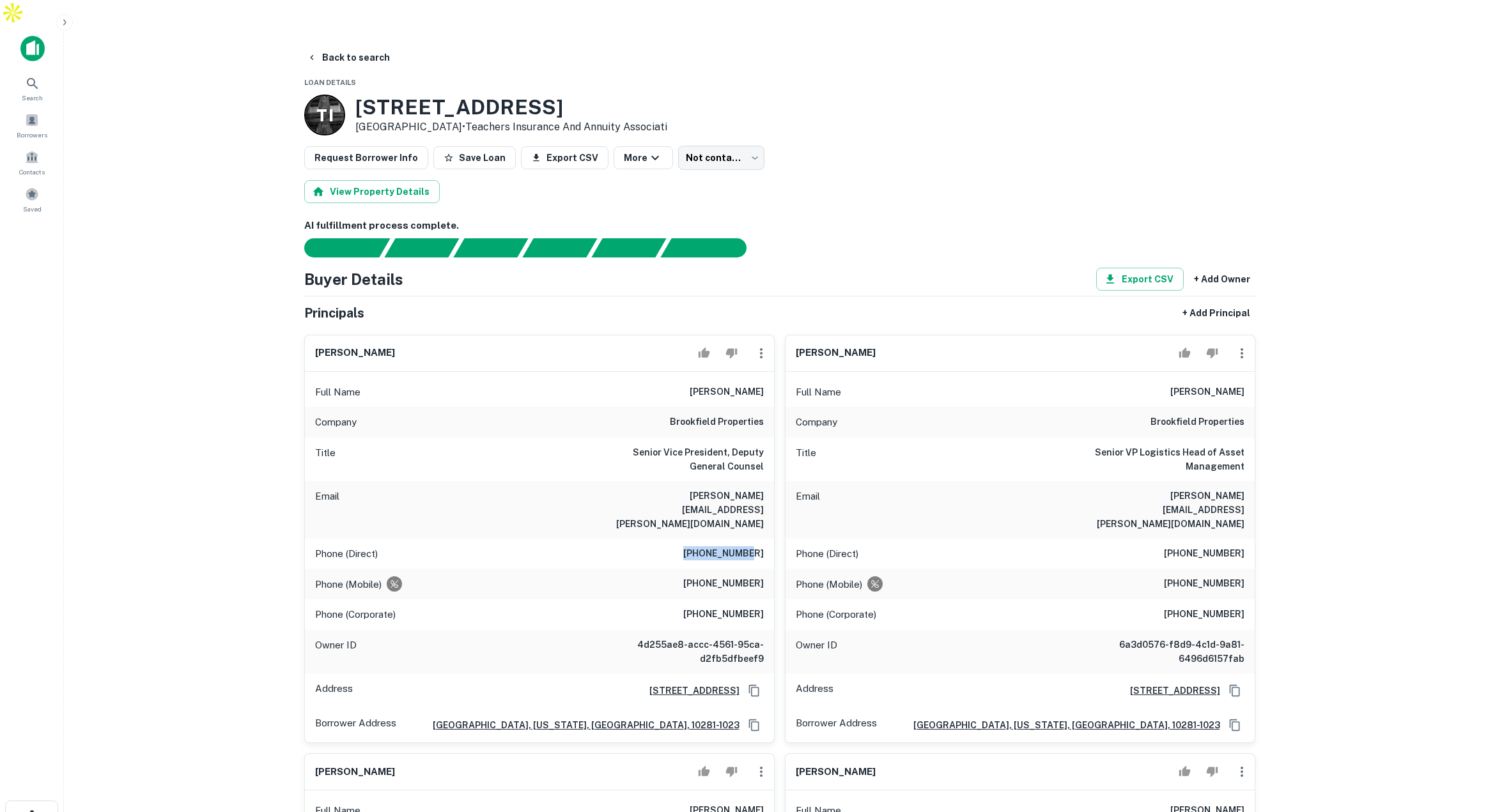
click at [751, 546] on h6 "[PHONE_NUMBER]" at bounding box center [724, 554] width 80 height 15
drag, startPoint x: 760, startPoint y: 552, endPoint x: 771, endPoint y: 551, distance: 11.0
click at [771, 568] on div "Phone (Mobile) [PHONE_NUMBER]" at bounding box center [539, 584] width 469 height 30
click at [353, 46] on button "Back to search" at bounding box center [348, 58] width 93 height 23
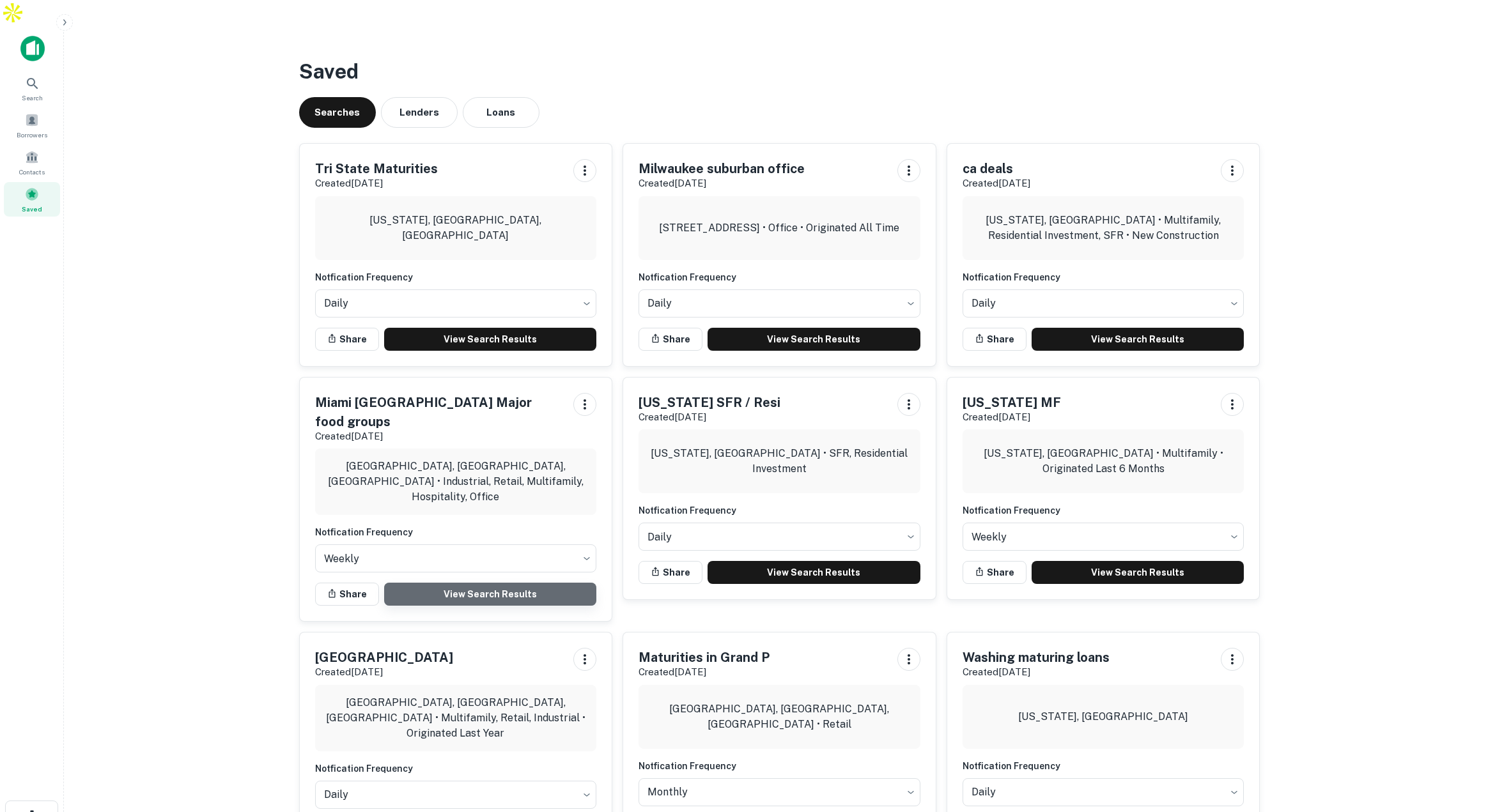
click at [517, 583] on link "View Search Results" at bounding box center [490, 594] width 213 height 23
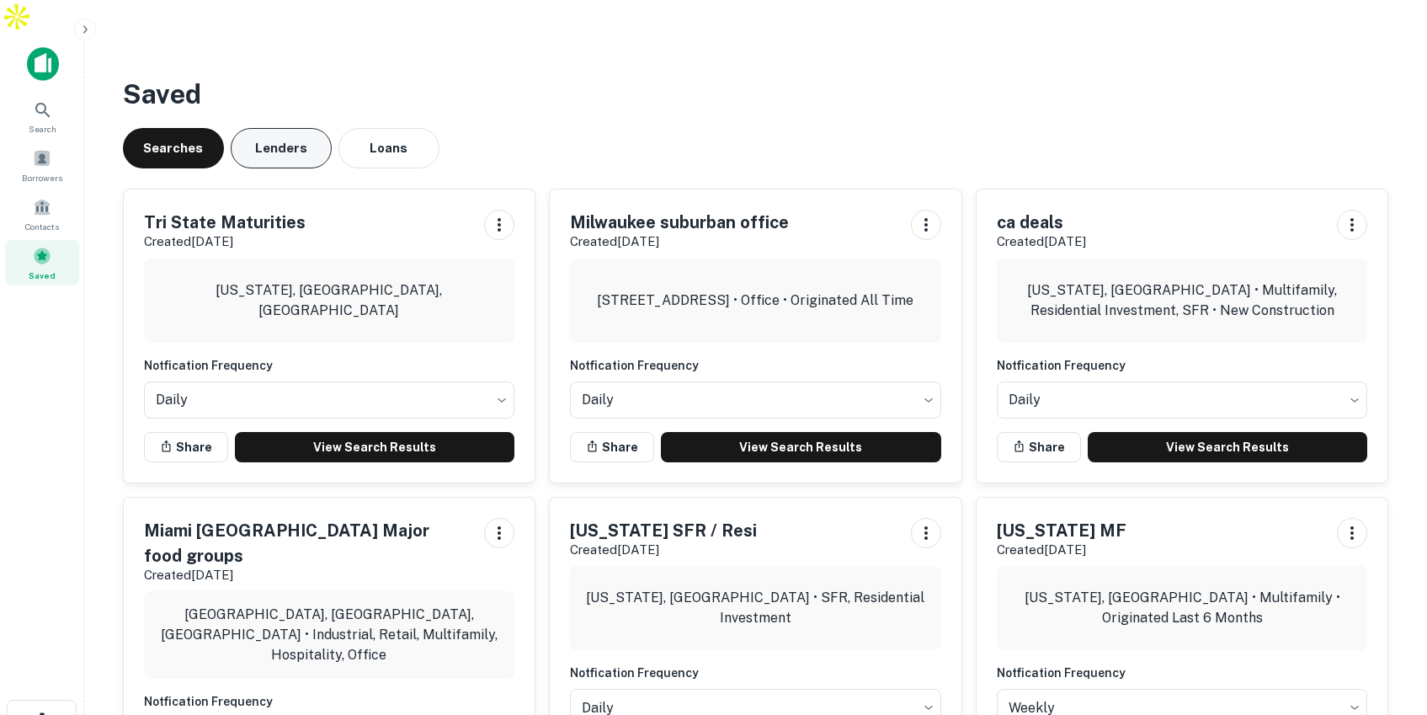
click at [278, 128] on button "Lenders" at bounding box center [281, 148] width 101 height 40
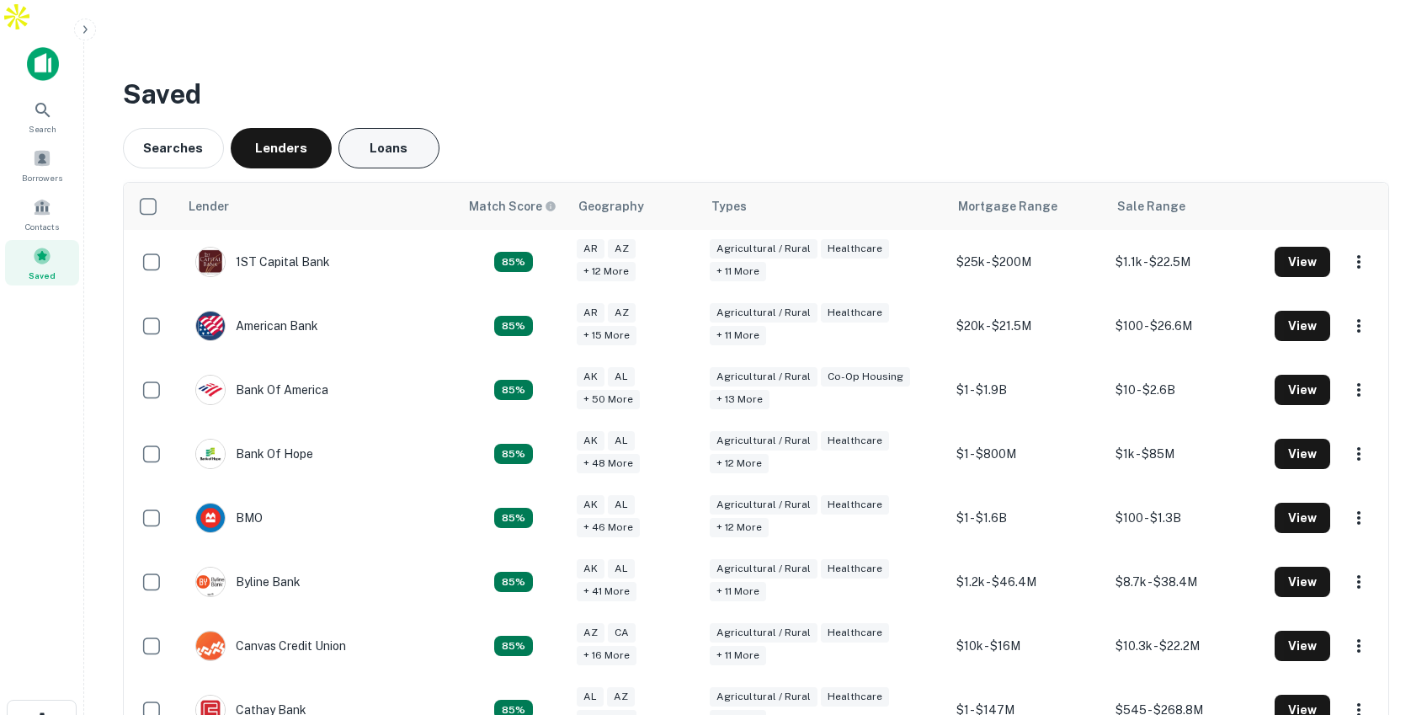
click at [374, 128] on button "Loans" at bounding box center [388, 148] width 101 height 40
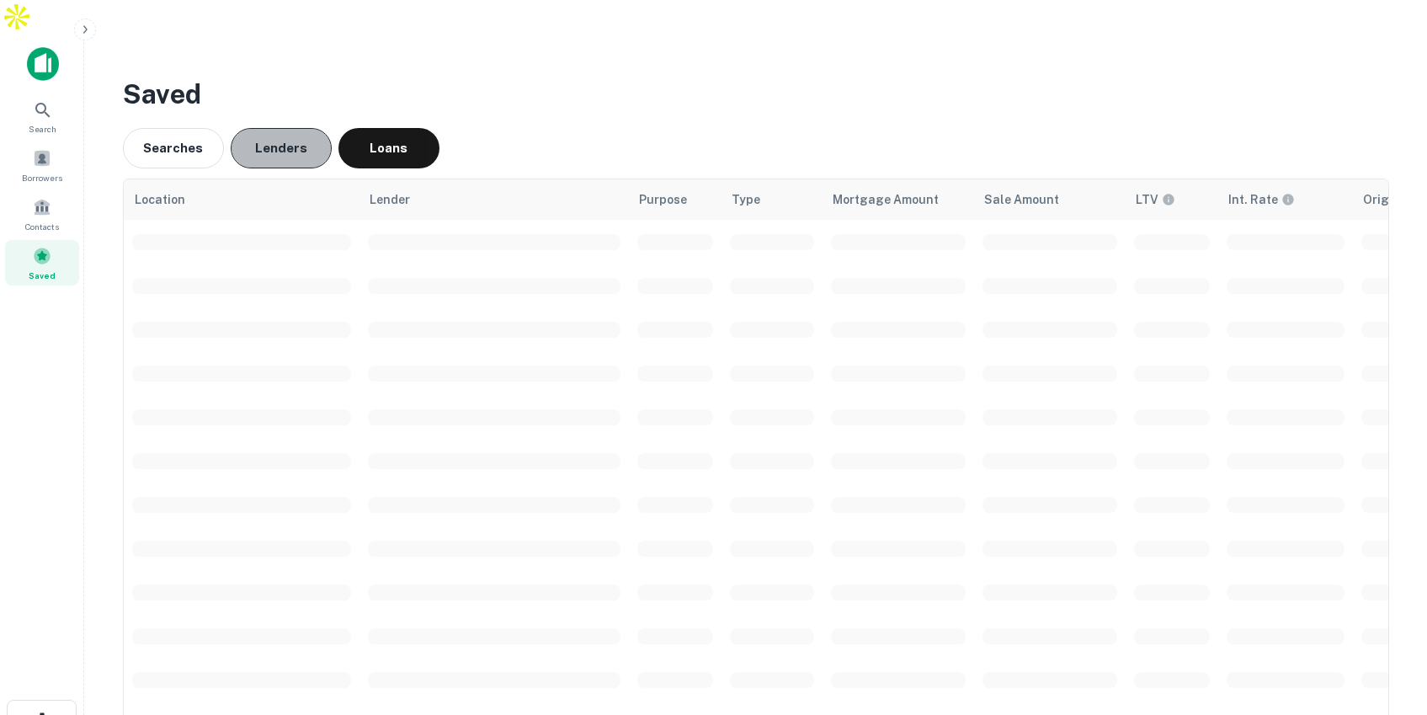
click at [307, 128] on button "Lenders" at bounding box center [281, 148] width 101 height 40
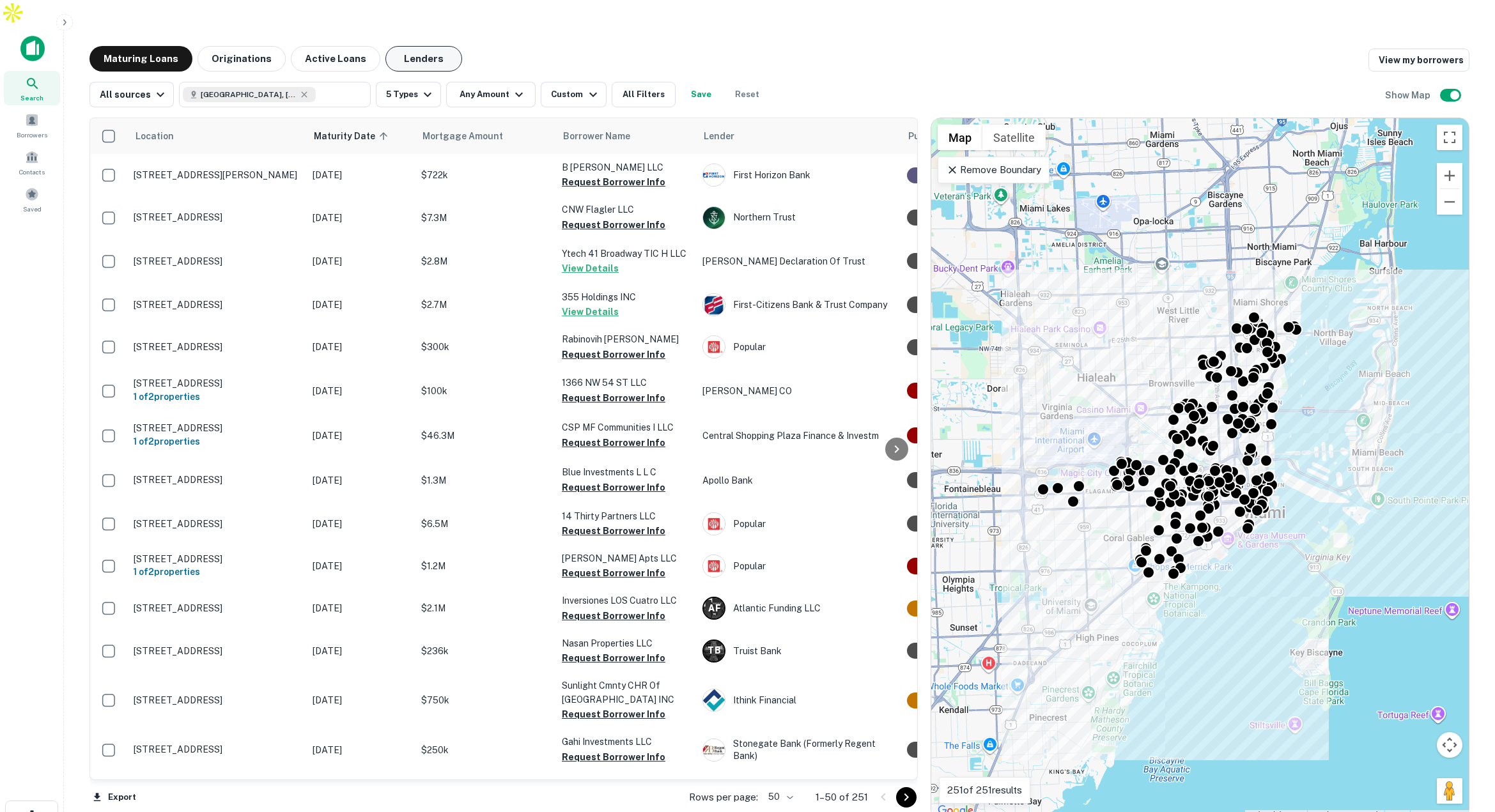
click at [414, 46] on button "Lenders" at bounding box center [424, 59] width 77 height 26
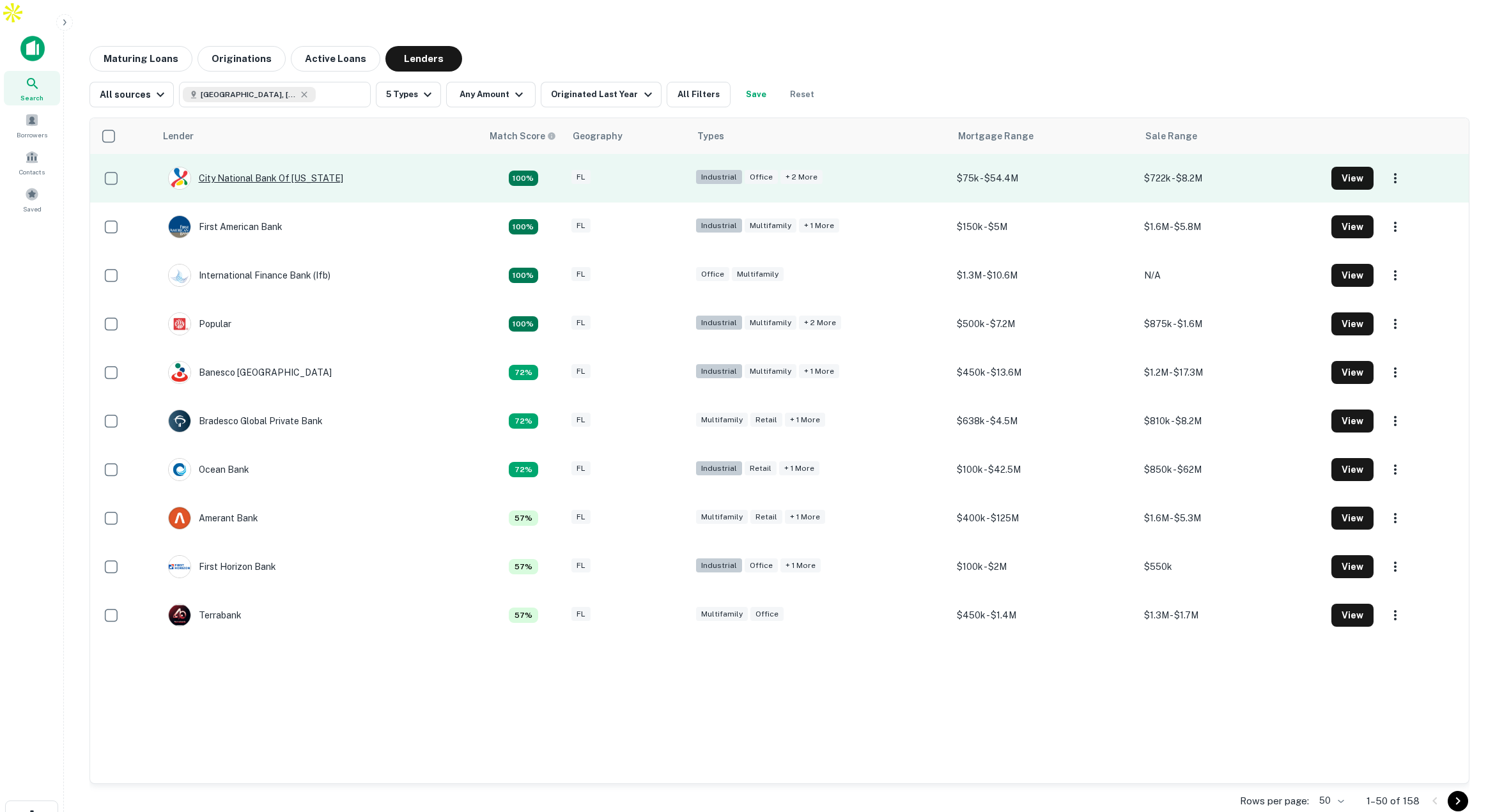
click at [280, 167] on div "City National Bank Of Florida" at bounding box center [255, 178] width 175 height 23
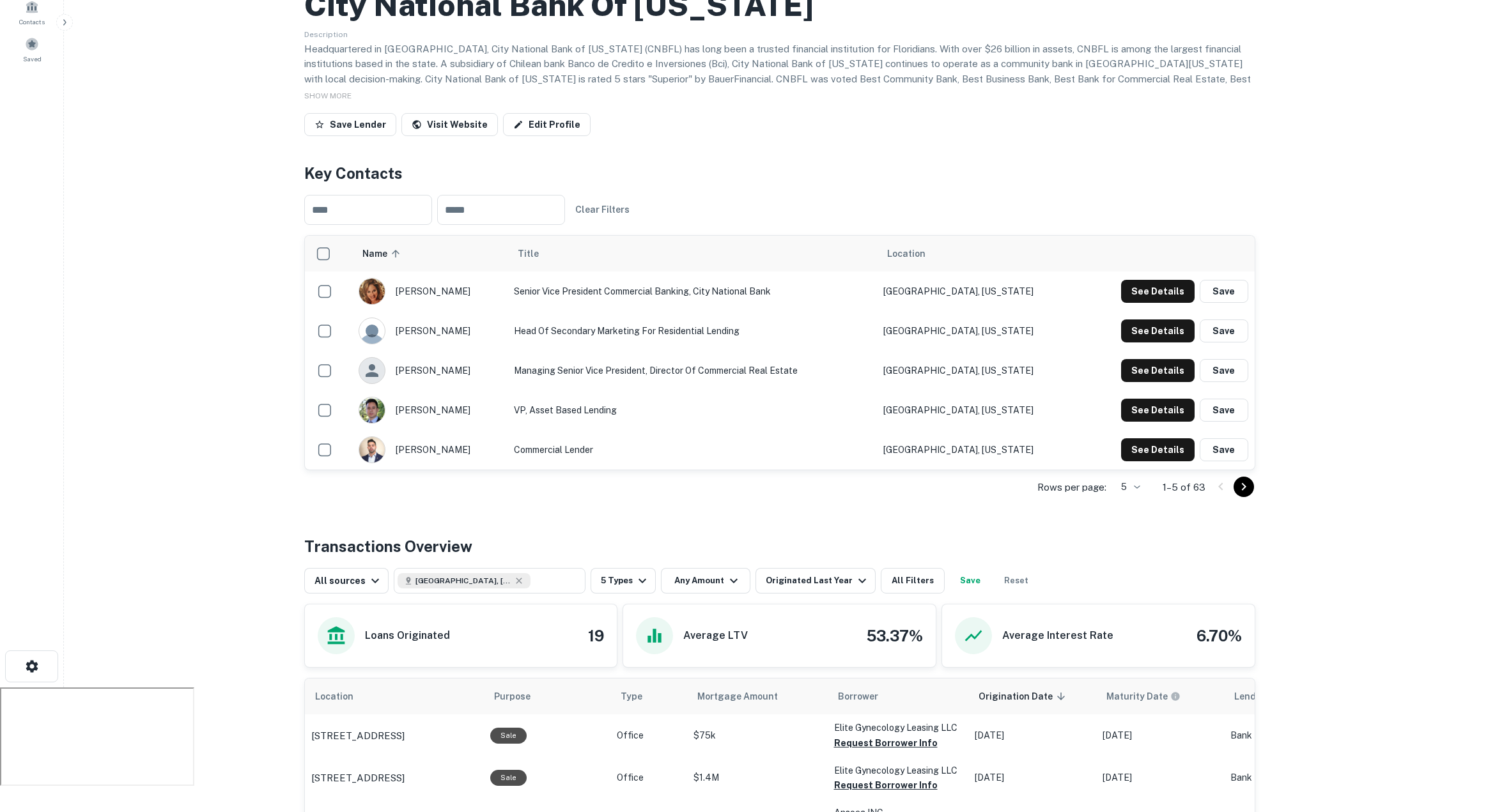
scroll to position [153, 0]
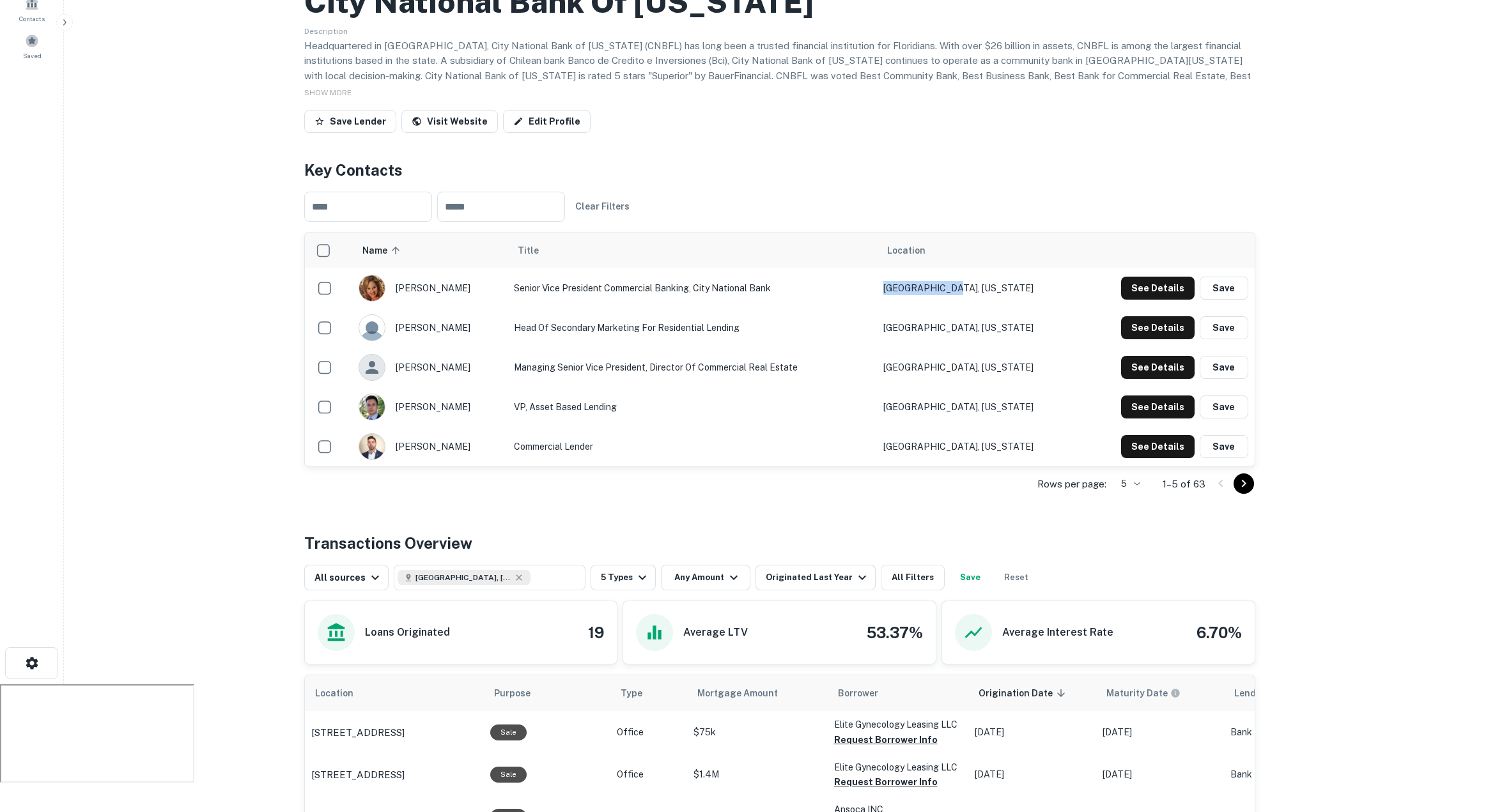
drag, startPoint x: 964, startPoint y: 260, endPoint x: 1048, endPoint y: 263, distance: 84.1
click at [1048, 268] on td "Miami, Florida" at bounding box center [979, 288] width 203 height 39
drag, startPoint x: 547, startPoint y: 262, endPoint x: 765, endPoint y: 267, distance: 218.1
click at [765, 268] on td "Senior Vice President Commercial Banking, City National Bank" at bounding box center [692, 288] width 369 height 39
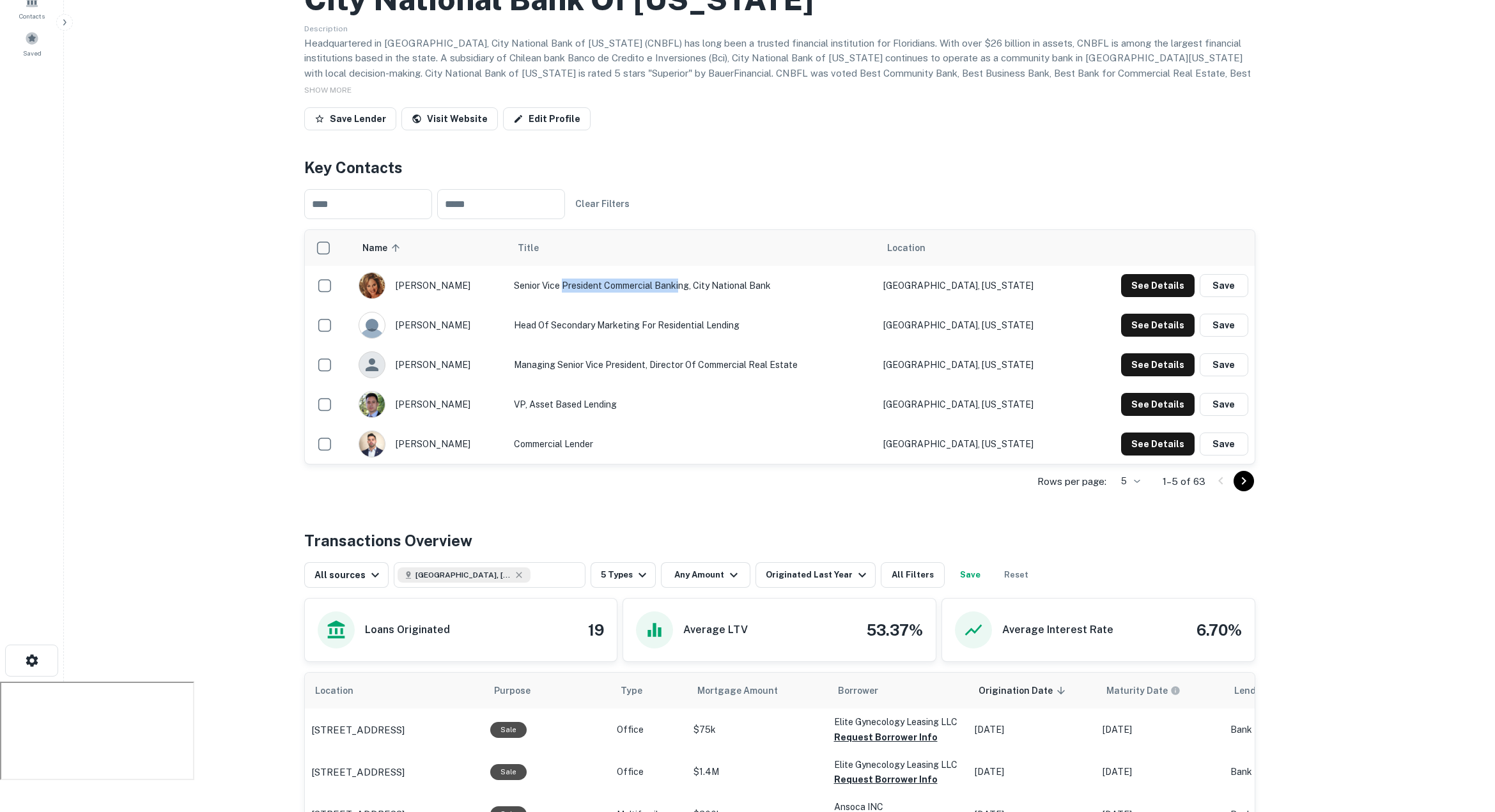
drag, startPoint x: 586, startPoint y: 259, endPoint x: 706, endPoint y: 260, distance: 120.0
click at [706, 266] on td "Senior Vice President Commercial Banking, City National Bank" at bounding box center [692, 285] width 369 height 39
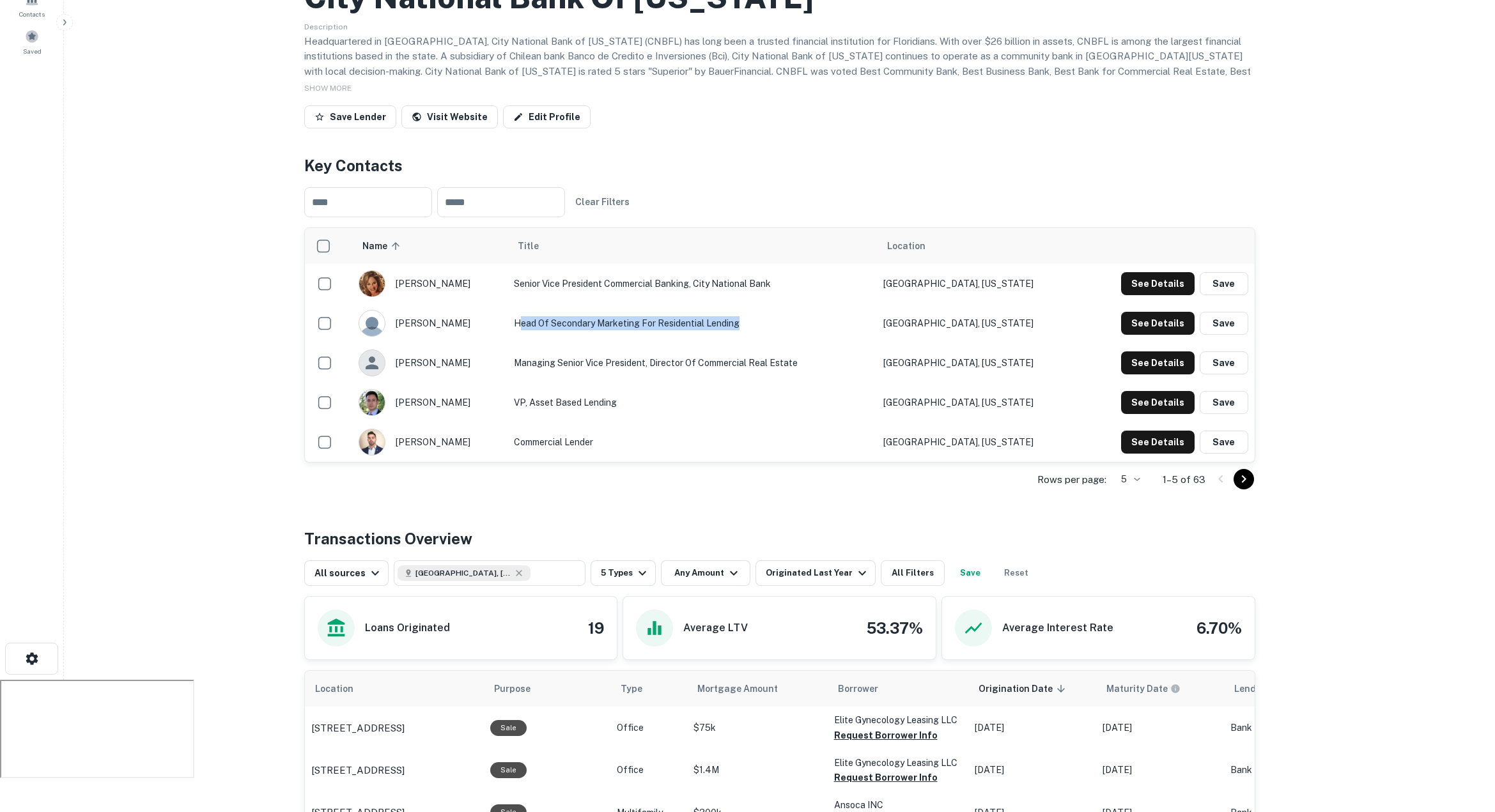
drag, startPoint x: 582, startPoint y: 294, endPoint x: 791, endPoint y: 297, distance: 209.0
click at [791, 304] on td "Head of Secondary Marketing for Residential Lending" at bounding box center [692, 323] width 369 height 39
drag, startPoint x: 738, startPoint y: 337, endPoint x: 837, endPoint y: 339, distance: 99.0
click at [837, 344] on td "Managing Senior Vice President, Director of Commercial Real Estate" at bounding box center [692, 364] width 369 height 39
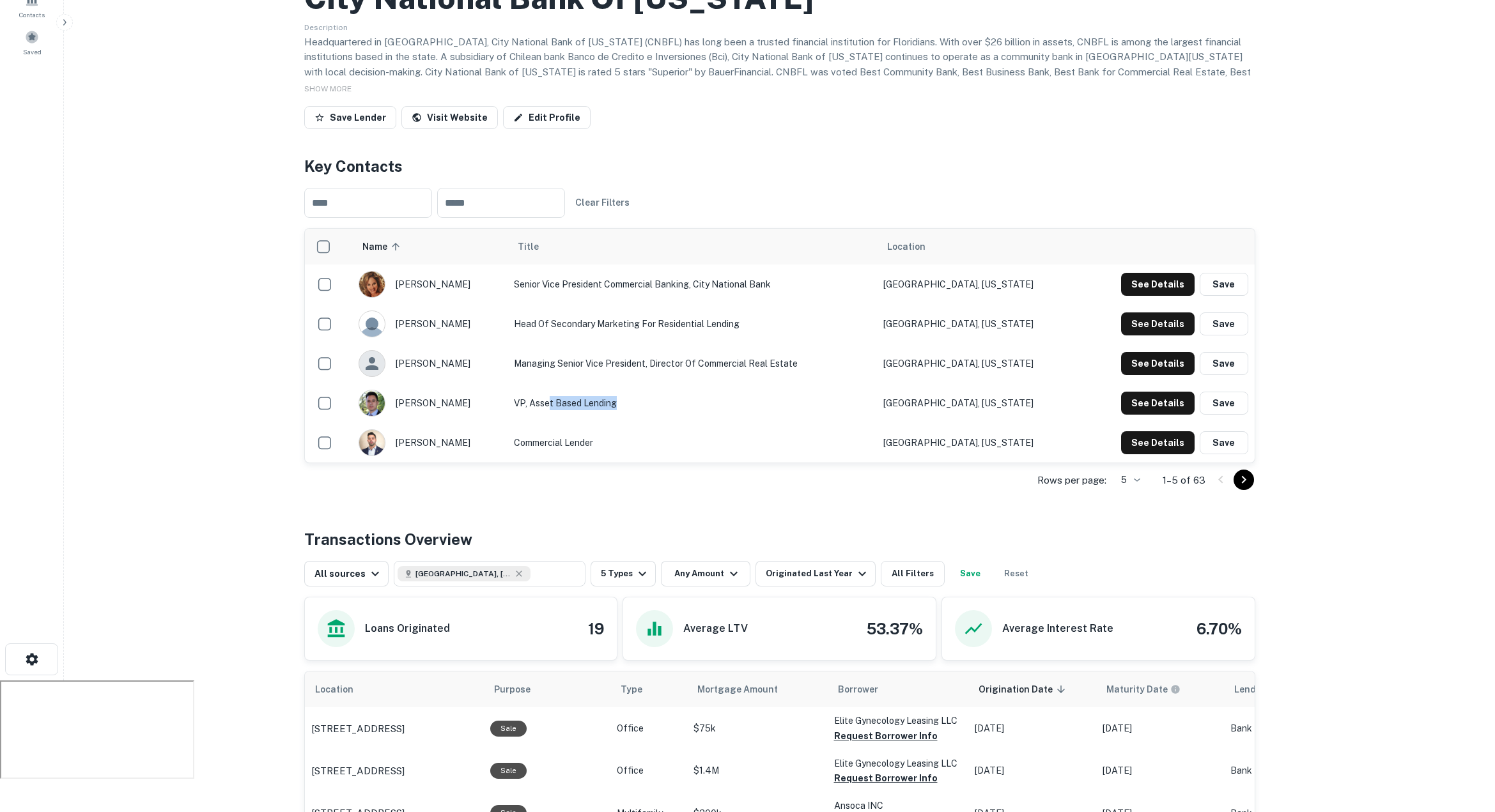
drag, startPoint x: 573, startPoint y: 377, endPoint x: 645, endPoint y: 379, distance: 72.0
click at [645, 383] on td "VP, Asset Based Lending" at bounding box center [692, 403] width 369 height 39
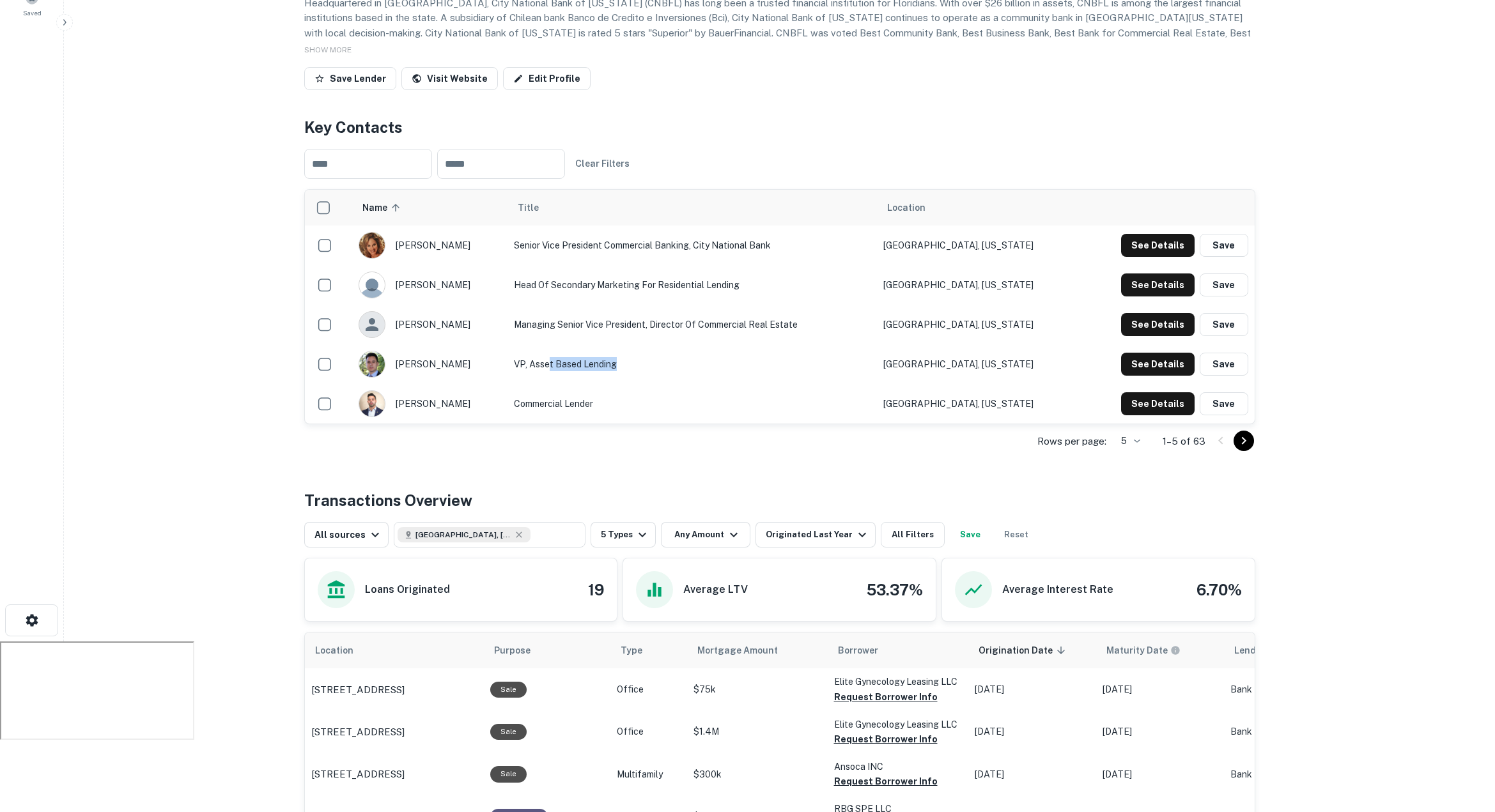
scroll to position [195, 0]
drag, startPoint x: 1210, startPoint y: 417, endPoint x: 1186, endPoint y: 415, distance: 24.1
click at [1186, 426] on div "Rows per page: 5 * 1–5 of 63" at bounding box center [780, 442] width 951 height 34
click at [1137, 417] on body "Search Borrowers Contacts Saved Back to search City National Bank Of Florida De…" at bounding box center [747, 211] width 1495 height 812
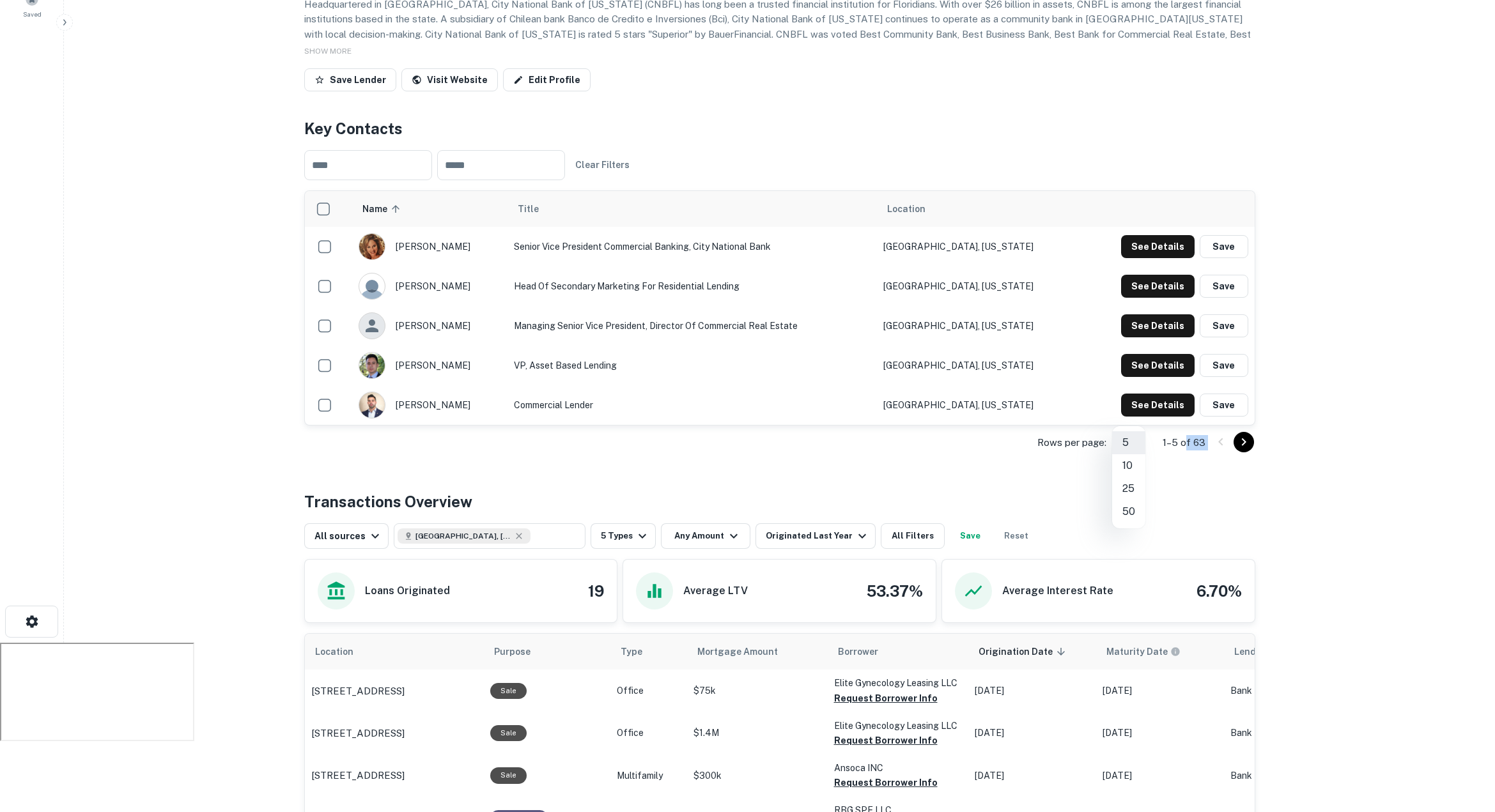
click at [1131, 510] on li "50" at bounding box center [1128, 511] width 33 height 23
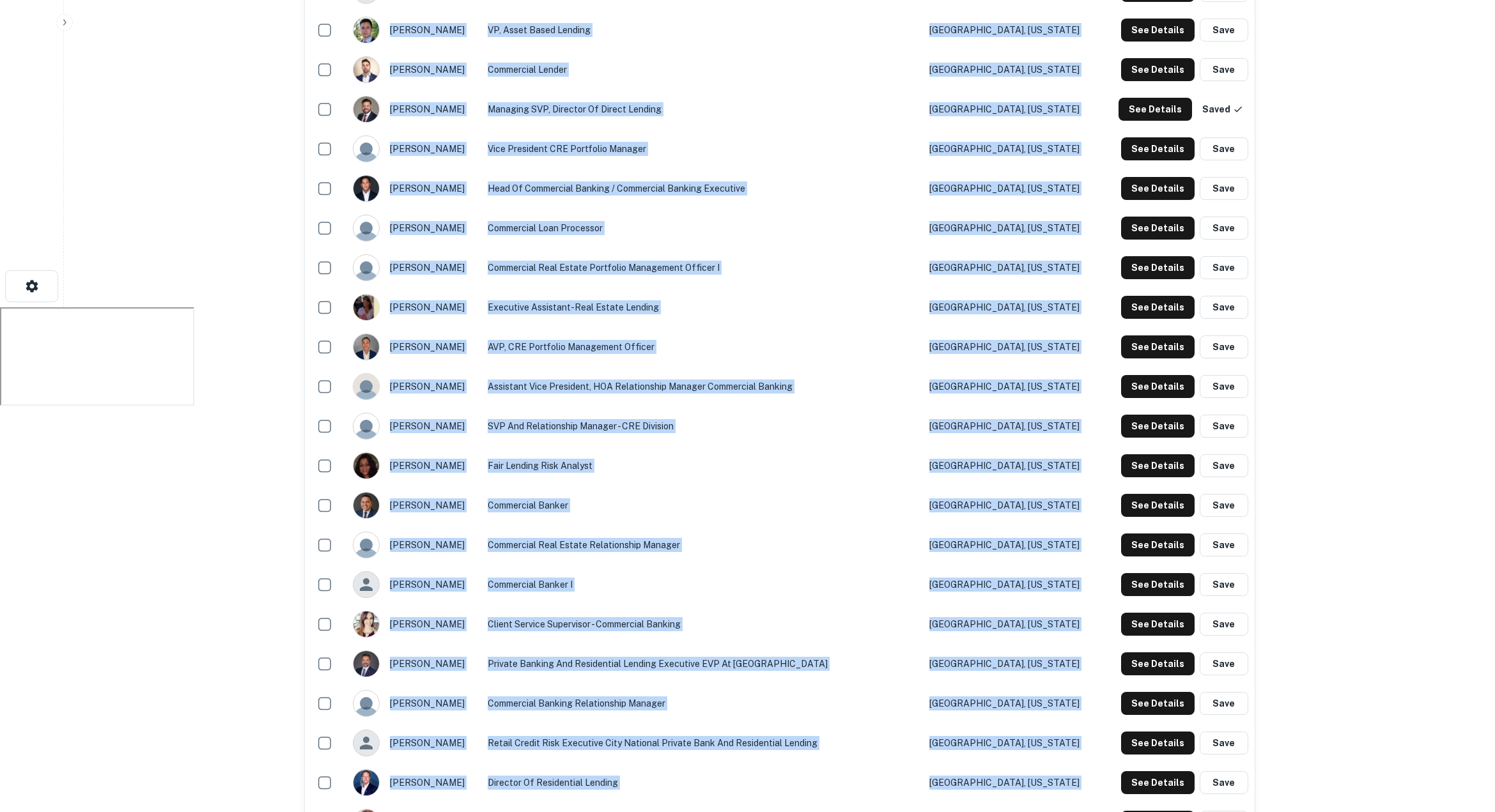
scroll to position [530, 0]
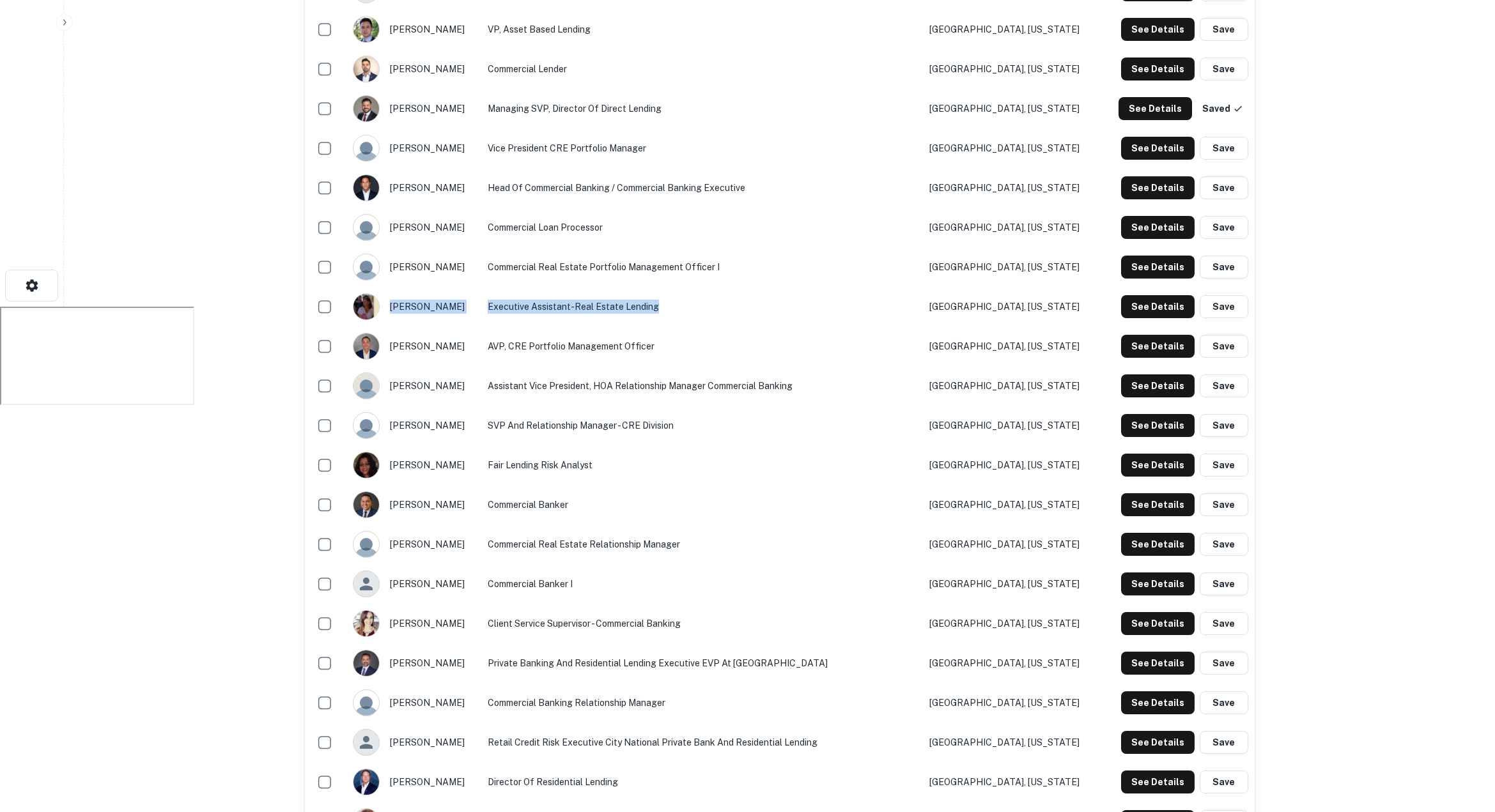
drag, startPoint x: 664, startPoint y: 282, endPoint x: 495, endPoint y: 276, distance: 169.1
click at [495, 287] on tr "sue ochs Executive Assistant-Real Estate Lending Miami, Florida See Details Save" at bounding box center [779, 307] width 950 height 39
click at [636, 287] on td "Executive Assistant-Real Estate Lending" at bounding box center [702, 307] width 442 height 39
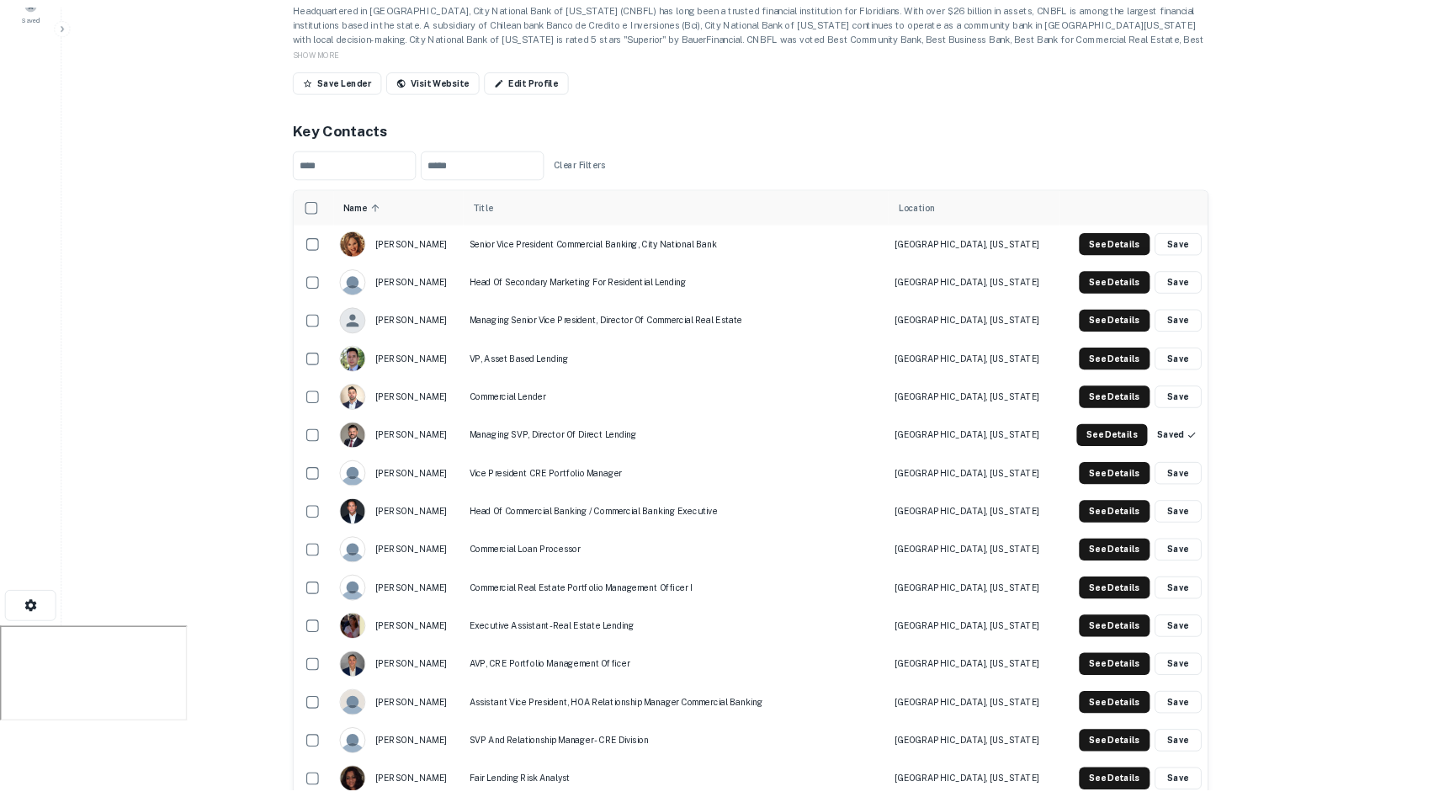
scroll to position [0, 0]
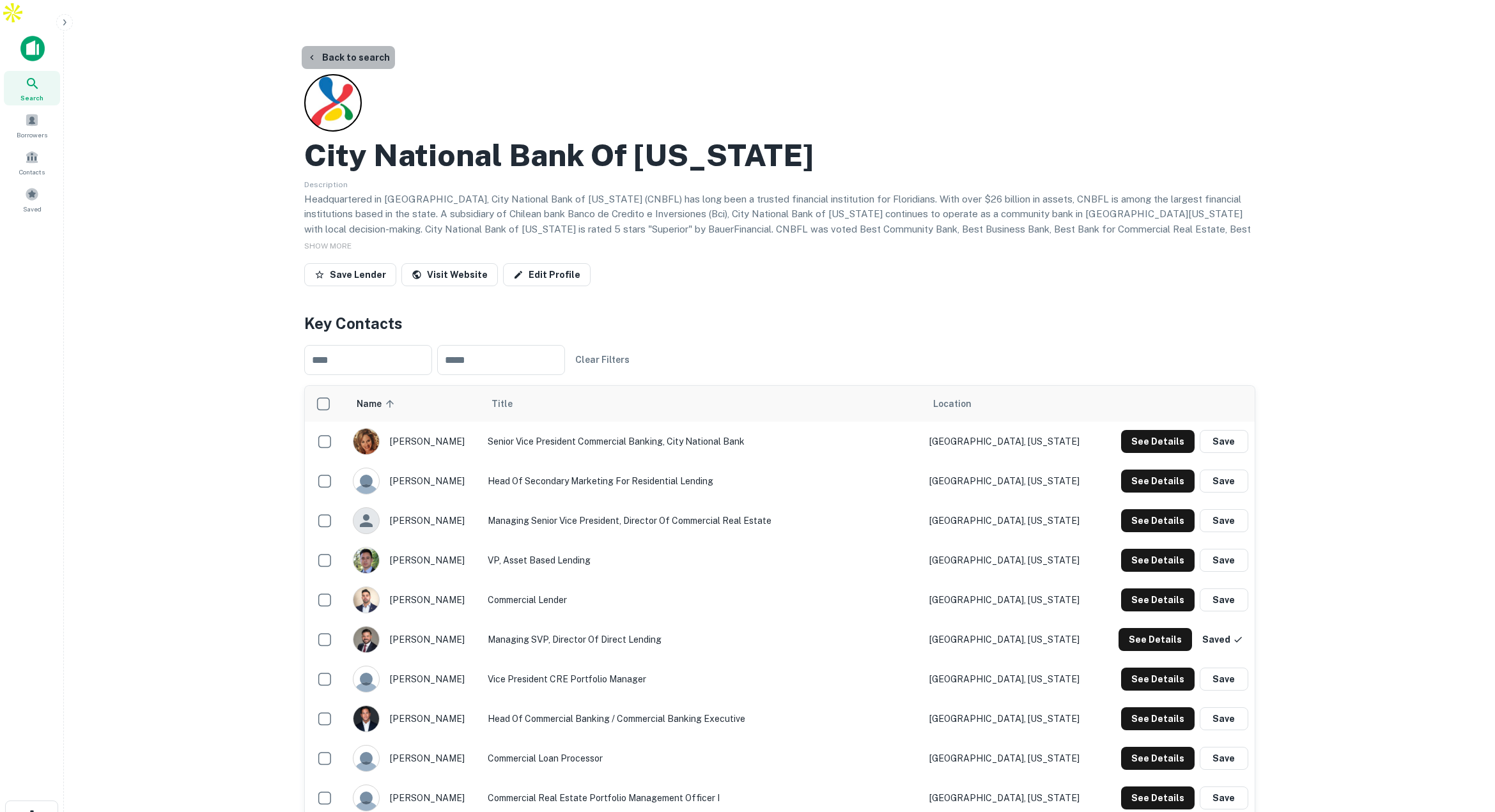
click at [371, 46] on button "Back to search" at bounding box center [348, 58] width 93 height 23
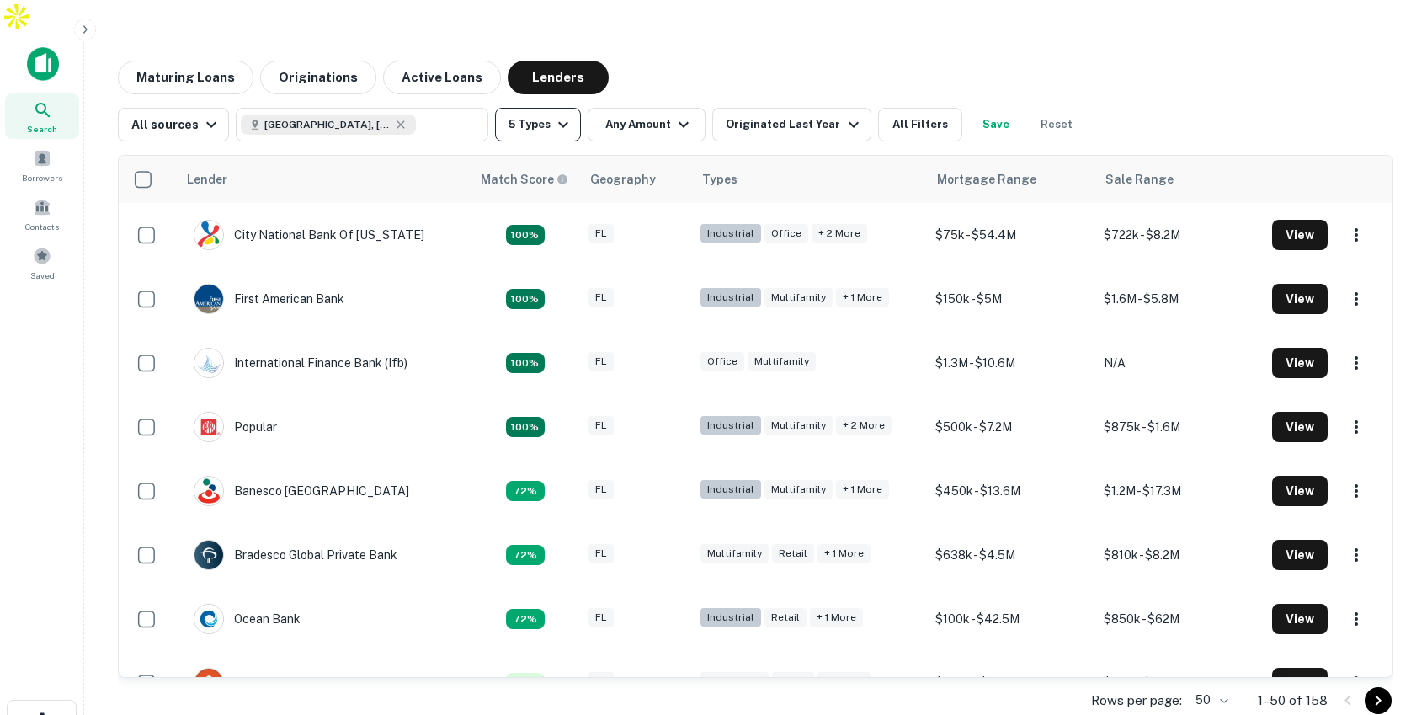
click at [553, 114] on icon "button" at bounding box center [563, 124] width 20 height 20
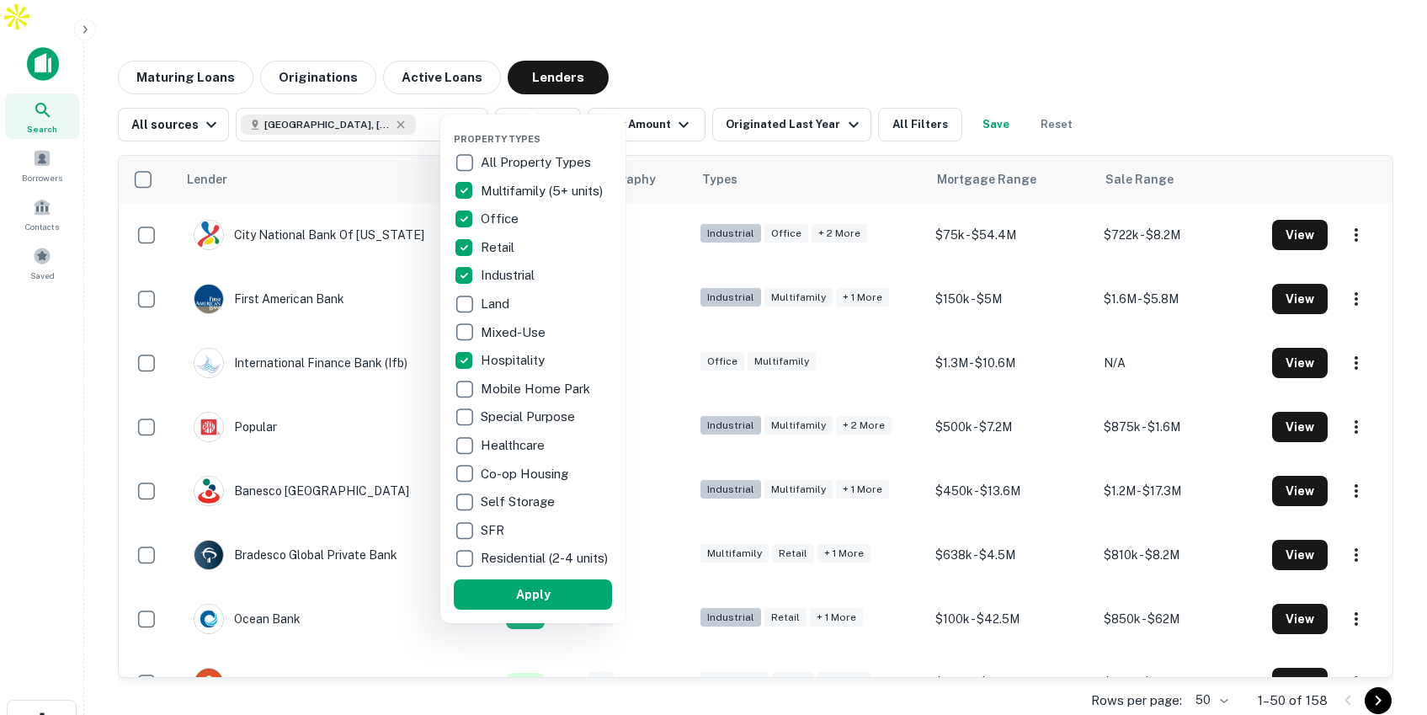
click at [694, 46] on div at bounding box center [713, 357] width 1427 height 715
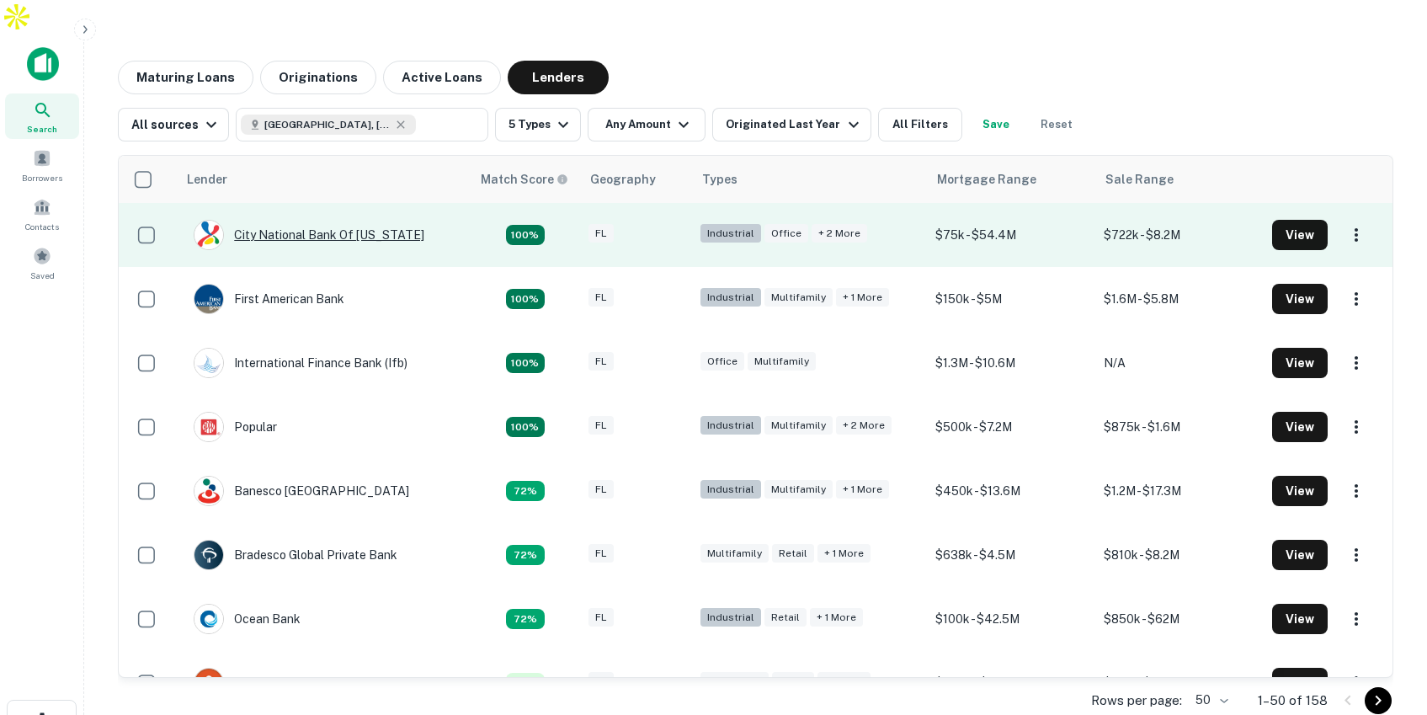
click at [251, 220] on div "City National Bank Of Florida" at bounding box center [309, 235] width 231 height 30
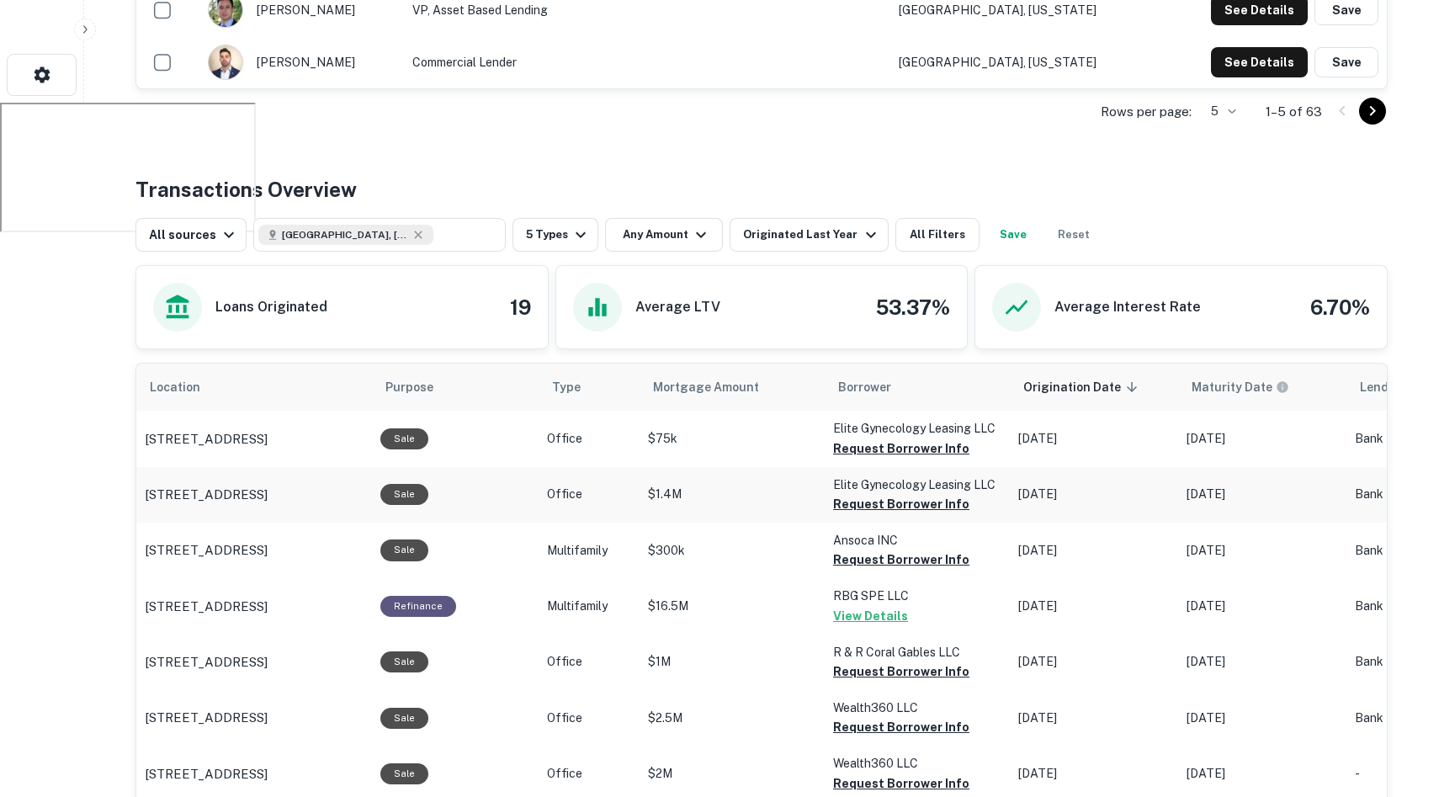
scroll to position [737, 0]
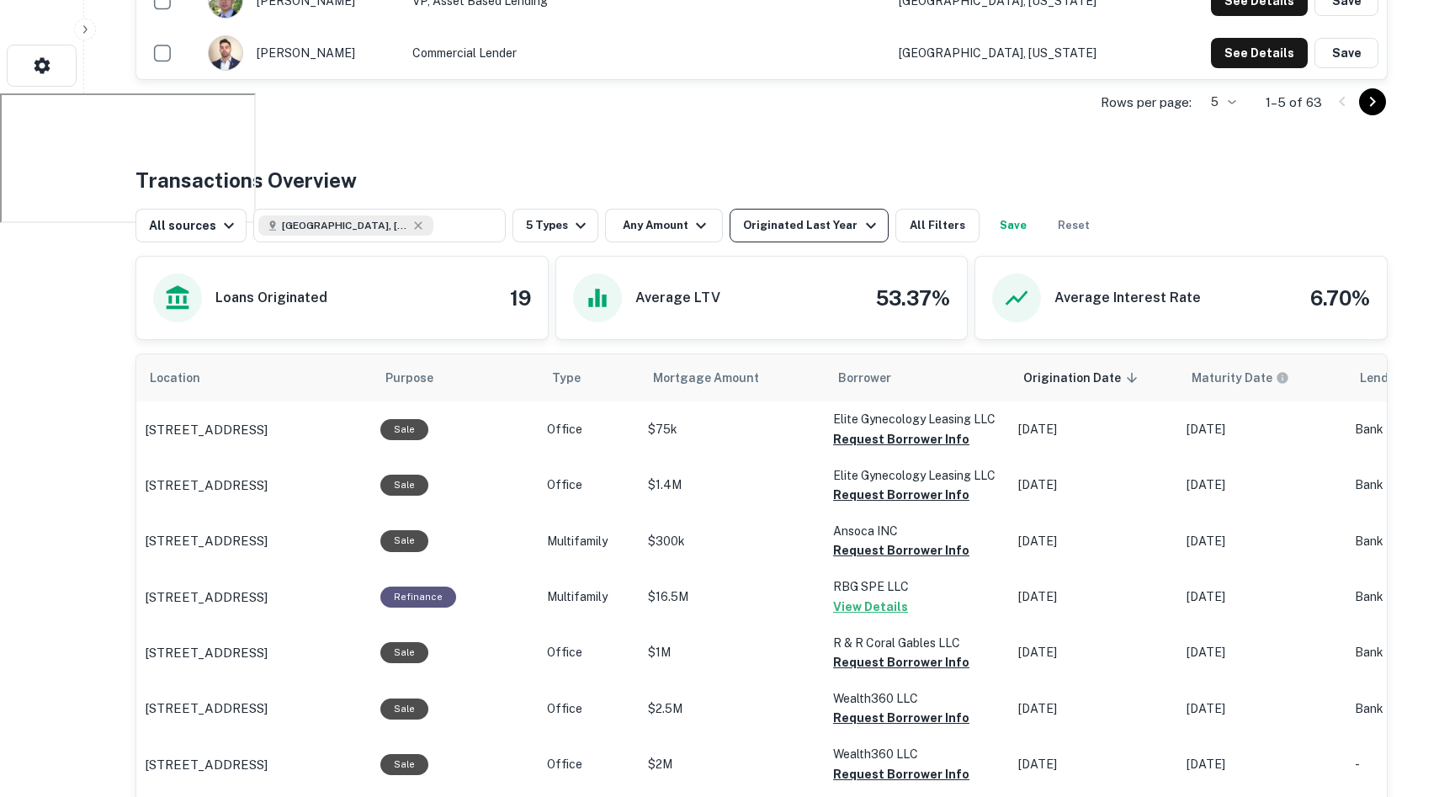
click at [798, 215] on div "Originated Last Year" at bounding box center [811, 225] width 137 height 20
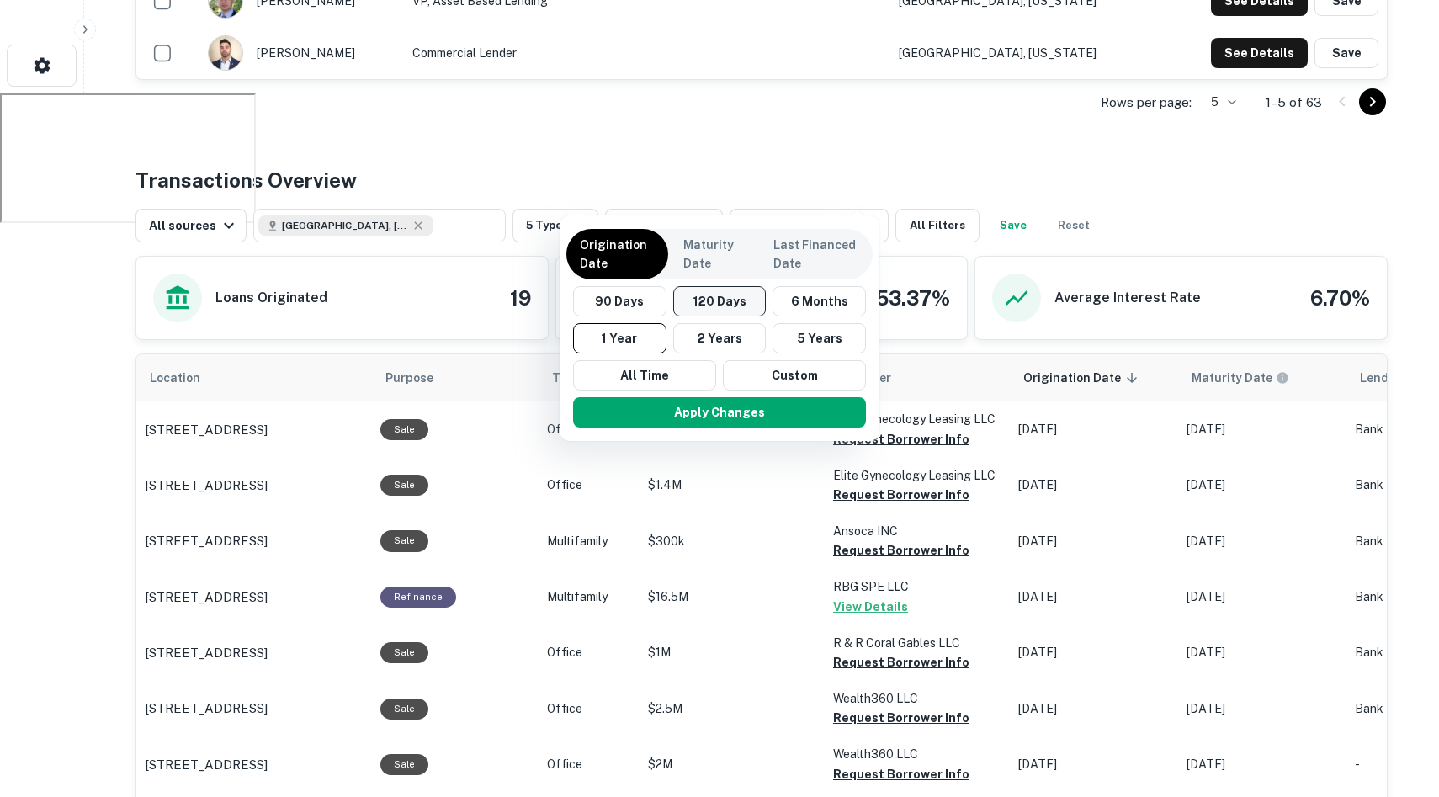
click at [712, 299] on button "120 Days" at bounding box center [719, 301] width 93 height 30
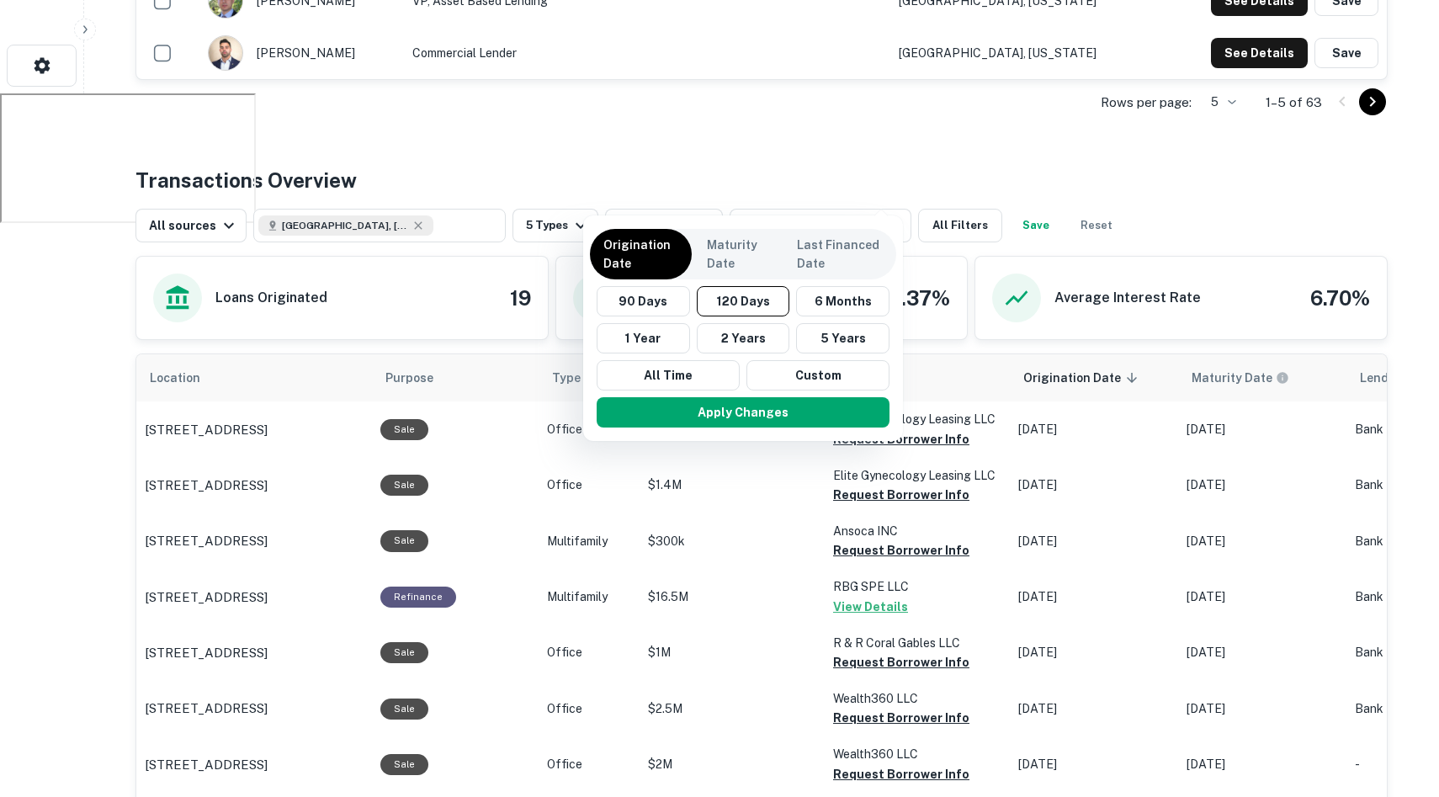
click at [1068, 121] on div at bounding box center [719, 398] width 1439 height 797
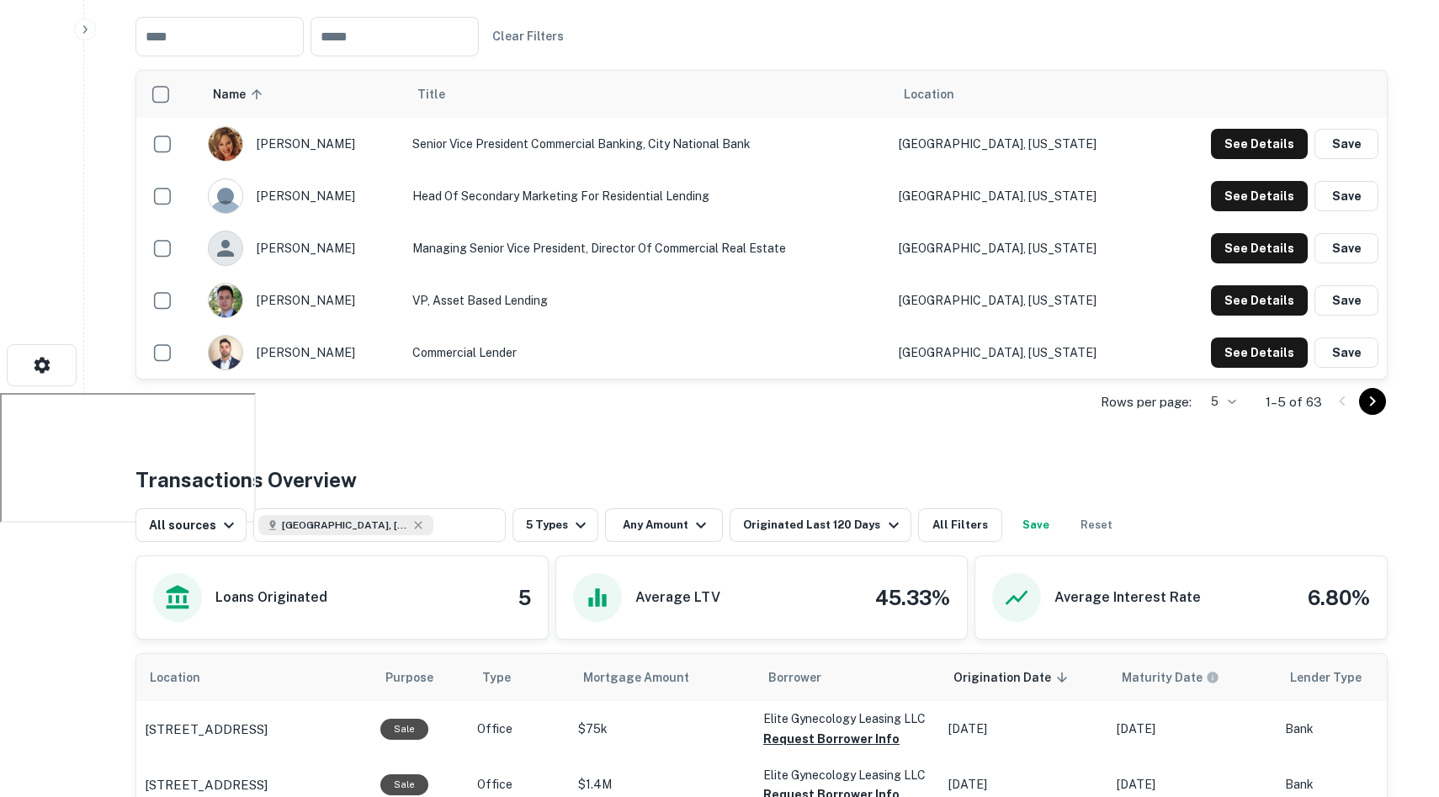
scroll to position [422, 0]
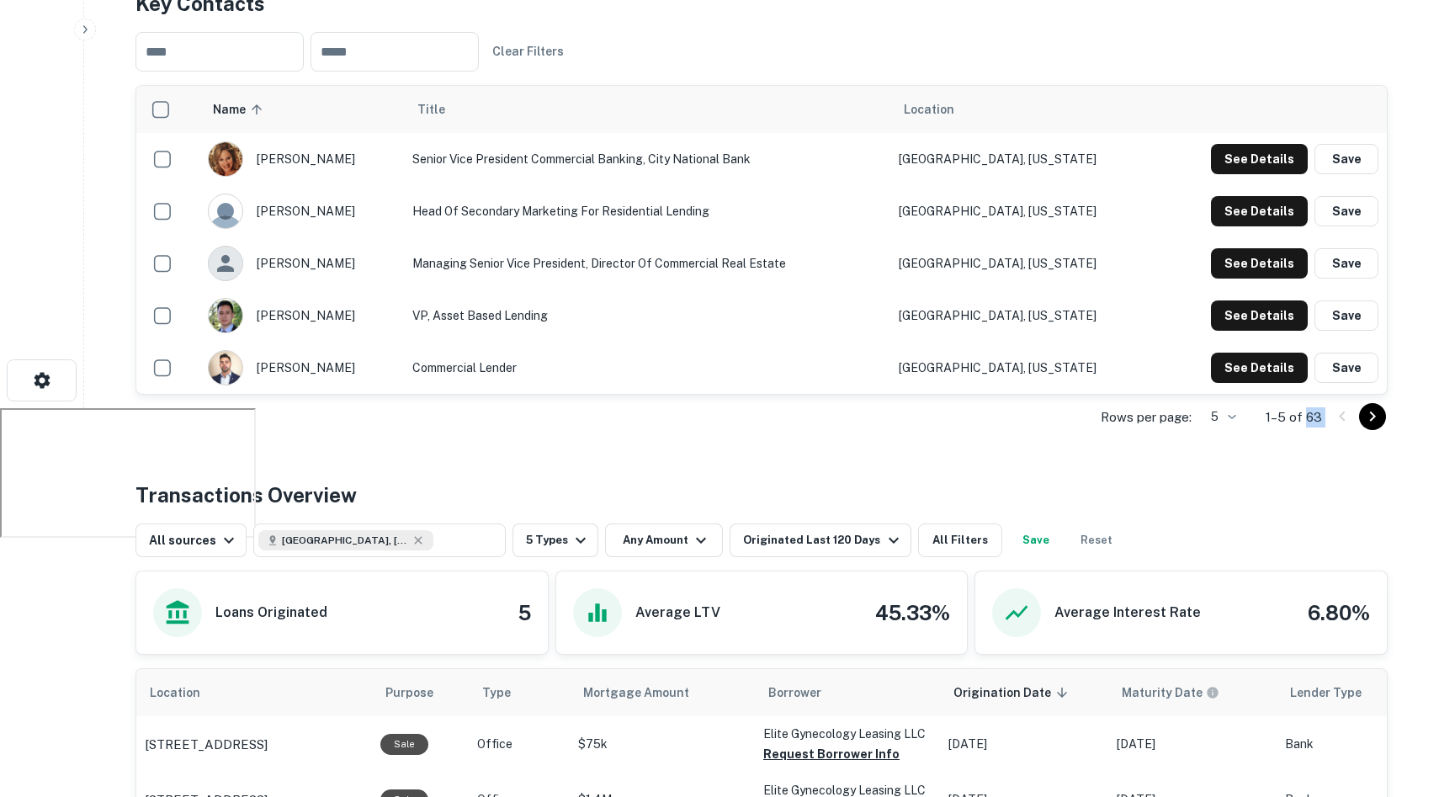
drag, startPoint x: 1327, startPoint y: 383, endPoint x: 1307, endPoint y: 382, distance: 20.2
click at [1307, 395] on div "Rows per page: 5 * 1–5 of 63" at bounding box center [762, 417] width 1252 height 45
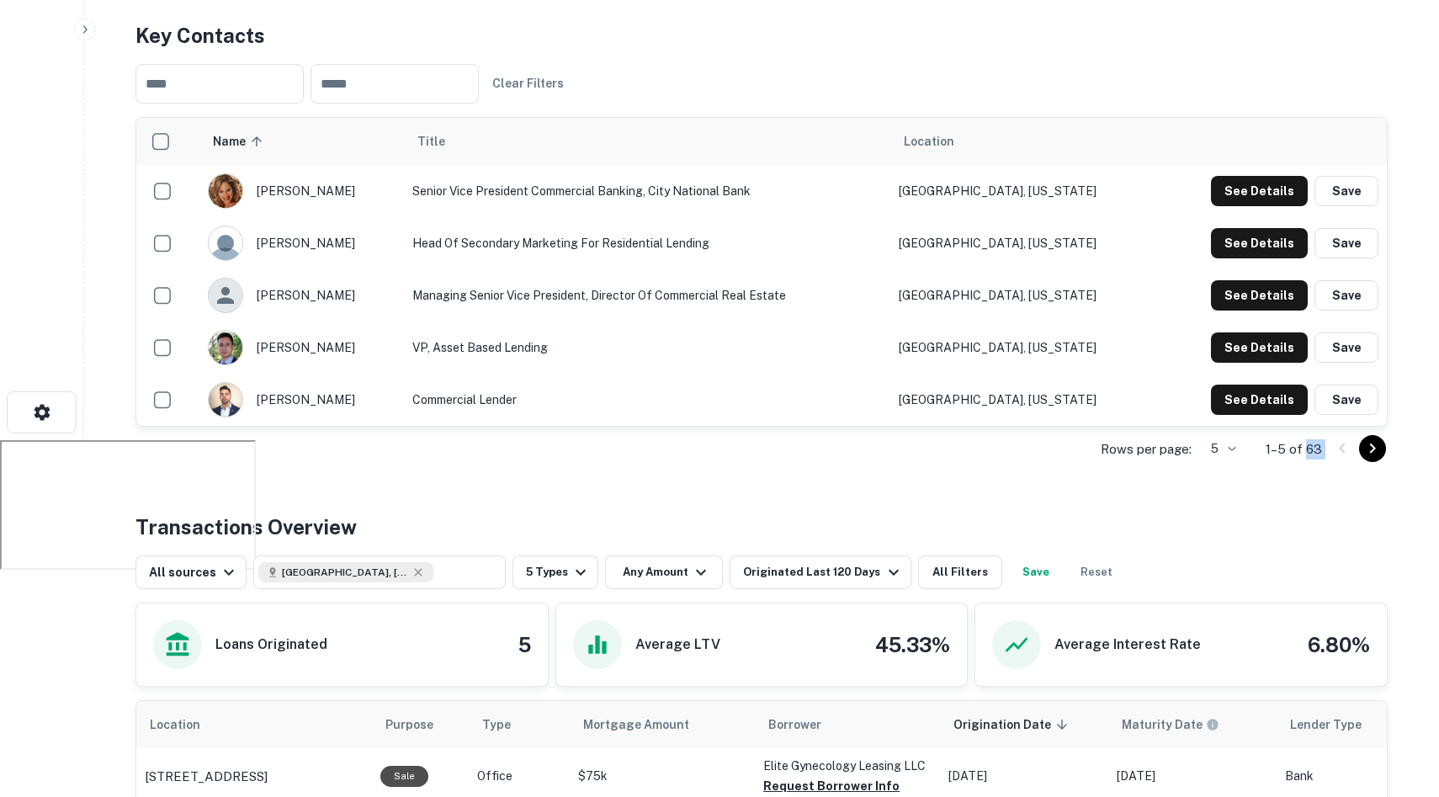
scroll to position [387, 0]
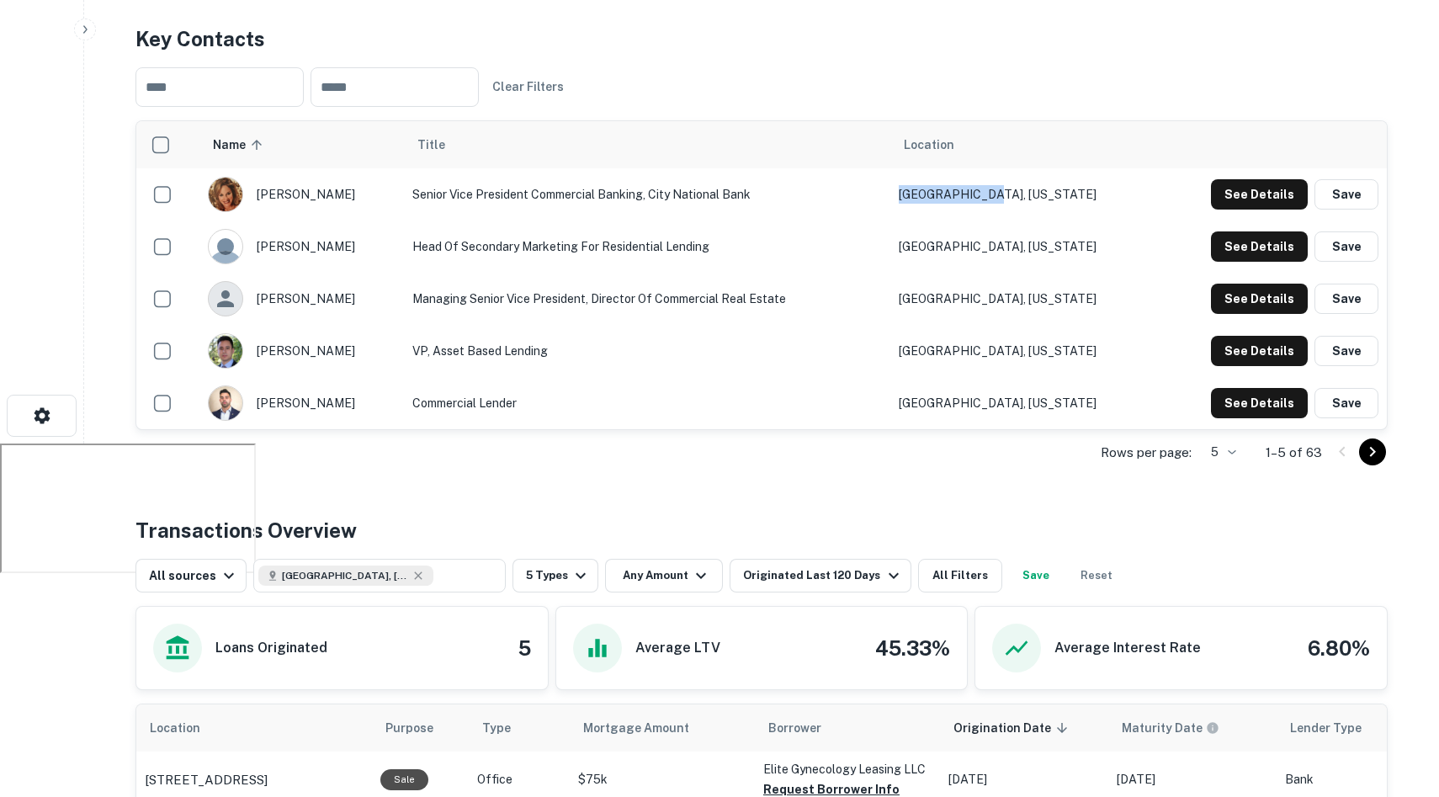
drag, startPoint x: 1000, startPoint y: 153, endPoint x: 1119, endPoint y: 159, distance: 119.7
click at [1120, 168] on td "Miami, Florida" at bounding box center [1024, 194] width 268 height 52
click at [1232, 179] on button "See Details" at bounding box center [1259, 194] width 97 height 30
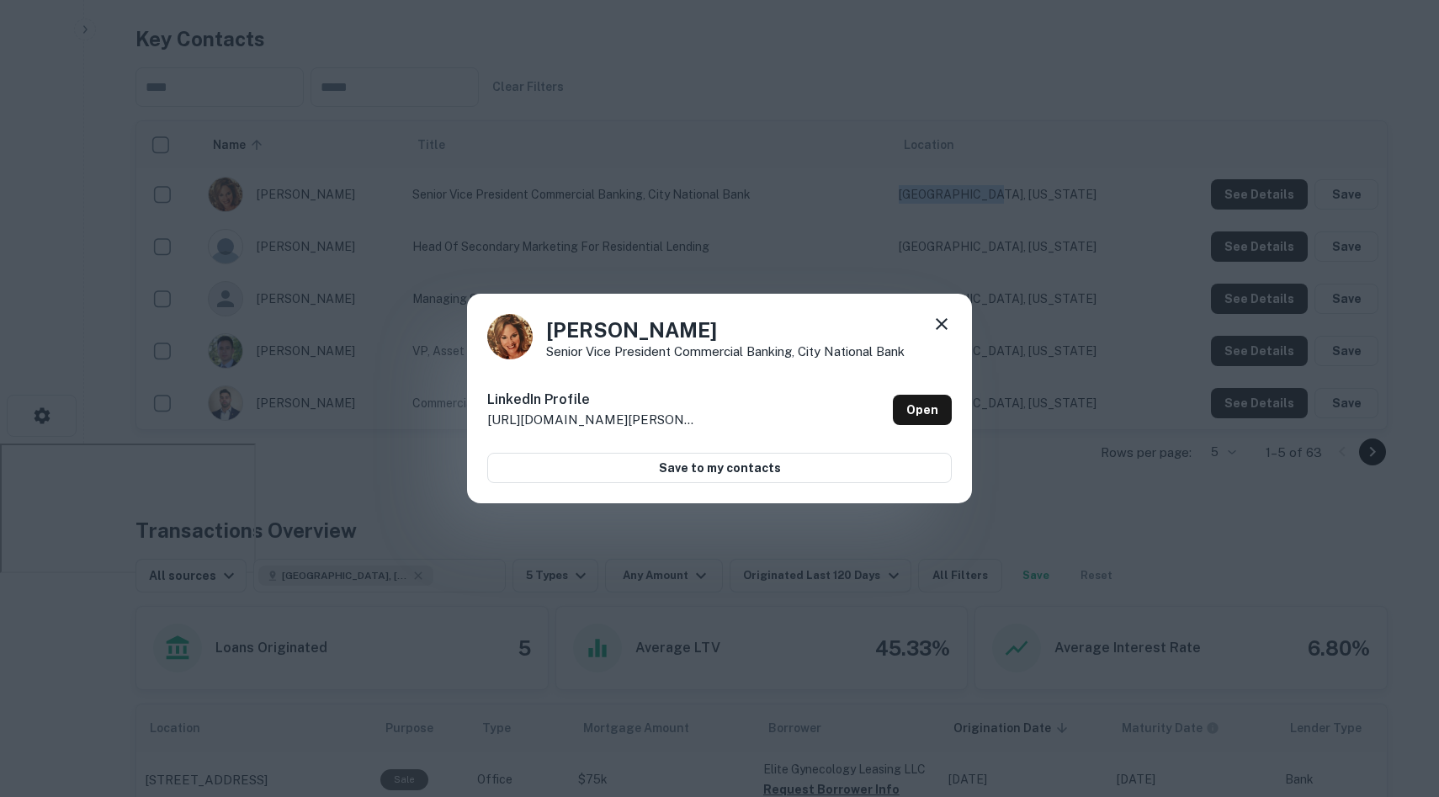
click at [943, 326] on icon at bounding box center [942, 324] width 20 height 20
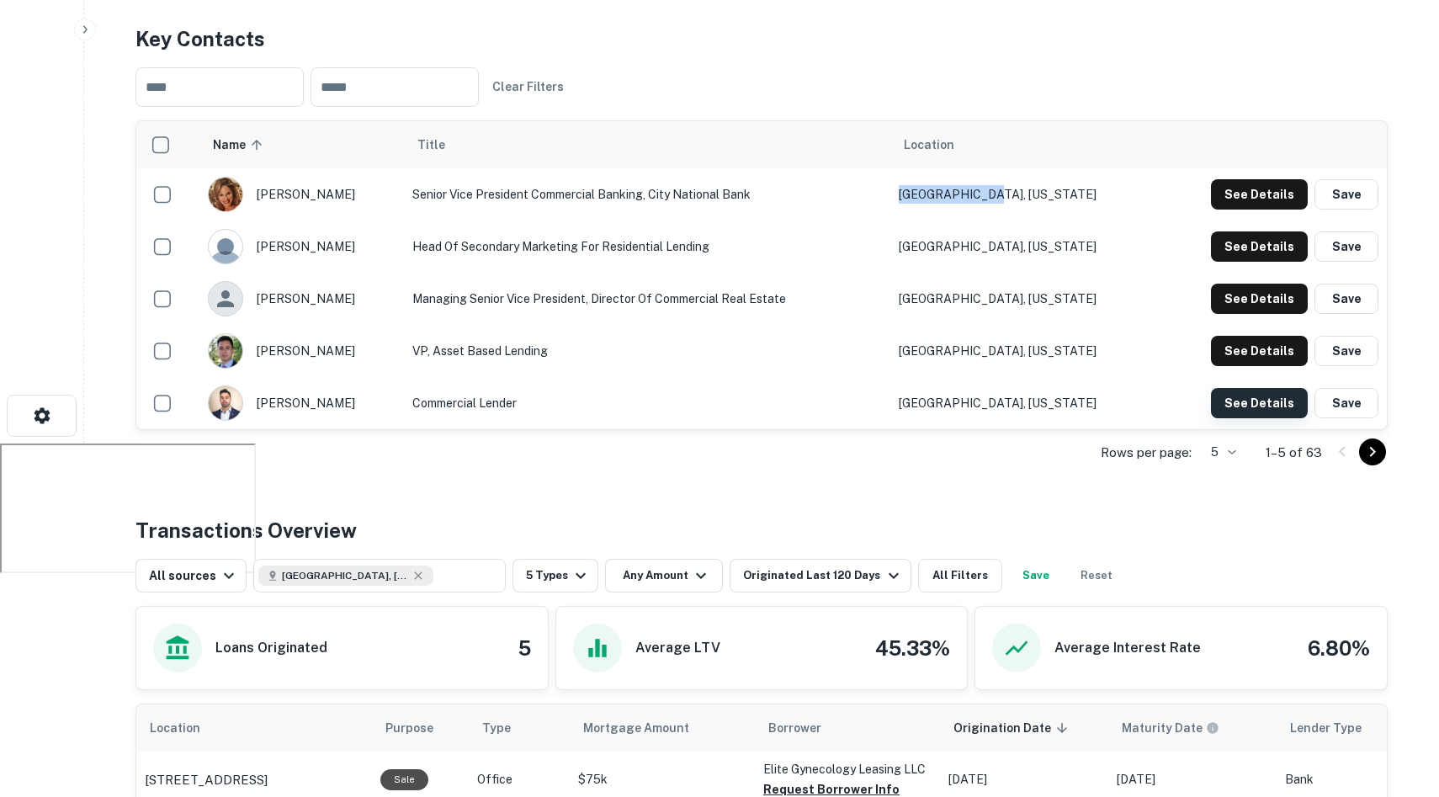
click at [1235, 210] on button "See Details" at bounding box center [1259, 194] width 97 height 30
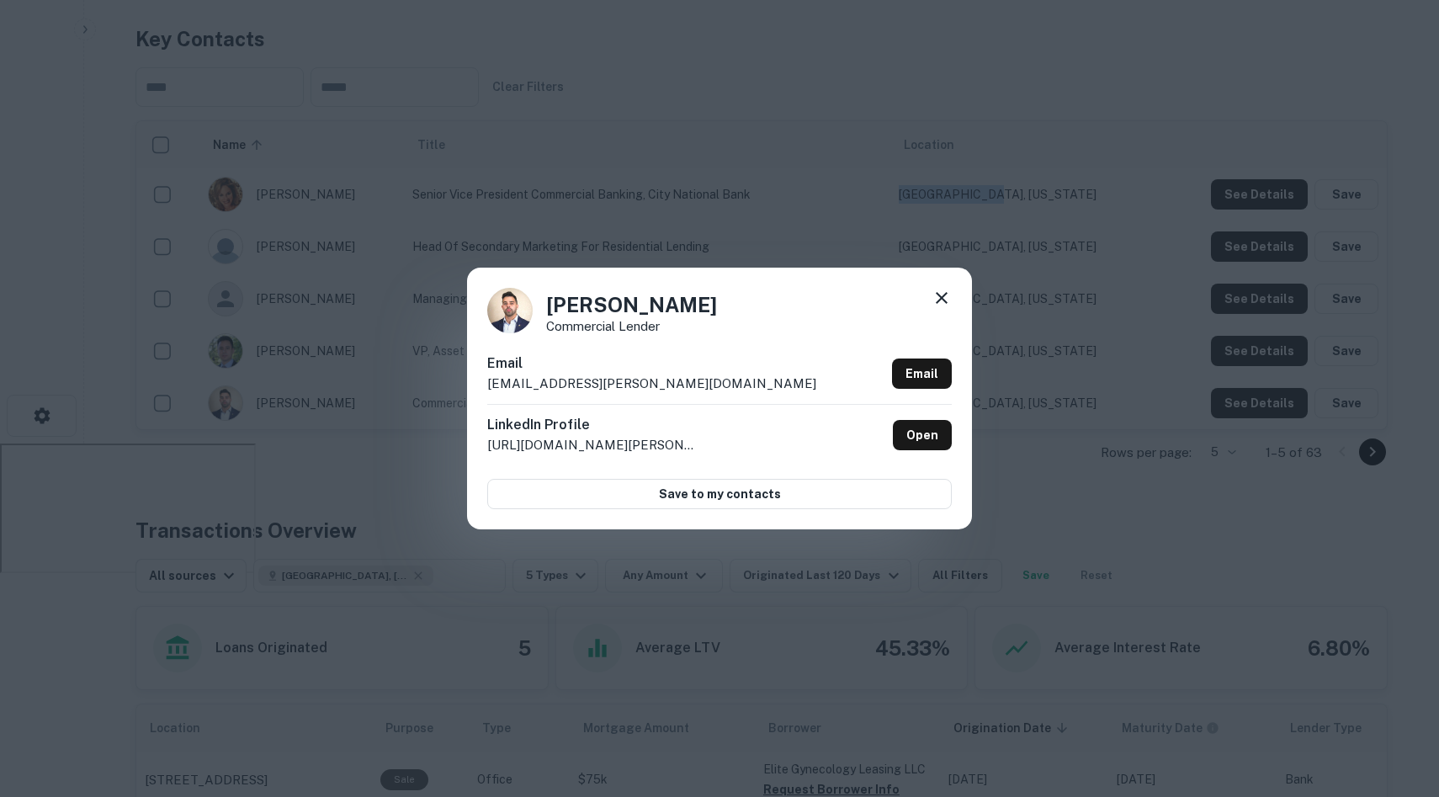
click at [943, 299] on icon at bounding box center [942, 298] width 12 height 12
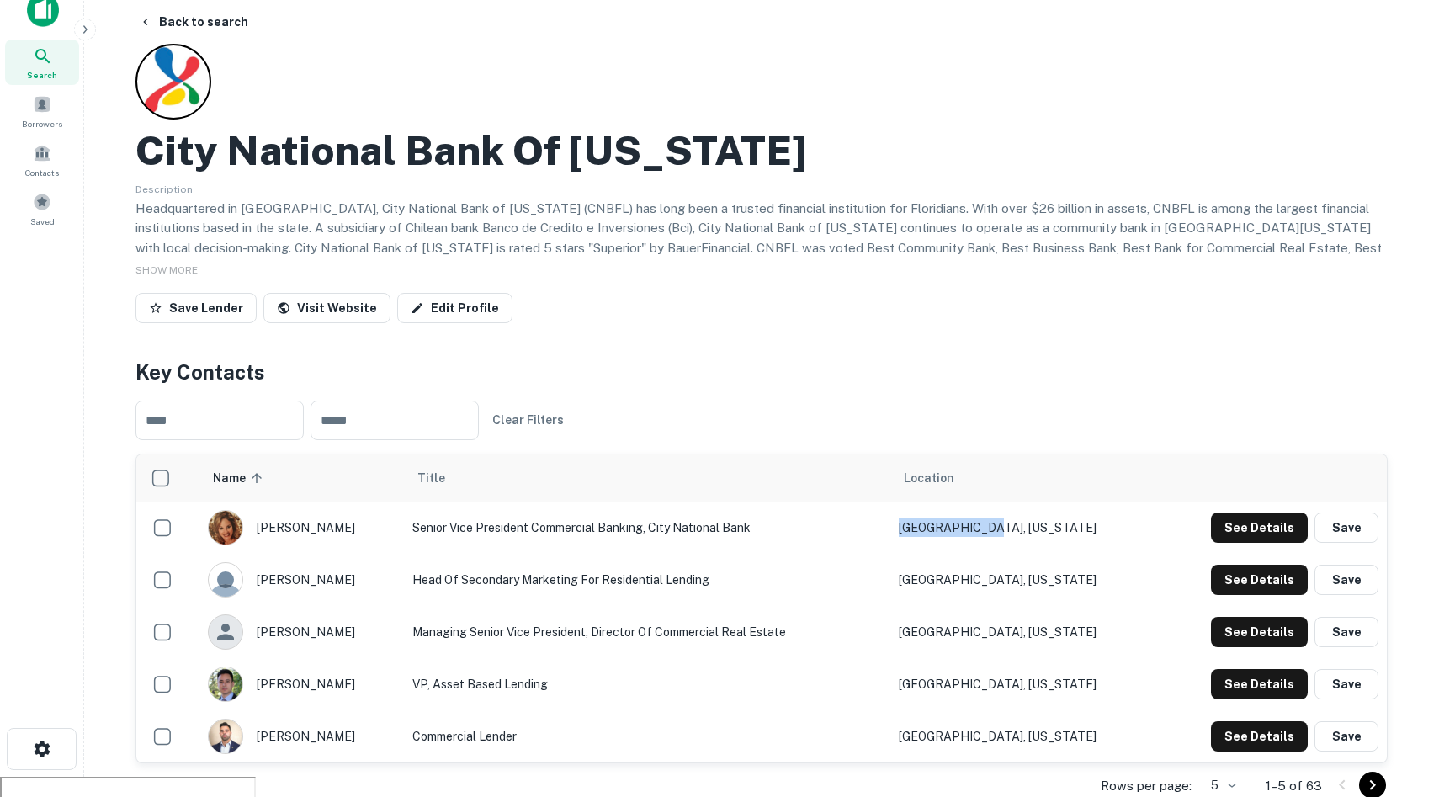
scroll to position [49, 0]
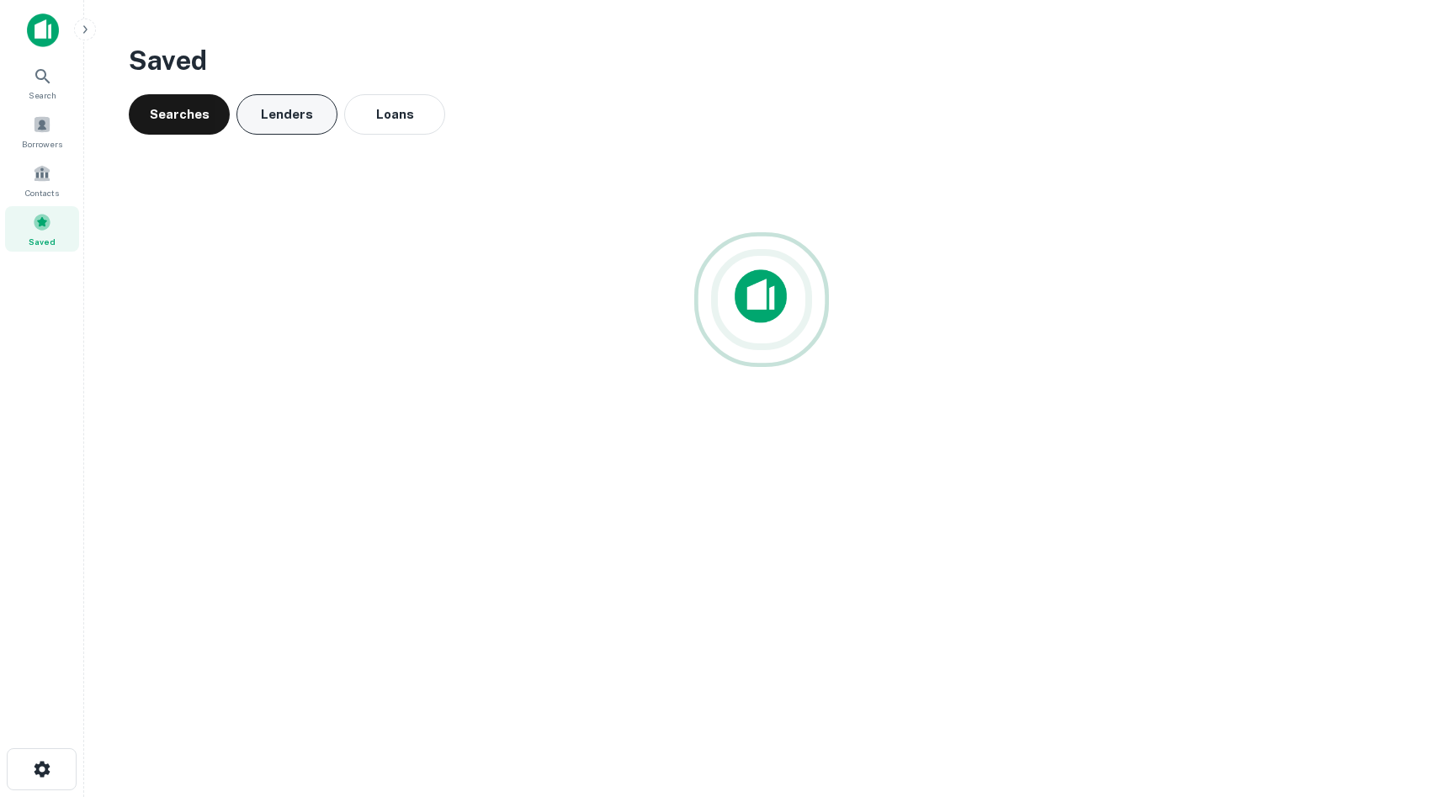
click at [292, 115] on button "Lenders" at bounding box center [286, 114] width 101 height 40
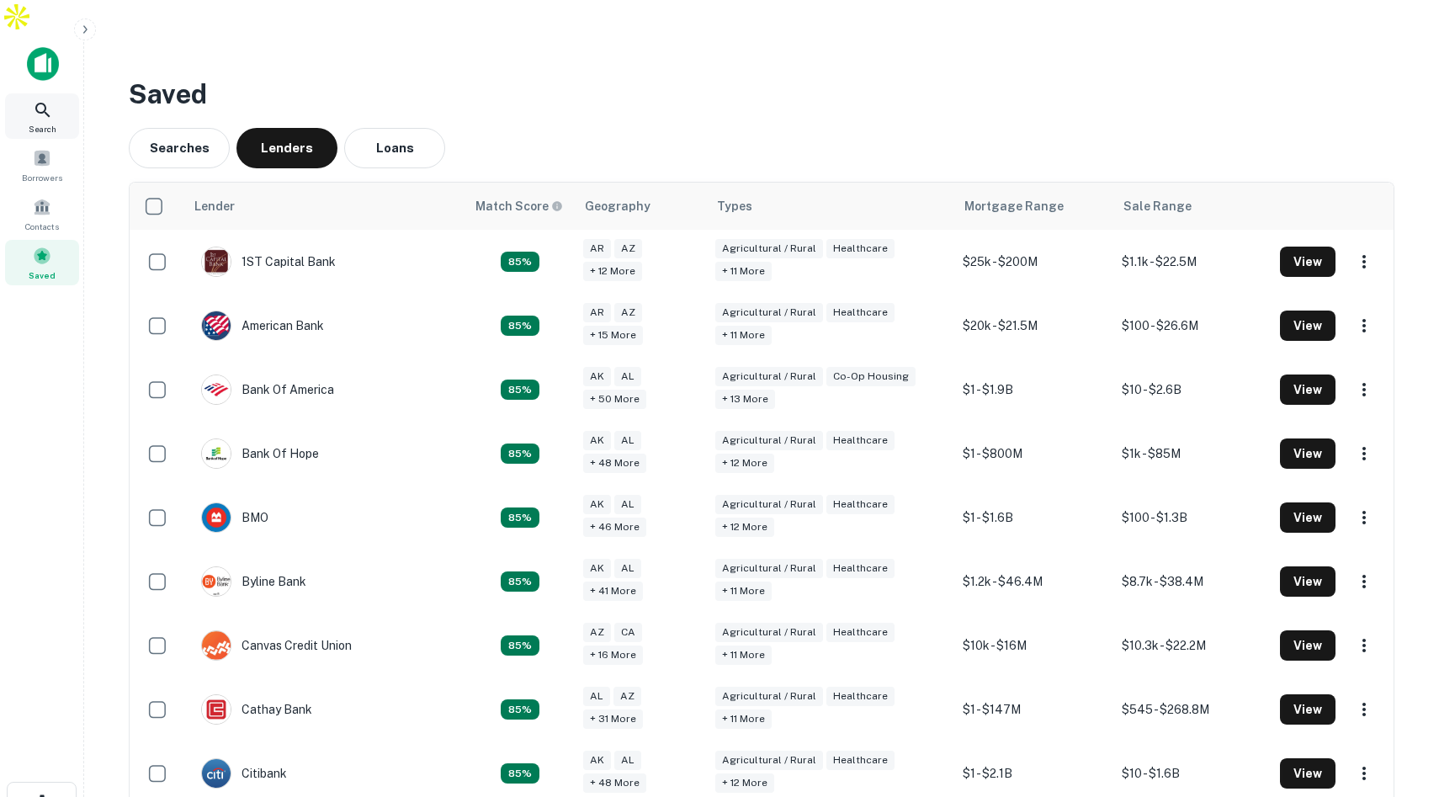
click at [45, 100] on icon at bounding box center [43, 110] width 20 height 20
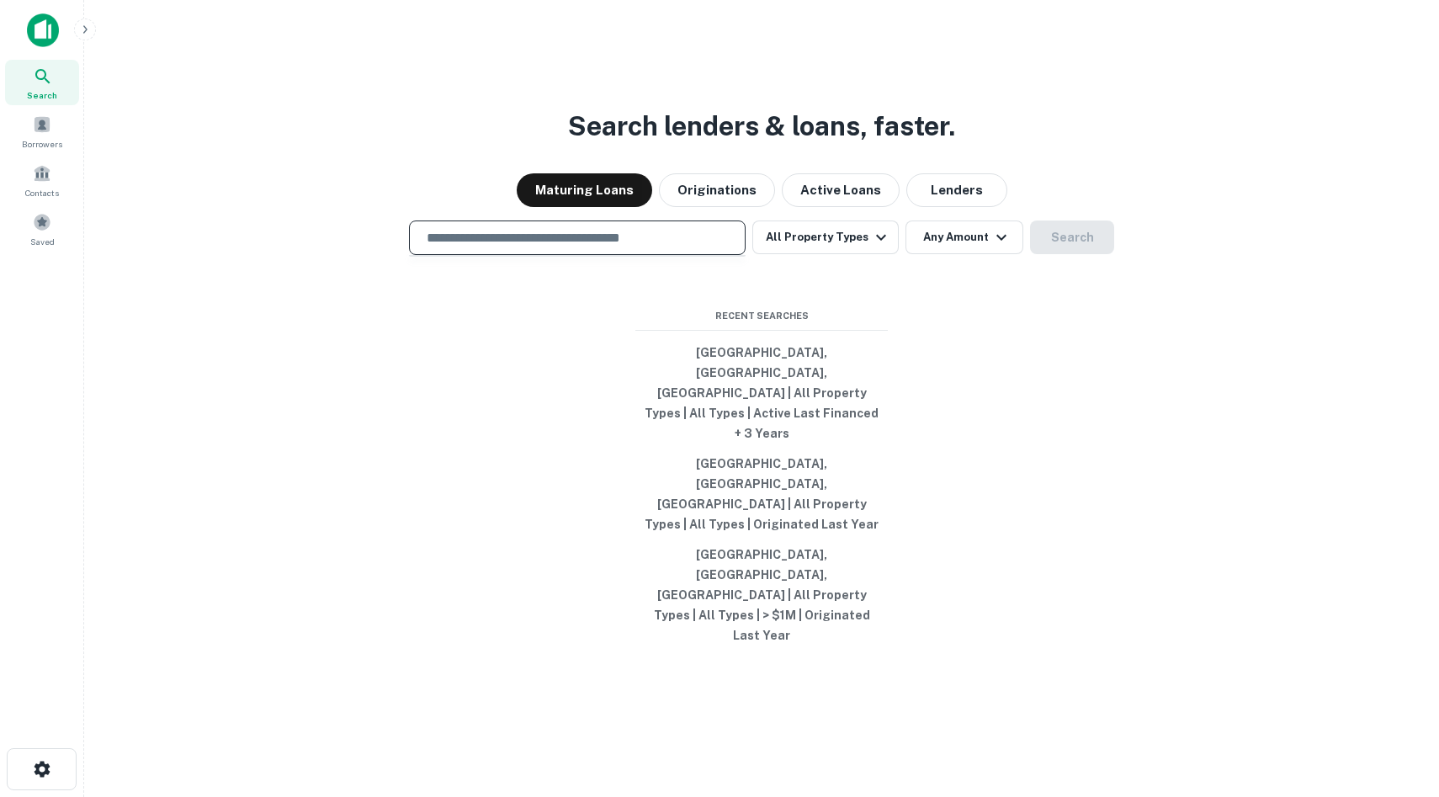
click at [665, 247] on input "text" at bounding box center [578, 237] width 322 height 19
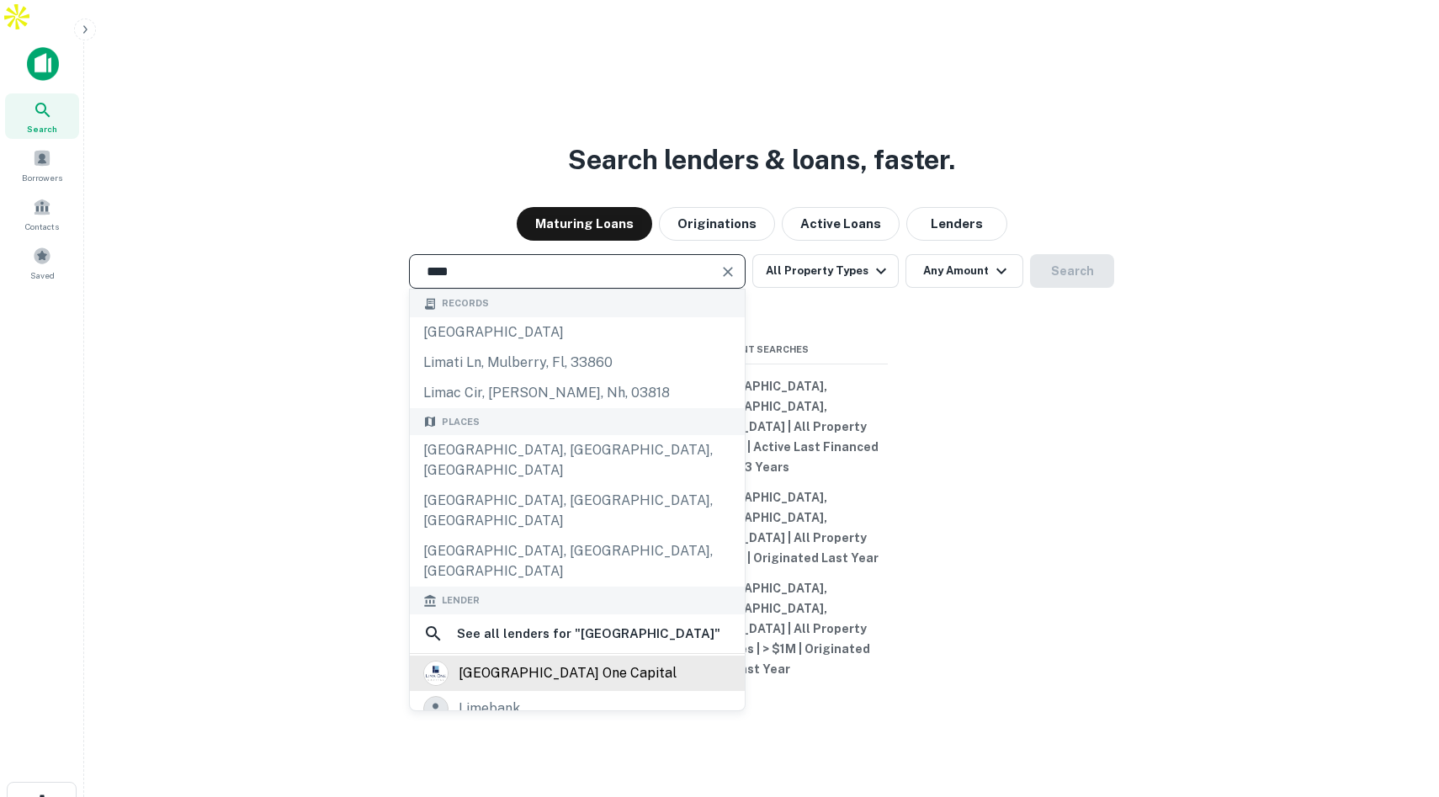
type input "****"
click at [556, 661] on div "[GEOGRAPHIC_DATA] one capital" at bounding box center [568, 673] width 218 height 25
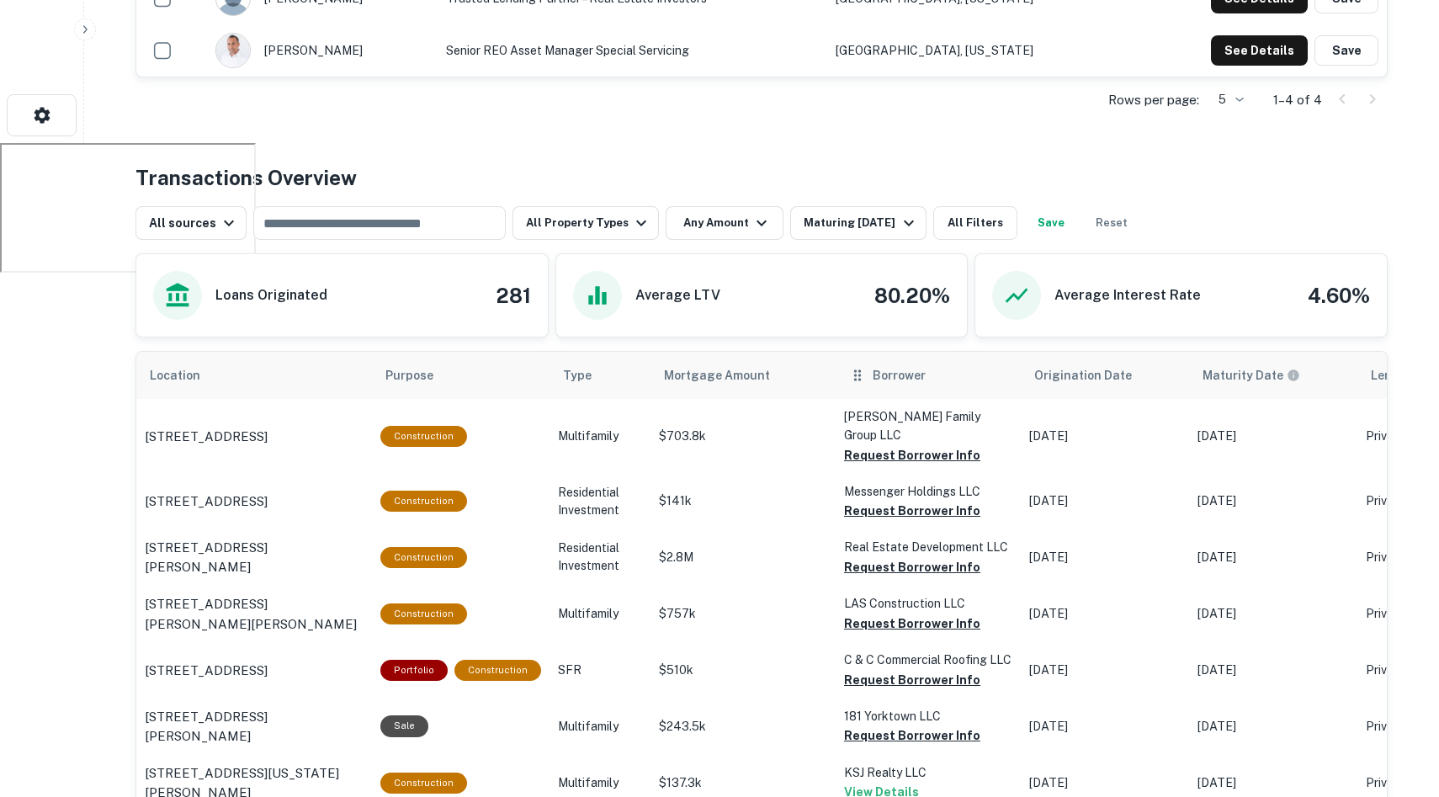
scroll to position [689, 0]
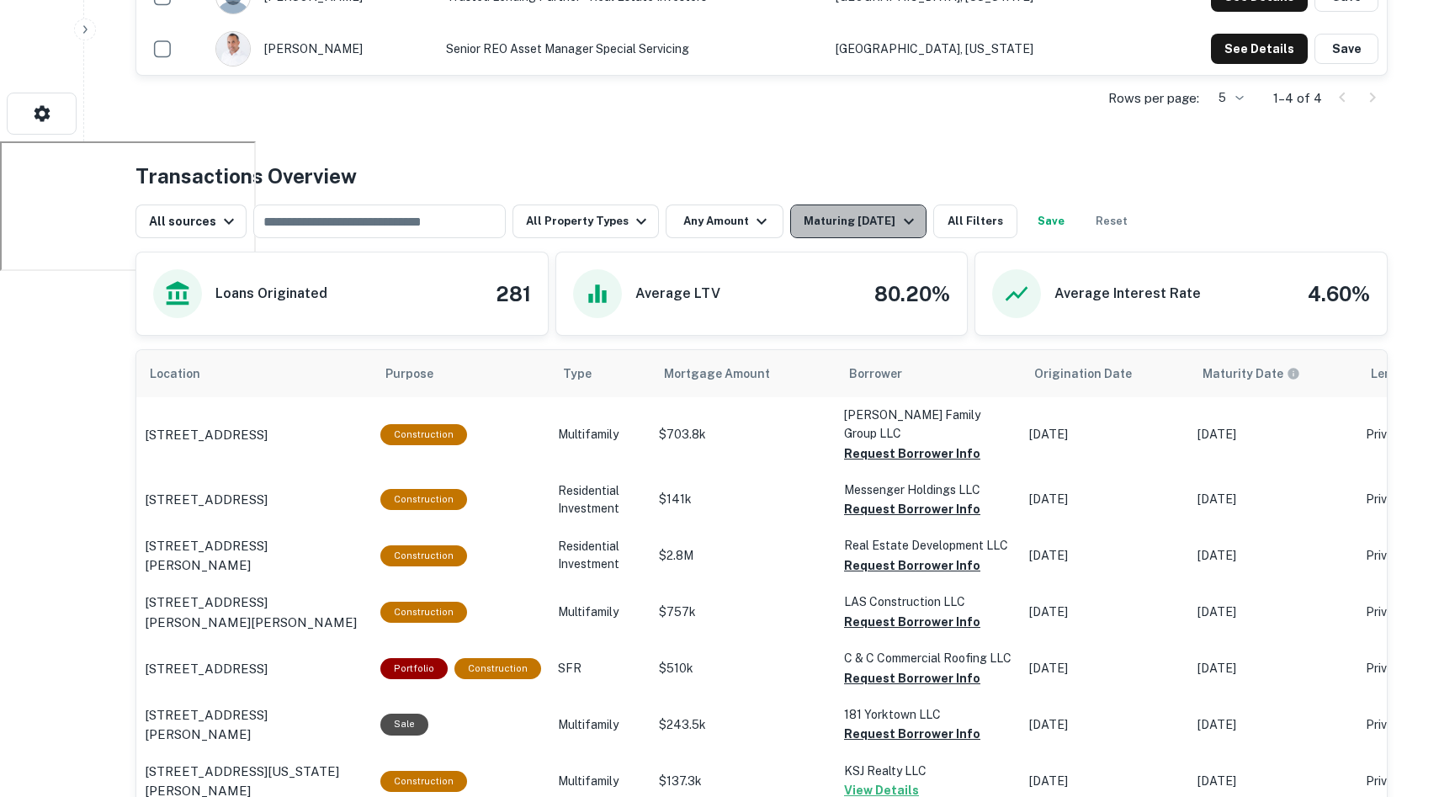
click at [868, 211] on div "Maturing [DATE]" at bounding box center [861, 221] width 114 height 20
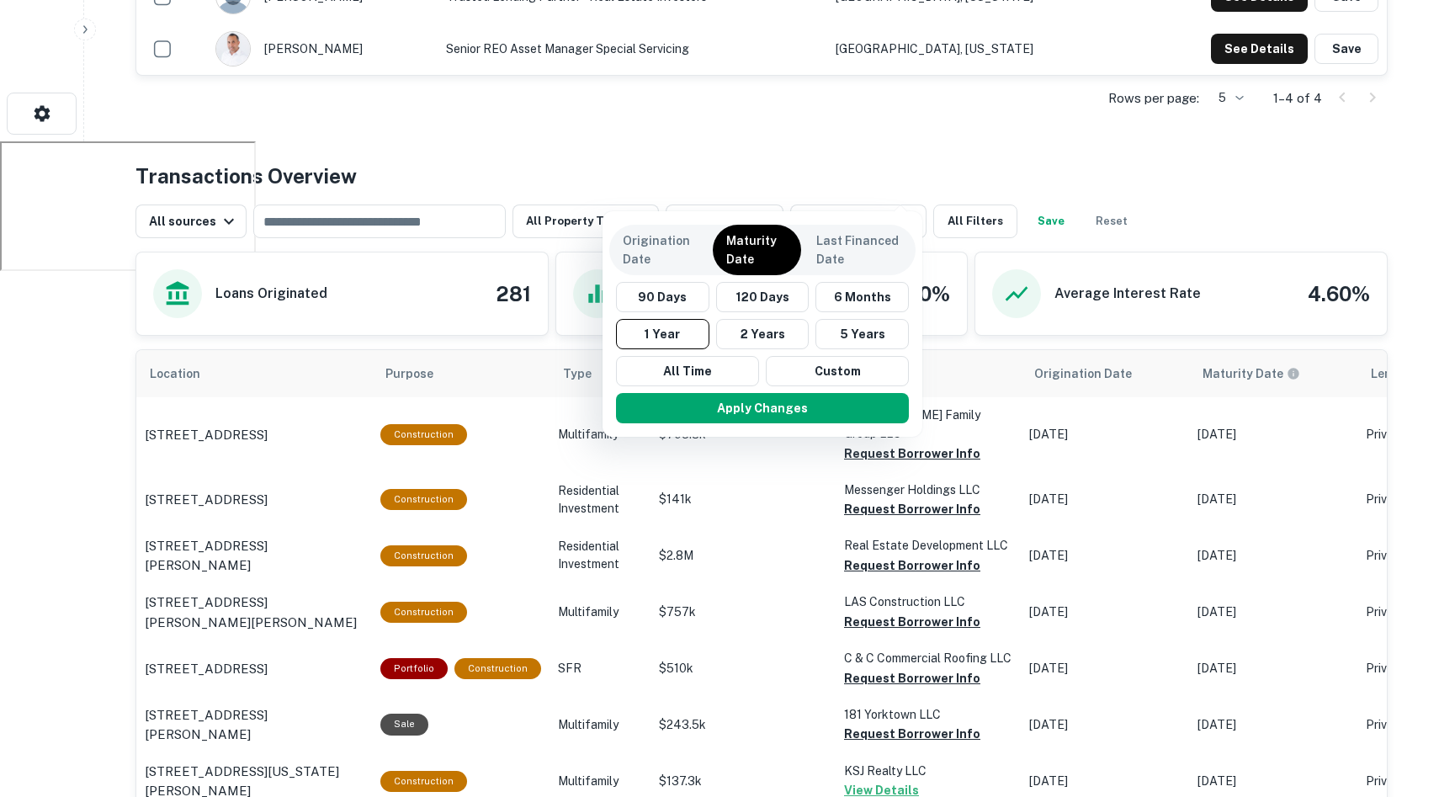
click at [757, 250] on p "Maturity Date" at bounding box center [756, 249] width 61 height 37
click at [754, 334] on button "2 Years" at bounding box center [762, 334] width 93 height 30
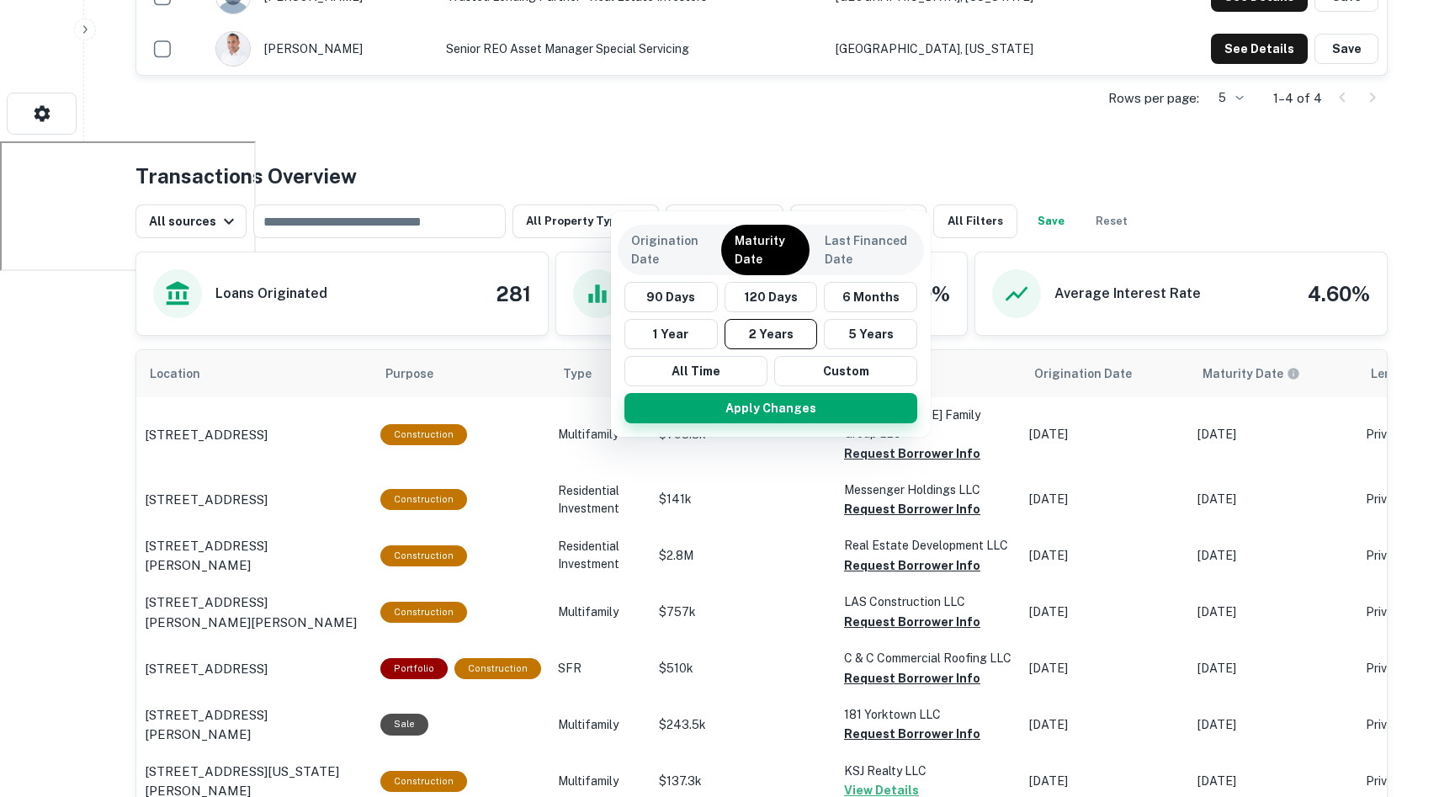
click at [763, 407] on button "Apply Changes" at bounding box center [770, 408] width 293 height 30
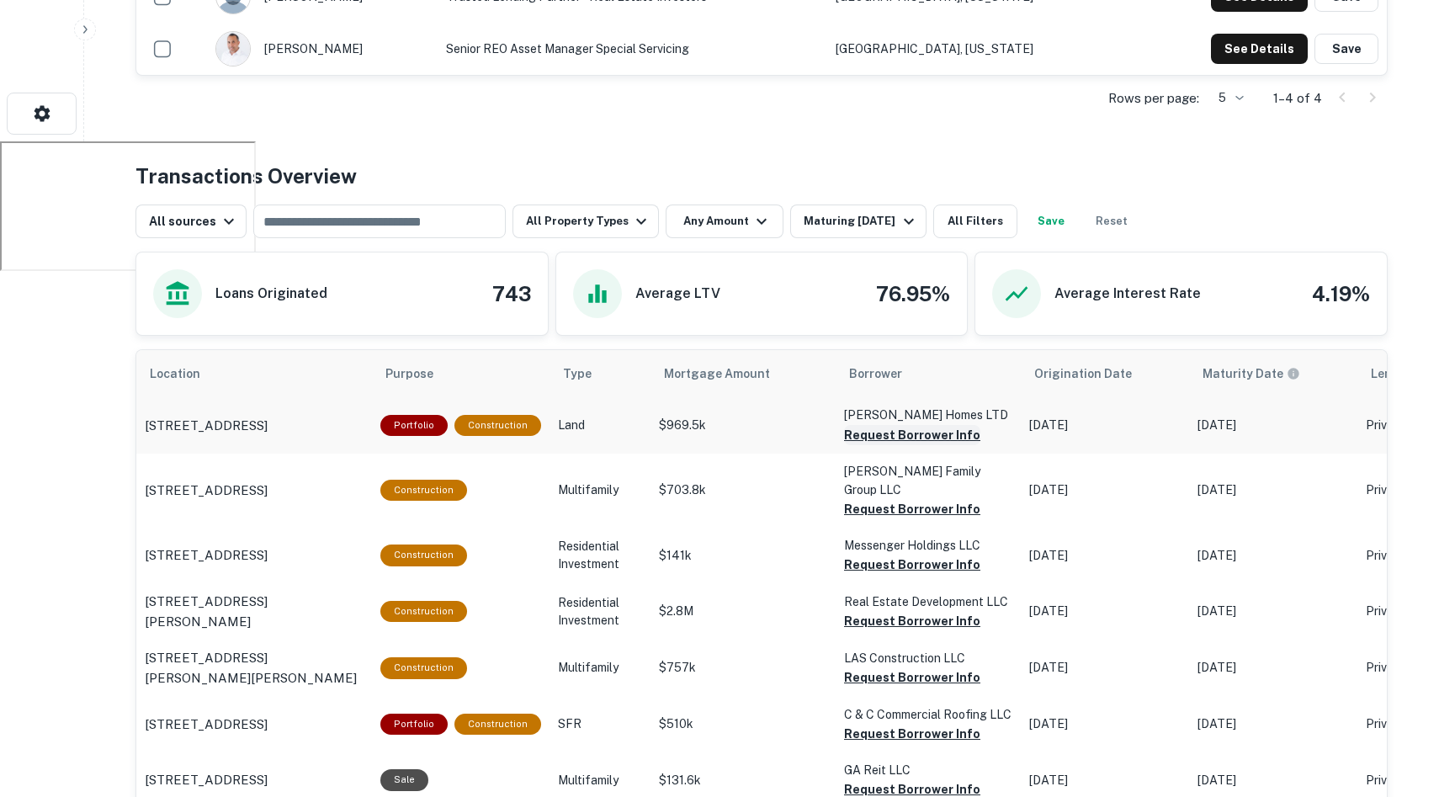
click at [867, 425] on button "Request Borrower Info" at bounding box center [912, 435] width 136 height 20
click at [358, 416] on div "[STREET_ADDRESS]" at bounding box center [254, 426] width 219 height 20
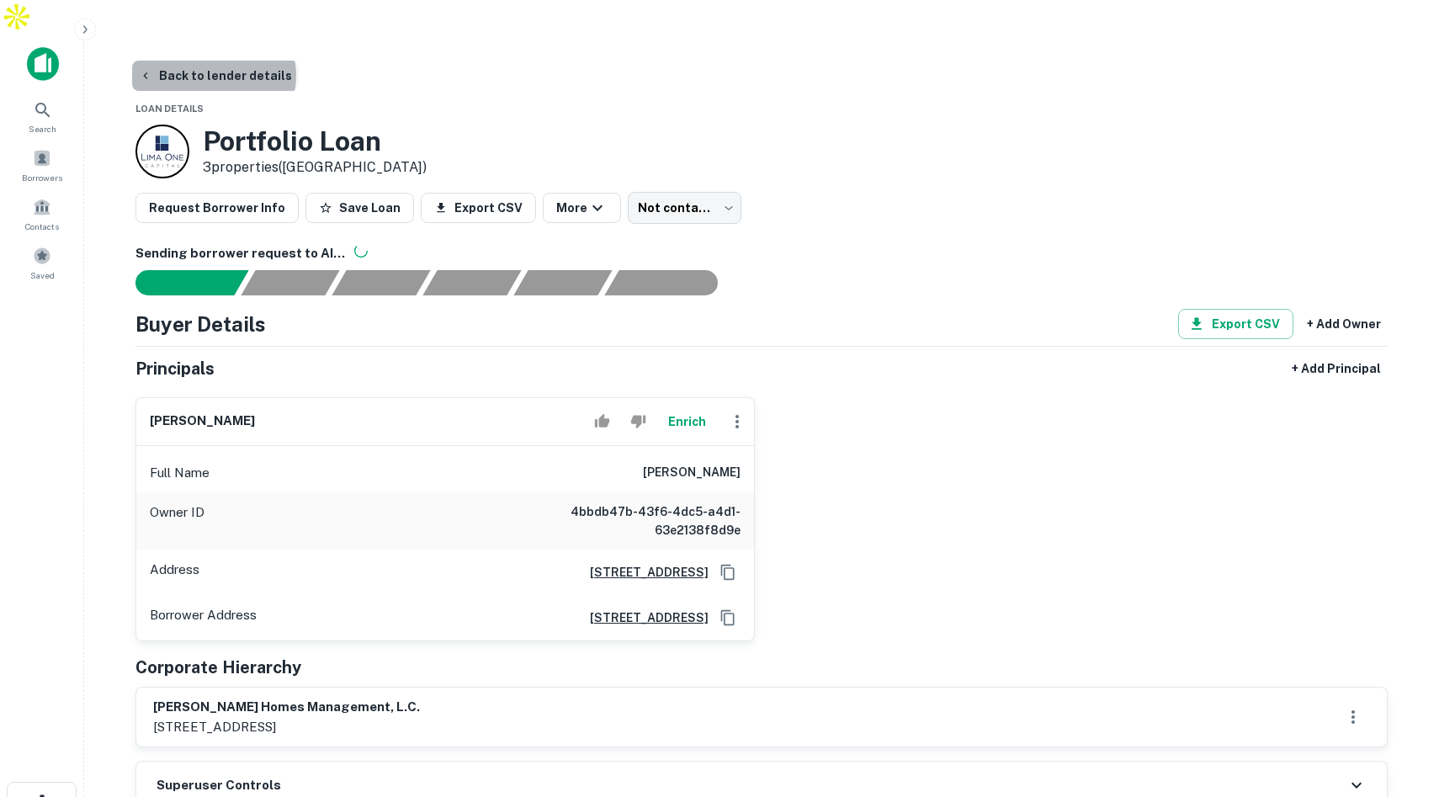
click at [213, 61] on button "Back to lender details" at bounding box center [215, 76] width 167 height 30
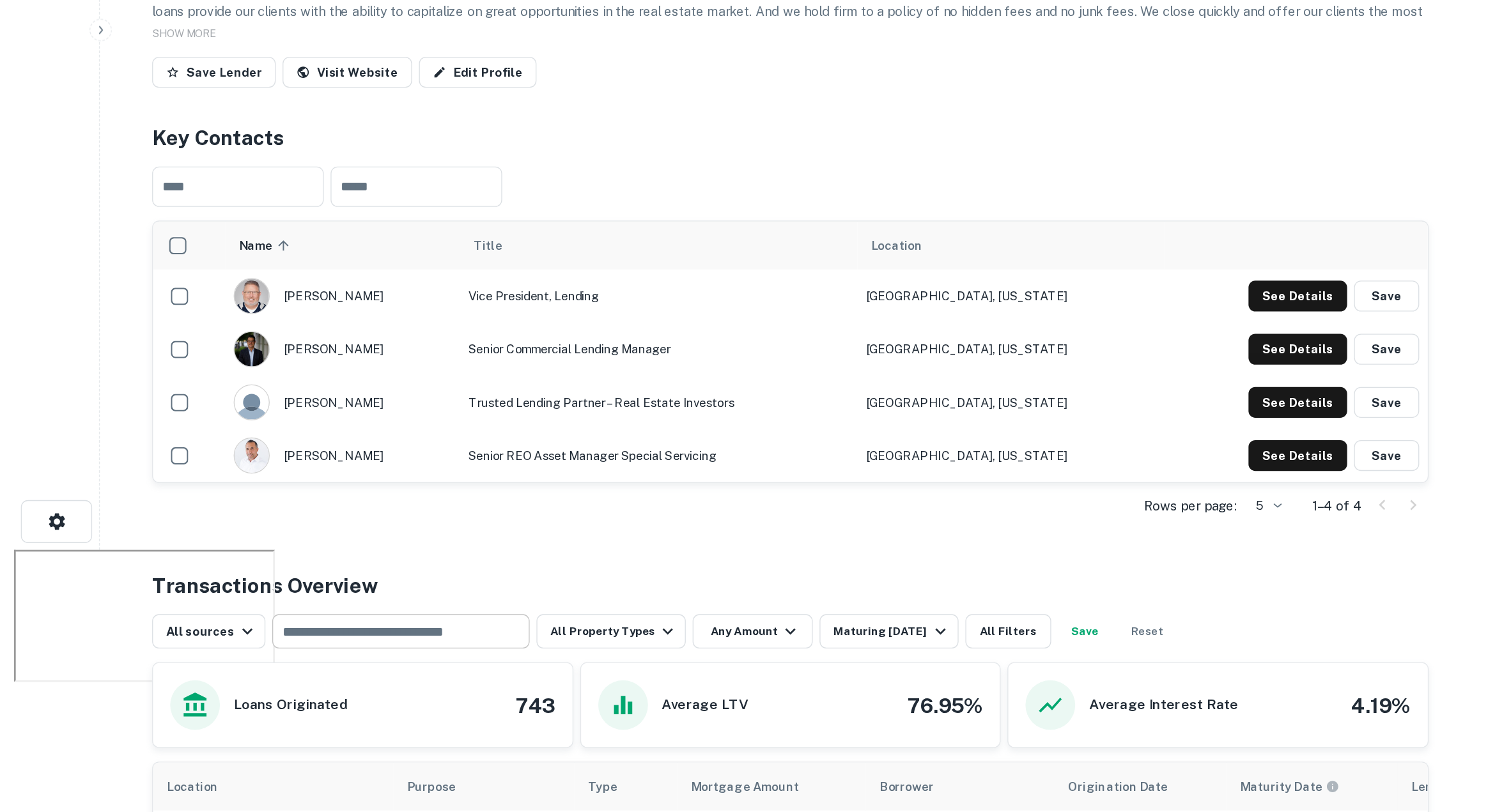
scroll to position [92, 0]
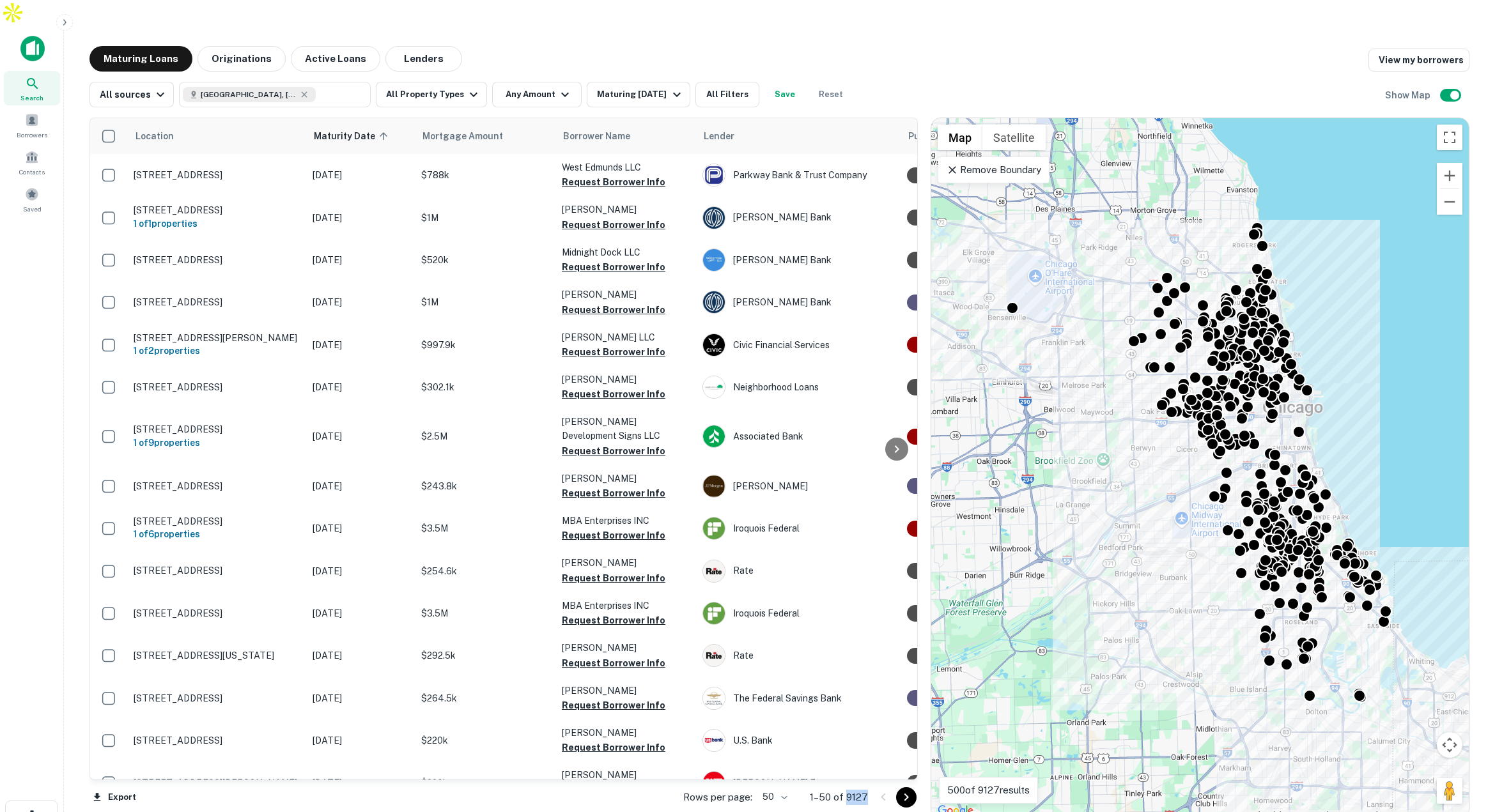
drag, startPoint x: 847, startPoint y: 770, endPoint x: 877, endPoint y: 772, distance: 30.1
click at [878, 780] on div "Rows per page: 50 ** 1–50 of 9127" at bounding box center [792, 797] width 250 height 34
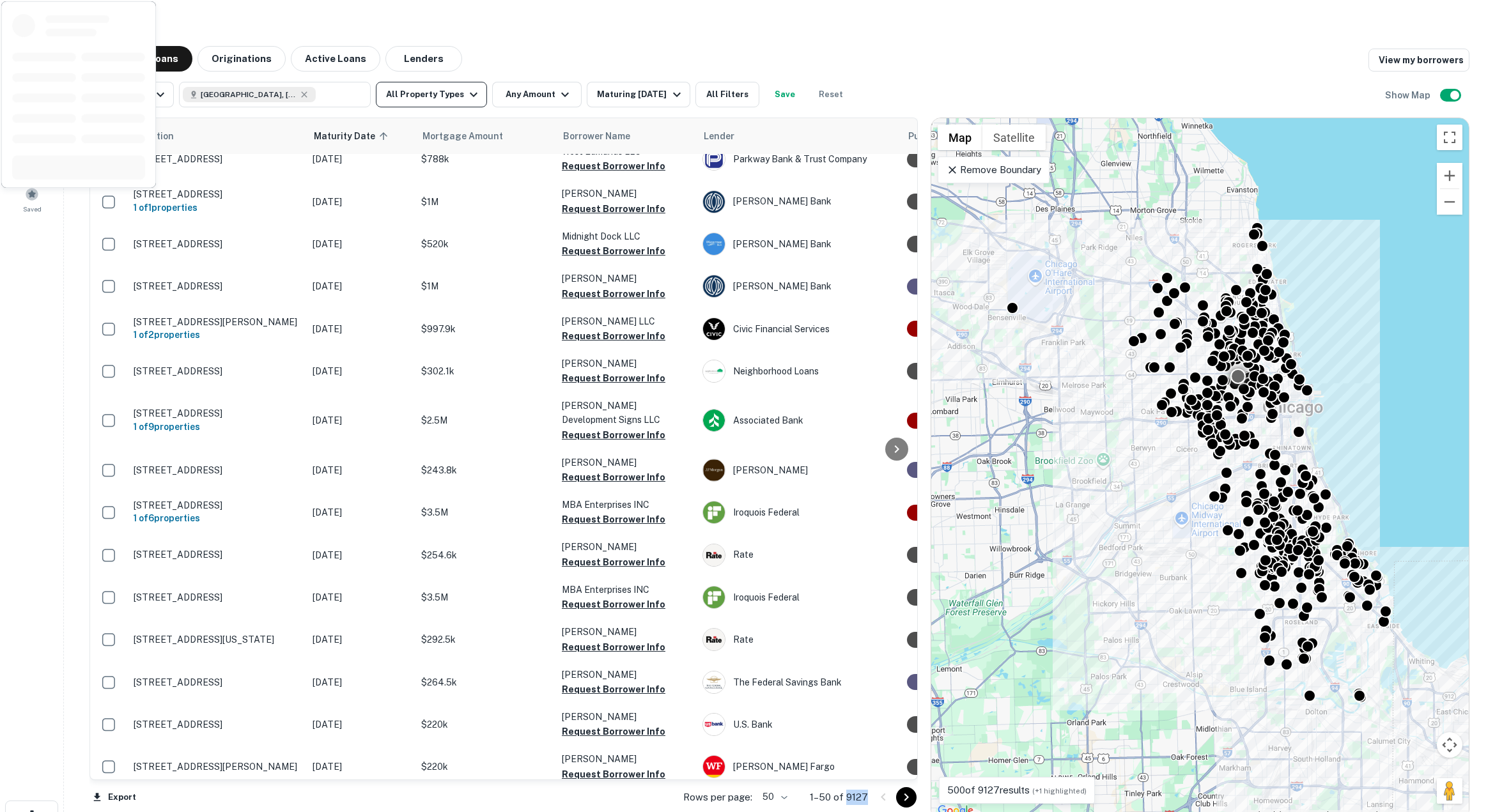
scroll to position [18, 0]
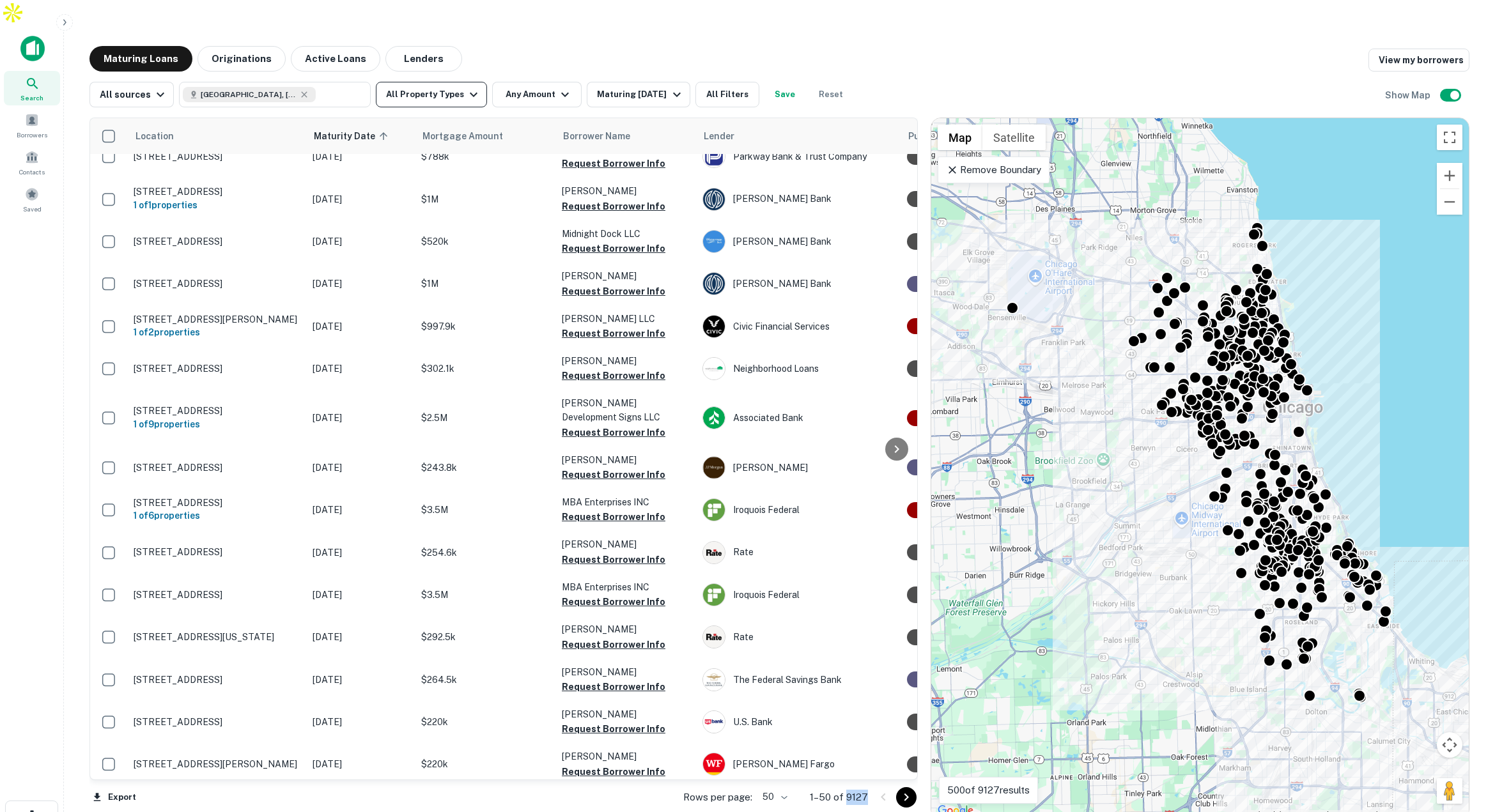
click at [431, 82] on button "All Property Types" at bounding box center [431, 95] width 111 height 26
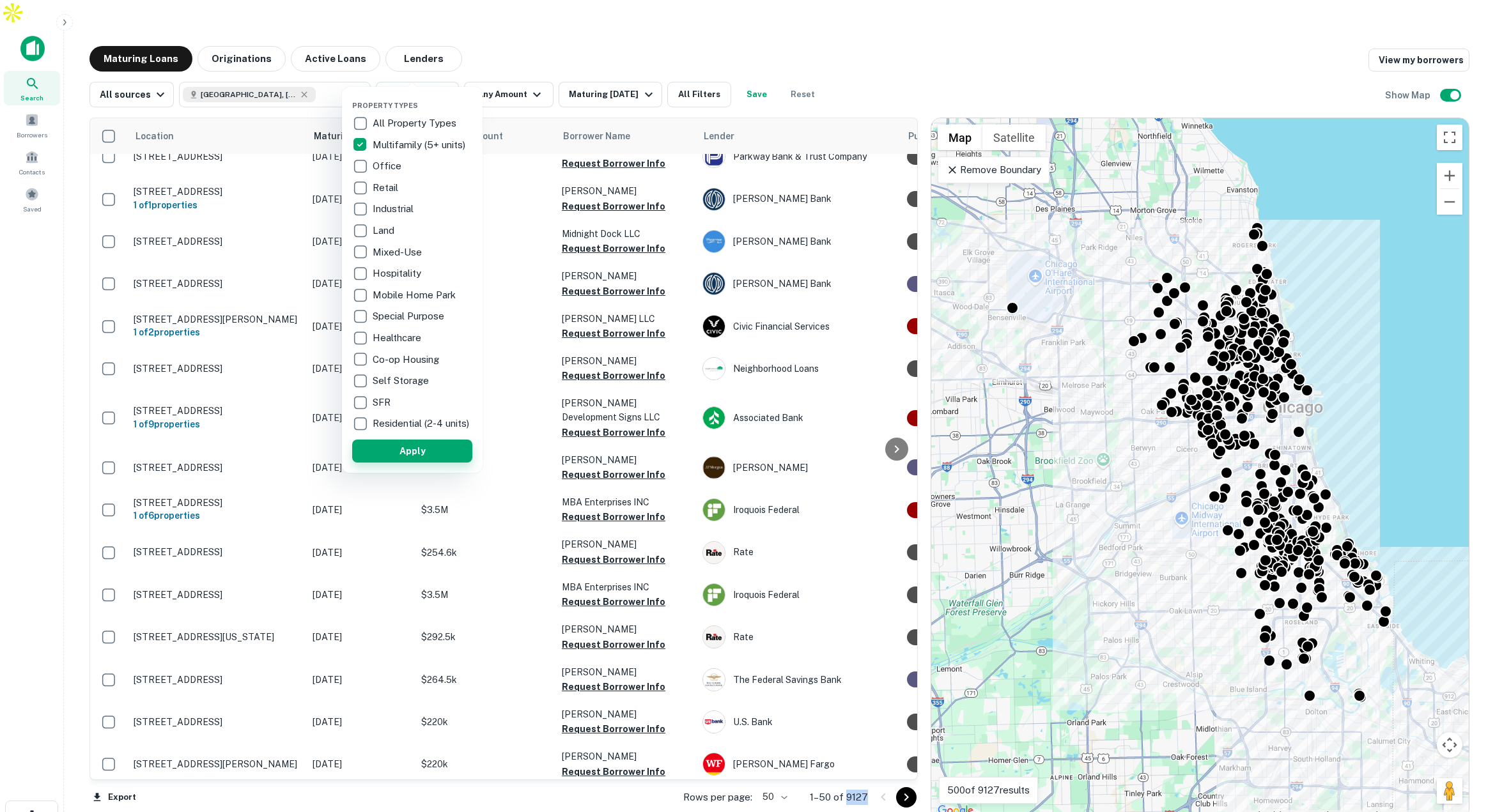
click at [442, 459] on button "Apply" at bounding box center [412, 451] width 120 height 23
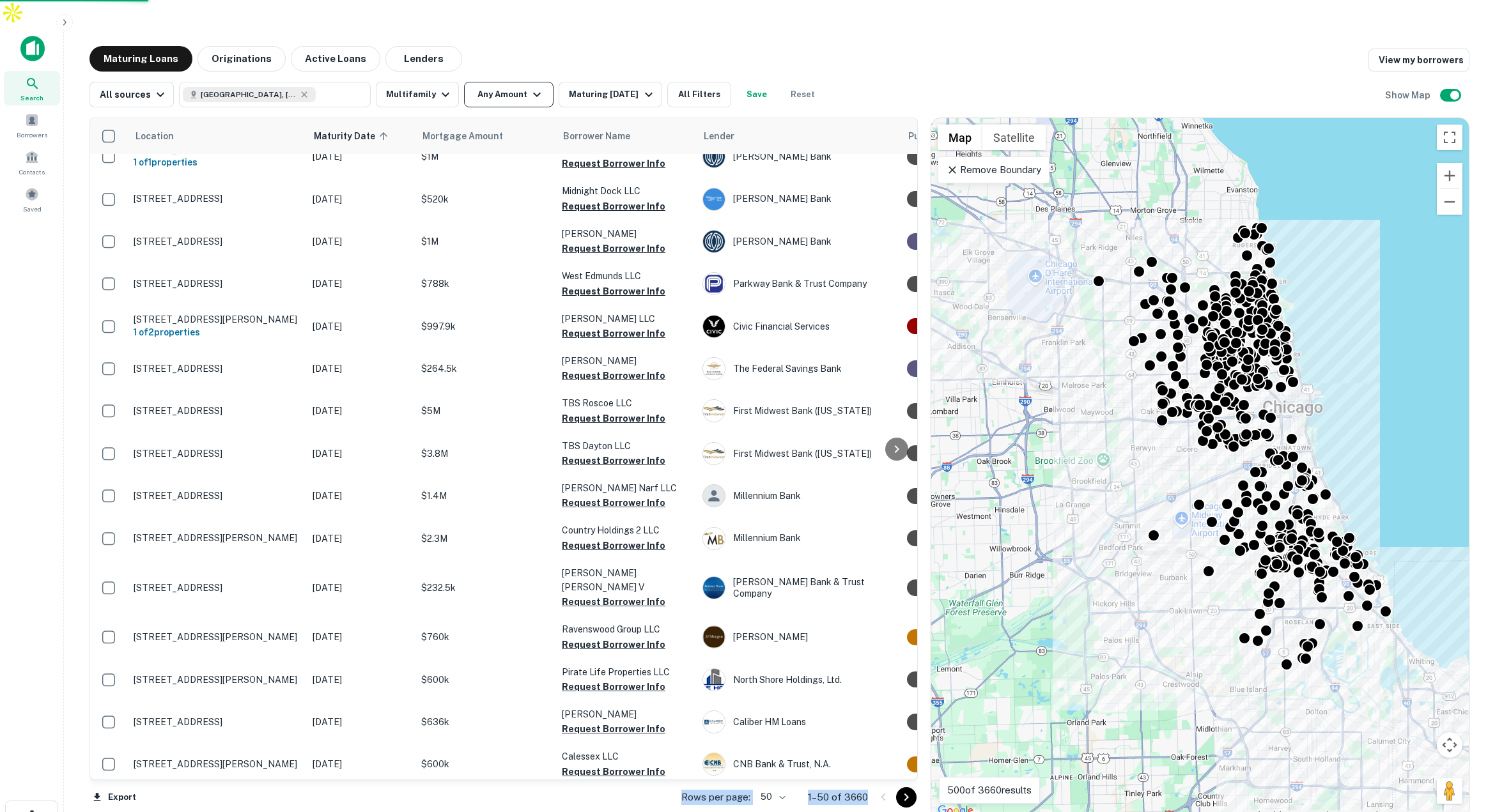
click at [515, 82] on button "Any Amount" at bounding box center [509, 95] width 90 height 26
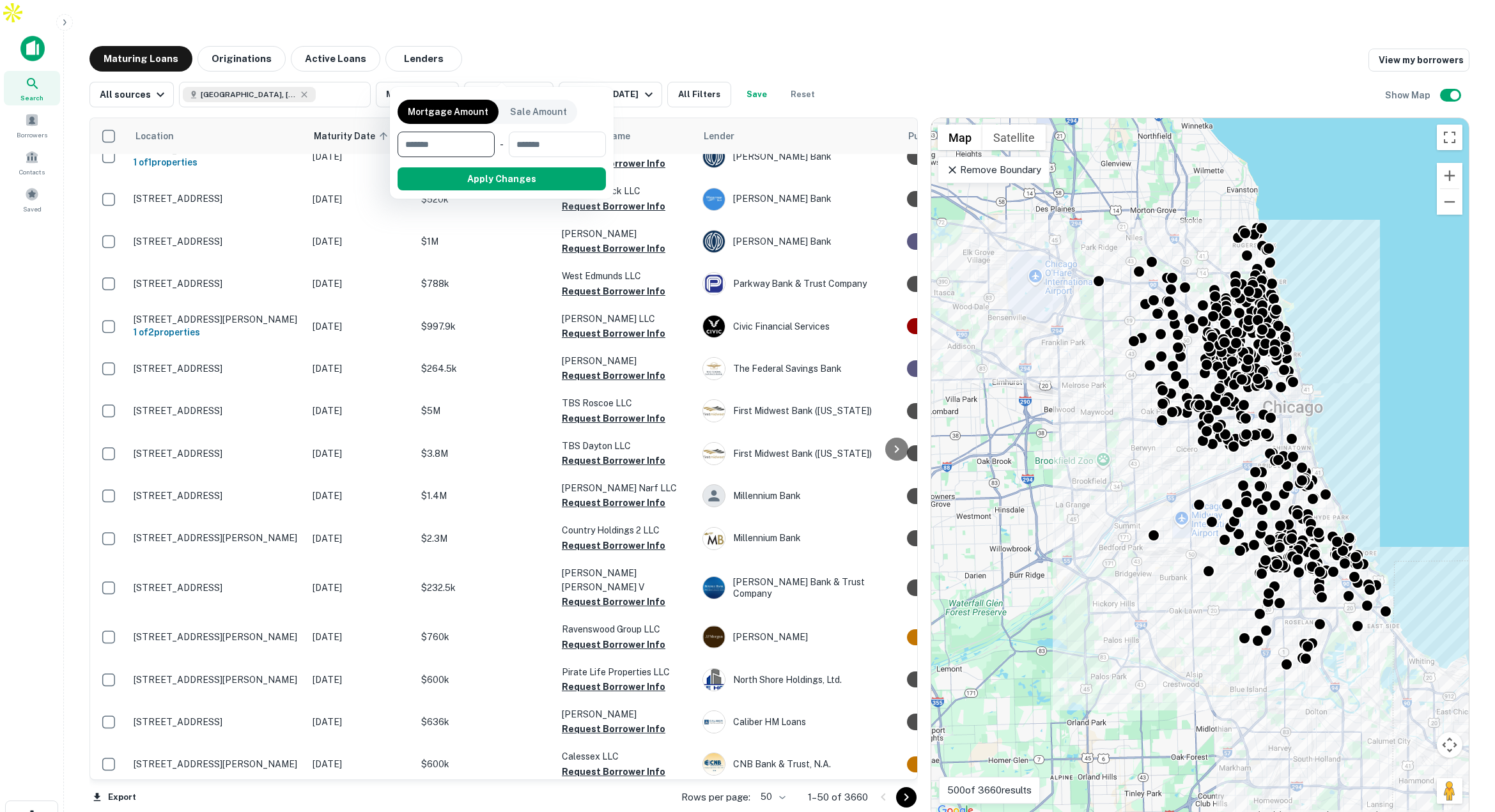
click at [464, 150] on input "number" at bounding box center [441, 144] width 88 height 26
type input "*******"
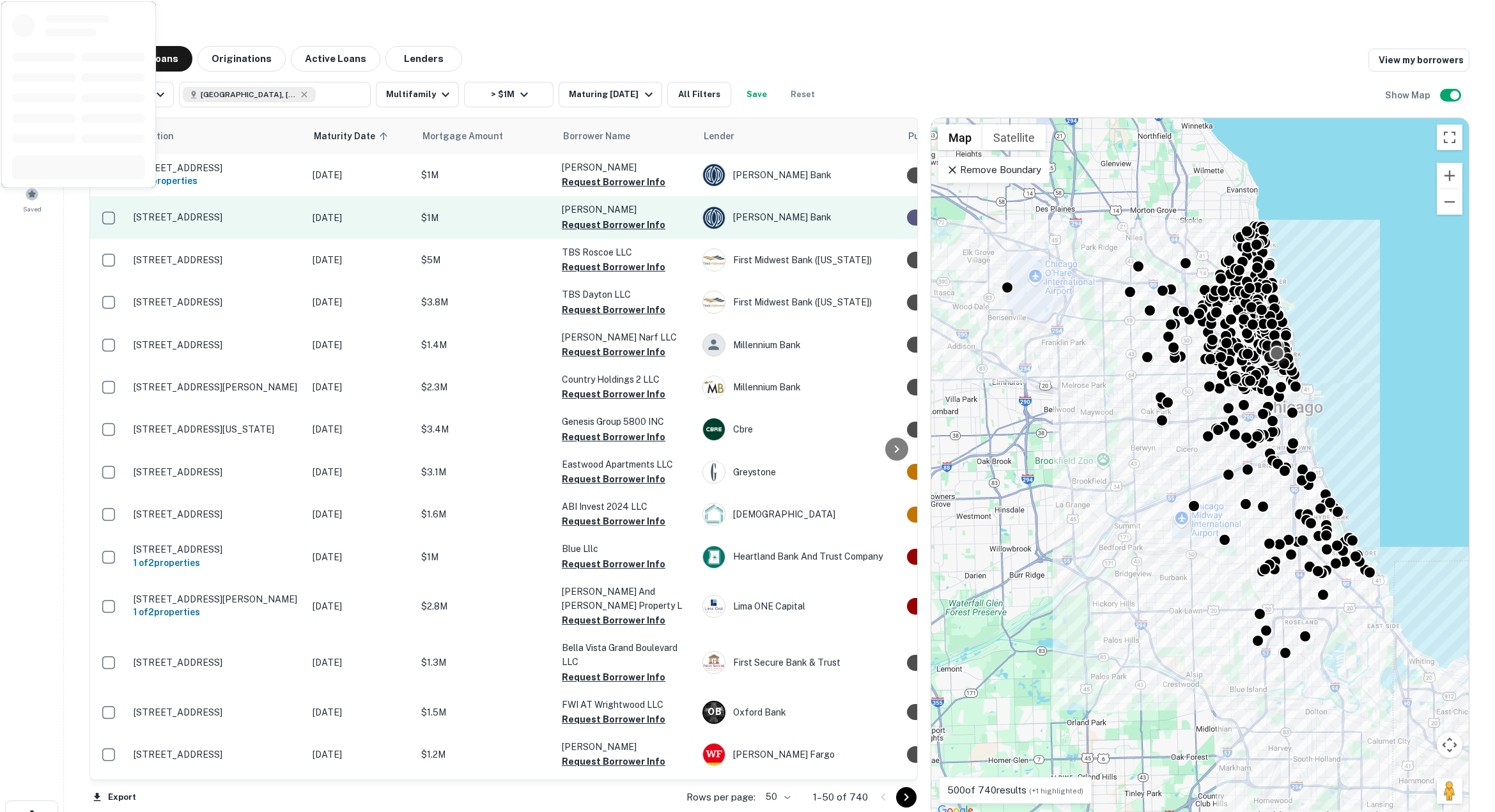
scroll to position [1, 0]
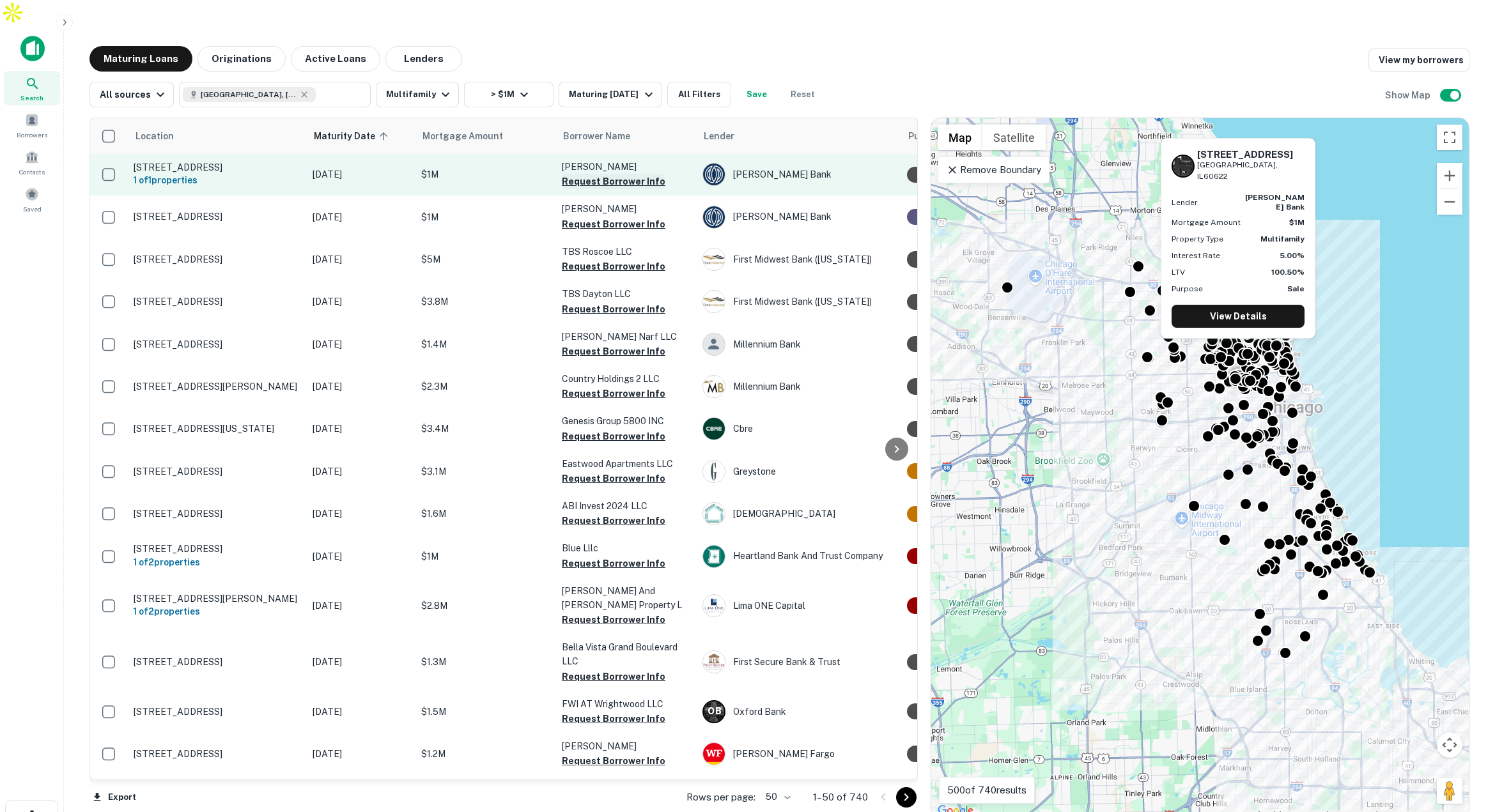
click at [579, 174] on button "Request Borrower Info" at bounding box center [613, 181] width 103 height 15
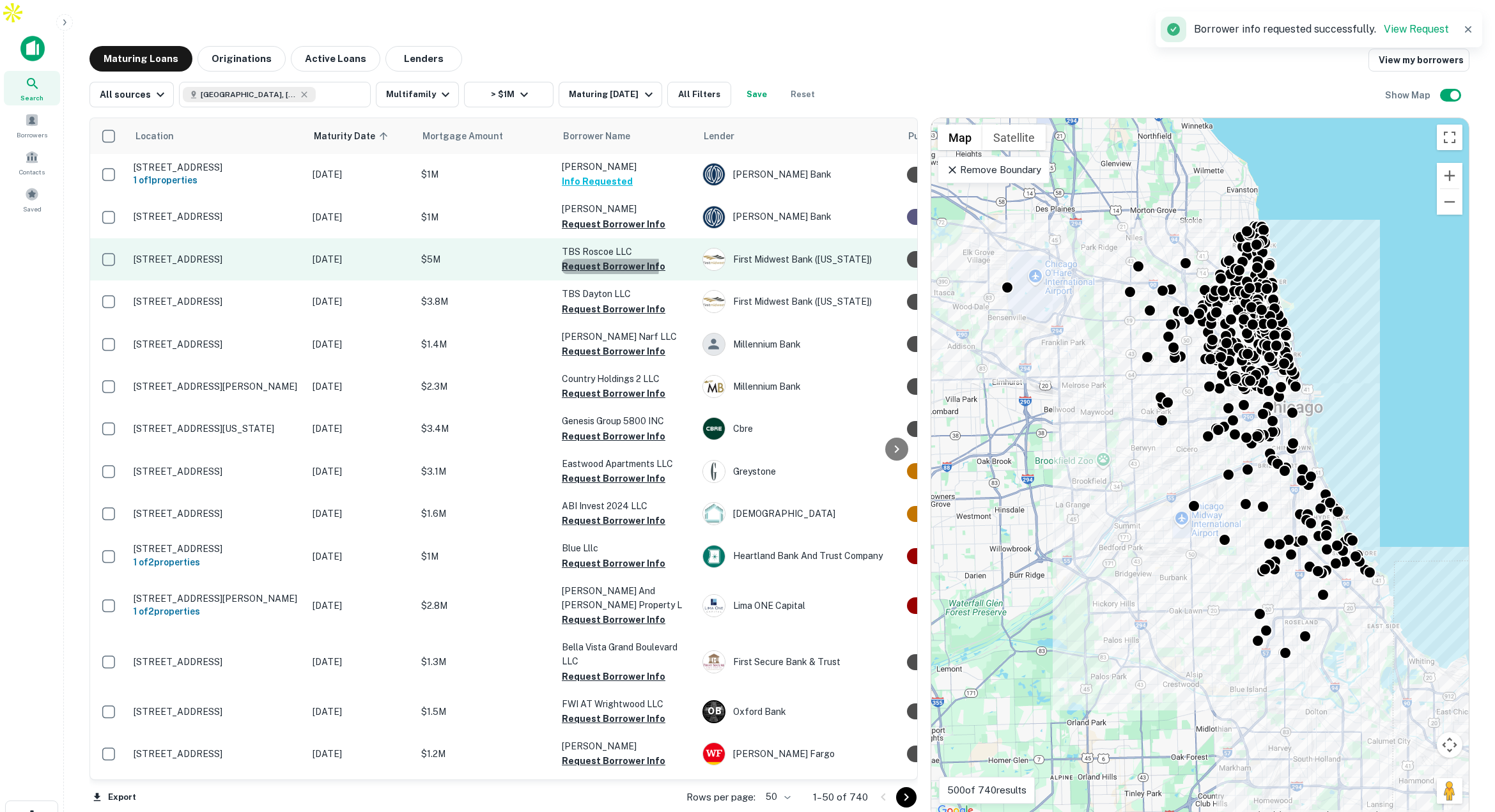
click at [575, 259] on button "Request Borrower Info" at bounding box center [613, 266] width 103 height 15
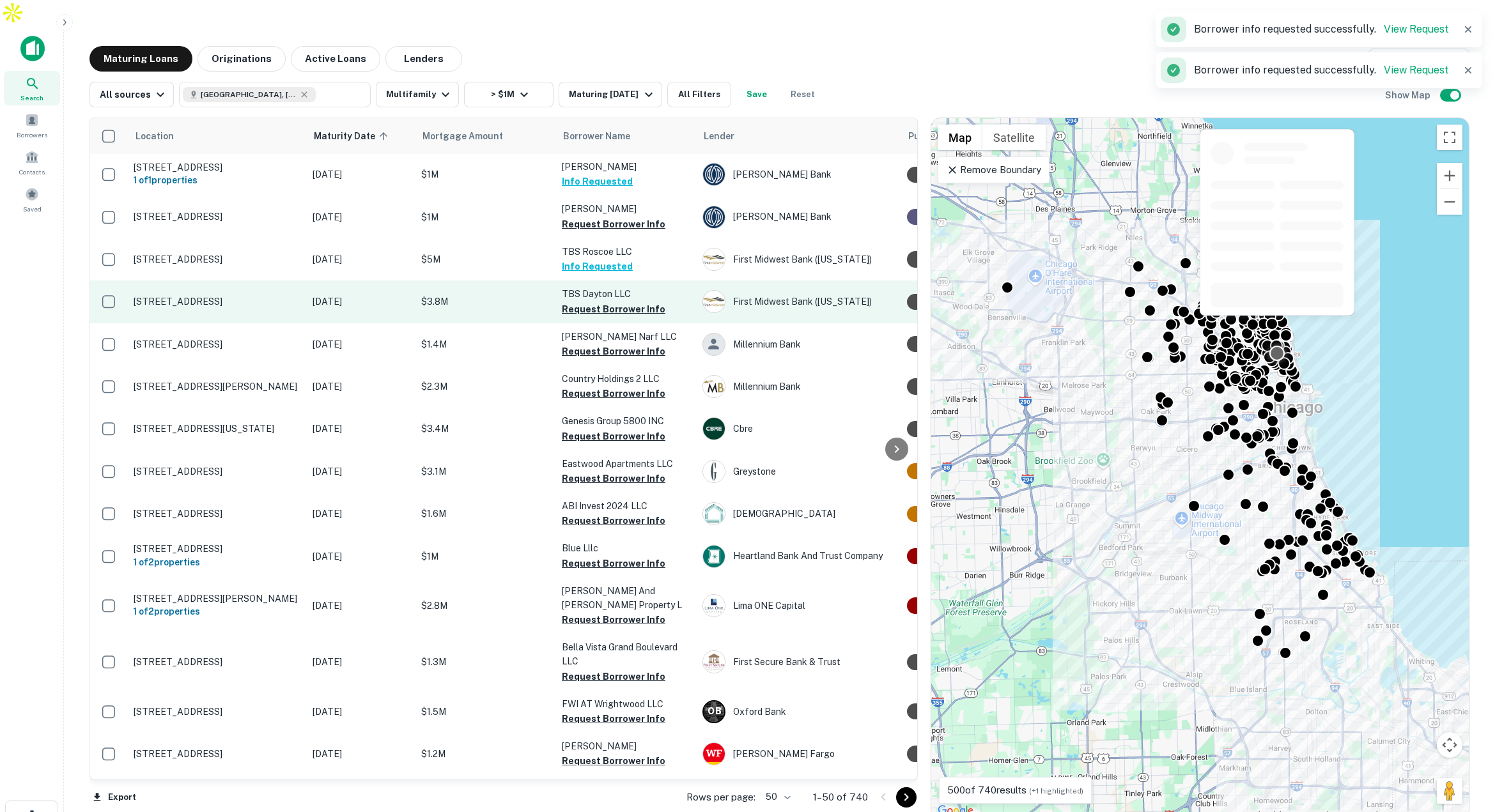
drag, startPoint x: 573, startPoint y: 285, endPoint x: 567, endPoint y: 291, distance: 8.5
click at [573, 301] on button "Request Borrower Info" at bounding box center [613, 309] width 103 height 15
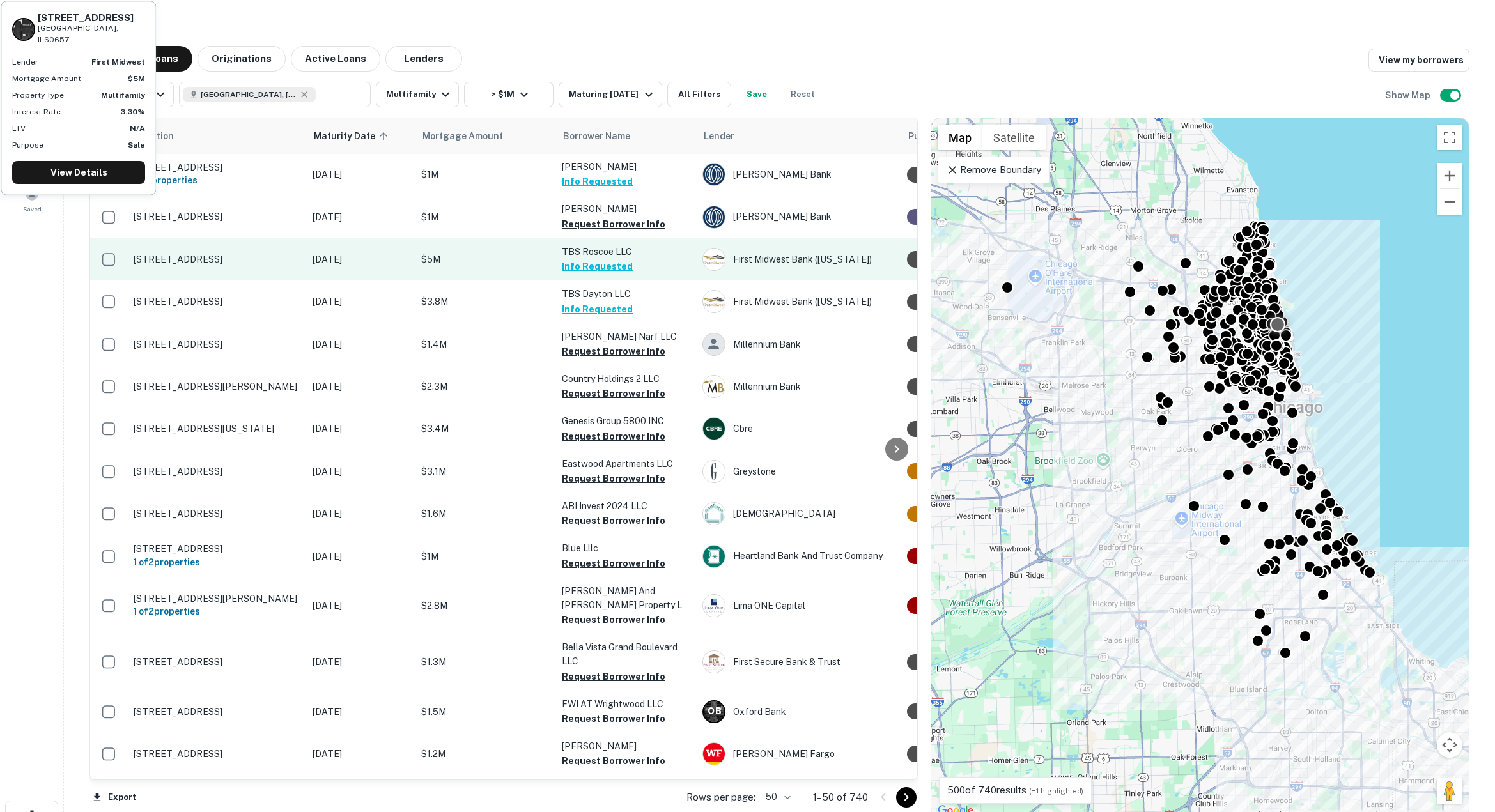
click at [516, 252] on p "$5M" at bounding box center [485, 259] width 128 height 14
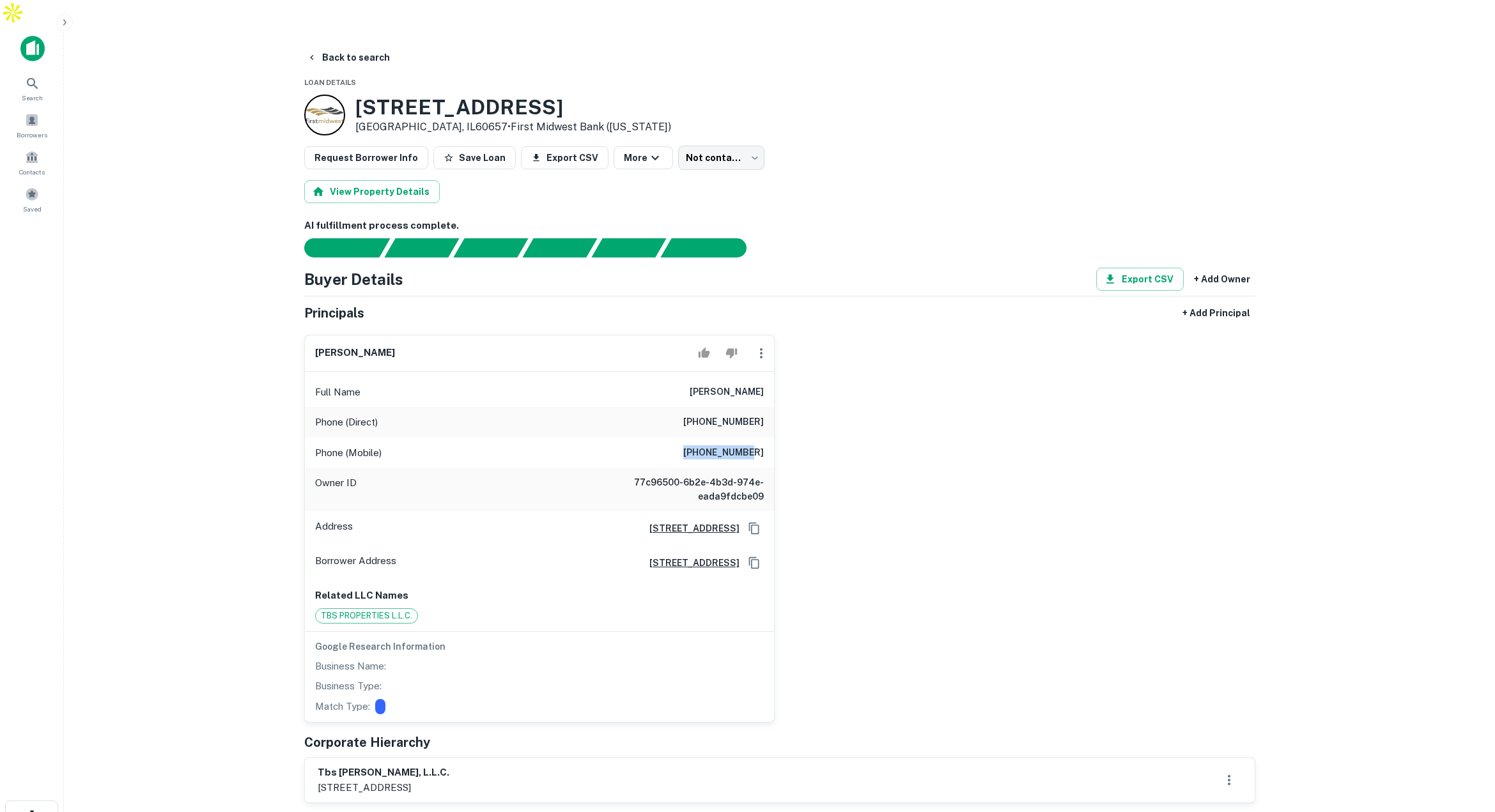
drag, startPoint x: 689, startPoint y: 425, endPoint x: 754, endPoint y: 426, distance: 65.0
click at [754, 445] on h6 "(917) 520-8550" at bounding box center [724, 453] width 80 height 15
drag, startPoint x: 697, startPoint y: 395, endPoint x: 757, endPoint y: 395, distance: 60.0
click at [757, 414] on h6 "(773) 404-2212" at bounding box center [724, 422] width 80 height 15
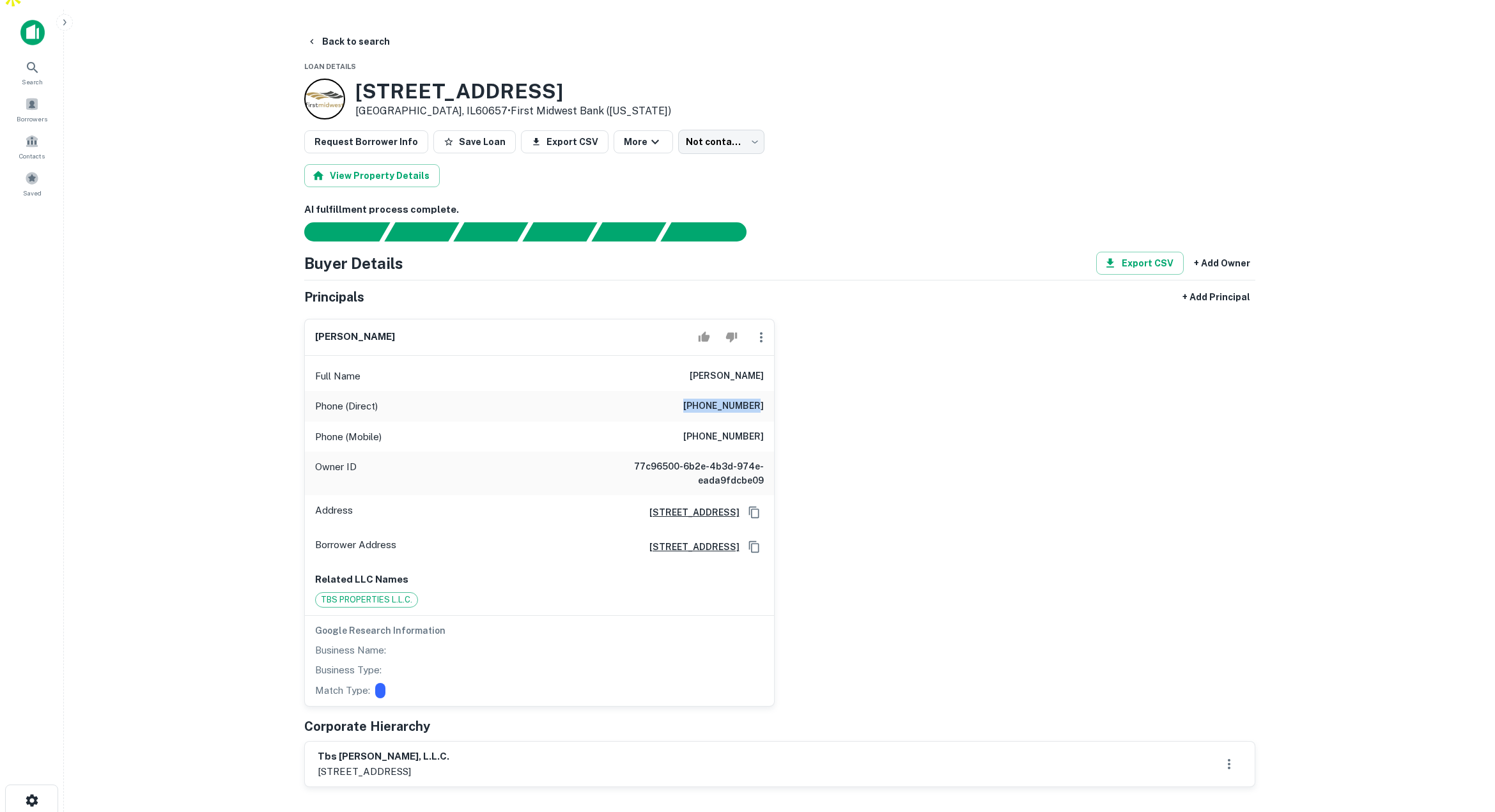
scroll to position [17, 0]
click at [673, 390] on div "Phone (Direct) (773) 404-2212" at bounding box center [539, 405] width 469 height 30
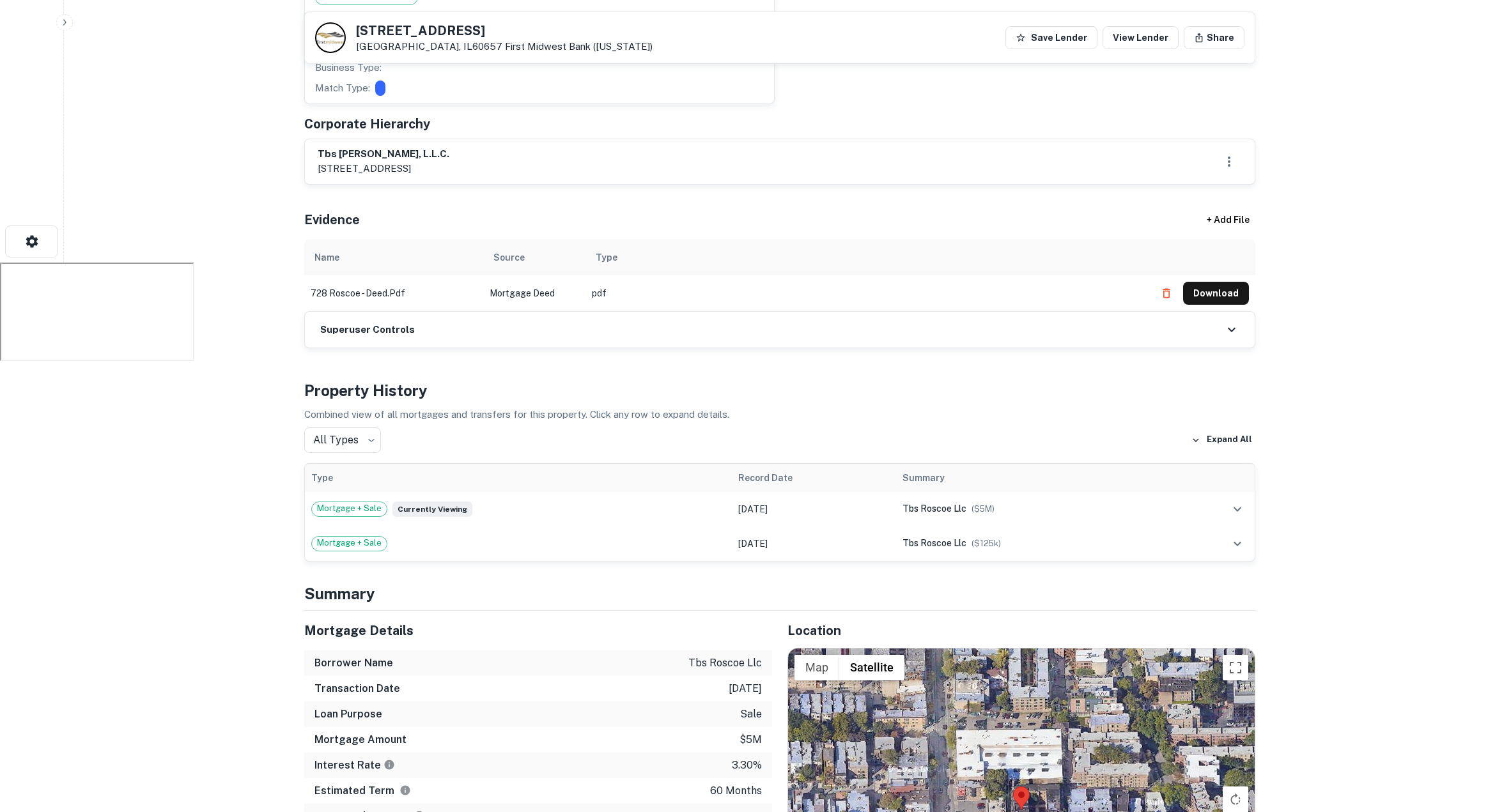
scroll to position [797, 0]
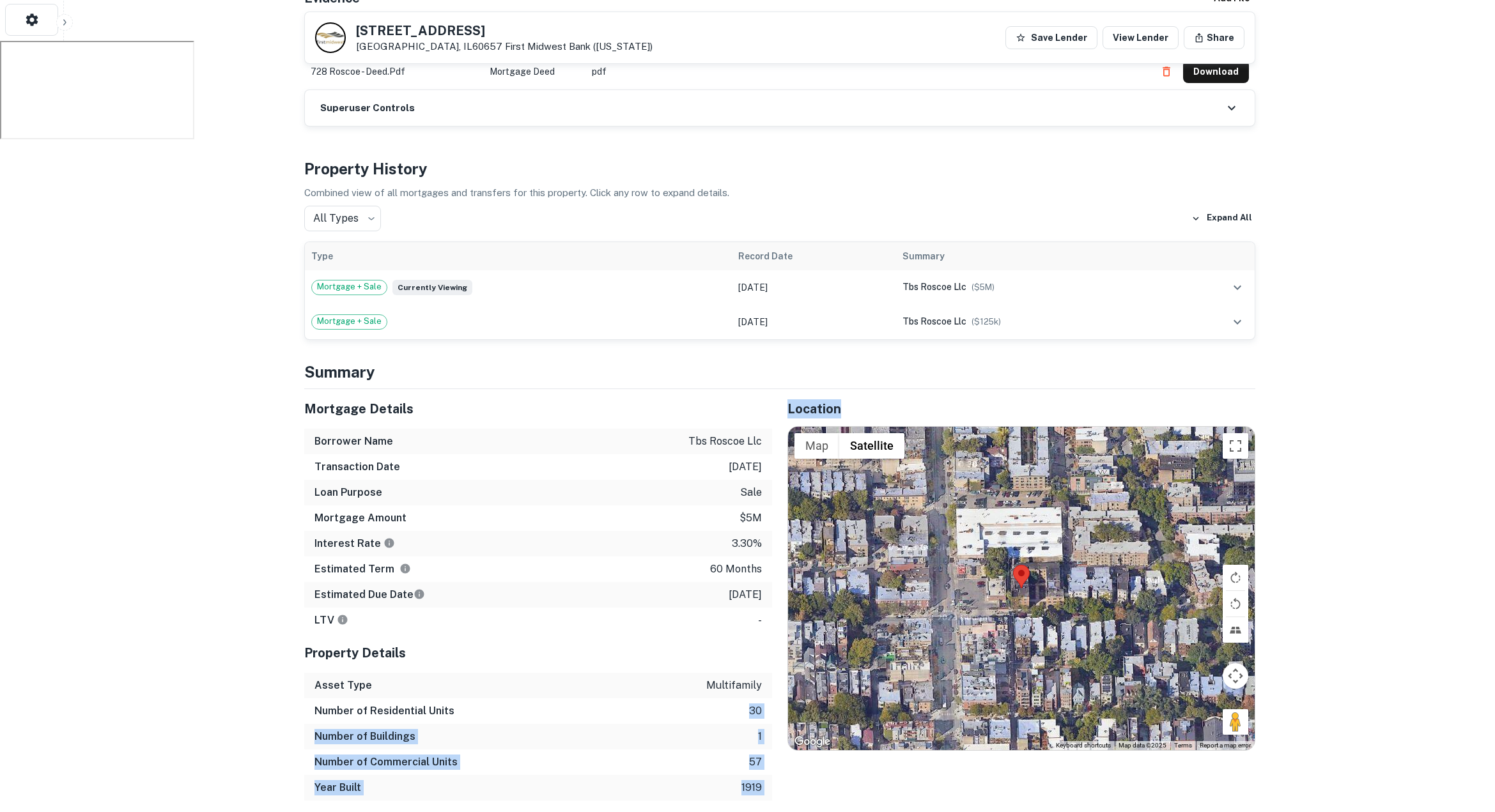
drag, startPoint x: 743, startPoint y: 685, endPoint x: 777, endPoint y: 684, distance: 34.0
click at [777, 684] on div "Mortgage Details Borrower Name tbs roscoe llc Transaction Date 8/26/2020 Loan P…" at bounding box center [771, 595] width 967 height 411
click at [688, 698] on div "Number of Residential Units 30" at bounding box center [538, 711] width 468 height 26
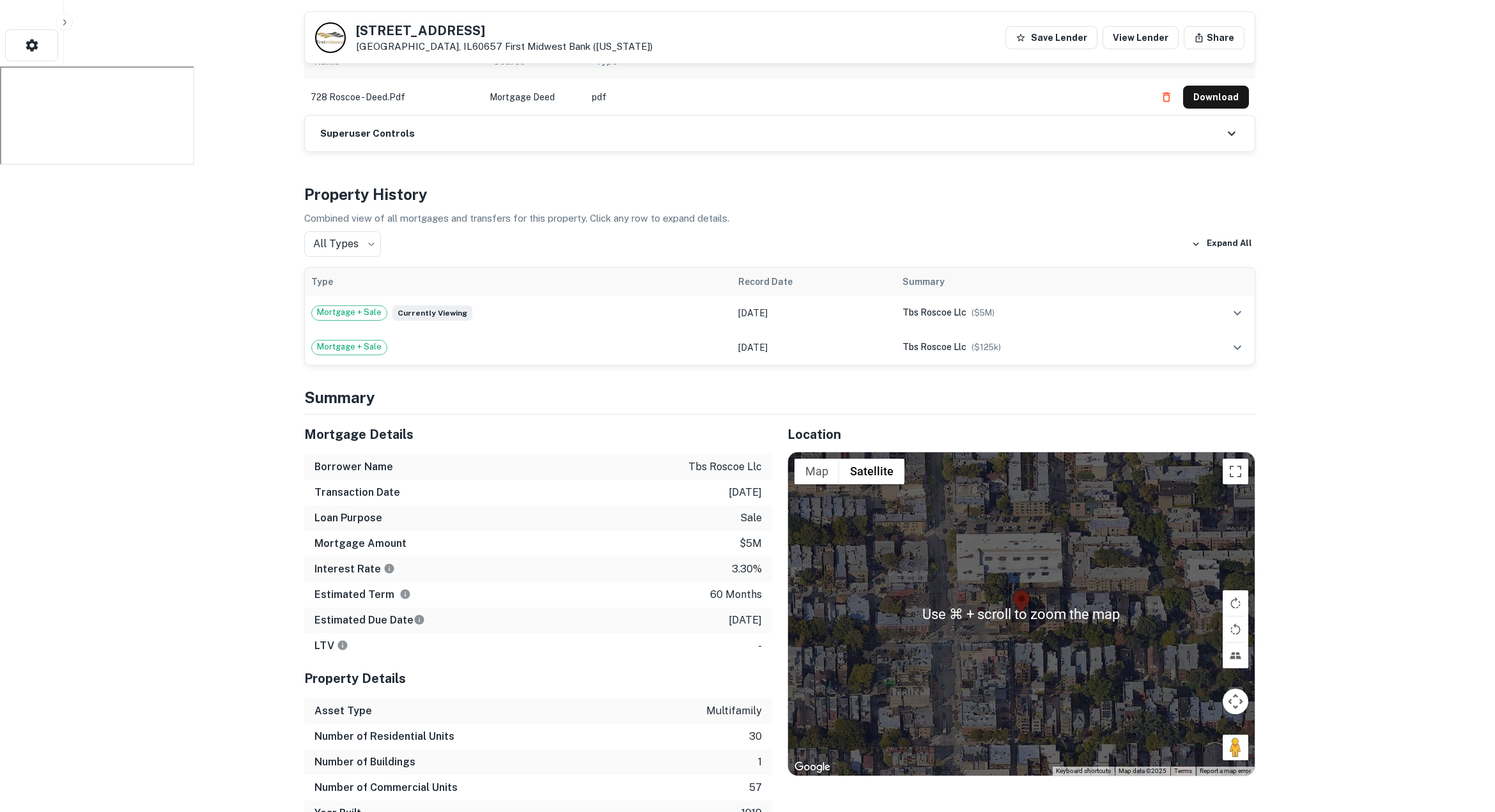
scroll to position [765, 0]
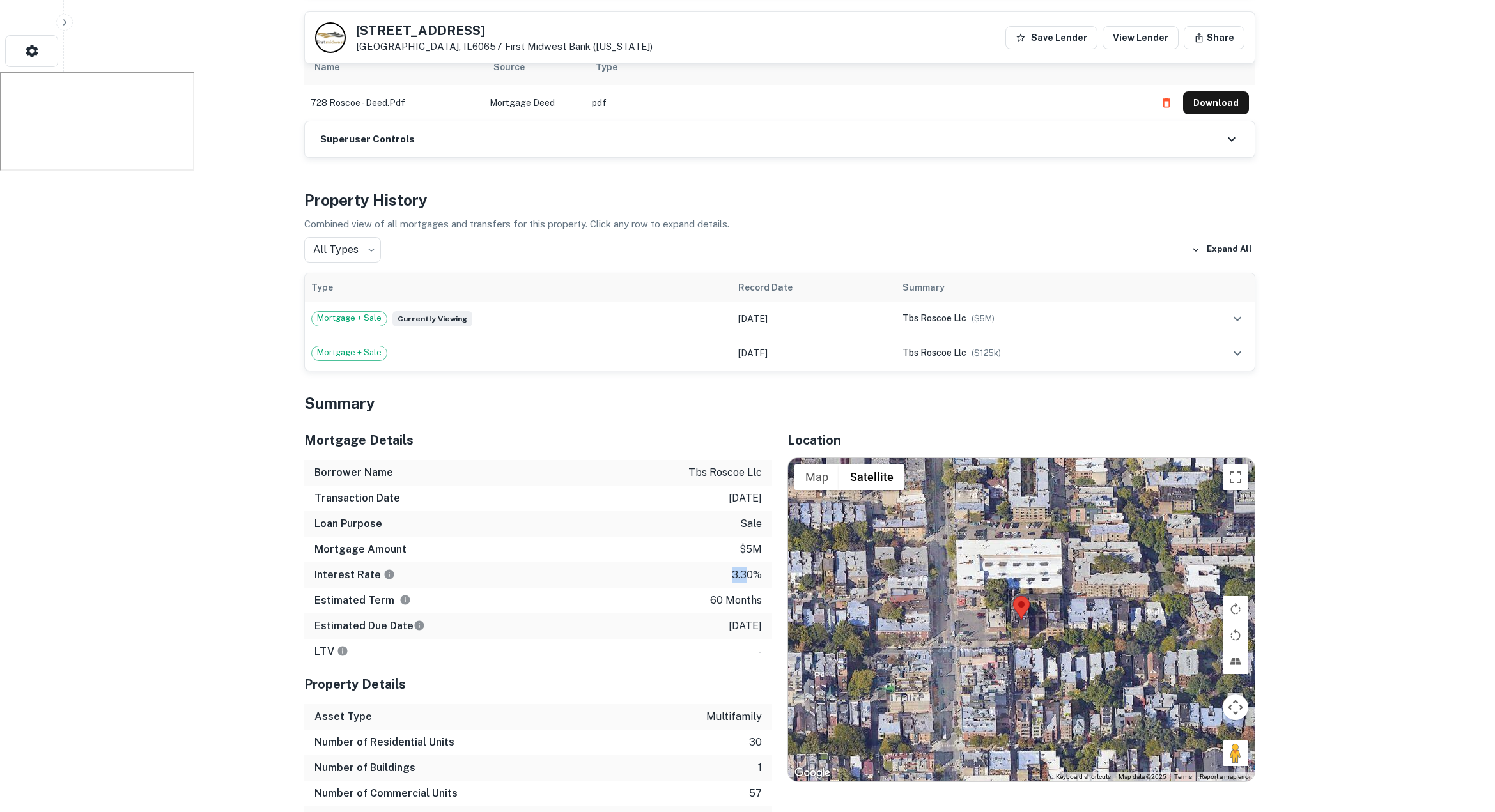
drag, startPoint x: 730, startPoint y: 546, endPoint x: 748, endPoint y: 546, distance: 18.0
click at [748, 567] on p "3.30%" at bounding box center [747, 574] width 30 height 15
click at [704, 537] on div "Mortgage Amount $5m" at bounding box center [538, 549] width 468 height 26
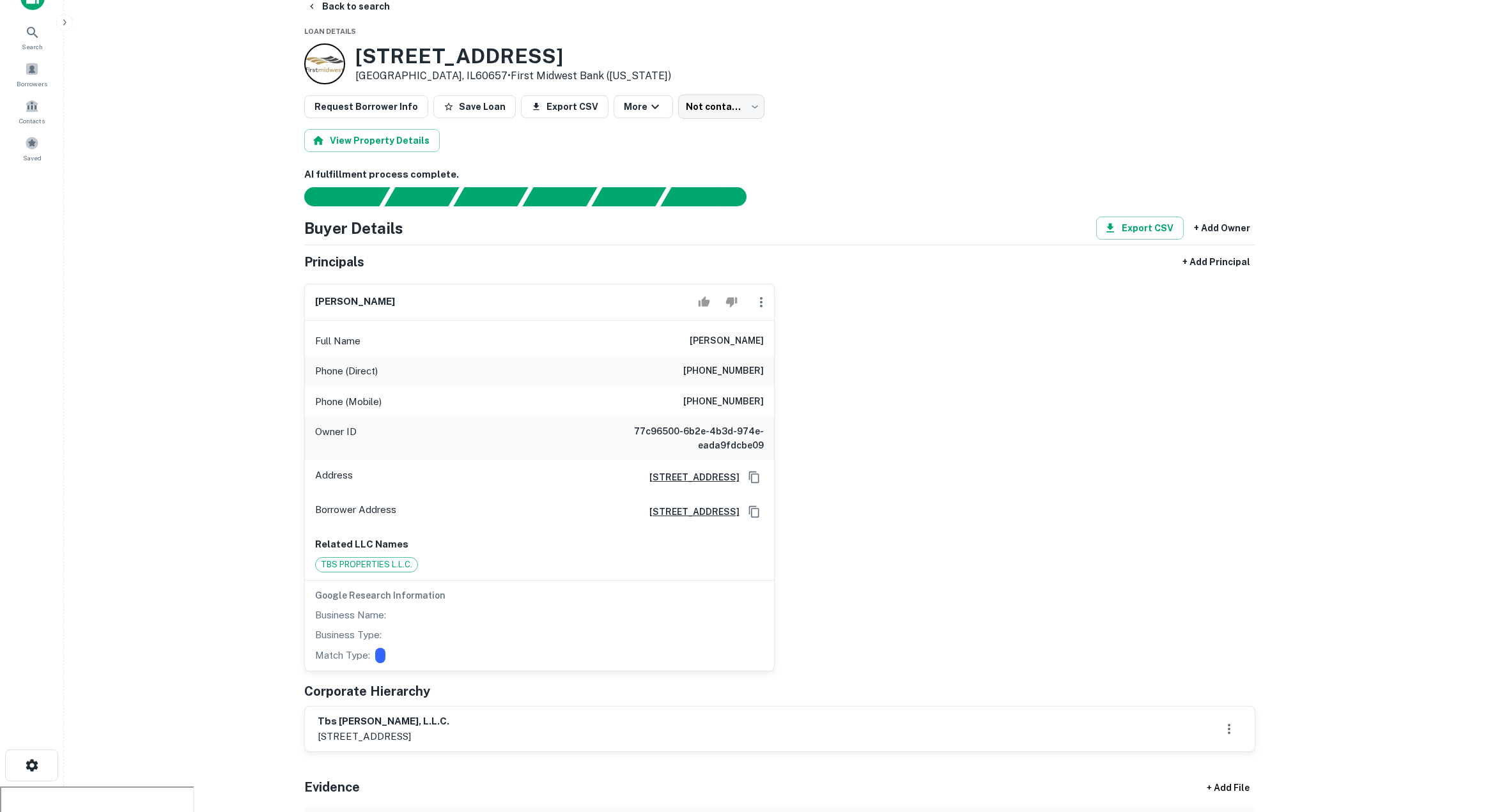
scroll to position [0, 0]
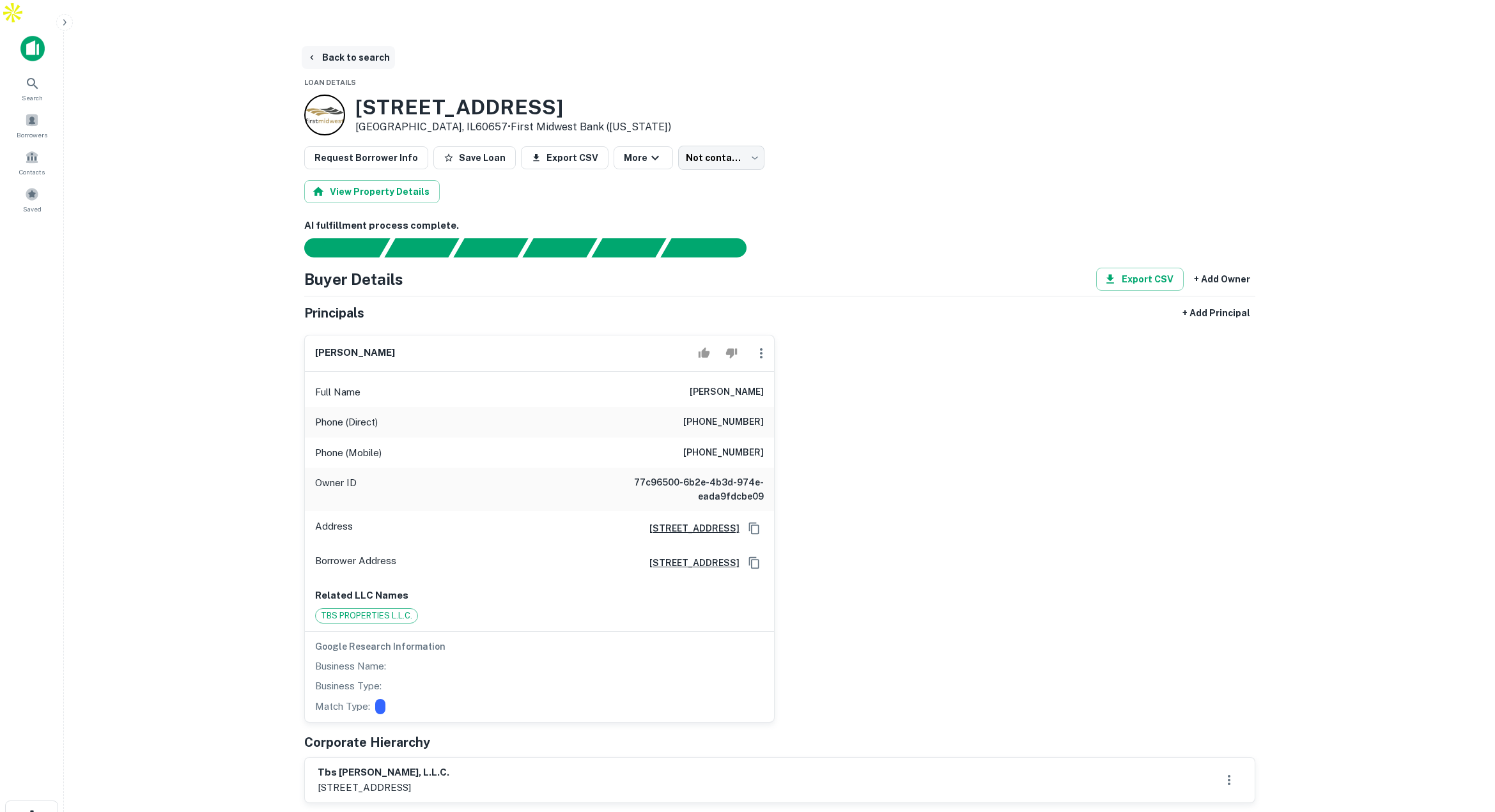
click at [333, 46] on button "Back to search" at bounding box center [348, 58] width 93 height 23
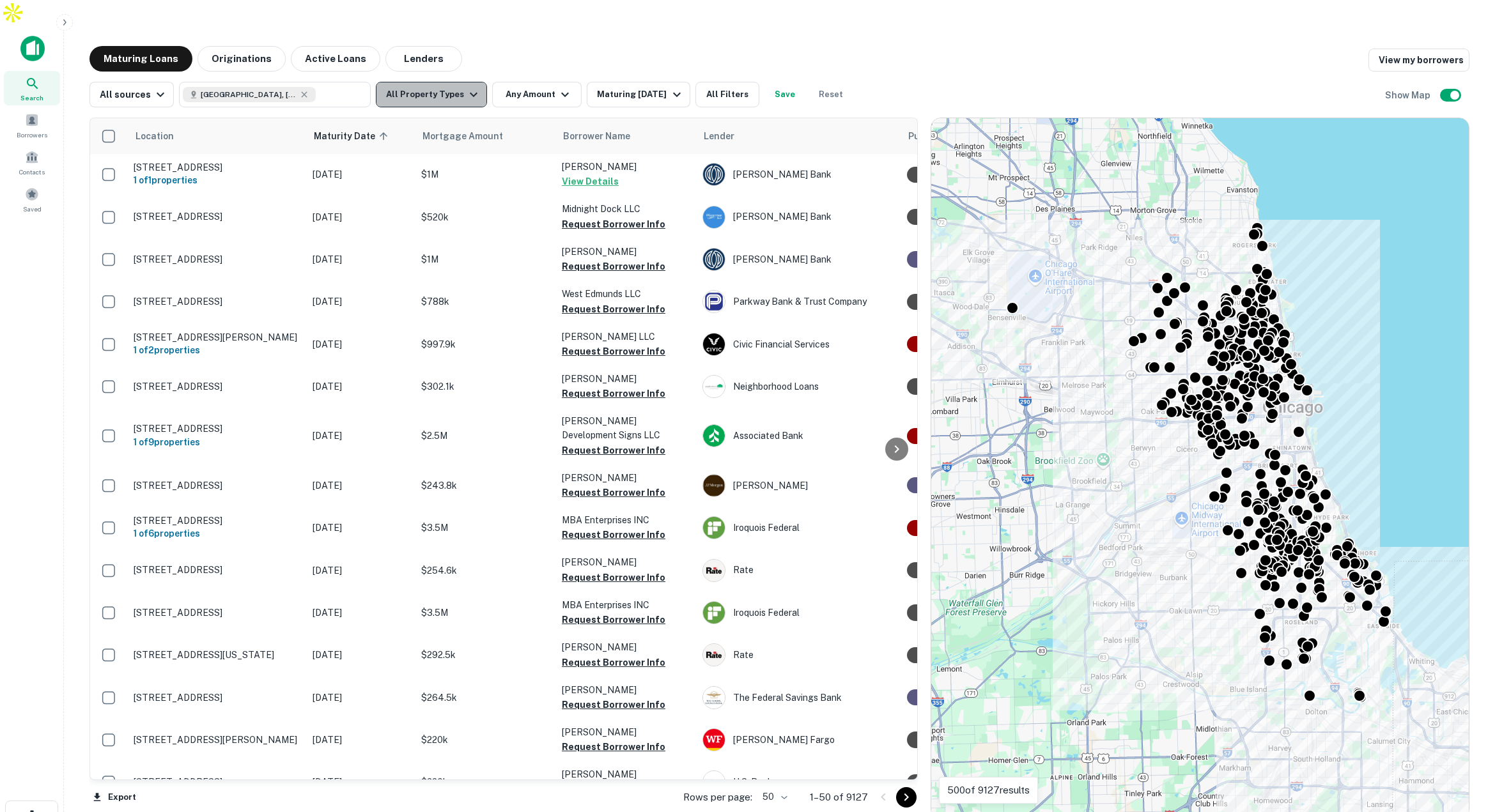
click at [466, 87] on icon "button" at bounding box center [474, 94] width 15 height 15
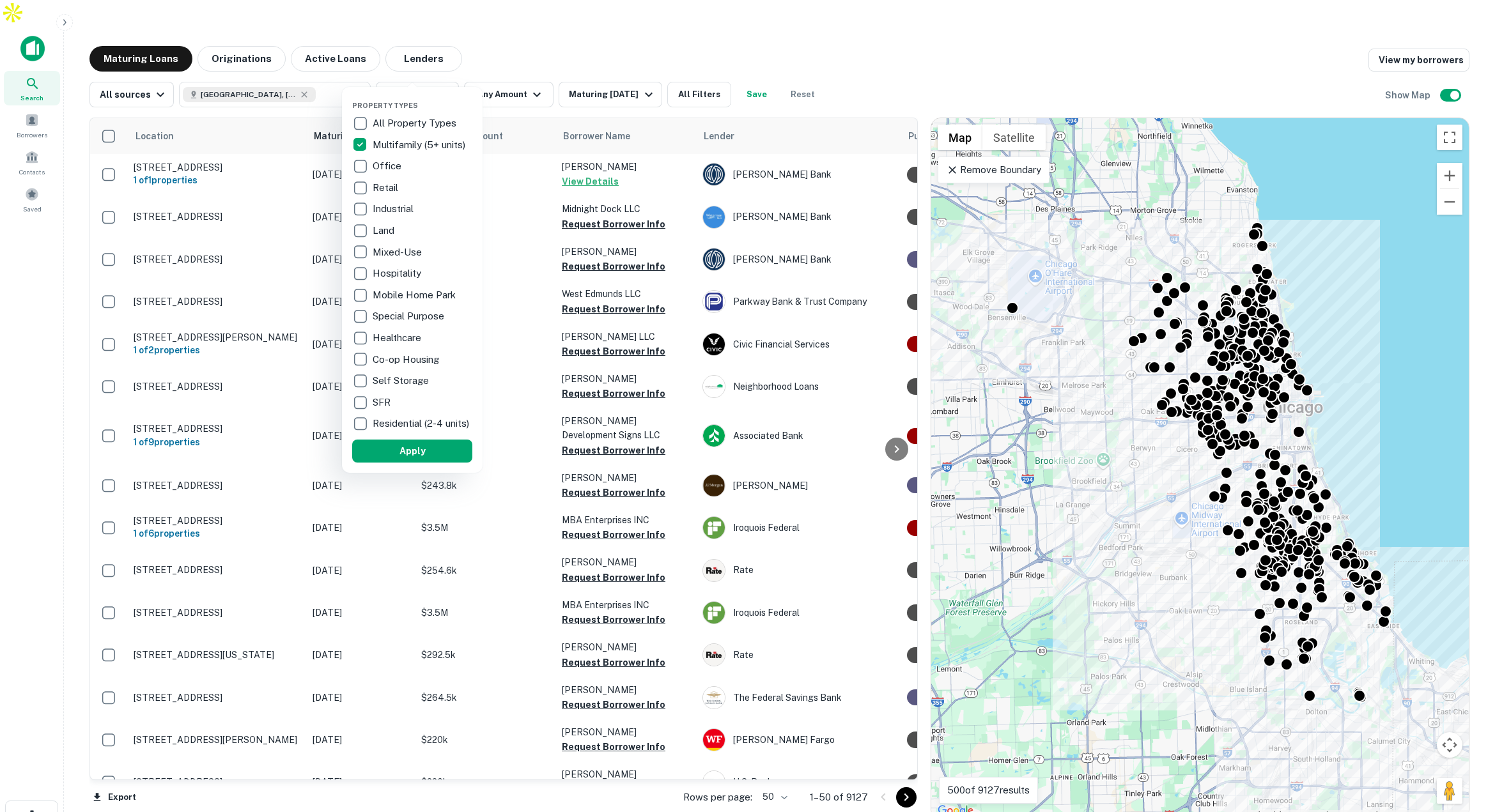
drag, startPoint x: 414, startPoint y: 465, endPoint x: 506, endPoint y: 363, distance: 137.4
click at [414, 462] on button "Apply" at bounding box center [412, 451] width 120 height 23
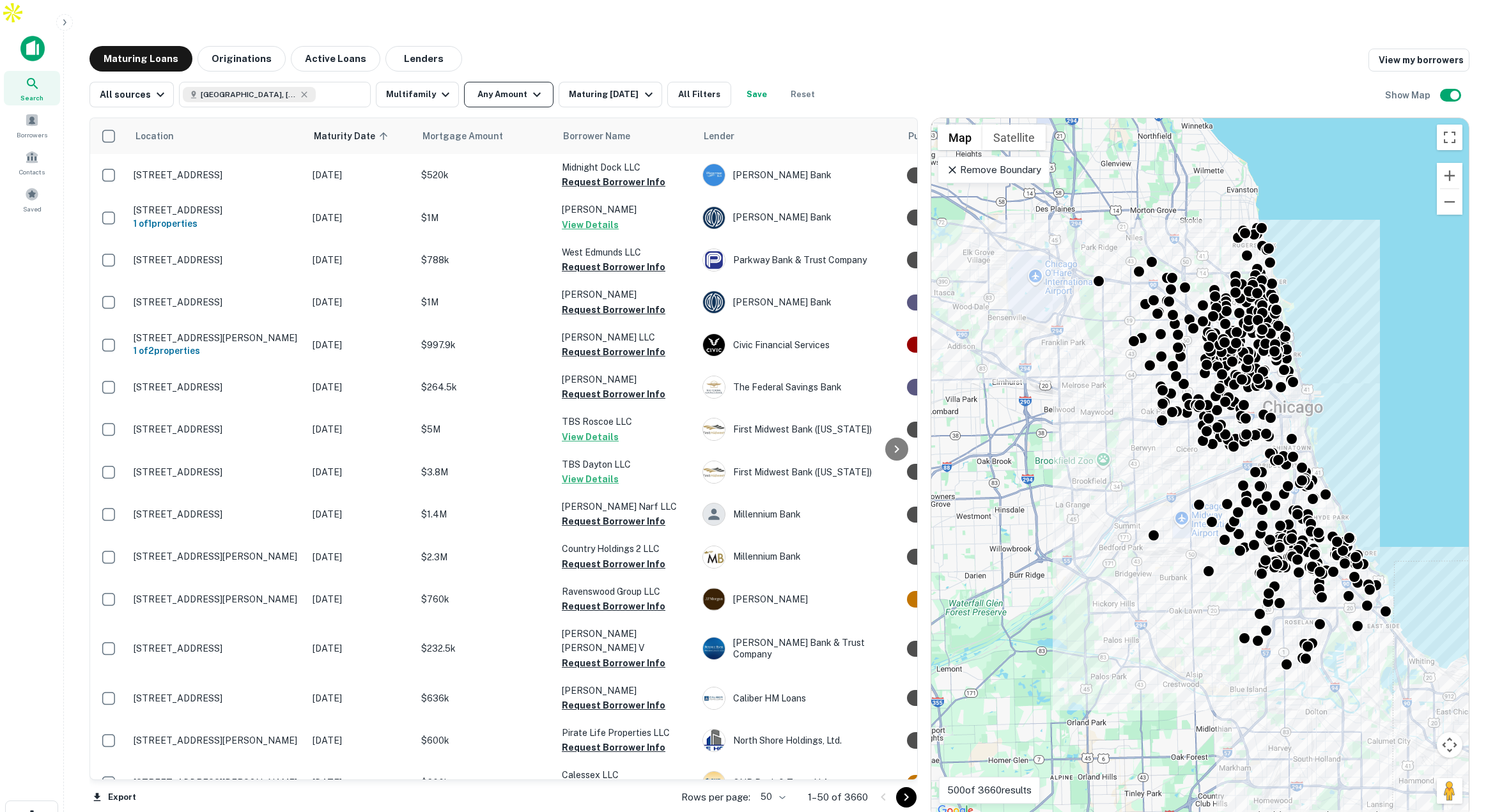
click at [520, 82] on button "Any Amount" at bounding box center [509, 95] width 90 height 26
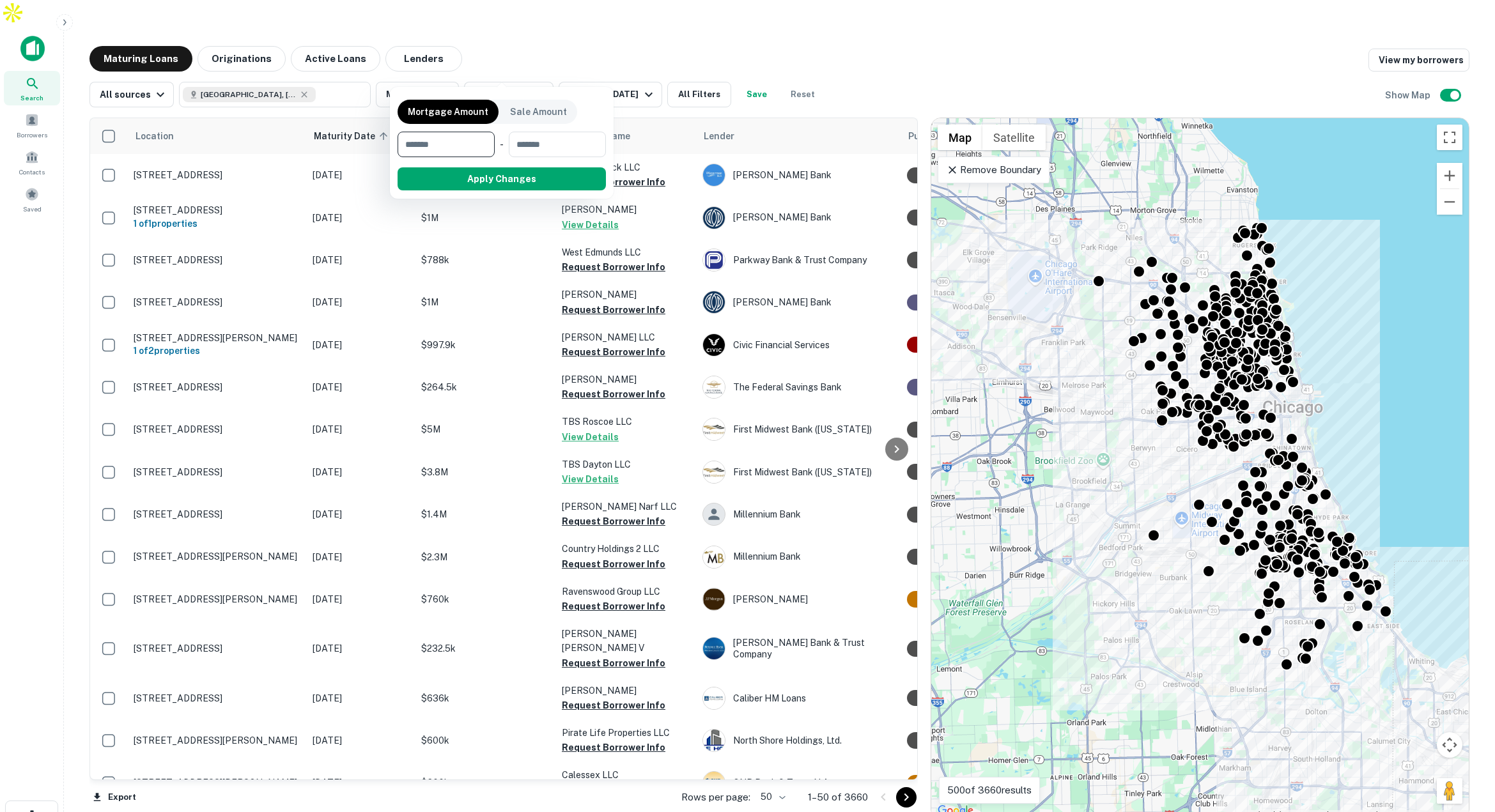
click at [468, 143] on input "number" at bounding box center [441, 144] width 88 height 26
type input "*******"
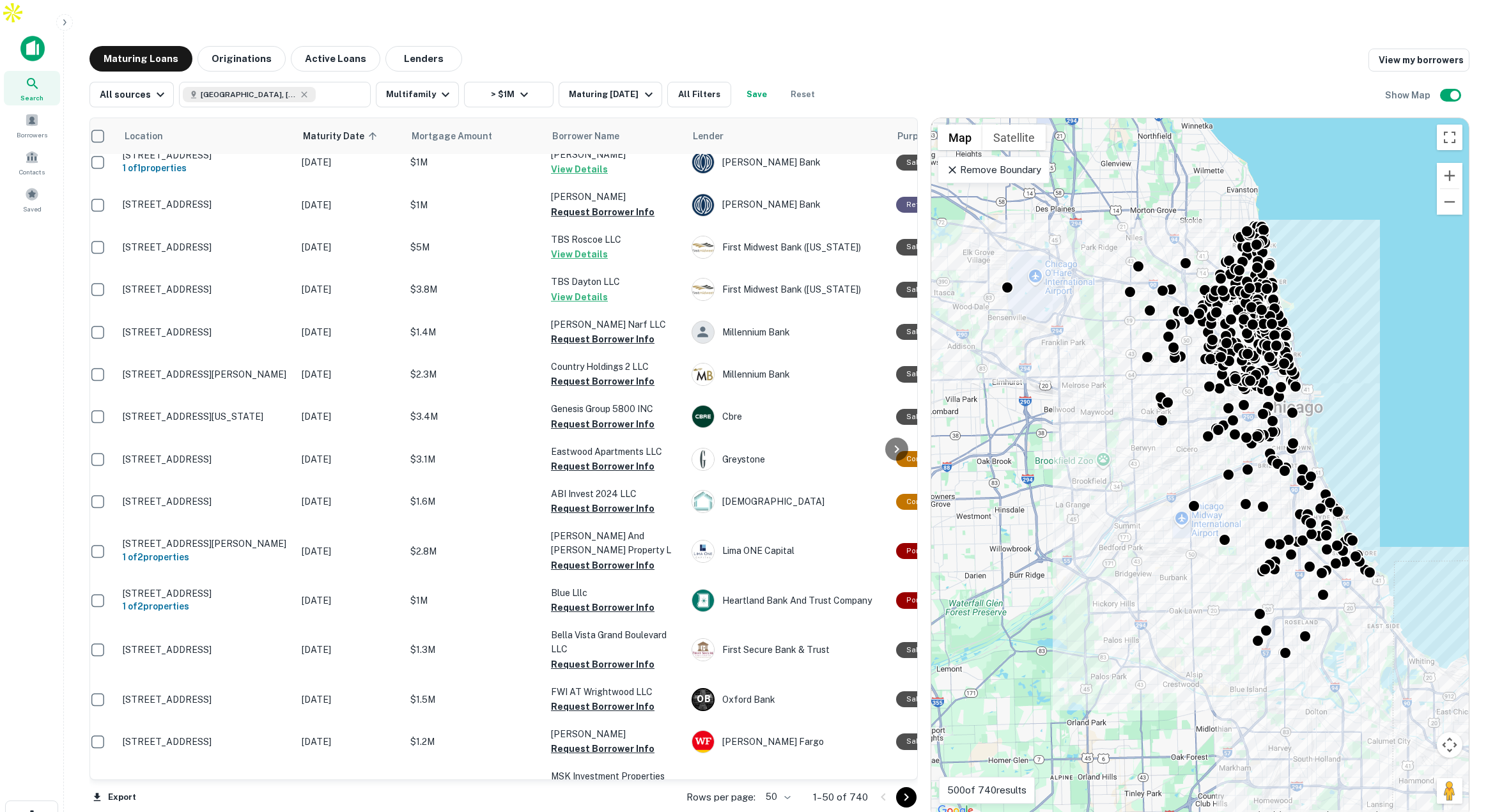
scroll to position [17, 11]
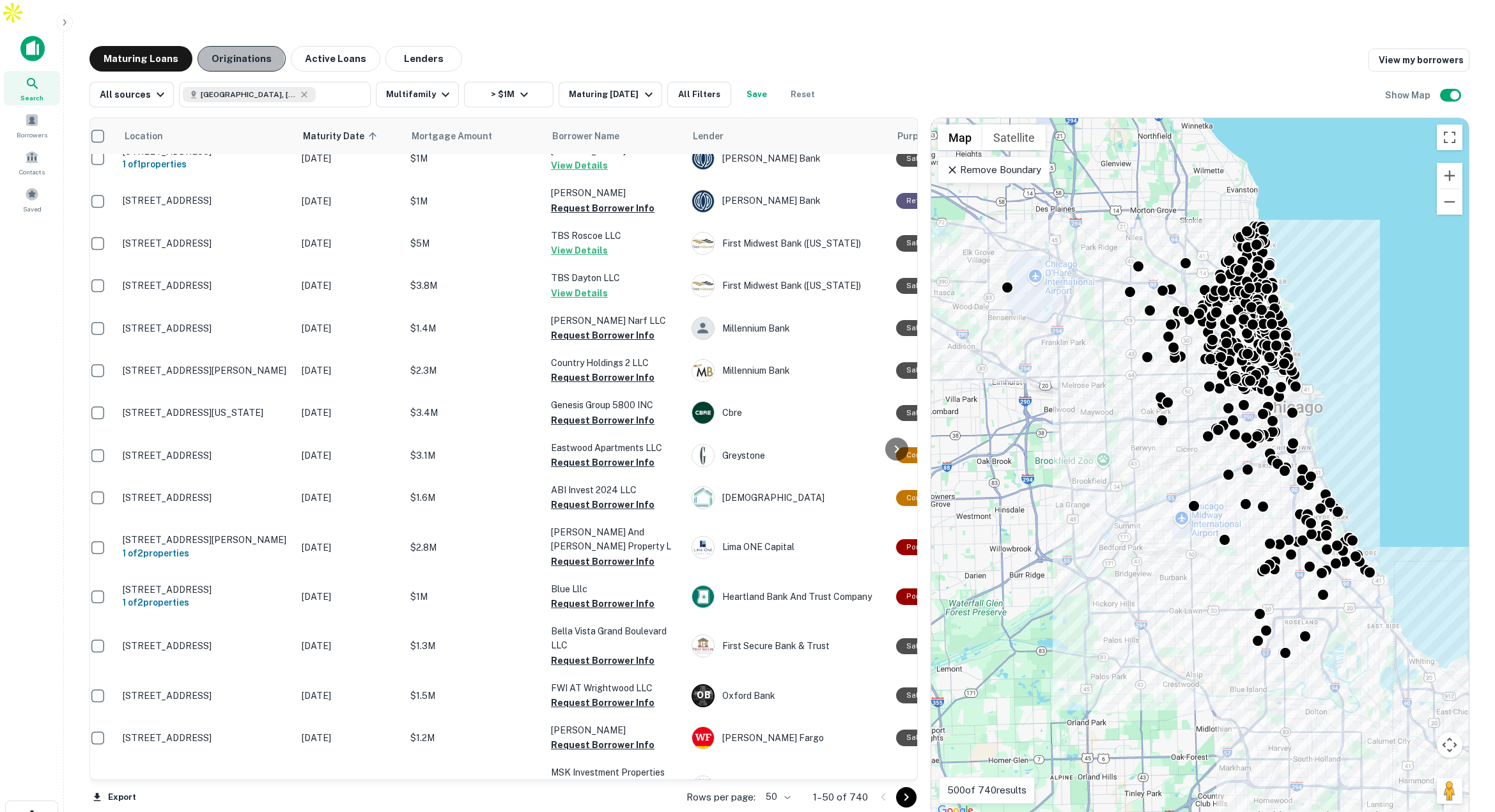
click at [231, 46] on button "Originations" at bounding box center [241, 59] width 88 height 26
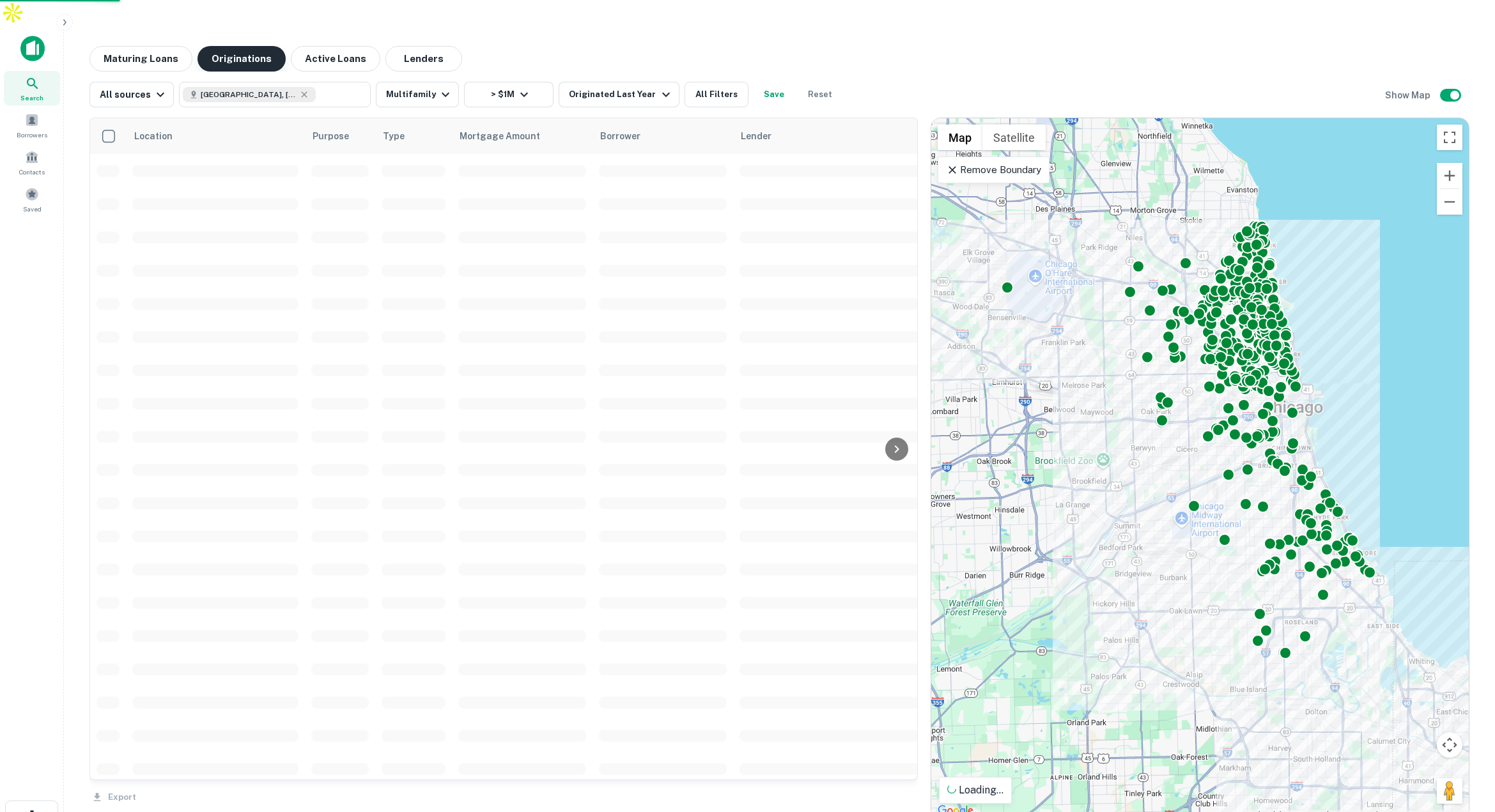
scroll to position [17, 0]
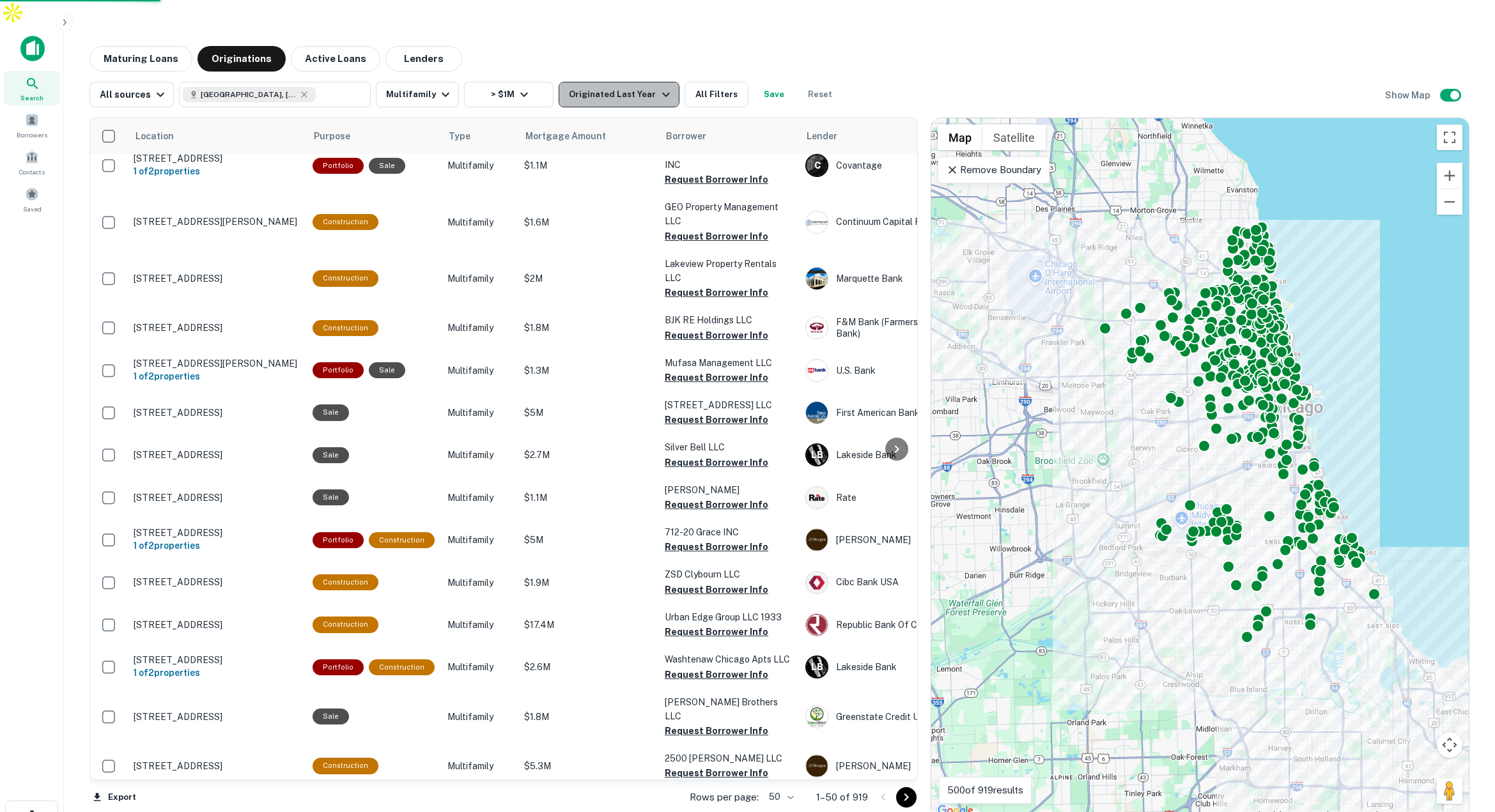
click at [635, 87] on div "Originated Last Year" at bounding box center [620, 94] width 104 height 15
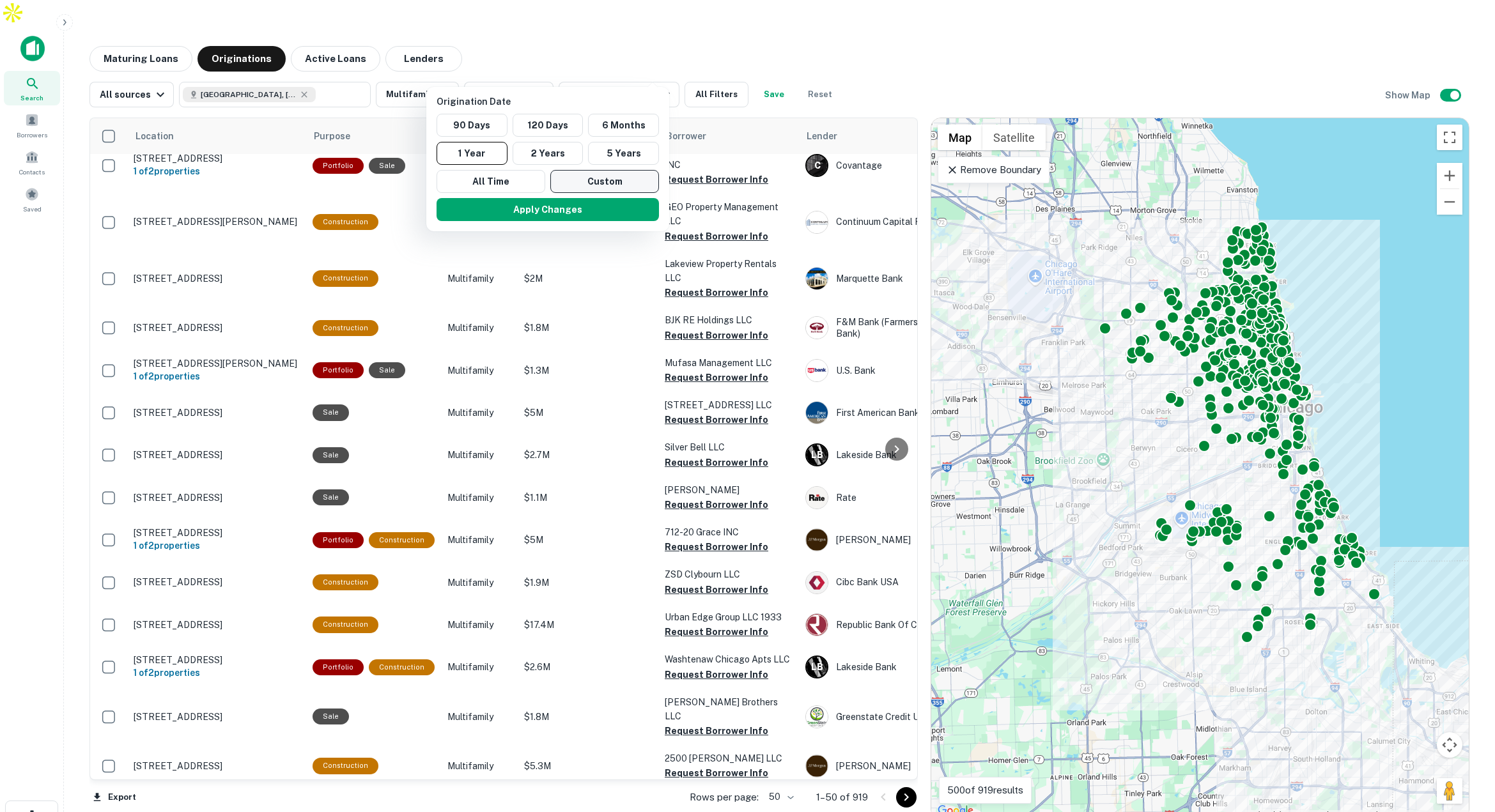
click at [588, 178] on button "Custom" at bounding box center [604, 181] width 109 height 23
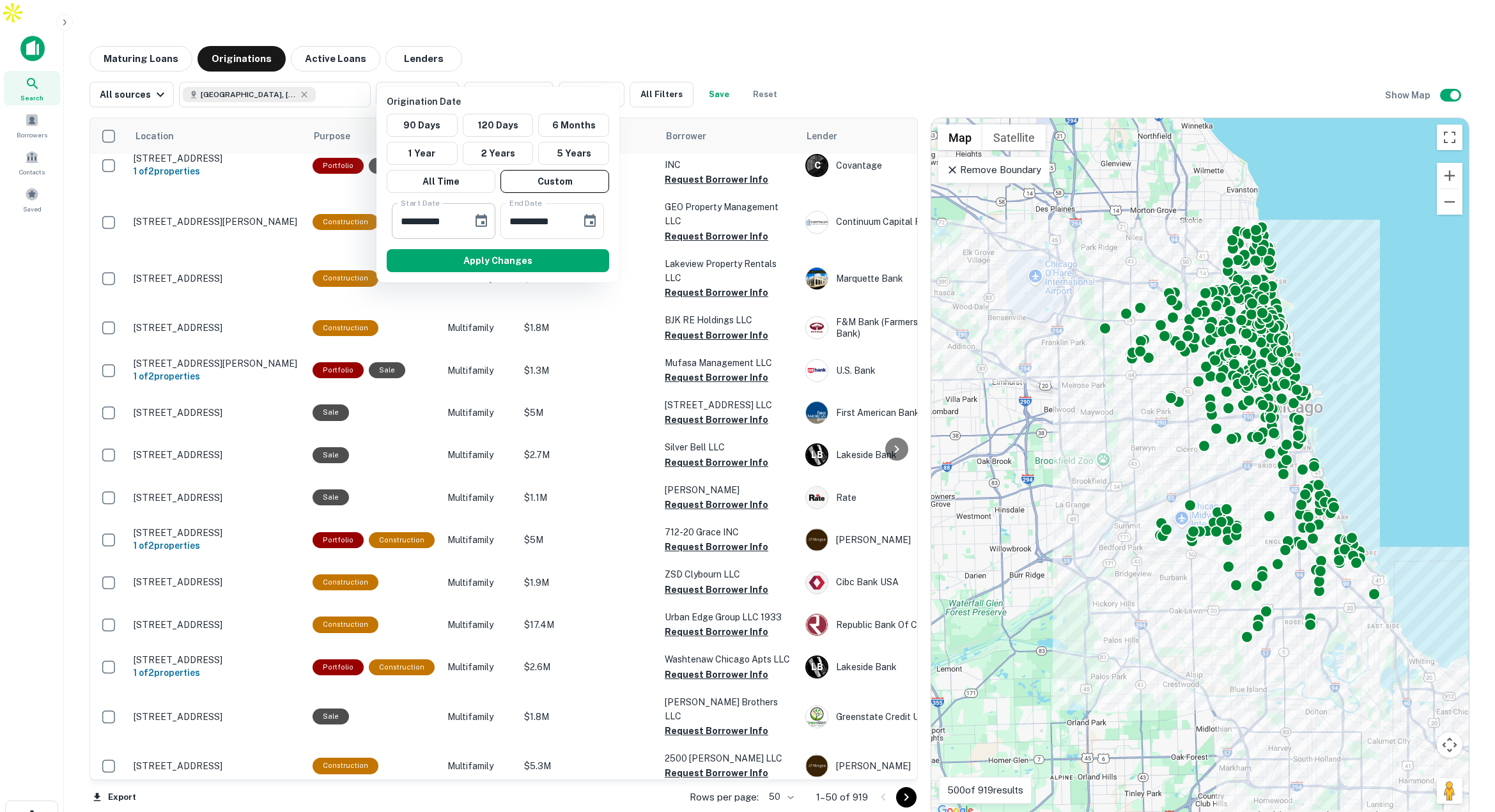
click at [474, 220] on icon "Choose date, selected date is Feb 26, 2025" at bounding box center [481, 221] width 15 height 15
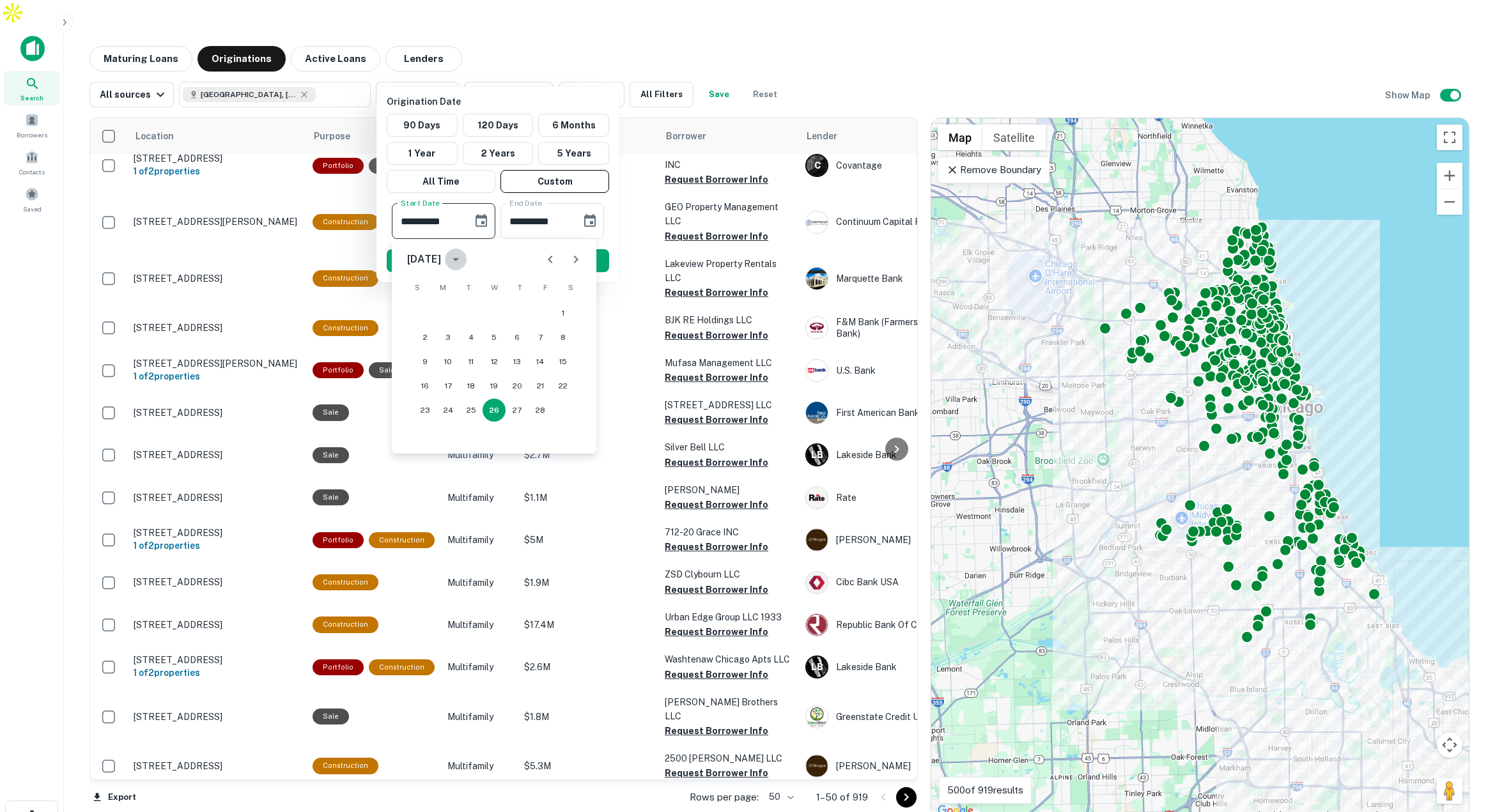
click at [463, 257] on icon "calendar view is open, switch to year view" at bounding box center [456, 260] width 15 height 15
click at [430, 406] on button "2020" at bounding box center [427, 408] width 46 height 23
type input "**********"
click at [497, 408] on button "26" at bounding box center [494, 410] width 23 height 23
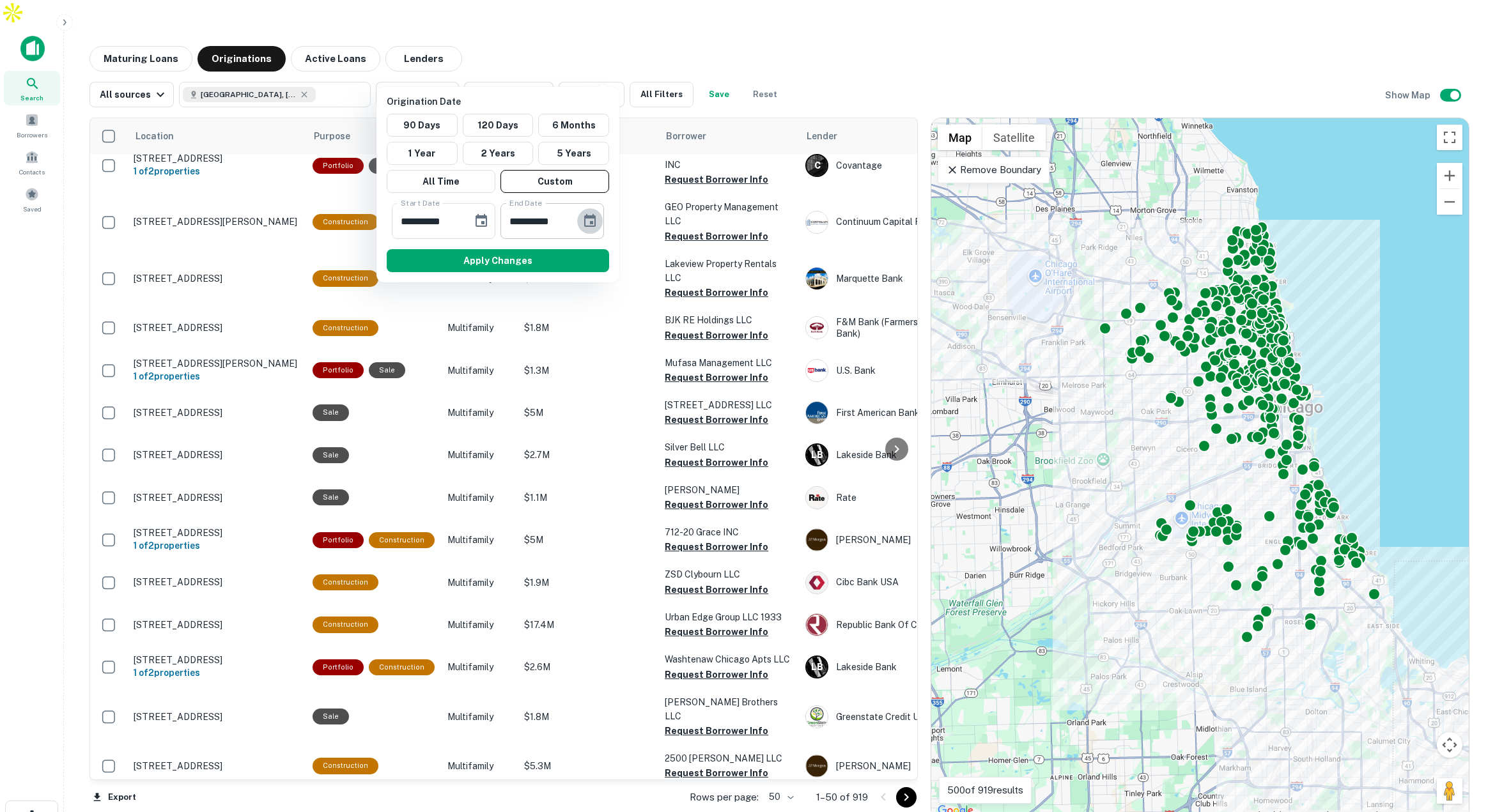
click at [586, 225] on icon "Choose date, selected date is Aug 25, 2025" at bounding box center [589, 220] width 11 height 13
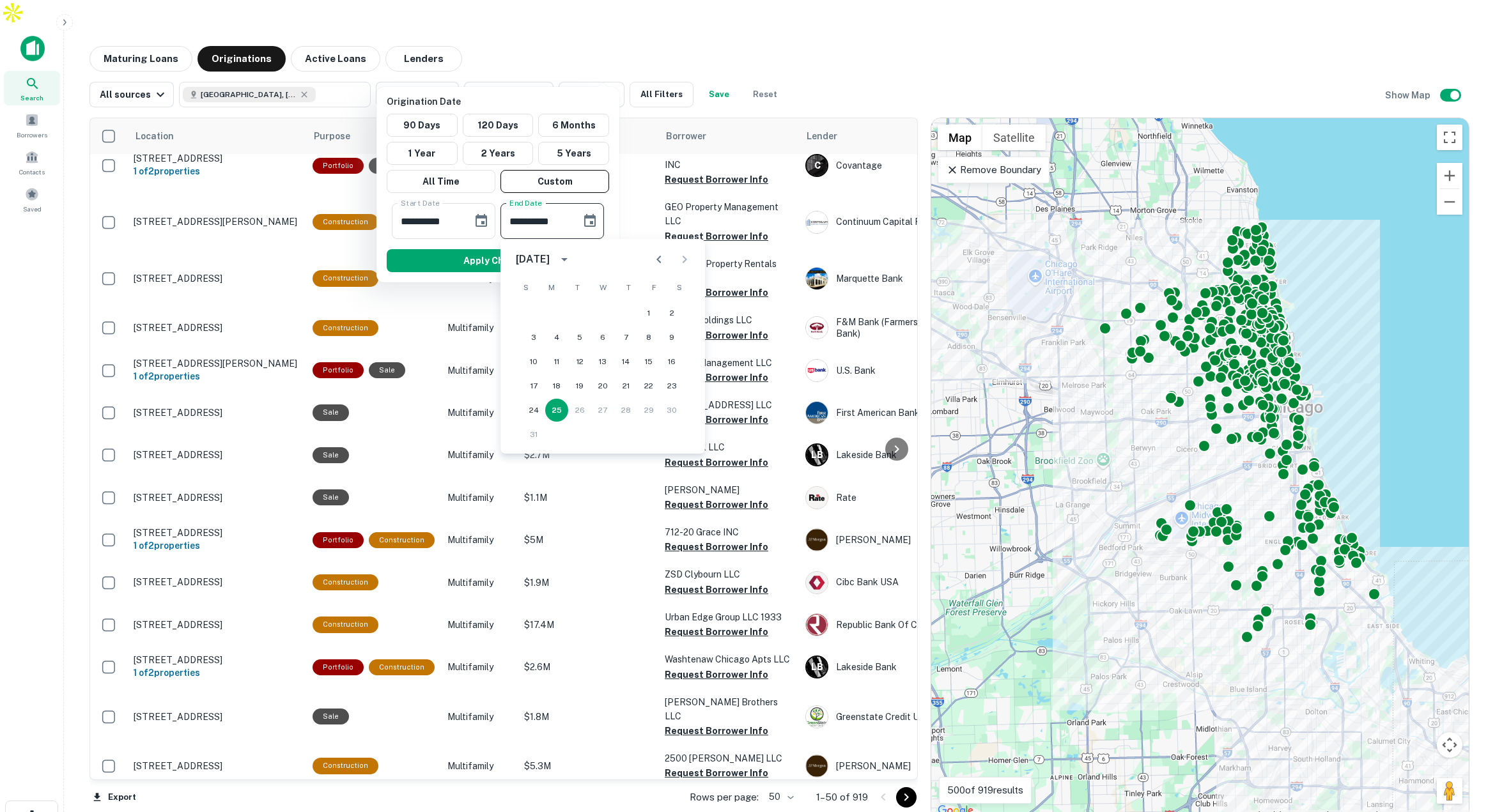
click at [572, 257] on icon "calendar view is open, switch to year view" at bounding box center [564, 260] width 15 height 15
click at [531, 318] on button "2023" at bounding box center [536, 320] width 46 height 23
type input "**********"
click at [654, 386] on button "25" at bounding box center [648, 386] width 23 height 23
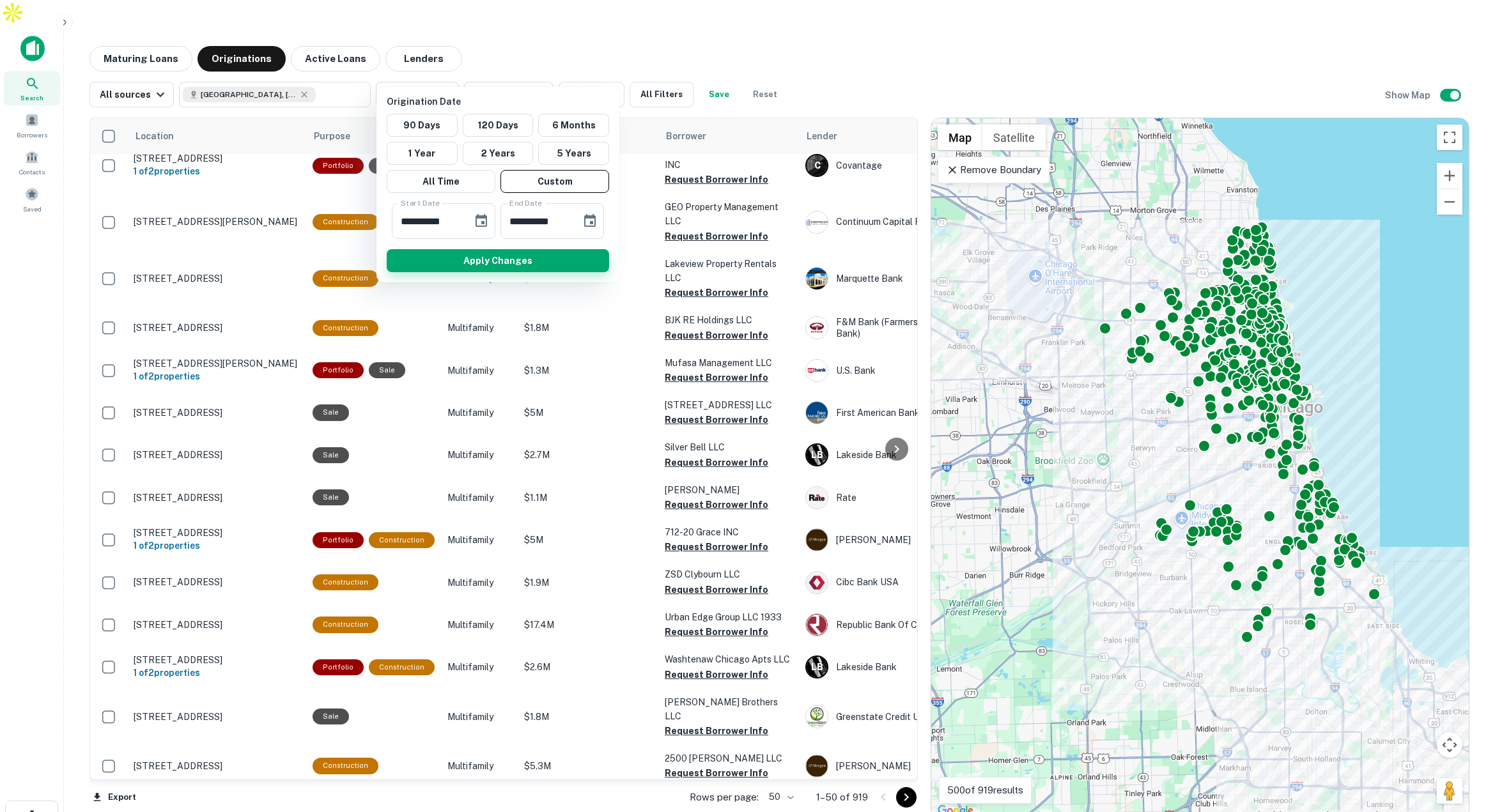
click at [552, 266] on button "Apply Changes" at bounding box center [497, 260] width 222 height 23
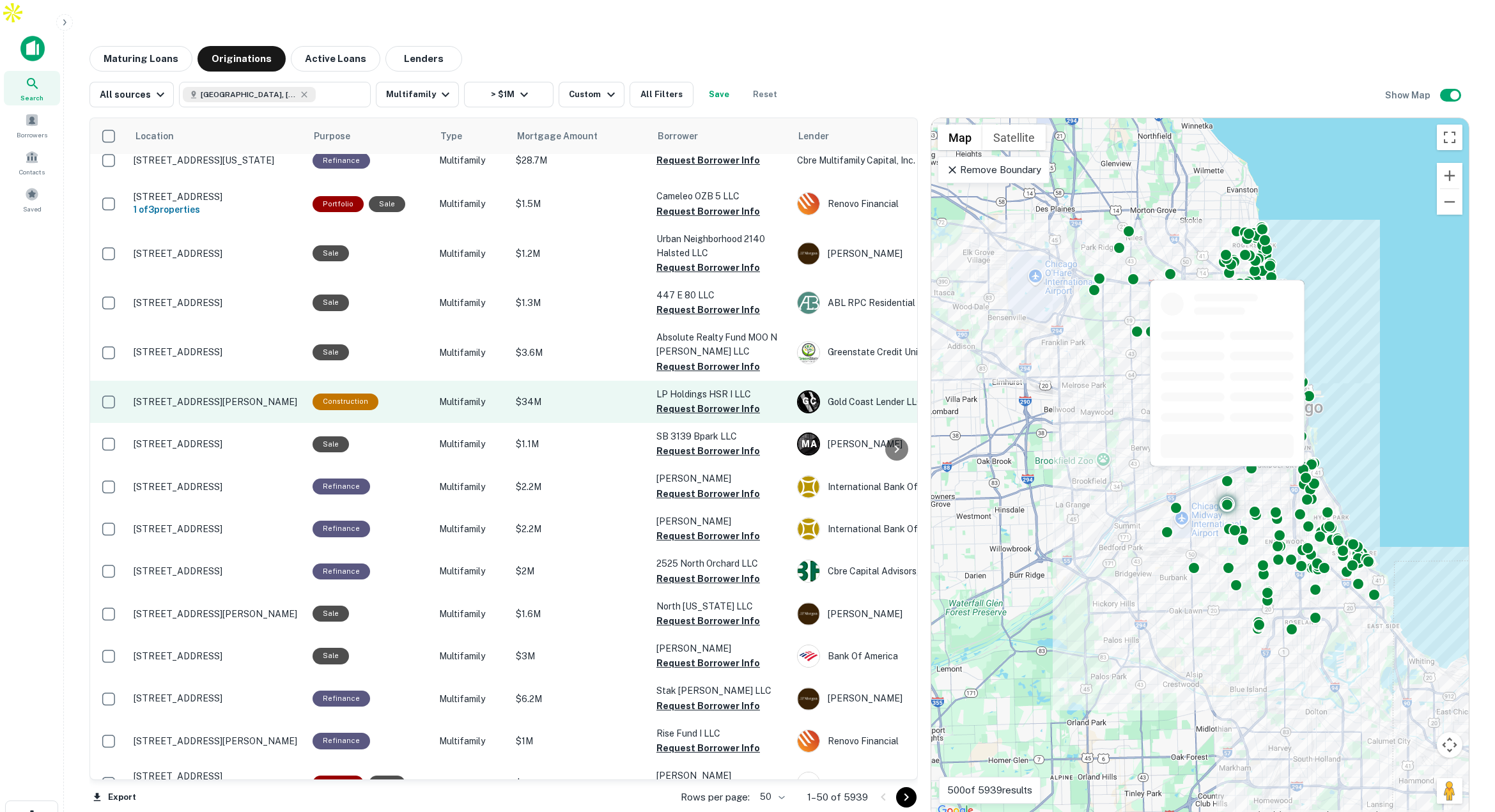
scroll to position [415, 0]
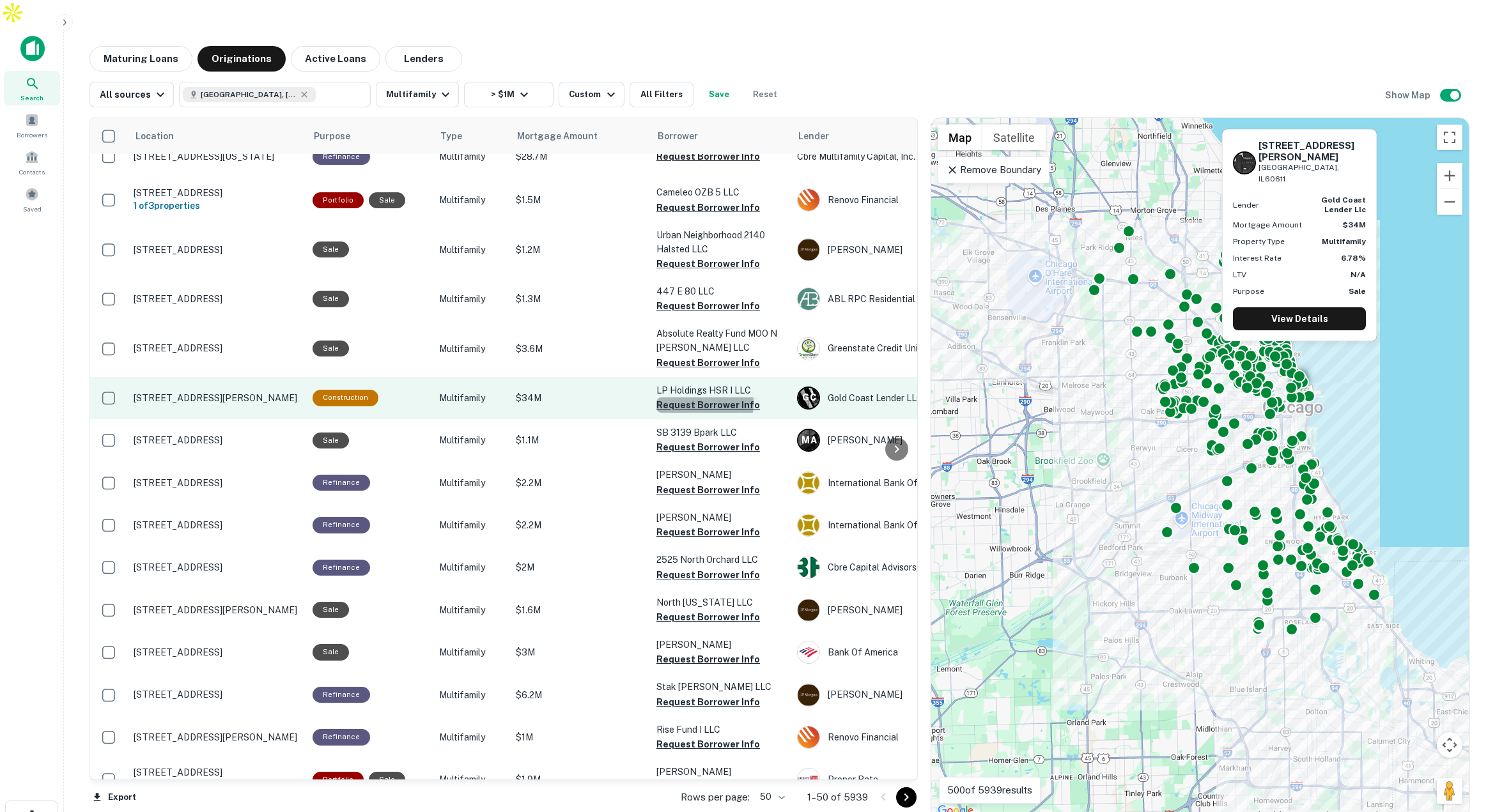
click at [689, 397] on button "Request Borrower Info" at bounding box center [708, 404] width 103 height 15
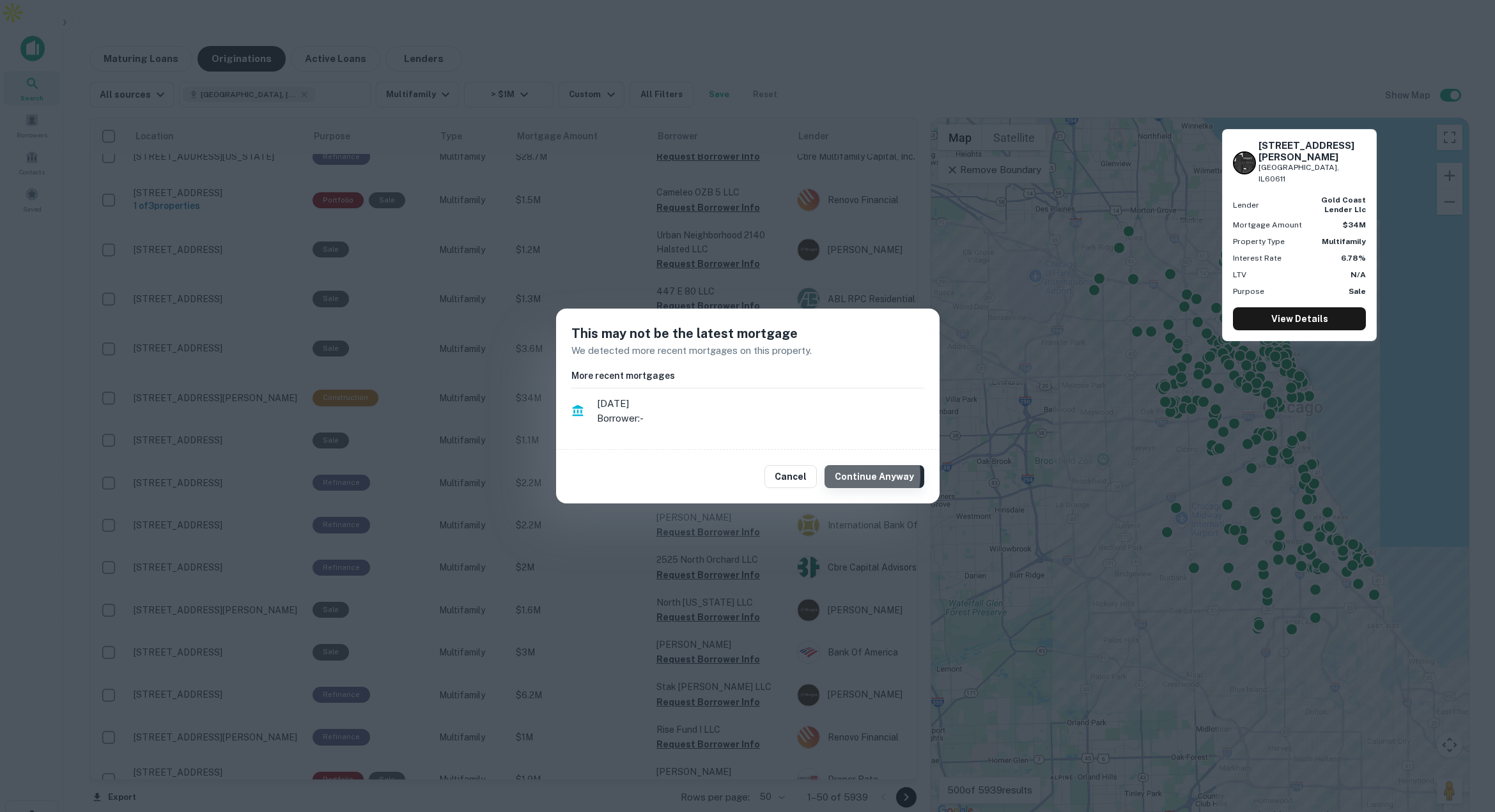
click at [849, 475] on button "Continue Anyway" at bounding box center [874, 477] width 99 height 23
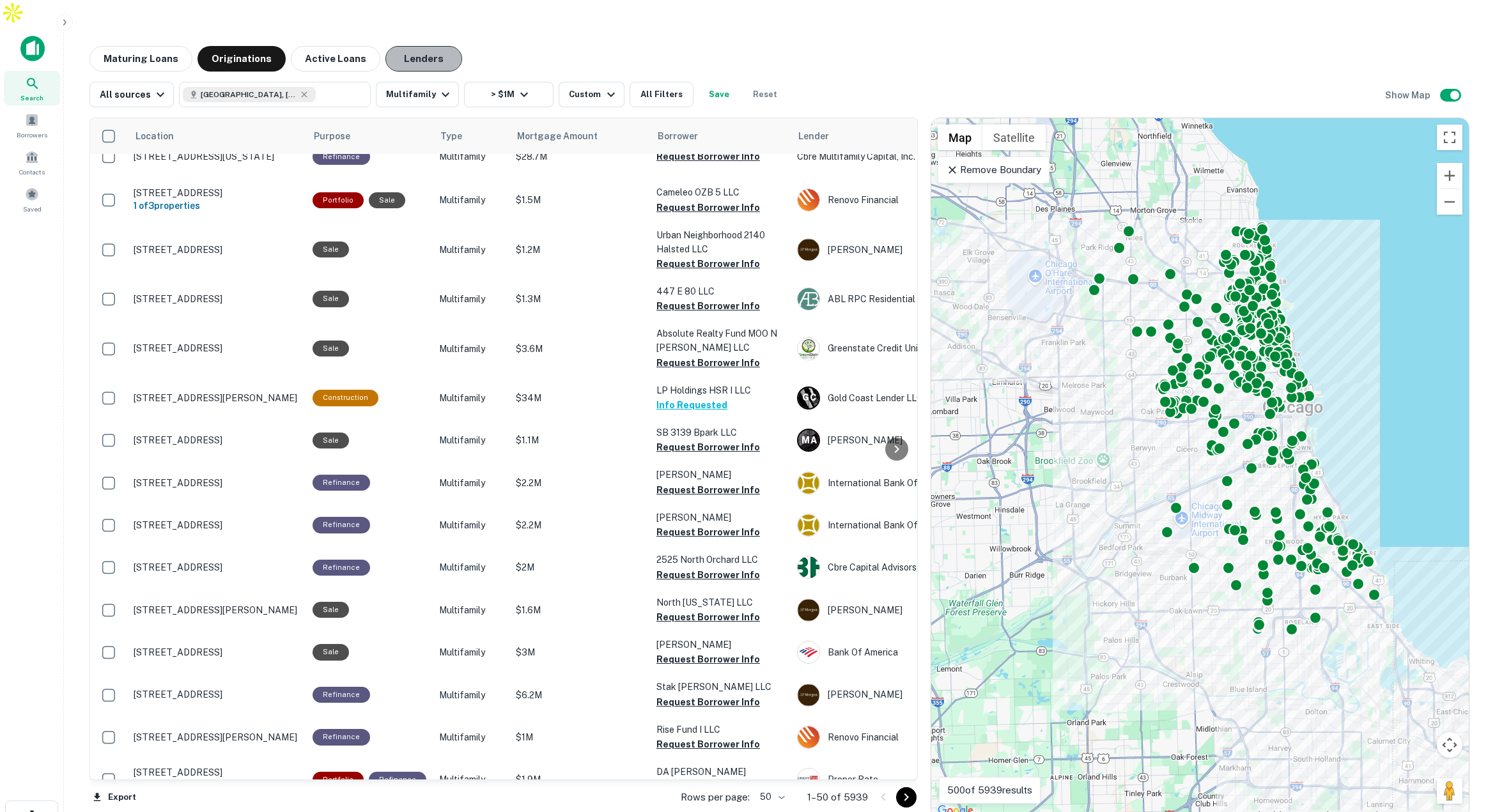
click at [434, 46] on button "Lenders" at bounding box center [424, 59] width 77 height 26
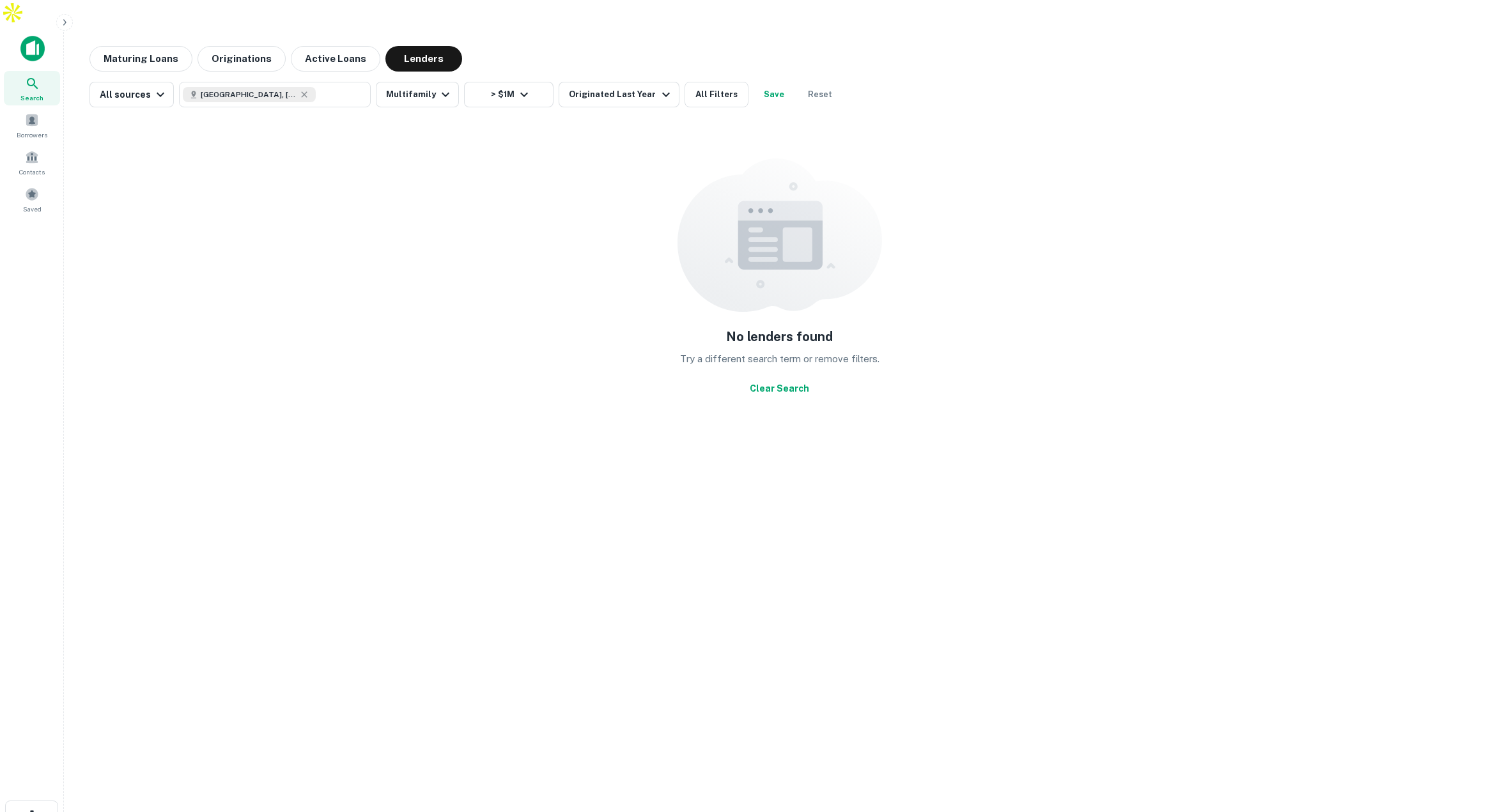
click at [43, 71] on div "Search" at bounding box center [32, 87] width 56 height 34
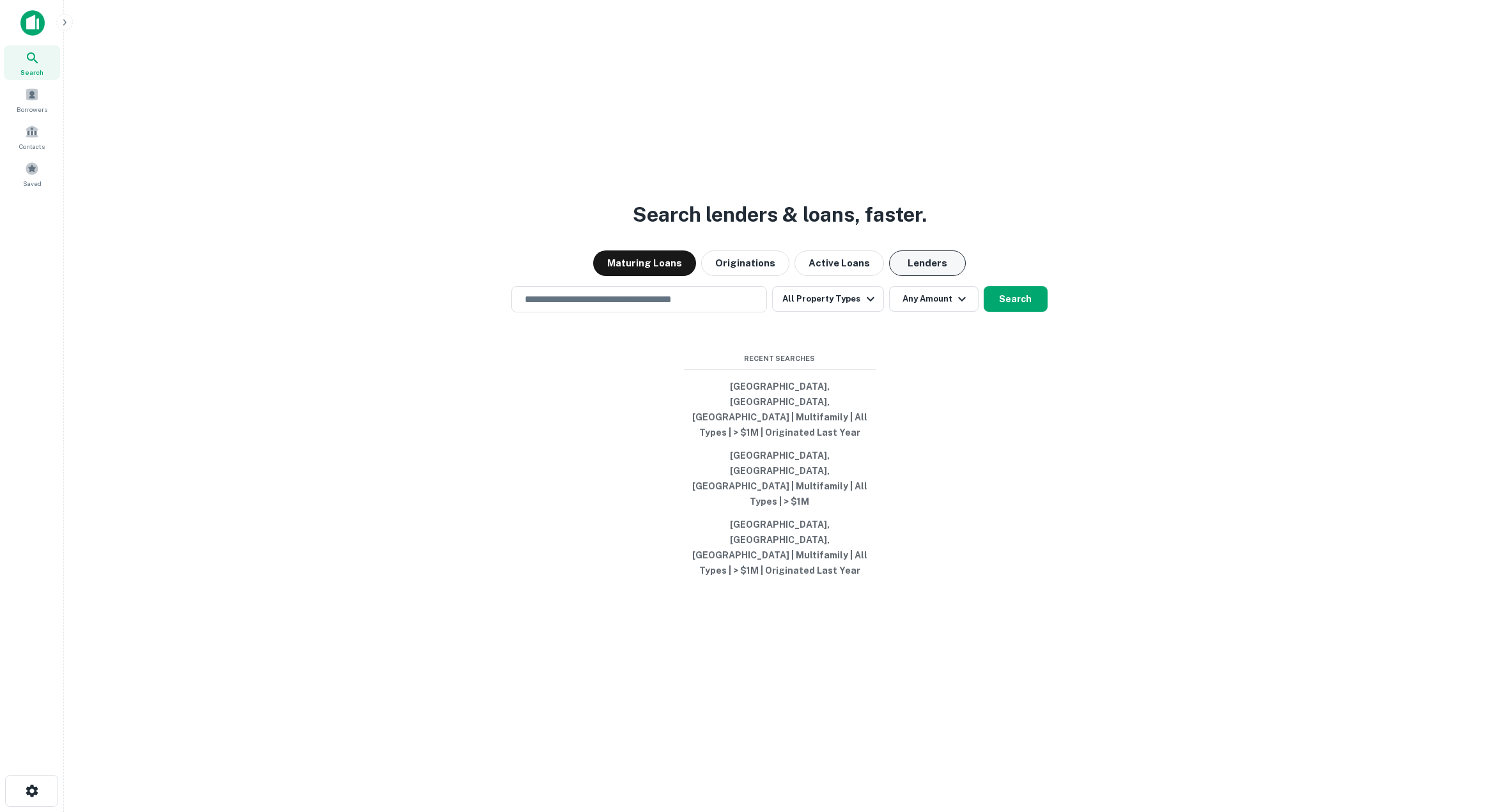
click at [910, 276] on button "Lenders" at bounding box center [927, 263] width 77 height 26
click at [718, 307] on input "text" at bounding box center [639, 299] width 244 height 14
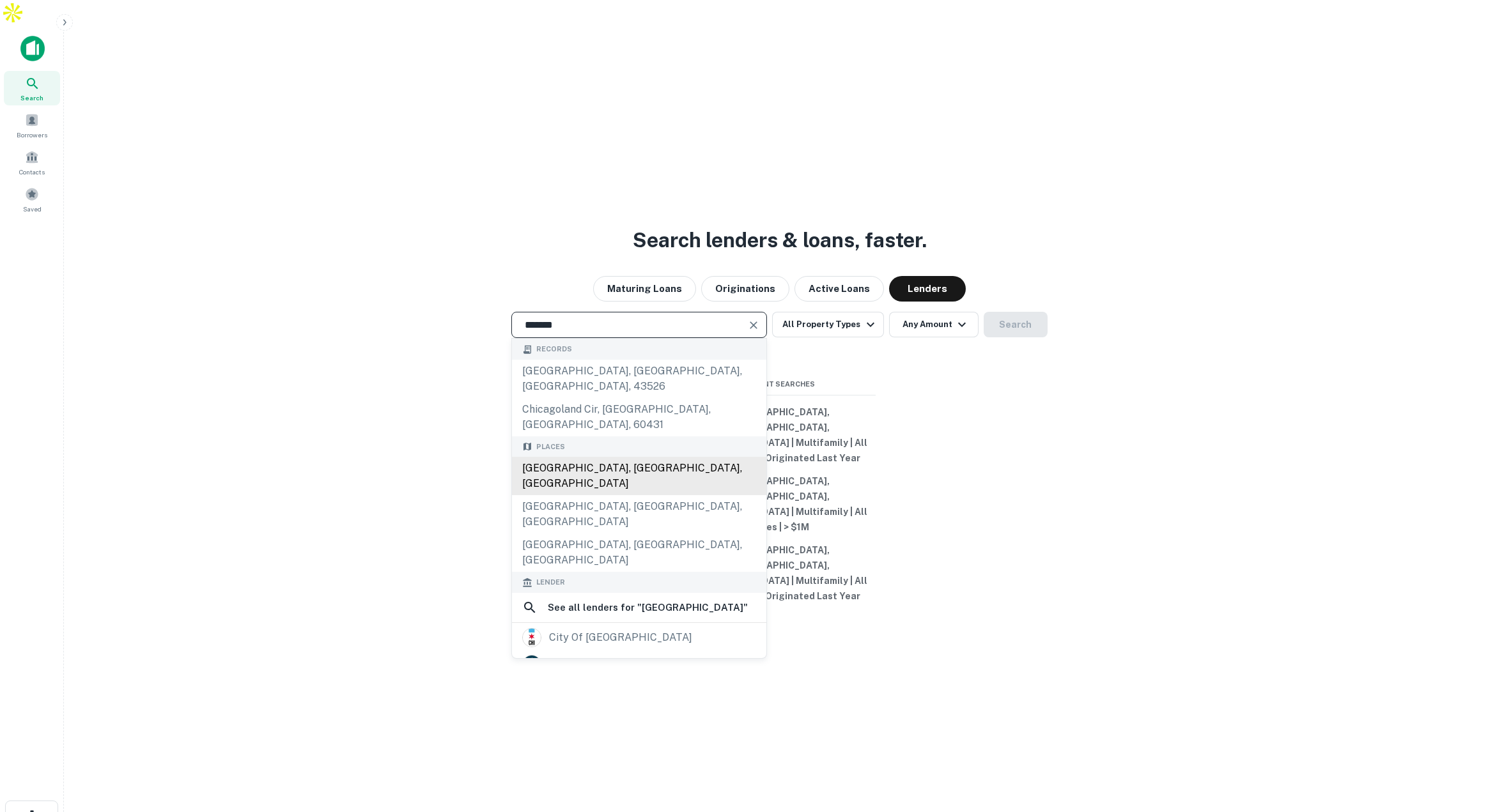
click at [648, 457] on div "[GEOGRAPHIC_DATA], [GEOGRAPHIC_DATA], [GEOGRAPHIC_DATA]" at bounding box center [639, 476] width 254 height 38
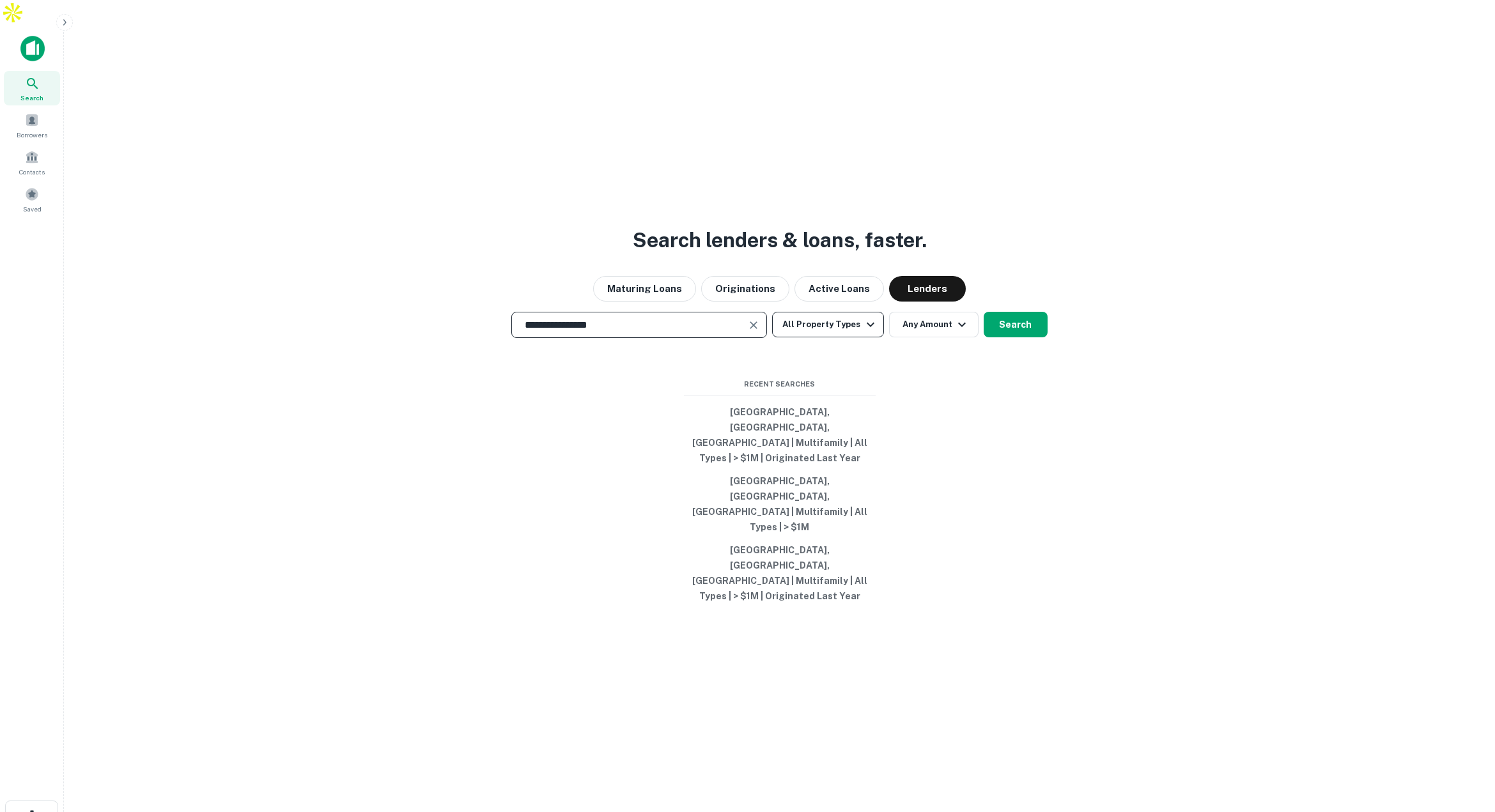
type input "**********"
click at [846, 337] on button "All Property Types" at bounding box center [828, 325] width 111 height 26
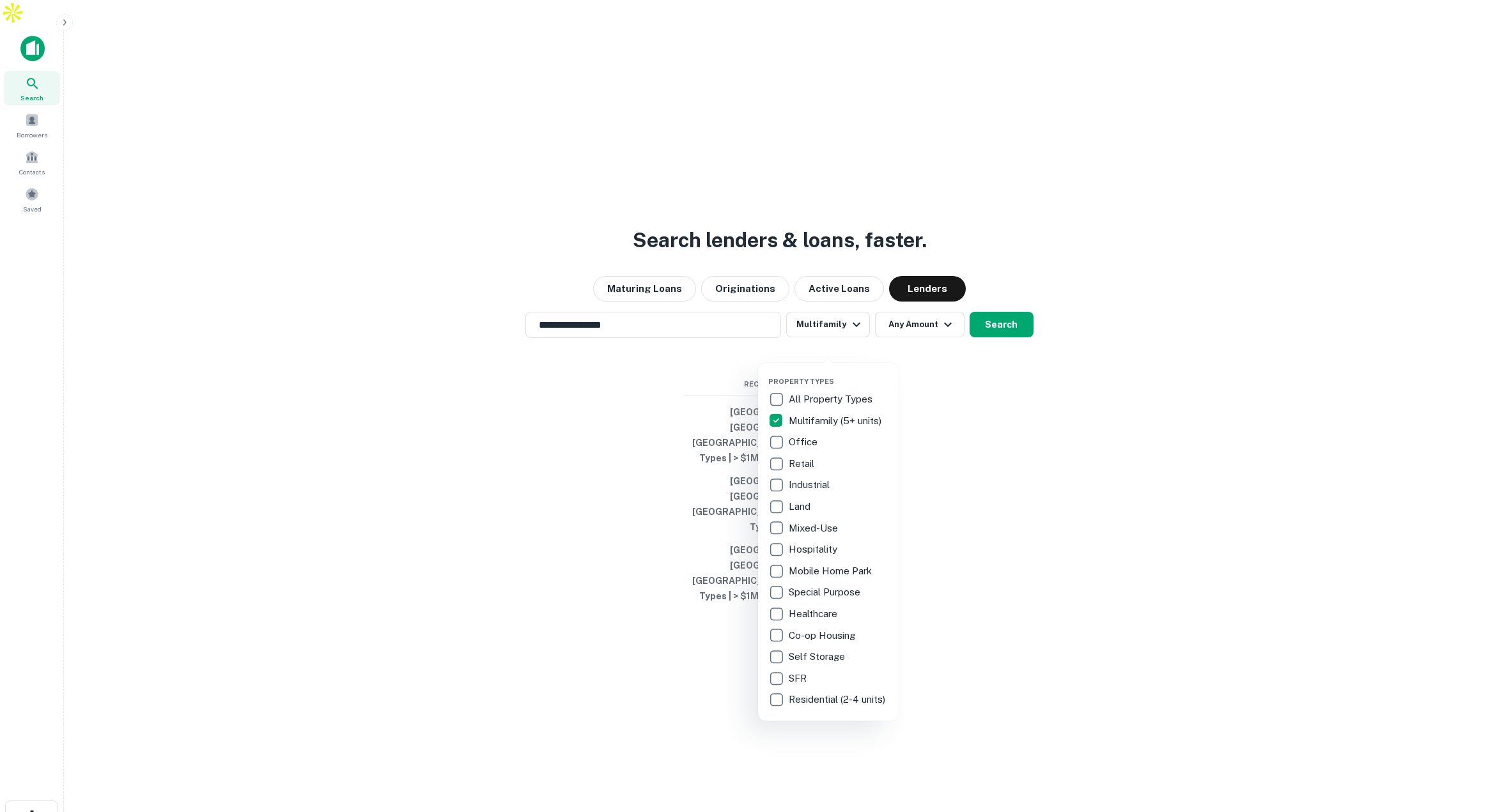
click at [945, 341] on div at bounding box center [747, 406] width 1495 height 812
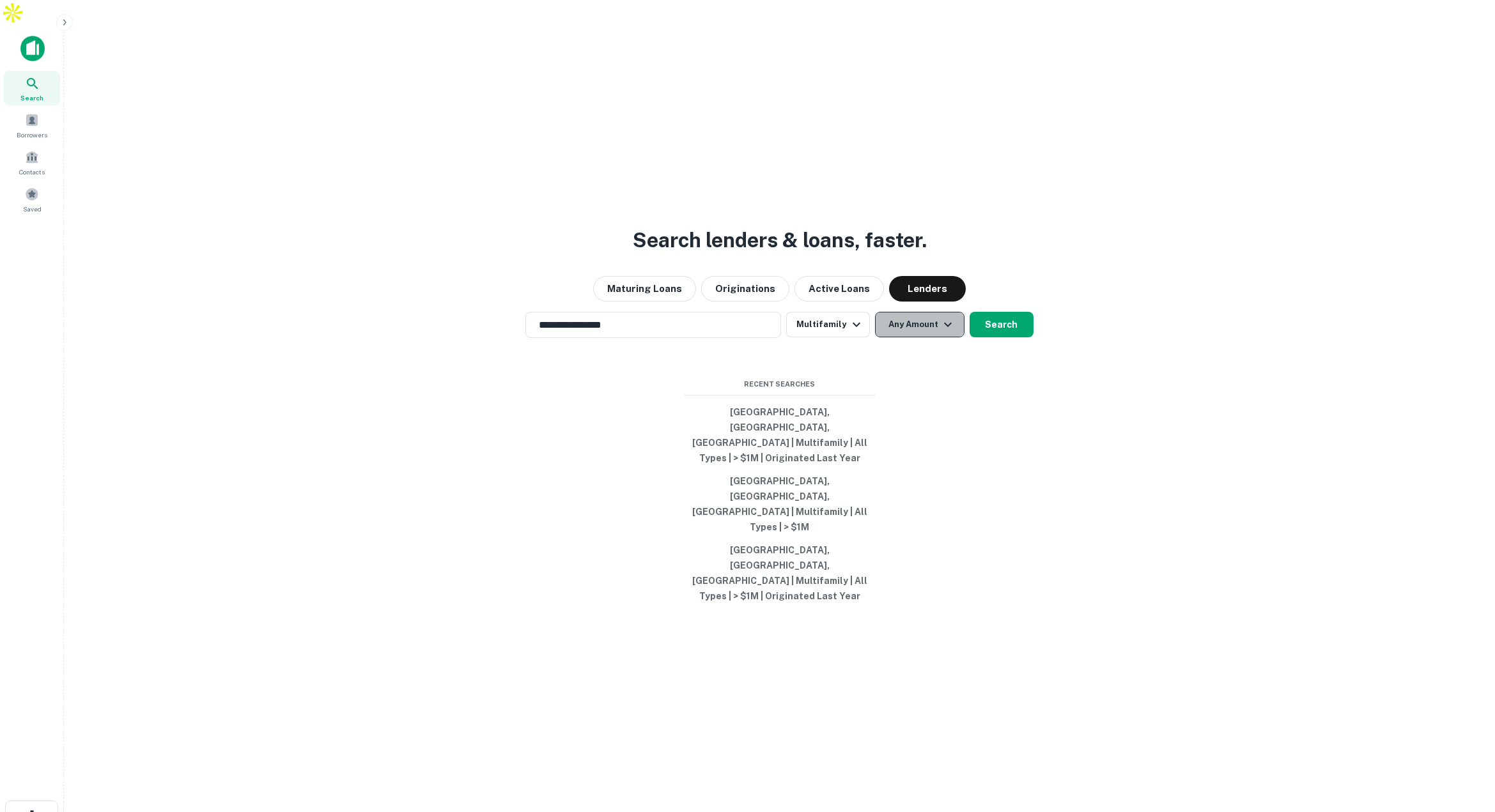
click at [936, 337] on button "Any Amount" at bounding box center [919, 325] width 90 height 26
click at [868, 413] on input "number" at bounding box center [857, 420] width 88 height 26
type input "*******"
click at [1011, 337] on button "Search" at bounding box center [1001, 325] width 64 height 26
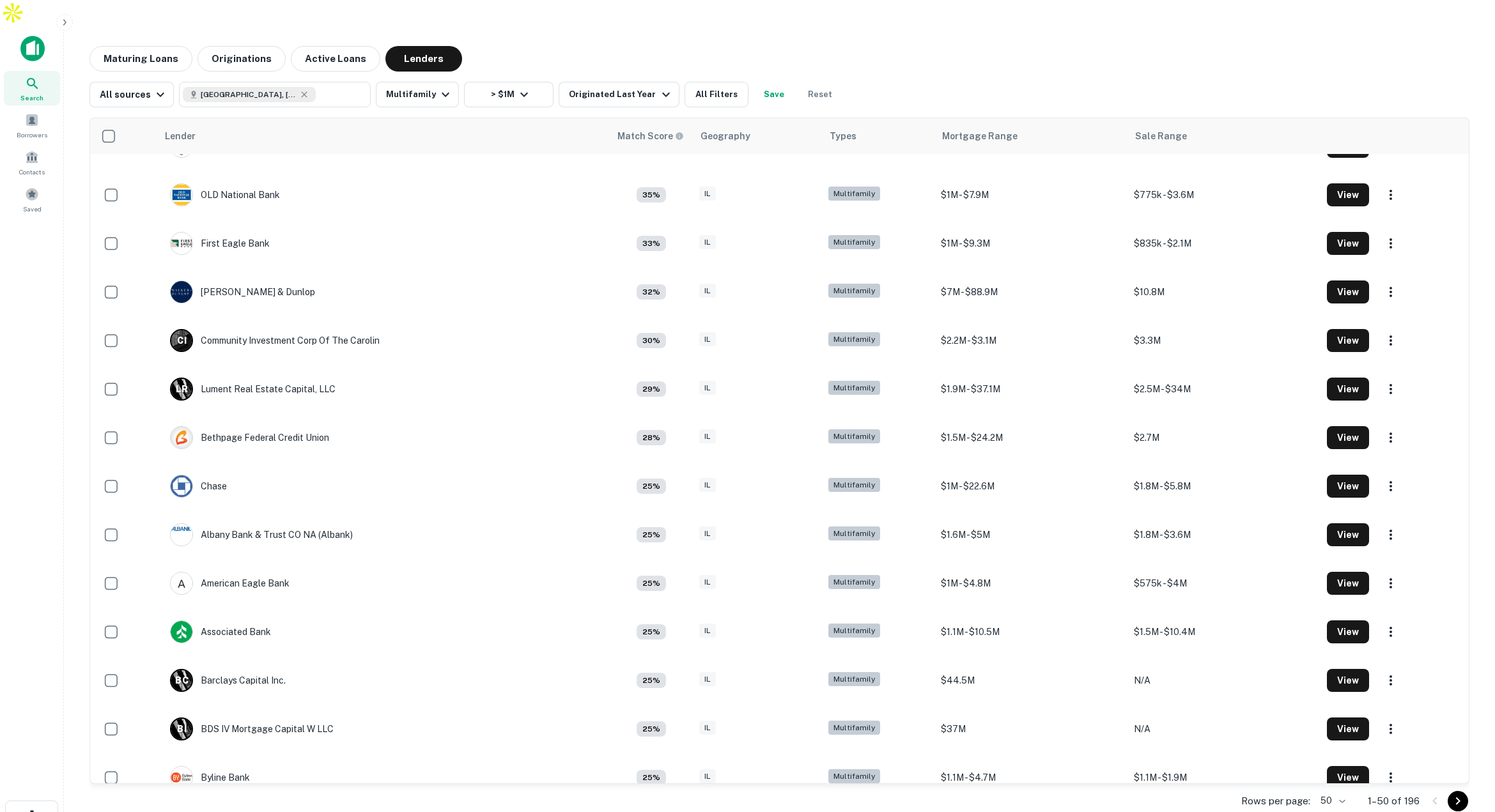
scroll to position [156, 0]
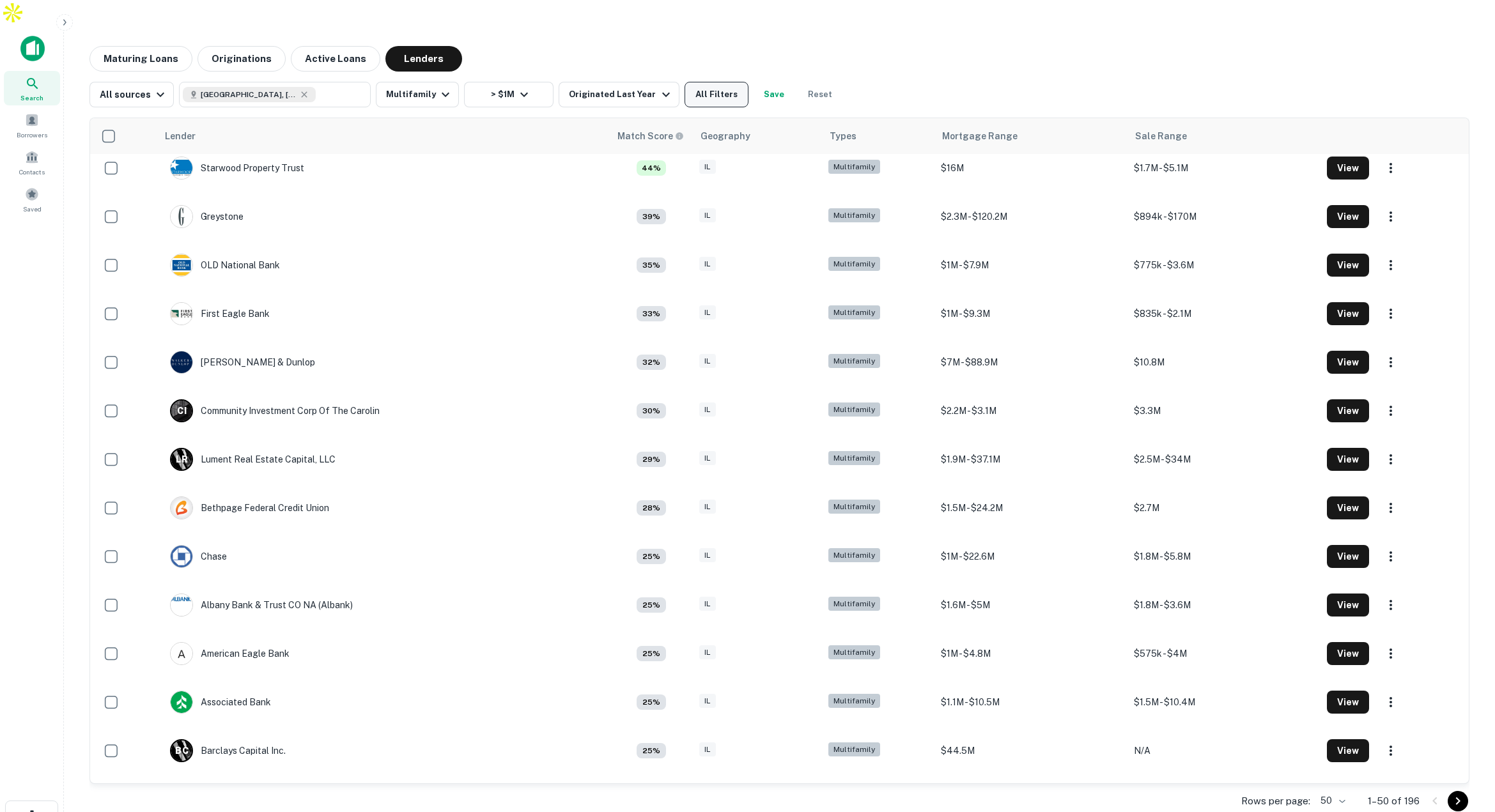
click at [708, 82] on button "All Filters" at bounding box center [716, 95] width 64 height 26
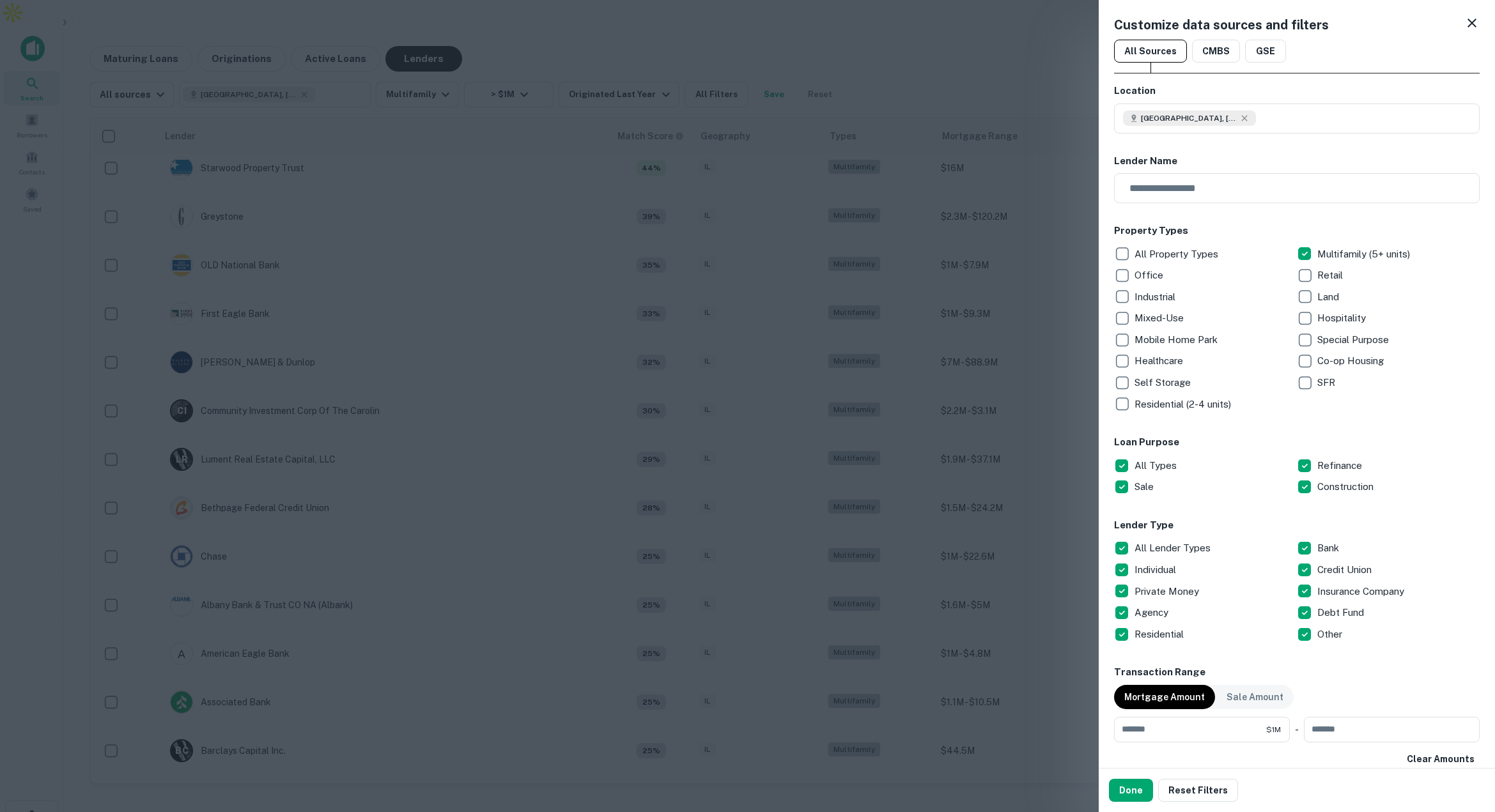
click at [809, 353] on div at bounding box center [747, 406] width 1495 height 812
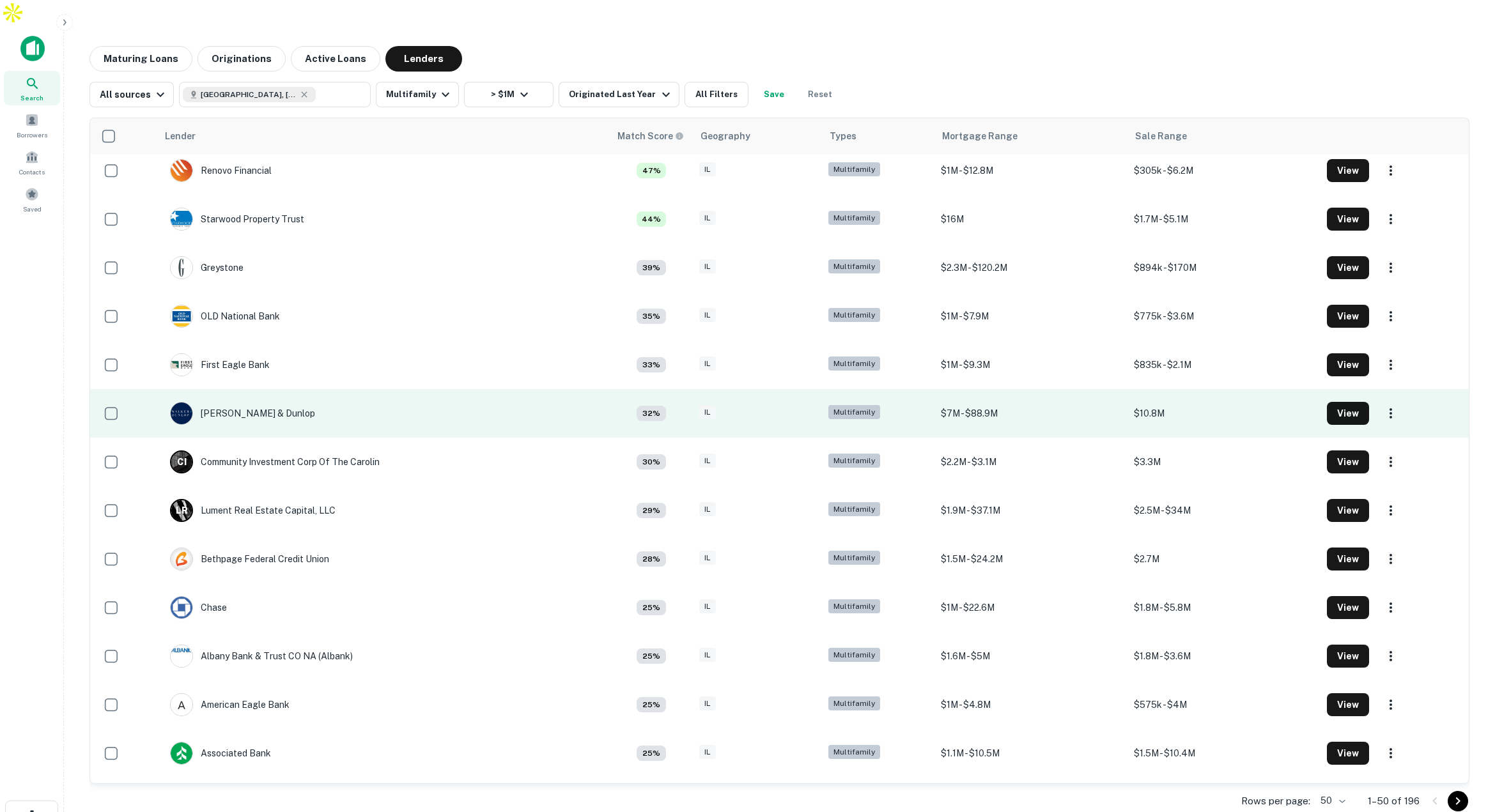
scroll to position [0, 0]
